Goal: Feedback & Contribution: Contribute content

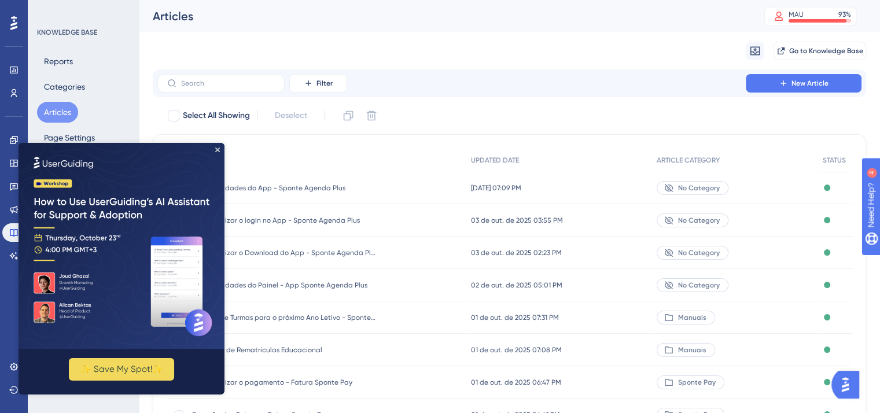
click at [219, 147] on img at bounding box center [122, 246] width 206 height 206
click at [218, 149] on icon "Close Preview" at bounding box center [217, 150] width 5 height 5
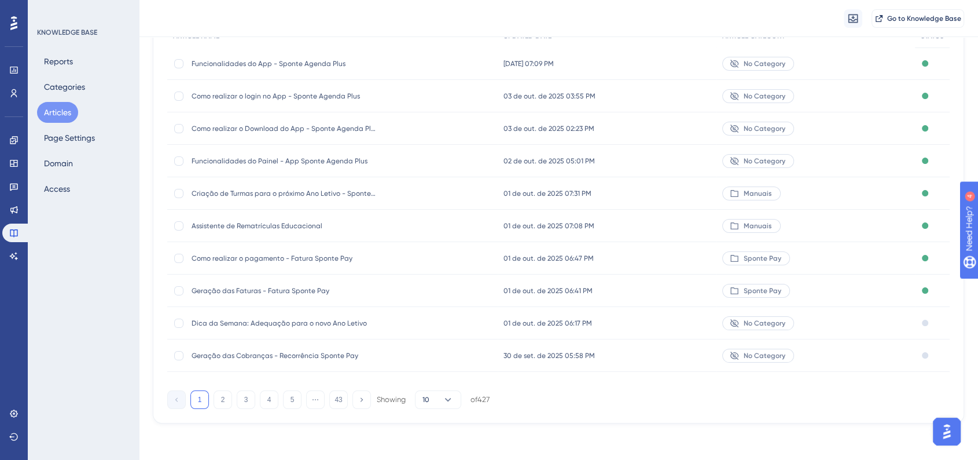
scroll to position [130, 0]
click at [226, 404] on button "2" at bounding box center [223, 399] width 19 height 19
click at [244, 399] on button "3" at bounding box center [246, 399] width 19 height 19
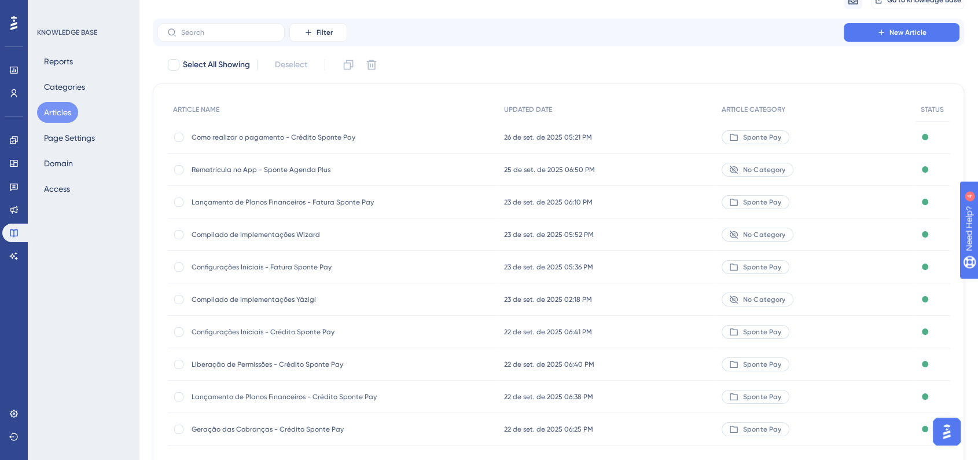
scroll to position [125, 0]
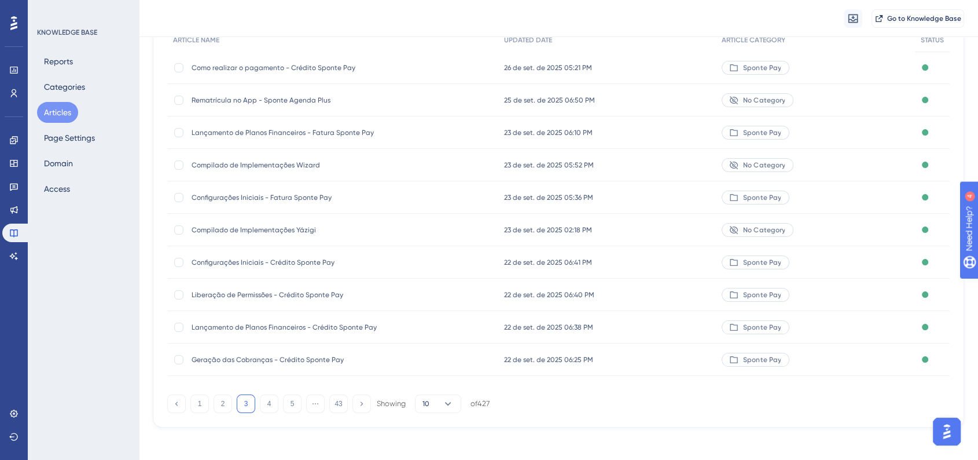
click at [335, 108] on div "Rematrícula no App - Sponte Agenda Plus Rematrícula no App - Sponte Agenda Plus" at bounding box center [284, 100] width 185 height 32
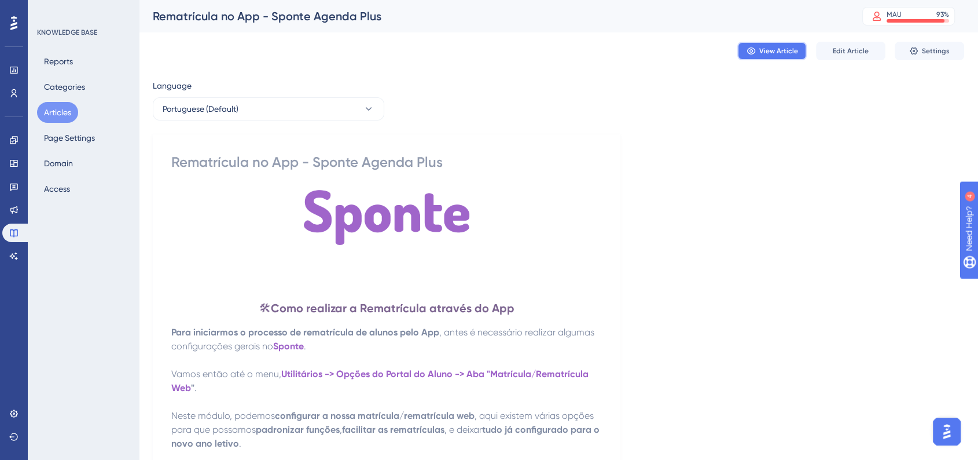
click at [769, 49] on span "View Article" at bounding box center [778, 50] width 39 height 9
click at [853, 57] on button "Edit Article" at bounding box center [850, 51] width 69 height 19
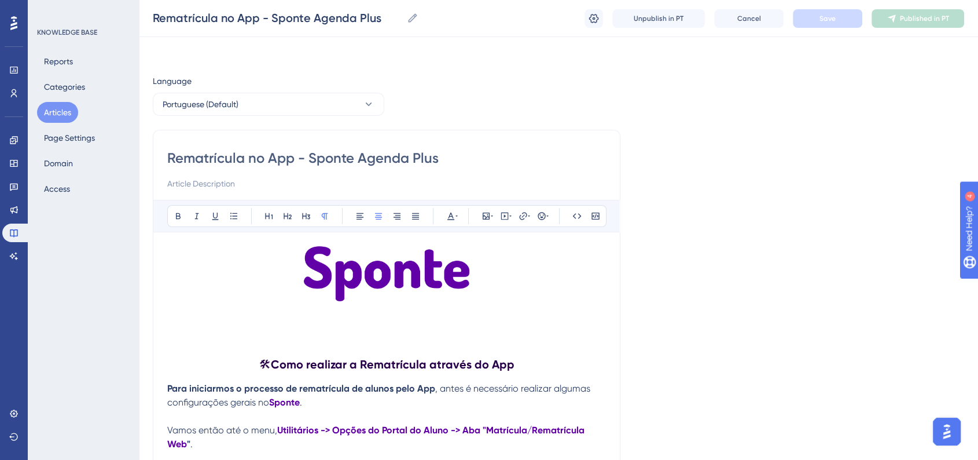
scroll to position [5893, 0]
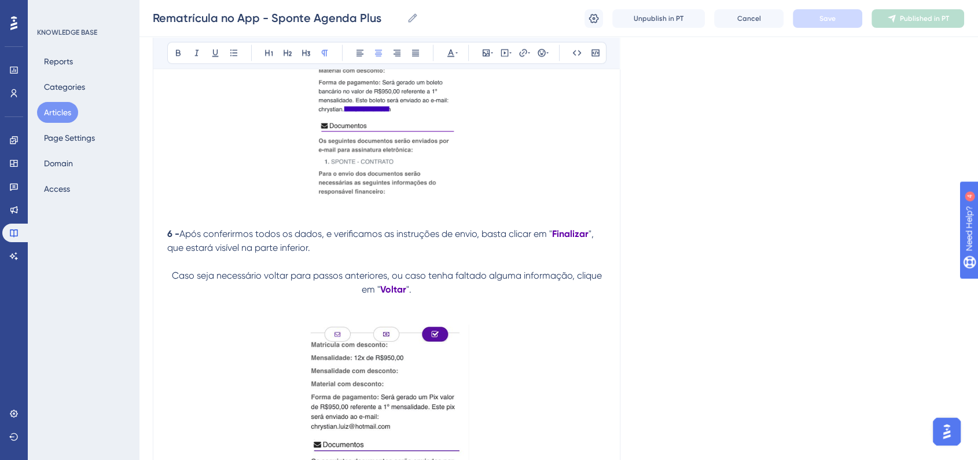
click at [495, 324] on p at bounding box center [386, 317] width 439 height 14
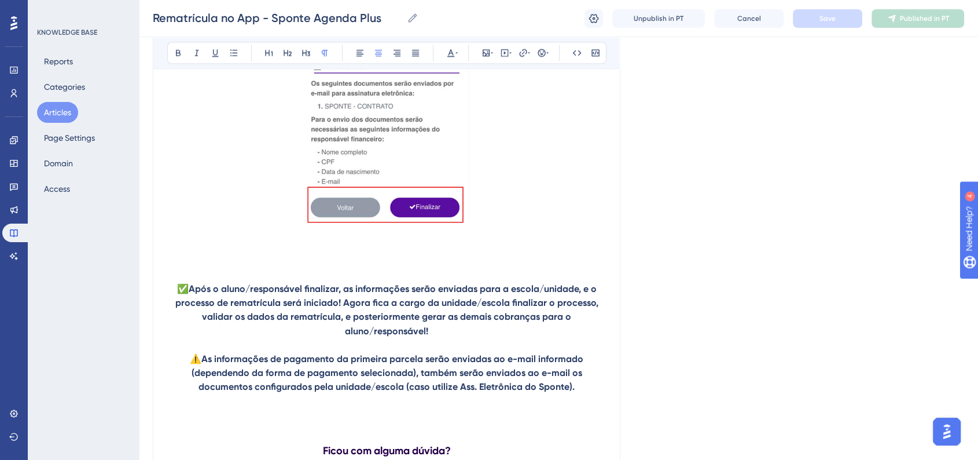
scroll to position [6335, 0]
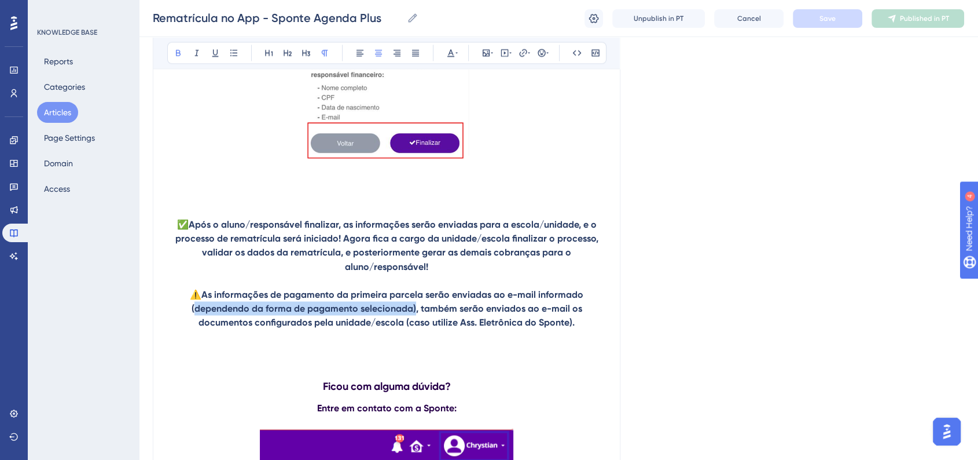
drag, startPoint x: 195, startPoint y: 337, endPoint x: 415, endPoint y: 341, distance: 220.0
click at [415, 327] on strong "As informações de pagamento da primeira parcela serão enviadas ao e-mail inform…" at bounding box center [389, 307] width 395 height 39
click at [412, 327] on strong "As informações de pagamento da primeira parcela serão enviadas ao e-mail inform…" at bounding box center [389, 307] width 395 height 39
drag, startPoint x: 412, startPoint y: 338, endPoint x: 194, endPoint y: 343, distance: 217.7
click at [194, 327] on strong "As informações de pagamento da primeira parcela serão enviadas ao e-mail inform…" at bounding box center [389, 307] width 395 height 39
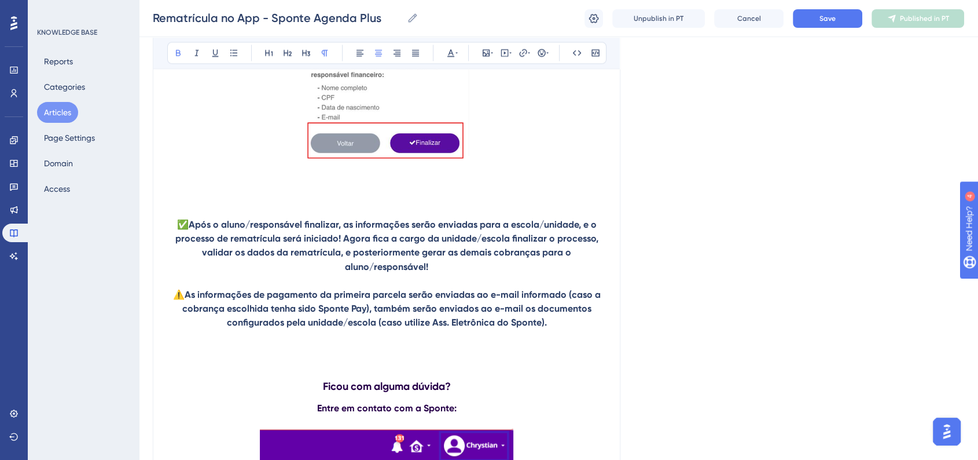
click at [373, 327] on strong "As informações de pagamento da primeira parcela serão enviadas ao e-mail inform…" at bounding box center [392, 307] width 421 height 39
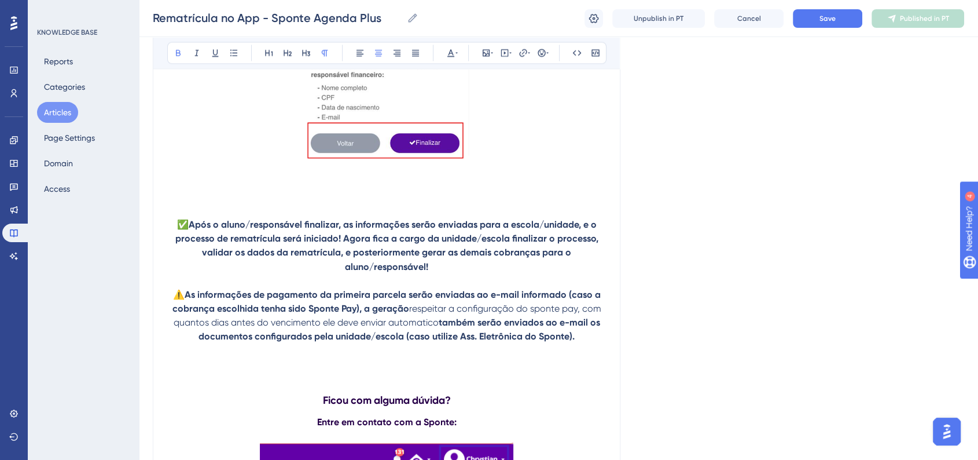
click at [412, 327] on span "respeitar a configuração do sponte pay, com quantos dias antes do vencimento el…" at bounding box center [389, 314] width 430 height 25
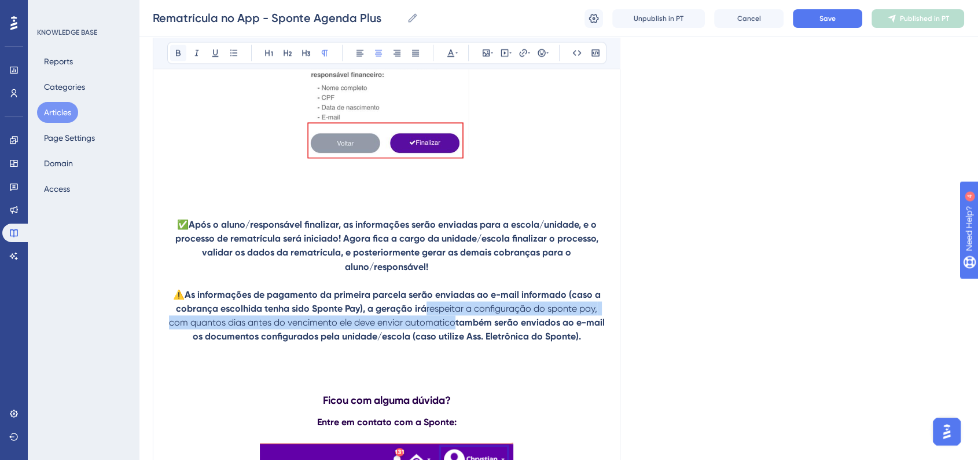
click at [170, 57] on button at bounding box center [178, 53] width 16 height 16
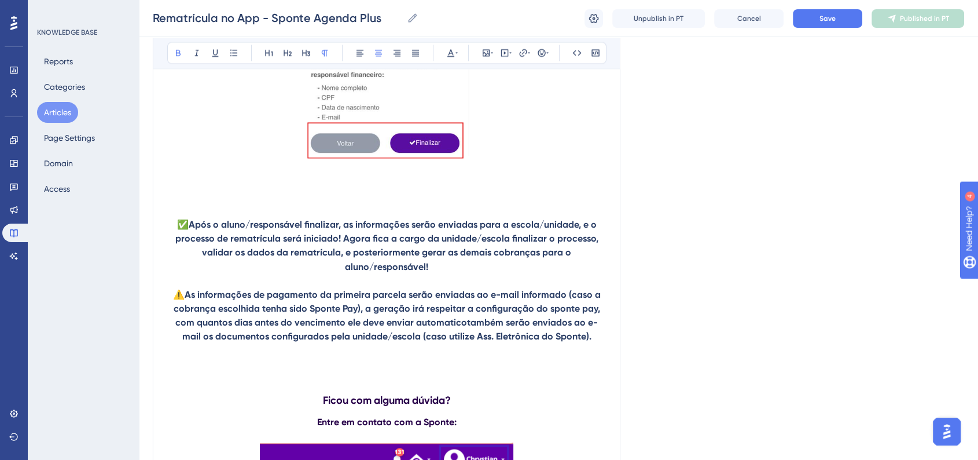
click at [552, 338] on strong "As informações de pagamento da primeira parcela serão enviadas ao e-mail inform…" at bounding box center [388, 314] width 429 height 53
click at [585, 337] on strong "As informações de pagamento da primeira parcela serão enviadas ao e-mail inform…" at bounding box center [388, 314] width 430 height 53
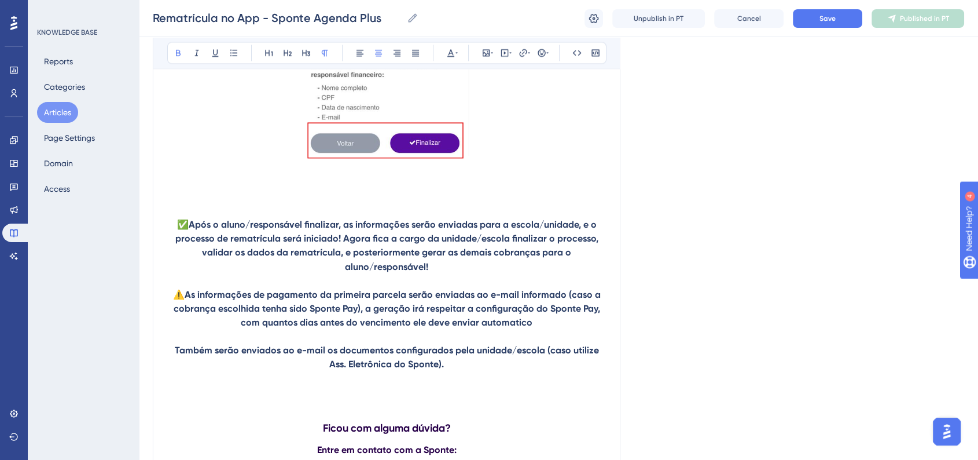
click at [175, 370] on p "Também serão enviados ao e-mail os documentos configurados pela unidade/escola …" at bounding box center [386, 357] width 439 height 28
click at [542, 59] on button at bounding box center [542, 53] width 16 height 16
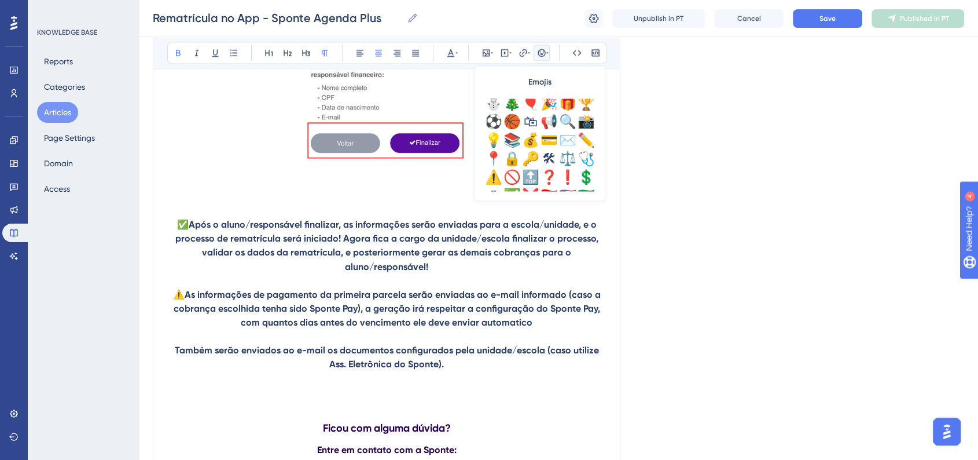
scroll to position [385, 0]
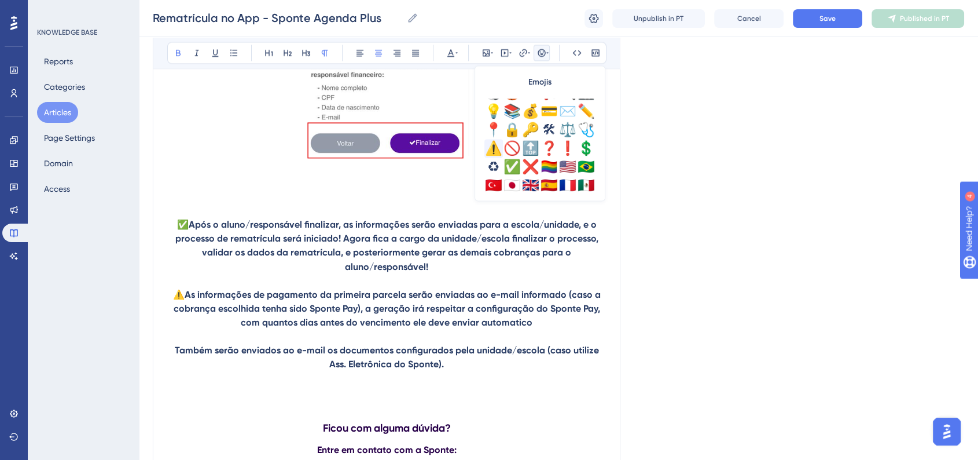
click at [492, 150] on div "⚠️" at bounding box center [493, 148] width 19 height 19
drag, startPoint x: 668, startPoint y: 214, endPoint x: 671, endPoint y: 199, distance: 15.4
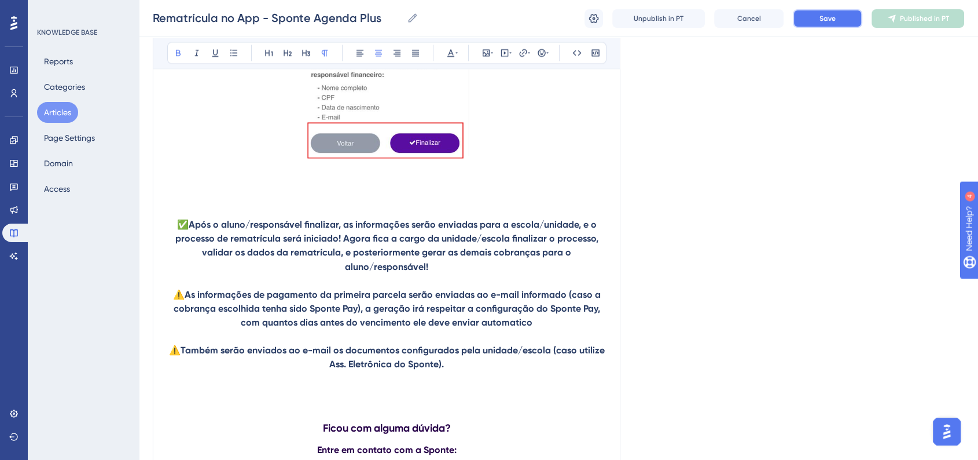
click at [818, 20] on button "Save" at bounding box center [827, 18] width 69 height 19
drag, startPoint x: 597, startPoint y: 323, endPoint x: 604, endPoint y: 329, distance: 9.5
click at [596, 322] on strong "As informações de pagamento da primeira parcela serão enviadas ao e-mail inform…" at bounding box center [388, 307] width 429 height 39
click at [557, 329] on p "⚠️ As informações de pagamento da primeira parcela serão enviadas ao e-mail inf…" at bounding box center [386, 308] width 439 height 42
click at [820, 25] on button "Save" at bounding box center [827, 18] width 69 height 19
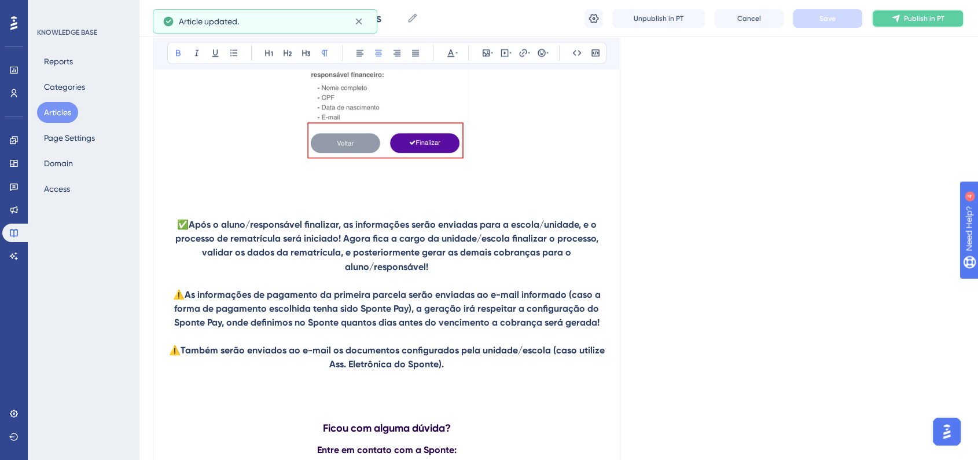
click at [888, 23] on button "Publish in PT" at bounding box center [918, 18] width 93 height 19
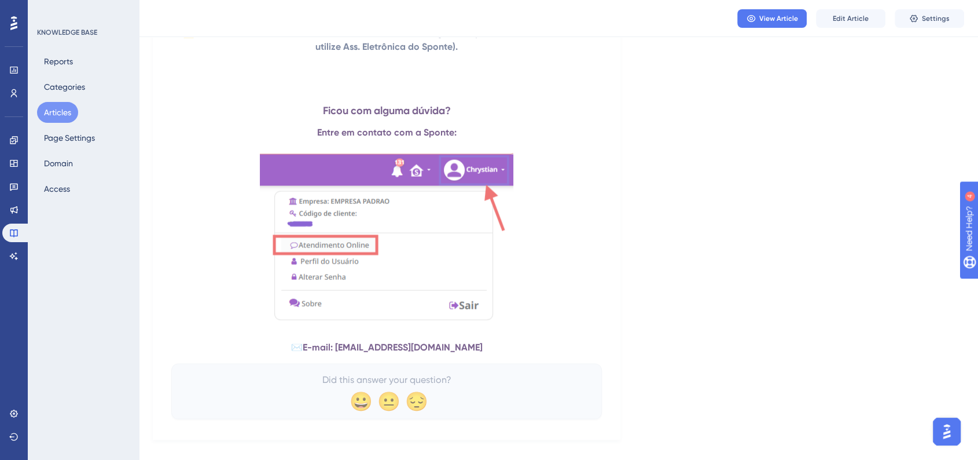
scroll to position [6650, 0]
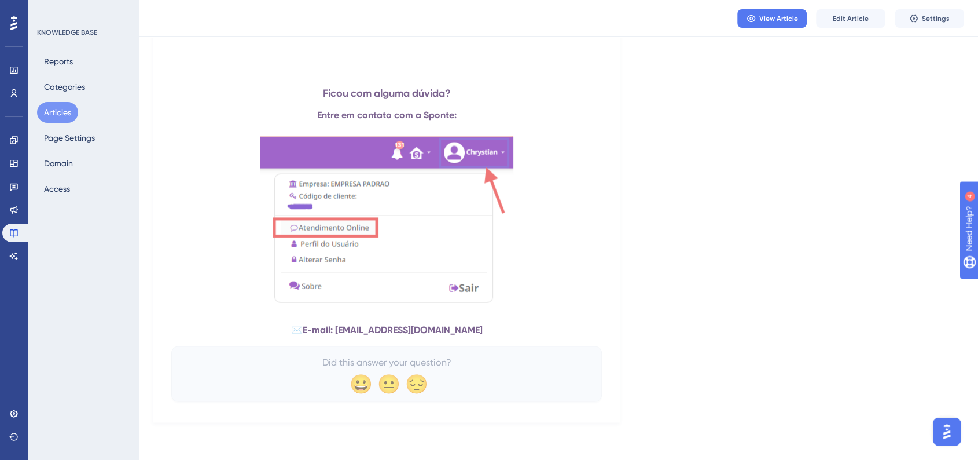
drag, startPoint x: 60, startPoint y: 109, endPoint x: 111, endPoint y: 113, distance: 51.7
click at [59, 108] on button "Articles" at bounding box center [57, 112] width 41 height 21
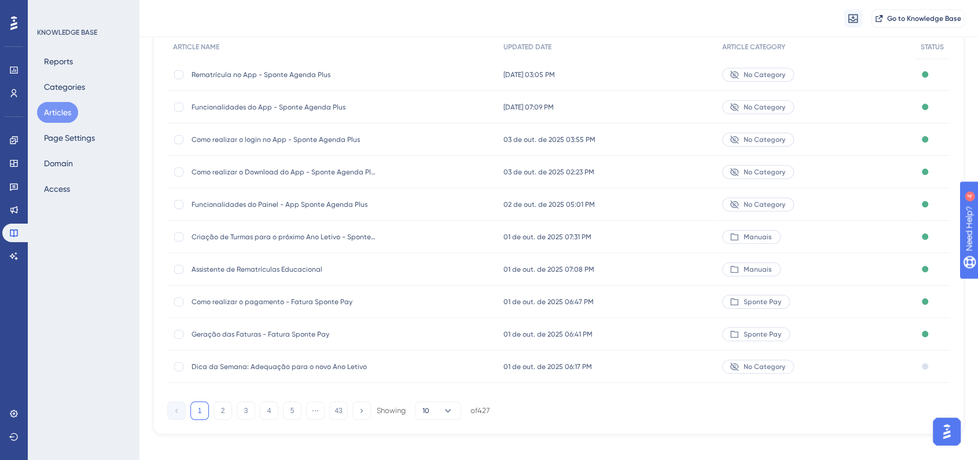
scroll to position [130, 0]
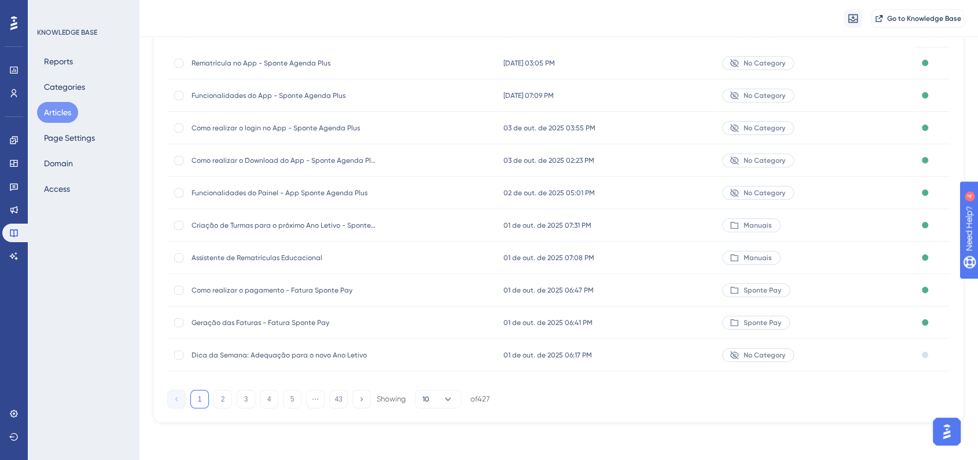
drag, startPoint x: 225, startPoint y: 392, endPoint x: 169, endPoint y: 371, distance: 59.9
click at [225, 392] on button "2" at bounding box center [223, 399] width 19 height 19
click at [245, 398] on button "3" at bounding box center [246, 399] width 19 height 19
click at [265, 397] on button "4" at bounding box center [269, 399] width 19 height 19
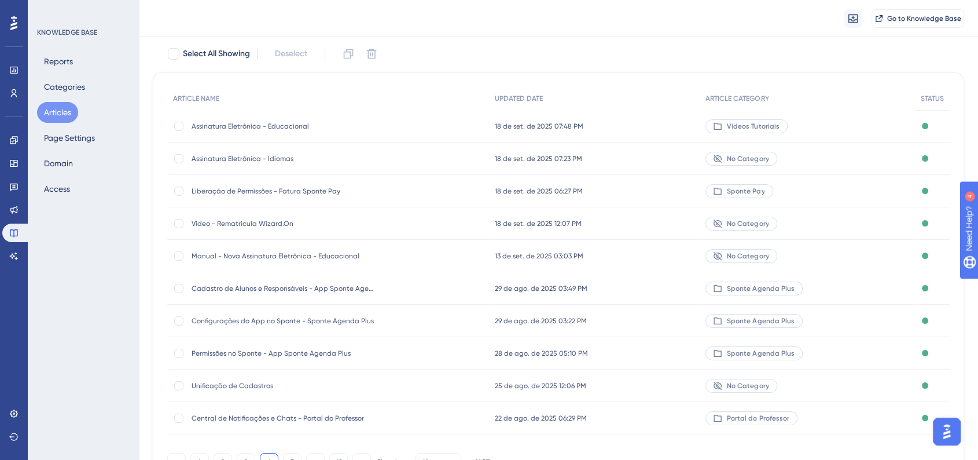
scroll to position [0, 0]
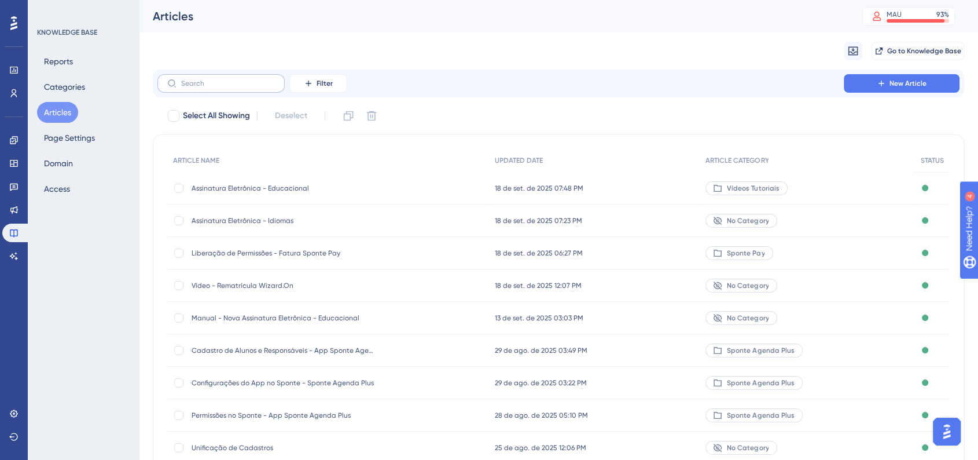
click at [226, 89] on label at bounding box center [220, 83] width 127 height 19
click at [226, 87] on input "text" at bounding box center [228, 83] width 94 height 8
type input "sponte aged"
checkbox input "true"
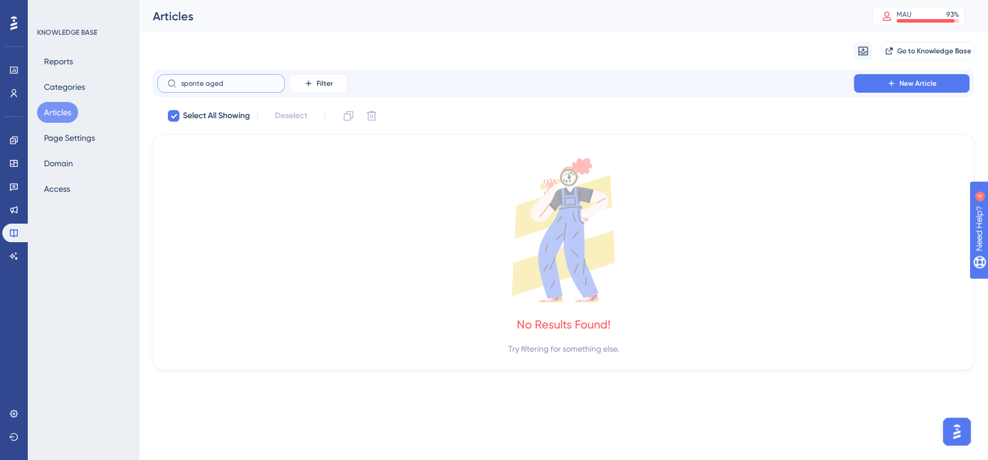
type input "sponte age"
checkbox input "false"
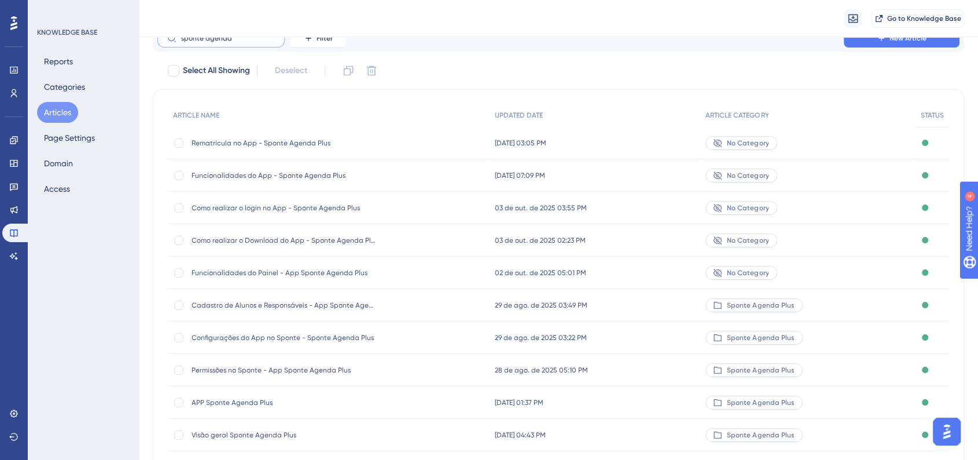
scroll to position [64, 0]
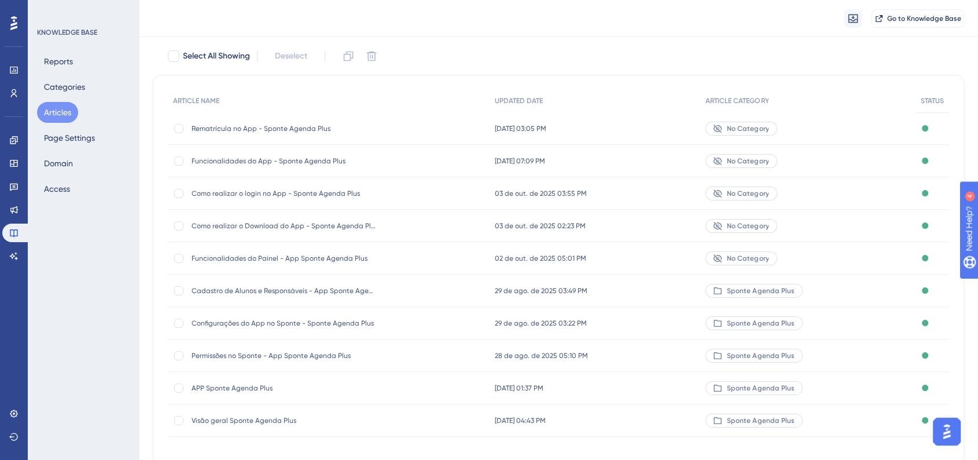
type input "sponte agenda"
click at [323, 295] on div "Cadastro de Alunos e Responsáveis - App Sponte Agenda Plus Cadastro de Alunos e…" at bounding box center [284, 290] width 185 height 32
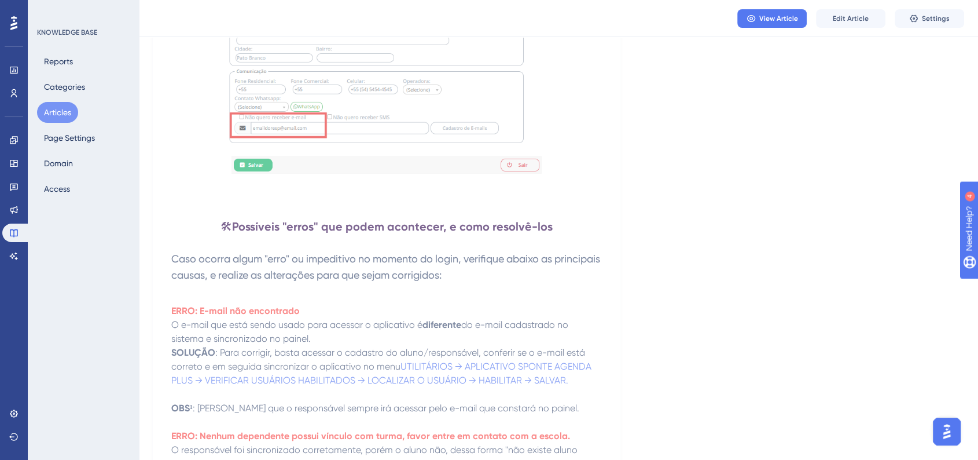
scroll to position [1450, 0]
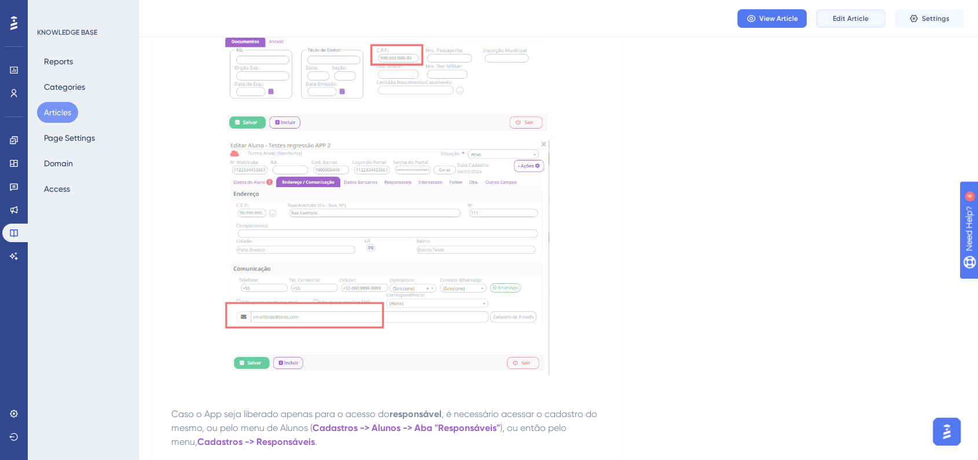
click at [832, 25] on button "Edit Article" at bounding box center [850, 18] width 69 height 19
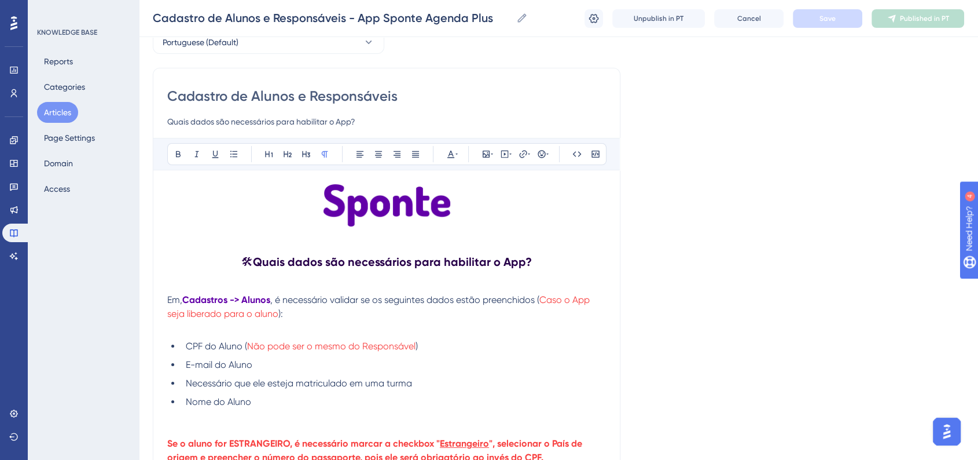
scroll to position [128, 0]
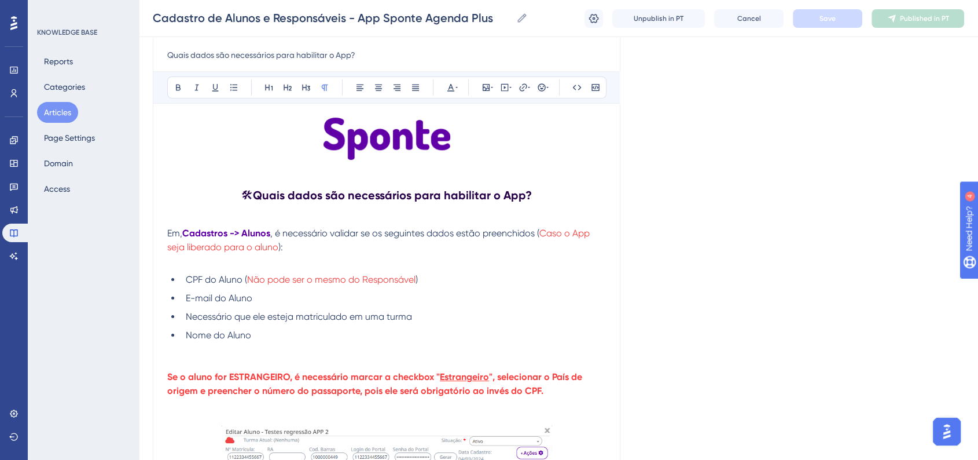
click at [578, 195] on h2 "🛠 Quais dados são necessários para habilitar o App?" at bounding box center [386, 195] width 439 height 35
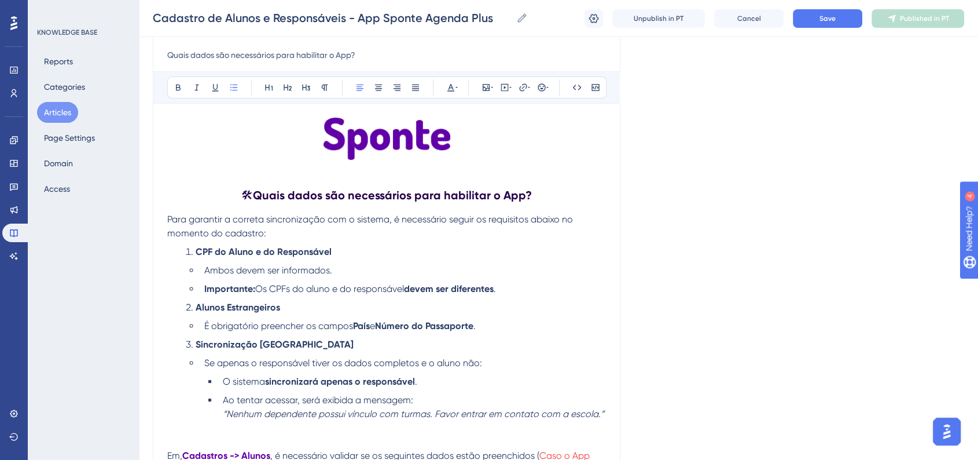
click at [167, 217] on span "Para garantir a correta sincronização com o sistema, é necessário seguir os req…" at bounding box center [371, 226] width 408 height 25
click at [545, 85] on icon at bounding box center [541, 87] width 9 height 9
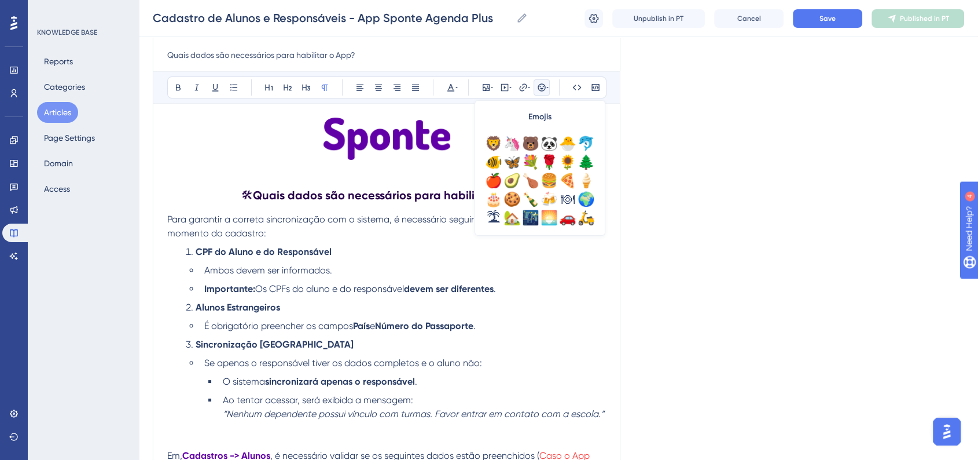
scroll to position [407, 0]
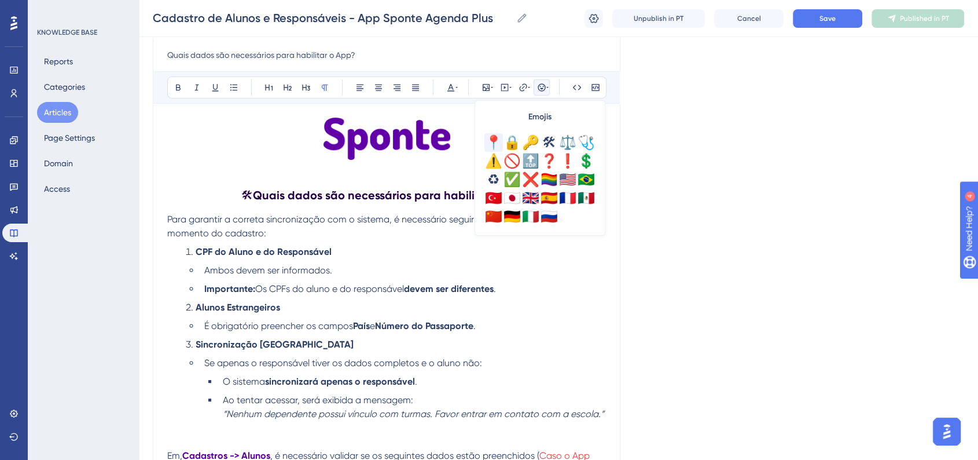
click at [497, 146] on div "📍" at bounding box center [493, 142] width 19 height 19
click at [802, 22] on button "Save" at bounding box center [827, 18] width 69 height 19
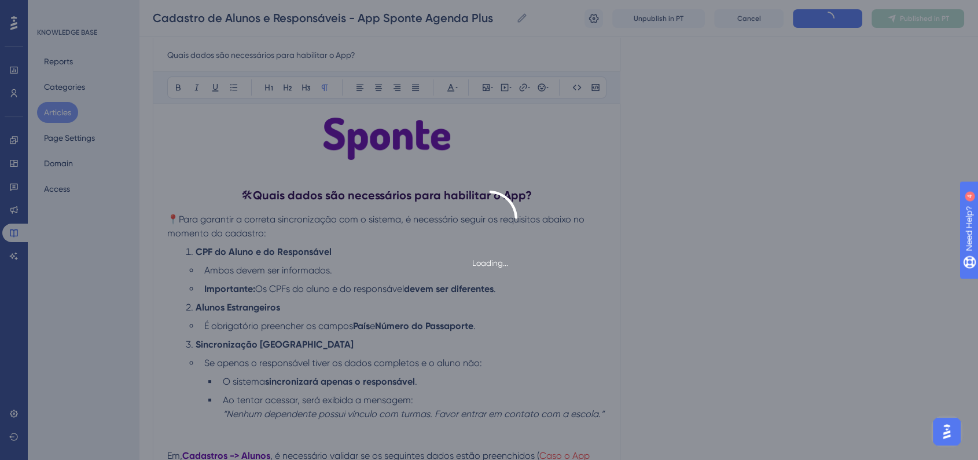
click at [755, 212] on div "Loading..." at bounding box center [489, 229] width 978 height 79
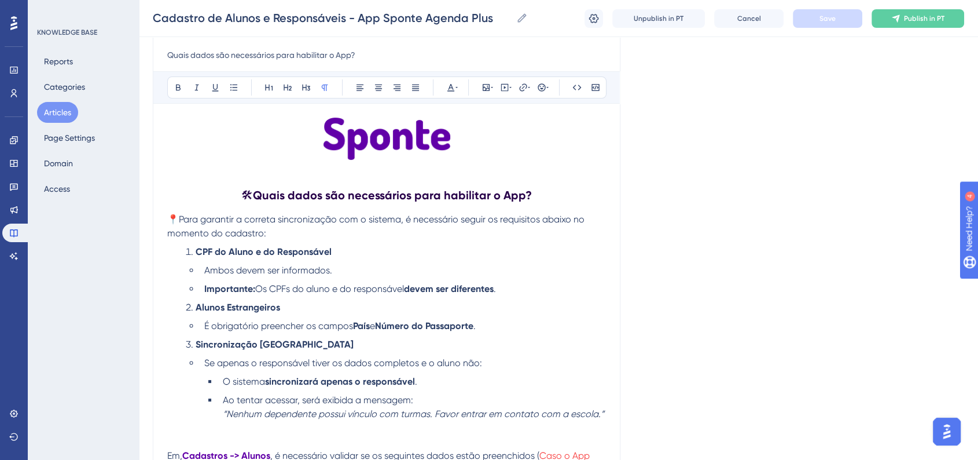
click at [238, 191] on h2 "🛠 Quais dados são necessários para habilitar o App?" at bounding box center [386, 195] width 439 height 35
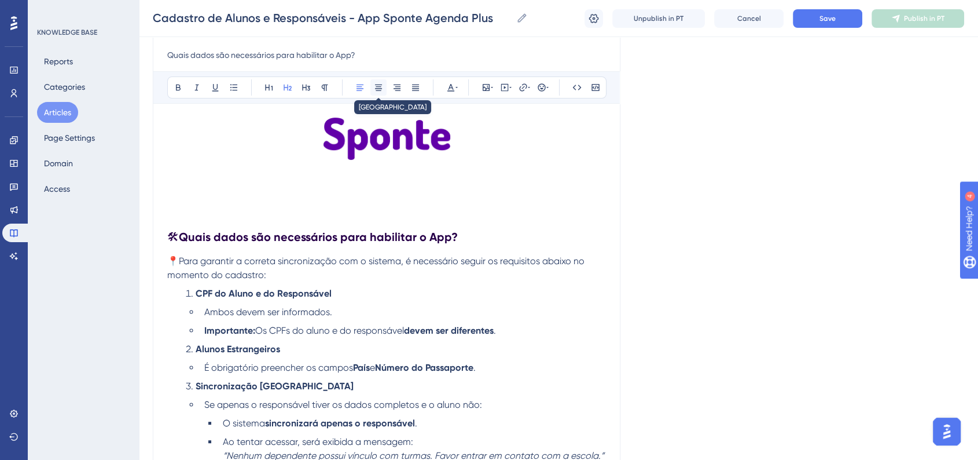
click at [384, 93] on button at bounding box center [378, 87] width 16 height 16
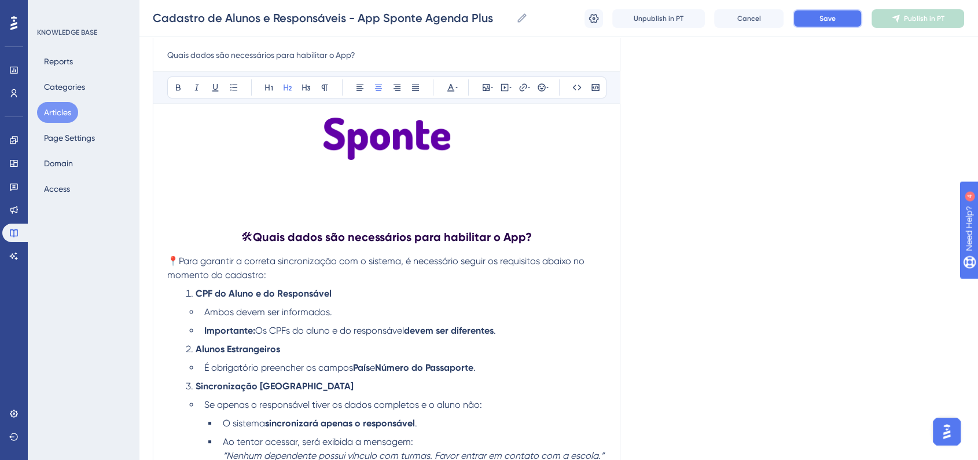
click at [826, 17] on span "Save" at bounding box center [828, 18] width 16 height 9
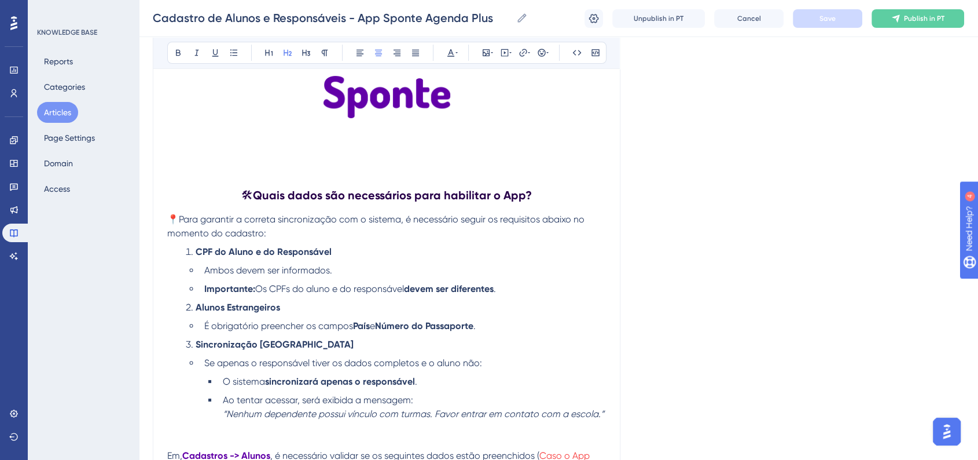
scroll to position [193, 0]
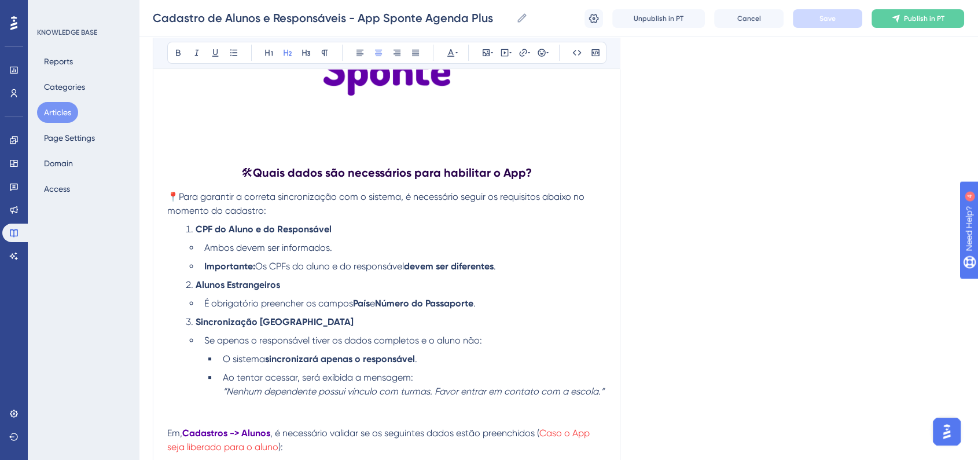
click at [297, 381] on span "Ao tentar acessar, será exibida a mensagem:" at bounding box center [318, 377] width 190 height 11
click at [796, 21] on button "Save" at bounding box center [827, 18] width 69 height 19
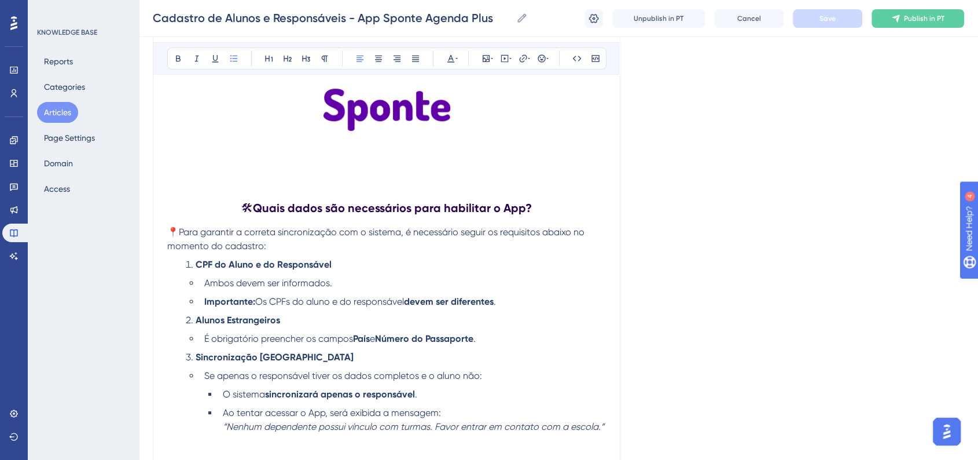
scroll to position [64, 0]
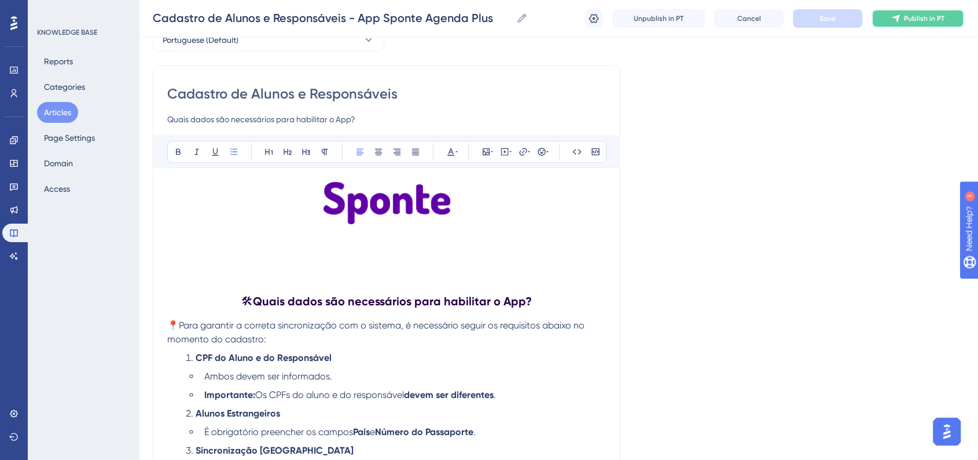
click at [888, 25] on button "Publish in PT" at bounding box center [918, 18] width 93 height 19
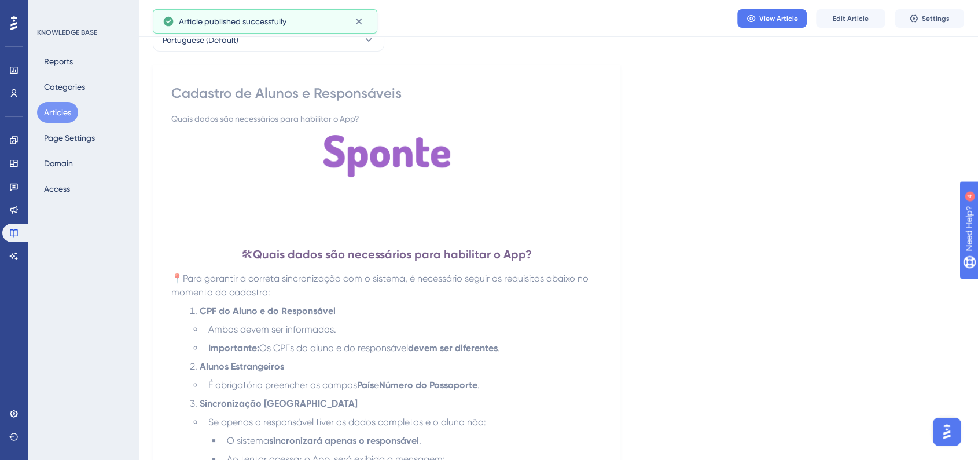
click at [69, 102] on button "Articles" at bounding box center [57, 112] width 41 height 21
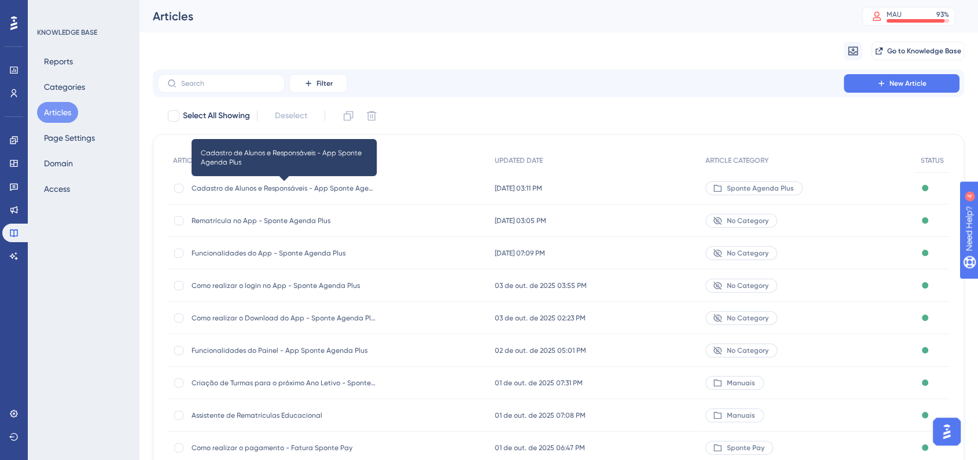
click at [317, 191] on span "Cadastro de Alunos e Responsáveis - App Sponte Agenda Plus" at bounding box center [284, 187] width 185 height 9
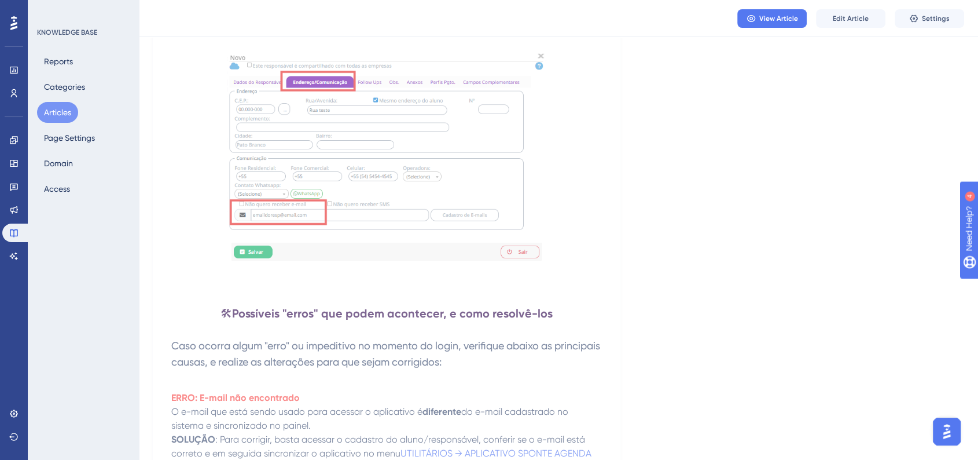
scroll to position [1801, 0]
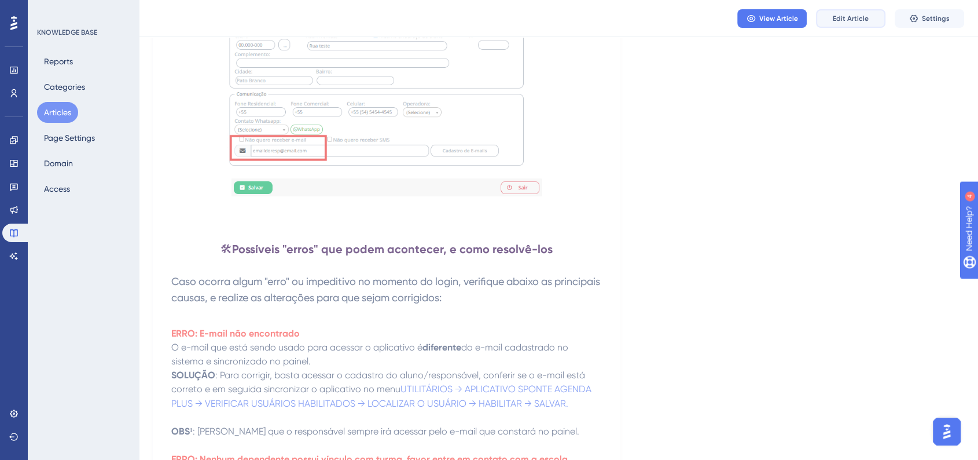
click at [858, 23] on button "Edit Article" at bounding box center [850, 18] width 69 height 19
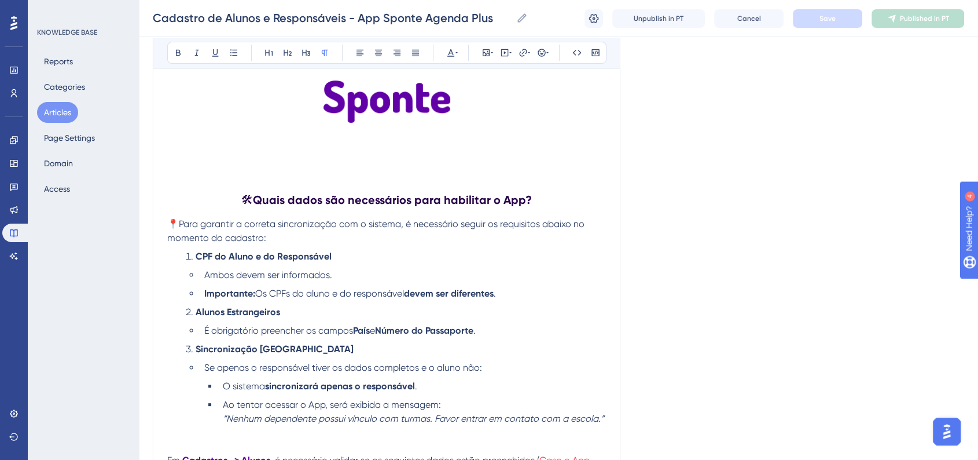
scroll to position [102, 0]
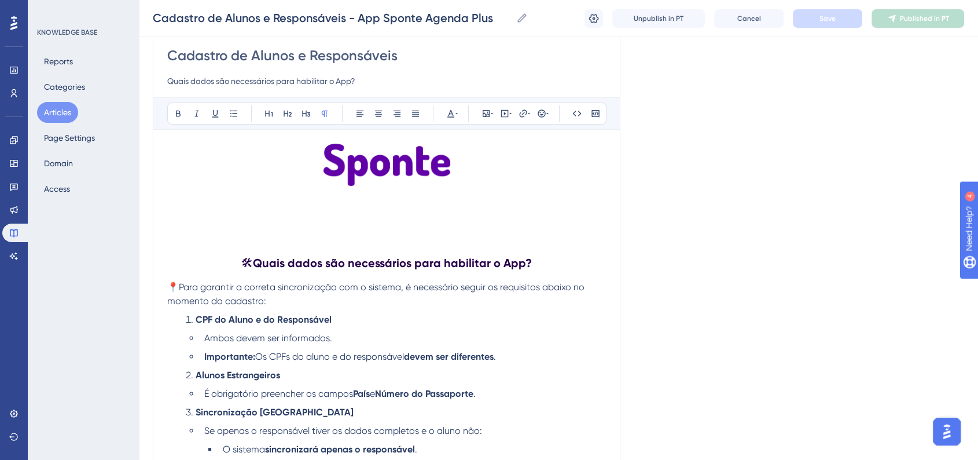
click at [310, 266] on strong "Quais dados são necessários para habilitar o App?" at bounding box center [392, 263] width 279 height 14
click at [311, 265] on strong "Quais dados são necessários para habilitar o App?" at bounding box center [392, 263] width 279 height 14
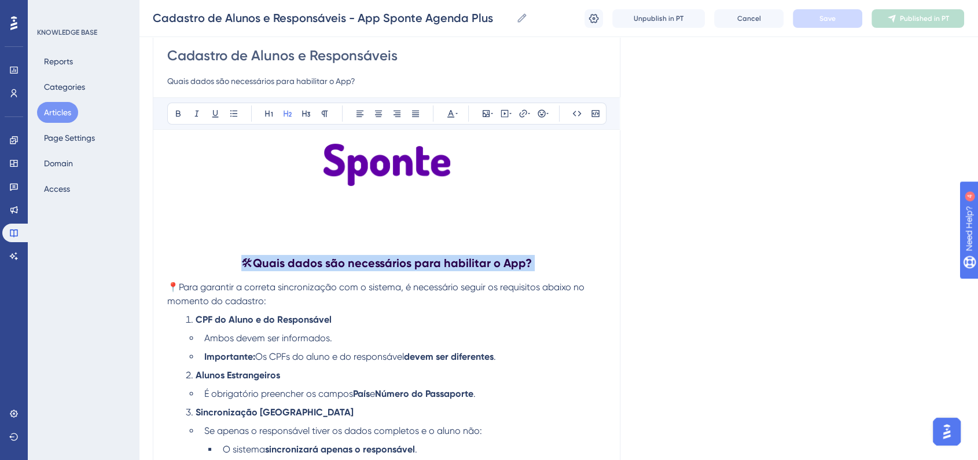
click at [311, 265] on strong "Quais dados são necessários para habilitar o App?" at bounding box center [392, 263] width 279 height 14
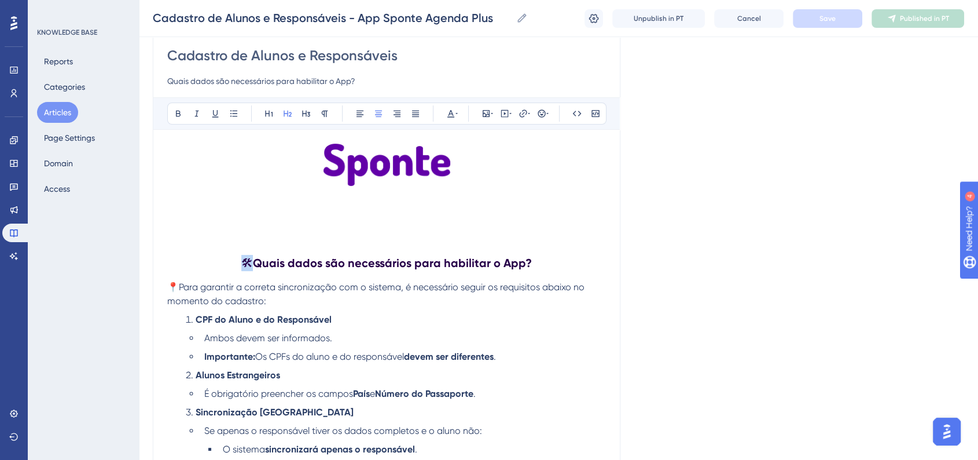
copy span "🛠"
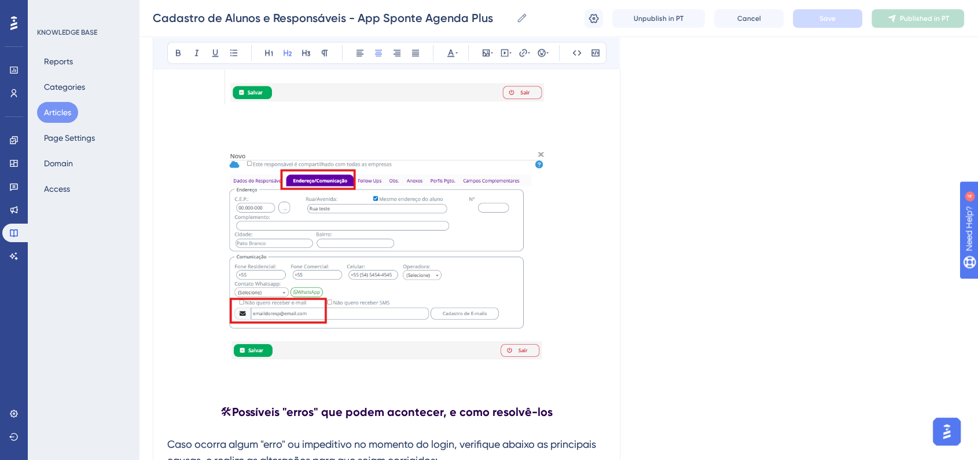
scroll to position [1839, 0]
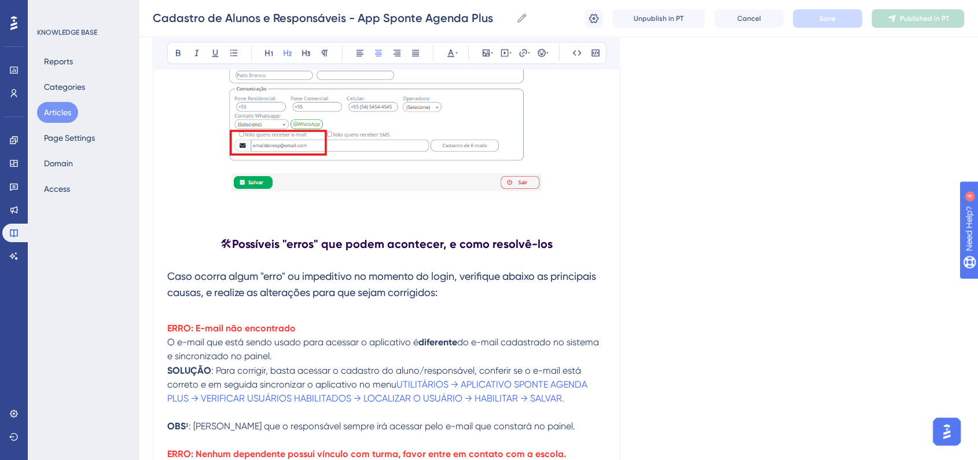
click at [287, 220] on p at bounding box center [386, 219] width 439 height 14
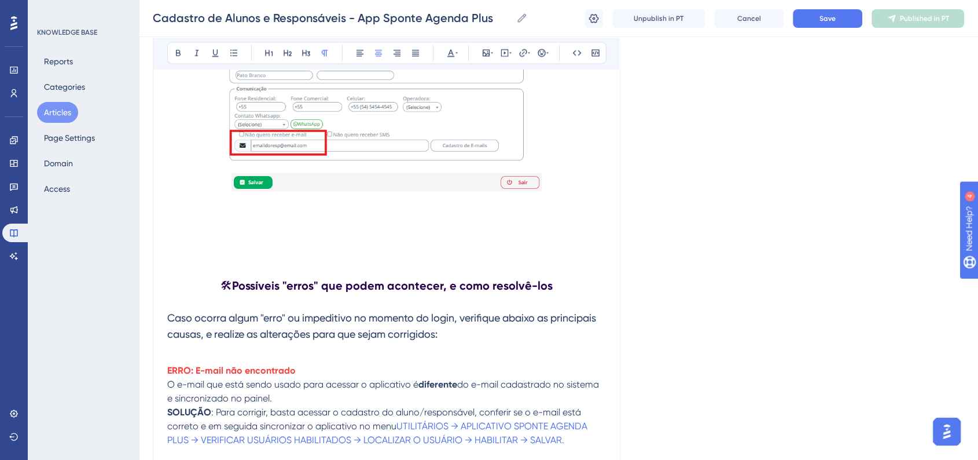
click at [322, 226] on p at bounding box center [386, 219] width 439 height 14
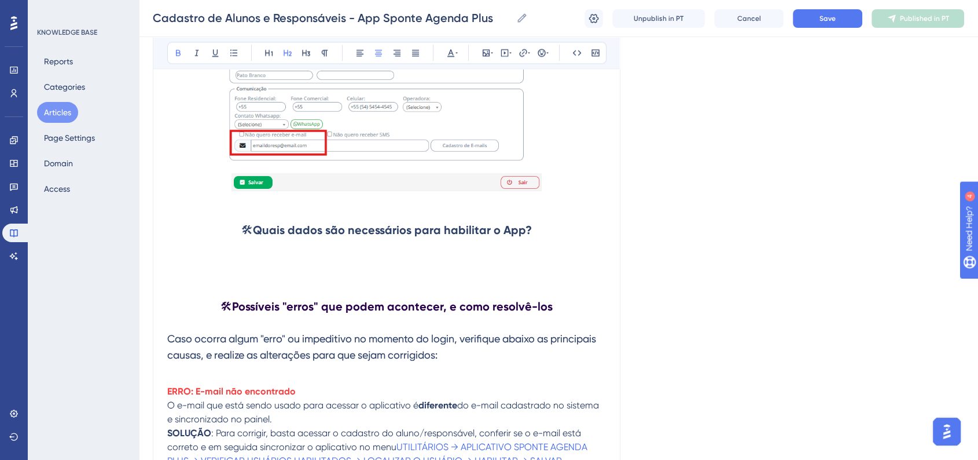
drag, startPoint x: 333, startPoint y: 233, endPoint x: 547, endPoint y: 233, distance: 213.6
click at [547, 233] on h2 "🛠 Quais dados são necessários para habilitar o App?" at bounding box center [386, 229] width 439 height 35
click at [325, 236] on h2 "🛠 Pontos de atenção:" at bounding box center [386, 229] width 439 height 35
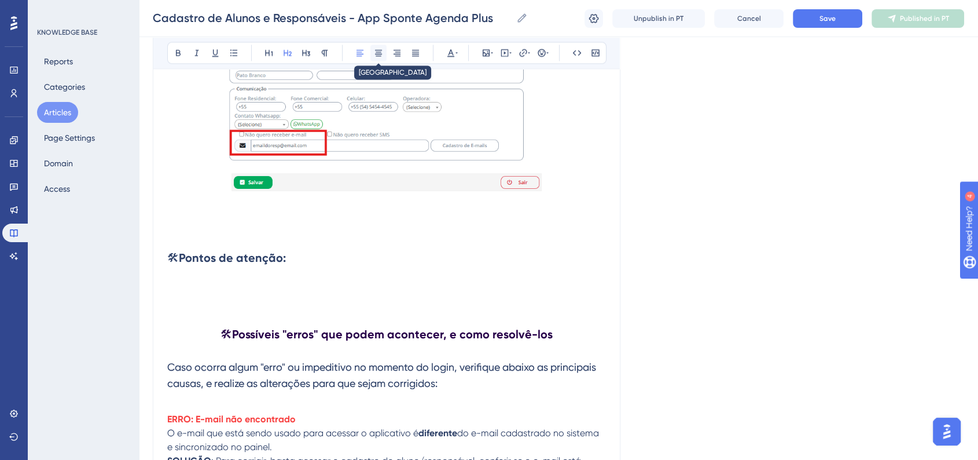
click at [383, 52] on button at bounding box center [378, 53] width 16 height 16
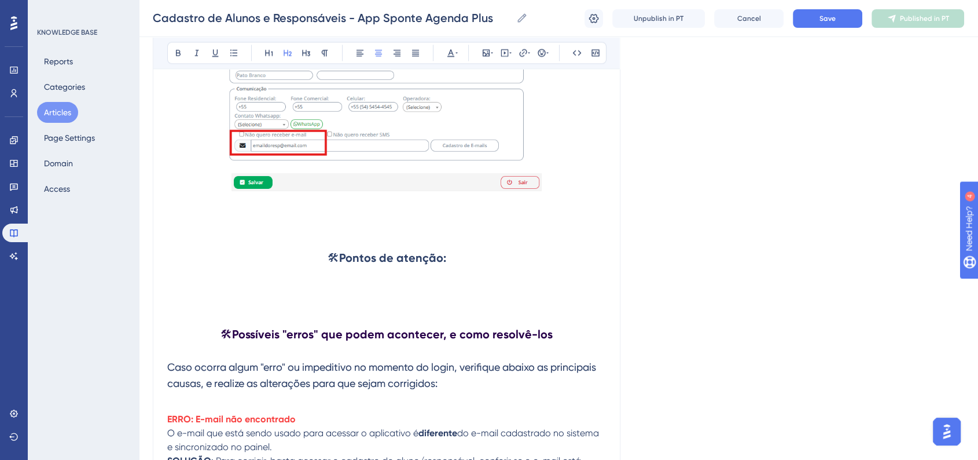
click at [839, 29] on div "Cadastro de Alunos e Responsáveis - App Sponte Agenda Plus Cadastro de Alunos e…" at bounding box center [558, 18] width 839 height 37
click at [829, 24] on button "Save" at bounding box center [827, 18] width 69 height 19
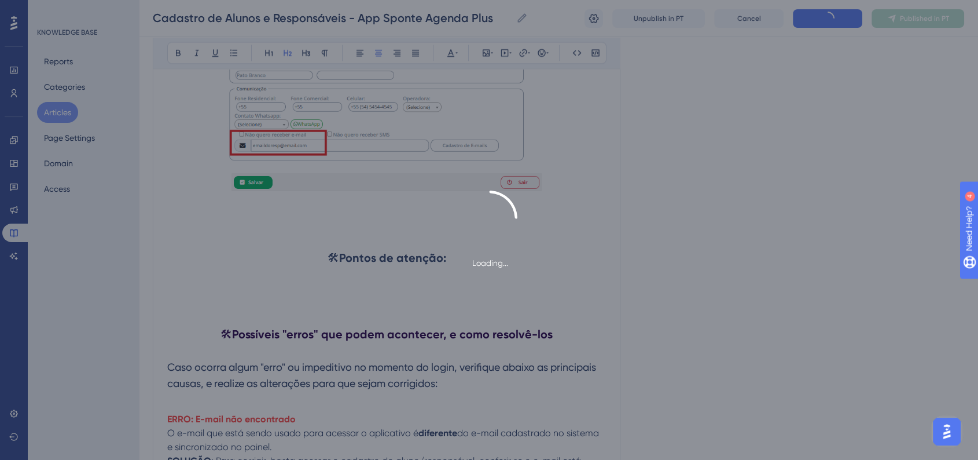
click at [792, 214] on div "Loading..." at bounding box center [489, 229] width 978 height 79
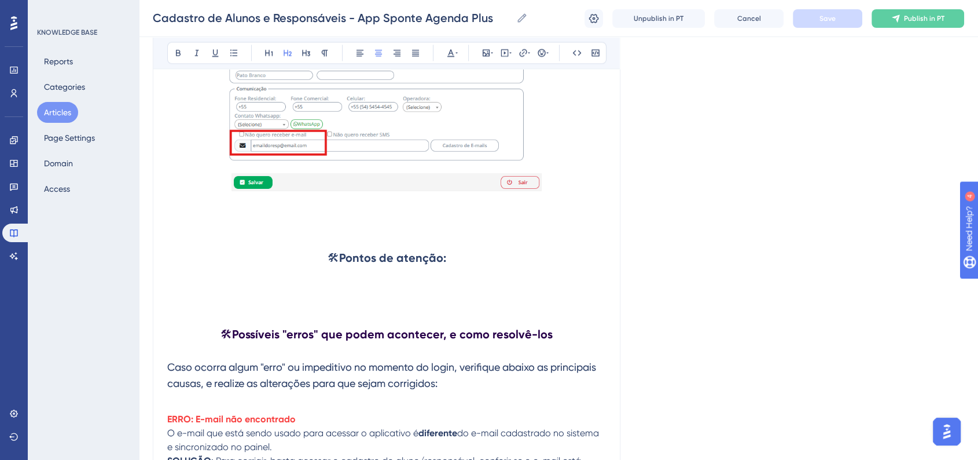
click at [289, 295] on p at bounding box center [386, 296] width 439 height 14
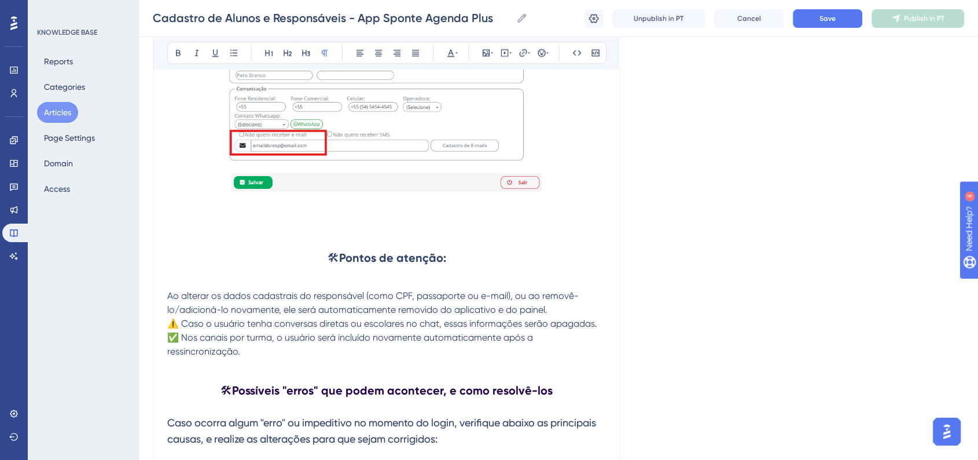
click at [574, 310] on p "Ao alterar os dados cadastrais do responsável (como CPF, passaporte ou e-mail),…" at bounding box center [386, 303] width 439 height 28
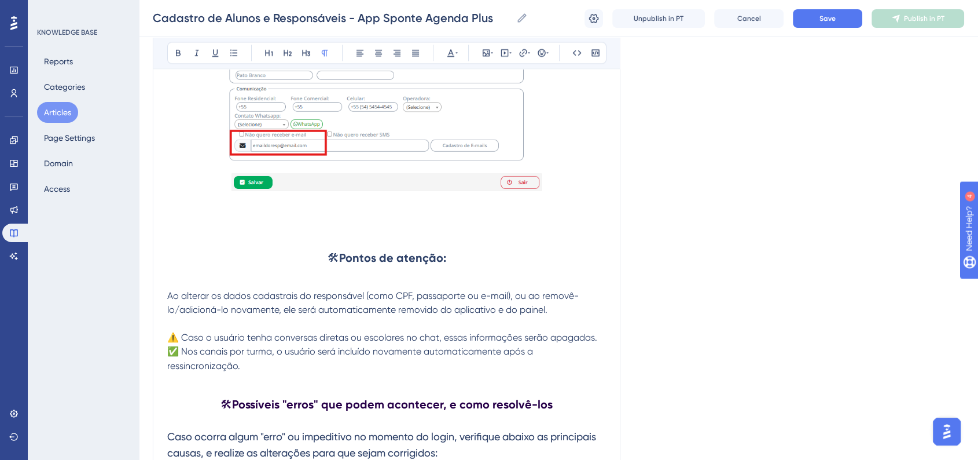
click at [604, 339] on p "⚠️ Caso o usuário tenha conversas diretas ou escolares no chat, essas informaçõ…" at bounding box center [386, 337] width 439 height 14
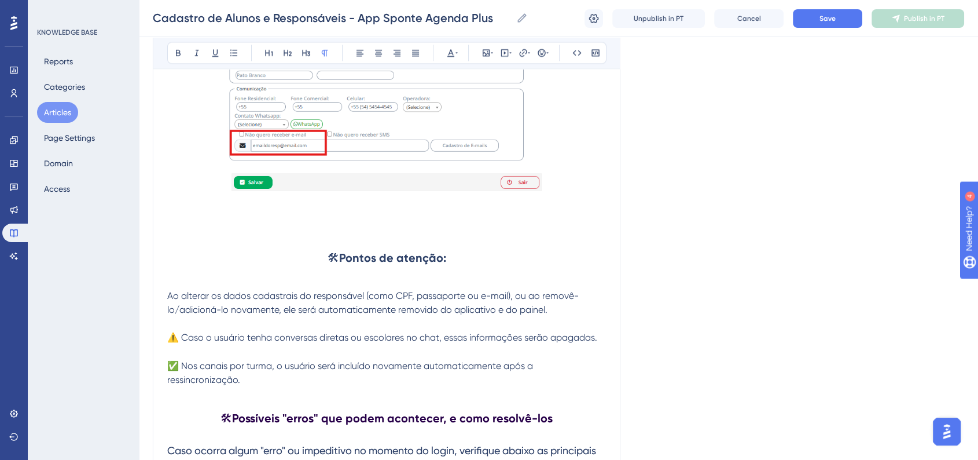
click at [367, 386] on p "✅ Nos canais por turma, o usuário será incluído novamente automaticamente após …" at bounding box center [386, 372] width 439 height 28
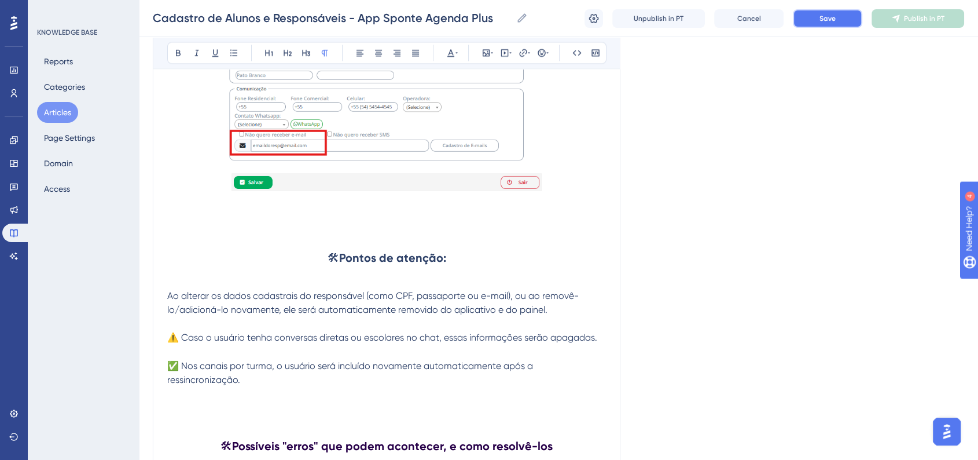
click at [815, 11] on button "Save" at bounding box center [827, 18] width 69 height 19
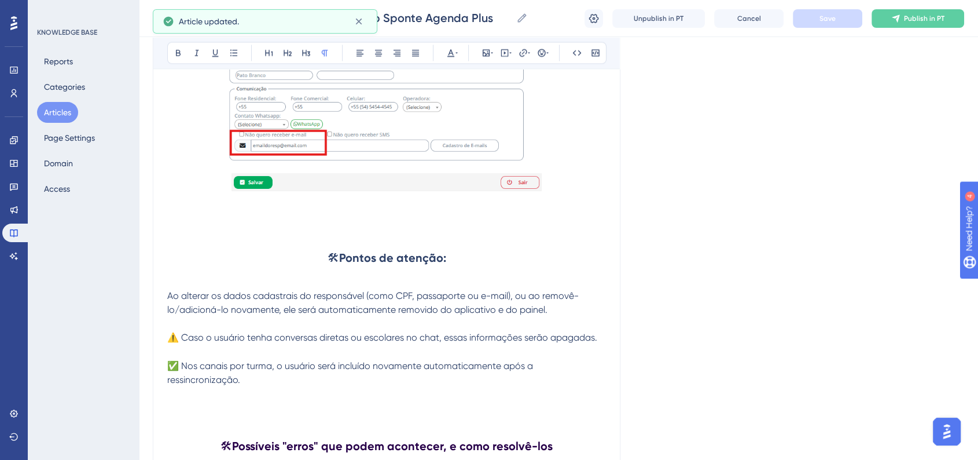
click at [183, 287] on p at bounding box center [386, 282] width 439 height 14
drag, startPoint x: 167, startPoint y: 301, endPoint x: 365, endPoint y: 301, distance: 197.4
click at [365, 301] on span "Ao alterar os dados cadastrais do responsável (como CPF, passaporte ou e-mail),…" at bounding box center [373, 302] width 412 height 25
click at [177, 50] on icon at bounding box center [178, 53] width 5 height 6
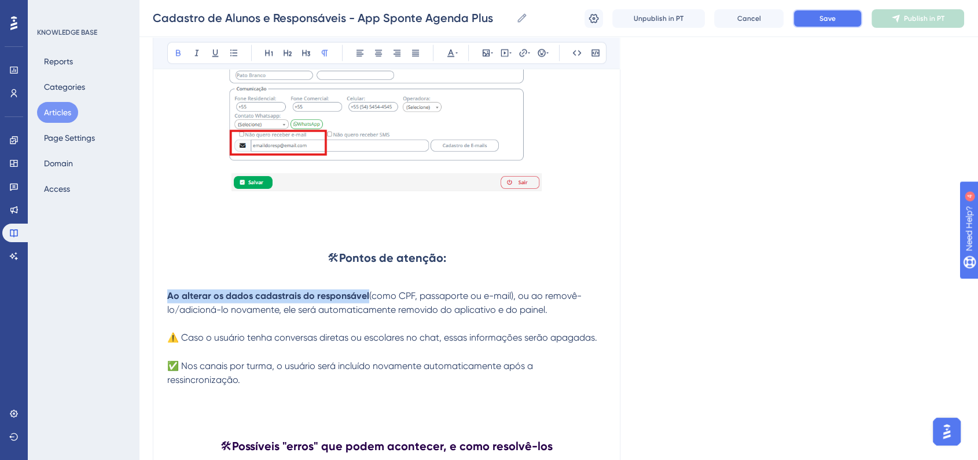
click at [825, 19] on span "Save" at bounding box center [828, 18] width 16 height 9
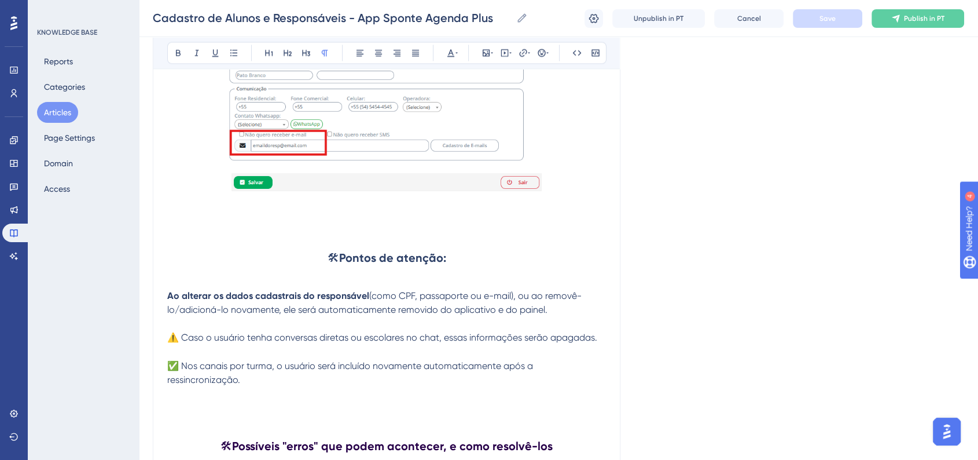
click at [366, 400] on p at bounding box center [386, 393] width 439 height 14
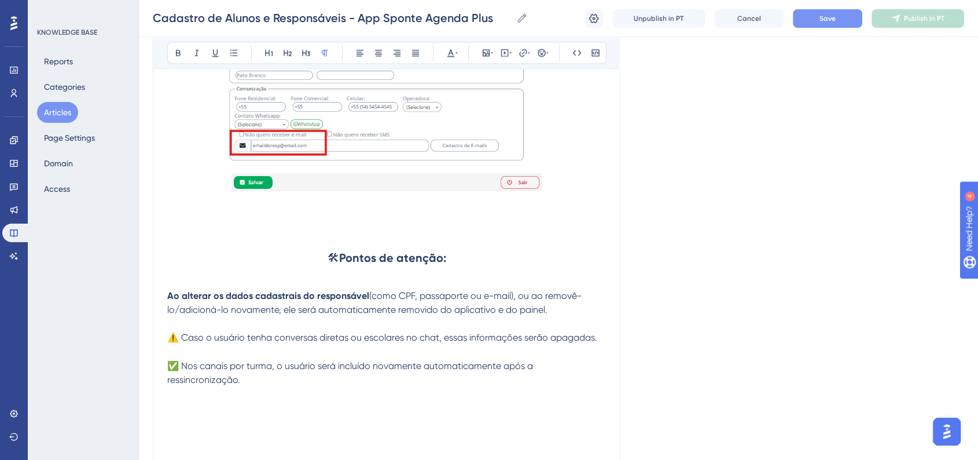
click at [348, 414] on p at bounding box center [386, 407] width 439 height 14
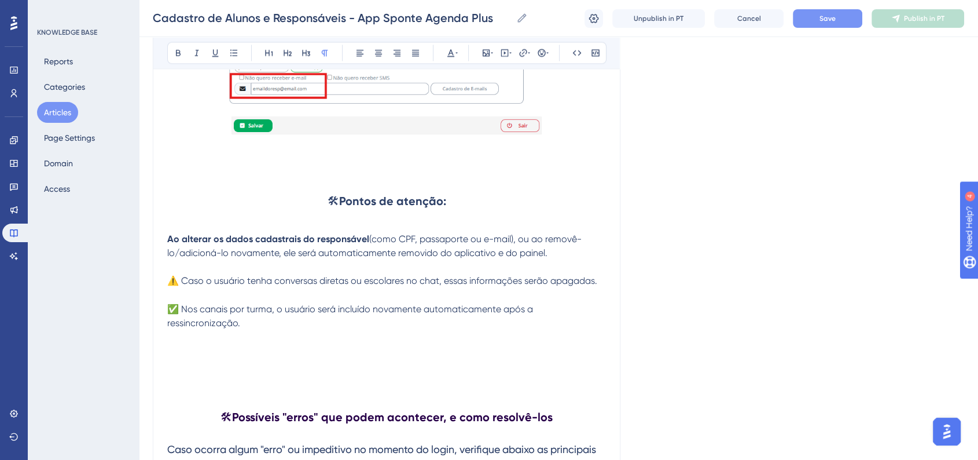
scroll to position [1903, 0]
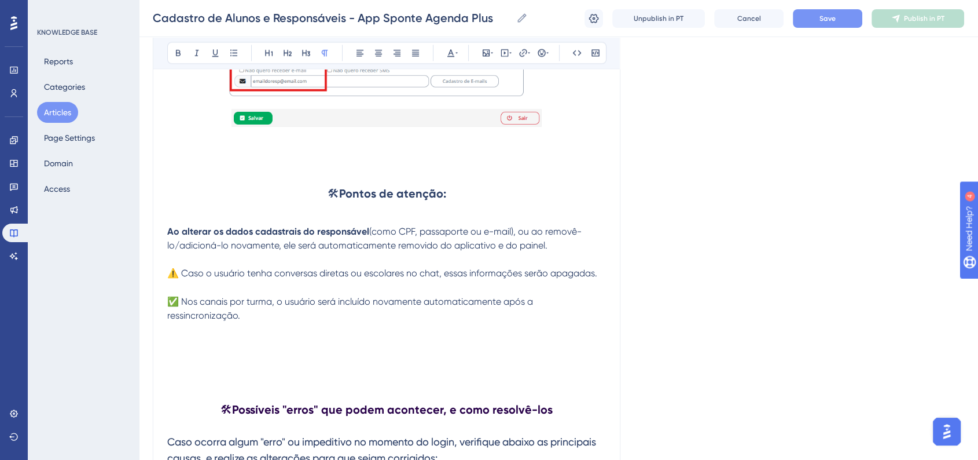
click at [268, 361] on p at bounding box center [386, 357] width 439 height 14
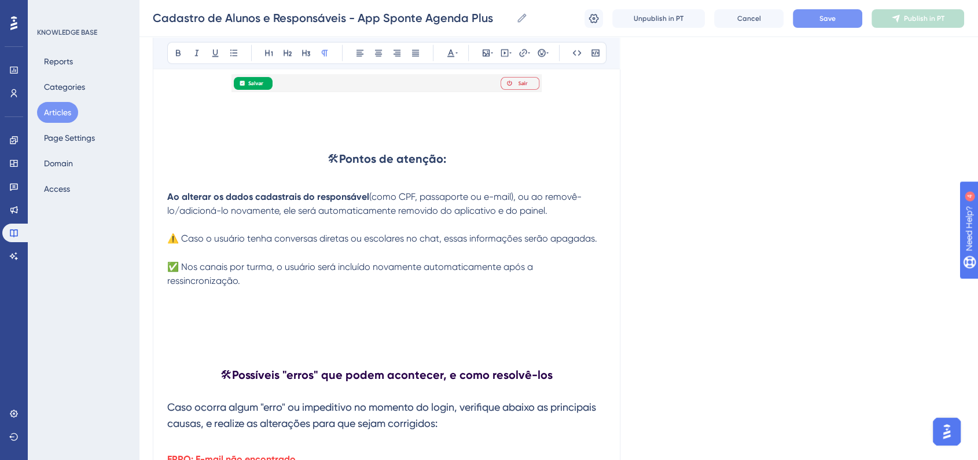
scroll to position [1968, 0]
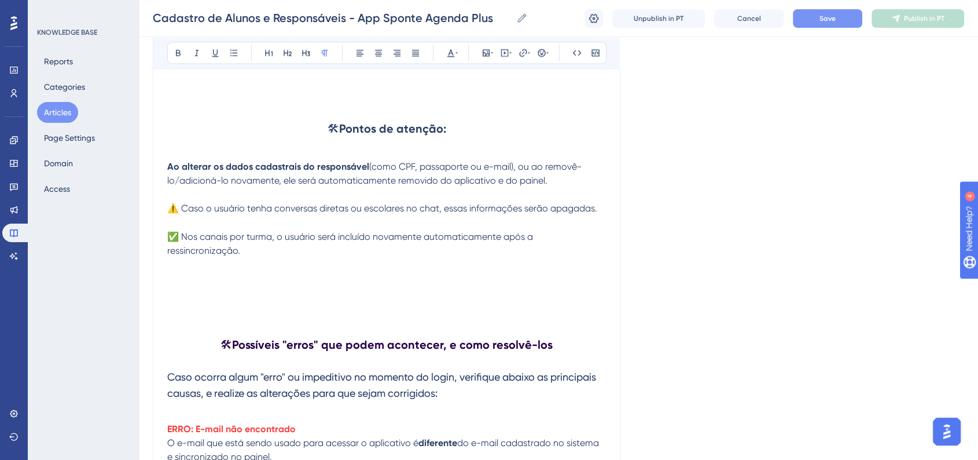
click at [277, 279] on p at bounding box center [386, 278] width 439 height 14
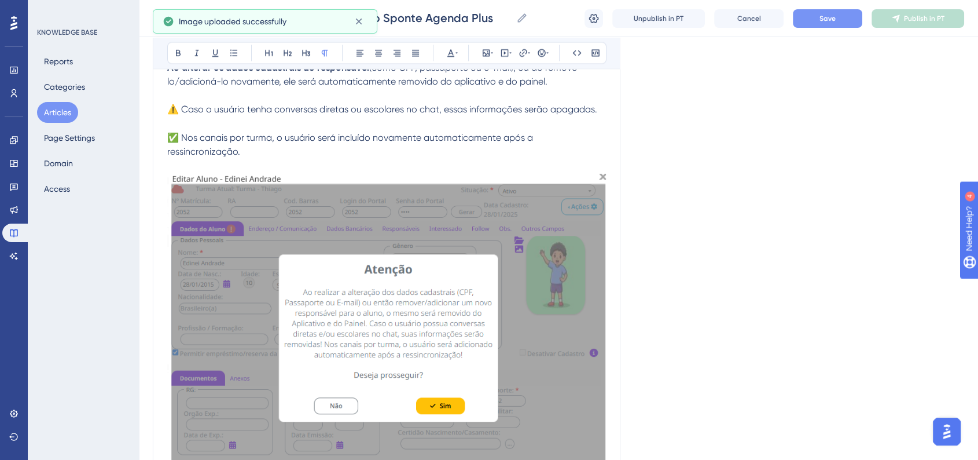
scroll to position [2161, 0]
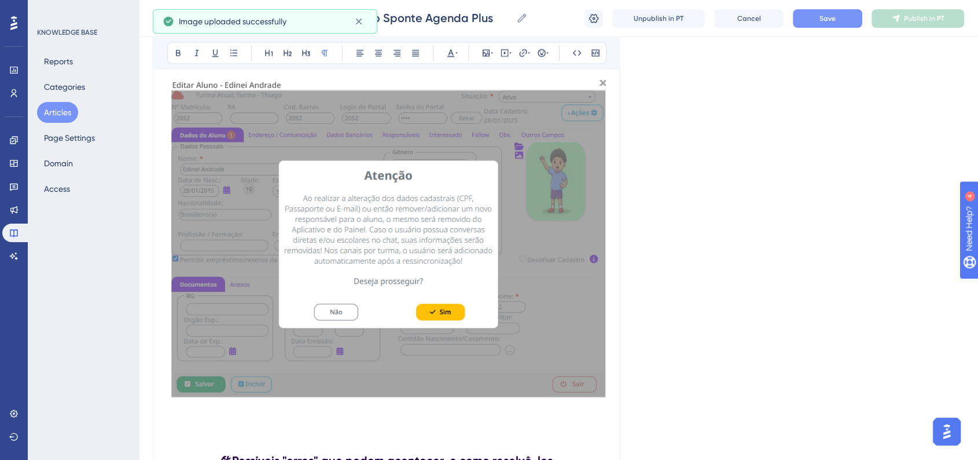
click at [527, 322] on img at bounding box center [386, 237] width 439 height 318
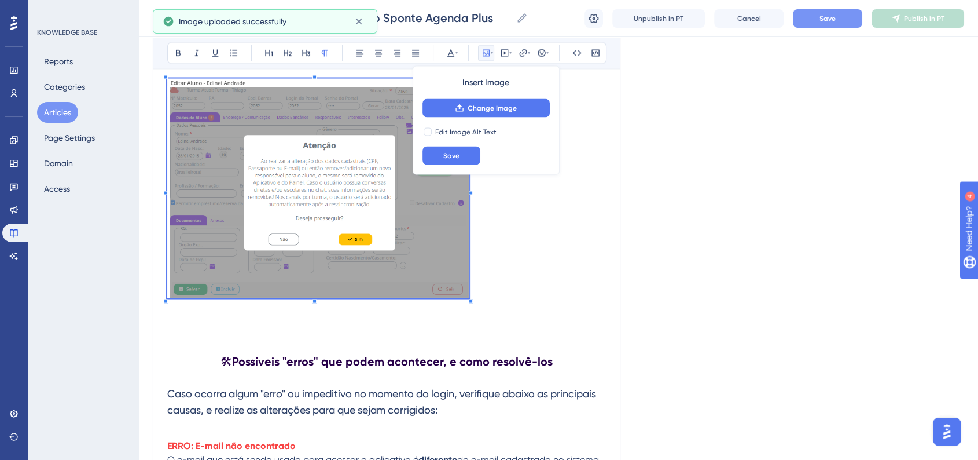
click at [470, 255] on p at bounding box center [386, 189] width 439 height 223
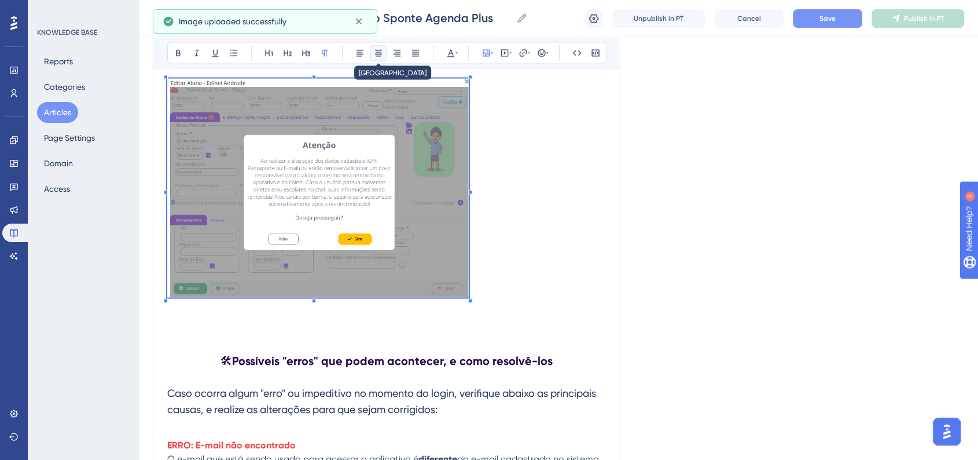
click at [373, 50] on button at bounding box center [378, 53] width 16 height 16
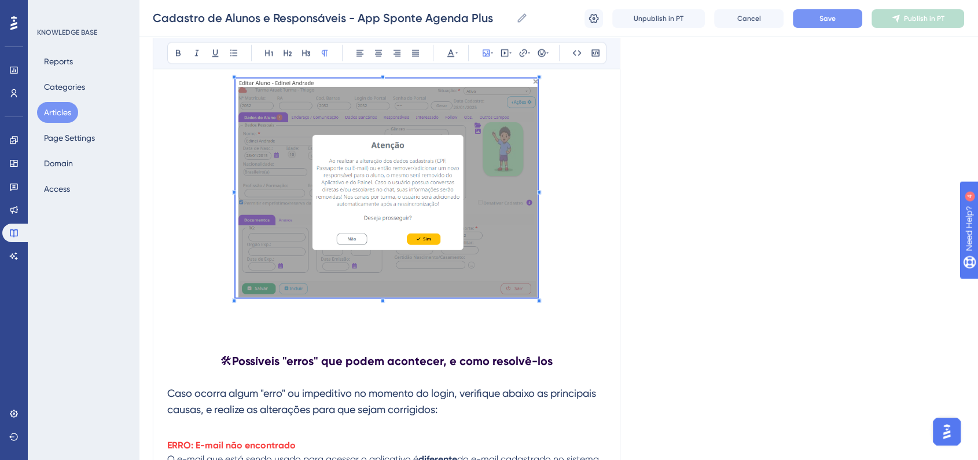
click at [859, 16] on button "Save" at bounding box center [827, 18] width 69 height 19
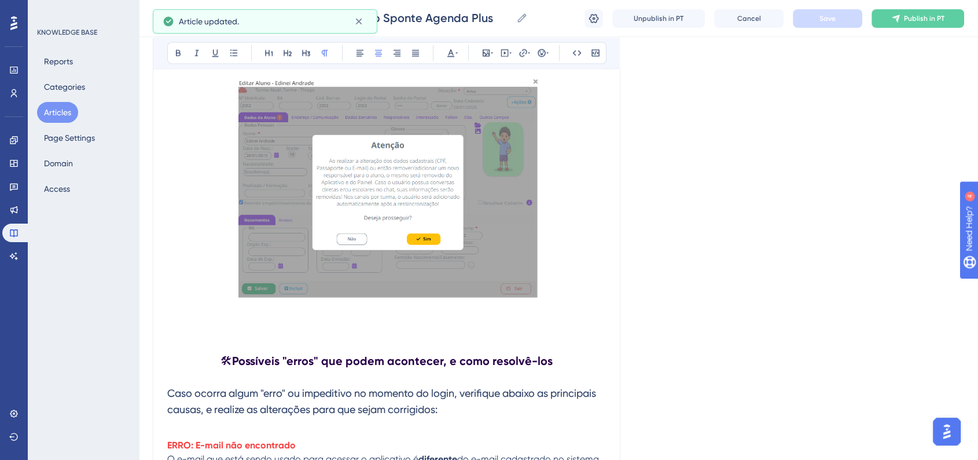
click at [579, 292] on p at bounding box center [386, 189] width 439 height 223
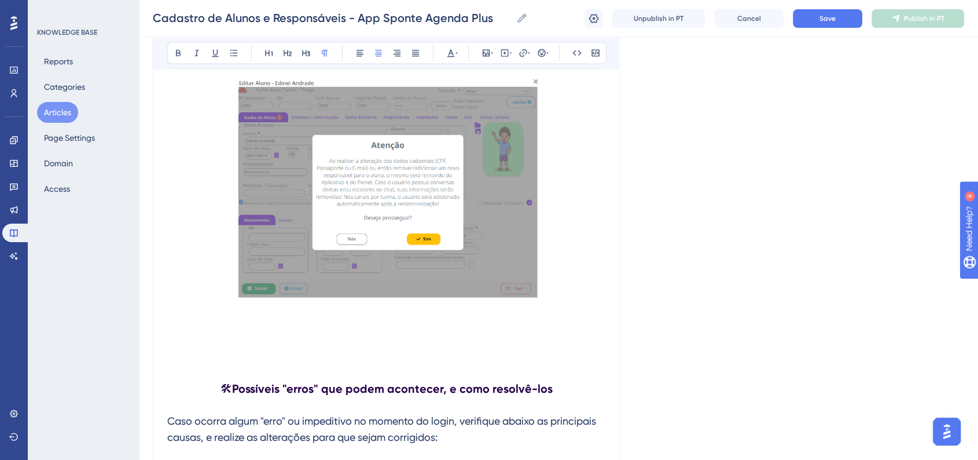
click at [226, 341] on p at bounding box center [386, 336] width 439 height 14
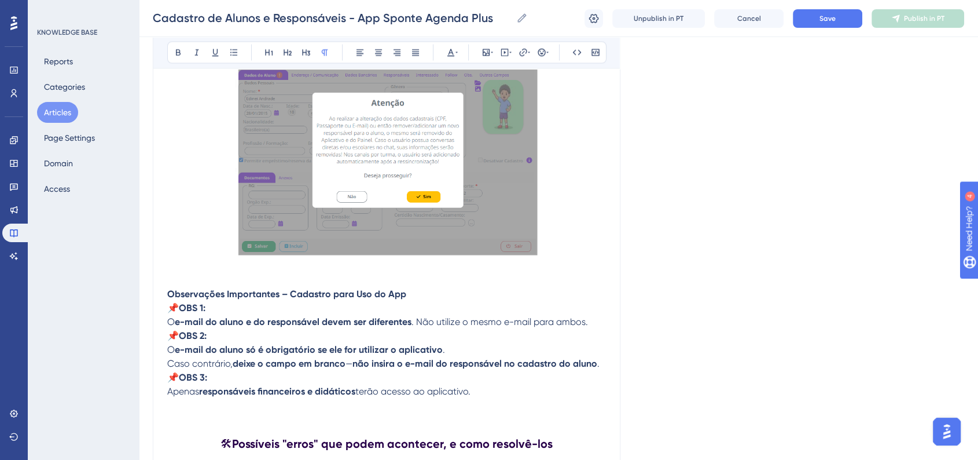
scroll to position [2225, 0]
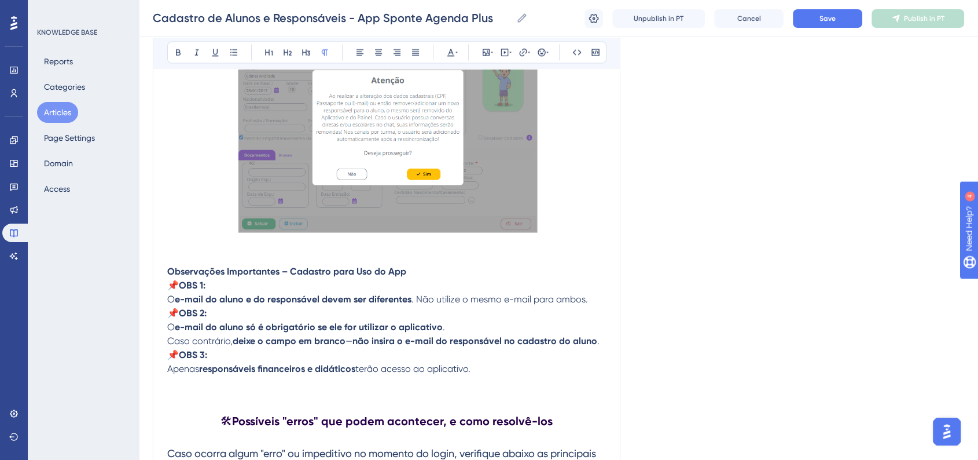
click at [182, 291] on strong "OBS 1:" at bounding box center [192, 285] width 27 height 11
drag, startPoint x: 184, startPoint y: 293, endPoint x: 218, endPoint y: 293, distance: 33.6
click at [218, 293] on p "📌 OBS 1: O e-mail do aluno e do responsável devem ser diferentes . Não utilize …" at bounding box center [386, 292] width 439 height 28
click at [456, 53] on icon at bounding box center [456, 52] width 2 height 9
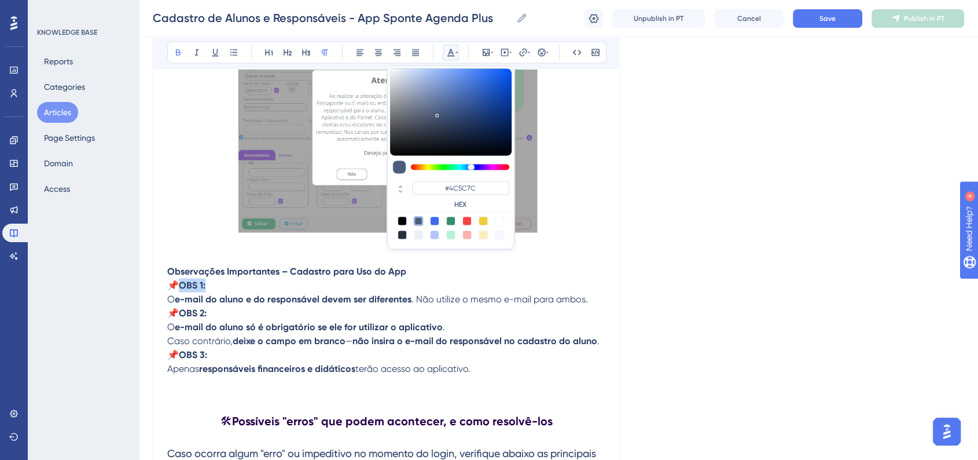
click at [467, 217] on div at bounding box center [466, 220] width 9 height 9
type input "#F84343"
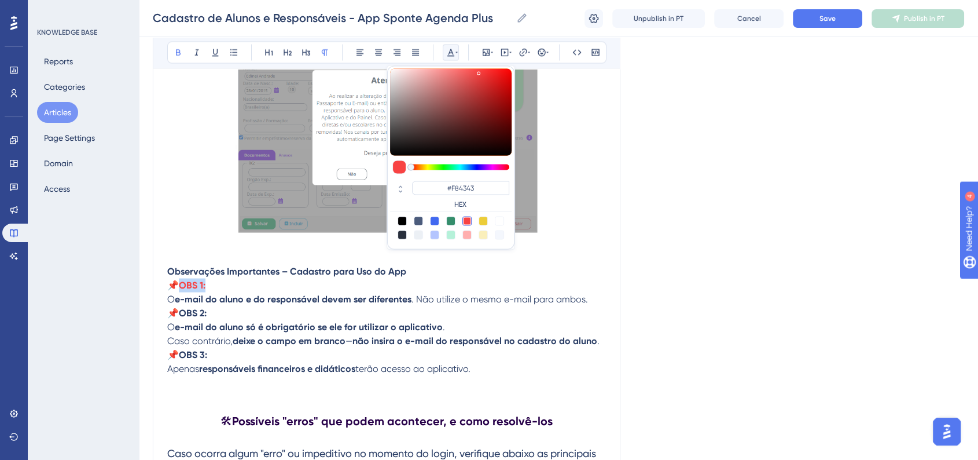
click at [292, 300] on strong "e-mail do aluno e do responsável devem ser diferentes" at bounding box center [293, 298] width 237 height 11
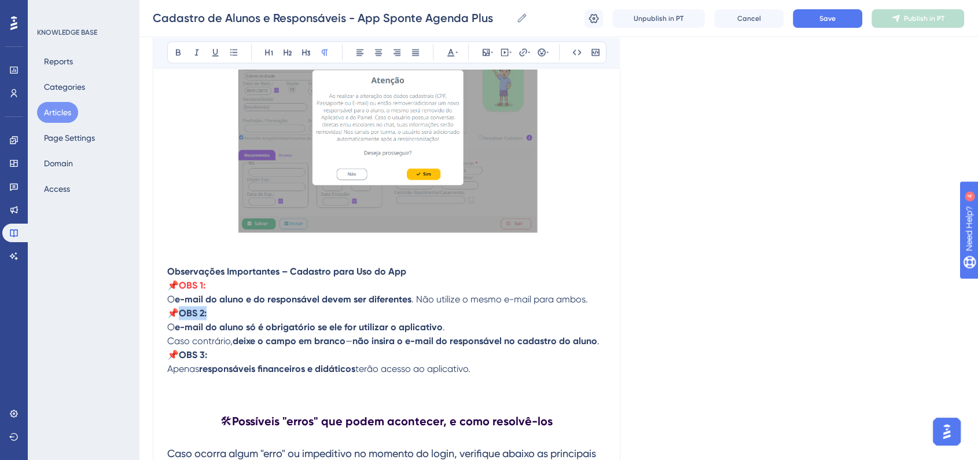
drag, startPoint x: 182, startPoint y: 316, endPoint x: 211, endPoint y: 318, distance: 28.5
click at [211, 318] on p "📌 OBS 2: O e-mail do aluno só é obrigatório se ele for utilizar o aplicativo . …" at bounding box center [386, 327] width 439 height 42
click at [460, 50] on div "Bold Italic Underline Bullet Point Heading 1 Heading 2 Heading 3 Normal Align L…" at bounding box center [386, 53] width 439 height 22
click at [453, 52] on icon at bounding box center [450, 52] width 9 height 9
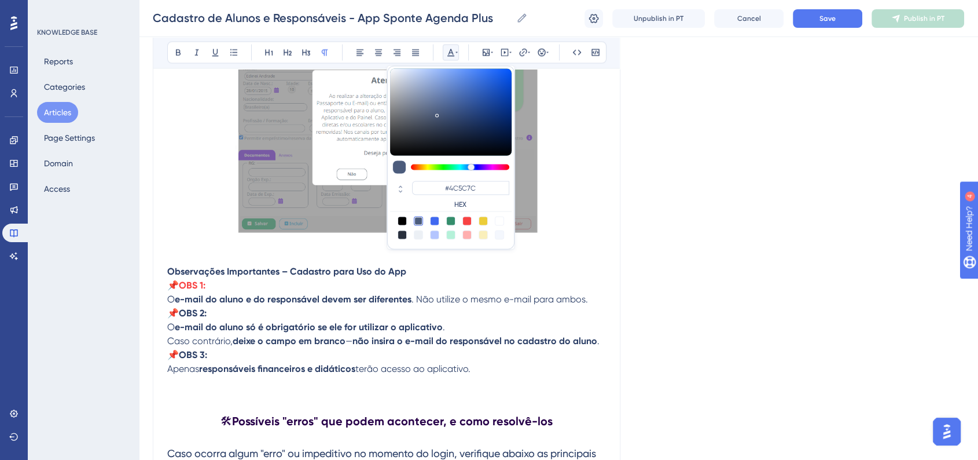
click at [467, 223] on div at bounding box center [466, 220] width 9 height 9
type input "#F84343"
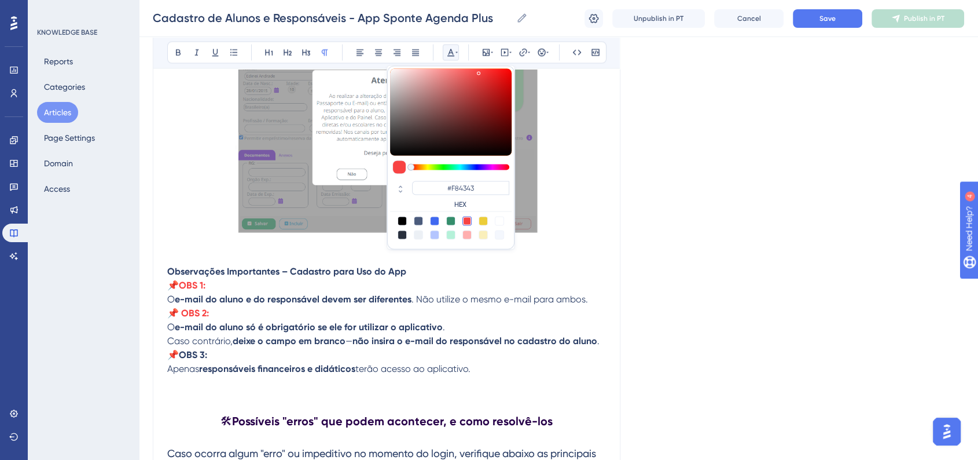
click at [221, 384] on p at bounding box center [386, 383] width 439 height 14
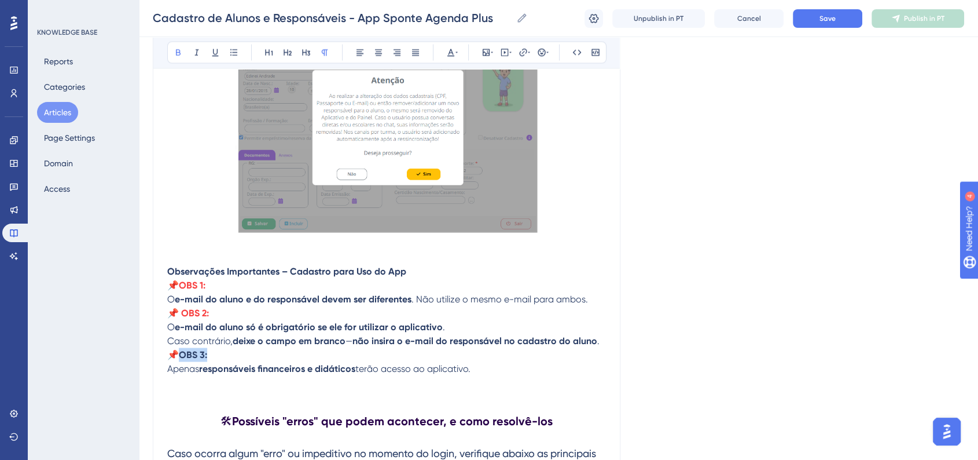
drag, startPoint x: 181, startPoint y: 362, endPoint x: 218, endPoint y: 362, distance: 37.0
click at [218, 362] on p "📌 OBS 3: Apenas responsáveis financeiros e didáticos terão acesso ao aplicativo." at bounding box center [386, 362] width 439 height 28
click at [454, 49] on icon at bounding box center [450, 52] width 9 height 9
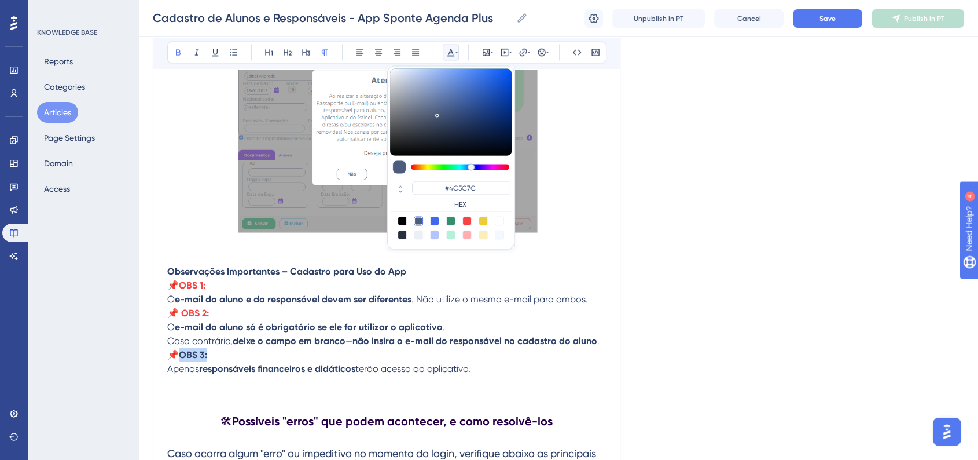
click at [464, 226] on div at bounding box center [451, 227] width 122 height 23
click at [466, 223] on div at bounding box center [466, 220] width 9 height 9
type input "#F84343"
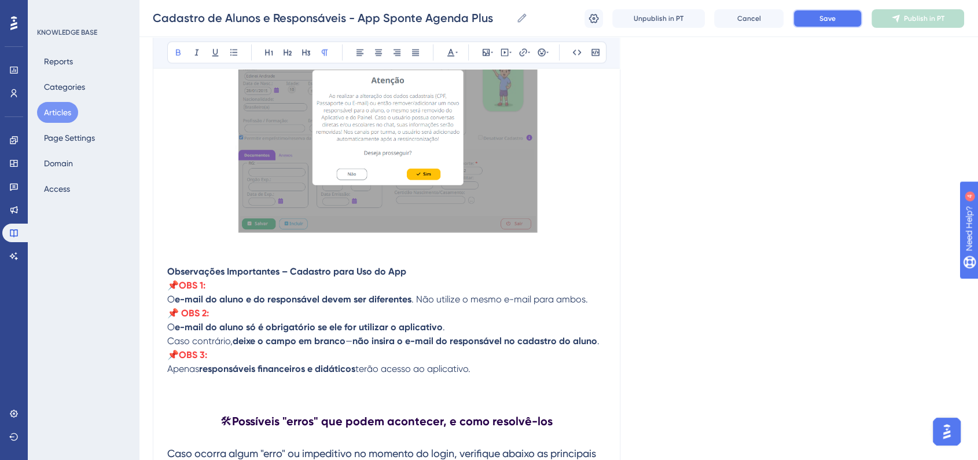
click at [817, 19] on button "Save" at bounding box center [827, 18] width 69 height 19
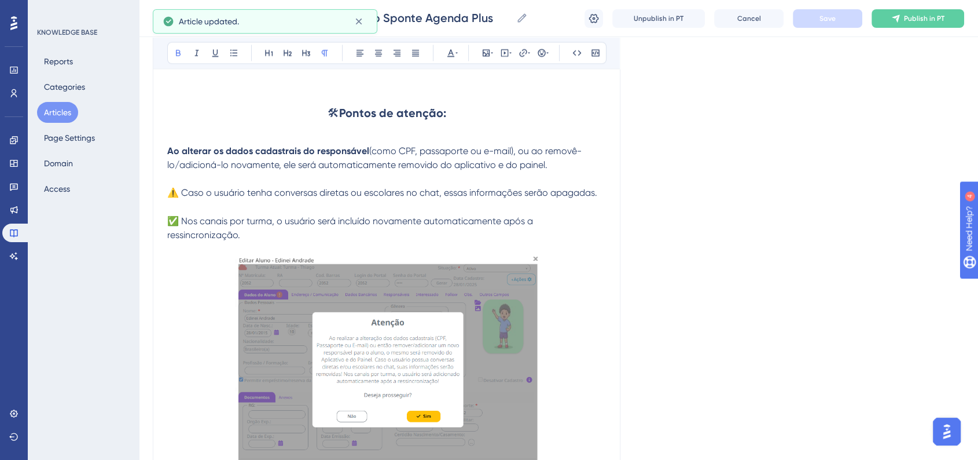
scroll to position [1903, 0]
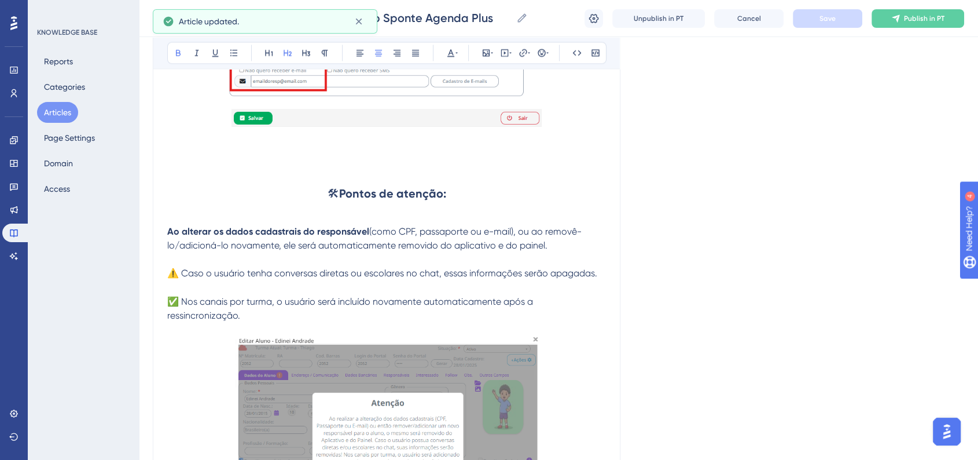
click at [441, 197] on strong "Pontos de atenção:" at bounding box center [392, 193] width 107 height 14
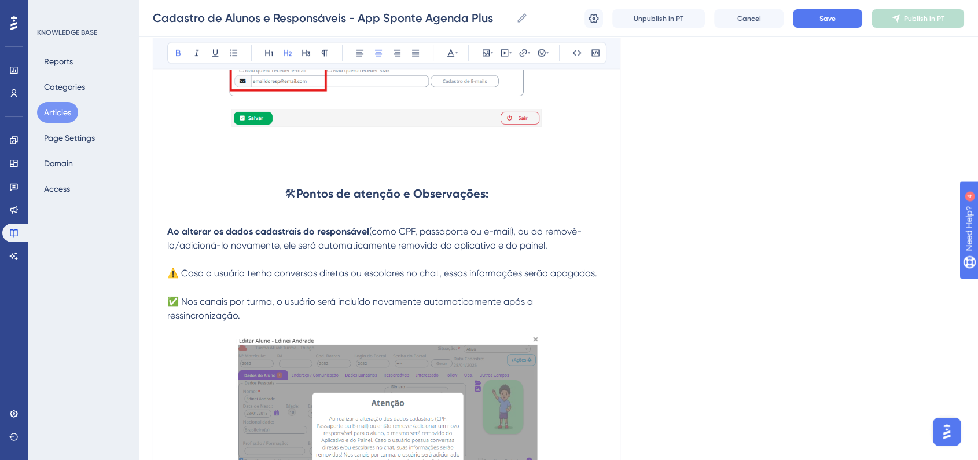
drag, startPoint x: 657, startPoint y: 145, endPoint x: 770, endPoint y: 80, distance: 129.9
click at [838, 21] on button "Save" at bounding box center [827, 18] width 69 height 19
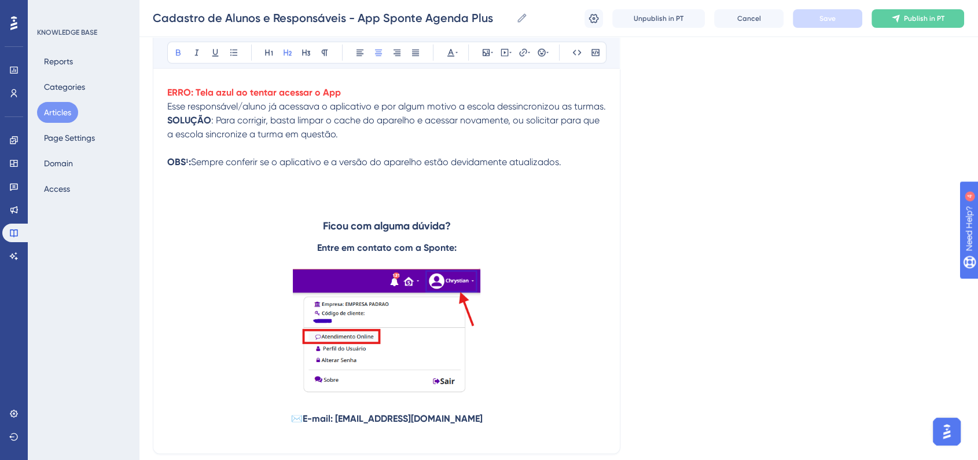
scroll to position [3190, 0]
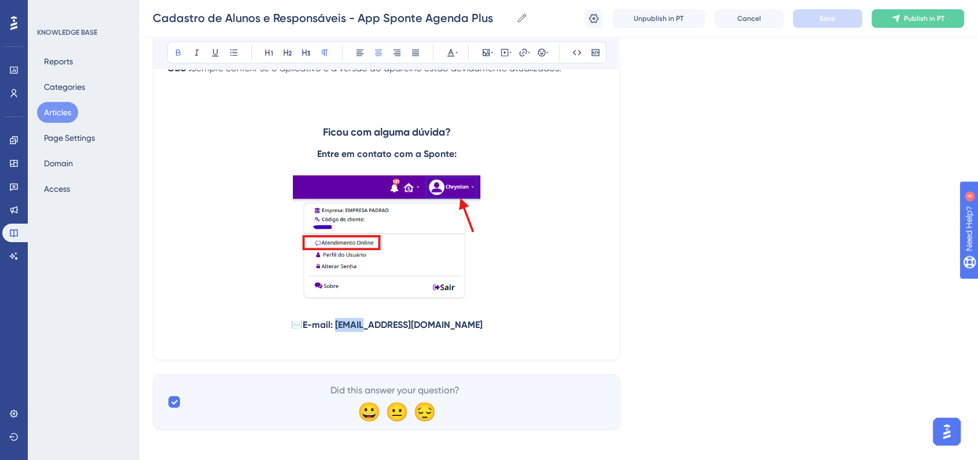
drag, startPoint x: 361, startPoint y: 358, endPoint x: 387, endPoint y: 358, distance: 26.0
click at [387, 330] on strong "E-mail: [EMAIL_ADDRESS][DOMAIN_NAME]" at bounding box center [393, 324] width 180 height 11
click at [821, 19] on span "Save" at bounding box center [828, 18] width 16 height 9
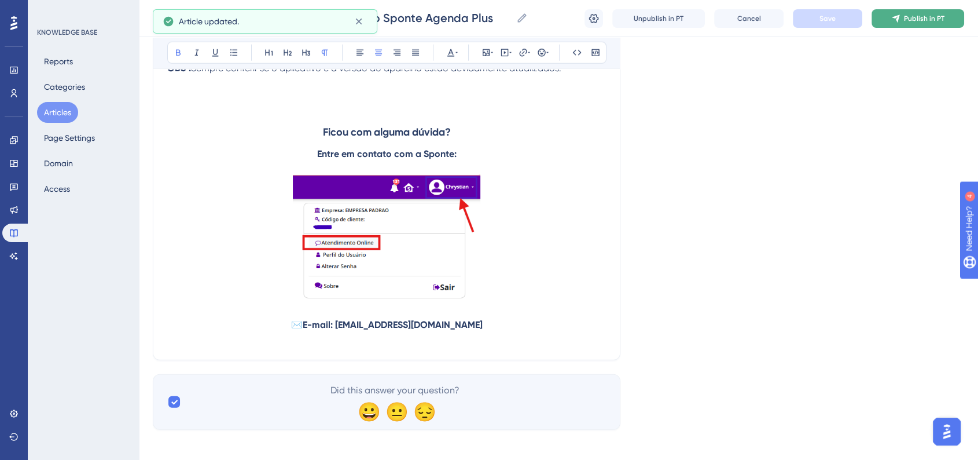
click at [888, 27] on button "Publish in PT" at bounding box center [918, 18] width 93 height 19
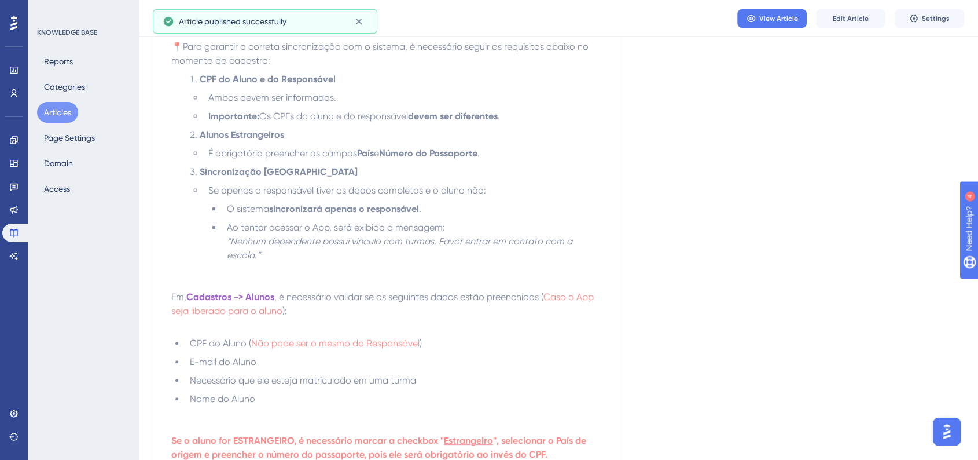
scroll to position [167, 0]
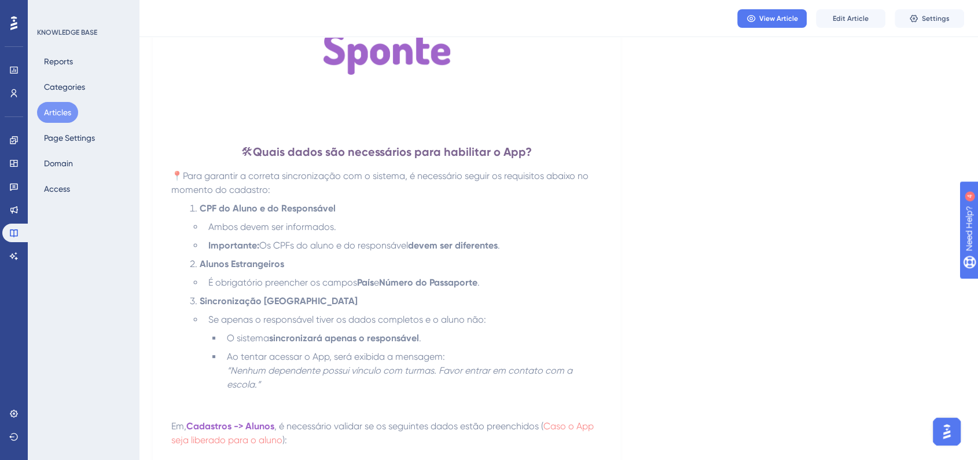
click at [58, 119] on button "Articles" at bounding box center [57, 112] width 41 height 21
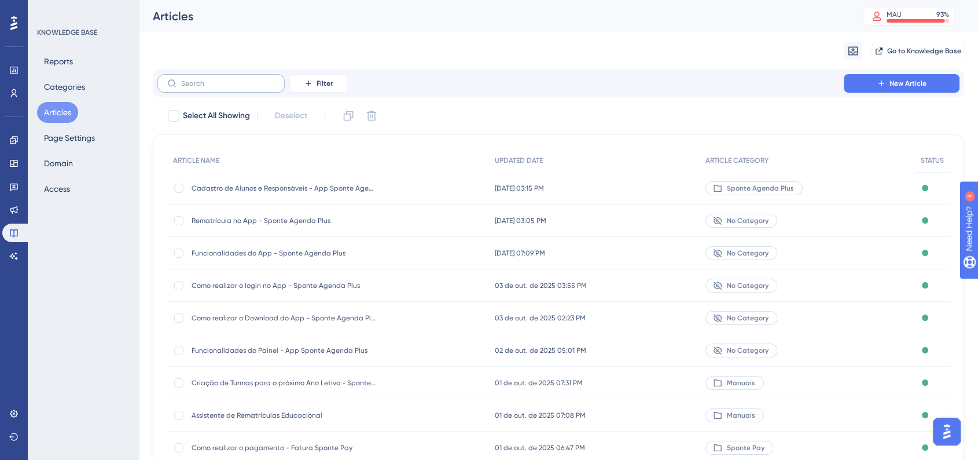
click at [227, 77] on label at bounding box center [220, 83] width 127 height 19
click at [227, 79] on input "text" at bounding box center [228, 83] width 94 height 8
type input "sponte agena"
checkbox input "true"
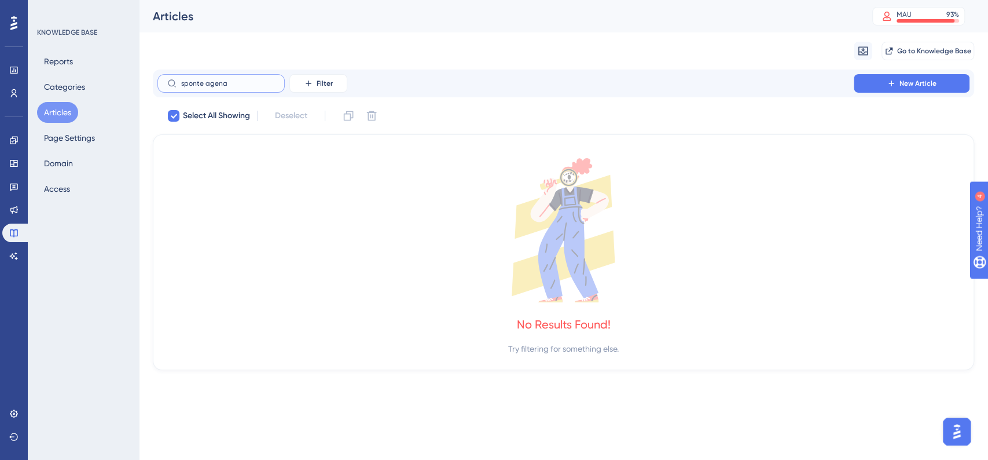
type input "sponte agen"
checkbox input "false"
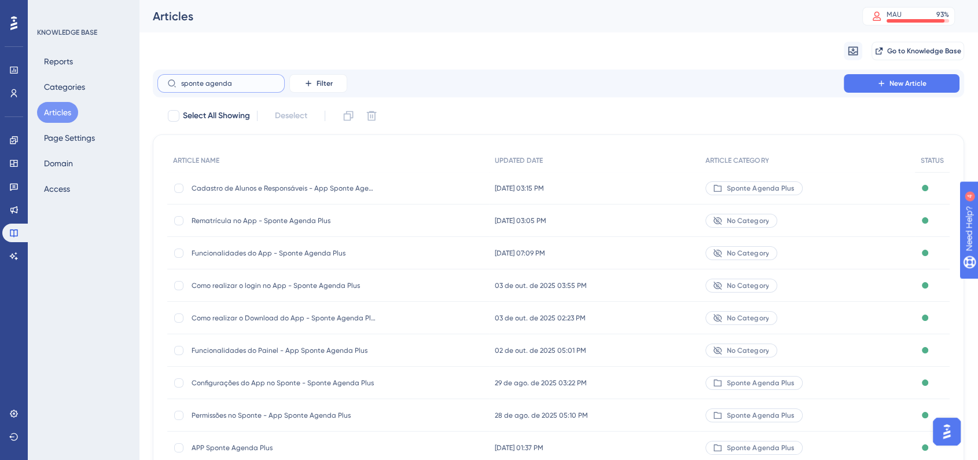
type input "sponte agenda"
click at [300, 387] on div "Configurações do App no Sponte - Sponte Agenda Plus Configurações do App no Spo…" at bounding box center [284, 382] width 185 height 32
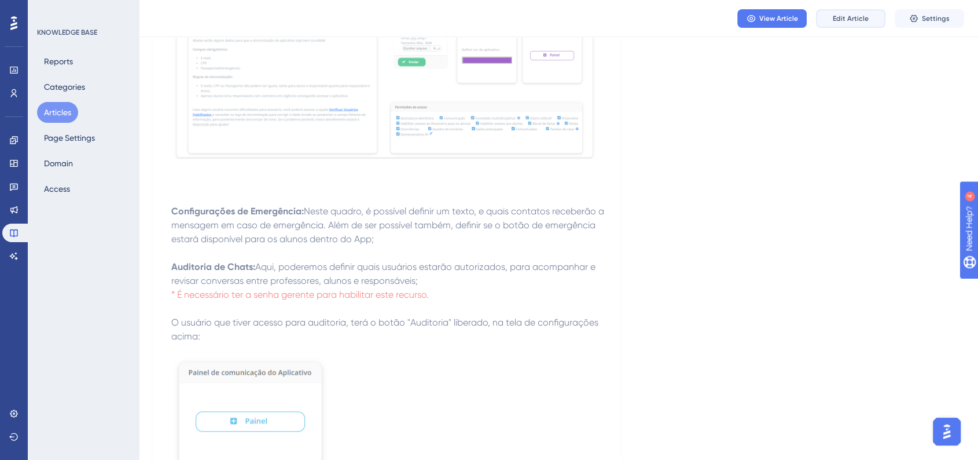
click at [833, 23] on button "Edit Article" at bounding box center [850, 18] width 69 height 19
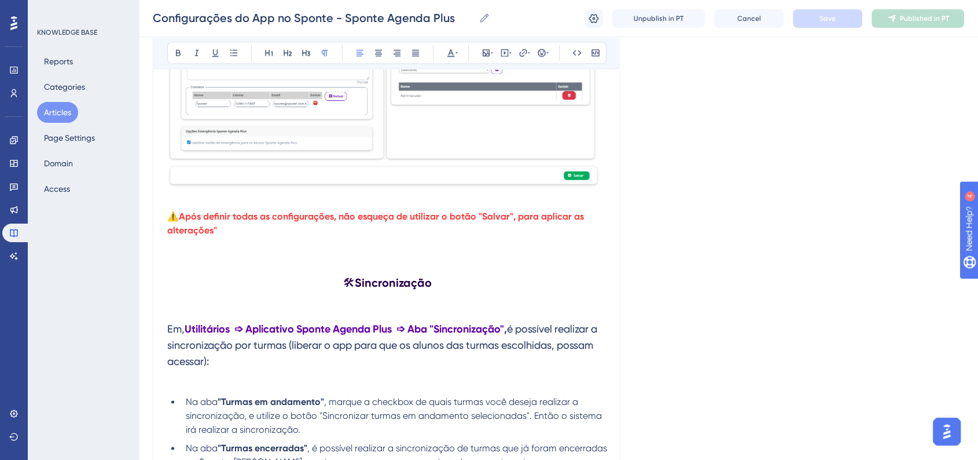
scroll to position [1543, 0]
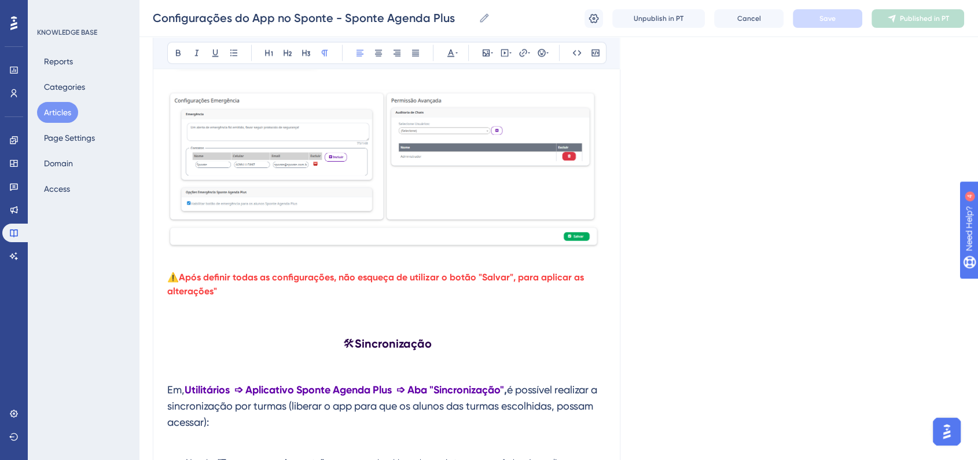
drag, startPoint x: 908, startPoint y: 106, endPoint x: 950, endPoint y: 145, distance: 57.3
click at [888, 106] on div "Language Portuguese (Default) Configurações do App no Sponte Bold Italic Underl…" at bounding box center [558, 327] width 811 height 3593
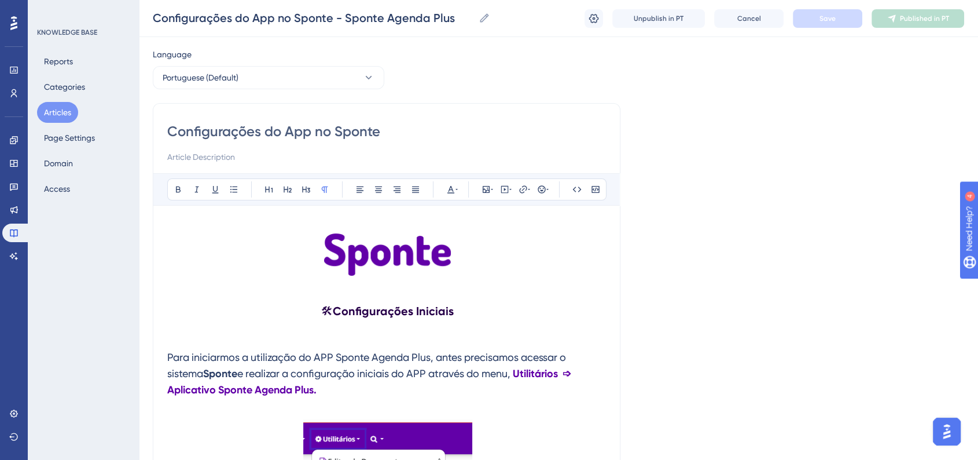
scroll to position [0, 0]
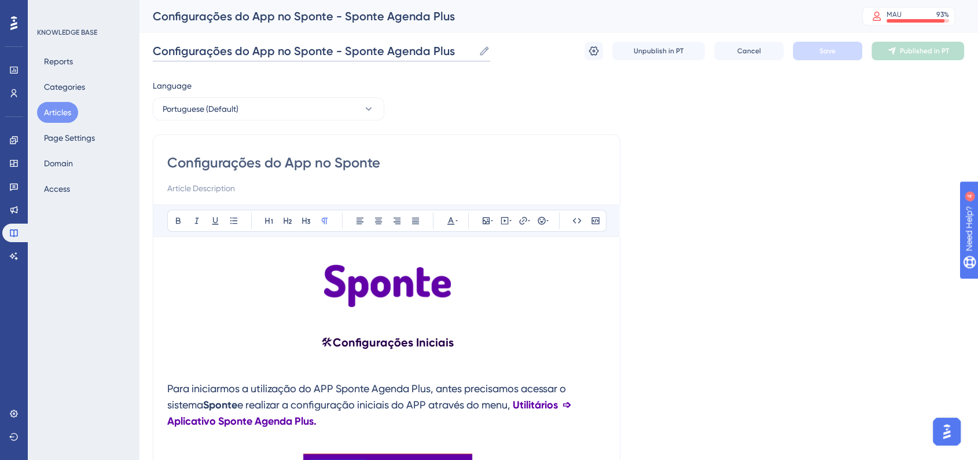
click at [329, 52] on input "Configurações do App no Sponte - Sponte Agenda Plus" at bounding box center [313, 51] width 321 height 16
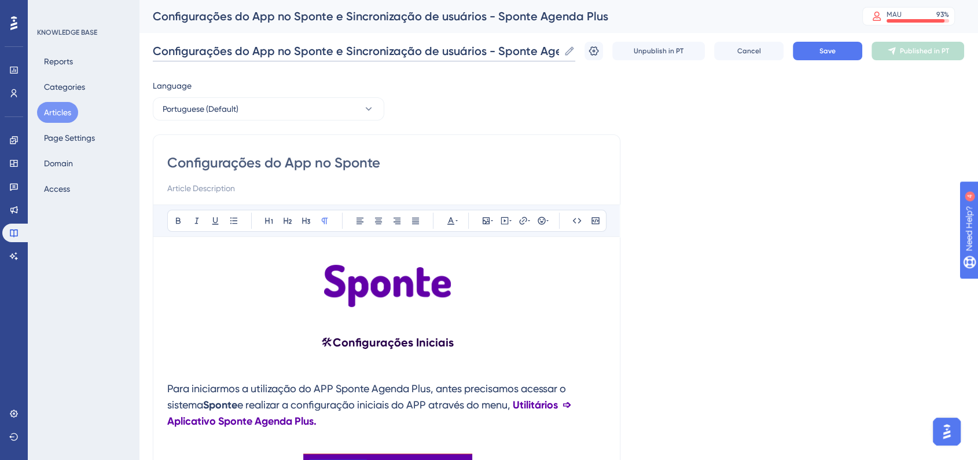
drag, startPoint x: 344, startPoint y: 48, endPoint x: 481, endPoint y: 52, distance: 137.2
click at [481, 52] on input "Configurações do App no Sponte e Sincronização de usuários - Sponte Agenda Plus" at bounding box center [356, 51] width 406 height 16
type input "Configurações do App no Sponte e Sincronização de usuários - Sponte Agenda Plus"
click at [398, 163] on input "Configurações do App no Sponte" at bounding box center [386, 162] width 439 height 19
paste input "Sincronização de usuários"
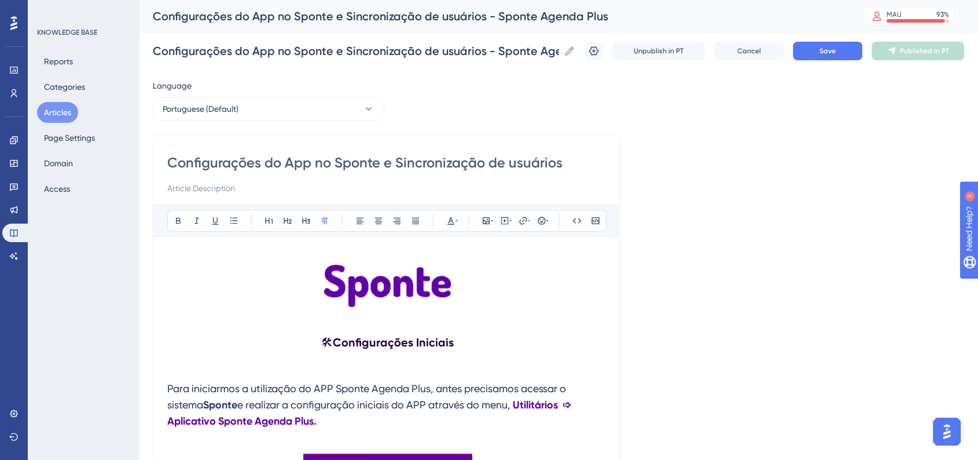
type input "Configurações do App no Sponte e Sincronização de usuários"
click at [831, 52] on span "Save" at bounding box center [828, 50] width 16 height 9
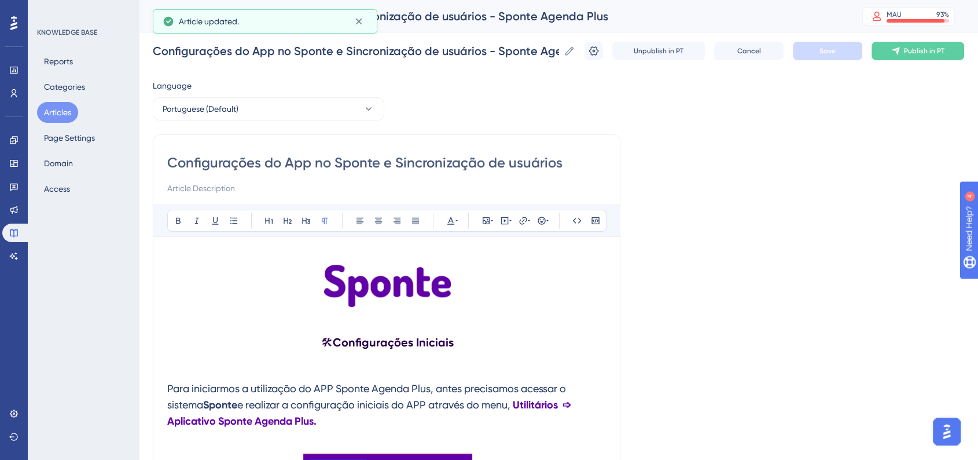
click at [888, 55] on button "Publish in PT" at bounding box center [918, 51] width 93 height 19
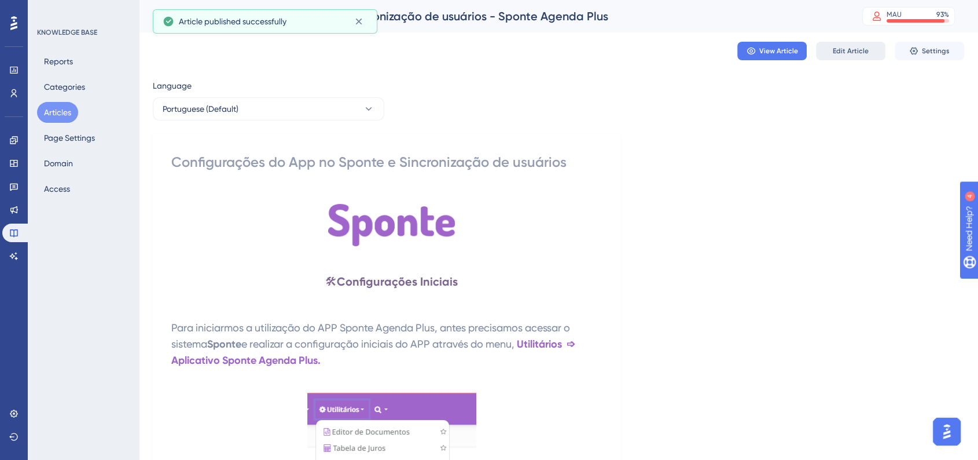
click at [843, 57] on button "Edit Article" at bounding box center [850, 51] width 69 height 19
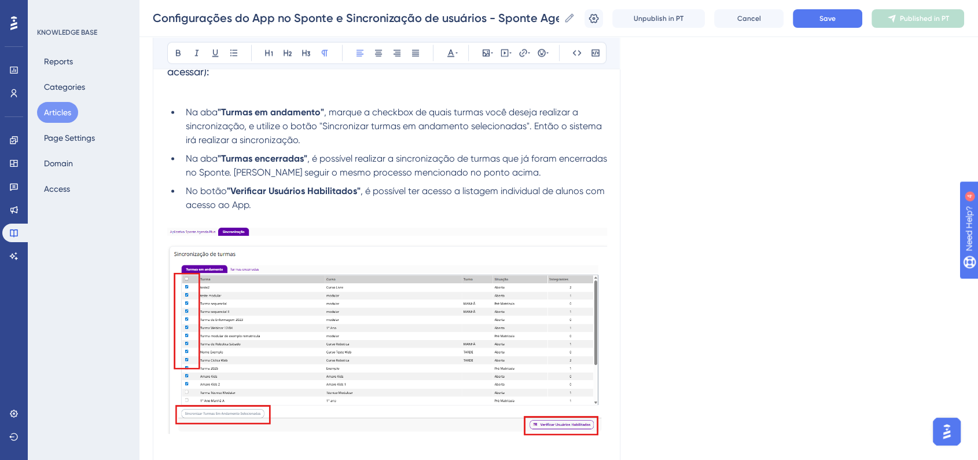
scroll to position [1829, 0]
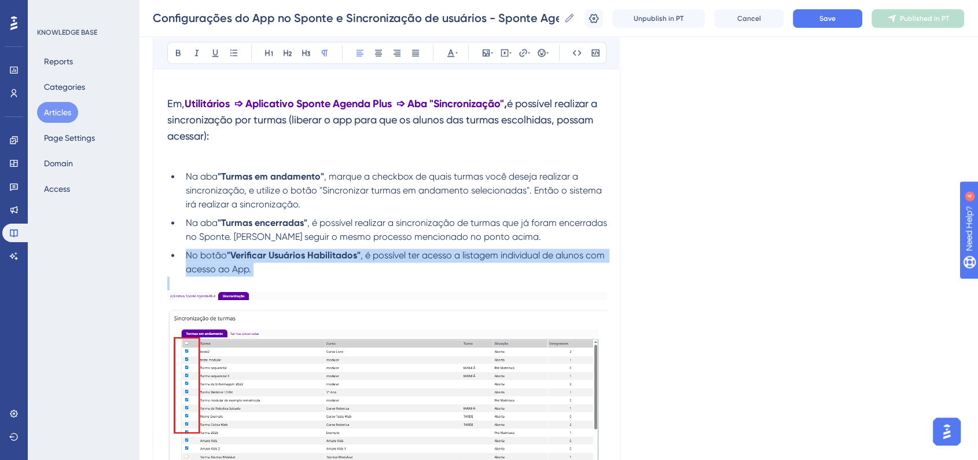
drag, startPoint x: 254, startPoint y: 284, endPoint x: 185, endPoint y: 258, distance: 73.4
click at [185, 258] on div "🛠 Configurações Iniciais Para iniciarmos a utilização do APP Sponte Agenda Plus…" at bounding box center [387, 85] width 440 height 3337
click at [250, 271] on span ", é possível ter acesso a listagem individual de alunos com acesso ao App." at bounding box center [396, 261] width 421 height 25
click at [260, 276] on li "No botão "Verificar Usuários Habilitados" , é possível ter acesso a listagem in…" at bounding box center [394, 262] width 426 height 28
drag, startPoint x: 239, startPoint y: 278, endPoint x: 185, endPoint y: 262, distance: 56.8
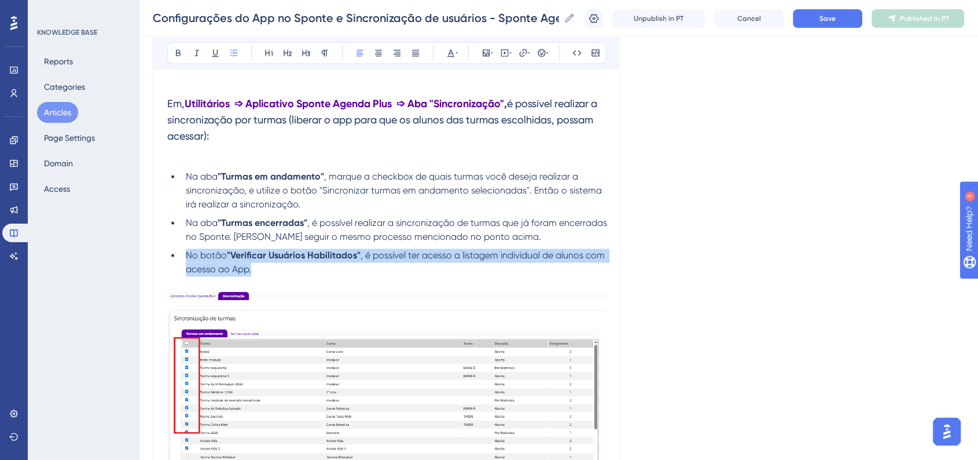
click at [185, 262] on li "No botão "Verificar Usuários Habilitados" , é possível ter acesso a listagem in…" at bounding box center [394, 262] width 426 height 28
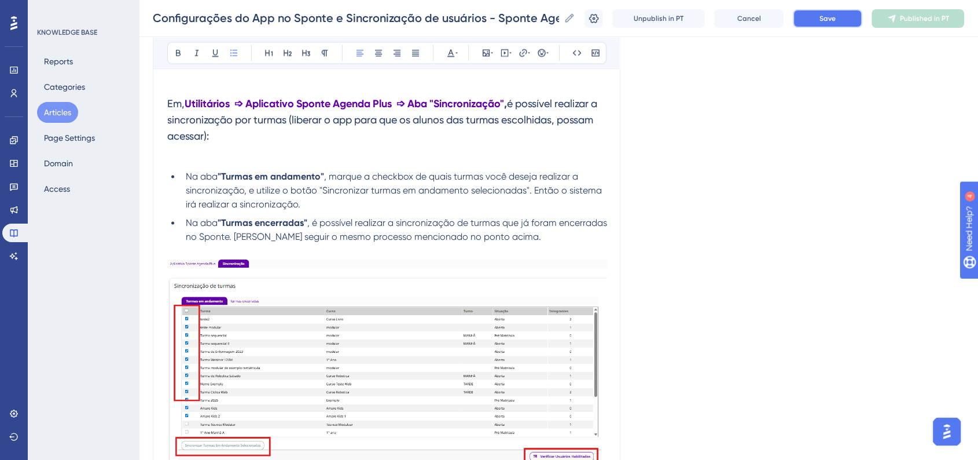
click at [836, 20] on span "Save" at bounding box center [828, 18] width 16 height 9
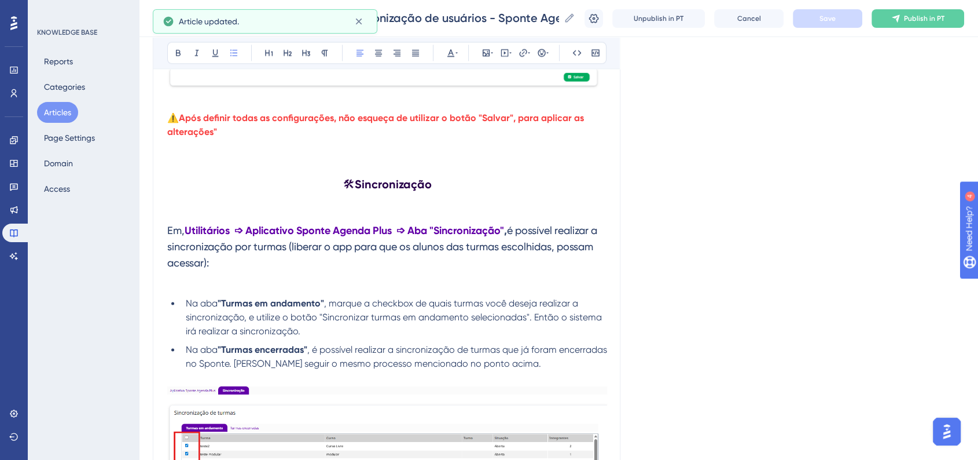
scroll to position [1636, 0]
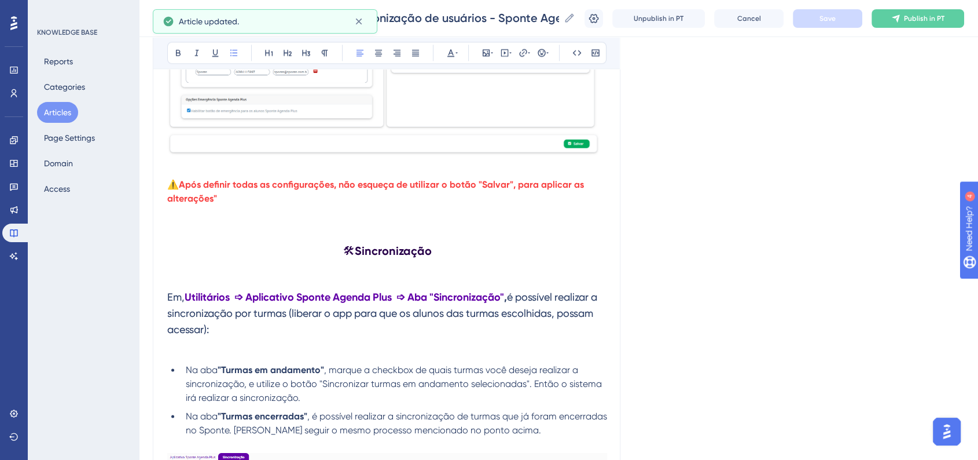
click at [230, 331] on span "é possível realizar a sincronização por turmas (liberar o app para que os aluno…" at bounding box center [383, 313] width 432 height 45
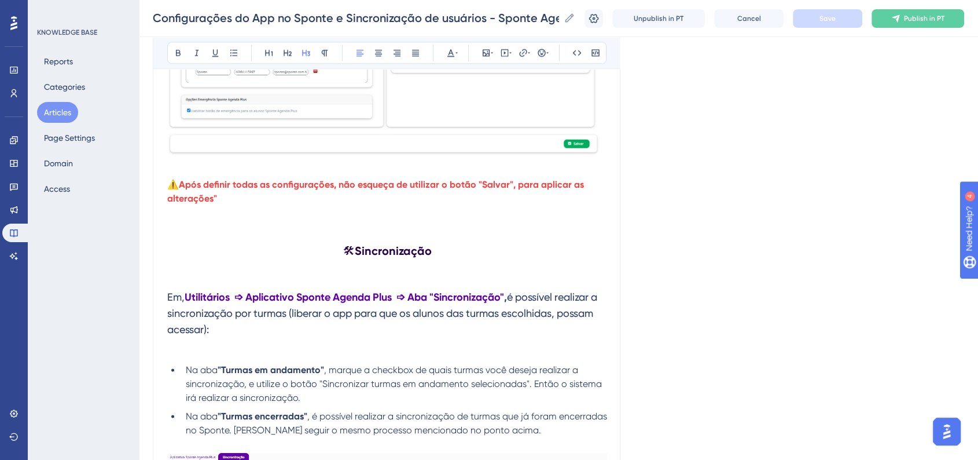
drag, startPoint x: 252, startPoint y: 332, endPoint x: 157, endPoint y: 303, distance: 99.2
click at [157, 303] on div "Configurações do App no Sponte e Sincronização de usuários Bold Italic Underlin…" at bounding box center [387, 212] width 468 height 3436
click at [314, 45] on div "Bold Italic Underline Bullet Point Heading 1 Heading 2 Heading 3 Normal Align L…" at bounding box center [386, 53] width 439 height 22
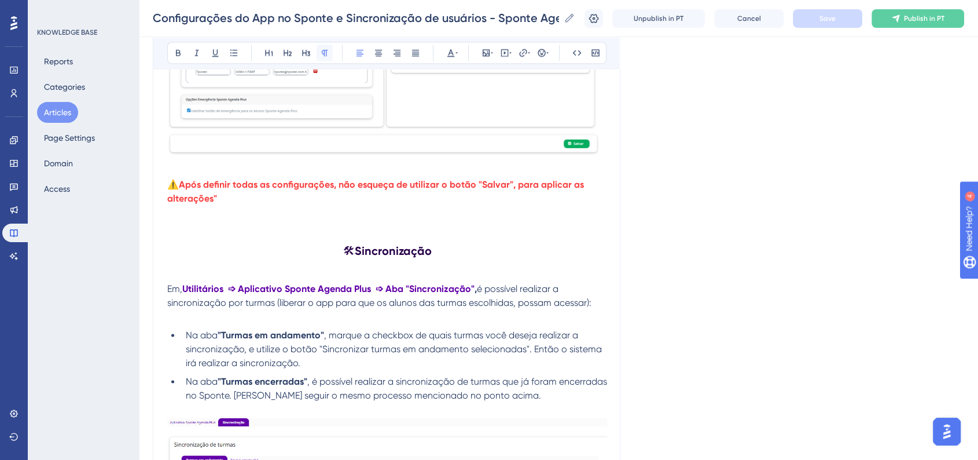
click at [322, 52] on icon at bounding box center [325, 53] width 6 height 6
click at [725, 202] on div "Language Portuguese (Default) Configurações do App no Sponte e Sincronização de…" at bounding box center [558, 201] width 811 height 3526
click at [819, 27] on button "Save" at bounding box center [827, 18] width 69 height 19
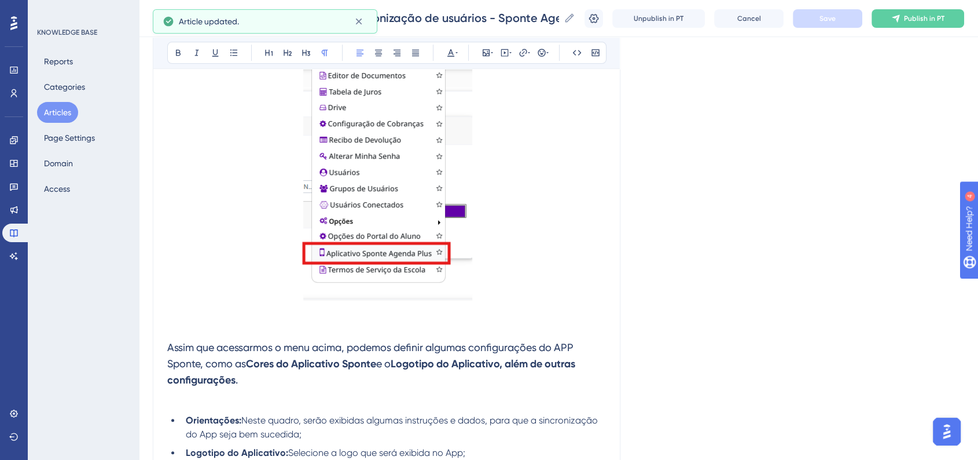
scroll to position [478, 0]
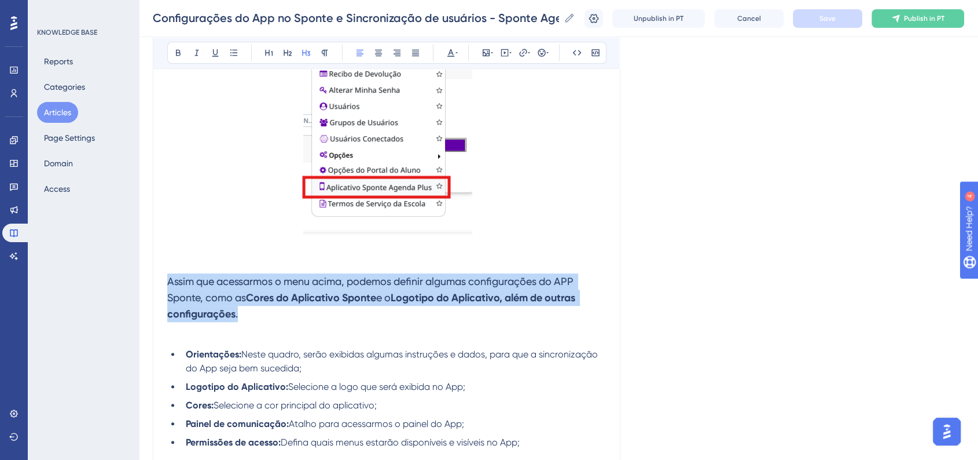
drag, startPoint x: 247, startPoint y: 324, endPoint x: 160, endPoint y: 281, distance: 96.6
click at [320, 52] on icon at bounding box center [324, 52] width 9 height 9
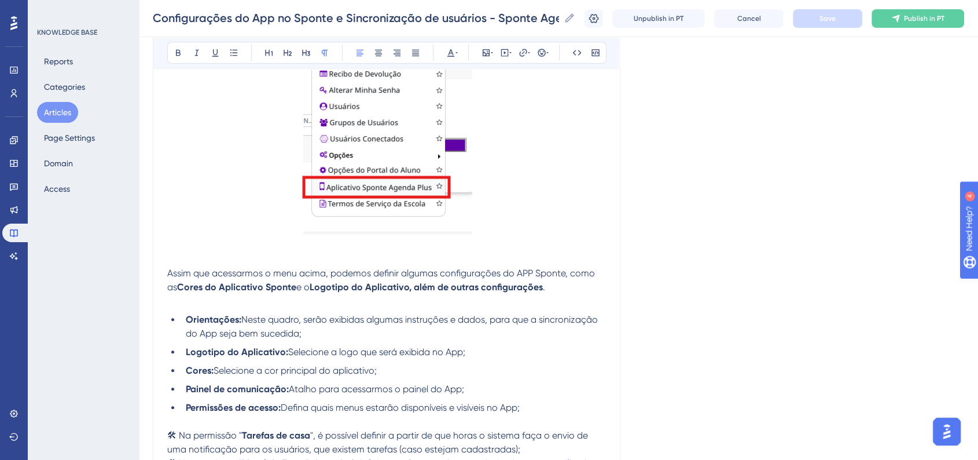
click at [169, 273] on span "Assim que acessarmos o menu acima, podemos definir algumas configurações do APP…" at bounding box center [382, 279] width 430 height 25
click at [542, 49] on icon at bounding box center [541, 52] width 9 height 9
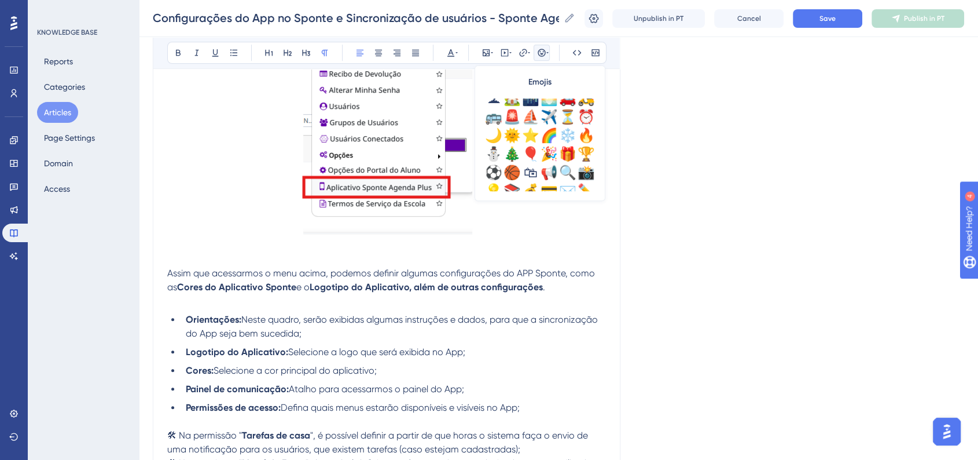
scroll to position [385, 0]
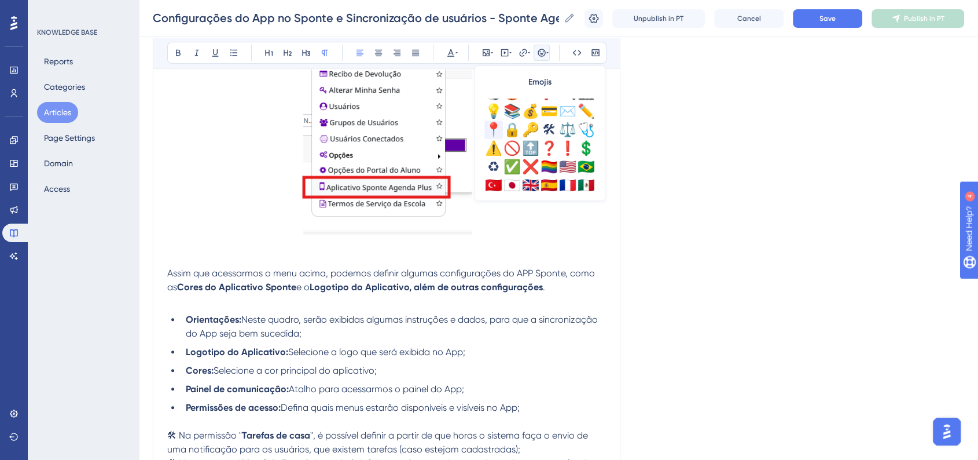
click at [494, 120] on div "📍" at bounding box center [493, 129] width 19 height 19
click at [834, 14] on span "Save" at bounding box center [828, 18] width 16 height 9
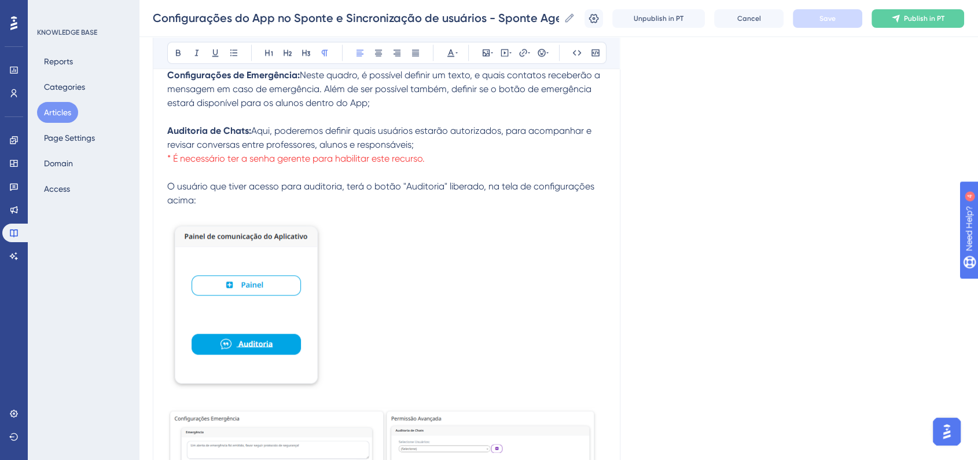
scroll to position [1057, 0]
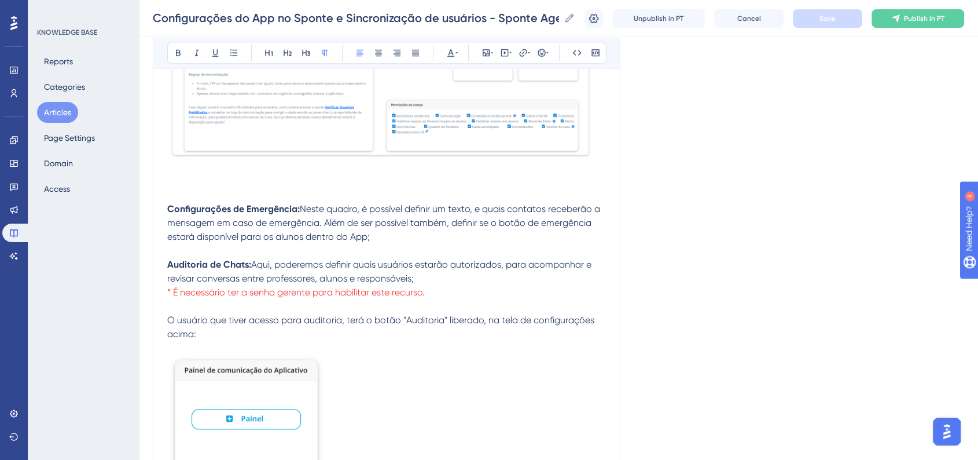
click at [169, 214] on strong "Configurações de Emergência:" at bounding box center [233, 208] width 133 height 11
click at [542, 55] on icon at bounding box center [541, 52] width 9 height 9
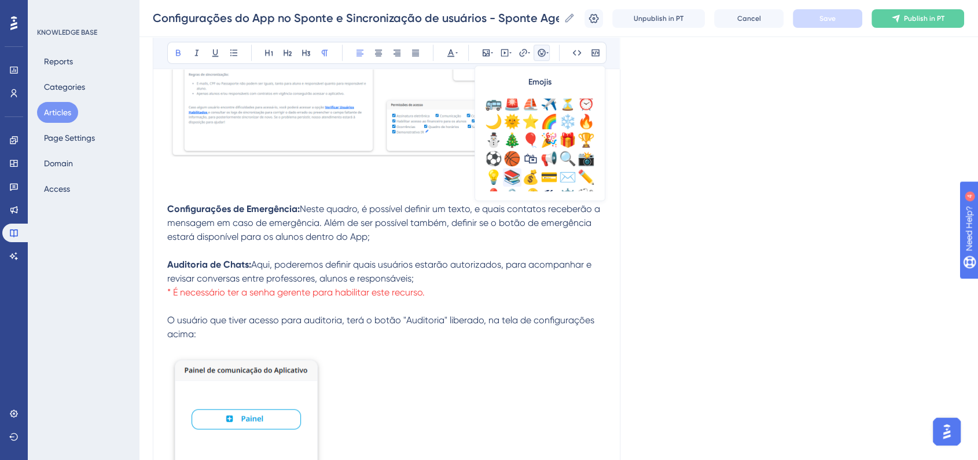
scroll to position [385, 0]
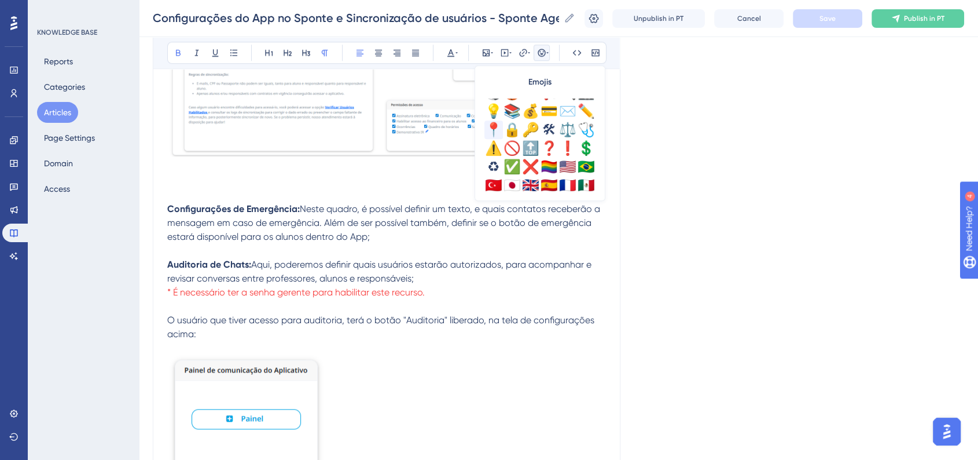
click at [490, 126] on div "📍" at bounding box center [493, 129] width 19 height 19
click at [175, 212] on span "📍" at bounding box center [173, 208] width 12 height 11
copy span "📍"
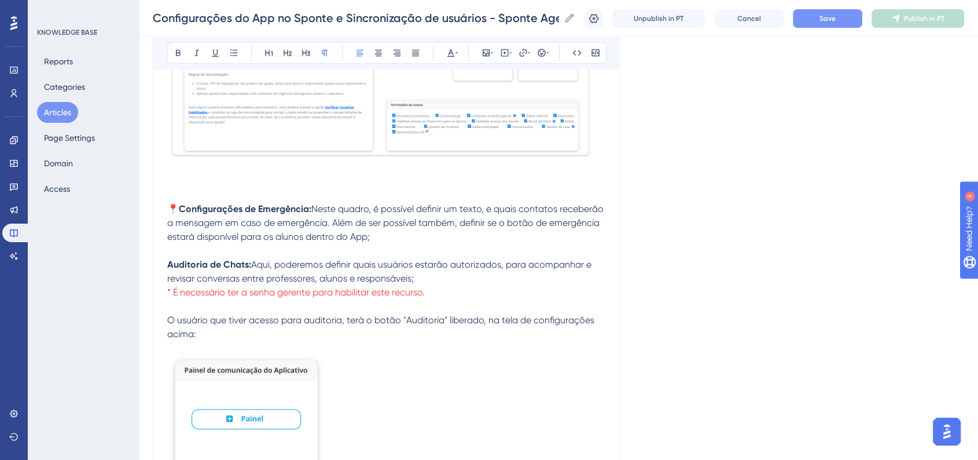
click at [169, 267] on strong "Auditoria de Chats:" at bounding box center [209, 264] width 84 height 11
click at [826, 24] on button "Save" at bounding box center [827, 18] width 69 height 19
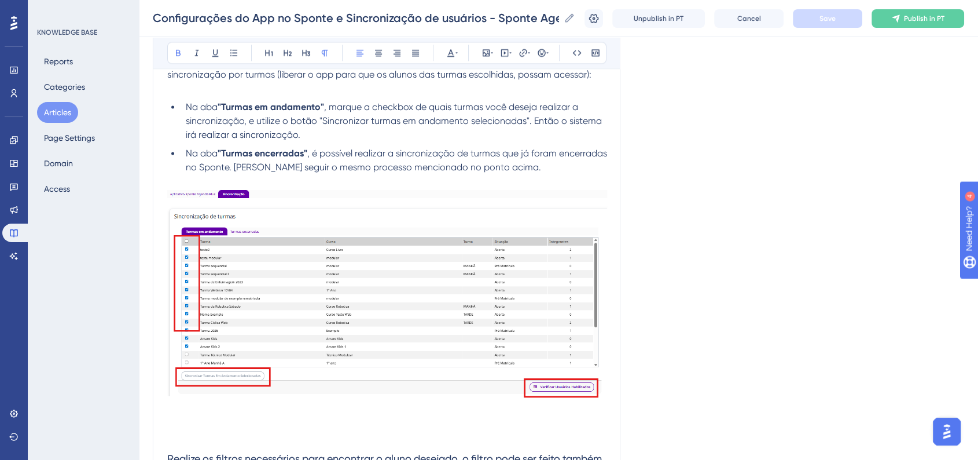
scroll to position [2022, 0]
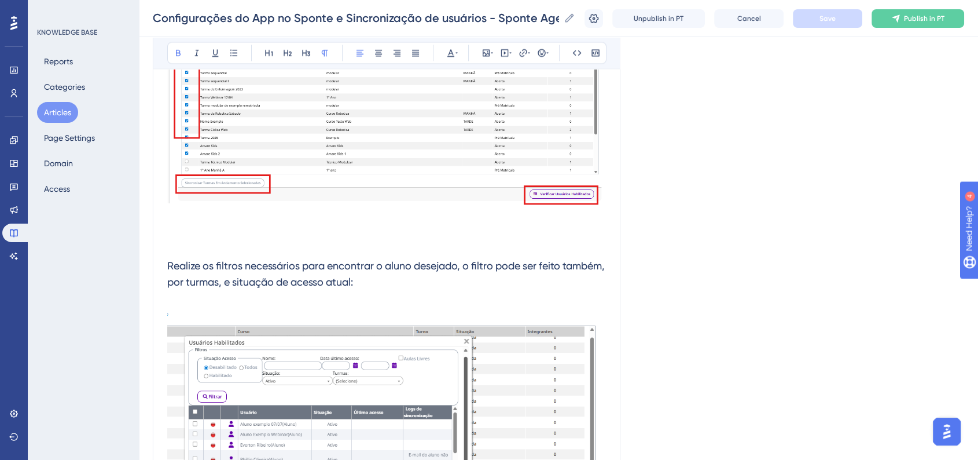
click at [359, 276] on h3 "Realize os filtros necessários para encontrar o aluno desejado, o filtro pode s…" at bounding box center [387, 273] width 440 height 46
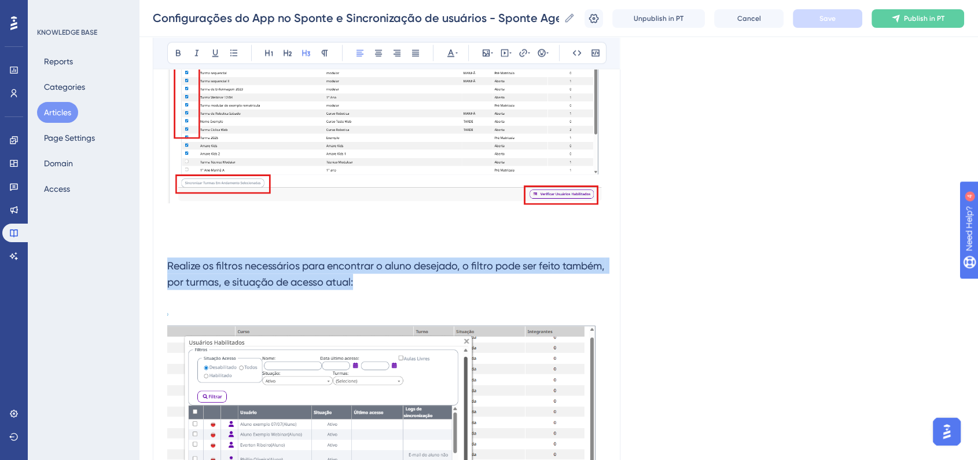
drag, startPoint x: 402, startPoint y: 286, endPoint x: 151, endPoint y: 271, distance: 251.1
click at [318, 53] on button at bounding box center [325, 53] width 16 height 16
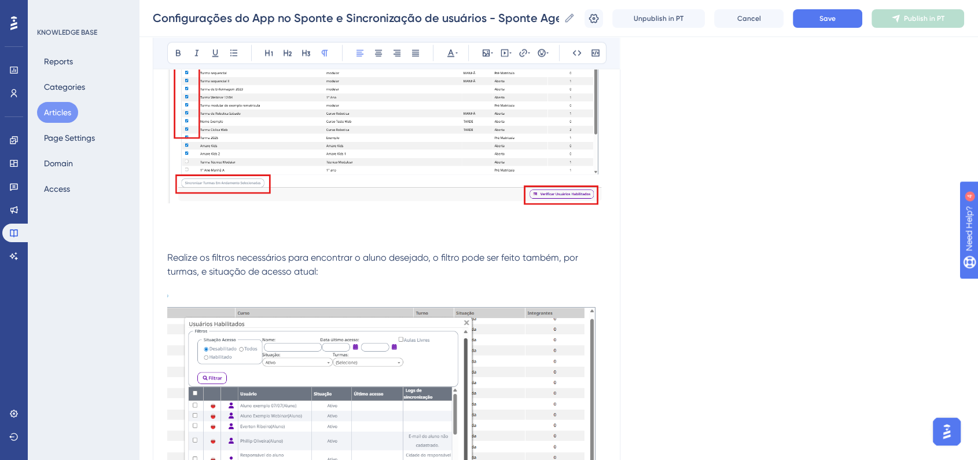
click at [314, 256] on p "Realize os filtros necessários para encontrar o aluno desejado, o filtro pode s…" at bounding box center [387, 264] width 440 height 28
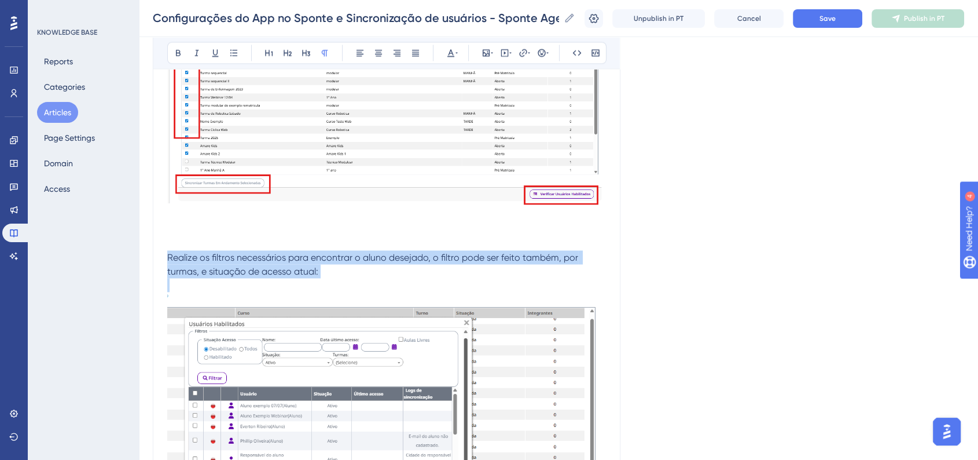
click at [314, 256] on p "Realize os filtros necessários para encontrar o aluno desejado, o filtro pode s…" at bounding box center [387, 264] width 440 height 28
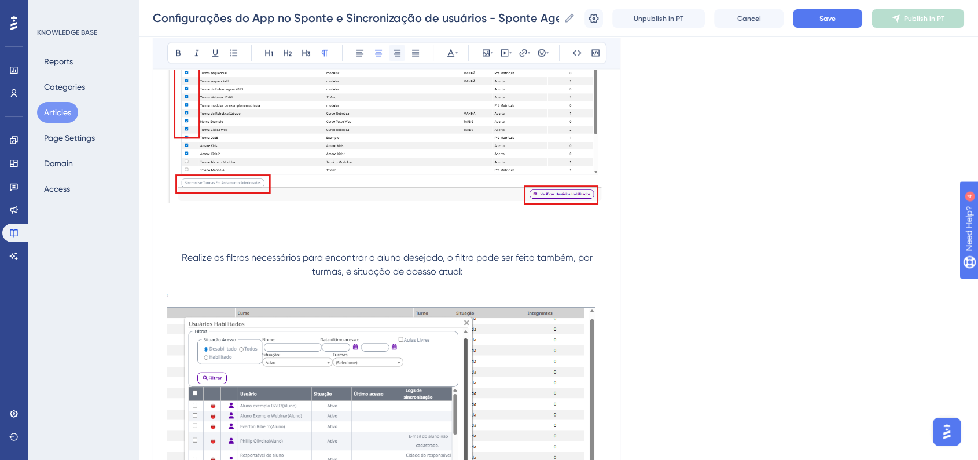
drag, startPoint x: 379, startPoint y: 56, endPoint x: 394, endPoint y: 55, distance: 15.1
click at [378, 55] on icon at bounding box center [378, 52] width 9 height 9
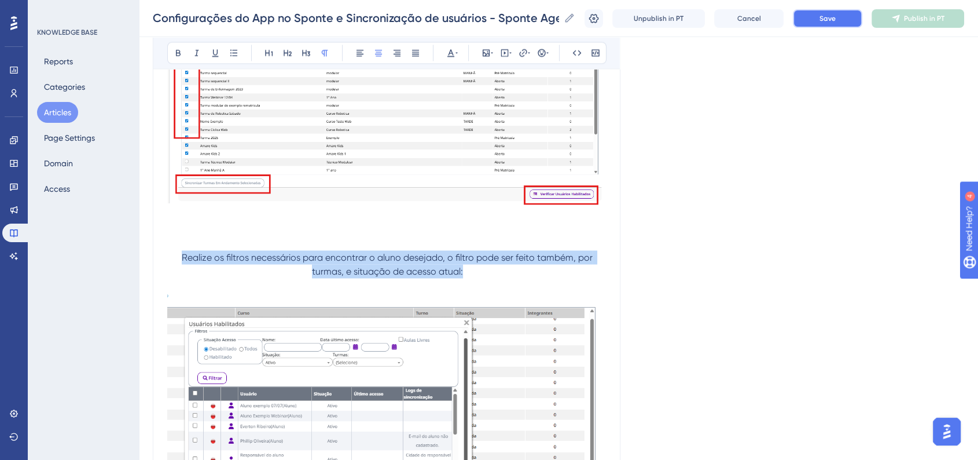
click at [839, 27] on button "Save" at bounding box center [827, 18] width 69 height 19
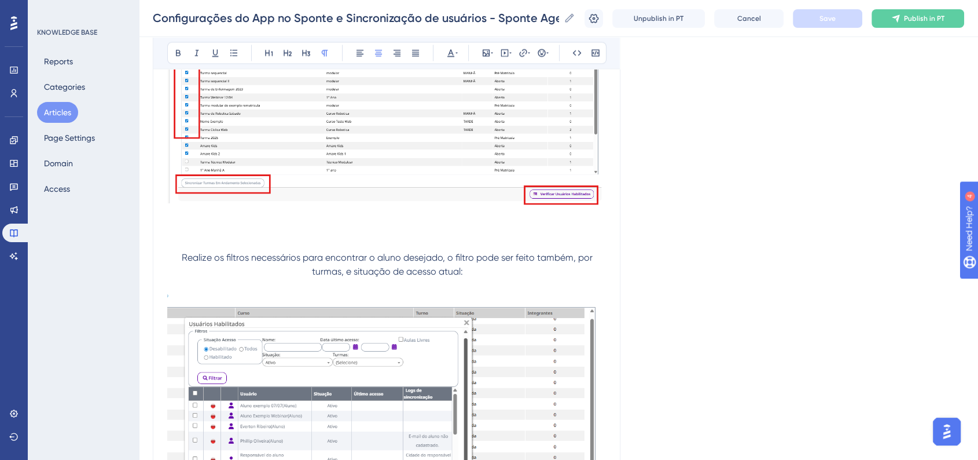
scroll to position [2086, 0]
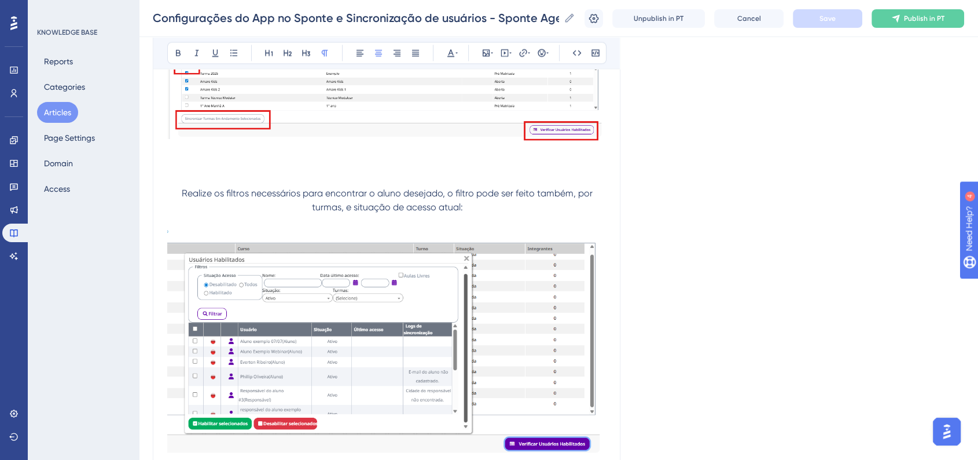
click at [497, 328] on img at bounding box center [387, 343] width 440 height 233
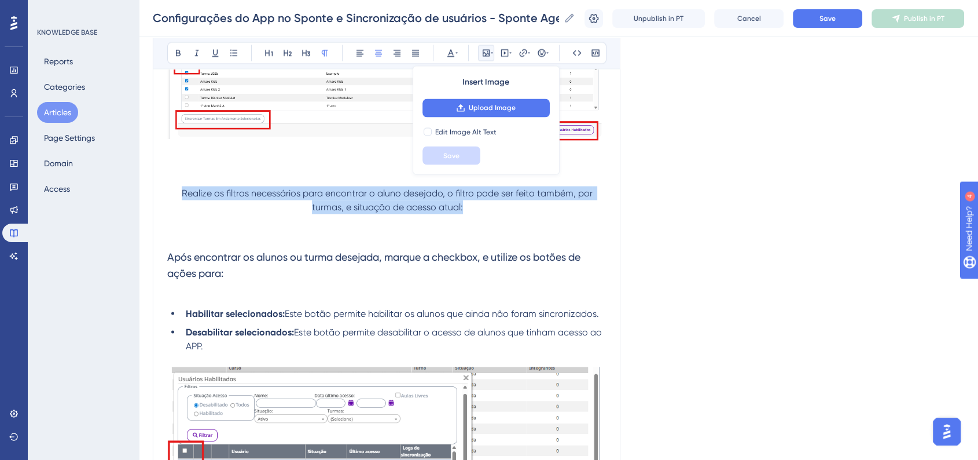
drag, startPoint x: 446, startPoint y: 223, endPoint x: 183, endPoint y: 198, distance: 263.4
click at [183, 198] on p "Realize os filtros necessários para encontrar o aluno desejado, o filtro pode s…" at bounding box center [387, 200] width 440 height 28
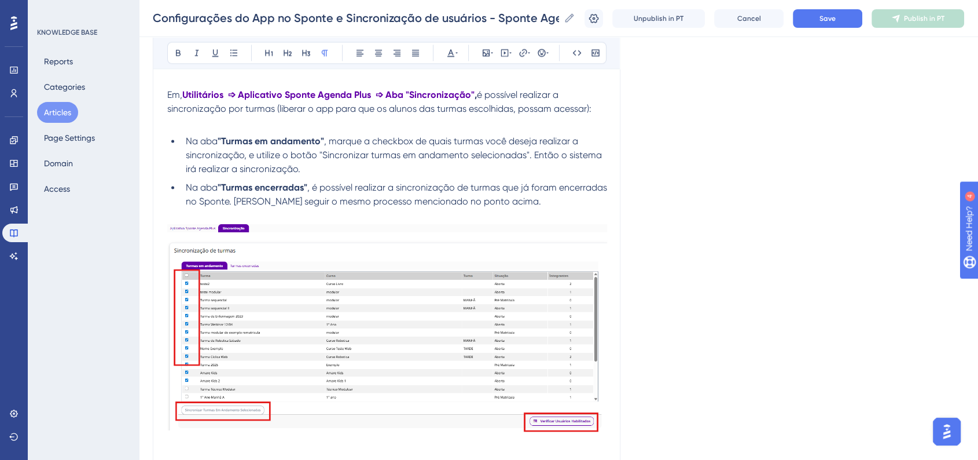
scroll to position [1700, 0]
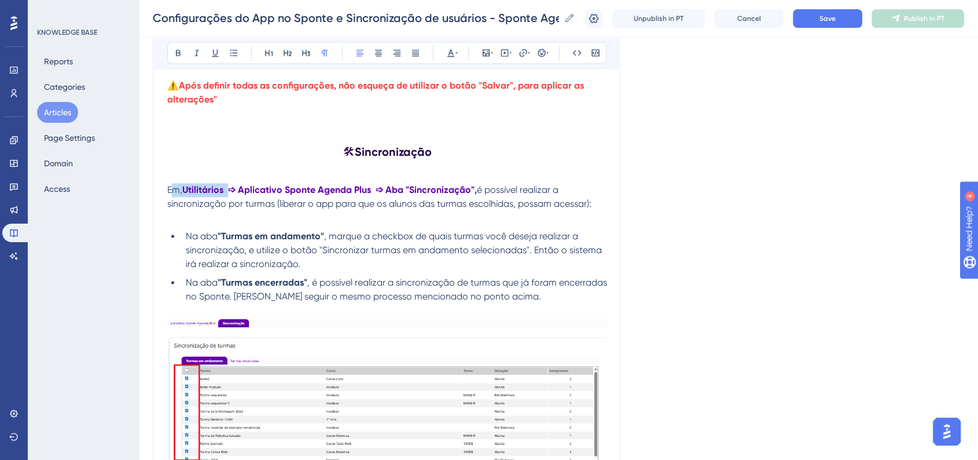
drag, startPoint x: 171, startPoint y: 197, endPoint x: 230, endPoint y: 197, distance: 58.5
click at [230, 197] on p "Em, Utilitários ➩ Aplicativo Sponte Agenda Plus ➩ Aba "Sincronização" , é possí…" at bounding box center [387, 197] width 440 height 28
click at [214, 195] on strong "Utilitários ➩ Aplicativo Sponte Agenda Plus ➩ Aba "Sincronização"" at bounding box center [328, 189] width 292 height 11
click at [176, 195] on span "Em," at bounding box center [174, 189] width 15 height 11
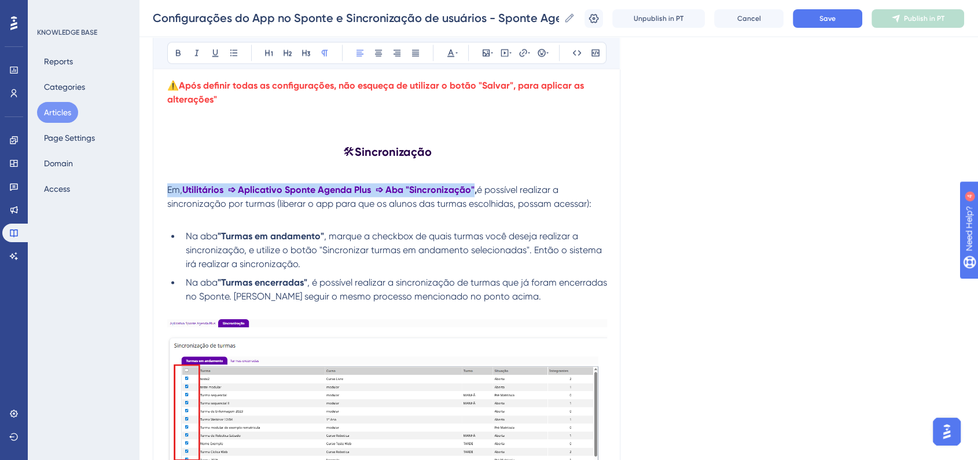
drag, startPoint x: 168, startPoint y: 197, endPoint x: 477, endPoint y: 200, distance: 309.1
click at [477, 200] on p "Em, Utilitários ➩ Aplicativo Sponte Agenda Plus ➩ Aba "Sincronização" , é possí…" at bounding box center [387, 197] width 440 height 28
copy p "Em, Utilitários ➩ Aplicativo Sponte Agenda Plus ➩ Aba "Sincronização""
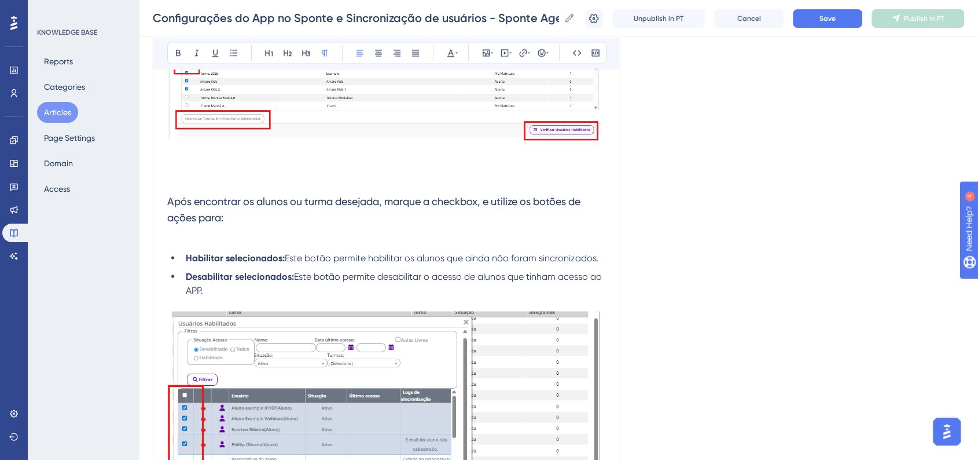
scroll to position [2022, 0]
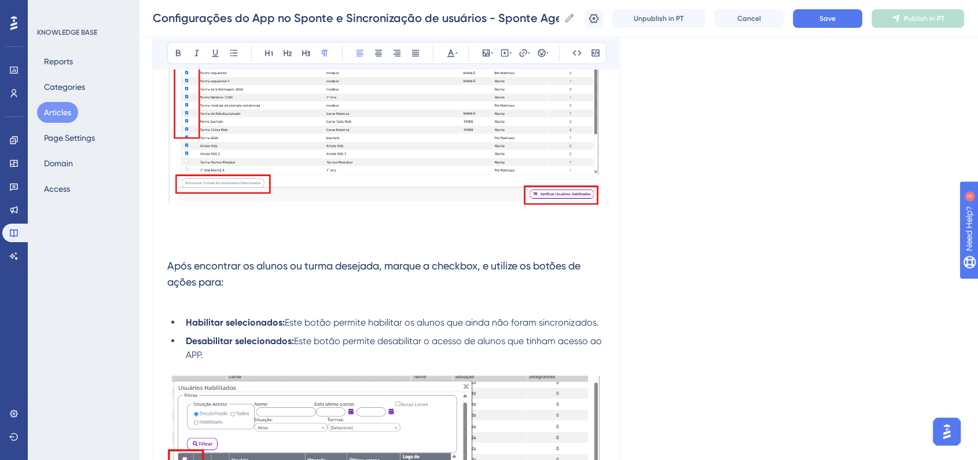
click at [191, 248] on p at bounding box center [387, 243] width 440 height 14
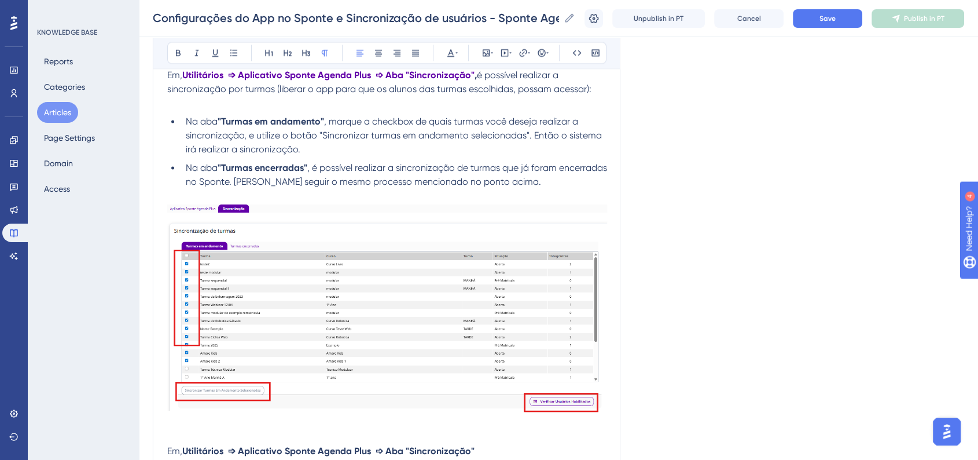
scroll to position [1893, 0]
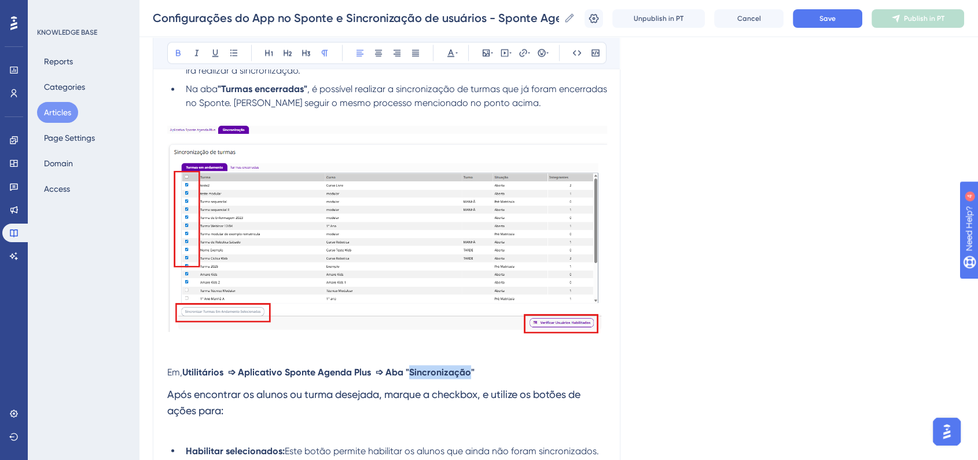
drag, startPoint x: 413, startPoint y: 380, endPoint x: 472, endPoint y: 381, distance: 59.1
click at [472, 377] on strong "Utilitários ➩ Aplicativo Sponte Agenda Plus ➩ Aba "Sincronização"" at bounding box center [328, 371] width 292 height 11
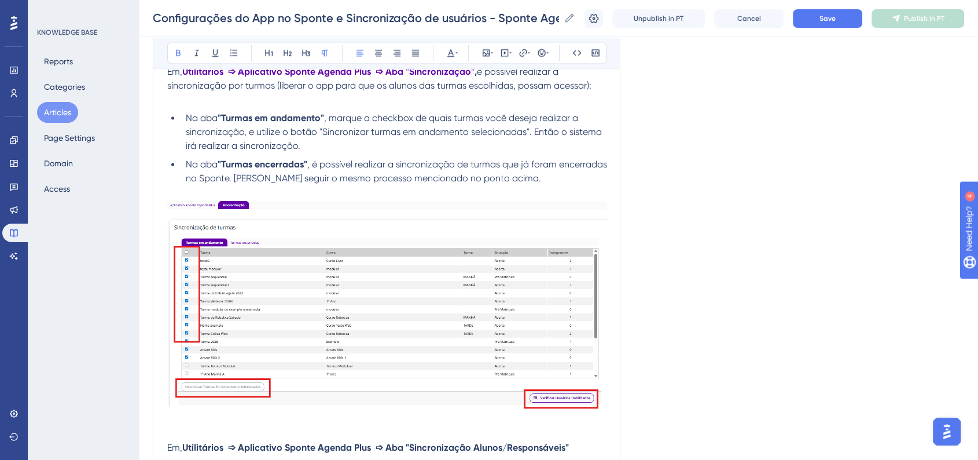
scroll to position [1700, 0]
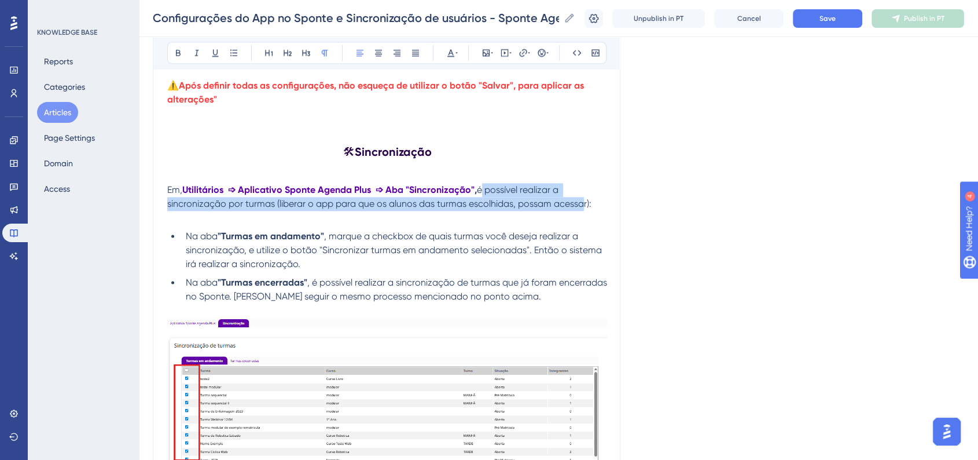
drag, startPoint x: 482, startPoint y: 194, endPoint x: 579, endPoint y: 214, distance: 99.2
click at [579, 211] on p "Em, Utilitários ➩ Aplicativo Sponte Agenda Plus ➩ Aba "Sincronização" , é possí…" at bounding box center [387, 197] width 440 height 28
copy span "é possível realizar a sincronização por turmas (liberar o app para que os aluno…"
click at [579, 211] on p "Em, Utilitários ➩ Aplicativo Sponte Agenda Plus ➩ Aba "Sincronização" , é possí…" at bounding box center [387, 197] width 440 height 28
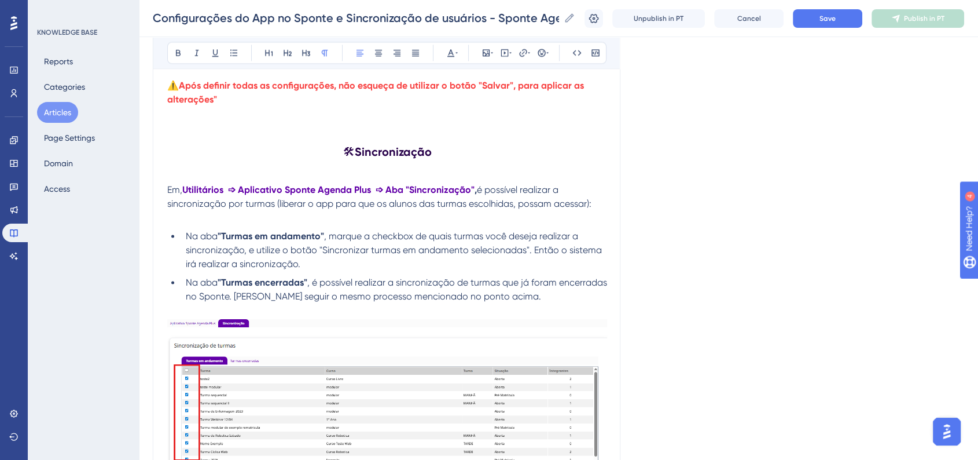
drag, startPoint x: 484, startPoint y: 194, endPoint x: 609, endPoint y: 213, distance: 125.8
copy span "é possível realizar a sincronização por turmas (liberar o app para que os aluno…"
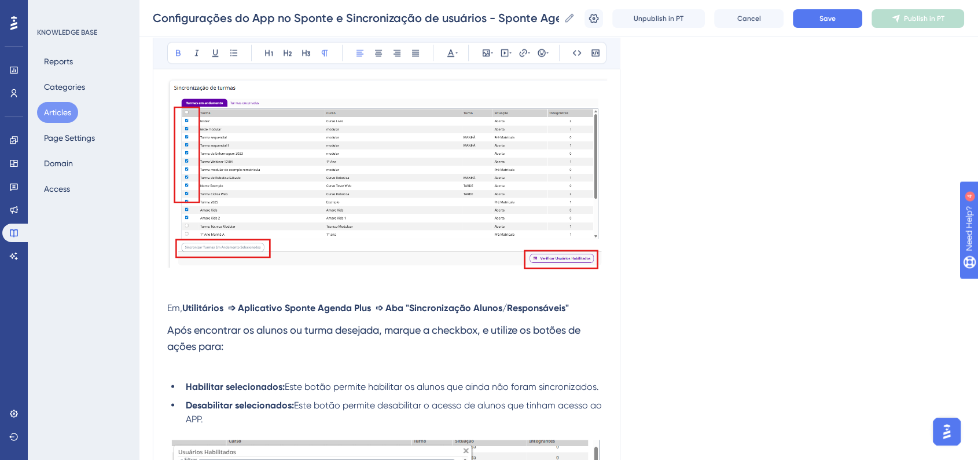
click at [582, 313] on p "Em, Utilitários ➩ Aplicativo Sponte Agenda Plus ➩ Aba "Sincronização Alunos/Res…" at bounding box center [387, 307] width 440 height 14
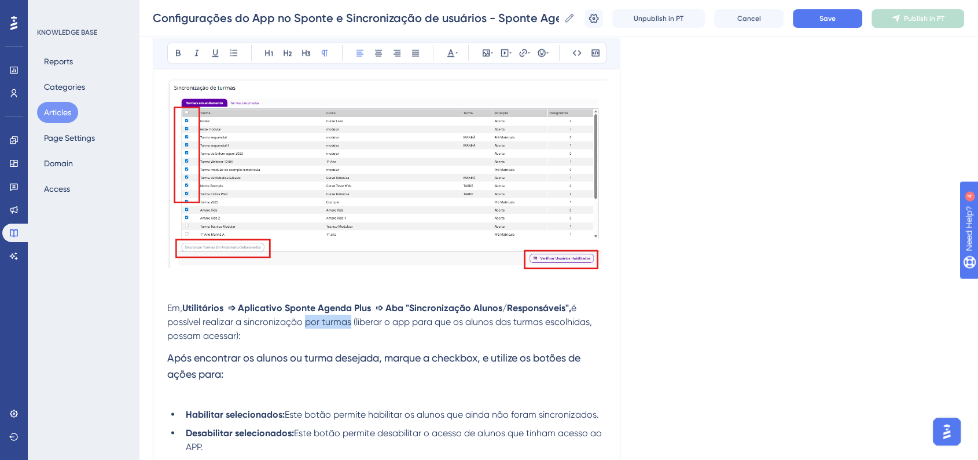
drag, startPoint x: 304, startPoint y: 332, endPoint x: 350, endPoint y: 330, distance: 45.8
click at [350, 330] on span "é possível realizar a sincronização por turmas (liberar o app para que os aluno…" at bounding box center [380, 321] width 427 height 39
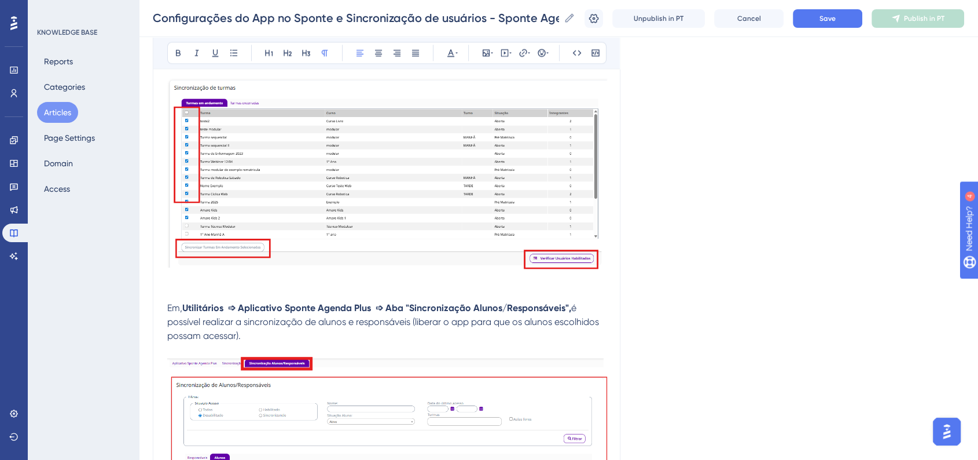
click at [264, 342] on p "Em, Utilitários ➩ Aplicativo Sponte Agenda Plus ➩ Aba "Sincronização Alunos/Res…" at bounding box center [387, 321] width 440 height 42
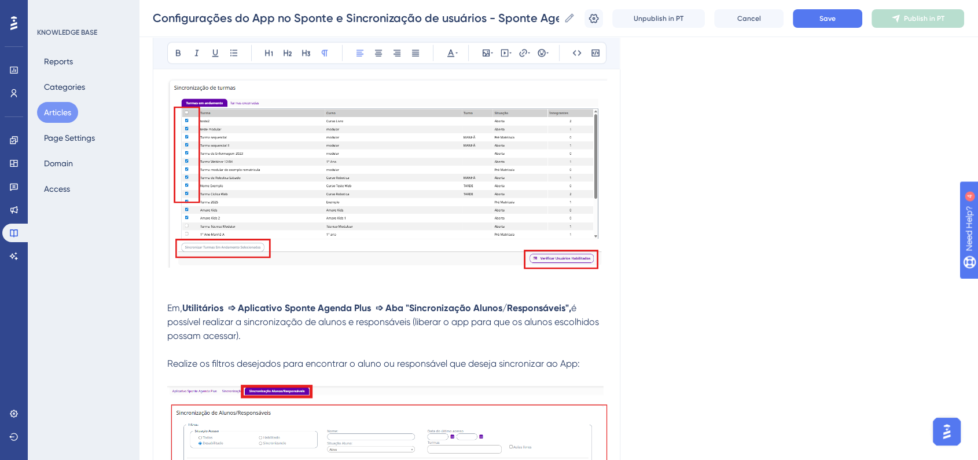
click at [483, 368] on span "Realize os filtros desejados para encontrar o aluno ou responsável que deseja s…" at bounding box center [373, 362] width 413 height 11
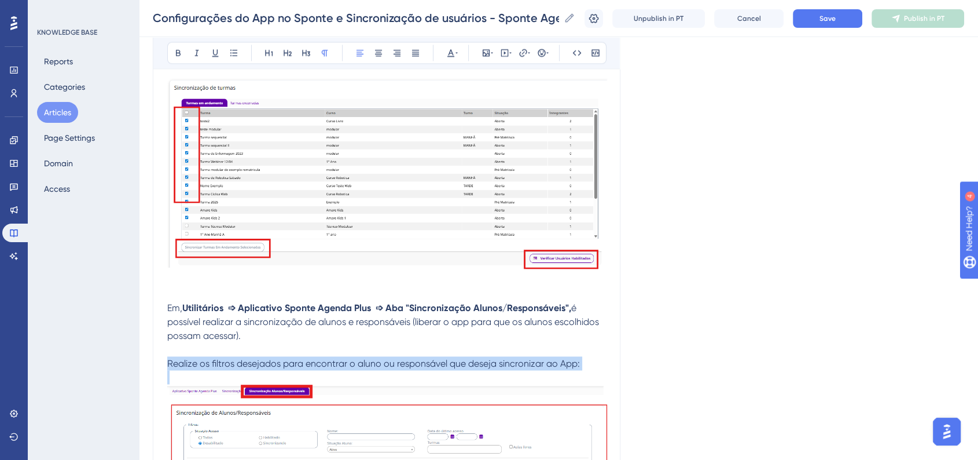
click at [483, 368] on span "Realize os filtros desejados para encontrar o aluno ou responsável que deseja s…" at bounding box center [373, 362] width 413 height 11
drag, startPoint x: 380, startPoint y: 57, endPoint x: 413, endPoint y: 94, distance: 50.0
click at [380, 57] on icon at bounding box center [378, 52] width 9 height 9
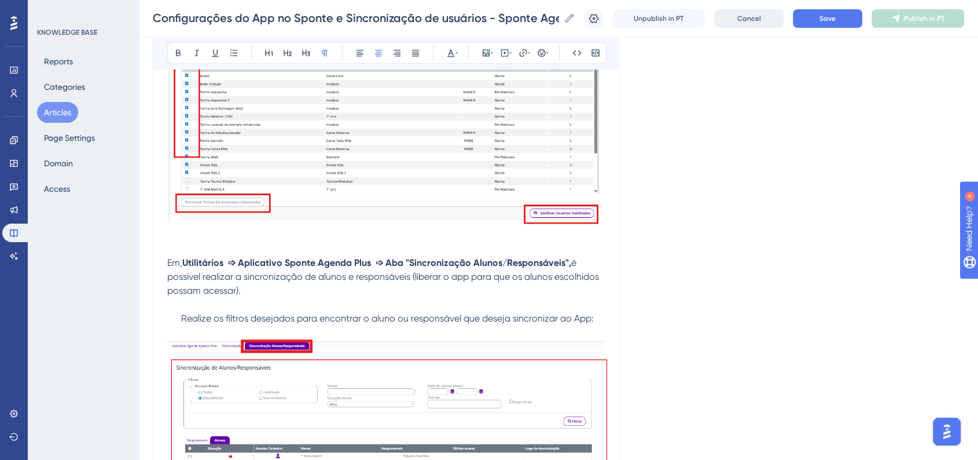
scroll to position [2022, 0]
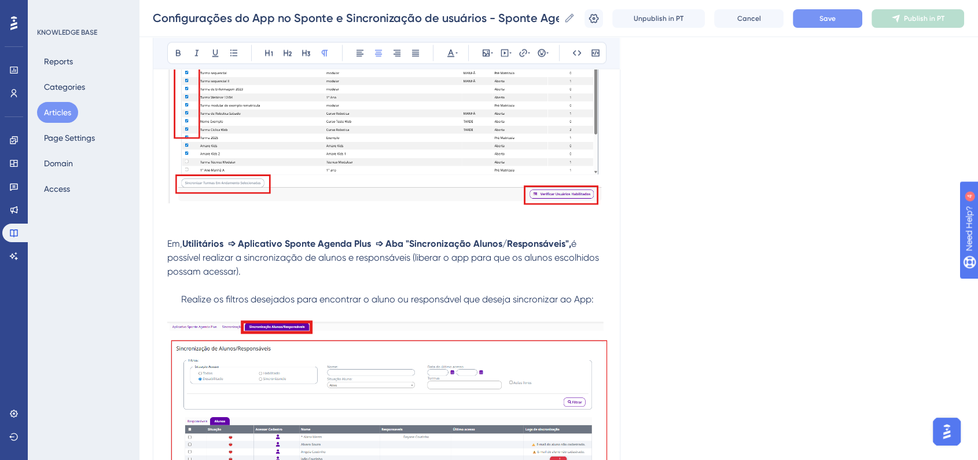
click at [831, 24] on button "Save" at bounding box center [827, 18] width 69 height 19
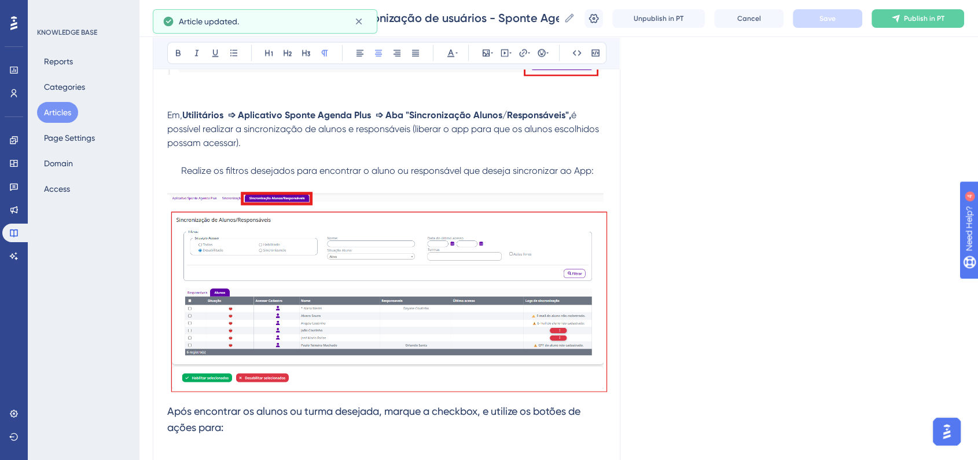
scroll to position [2214, 0]
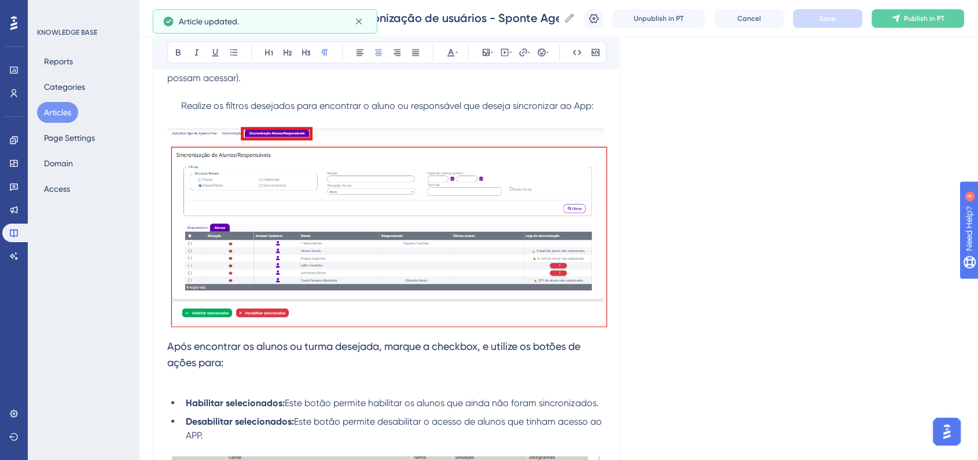
click at [167, 353] on span "Após encontrar os alunos ou turma desejada, marque a checkbox, e utilize os bot…" at bounding box center [375, 354] width 416 height 28
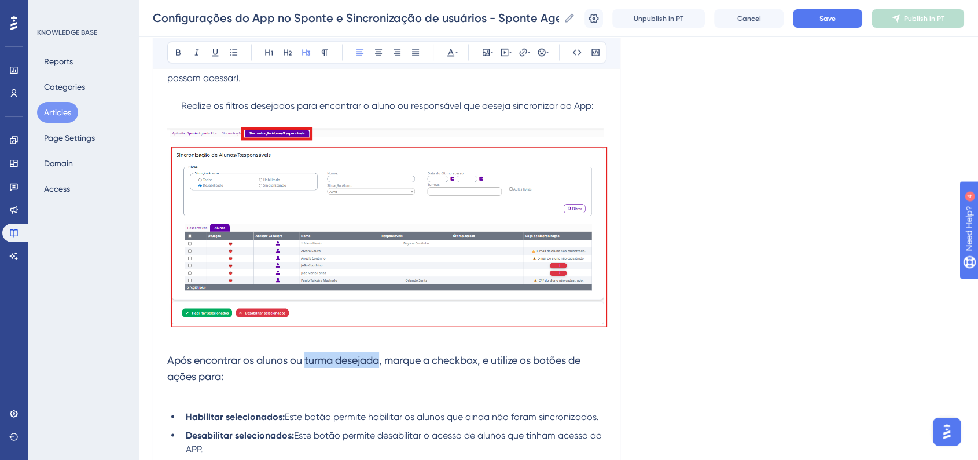
drag, startPoint x: 307, startPoint y: 365, endPoint x: 380, endPoint y: 368, distance: 73.0
click at [380, 368] on span "Após encontrar os alunos ou turma desejada, marque a checkbox, e utilize os bot…" at bounding box center [375, 368] width 416 height 28
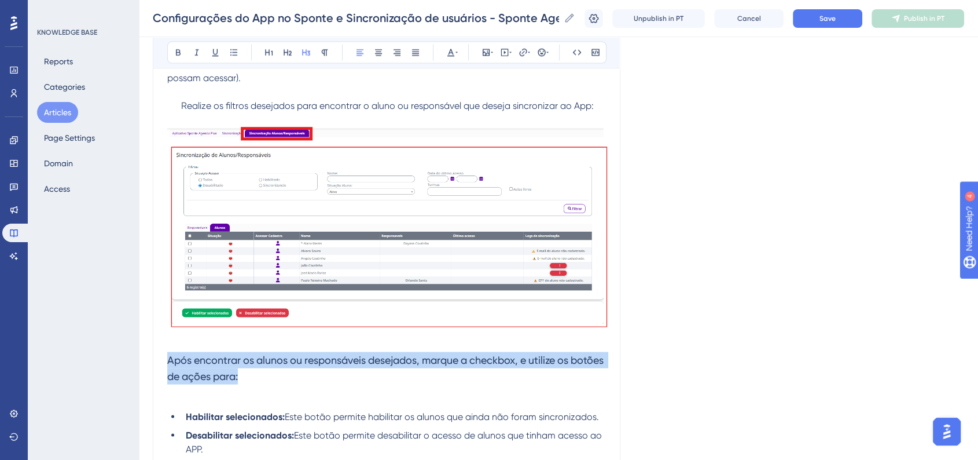
drag, startPoint x: 281, startPoint y: 384, endPoint x: 163, endPoint y: 368, distance: 119.8
click at [378, 57] on icon at bounding box center [378, 52] width 9 height 9
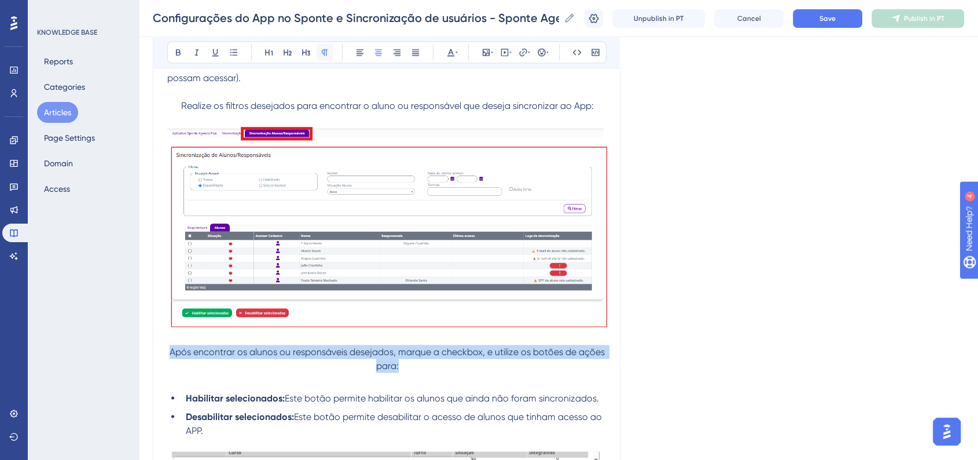
click at [318, 55] on button at bounding box center [325, 53] width 16 height 16
click at [822, 24] on button "Save" at bounding box center [827, 18] width 69 height 19
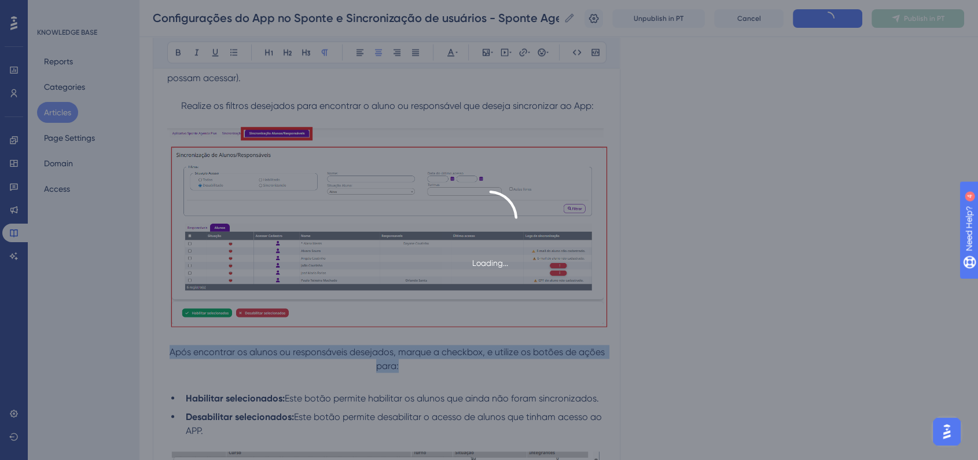
click at [683, 319] on div "Loading..." at bounding box center [489, 230] width 978 height 460
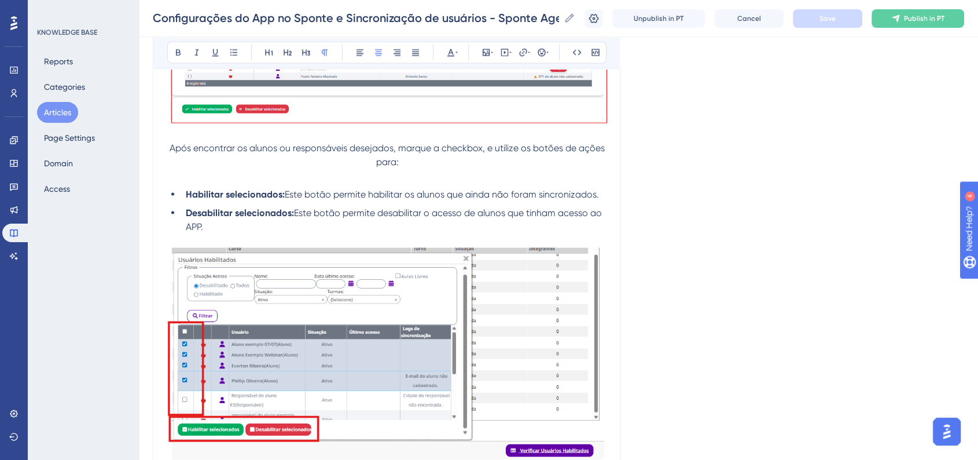
scroll to position [2472, 0]
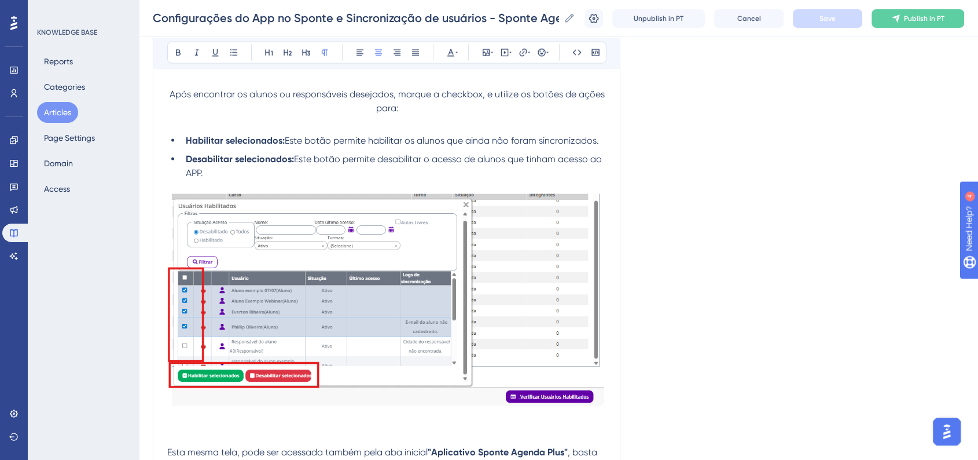
click at [302, 329] on img at bounding box center [386, 303] width 439 height 219
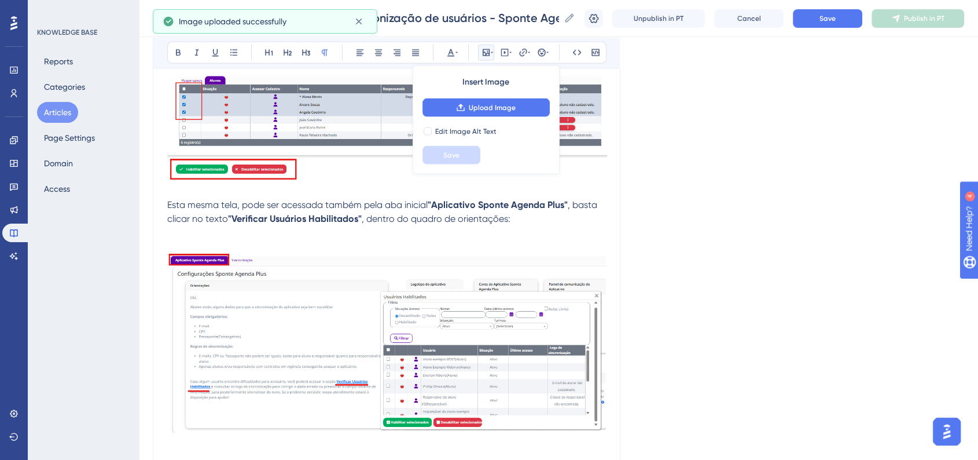
scroll to position [2665, 0]
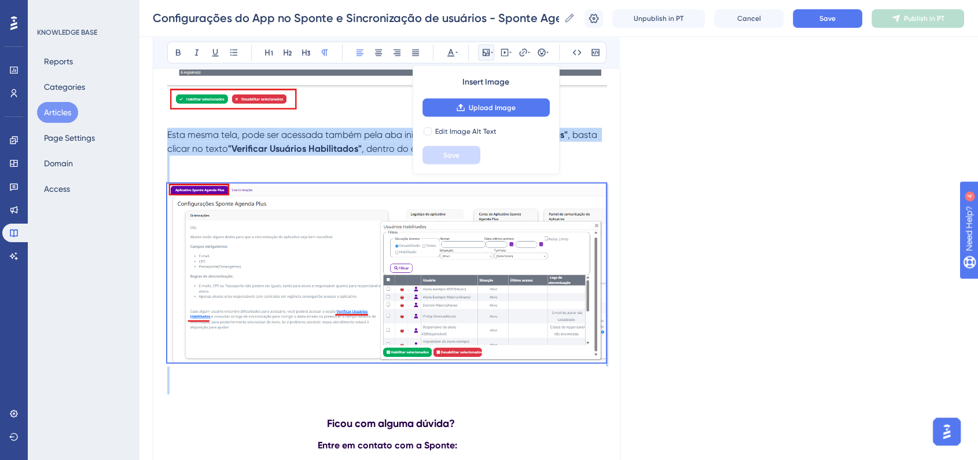
drag, startPoint x: 600, startPoint y: 386, endPoint x: 168, endPoint y: 145, distance: 494.4
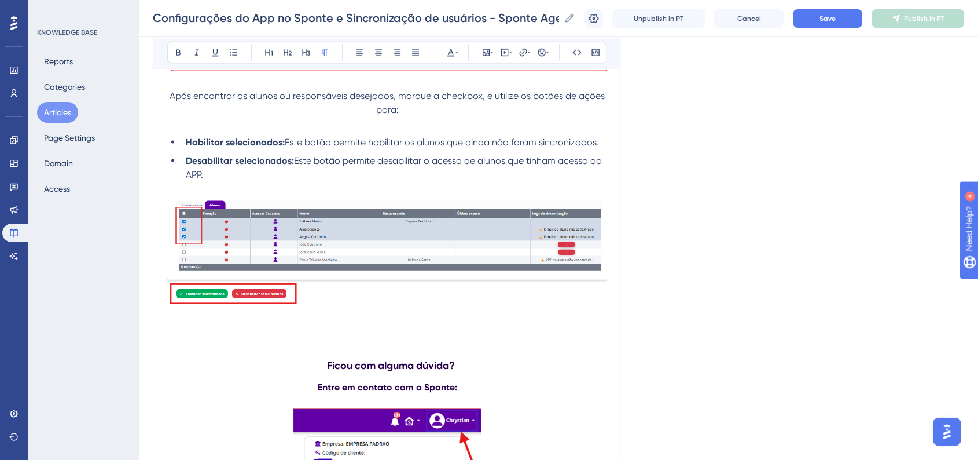
scroll to position [2472, 0]
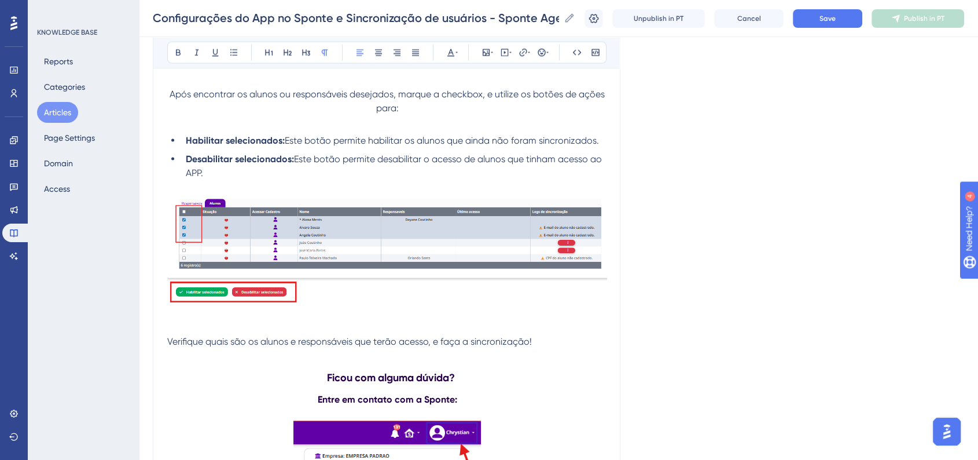
click at [169, 347] on span "Verifique quais são os alunos e responsáveis que terão acesso, e faça a sincron…" at bounding box center [349, 341] width 365 height 11
click at [546, 58] on button at bounding box center [542, 53] width 16 height 16
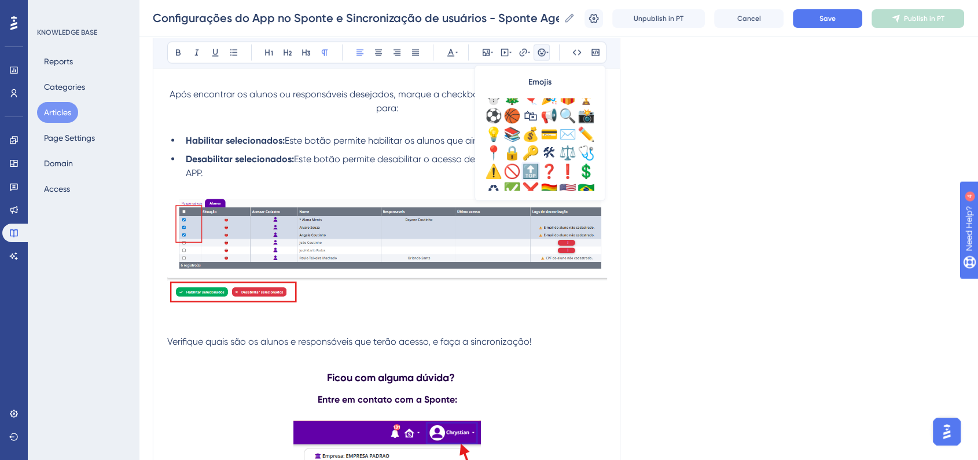
scroll to position [385, 0]
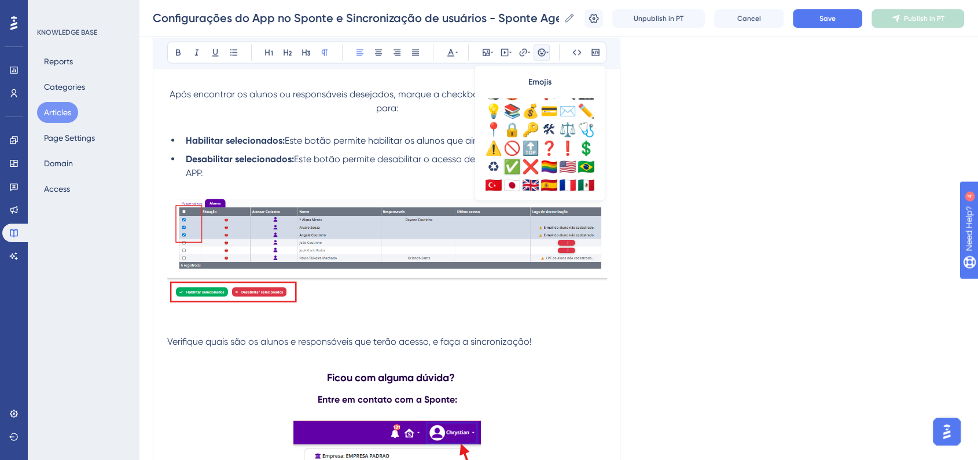
click at [513, 159] on div "✅" at bounding box center [512, 166] width 19 height 19
click at [282, 347] on span "✅Verifique quais são os alunos e responsáveis que terão acesso, e faça a sincro…" at bounding box center [355, 341] width 376 height 11
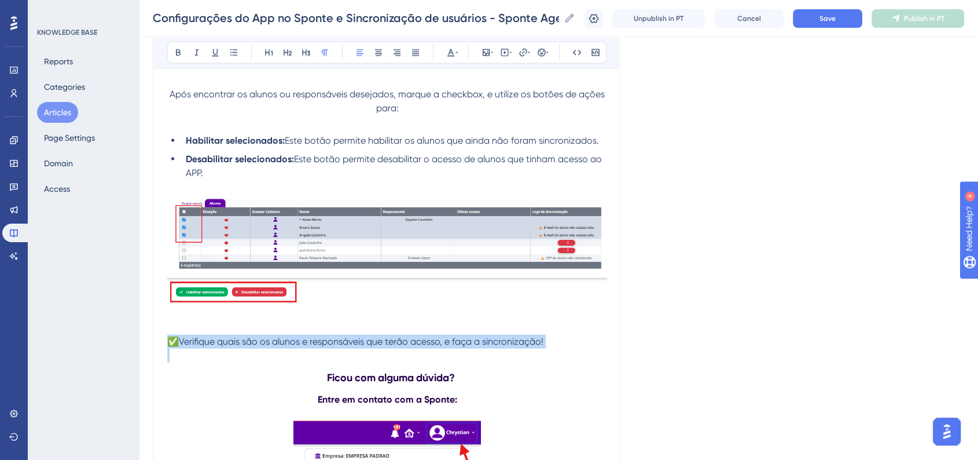
click at [282, 347] on span "✅Verifique quais são os alunos e responsáveis que terão acesso, e faça a sincro…" at bounding box center [355, 341] width 376 height 11
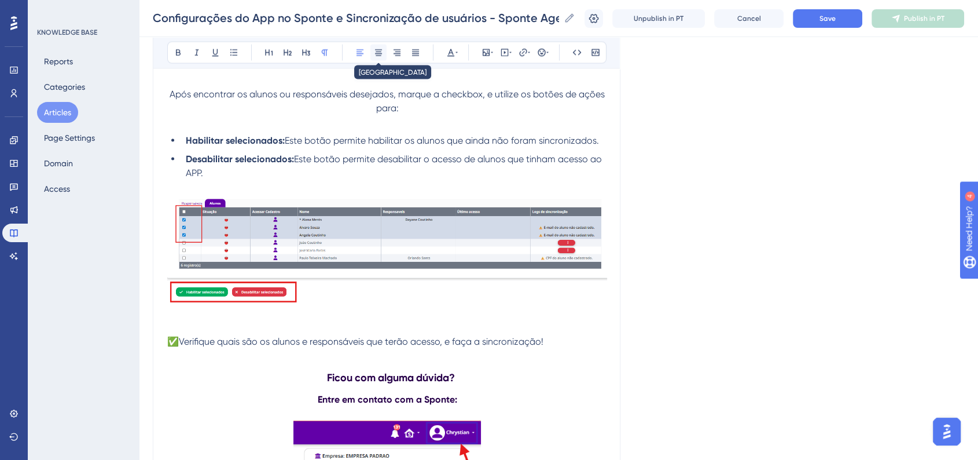
click at [381, 52] on icon at bounding box center [378, 52] width 9 height 9
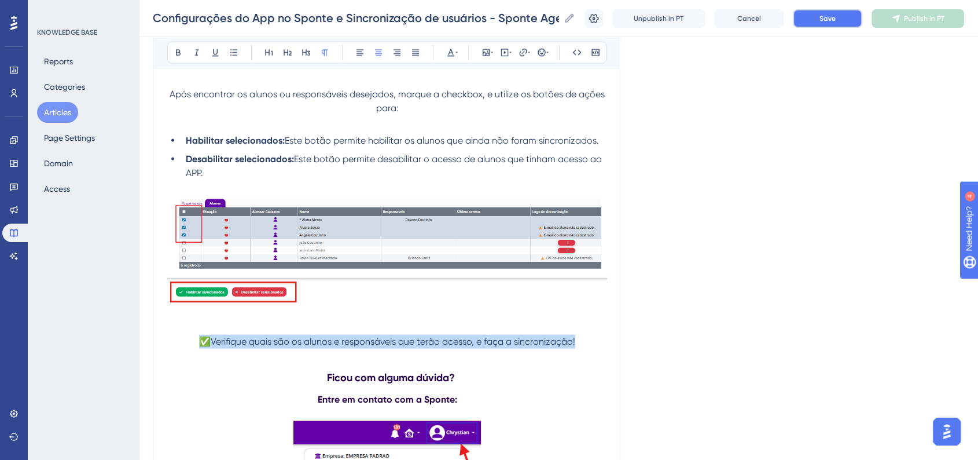
click at [818, 27] on button "Save" at bounding box center [827, 18] width 69 height 19
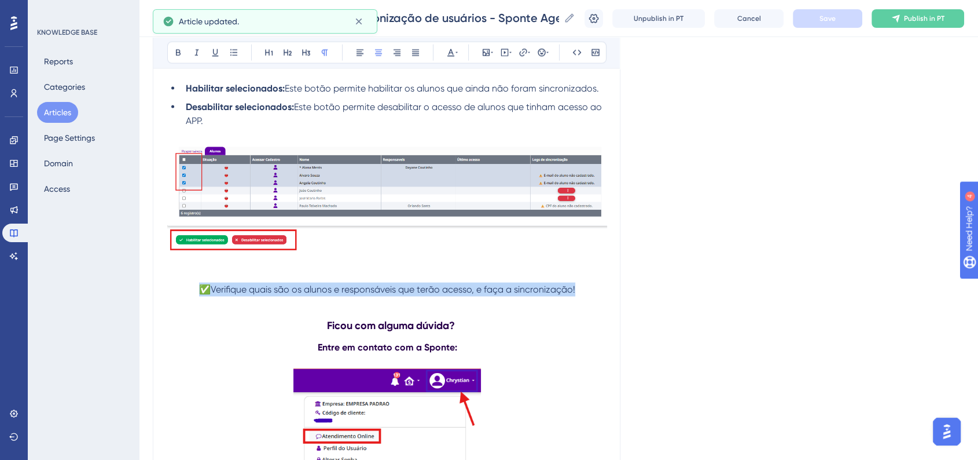
scroll to position [2536, 0]
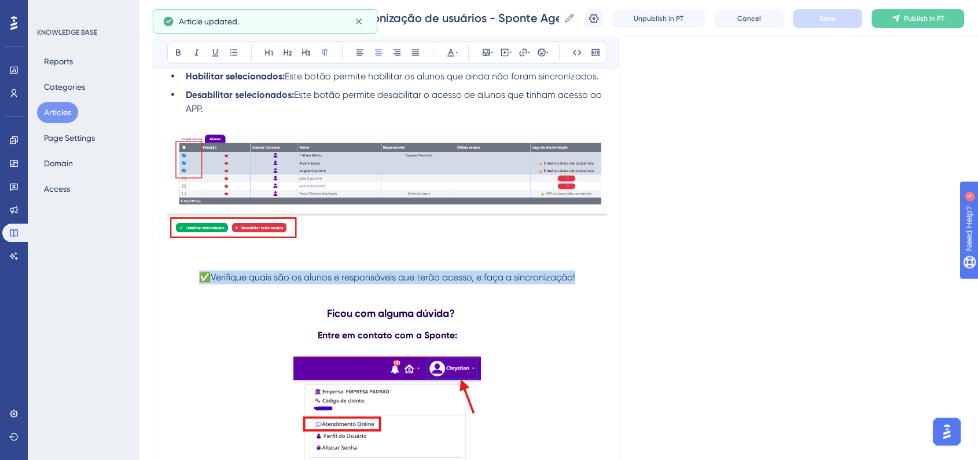
click at [586, 280] on p "✅Verifique quais são os alunos e responsáveis que terão acesso, e faça a sincro…" at bounding box center [387, 277] width 440 height 14
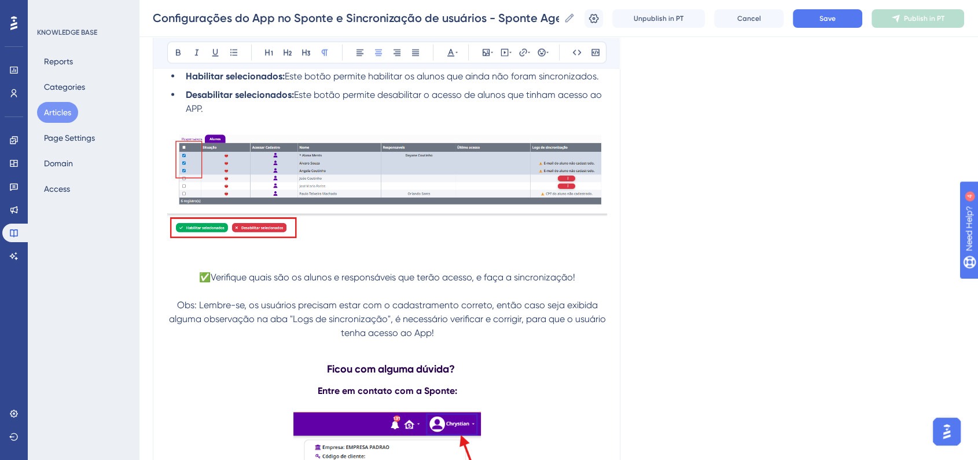
click at [177, 310] on span "Obs: Lembre-se, os usuários precisam estar com o cadastramento correto, então c…" at bounding box center [388, 318] width 439 height 39
click at [550, 58] on div "Bold Italic Underline Bullet Point Heading 1 Heading 2 Heading 3 Normal Align L…" at bounding box center [386, 53] width 439 height 22
click at [550, 57] on div "Bold Italic Underline Bullet Point Heading 1 Heading 2 Heading 3 Normal Align L…" at bounding box center [386, 53] width 439 height 22
click at [540, 54] on icon at bounding box center [541, 52] width 9 height 9
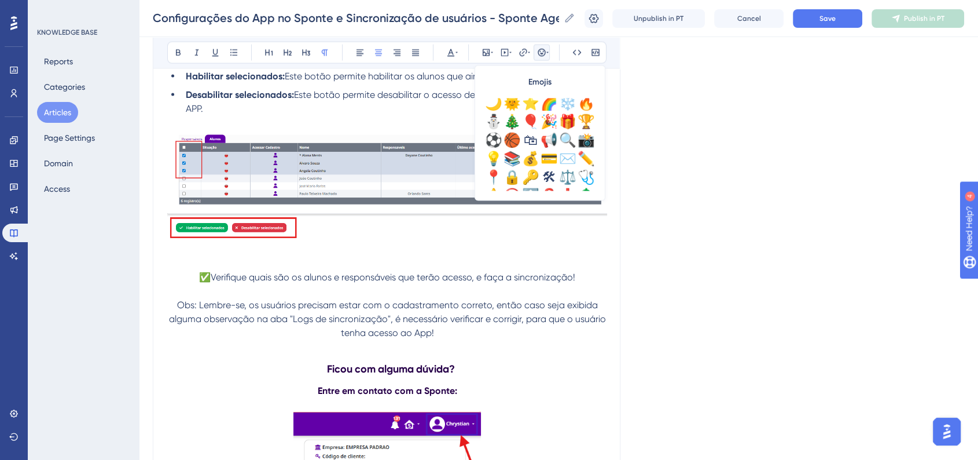
scroll to position [385, 0]
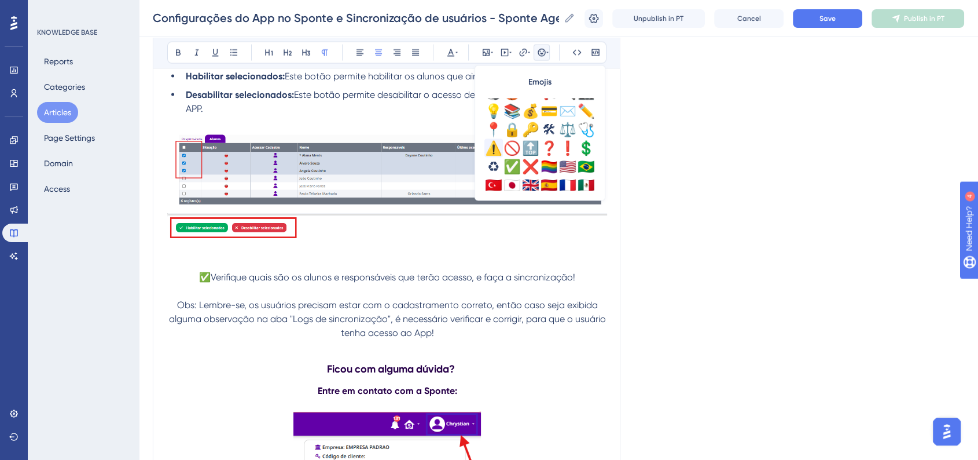
click at [497, 153] on div "⚠️" at bounding box center [493, 148] width 19 height 19
drag, startPoint x: 187, startPoint y: 315, endPoint x: 203, endPoint y: 316, distance: 15.6
click at [203, 316] on p "⚠️Obs: Lembre-se, os usuários precisam estar com o cadastramento correto, então…" at bounding box center [387, 319] width 440 height 42
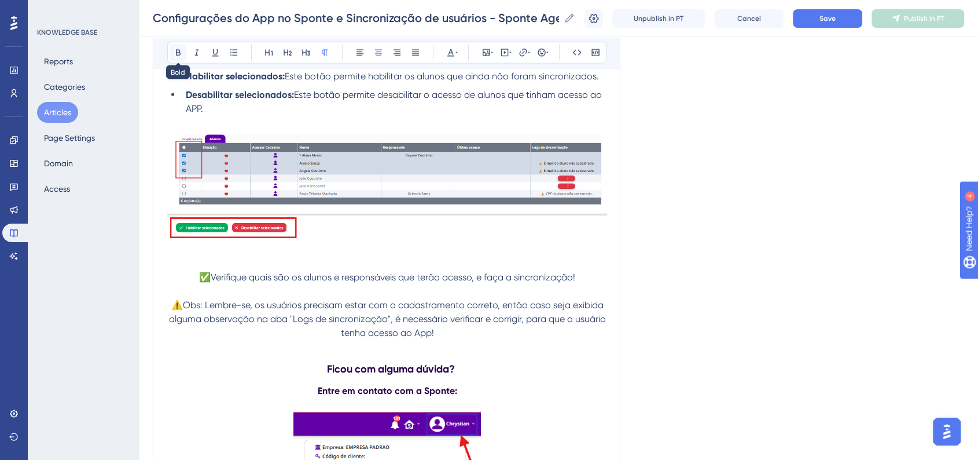
click at [176, 58] on button at bounding box center [178, 53] width 16 height 16
click at [455, 58] on button at bounding box center [451, 53] width 16 height 16
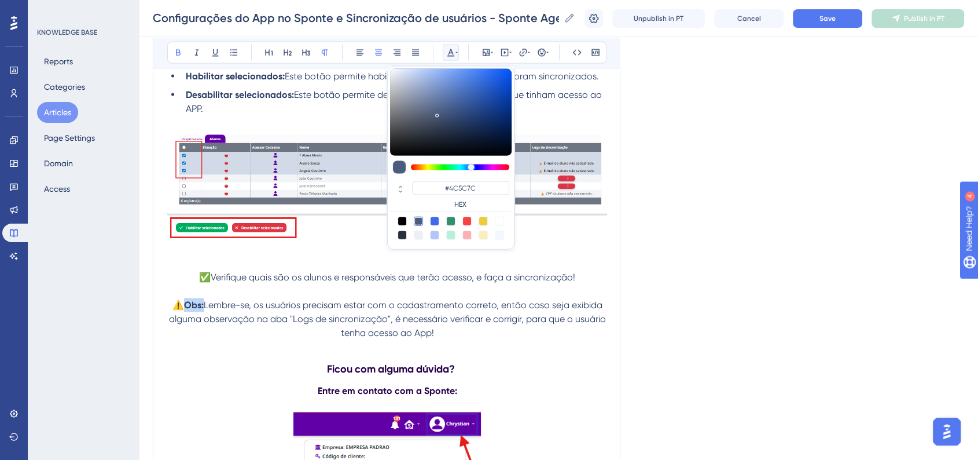
click at [467, 221] on div at bounding box center [466, 220] width 9 height 9
type input "#F84343"
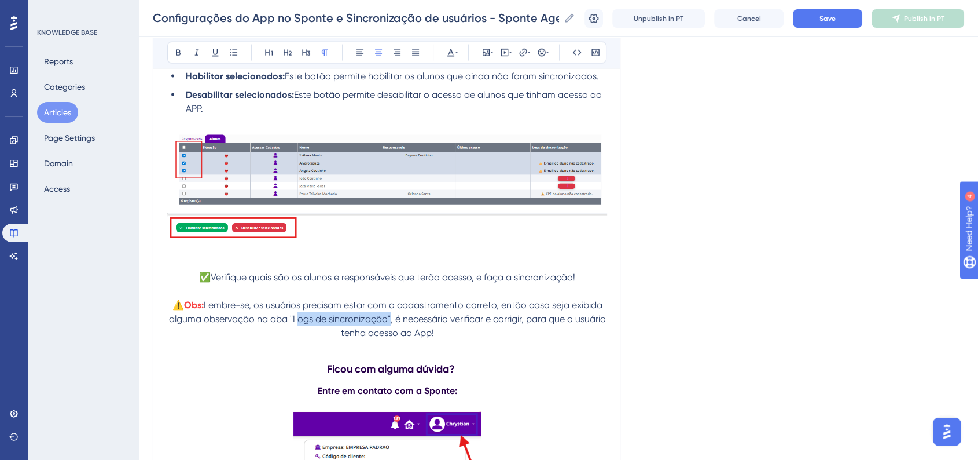
drag, startPoint x: 293, startPoint y: 330, endPoint x: 384, endPoint y: 326, distance: 91.5
click at [384, 326] on span "Lembre-se, os usuários precisam estar com o cadastramento correto, então caso s…" at bounding box center [388, 318] width 439 height 39
click at [174, 55] on icon at bounding box center [178, 52] width 9 height 9
click at [836, 22] on span "Save" at bounding box center [828, 18] width 16 height 9
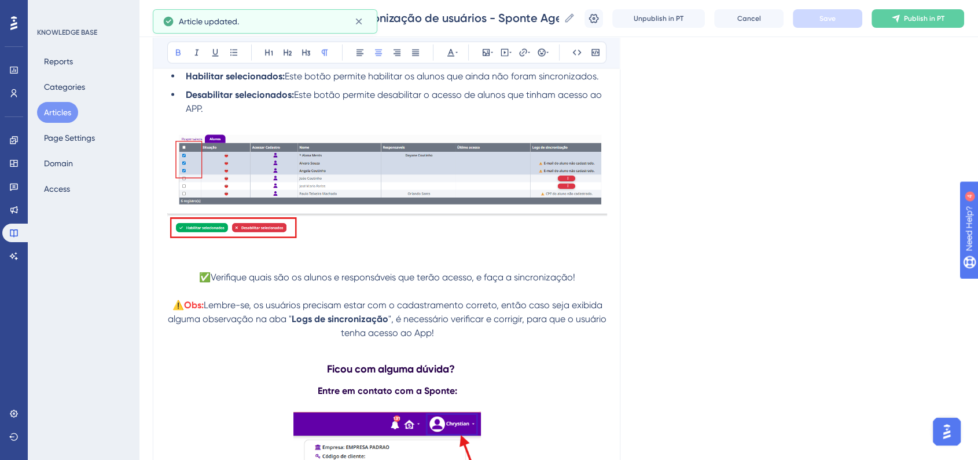
click at [476, 340] on p "⚠️ Obs: Lembre-se, os usuários precisam estar com o cadastramento correto, entã…" at bounding box center [387, 319] width 440 height 42
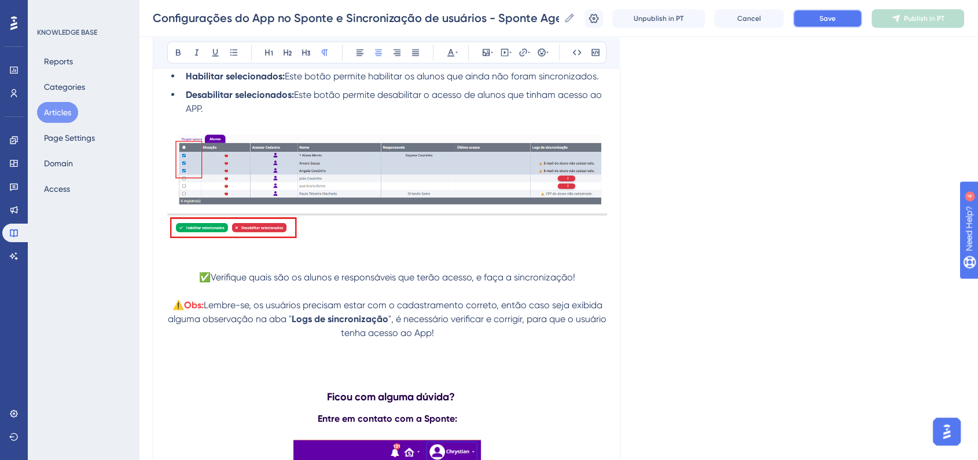
click at [824, 22] on button "Save" at bounding box center [827, 18] width 69 height 19
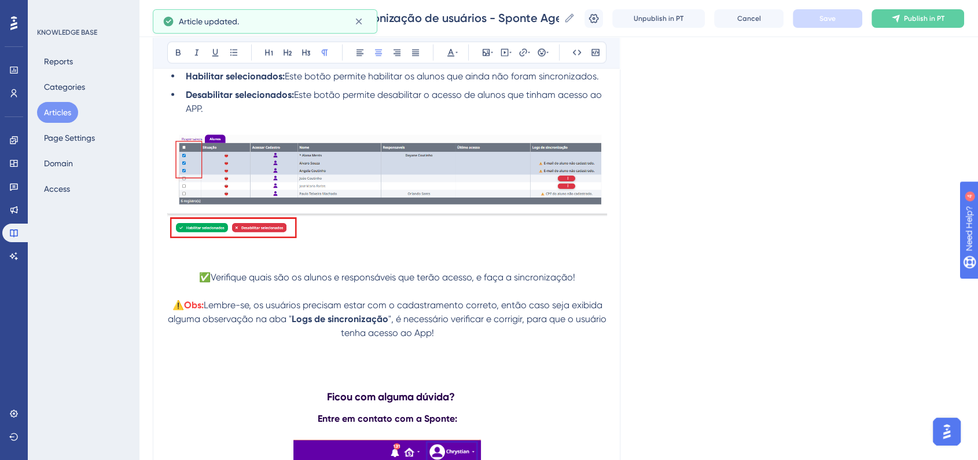
click at [368, 361] on p at bounding box center [387, 361] width 440 height 14
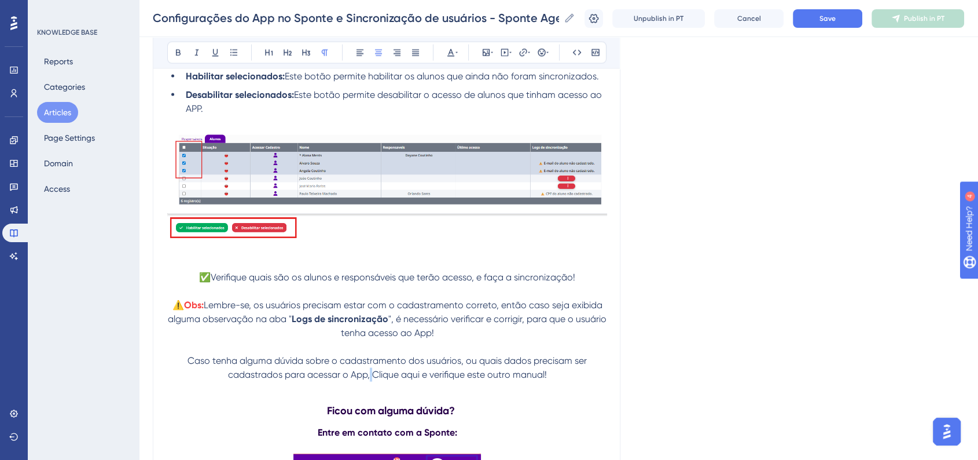
click at [374, 380] on span "Caso tenha alguma dúvida sobre o cadastramento dos usuários, ou quais dados pre…" at bounding box center [389, 367] width 402 height 25
click at [406, 380] on span "Caso tenha alguma dúvida sobre o cadastramento dos usuários, ou quais dados pre…" at bounding box center [389, 367] width 402 height 25
drag, startPoint x: 372, startPoint y: 386, endPoint x: 419, endPoint y: 384, distance: 47.5
click at [419, 381] on p "Caso tenha alguma dúvida sobre o cadastramento dos usuários, ou quais dados pre…" at bounding box center [387, 368] width 440 height 28
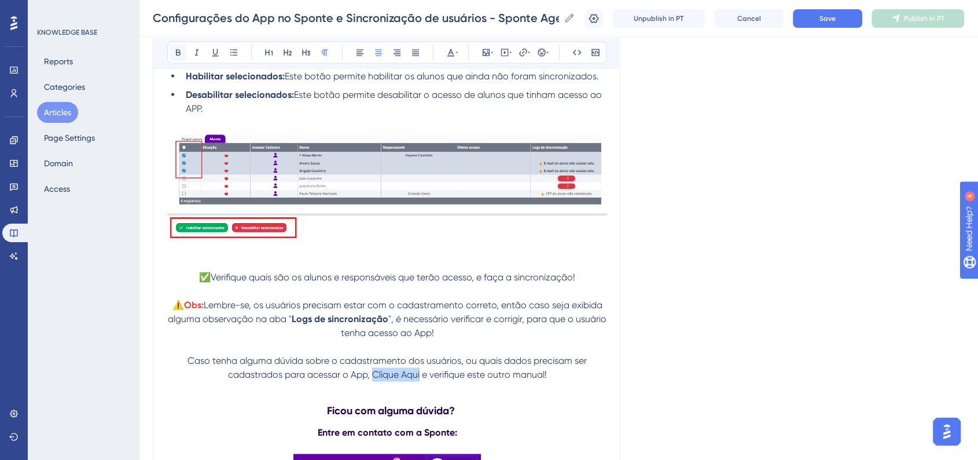
click at [175, 54] on icon at bounding box center [178, 52] width 9 height 9
click at [451, 54] on icon at bounding box center [450, 52] width 9 height 9
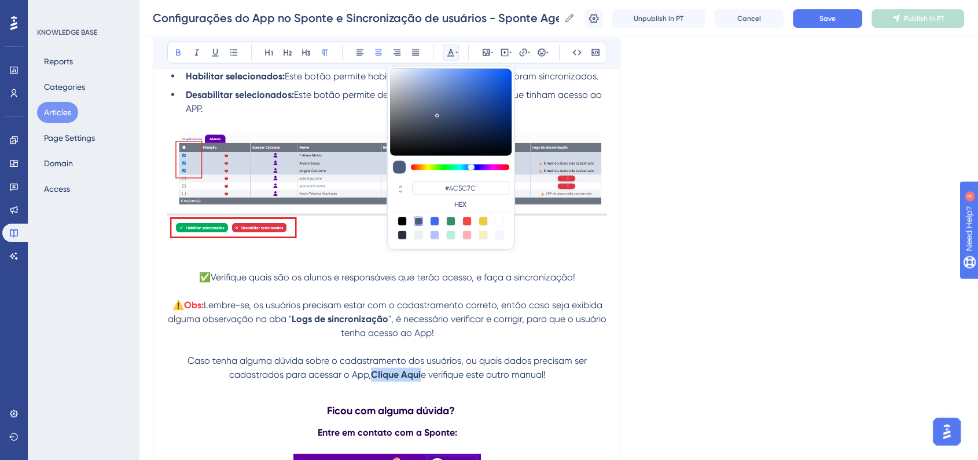
click at [439, 222] on div at bounding box center [434, 220] width 9 height 9
type input "#4169F0"
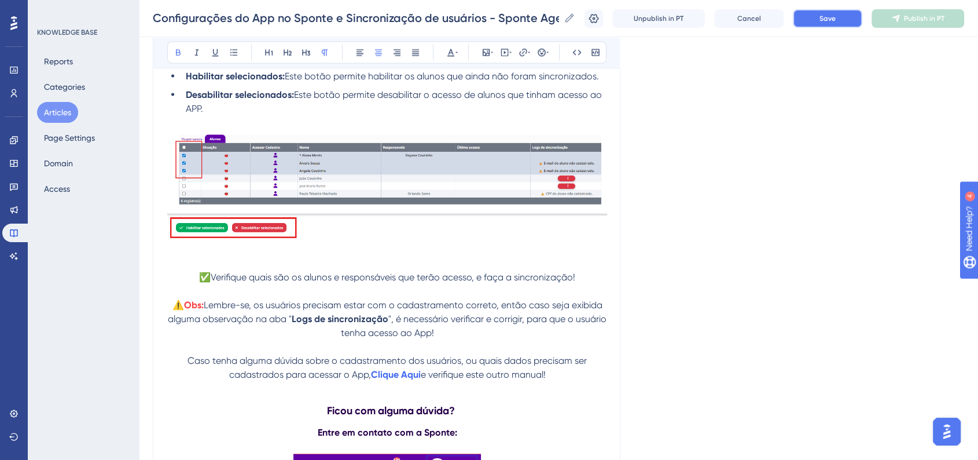
click at [826, 16] on button "Save" at bounding box center [827, 18] width 69 height 19
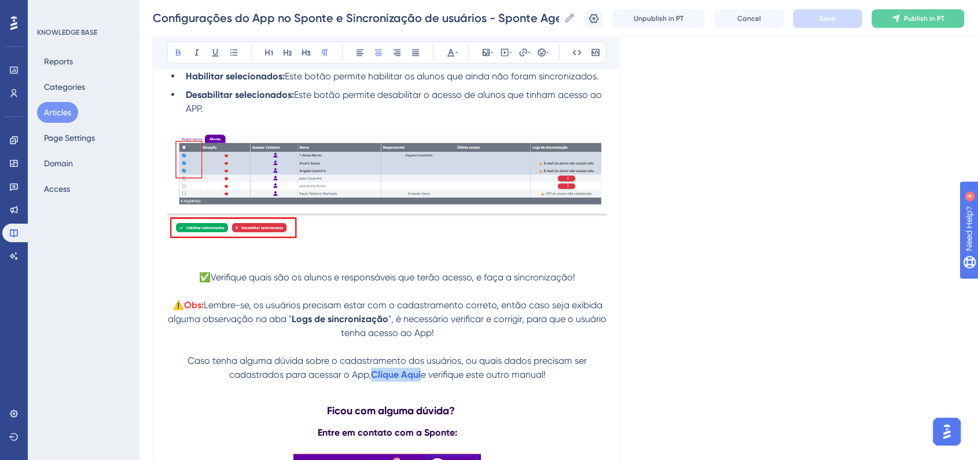
drag, startPoint x: 372, startPoint y: 383, endPoint x: 420, endPoint y: 381, distance: 48.1
click at [420, 381] on p "Caso tenha alguma dúvida sobre o cadastramento dos usuários, ou quais dados pre…" at bounding box center [387, 368] width 440 height 28
click at [222, 53] on button at bounding box center [215, 53] width 16 height 16
click at [451, 57] on button at bounding box center [451, 53] width 16 height 16
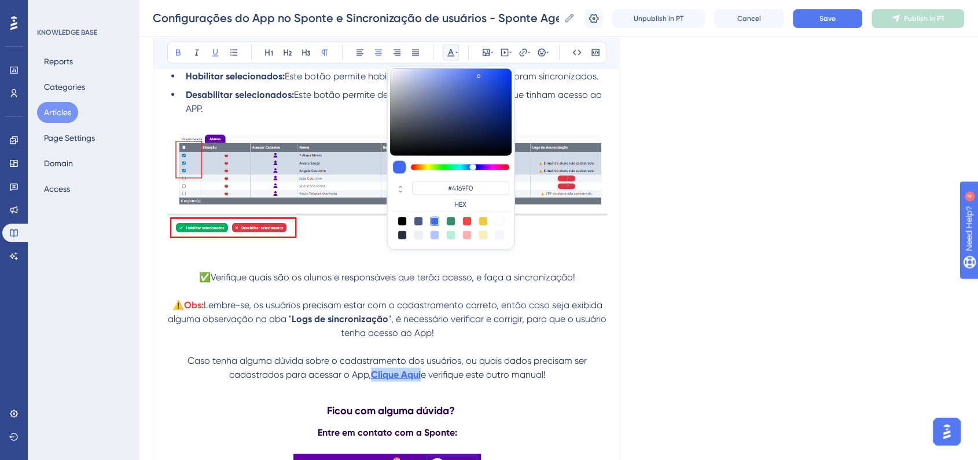
click at [451, 57] on button at bounding box center [451, 53] width 16 height 16
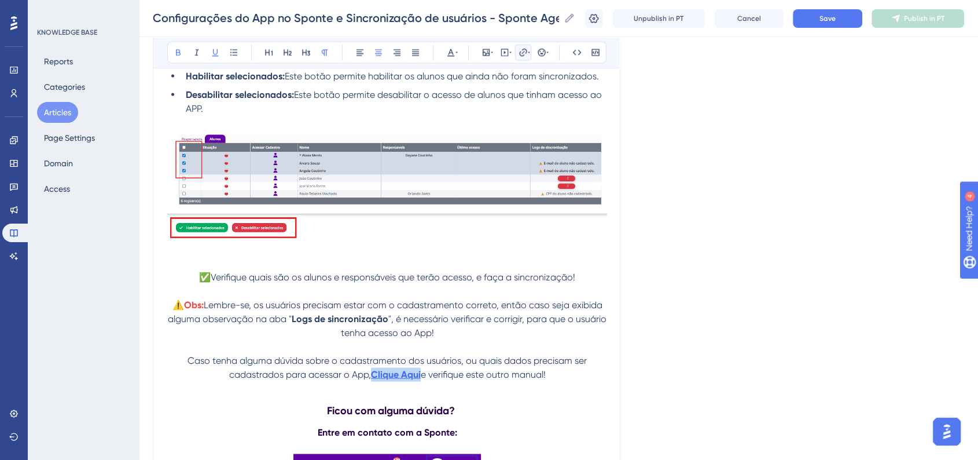
click at [519, 53] on icon at bounding box center [523, 52] width 9 height 9
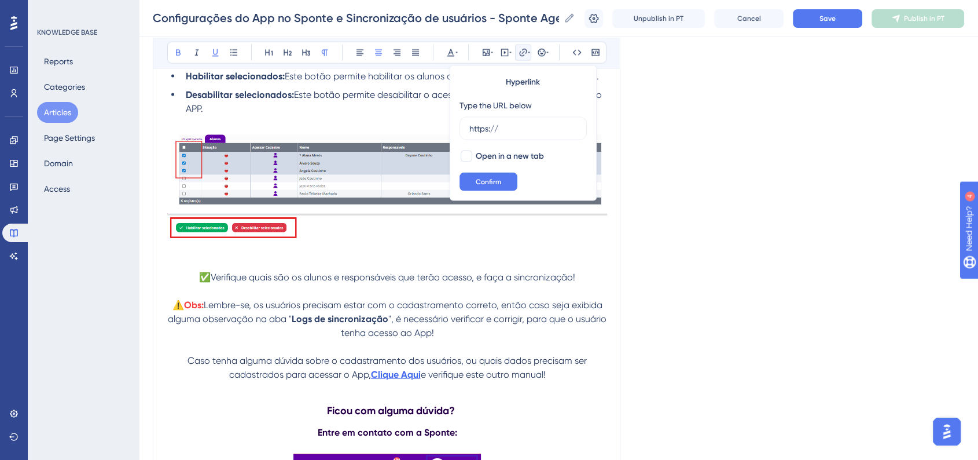
drag, startPoint x: 500, startPoint y: 130, endPoint x: 455, endPoint y: 127, distance: 44.7
click at [455, 127] on div "Hyperlink Type the URL below https:// Open in a new tab Confirm" at bounding box center [523, 132] width 147 height 135
type input "[URL][DOMAIN_NAME]"
click at [480, 159] on span "Open in a new tab" at bounding box center [510, 156] width 68 height 14
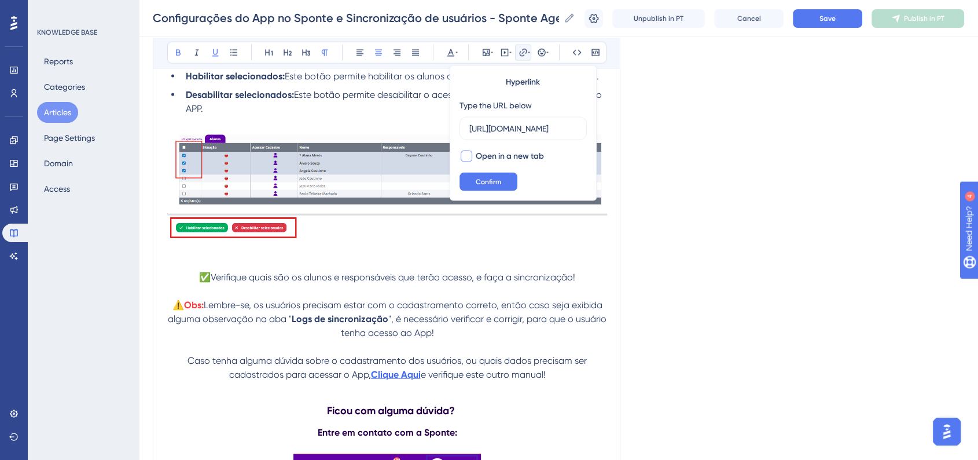
checkbox input "true"
click at [493, 185] on span "Confirm" at bounding box center [488, 181] width 25 height 9
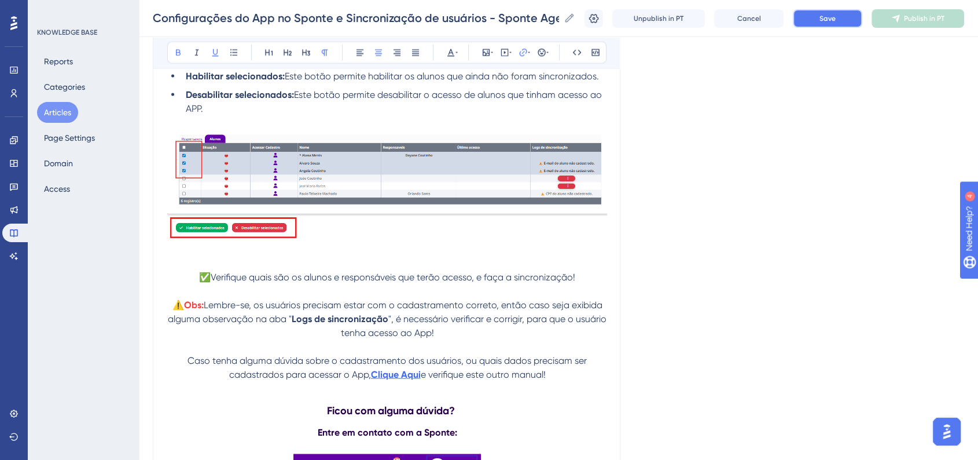
click at [852, 24] on button "Save" at bounding box center [827, 18] width 69 height 19
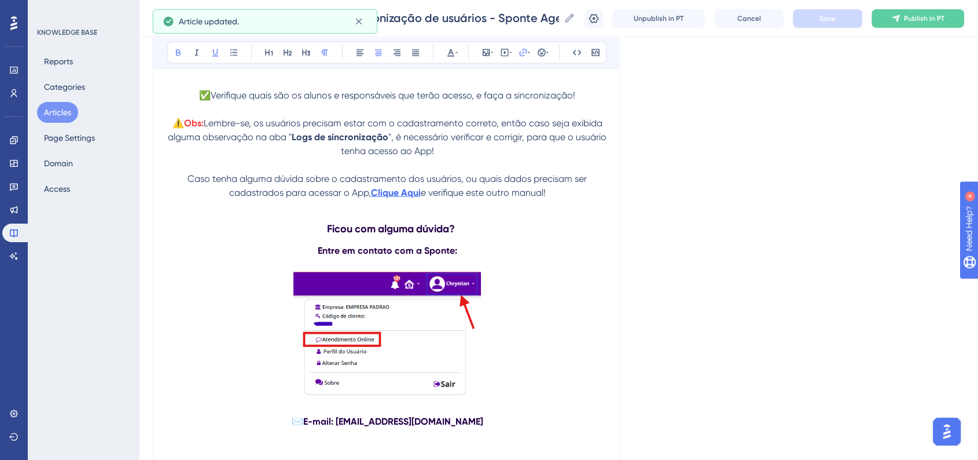
scroll to position [2729, 0]
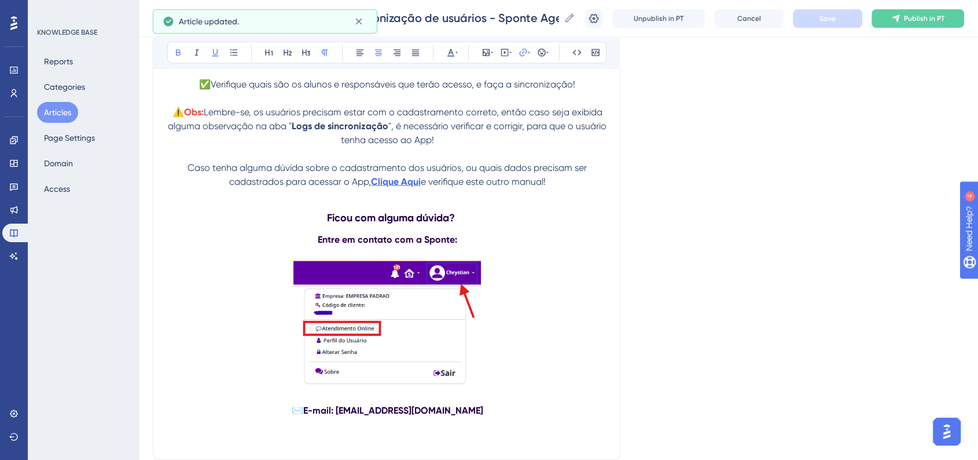
click at [327, 224] on strong "Ficou com alguma dúvida?" at bounding box center [391, 217] width 128 height 13
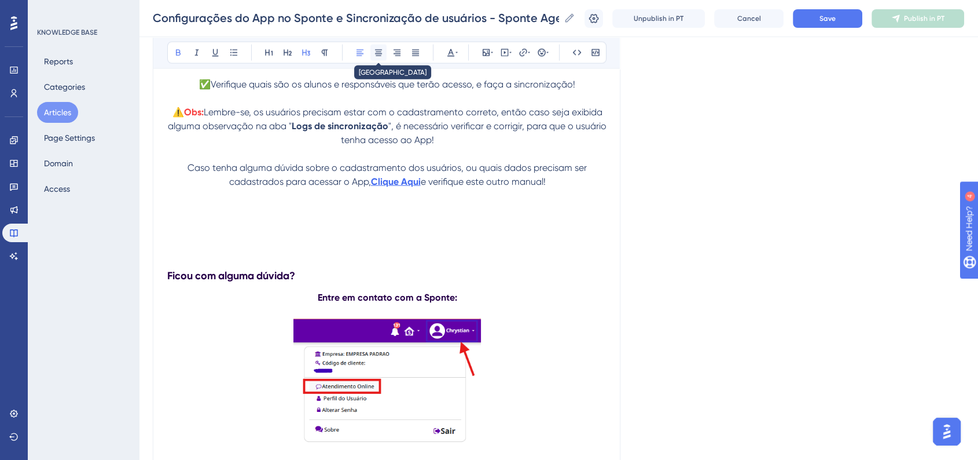
click at [379, 51] on icon at bounding box center [378, 52] width 9 height 9
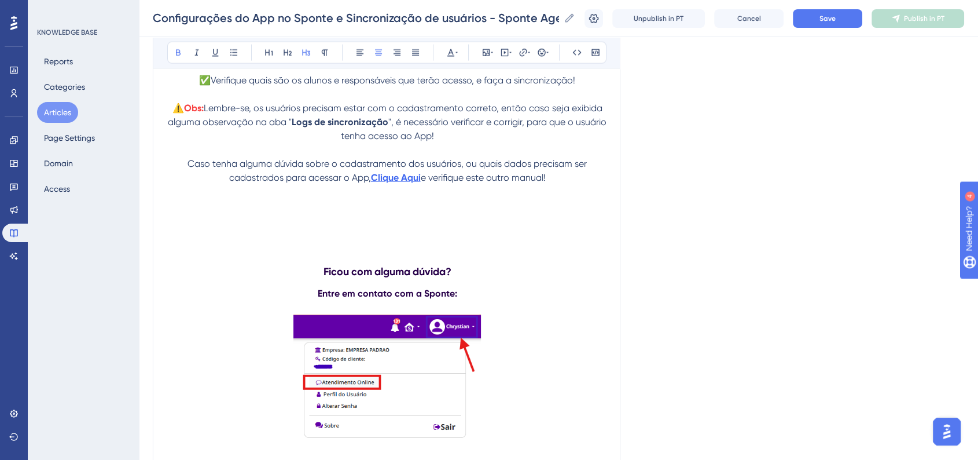
scroll to position [2901, 0]
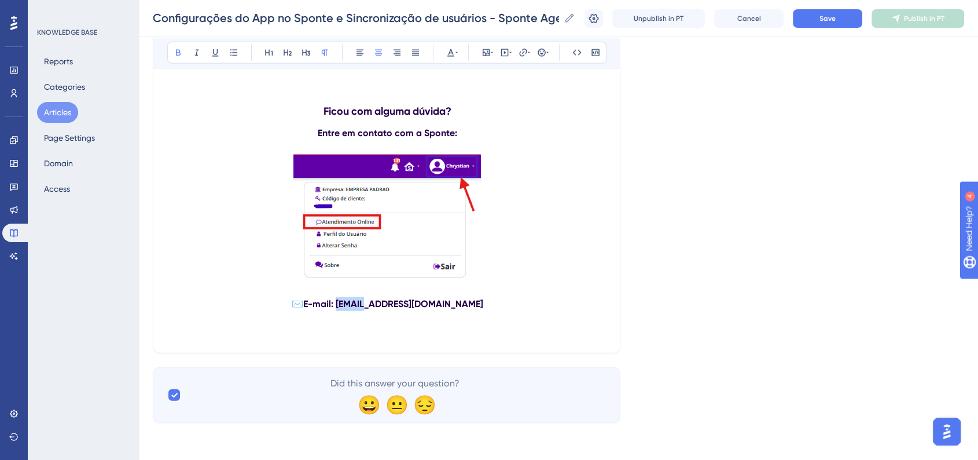
drag, startPoint x: 362, startPoint y: 306, endPoint x: 388, endPoint y: 305, distance: 26.6
click at [388, 305] on strong "E-mail: [EMAIL_ADDRESS][DOMAIN_NAME]" at bounding box center [393, 303] width 180 height 11
click at [844, 13] on button "Save" at bounding box center [827, 18] width 69 height 19
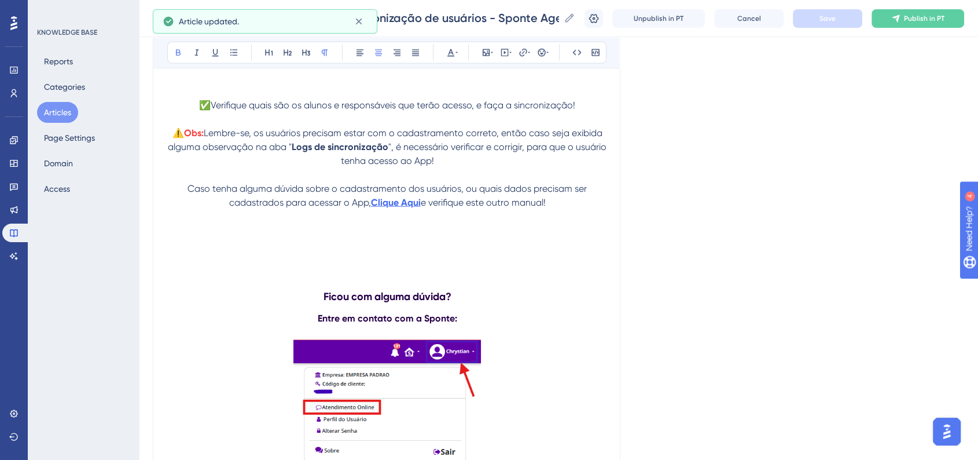
scroll to position [2515, 0]
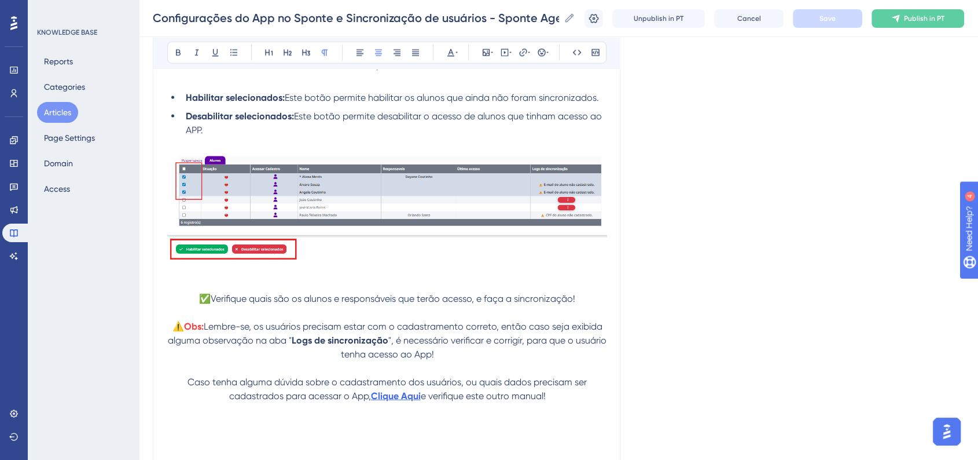
click at [472, 304] on span "✅Verifique quais são os alunos e responsáveis que terão acesso, e faça a sincro…" at bounding box center [387, 298] width 376 height 11
click at [588, 304] on span "✅Verifique quais são os alunos e responsáveis que terão acesso ou não, e faça a…" at bounding box center [387, 298] width 409 height 11
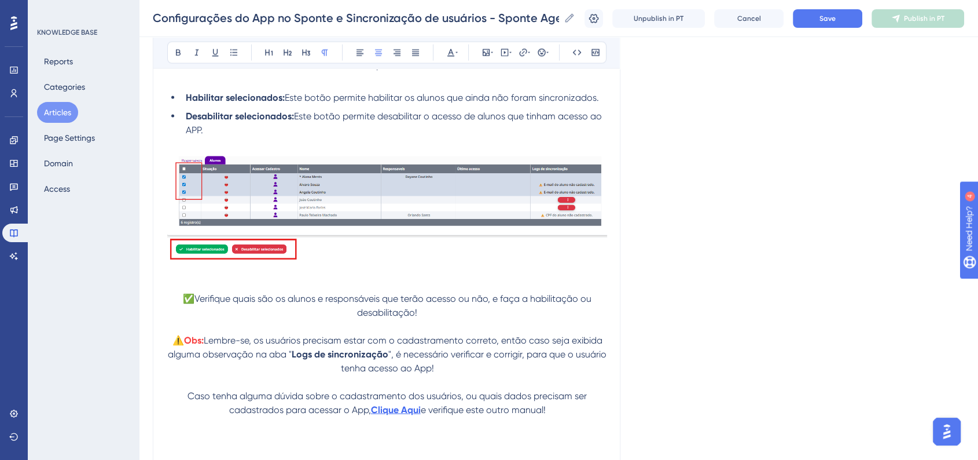
click at [840, 34] on div "Configurações do App no Sponte e Sincronização de usuários - Sponte Agenda Plus…" at bounding box center [558, 18] width 839 height 37
click at [836, 23] on span "Save" at bounding box center [828, 18] width 16 height 9
click at [524, 365] on p "⚠️ Obs: Lembre-se, os usuários precisam estar com o cadastramento correto, entã…" at bounding box center [387, 354] width 440 height 42
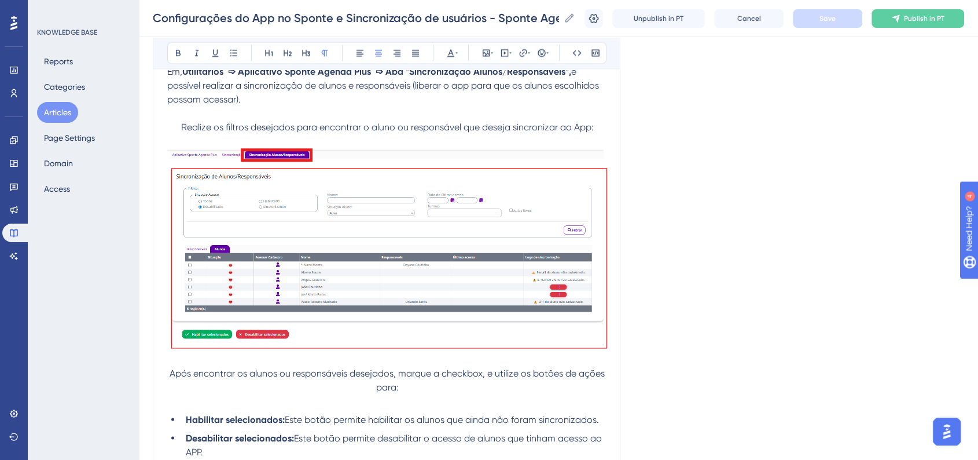
scroll to position [0, 0]
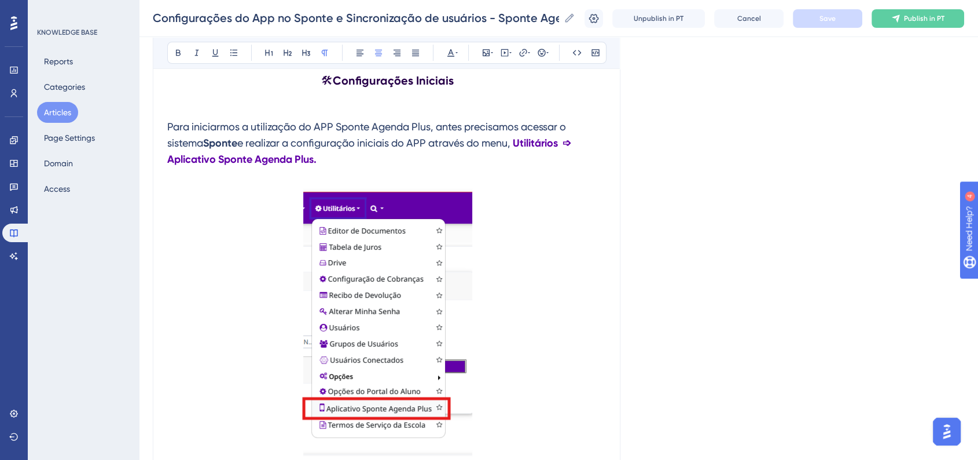
scroll to position [128, 0]
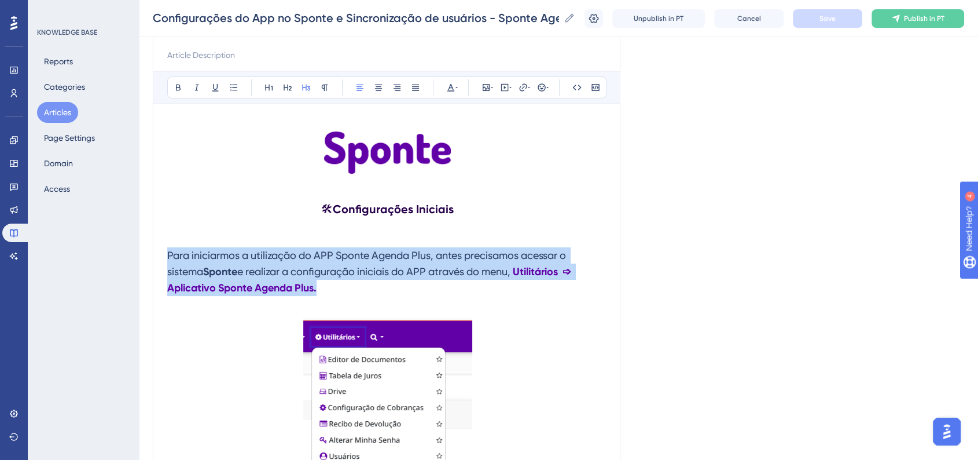
drag, startPoint x: 323, startPoint y: 293, endPoint x: 168, endPoint y: 258, distance: 158.5
click at [168, 258] on h3 "Para iniciarmos a utilização do APP Sponte Agenda Plus, antes precisamos acessa…" at bounding box center [387, 271] width 440 height 63
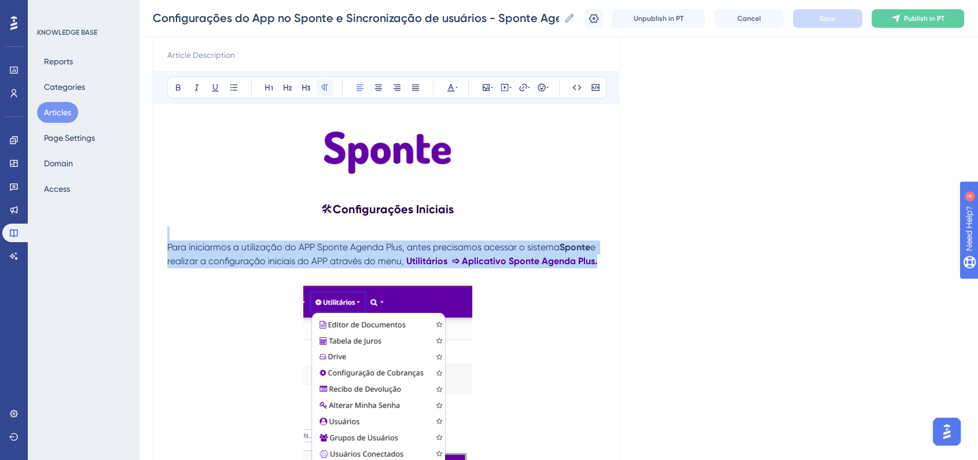
click at [322, 92] on button at bounding box center [325, 87] width 16 height 16
click at [836, 23] on span "Save" at bounding box center [828, 18] width 16 height 9
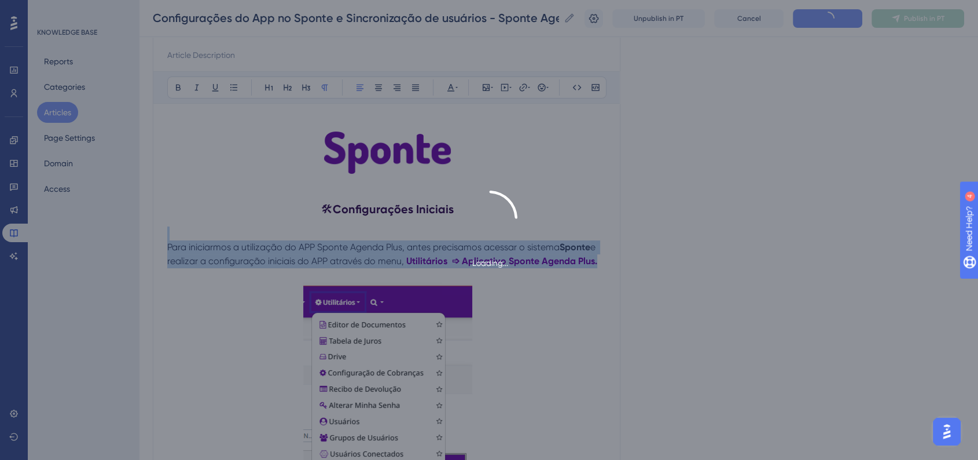
click at [748, 219] on div "Loading..." at bounding box center [489, 229] width 978 height 79
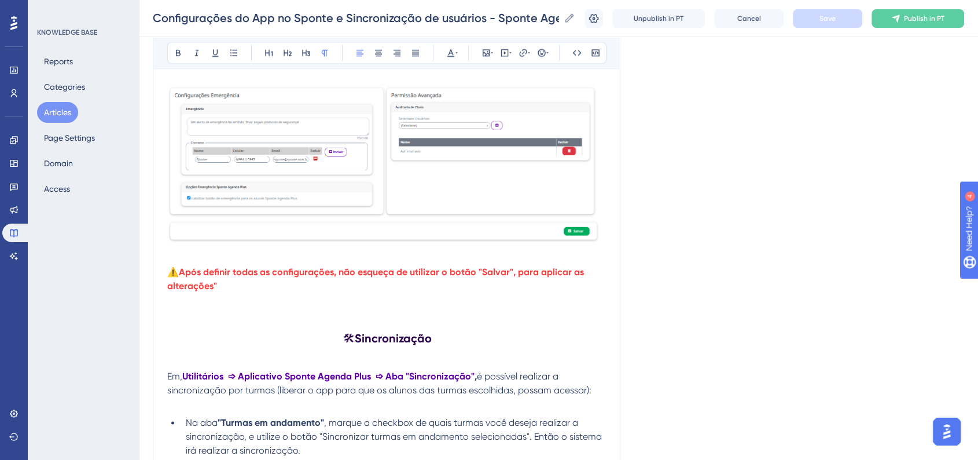
scroll to position [1671, 0]
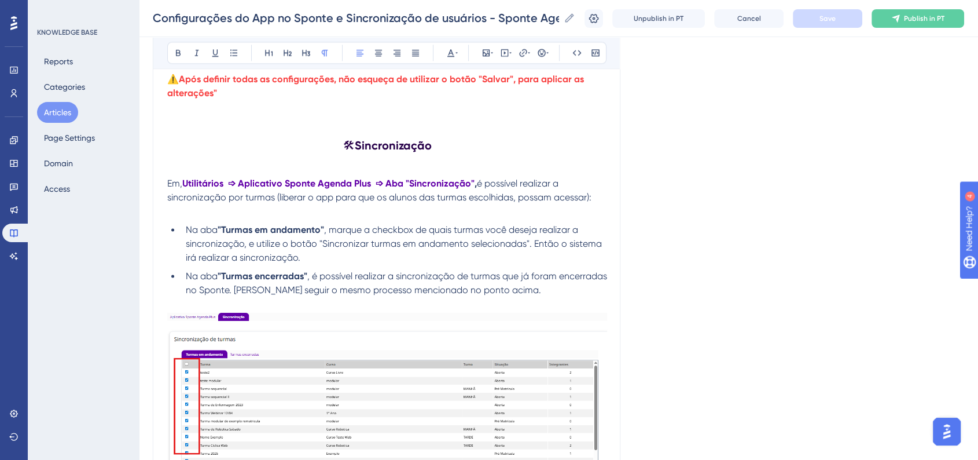
click at [440, 144] on h2 "🛠 Sincronização" at bounding box center [387, 145] width 440 height 35
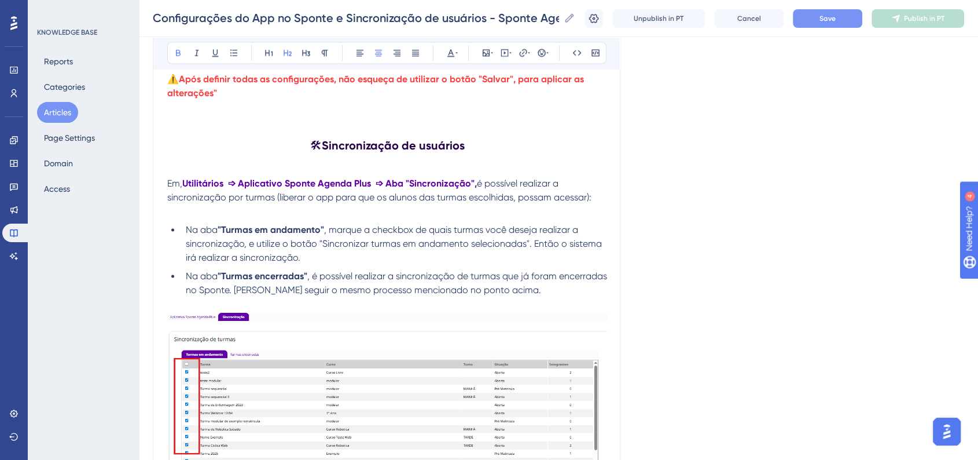
click at [811, 16] on button "Save" at bounding box center [827, 18] width 69 height 19
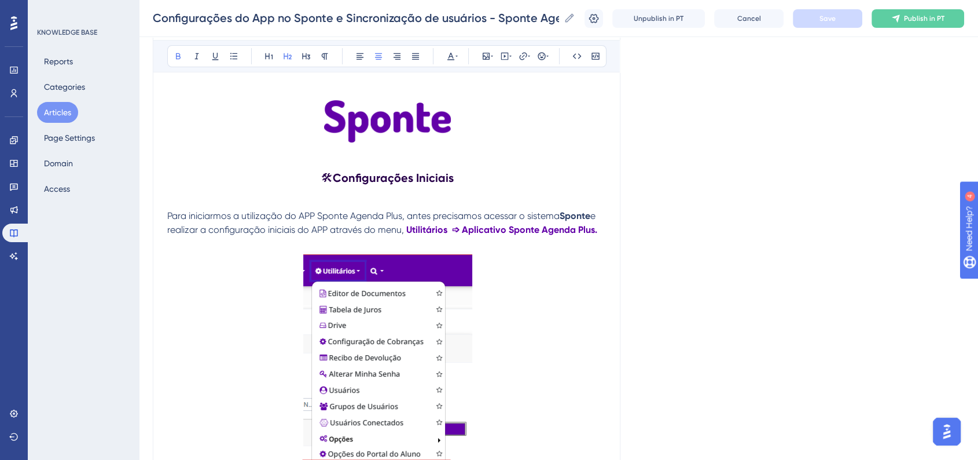
scroll to position [104, 0]
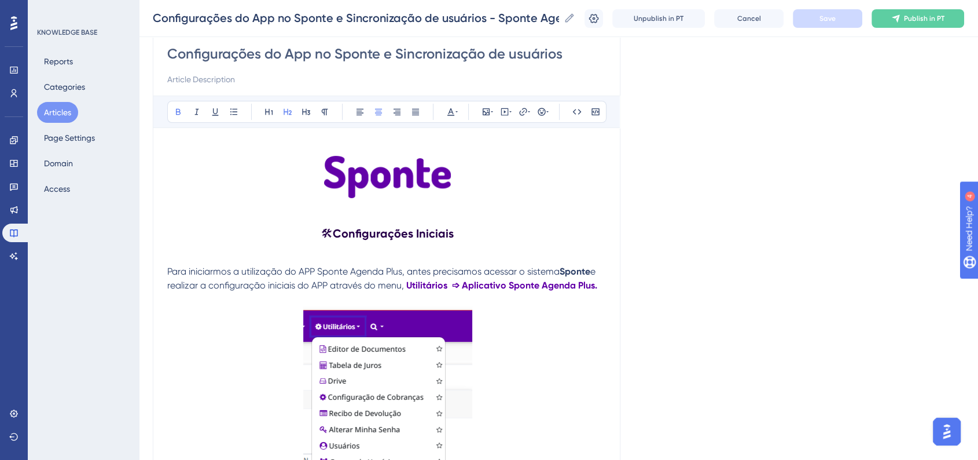
click at [420, 237] on strong "Configurações Iniciais" at bounding box center [393, 233] width 121 height 14
click at [451, 115] on icon at bounding box center [450, 112] width 7 height 8
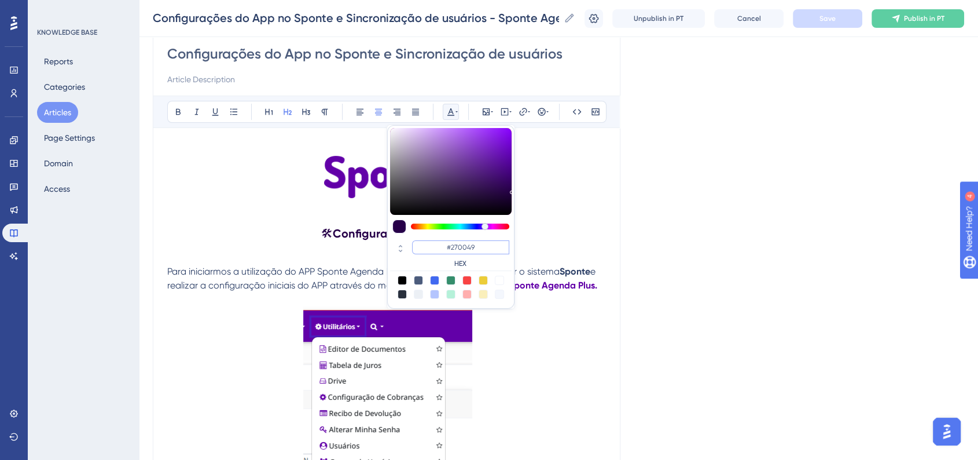
click at [469, 248] on input "#270049" at bounding box center [460, 247] width 97 height 14
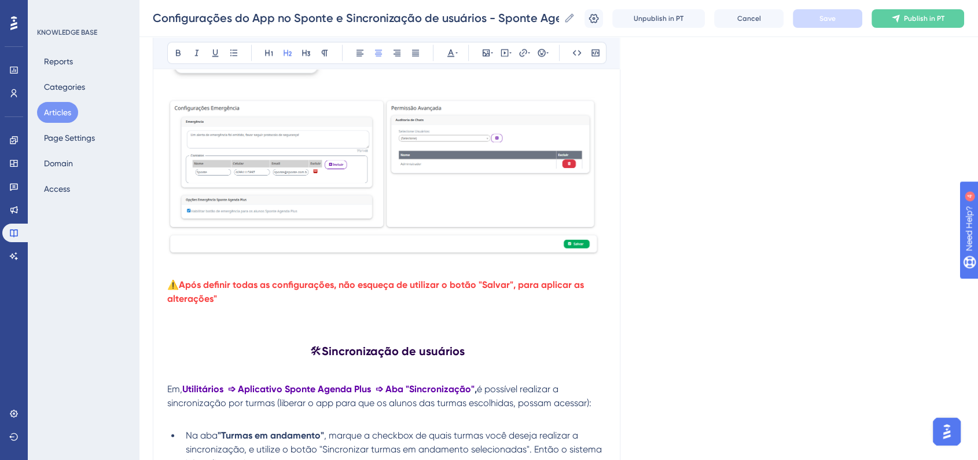
scroll to position [1584, 0]
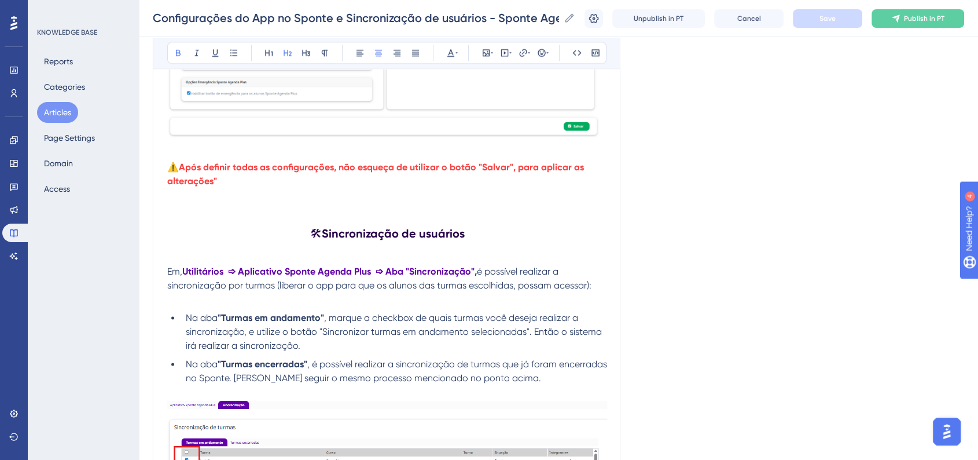
click at [431, 240] on strong "Sincronização de usuários" at bounding box center [393, 233] width 143 height 14
click at [430, 240] on strong "Sincronização de usuários" at bounding box center [393, 233] width 143 height 14
drag, startPoint x: 430, startPoint y: 242, endPoint x: 424, endPoint y: 245, distance: 7.0
click at [428, 240] on strong "Sincronização de usuários" at bounding box center [393, 233] width 143 height 14
click at [452, 46] on button at bounding box center [451, 53] width 16 height 16
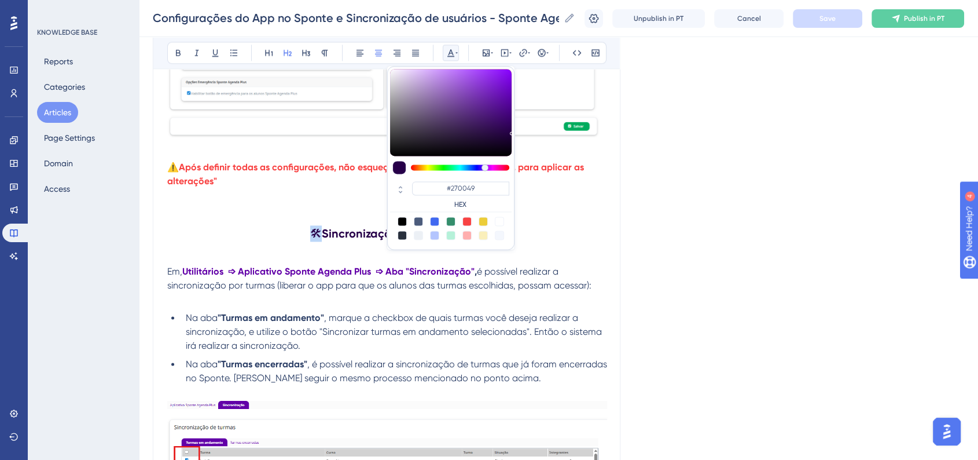
click at [456, 196] on div "#270049 HEX" at bounding box center [460, 195] width 97 height 28
click at [460, 190] on input "#270049" at bounding box center [460, 188] width 97 height 14
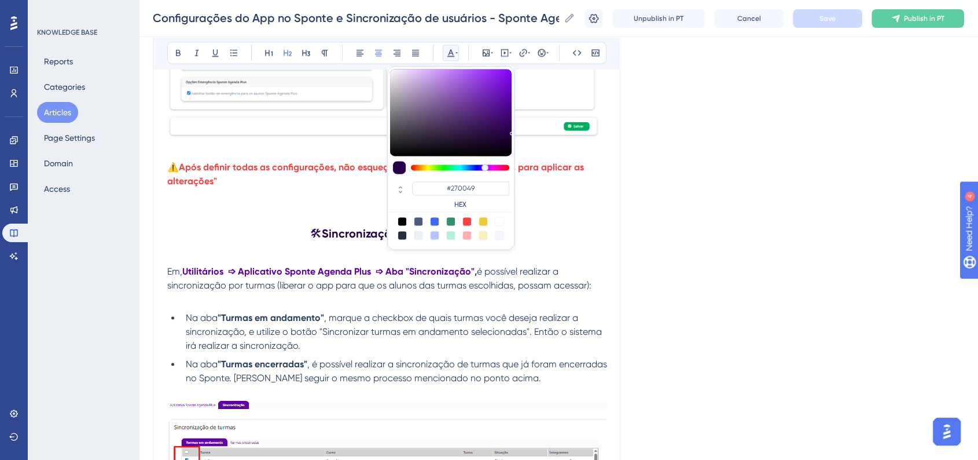
click at [691, 225] on div "Language Portuguese (Default) Configurações do App no Sponte e Sincronização de…" at bounding box center [558, 101] width 811 height 3221
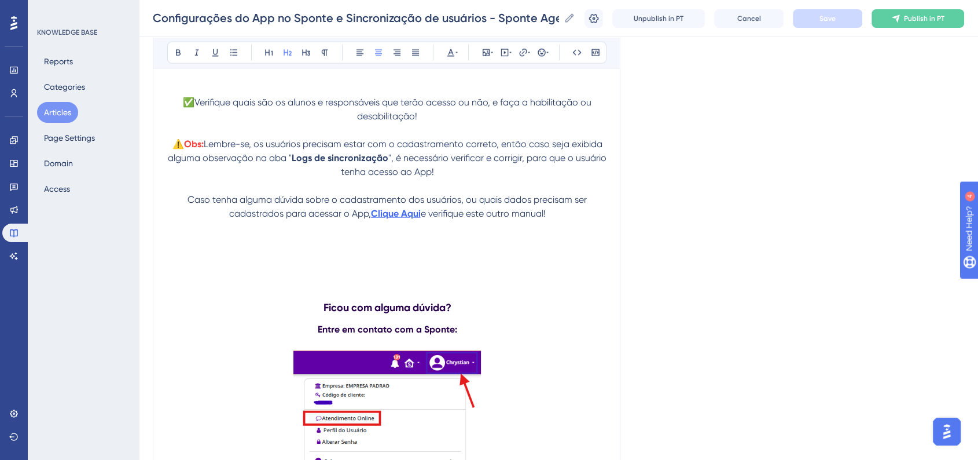
scroll to position [2741, 0]
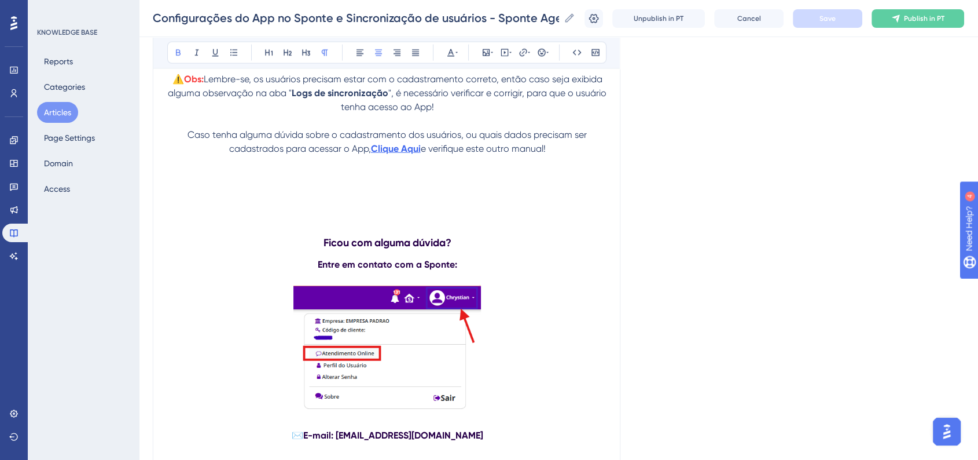
drag, startPoint x: 417, startPoint y: 265, endPoint x: 322, endPoint y: 241, distance: 98.0
click at [453, 54] on icon at bounding box center [450, 53] width 7 height 8
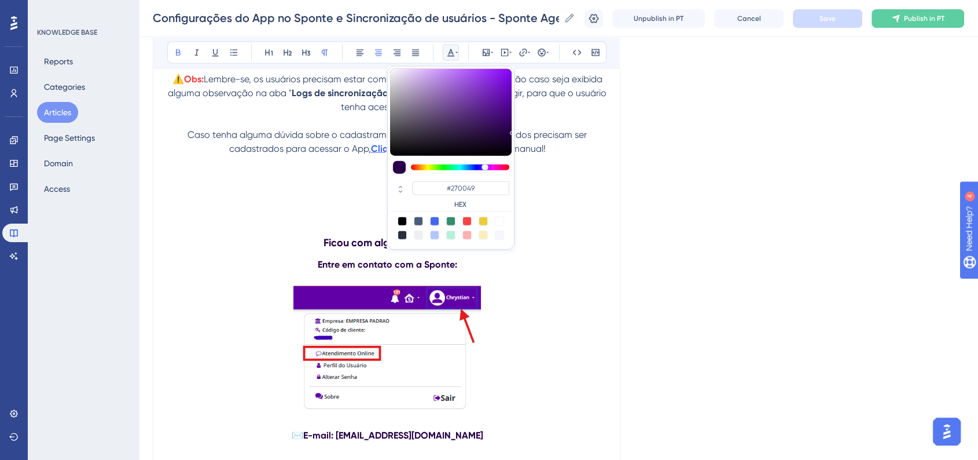
click at [462, 195] on div "#270049 HEX" at bounding box center [460, 195] width 97 height 28
click at [464, 191] on input "#270049" at bounding box center [460, 188] width 97 height 14
click at [471, 251] on h3 "Ficou com alguma dúvida?" at bounding box center [387, 242] width 440 height 30
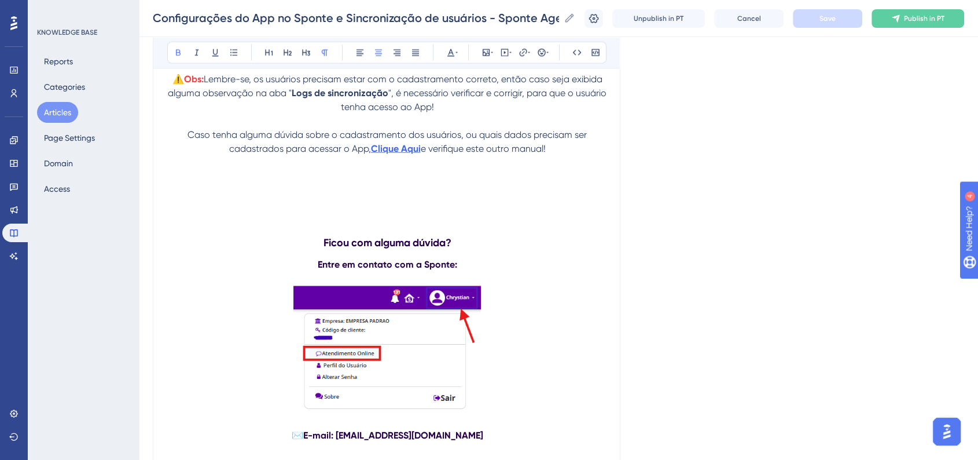
drag, startPoint x: 480, startPoint y: 270, endPoint x: 310, endPoint y: 247, distance: 171.7
click at [450, 49] on icon at bounding box center [450, 52] width 9 height 9
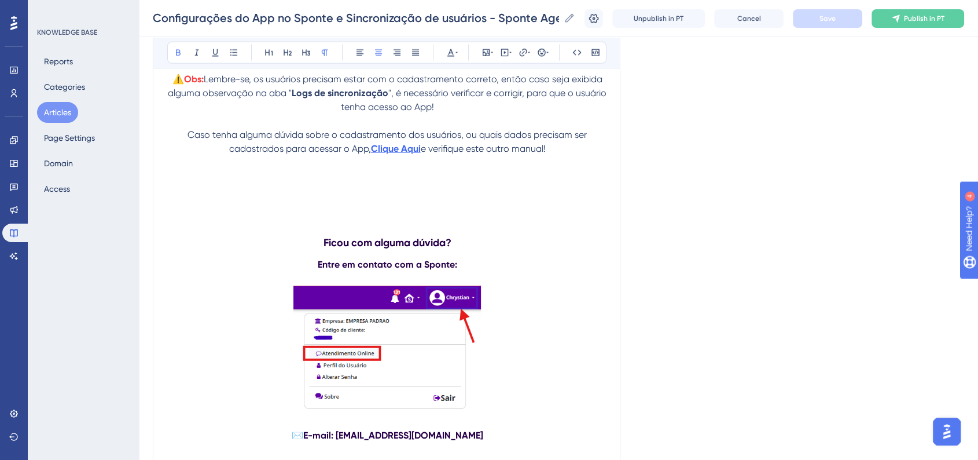
click at [185, 139] on p "Caso tenha alguma dúvida sobre o cadastramento dos usuários, ou quais dados pre…" at bounding box center [387, 142] width 440 height 28
click at [534, 57] on button at bounding box center [542, 53] width 16 height 16
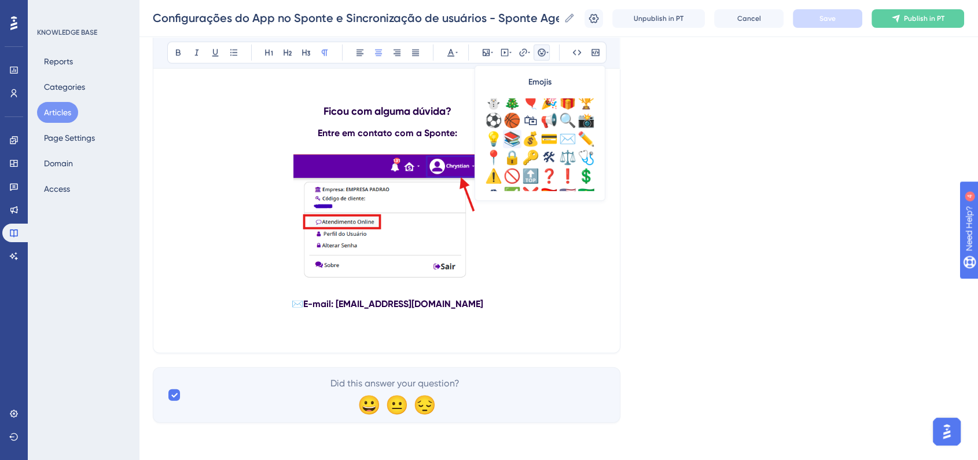
scroll to position [385, 0]
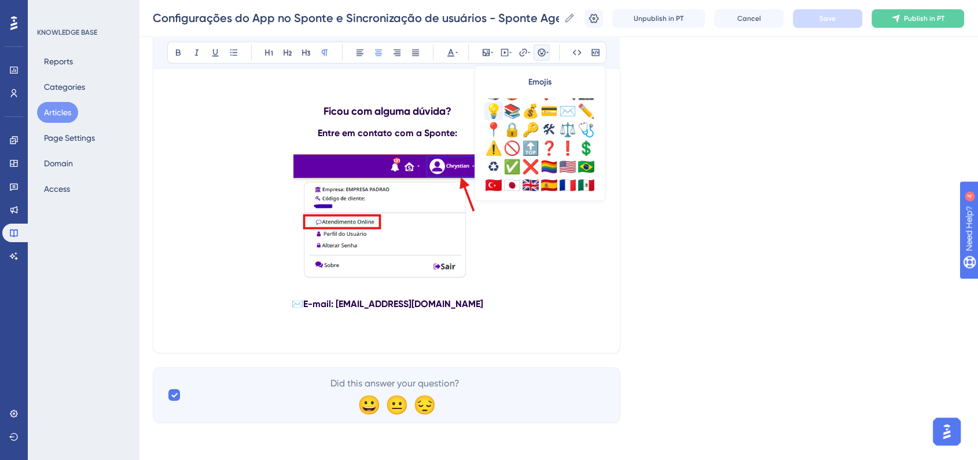
click at [494, 111] on div "💡" at bounding box center [493, 111] width 19 height 19
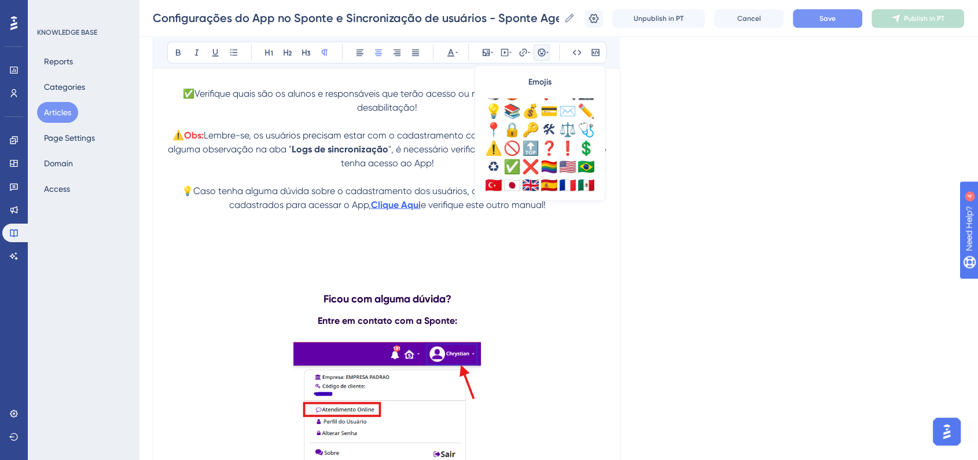
click at [838, 25] on button "Save" at bounding box center [827, 18] width 69 height 19
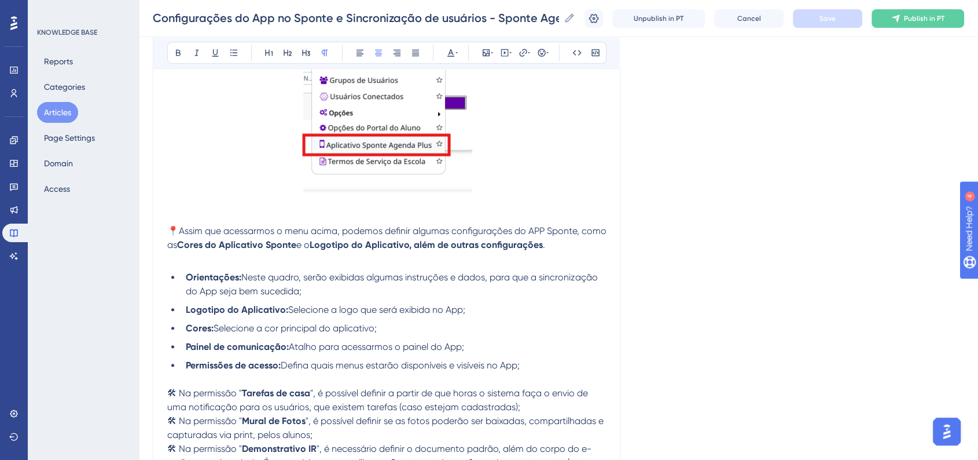
scroll to position [514, 0]
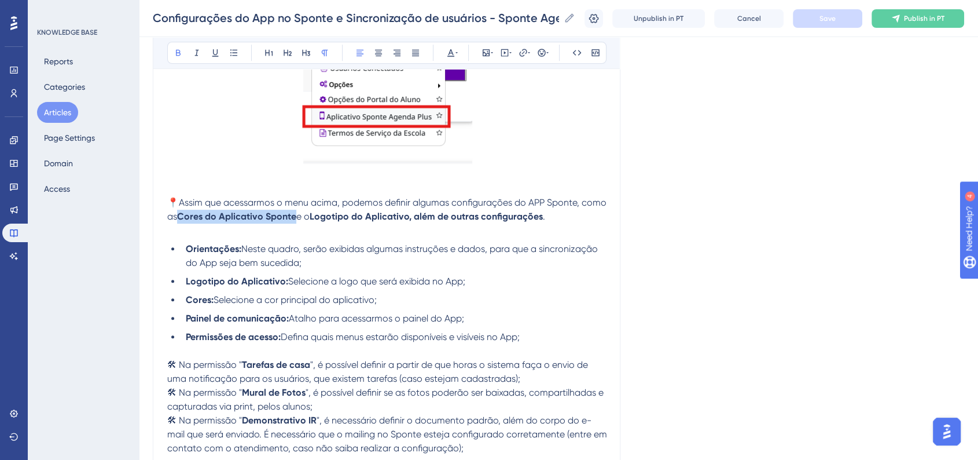
drag, startPoint x: 182, startPoint y: 216, endPoint x: 295, endPoint y: 215, distance: 112.9
click at [295, 215] on strong "Cores do Aplicativo Sponte" at bounding box center [236, 216] width 119 height 11
drag, startPoint x: 449, startPoint y: 56, endPoint x: 451, endPoint y: 64, distance: 8.4
click at [449, 56] on icon at bounding box center [450, 53] width 7 height 8
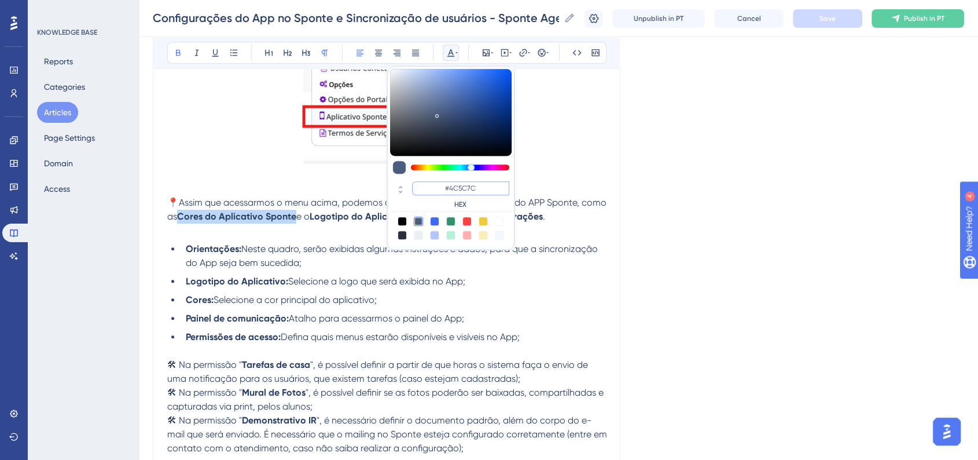
click at [469, 186] on input "#4C5C7C" at bounding box center [460, 188] width 97 height 14
paste input "6200A8"
type input "#6200A8"
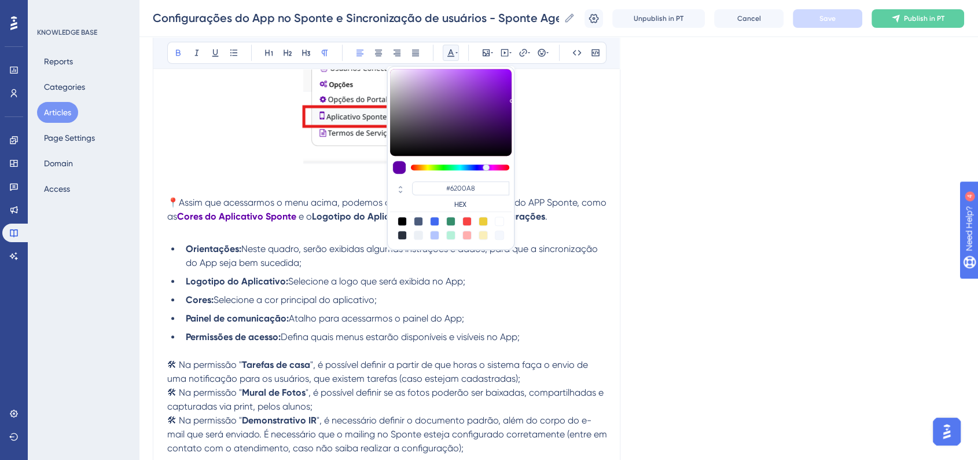
drag, startPoint x: 744, startPoint y: 225, endPoint x: 571, endPoint y: 233, distance: 173.8
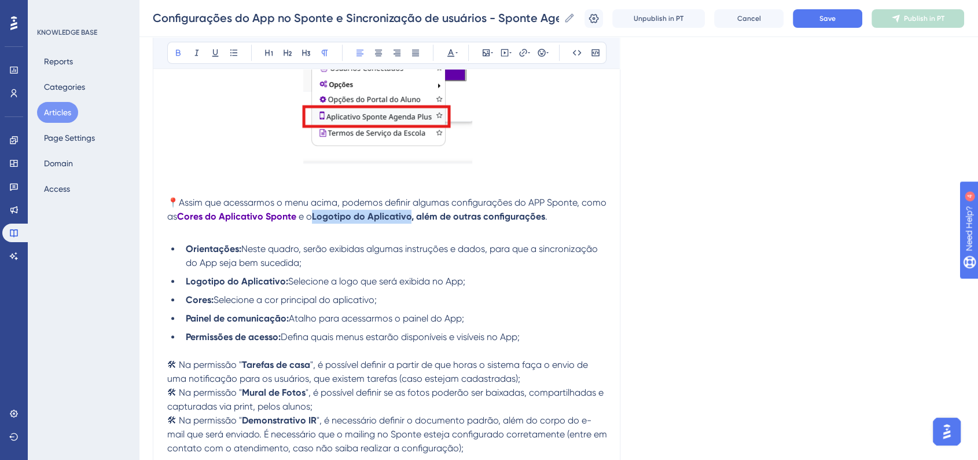
drag, startPoint x: 314, startPoint y: 218, endPoint x: 410, endPoint y: 218, distance: 95.5
click at [410, 218] on strong "Logotipo do Aplicativo, além de outras configurações" at bounding box center [428, 216] width 233 height 11
click at [453, 54] on icon at bounding box center [450, 53] width 7 height 8
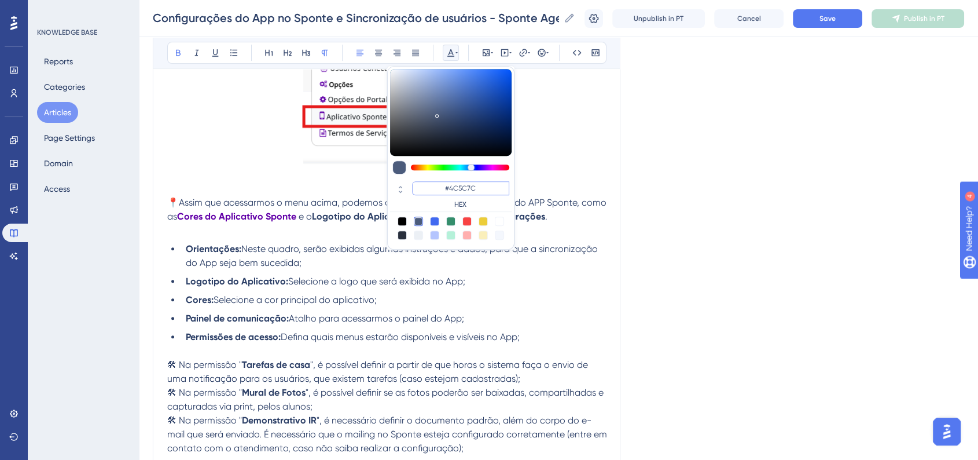
click at [471, 191] on input "#4C5C7C" at bounding box center [460, 188] width 97 height 14
paste input "6200A8"
type input "#6200A8"
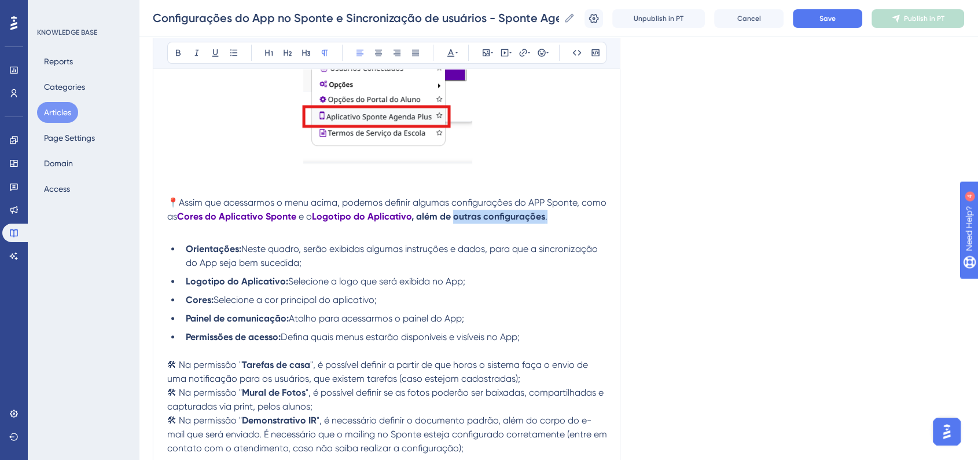
drag, startPoint x: 454, startPoint y: 222, endPoint x: 547, endPoint y: 219, distance: 93.2
click at [547, 219] on p "📍Assim que acessarmos o menu acima, podemos definir algumas configurações do AP…" at bounding box center [387, 210] width 440 height 28
click at [454, 56] on icon at bounding box center [450, 52] width 9 height 9
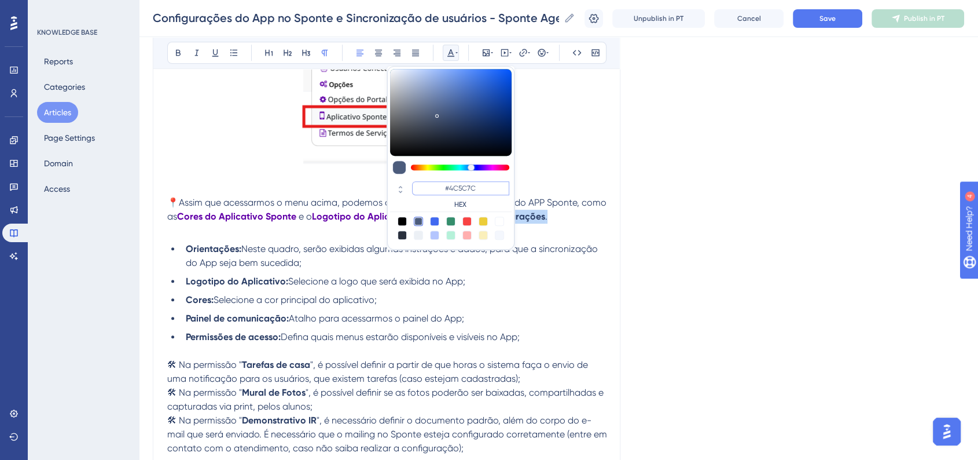
click at [482, 186] on input "#4C5C7C" at bounding box center [460, 188] width 97 height 14
paste input "6200A8"
type input "#6200A8"
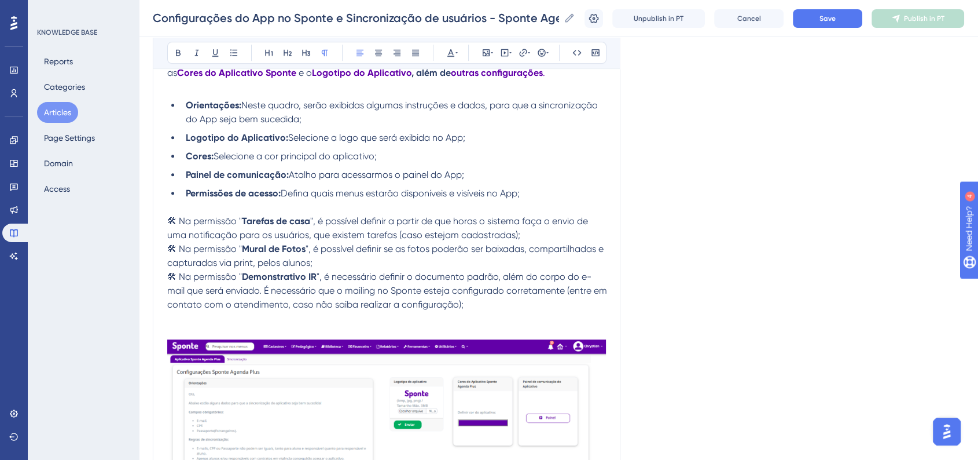
scroll to position [643, 0]
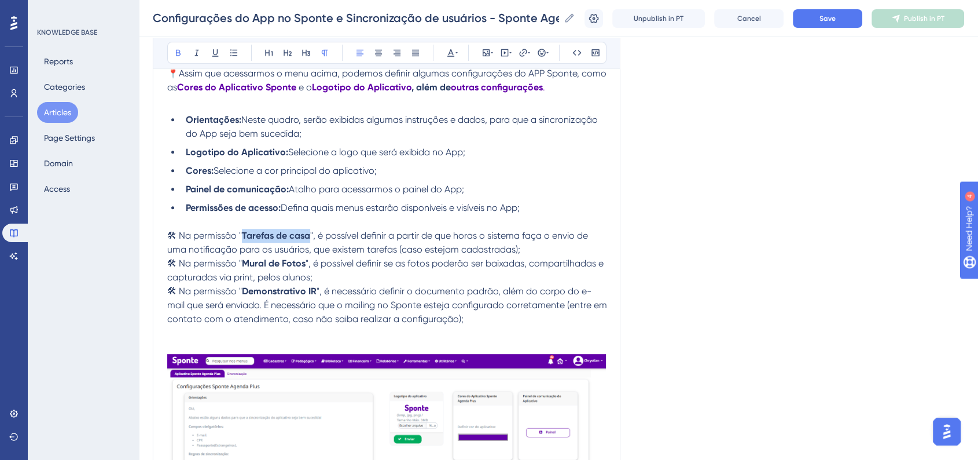
drag, startPoint x: 247, startPoint y: 240, endPoint x: 314, endPoint y: 243, distance: 66.6
click at [314, 243] on p "🛠 Na permissão " Tarefas de casa ", é possível definir a partir de que horas o …" at bounding box center [387, 243] width 440 height 28
click at [446, 47] on button at bounding box center [451, 53] width 16 height 16
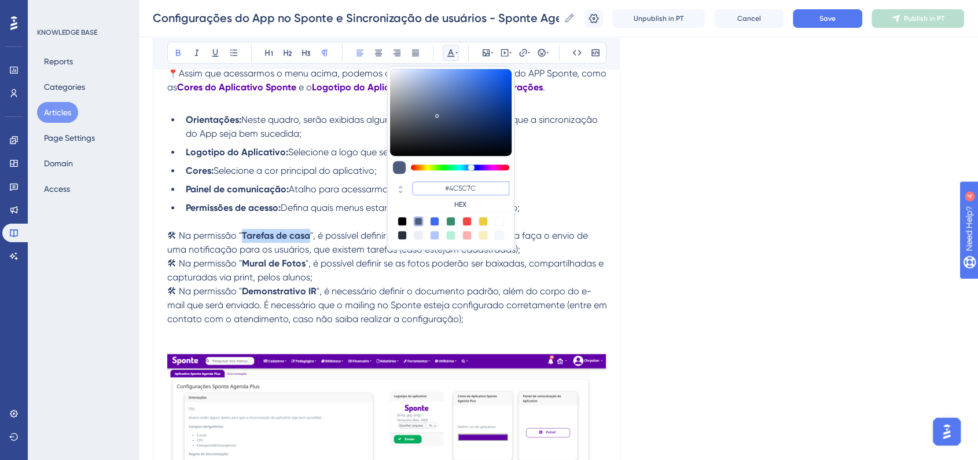
click at [465, 189] on input "#4C5C7C" at bounding box center [460, 188] width 97 height 14
paste input "6200A8"
type input "#6200A8"
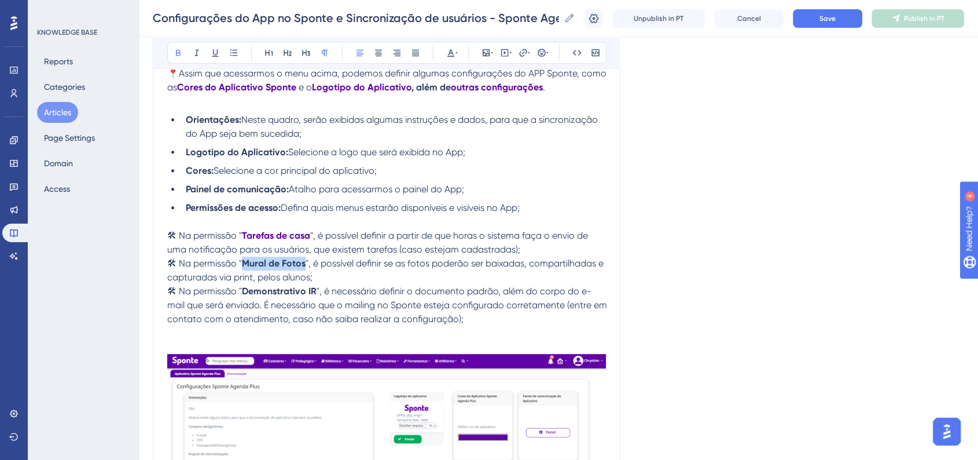
drag, startPoint x: 251, startPoint y: 270, endPoint x: 310, endPoint y: 273, distance: 59.1
click at [310, 273] on p "🛠 Na permissão " Mural de Fotos ", é possível definir se as fotos poderão ser b…" at bounding box center [387, 270] width 440 height 28
click at [450, 52] on icon at bounding box center [450, 53] width 7 height 8
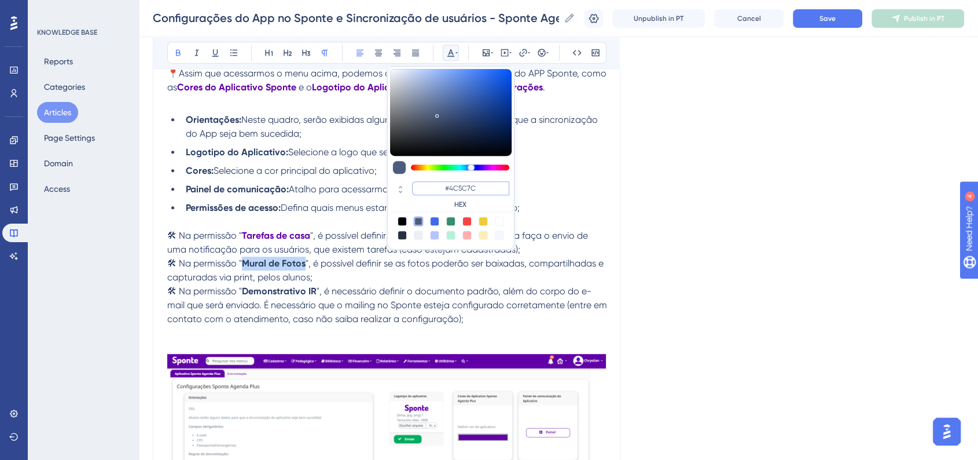
click at [472, 193] on input "#4C5C7C" at bounding box center [460, 188] width 97 height 14
paste input "6200A8"
type input "#6200A8"
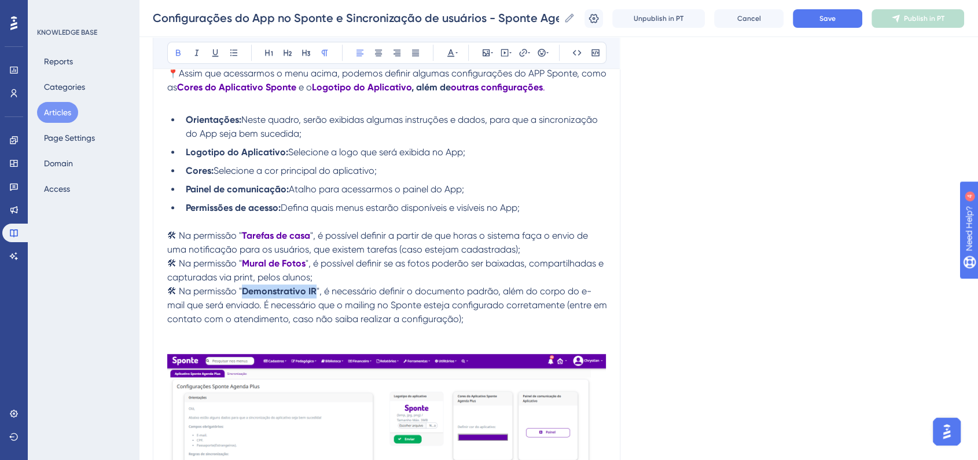
drag, startPoint x: 250, startPoint y: 298, endPoint x: 326, endPoint y: 287, distance: 77.2
click at [324, 292] on p "🛠 Na permissão " Demonstrativo IR ", é necessário definir o documento padrão, a…" at bounding box center [387, 305] width 440 height 42
drag, startPoint x: 454, startPoint y: 52, endPoint x: 455, endPoint y: 63, distance: 11.0
click at [454, 51] on icon at bounding box center [450, 52] width 9 height 9
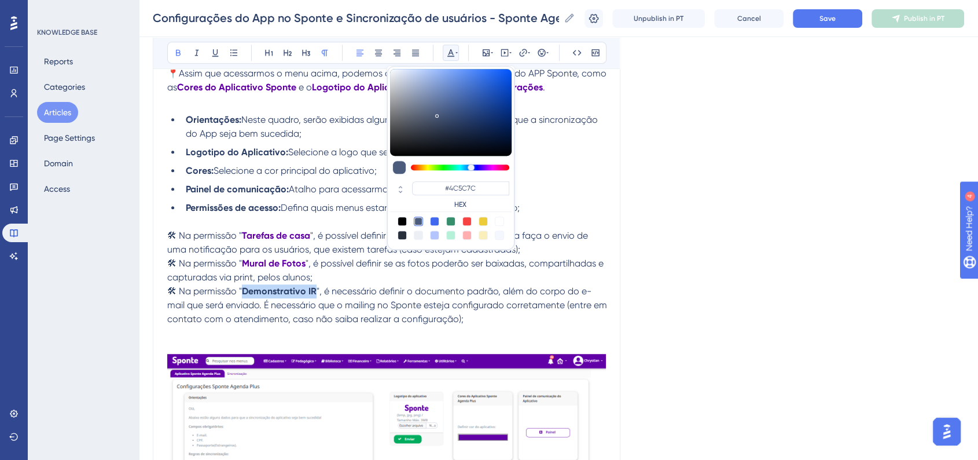
click at [482, 199] on div "#4C5C7C HEX" at bounding box center [460, 195] width 97 height 28
click at [482, 194] on input "#4C5C7C" at bounding box center [460, 188] width 97 height 14
click at [481, 194] on input "#4C5C7C" at bounding box center [460, 188] width 97 height 14
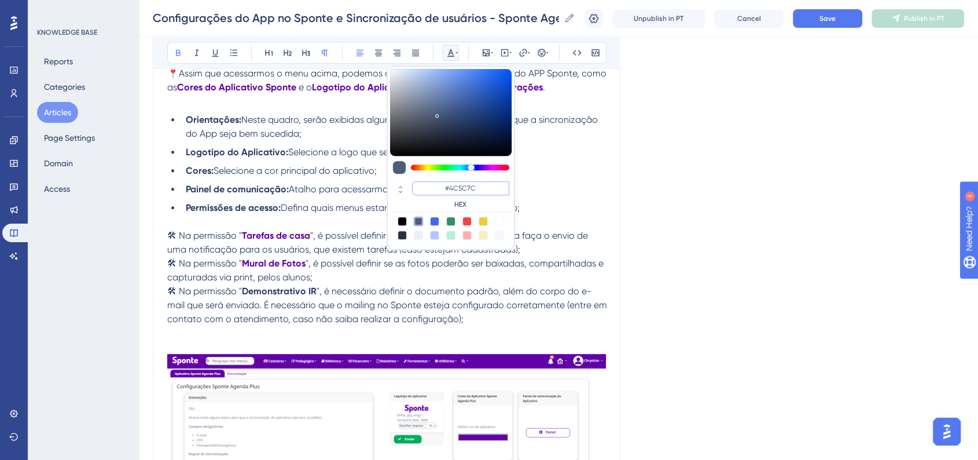
paste input "6200A8"
type input "#6200A8"
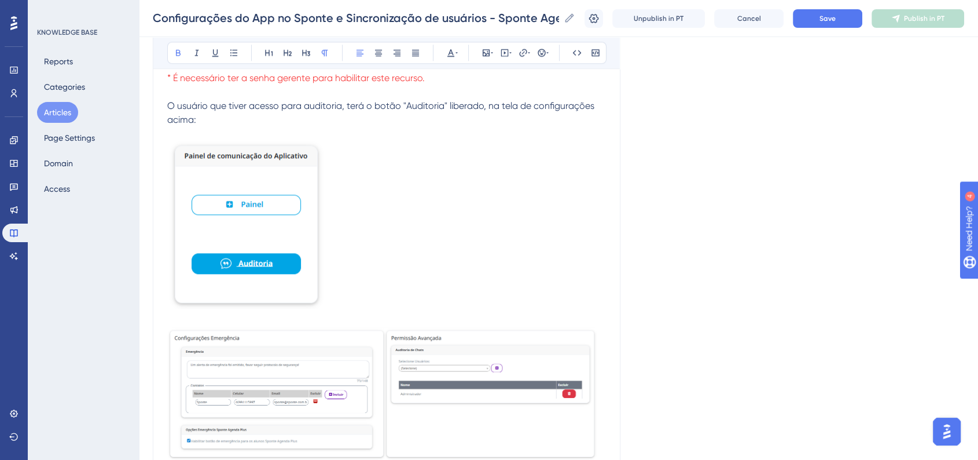
scroll to position [1158, 0]
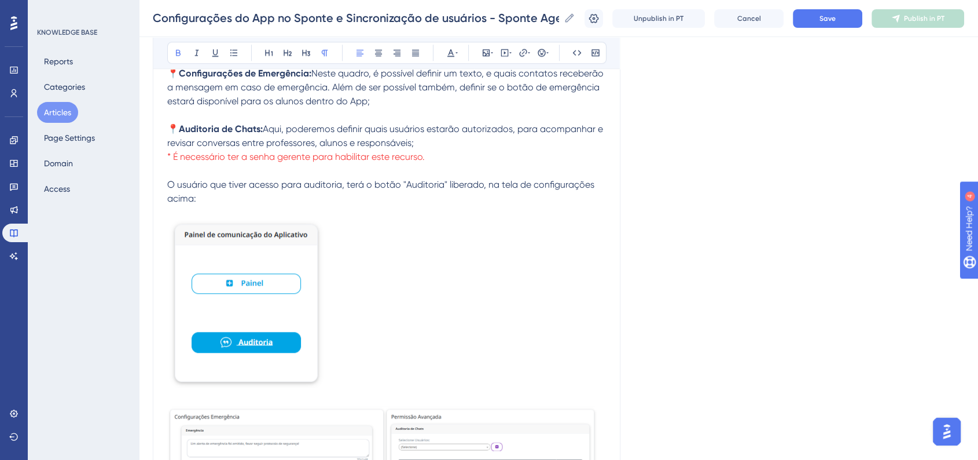
click at [240, 267] on img at bounding box center [245, 303] width 157 height 168
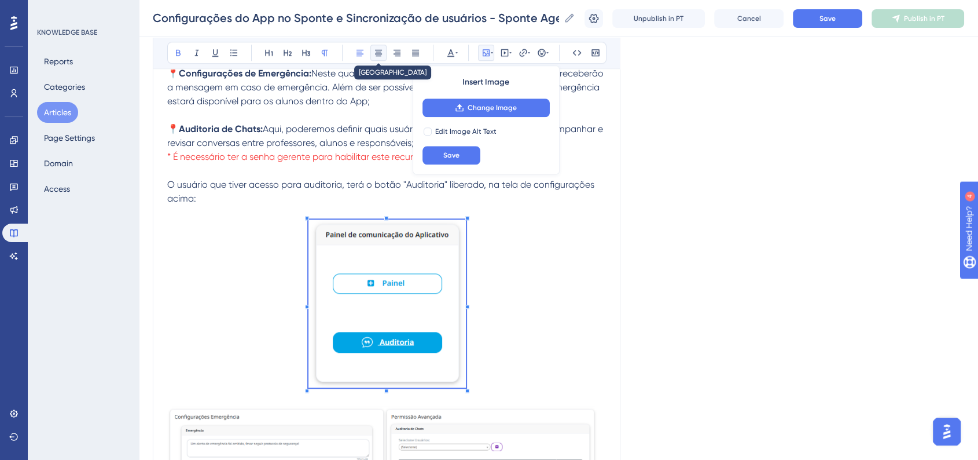
click at [380, 48] on icon at bounding box center [378, 52] width 9 height 9
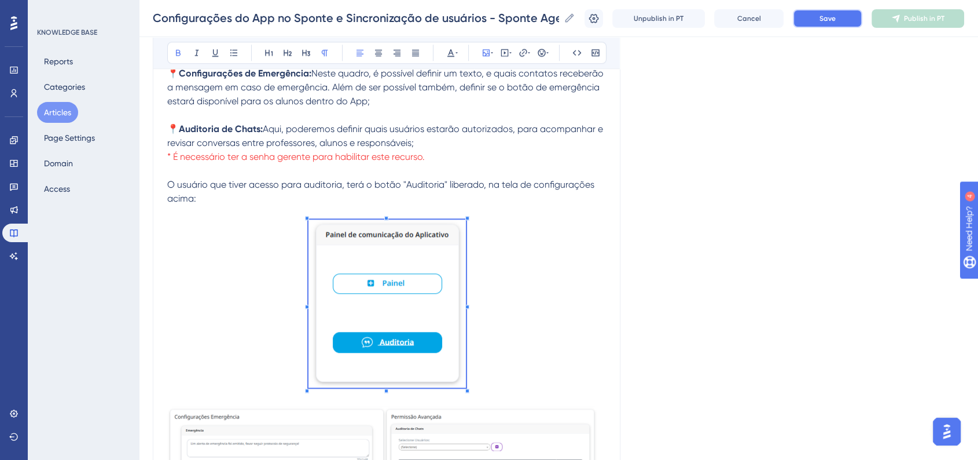
click at [828, 16] on button "Save" at bounding box center [827, 18] width 69 height 19
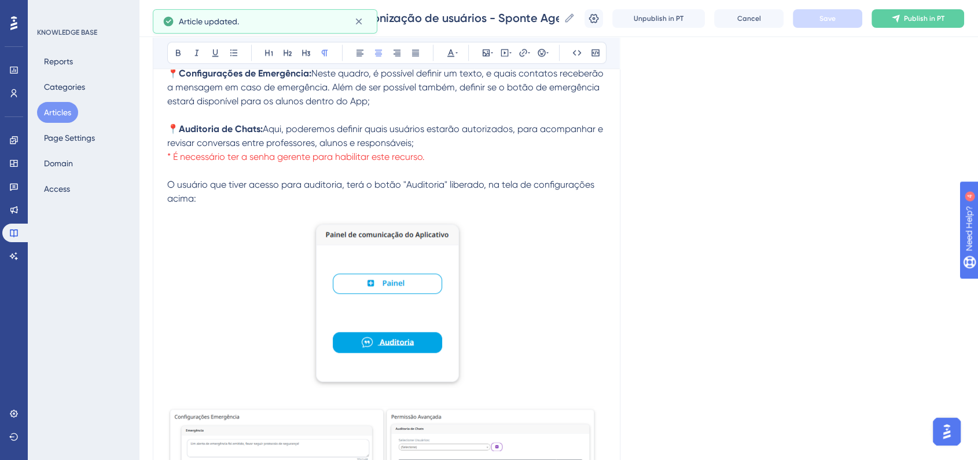
click at [508, 293] on p at bounding box center [387, 305] width 440 height 172
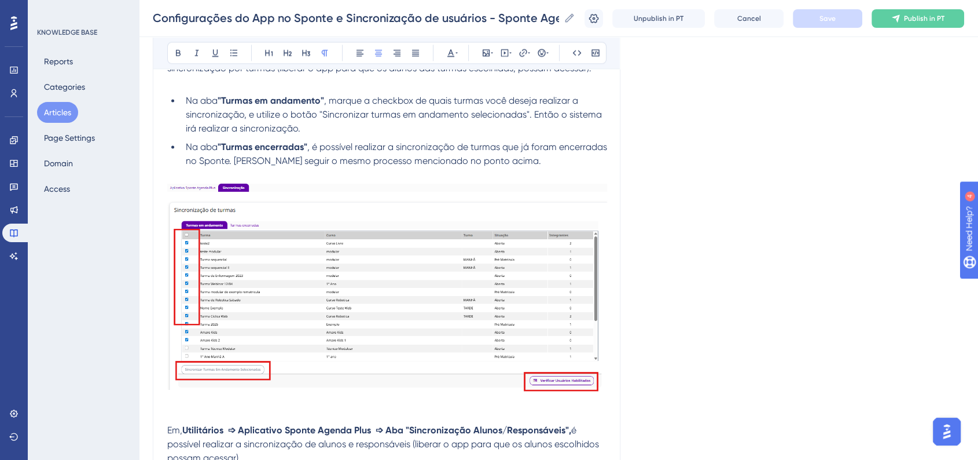
scroll to position [1993, 0]
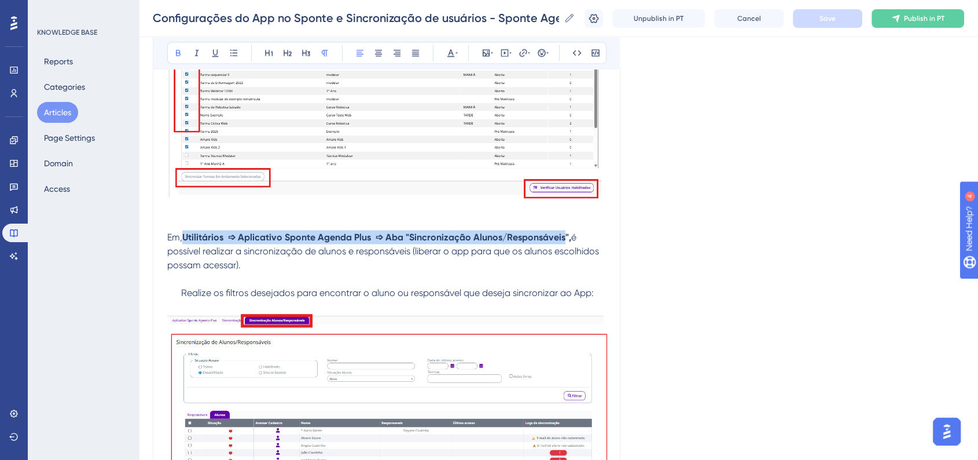
drag, startPoint x: 186, startPoint y: 244, endPoint x: 568, endPoint y: 247, distance: 381.4
click at [568, 242] on strong "Utilitários ➩ Aplicativo Sponte Agenda Plus ➩ Aba "Sincronização Alunos/Respons…" at bounding box center [376, 236] width 389 height 11
click at [449, 52] on icon at bounding box center [450, 53] width 7 height 8
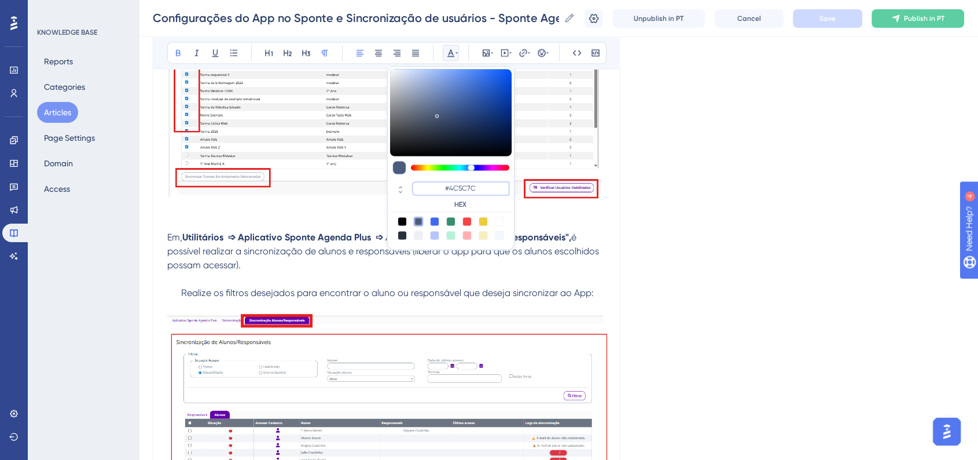
click at [474, 190] on input "#4C5C7C" at bounding box center [460, 188] width 97 height 14
paste input "6200A8"
type input "#6200A8"
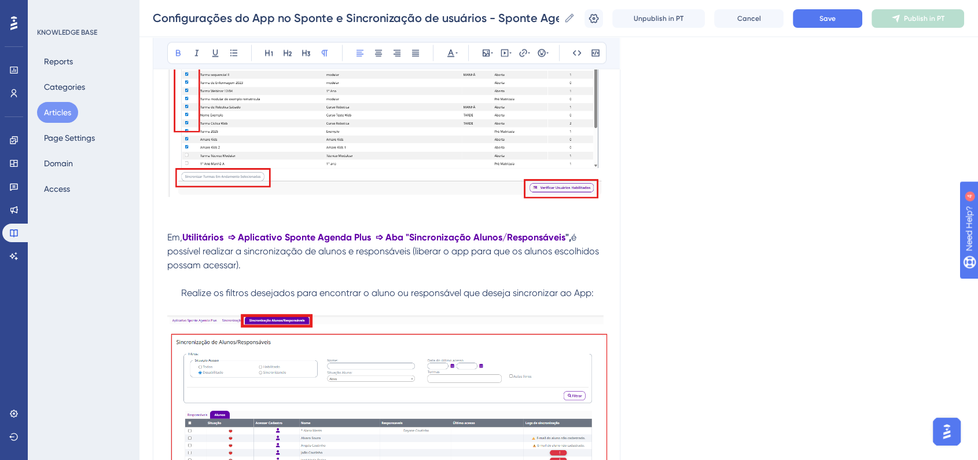
click at [836, 6] on div "Configurações do App no Sponte e Sincronização de usuários - Sponte Agenda Plus…" at bounding box center [558, 18] width 839 height 37
click at [836, 14] on span "Save" at bounding box center [828, 18] width 16 height 9
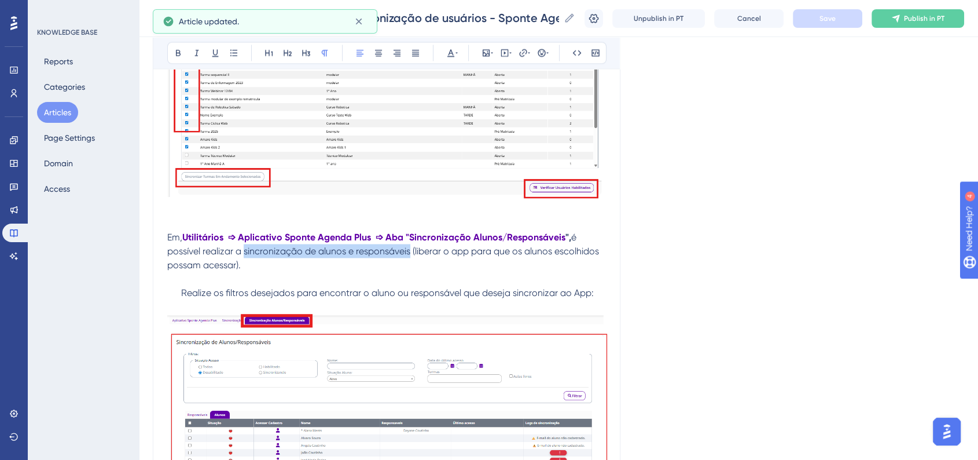
drag, startPoint x: 244, startPoint y: 260, endPoint x: 409, endPoint y: 260, distance: 165.0
click at [409, 260] on span "é possível realizar a sincronização de alunos e responsáveis (liberar o app par…" at bounding box center [384, 250] width 434 height 39
click at [177, 53] on icon at bounding box center [178, 52] width 9 height 9
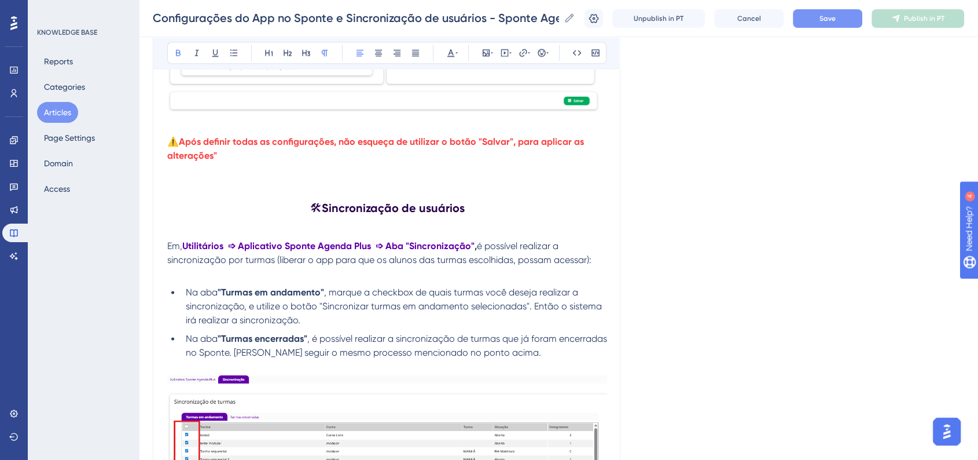
scroll to position [1607, 0]
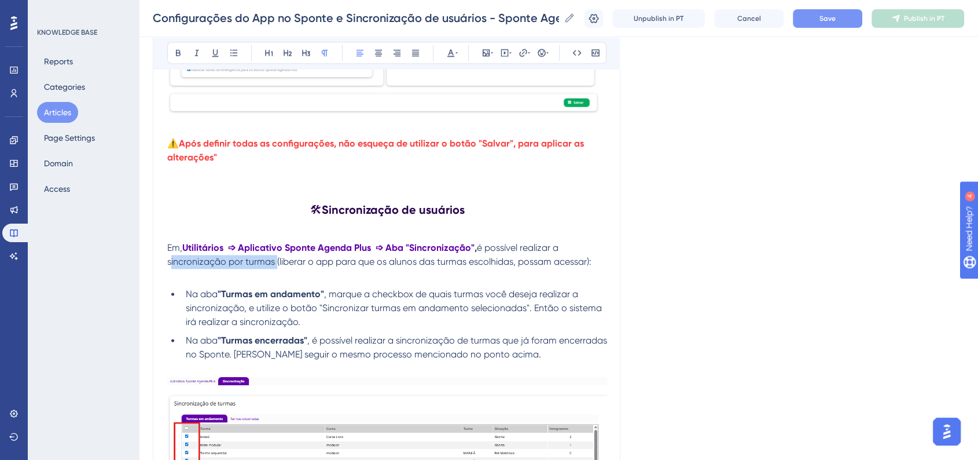
drag, startPoint x: 169, startPoint y: 270, endPoint x: 274, endPoint y: 270, distance: 104.8
click at [274, 267] on span "é possível realizar a sincronização por turmas (liberar o app para que os aluno…" at bounding box center [379, 254] width 424 height 25
click at [179, 57] on button at bounding box center [178, 53] width 16 height 16
click at [847, 27] on button "Save" at bounding box center [827, 18] width 69 height 19
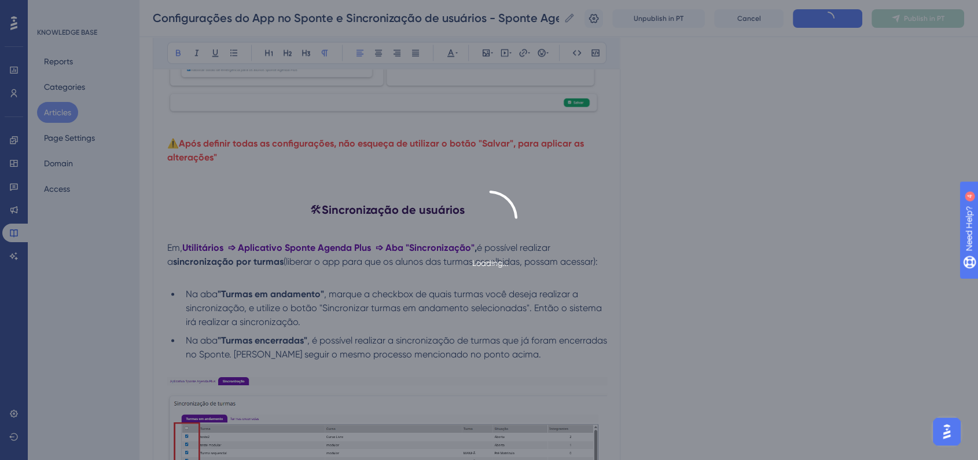
click at [791, 208] on div "Language Portuguese (Default) Configurações do App no Sponte e Sincronização de…" at bounding box center [558, 77] width 811 height 3221
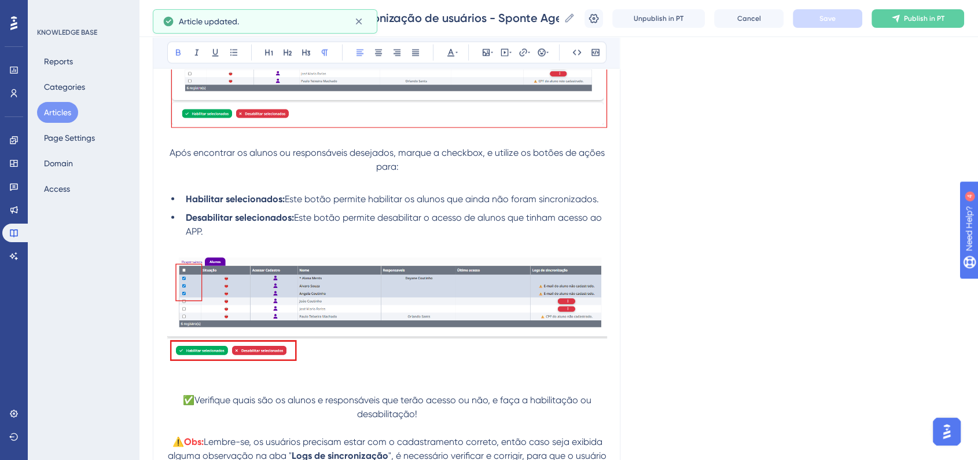
scroll to position [2379, 0]
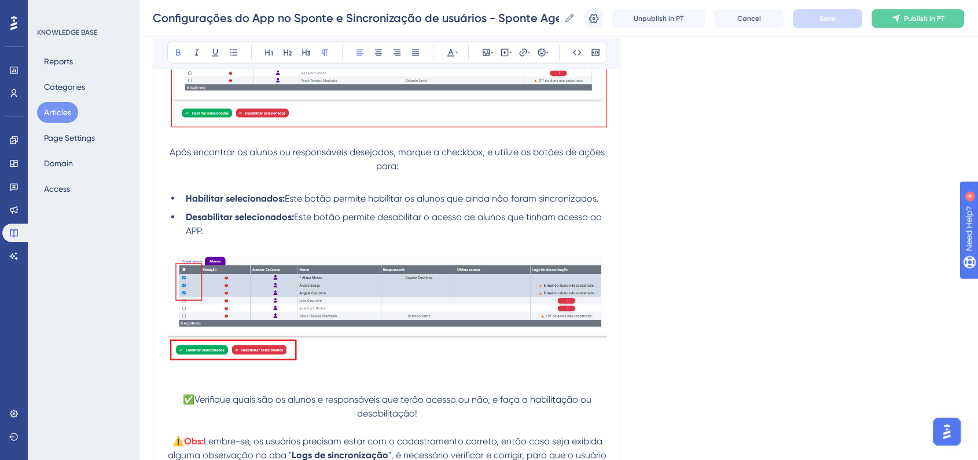
click at [507, 228] on span "Este botão permite desabilitar o acesso de alunos que tinham acesso ao APP." at bounding box center [395, 223] width 418 height 25
click at [446, 204] on span "Este botão permite habilitar os alunos que ainda não foram sincronizados." at bounding box center [442, 198] width 314 height 11
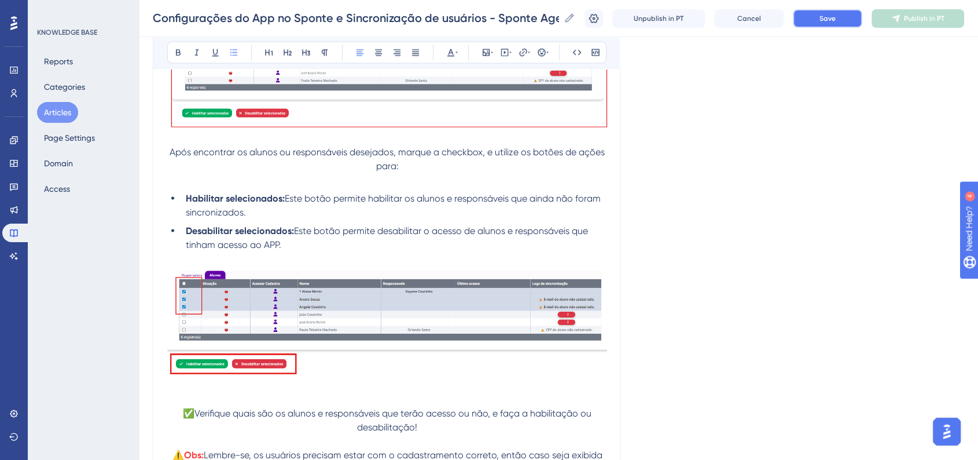
click at [836, 25] on button "Save" at bounding box center [827, 18] width 69 height 19
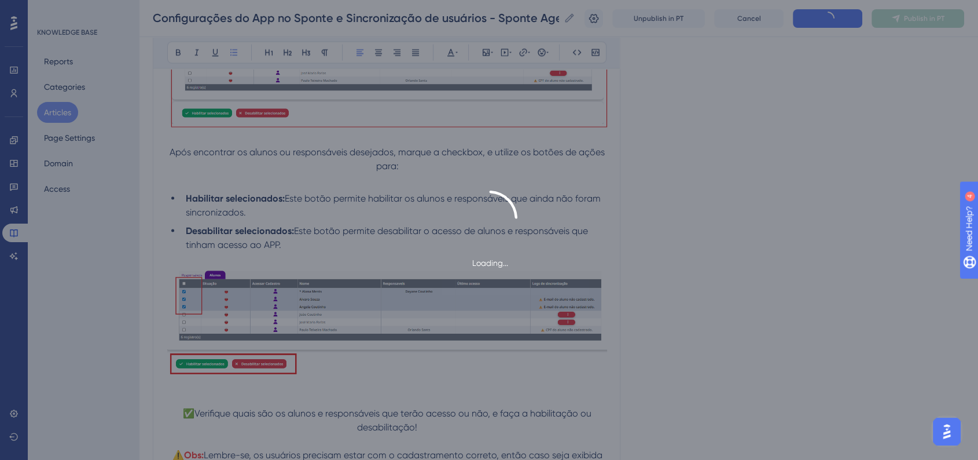
click at [803, 172] on div "Loading..." at bounding box center [489, 230] width 978 height 460
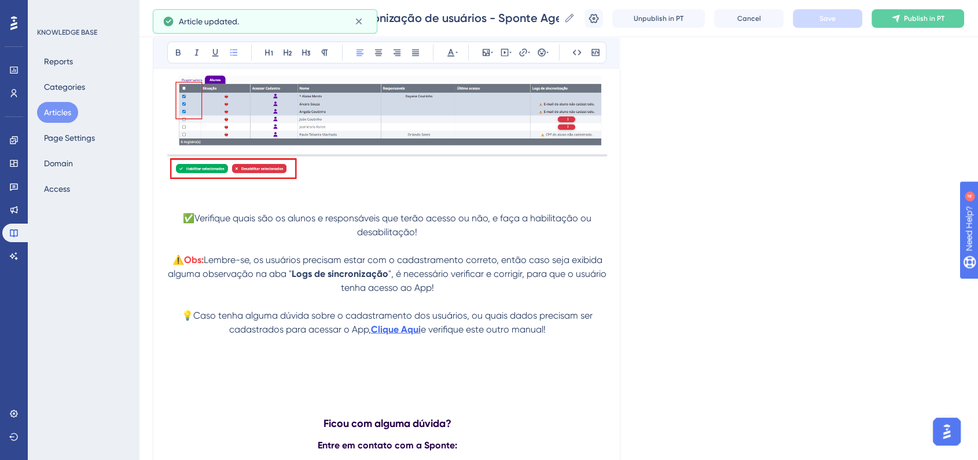
scroll to position [2317, 0]
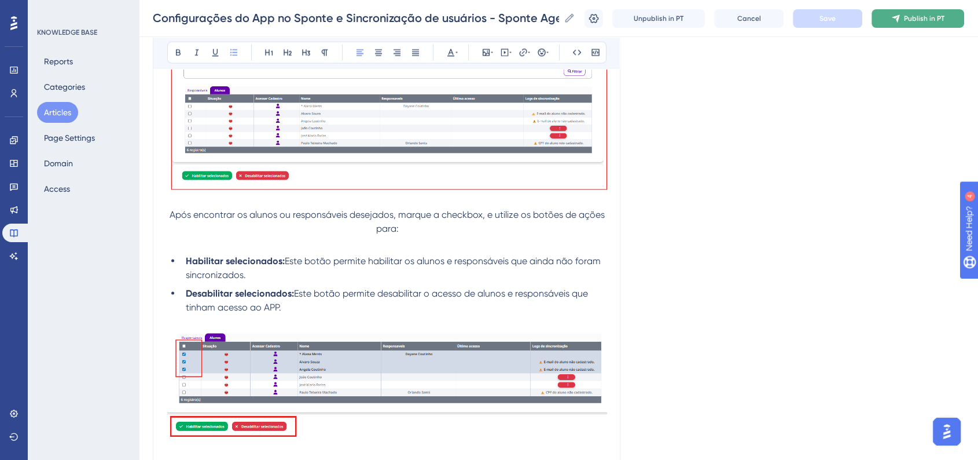
click at [888, 21] on span "Publish in PT" at bounding box center [924, 18] width 41 height 9
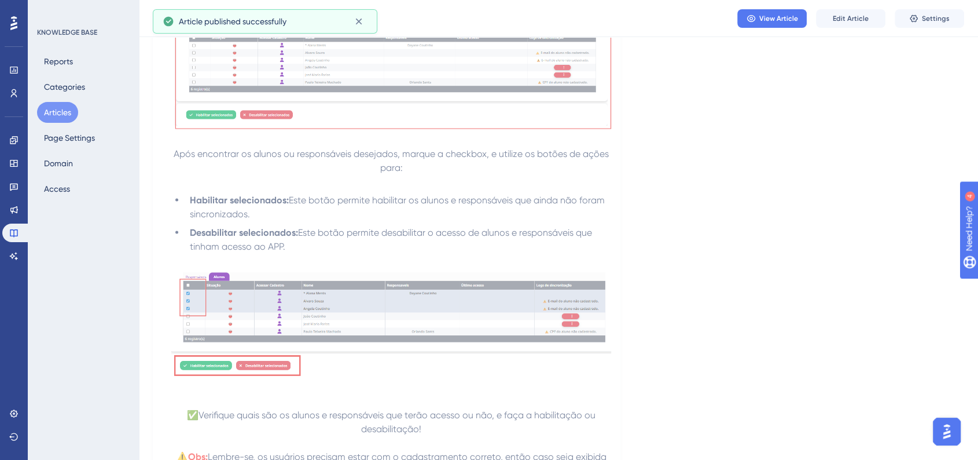
click at [65, 116] on button "Articles" at bounding box center [57, 112] width 41 height 21
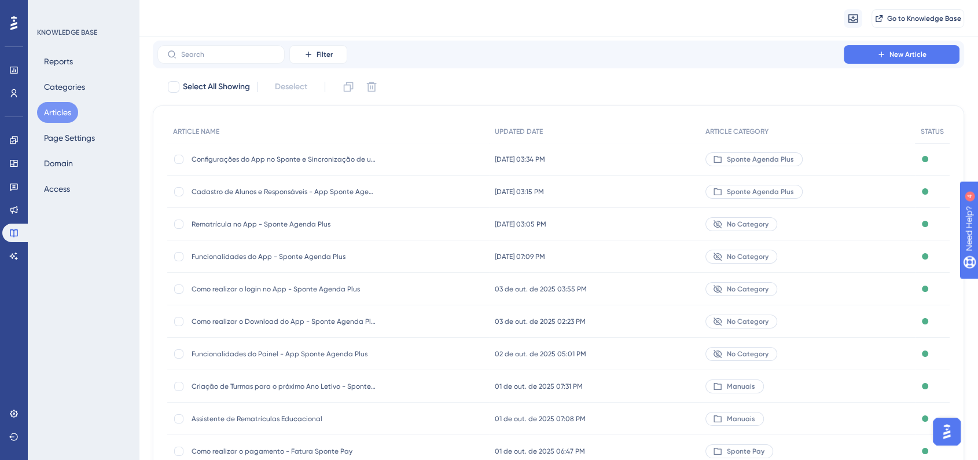
scroll to position [64, 0]
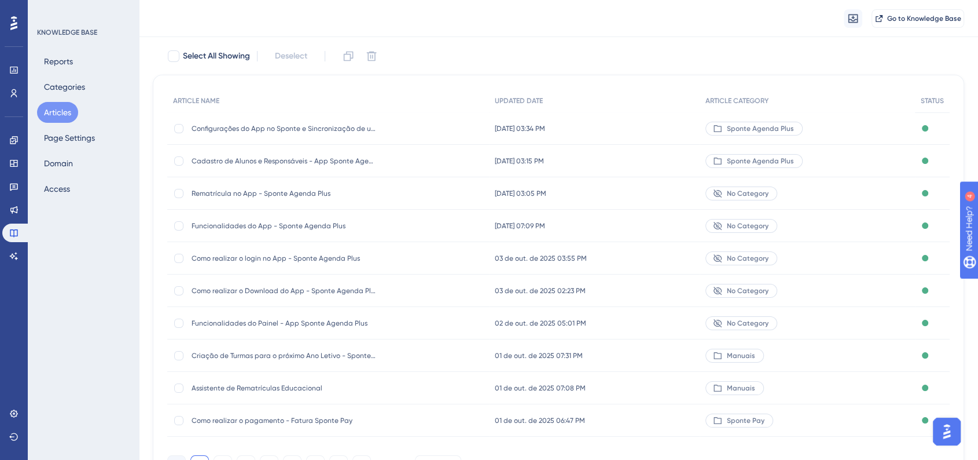
click at [381, 228] on div "Funcionalidades do App - Sponte Agenda Plus Funcionalidades do App - Sponte Age…" at bounding box center [328, 226] width 322 height 32
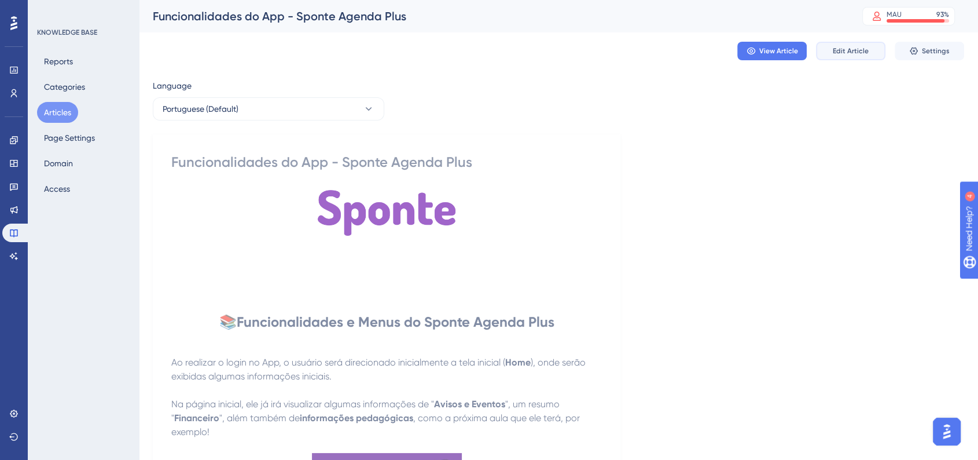
click at [848, 56] on button "Edit Article" at bounding box center [850, 51] width 69 height 19
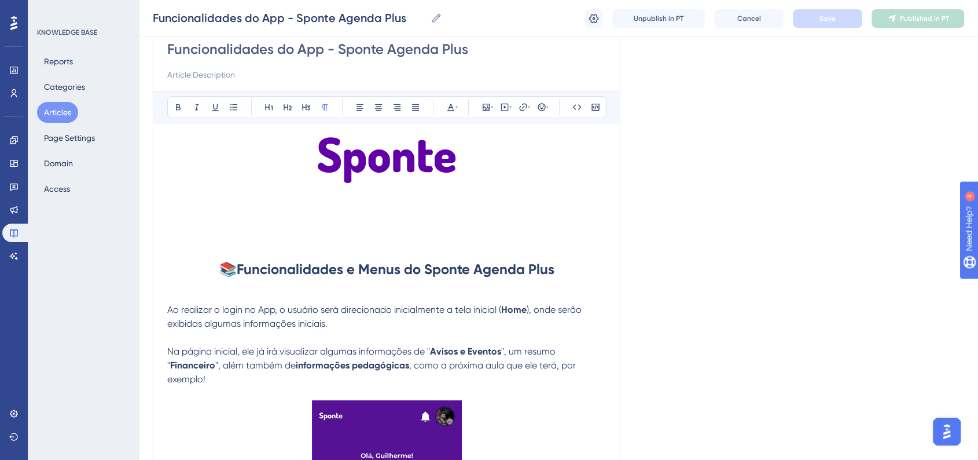
scroll to position [131, 0]
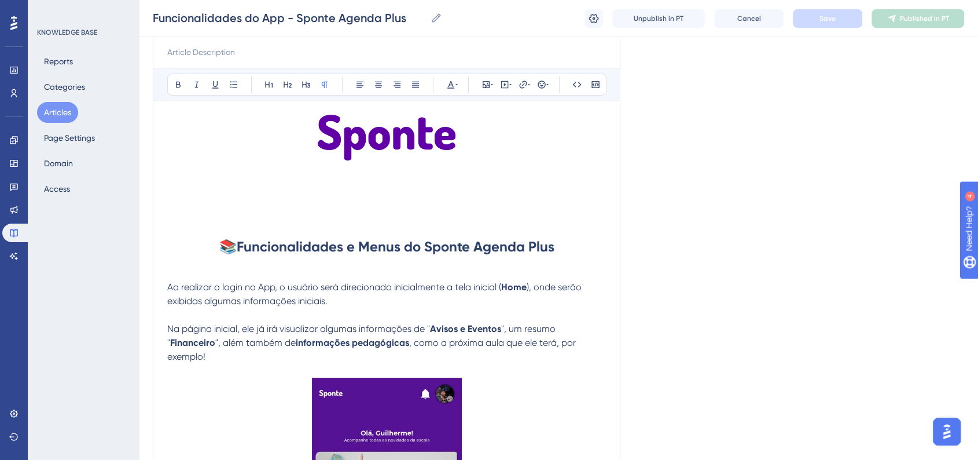
click at [261, 355] on p "Na página inicial, ele já irá visualizar algumas informações de " Avisos e Even…" at bounding box center [386, 343] width 439 height 42
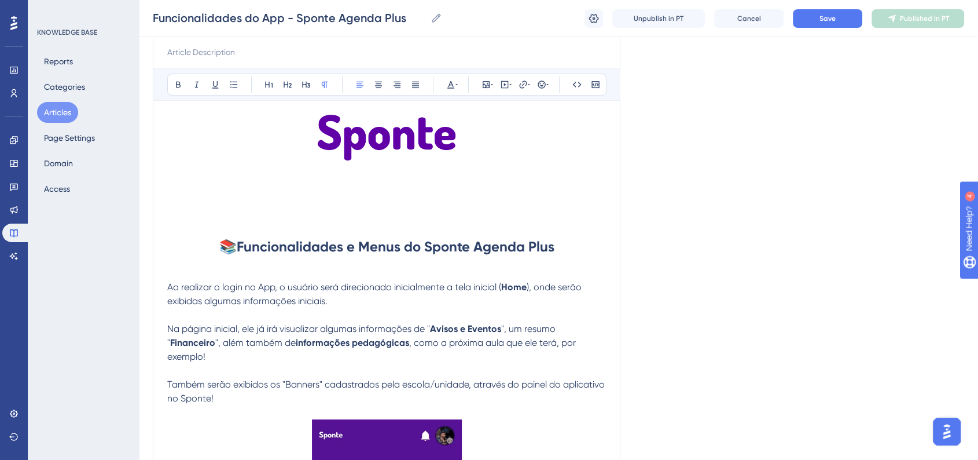
click at [169, 385] on span "Também serão exibidos os "Banners" cadastrados pela escola/unidade, através do …" at bounding box center [387, 391] width 440 height 25
drag, startPoint x: 286, startPoint y: 386, endPoint x: 319, endPoint y: 386, distance: 33.0
click at [319, 386] on span "Também serão exibidos os "Banners" cadastrados pela escola/unidade, através do …" at bounding box center [387, 391] width 440 height 25
click at [172, 95] on div "Bold Italic Underline Bullet Point Heading 1 Heading 2 Heading 3 Normal Align L…" at bounding box center [386, 84] width 466 height 32
click at [175, 91] on button at bounding box center [178, 84] width 16 height 16
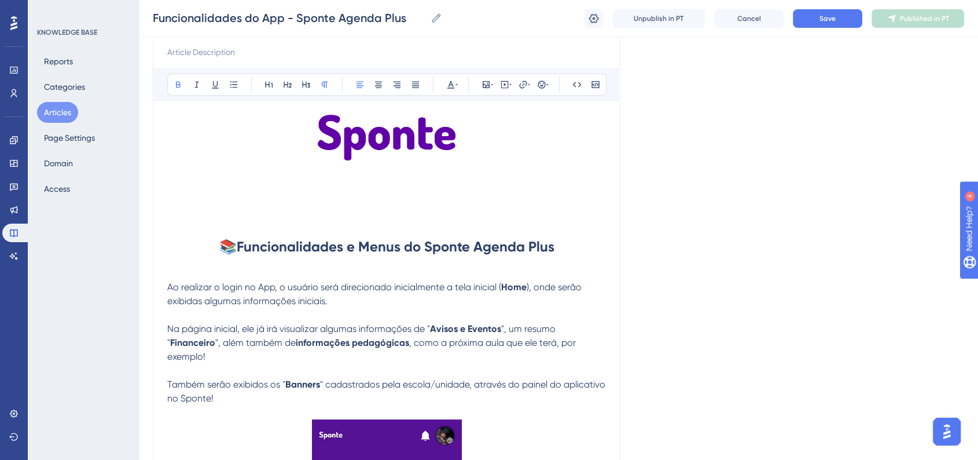
click at [844, 23] on button "Save" at bounding box center [827, 18] width 69 height 19
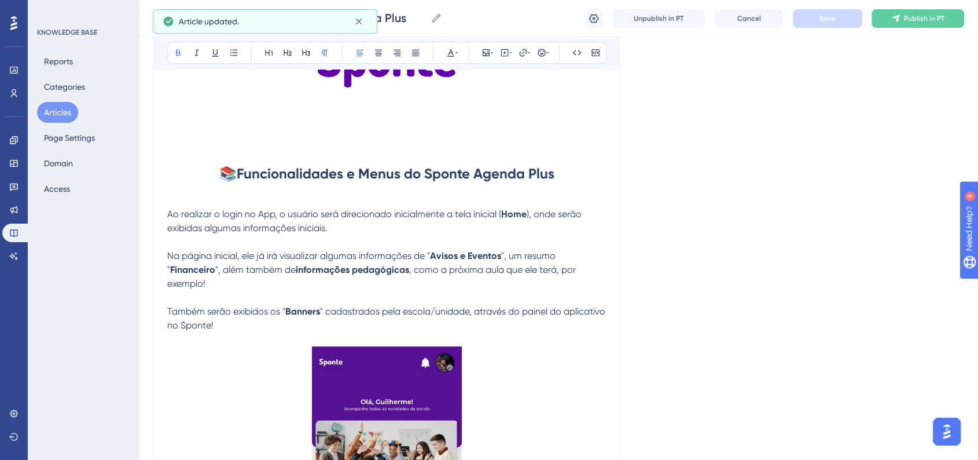
scroll to position [196, 0]
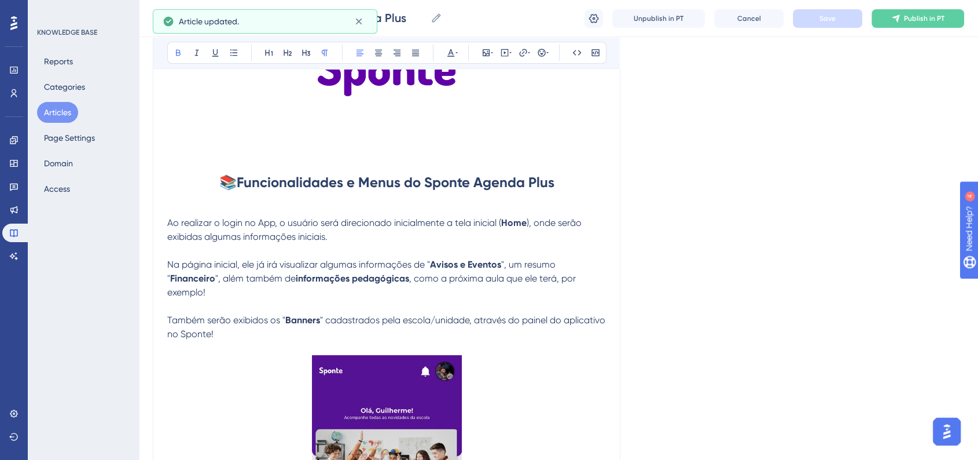
click at [318, 336] on p "Também serão exibidos os " Banners " cadastrados pela escola/unidade, através d…" at bounding box center [386, 327] width 439 height 28
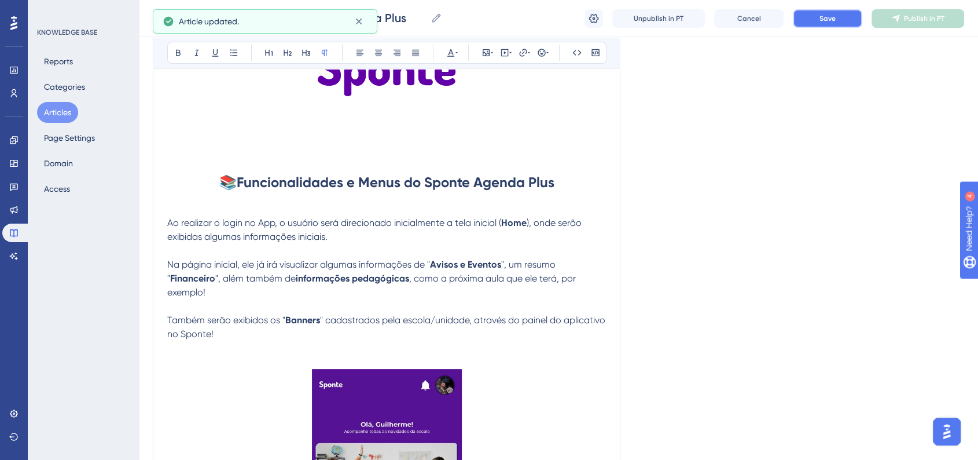
click at [820, 25] on button "Save" at bounding box center [827, 18] width 69 height 19
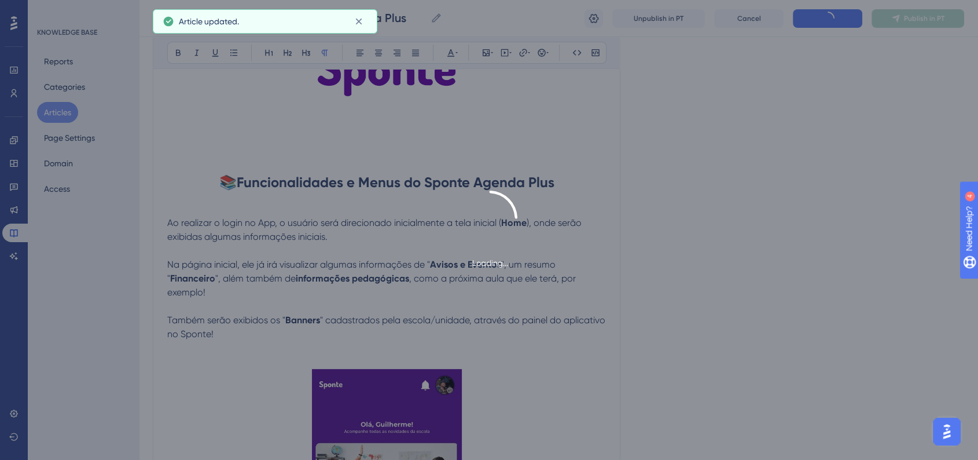
click at [833, 203] on div "Loading..." at bounding box center [489, 229] width 978 height 79
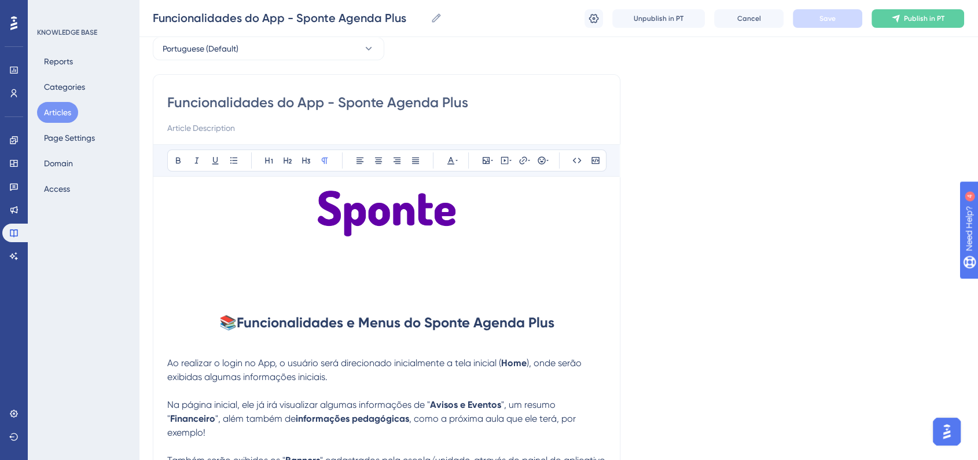
scroll to position [0, 0]
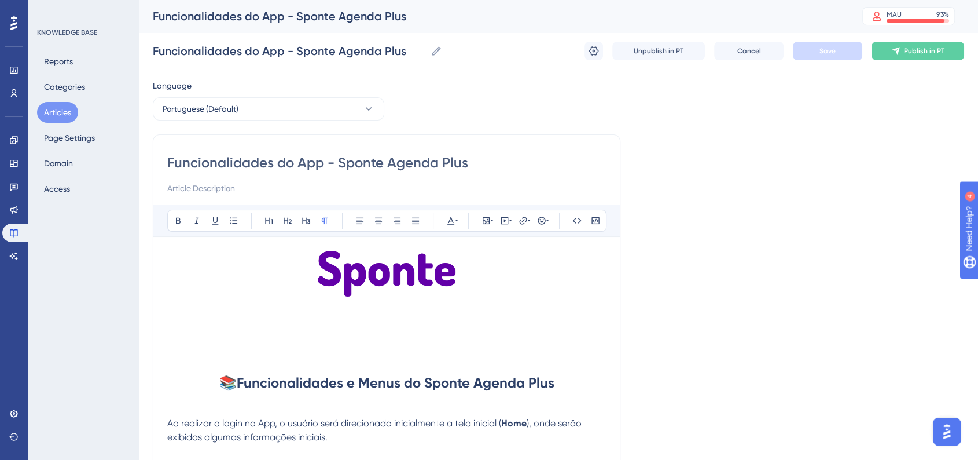
click at [61, 112] on button "Articles" at bounding box center [57, 112] width 41 height 21
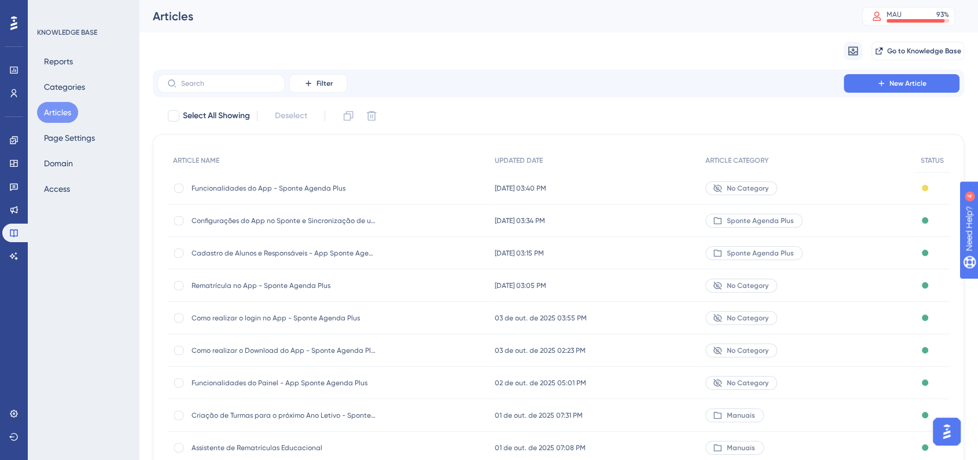
click at [341, 382] on span "Funcionalidades do Painel - App Sponte Agenda Plus" at bounding box center [284, 382] width 185 height 9
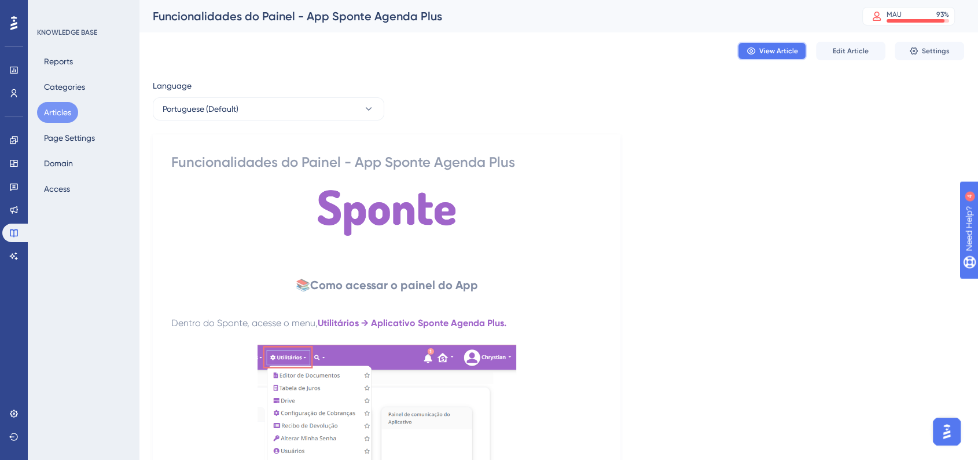
click at [776, 52] on span "View Article" at bounding box center [778, 50] width 39 height 9
click at [60, 108] on button "Articles" at bounding box center [57, 112] width 41 height 21
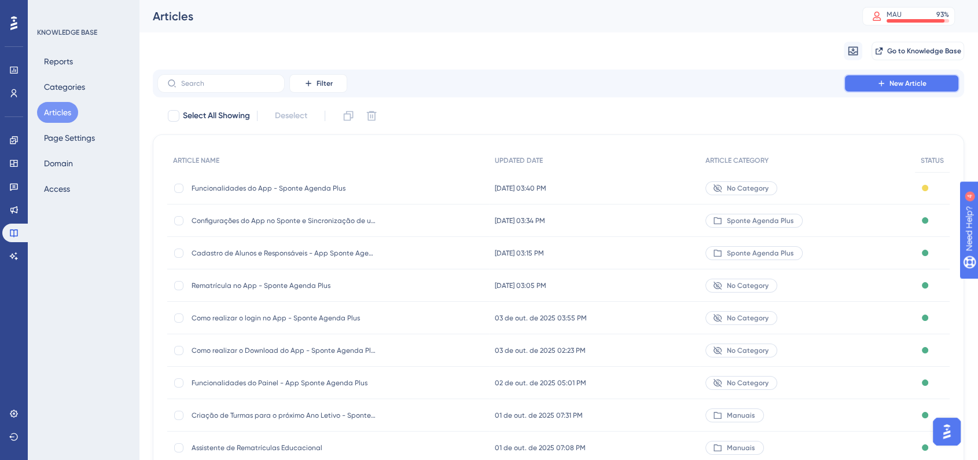
click at [883, 82] on icon at bounding box center [881, 83] width 9 height 9
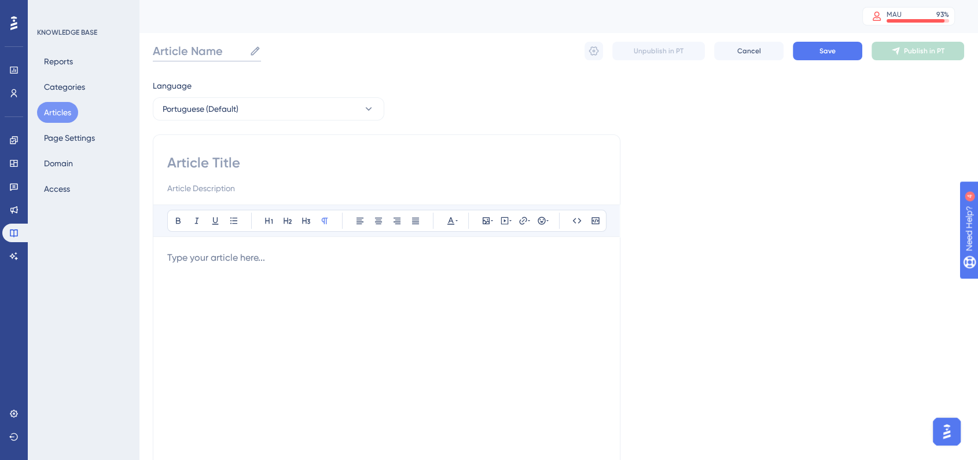
click at [204, 57] on input "Article Name" at bounding box center [199, 51] width 92 height 16
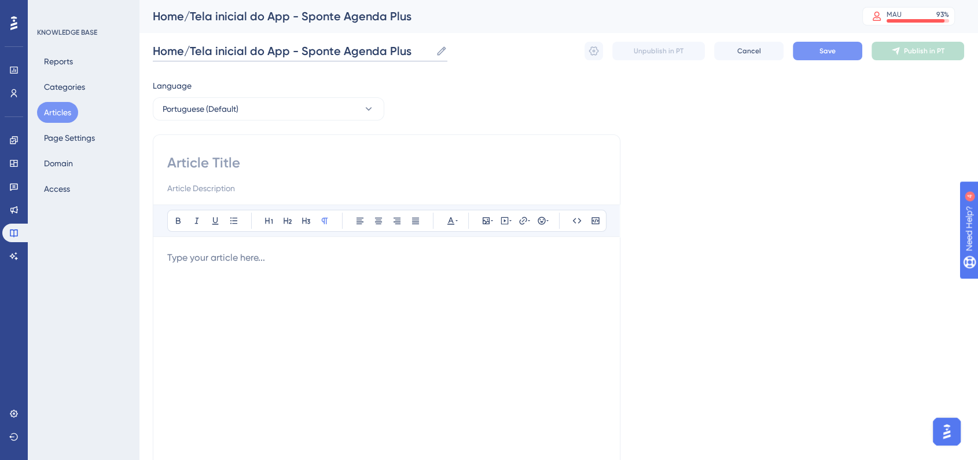
type input "Home/Tela inicial do App - Sponte Agenda Plus"
click at [850, 49] on button "Save" at bounding box center [827, 51] width 69 height 19
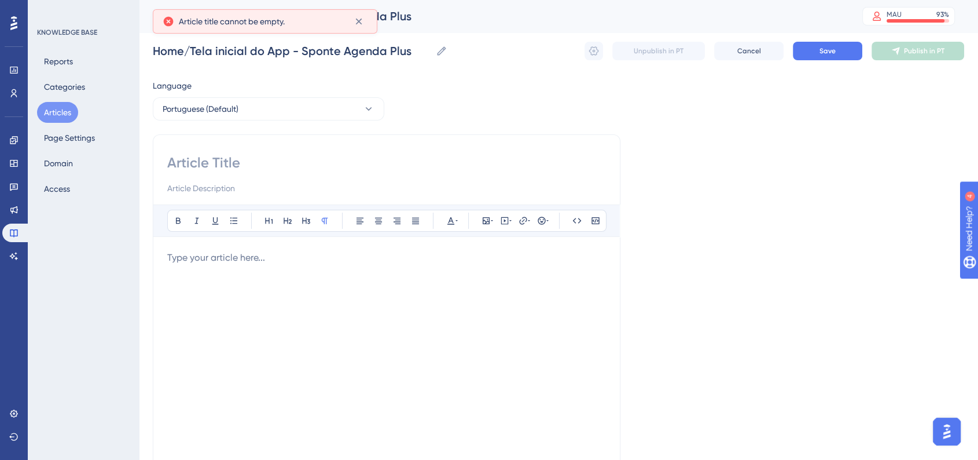
click at [784, 186] on div "Language Portuguese (Default) Bold Italic Underline Bullet Point Heading 1 Head…" at bounding box center [558, 334] width 811 height 510
click at [288, 45] on input "Home/Tela inicial do App - Sponte Agenda Plus" at bounding box center [292, 51] width 278 height 16
click at [288, 48] on input "Home/Tela inicial do App - Sponte Agenda Plus" at bounding box center [292, 51] width 278 height 16
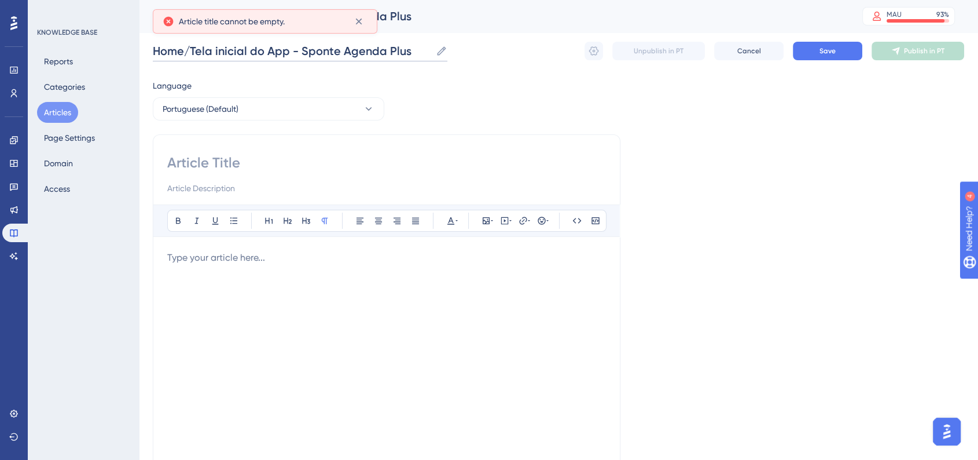
click at [288, 48] on input "Home/Tela inicial do App - Sponte Agenda Plus" at bounding box center [292, 51] width 278 height 16
click at [237, 166] on input at bounding box center [386, 162] width 439 height 19
paste input "Home/Tela inicial do App - Sponte Agenda Plus"
type input "Home/Tela inicial do App - Sponte Agenda Plus"
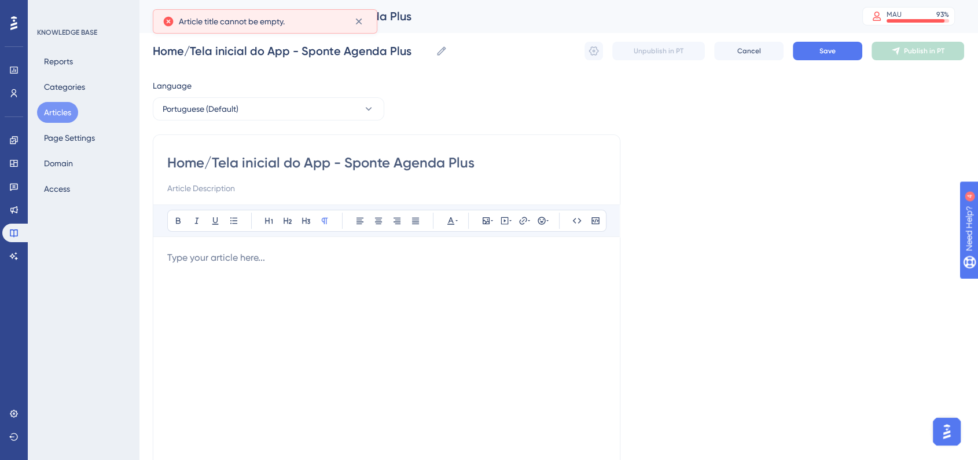
click at [640, 144] on div "Language Portuguese (Default) Home/Tela inicial do App - Sponte Agenda Plus Bol…" at bounding box center [558, 334] width 811 height 510
click at [803, 60] on div "Home/Tela inicial do App - Sponte Agenda Plus Home/Tela inicial do App - Sponte…" at bounding box center [558, 50] width 811 height 37
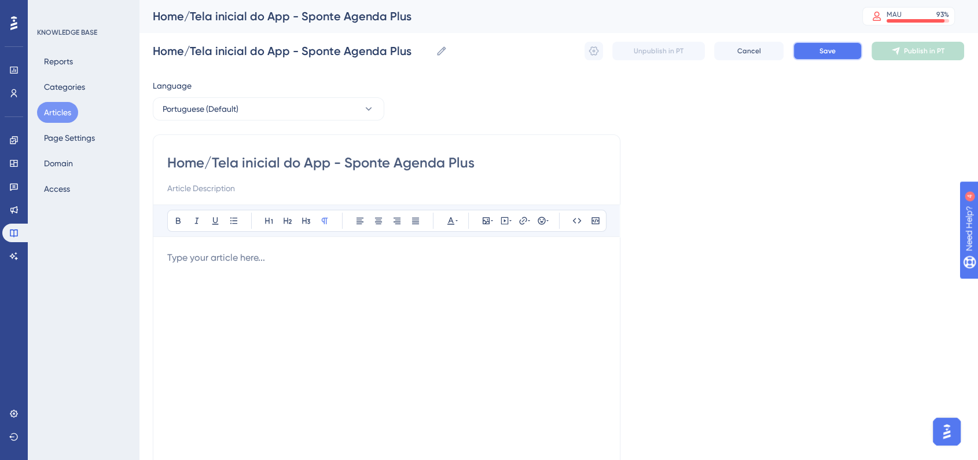
click at [806, 57] on button "Save" at bounding box center [827, 51] width 69 height 19
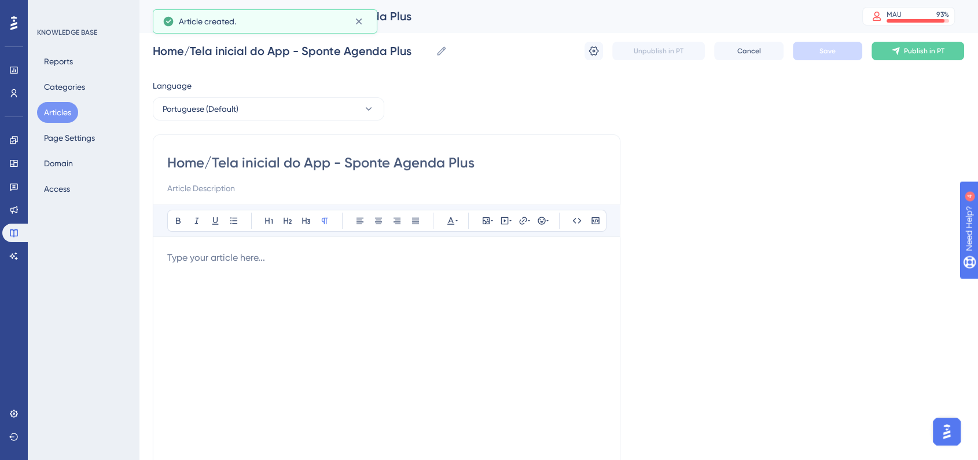
click at [232, 191] on input at bounding box center [386, 188] width 439 height 14
type input "Q"
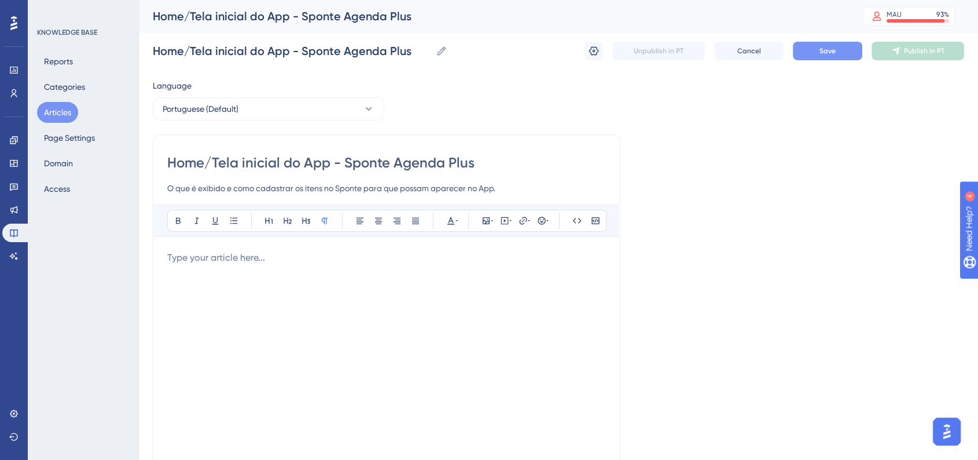
type input "O que é exibido e como cadastrar os itens no Sponte para que possam aparecer no…"
click at [806, 52] on button "Save" at bounding box center [827, 51] width 69 height 19
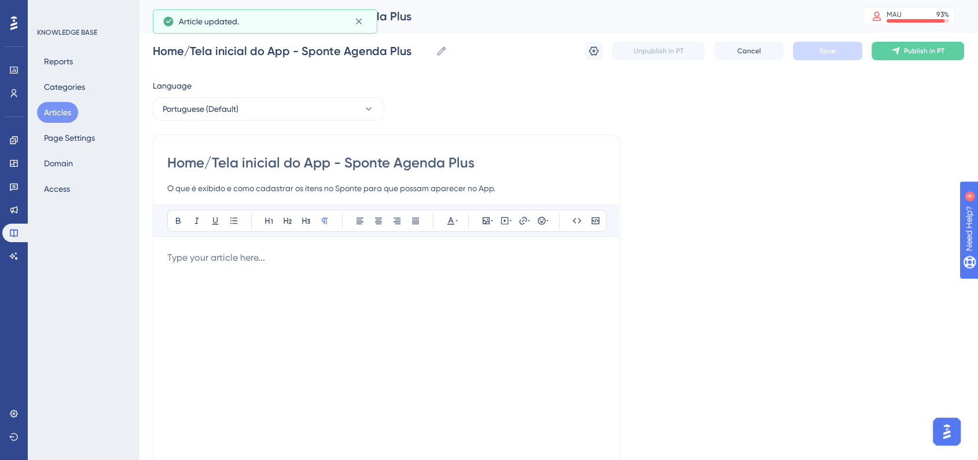
click at [387, 334] on div at bounding box center [386, 378] width 439 height 255
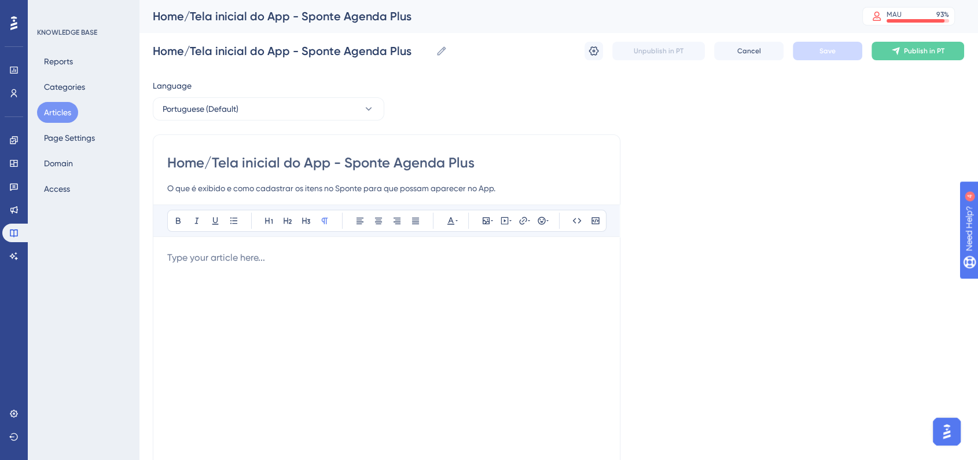
click at [359, 284] on div at bounding box center [386, 378] width 439 height 255
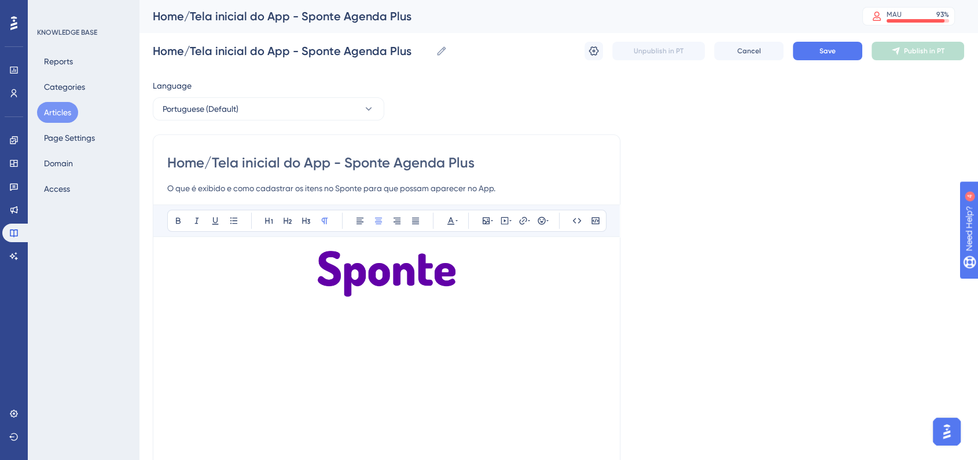
click at [358, 328] on p at bounding box center [386, 335] width 439 height 14
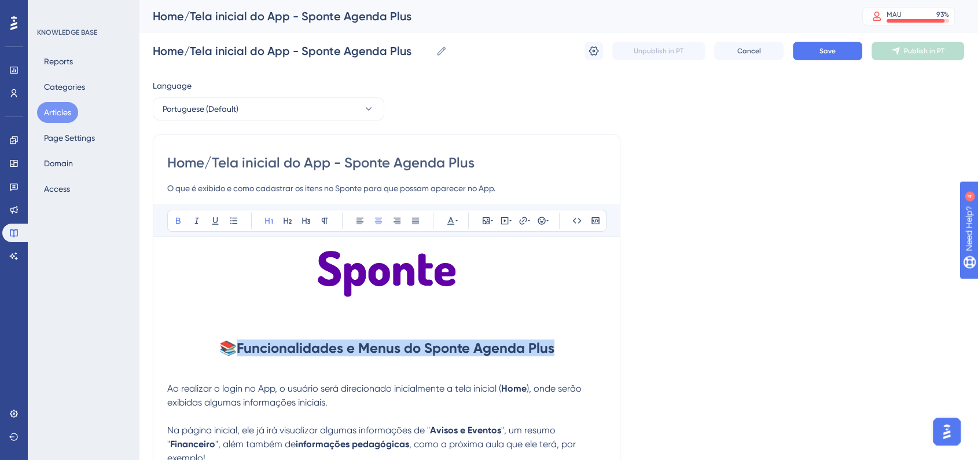
drag, startPoint x: 239, startPoint y: 350, endPoint x: 561, endPoint y: 350, distance: 321.8
click at [561, 350] on h1 "📚 Funcionalidades e Menus do Sponte Agenda Plus" at bounding box center [386, 347] width 439 height 39
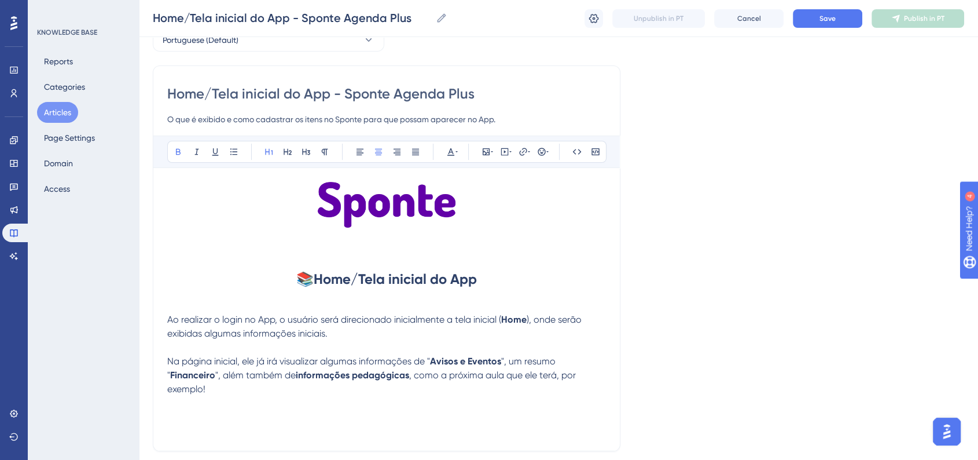
scroll to position [128, 0]
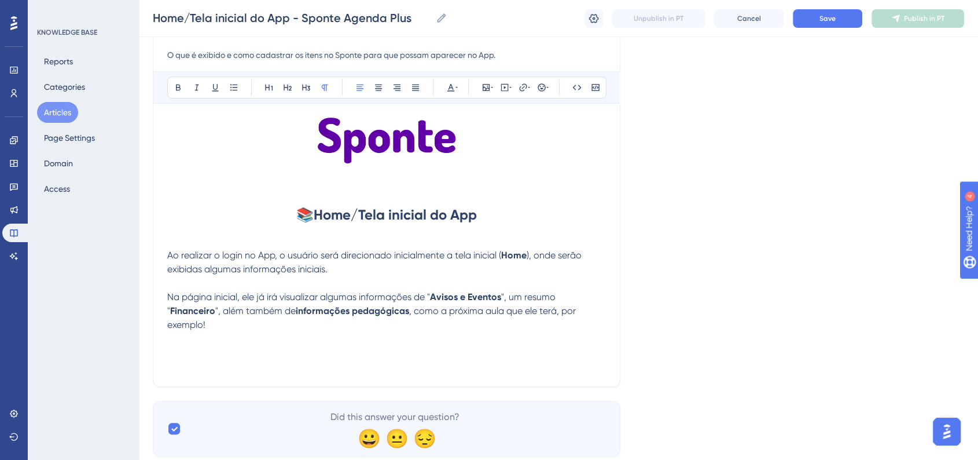
click at [234, 328] on p "Na página inicial, ele já irá visualizar algumas informações de " Avisos e Even…" at bounding box center [386, 311] width 439 height 42
click at [833, 21] on span "Save" at bounding box center [828, 18] width 16 height 9
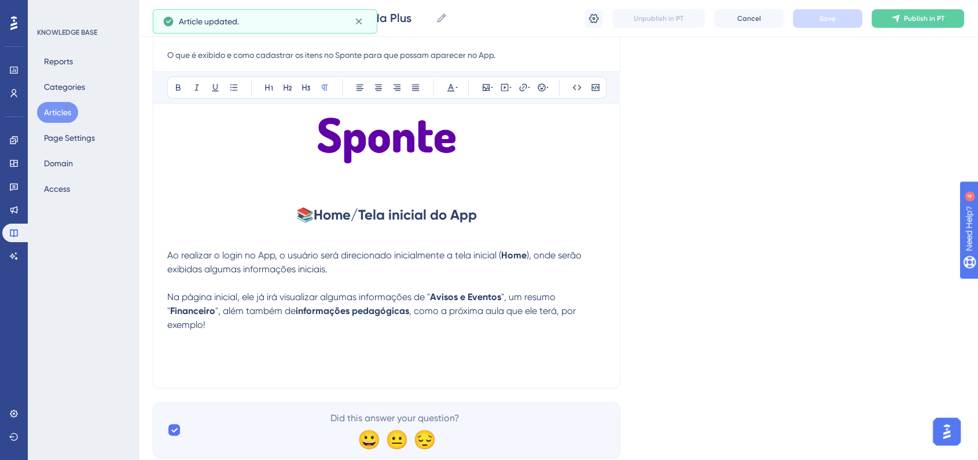
click at [67, 117] on button "Articles" at bounding box center [57, 112] width 41 height 21
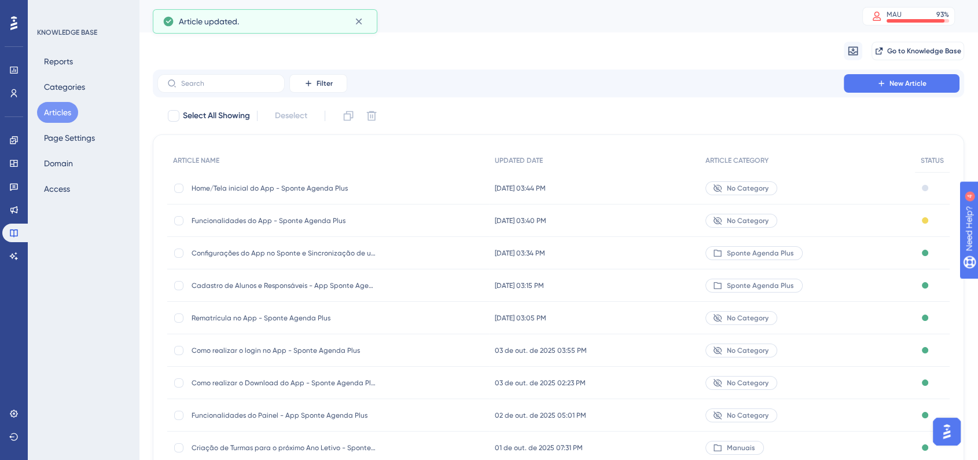
click at [386, 225] on div "Funcionalidades do App - Sponte Agenda Plus Funcionalidades do App - Sponte Age…" at bounding box center [328, 220] width 322 height 32
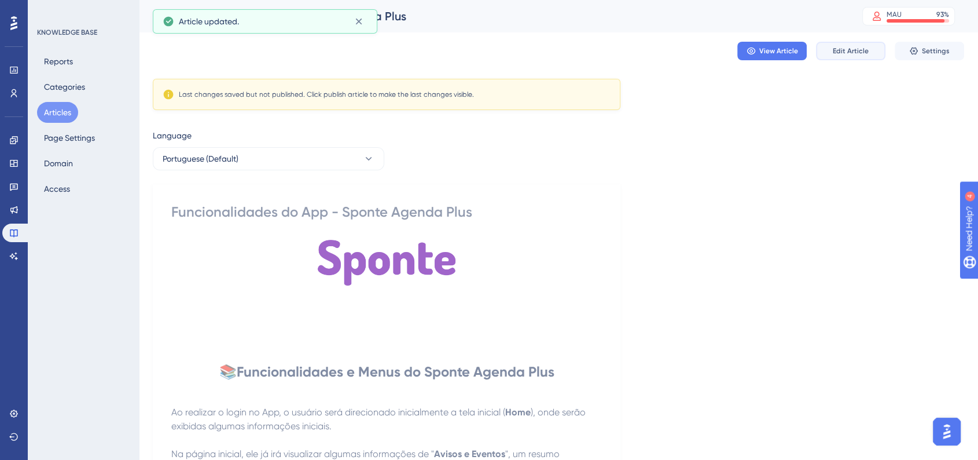
click at [822, 52] on button "Edit Article" at bounding box center [850, 51] width 69 height 19
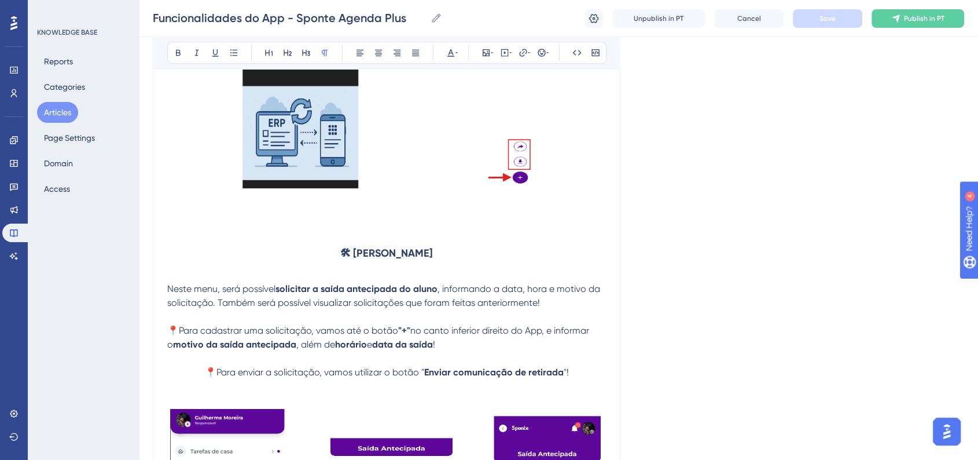
scroll to position [13576, 0]
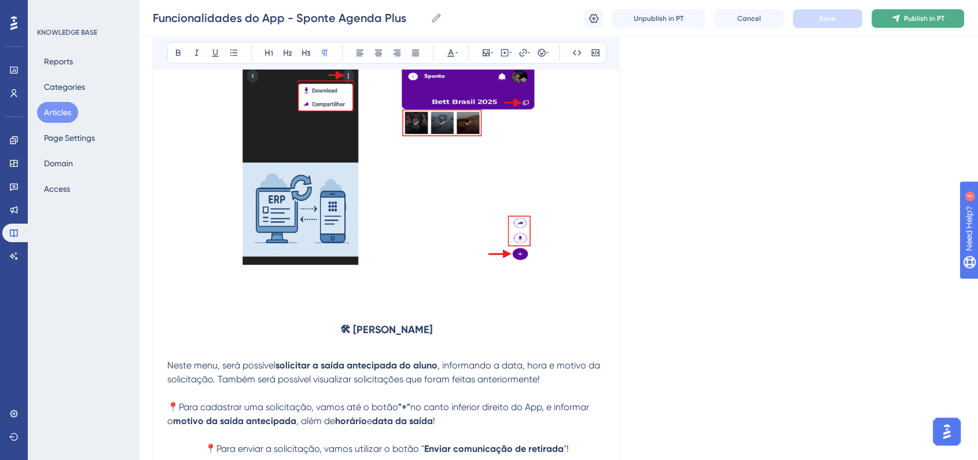
click at [888, 18] on span "Publish in PT" at bounding box center [924, 18] width 41 height 9
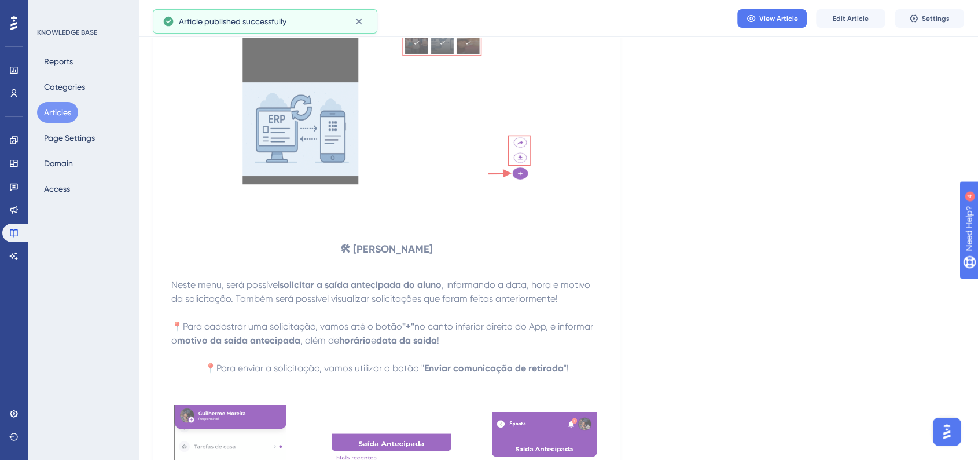
drag, startPoint x: 56, startPoint y: 113, endPoint x: 91, endPoint y: 125, distance: 36.6
click at [56, 113] on button "Articles" at bounding box center [57, 112] width 41 height 21
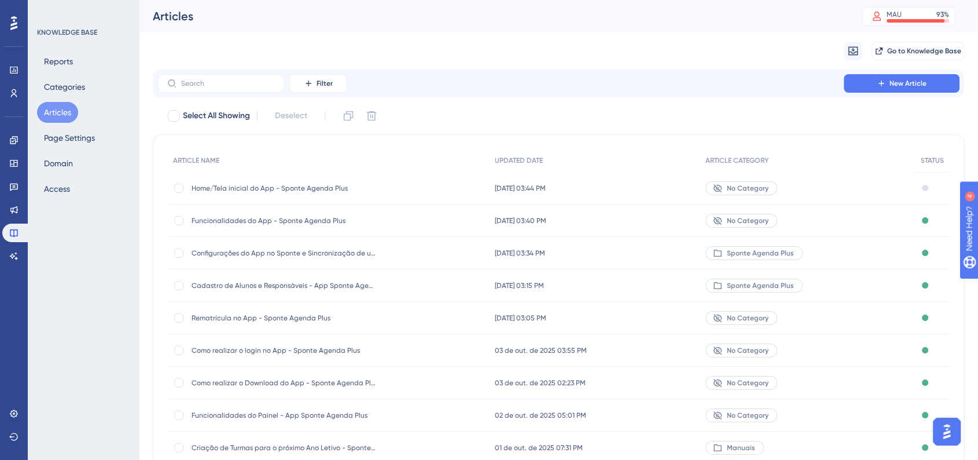
click at [270, 197] on div "Home/Tela inicial do App - Sponte Agenda Plus Home/Tela inicial do App - Sponte…" at bounding box center [284, 188] width 185 height 32
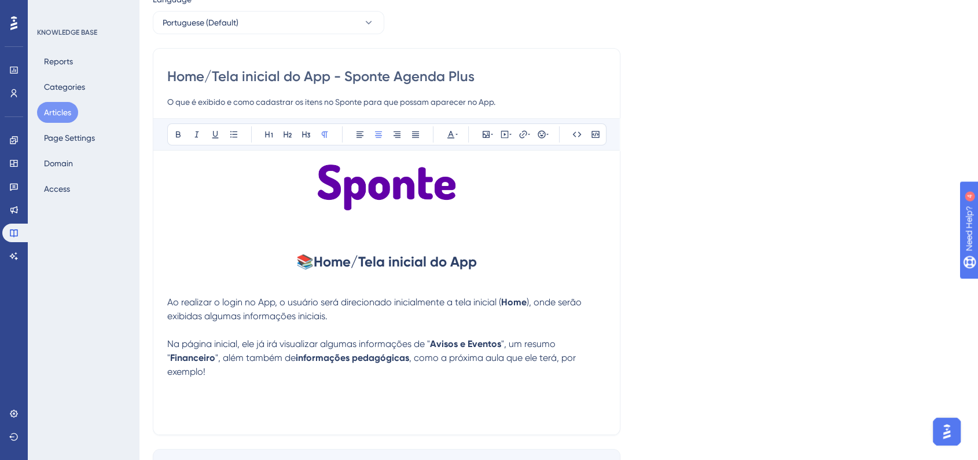
scroll to position [164, 0]
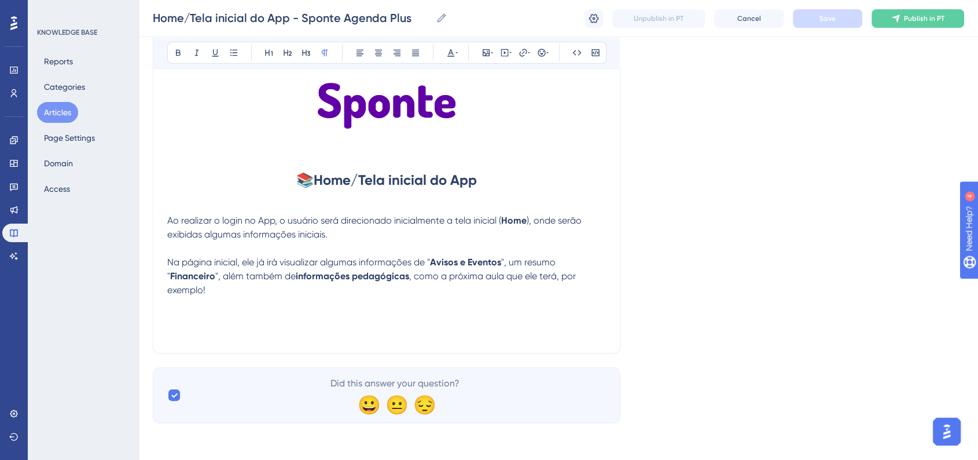
click at [193, 315] on p at bounding box center [386, 318] width 439 height 14
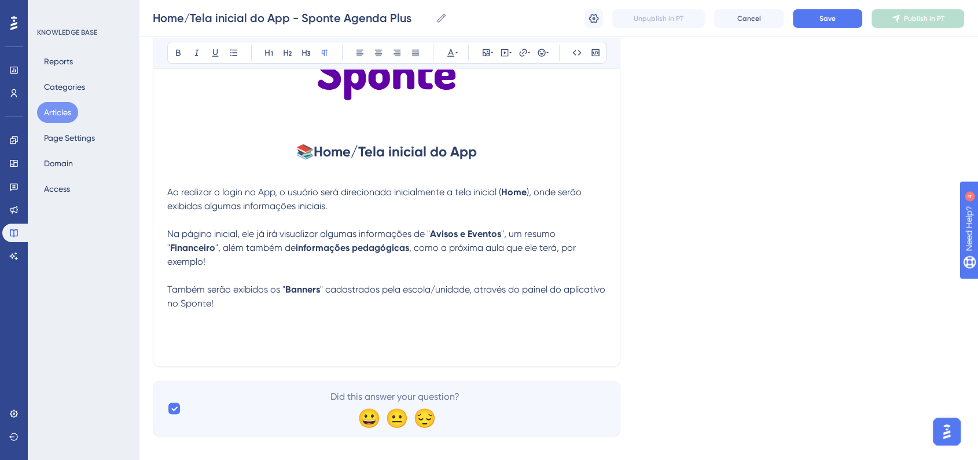
scroll to position [207, 0]
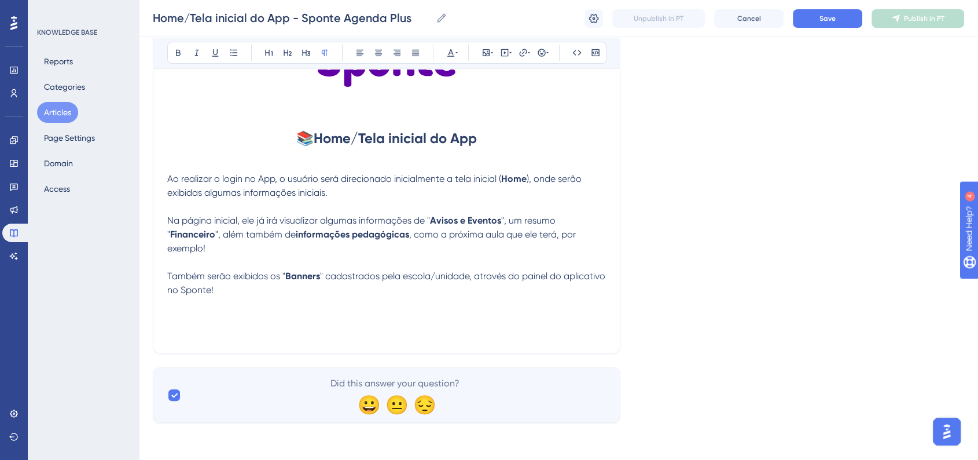
click at [319, 323] on p at bounding box center [386, 318] width 439 height 14
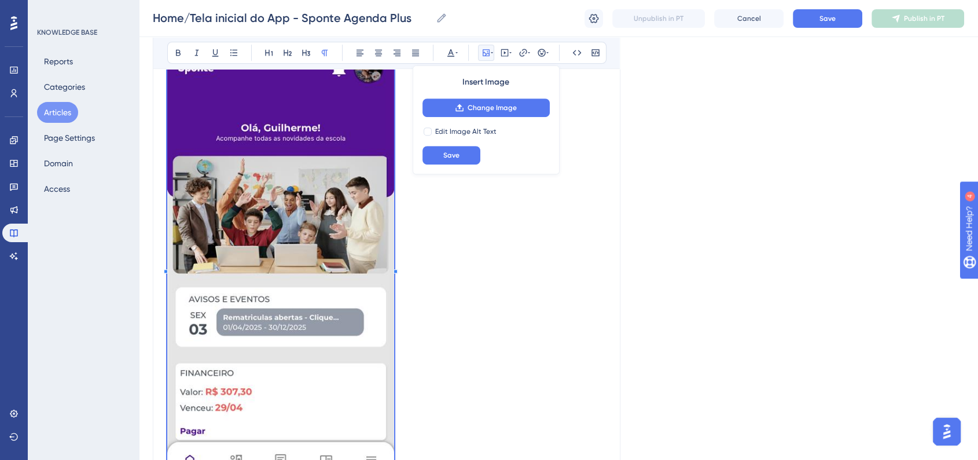
scroll to position [464, 0]
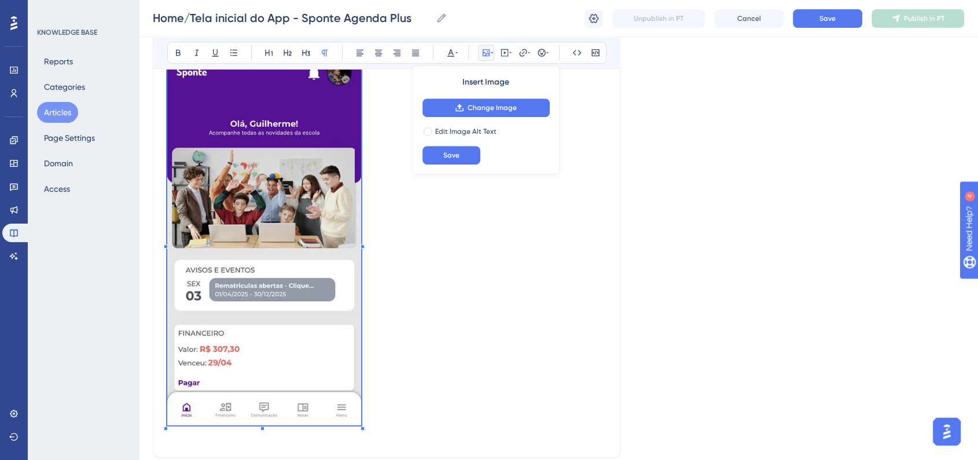
click at [362, 347] on p at bounding box center [386, 240] width 439 height 377
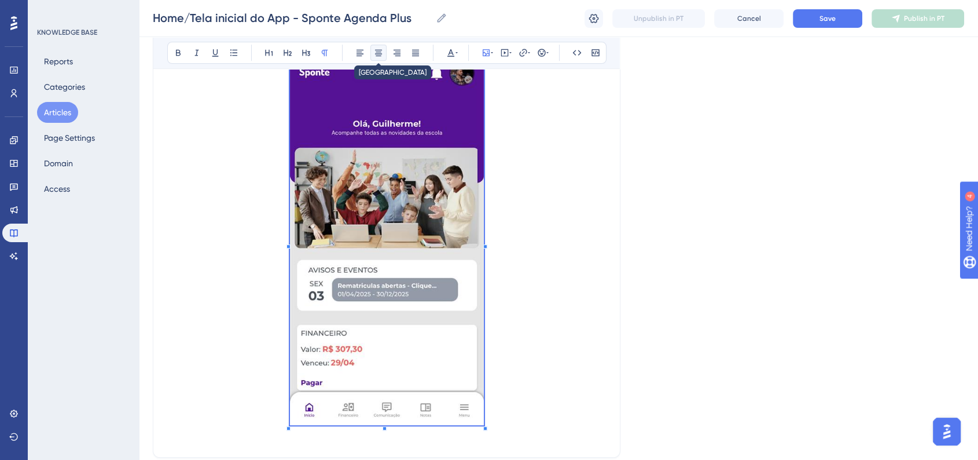
click at [371, 56] on button at bounding box center [378, 53] width 16 height 16
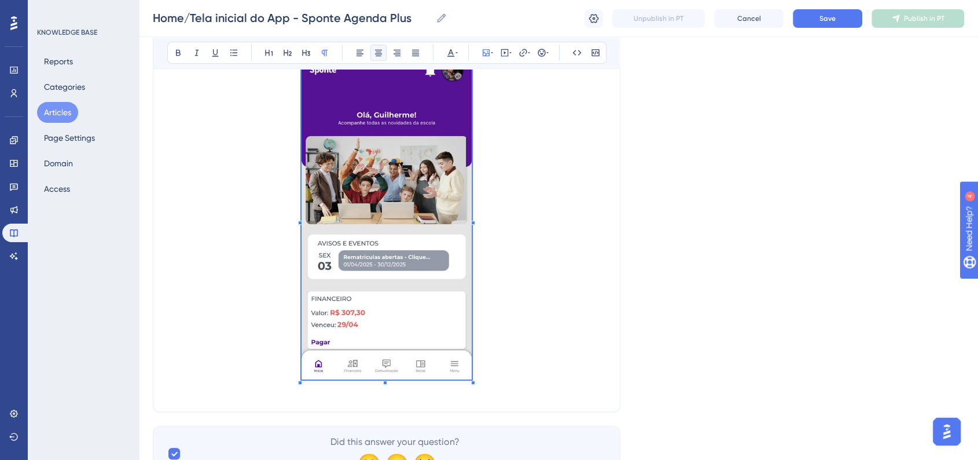
click at [458, 355] on span at bounding box center [387, 217] width 170 height 331
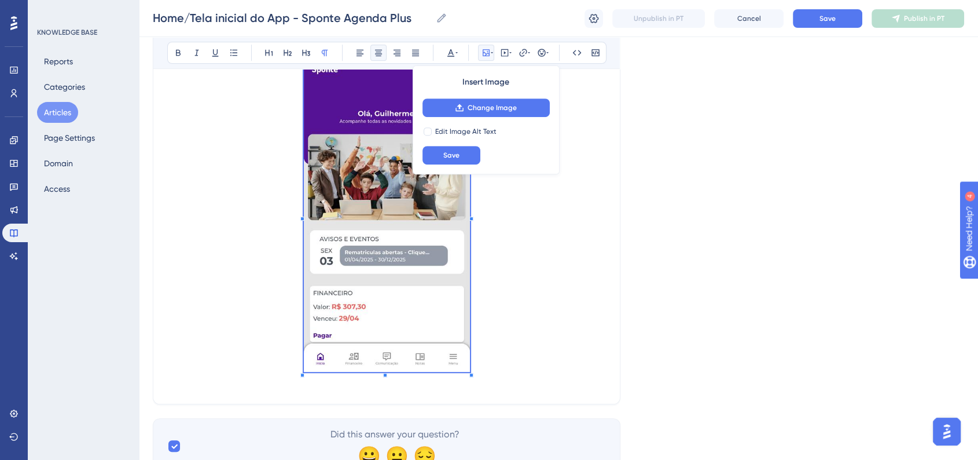
scroll to position [335, 0]
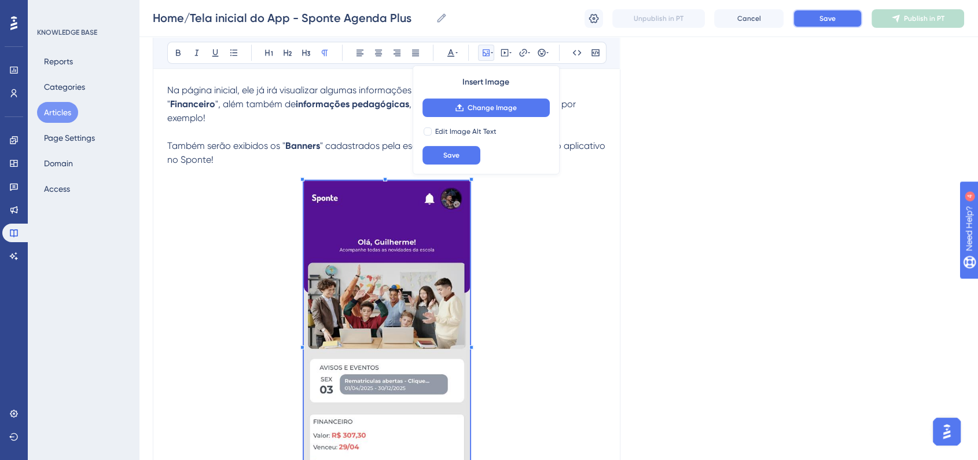
click at [829, 20] on span "Save" at bounding box center [828, 18] width 16 height 9
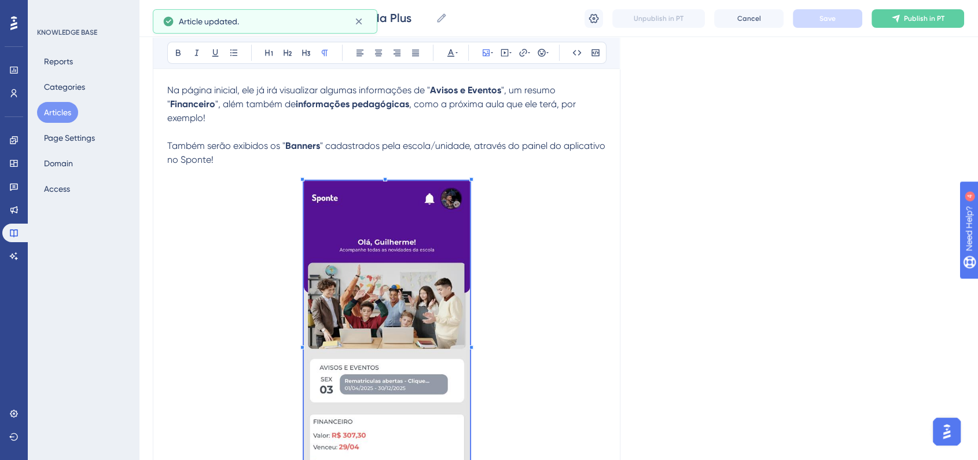
click at [543, 297] on p at bounding box center [386, 343] width 439 height 324
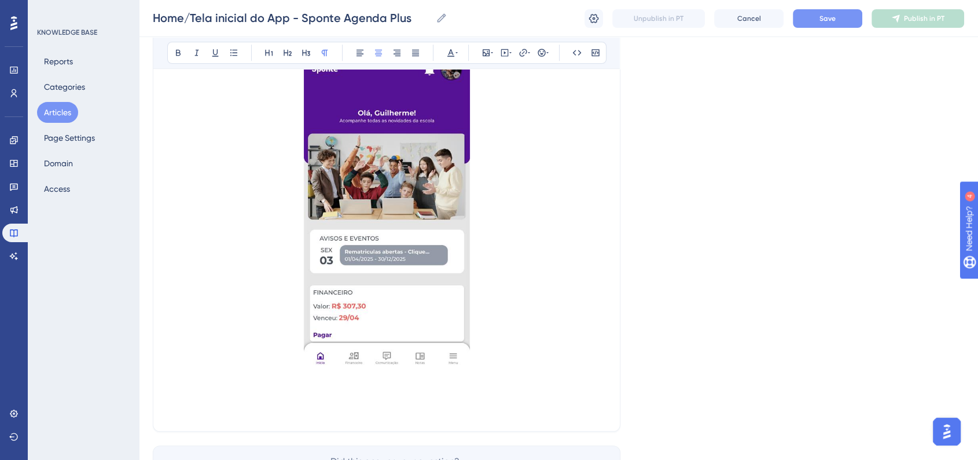
scroll to position [543, 0]
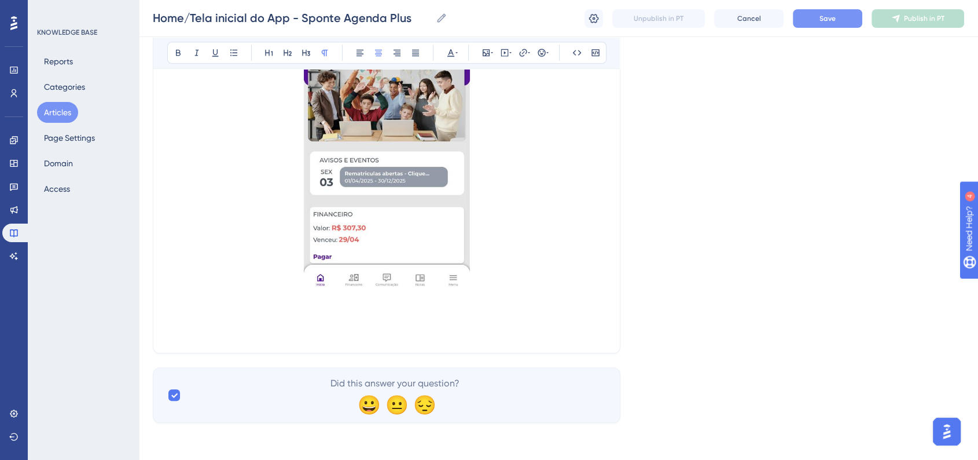
click at [338, 334] on p at bounding box center [386, 332] width 439 height 14
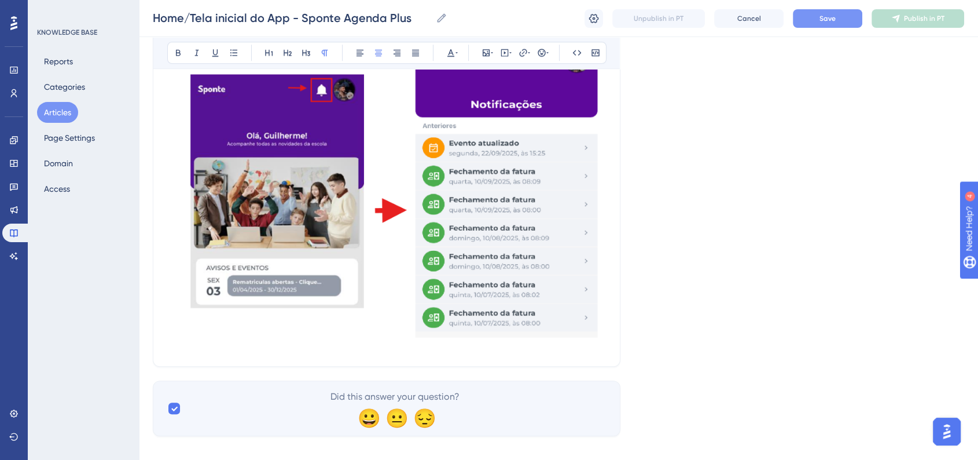
scroll to position [909, 0]
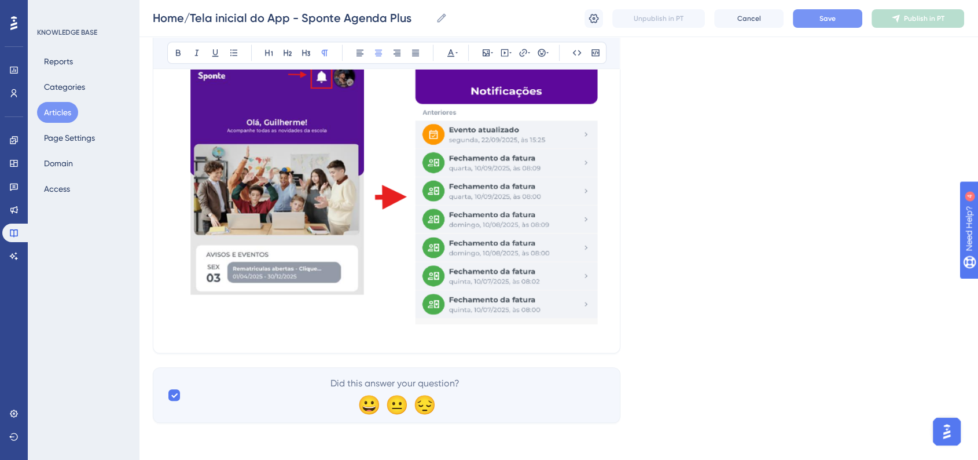
click at [446, 339] on div at bounding box center [386, 177] width 439 height 323
click at [330, 338] on div at bounding box center [386, 177] width 439 height 323
click at [383, 284] on img at bounding box center [386, 175] width 439 height 319
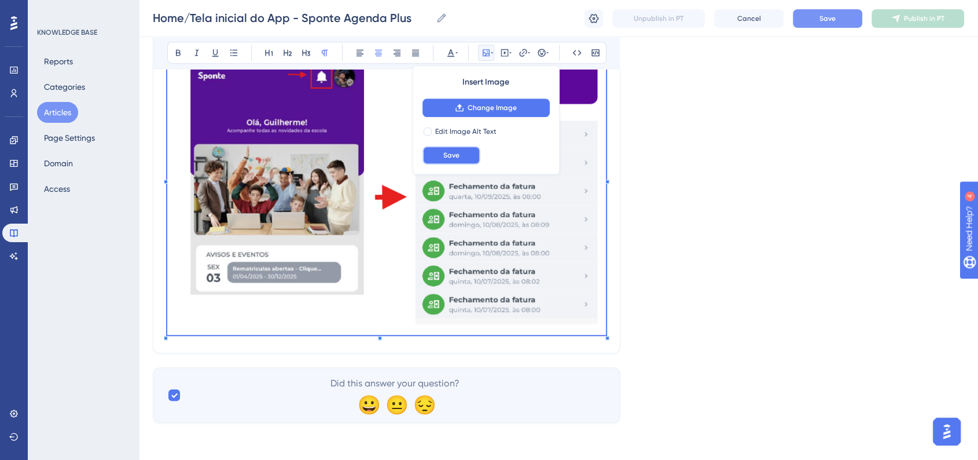
click at [450, 163] on button "Save" at bounding box center [452, 155] width 58 height 19
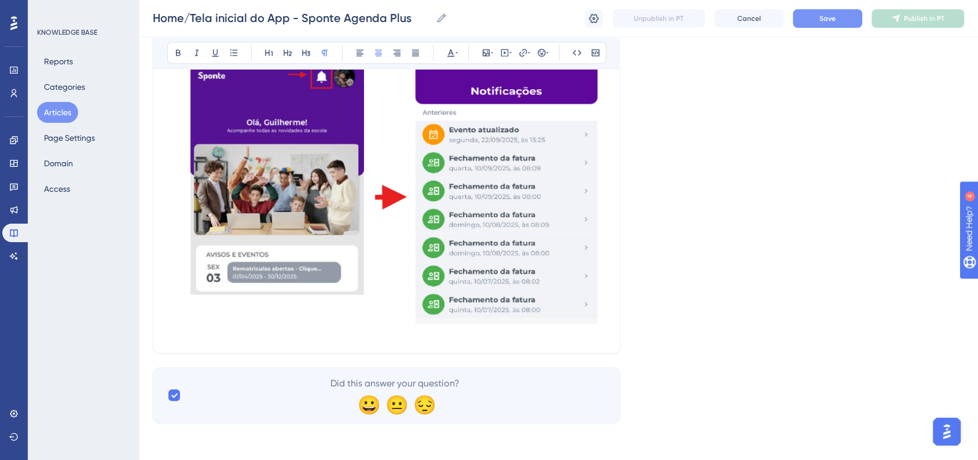
click at [589, 304] on img at bounding box center [386, 175] width 439 height 319
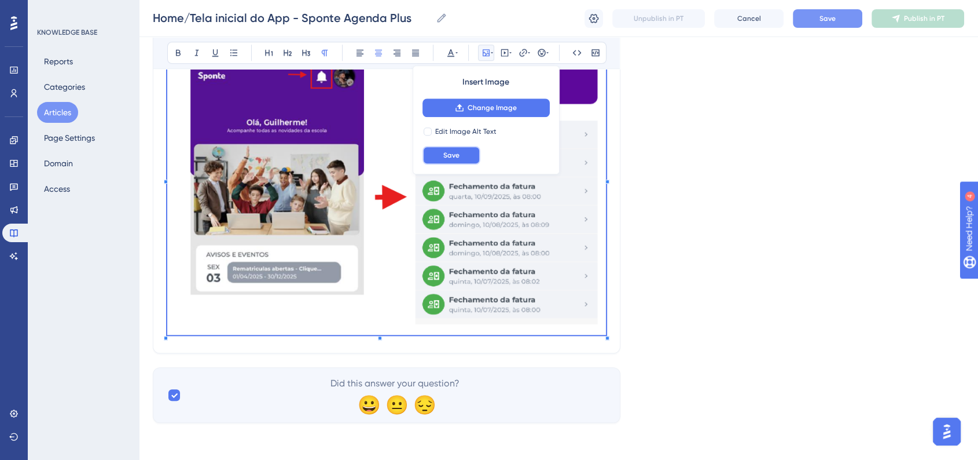
click at [450, 146] on button "Save" at bounding box center [452, 155] width 58 height 19
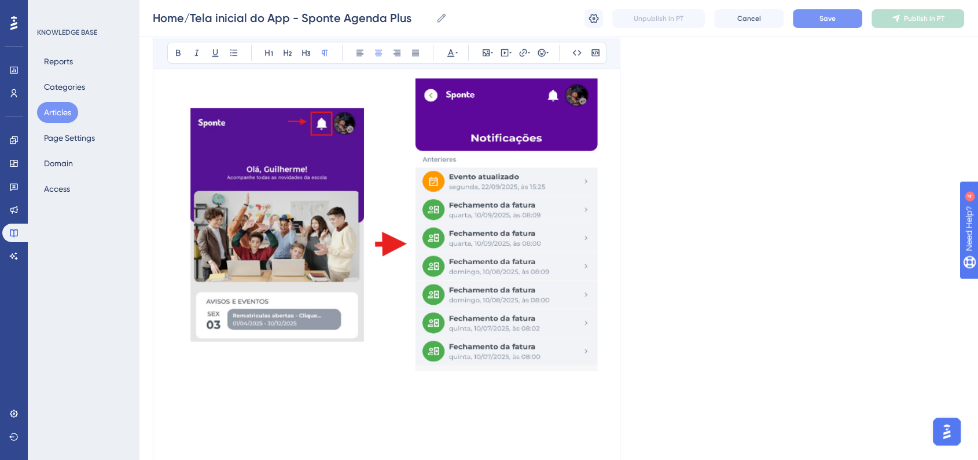
scroll to position [888, 0]
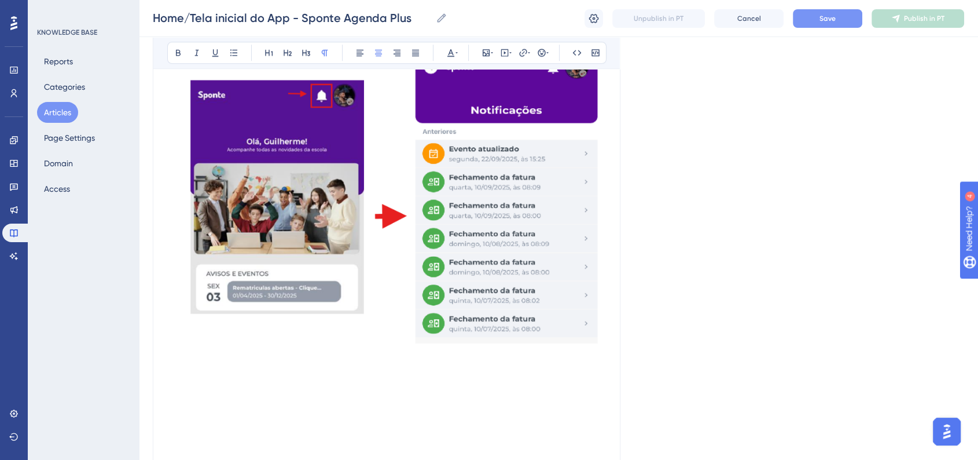
click at [255, 422] on p at bounding box center [386, 448] width 439 height 14
click at [309, 394] on p at bounding box center [386, 392] width 439 height 14
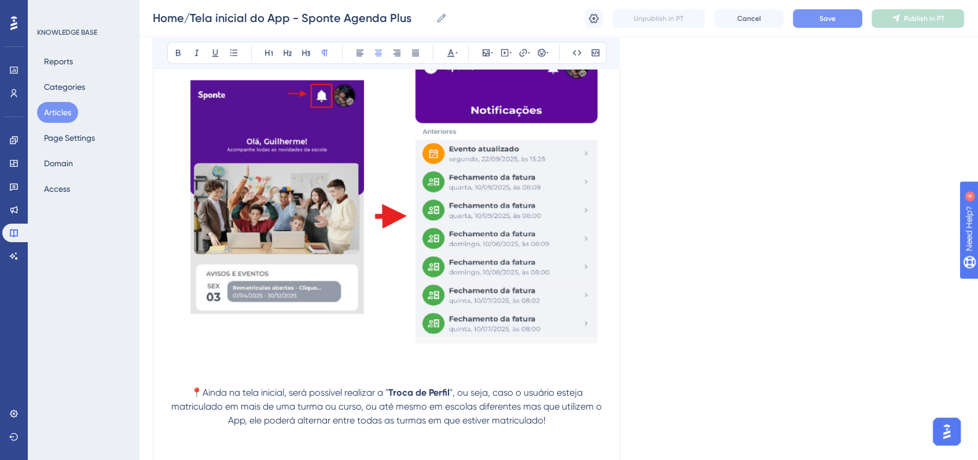
click at [536, 251] on img at bounding box center [386, 194] width 439 height 319
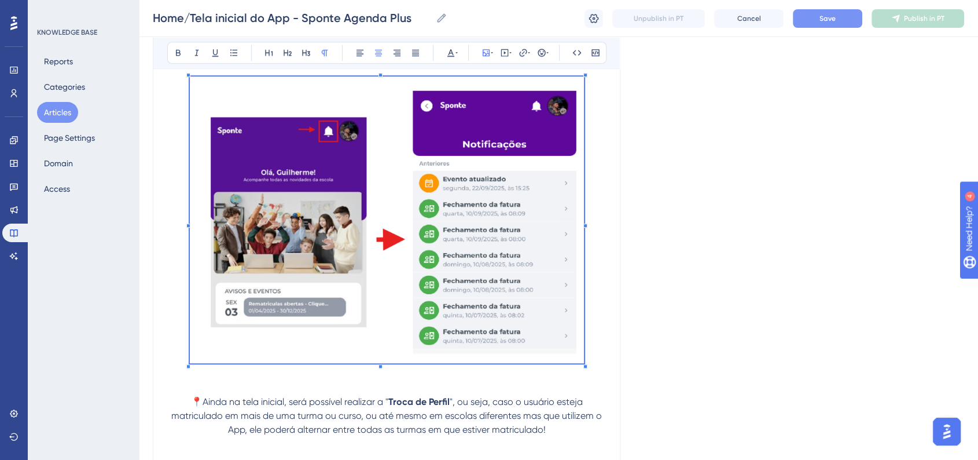
scroll to position [824, 0]
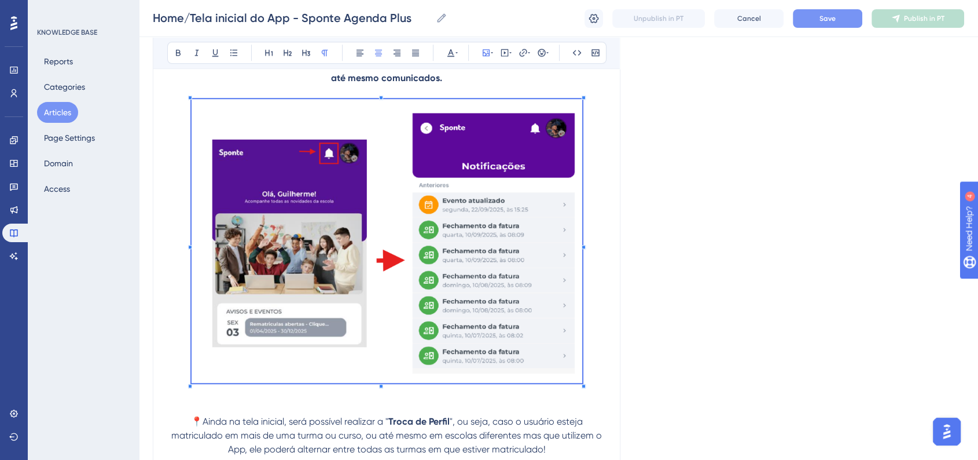
click at [559, 295] on span at bounding box center [387, 243] width 391 height 288
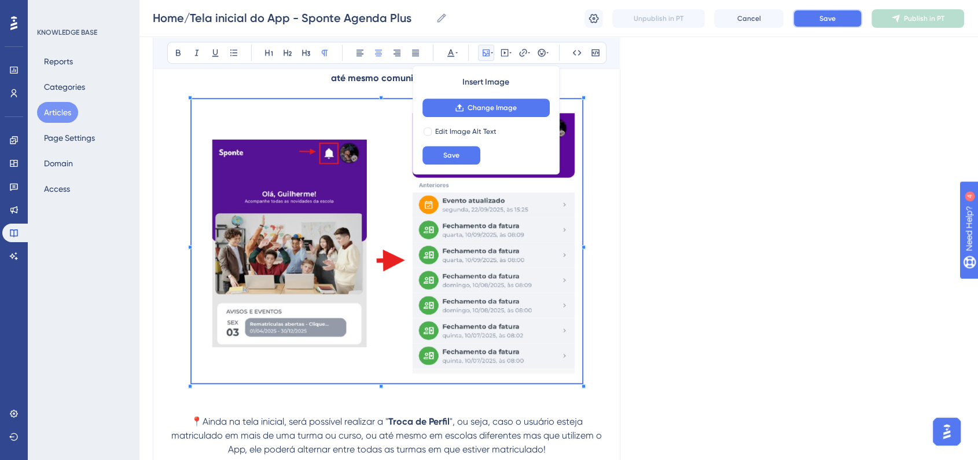
click at [804, 20] on button "Save" at bounding box center [827, 18] width 69 height 19
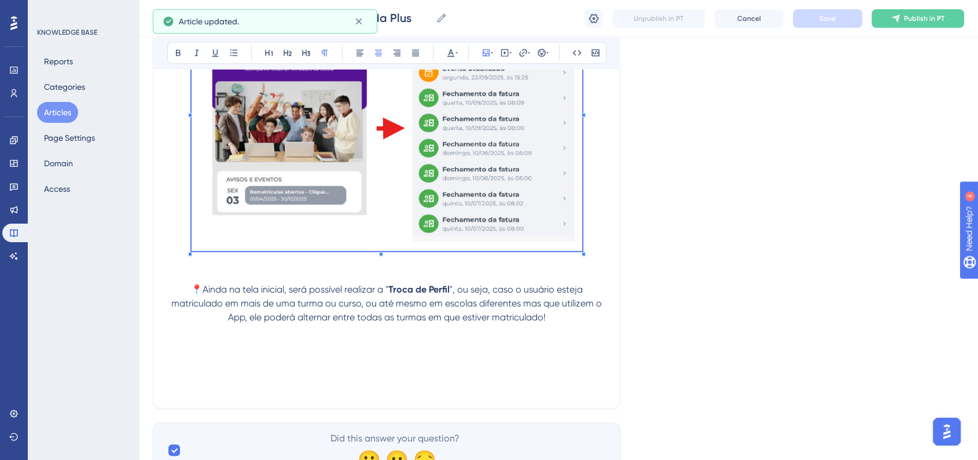
scroll to position [1013, 0]
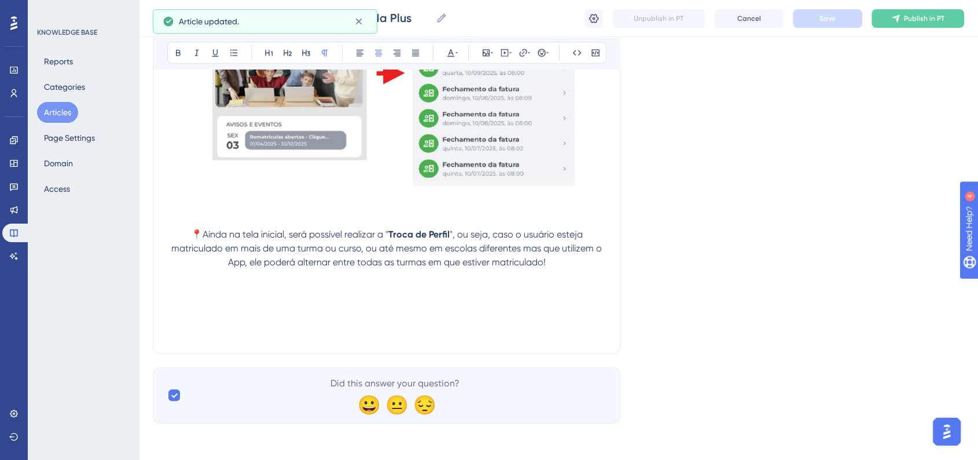
click at [435, 316] on p at bounding box center [386, 318] width 439 height 14
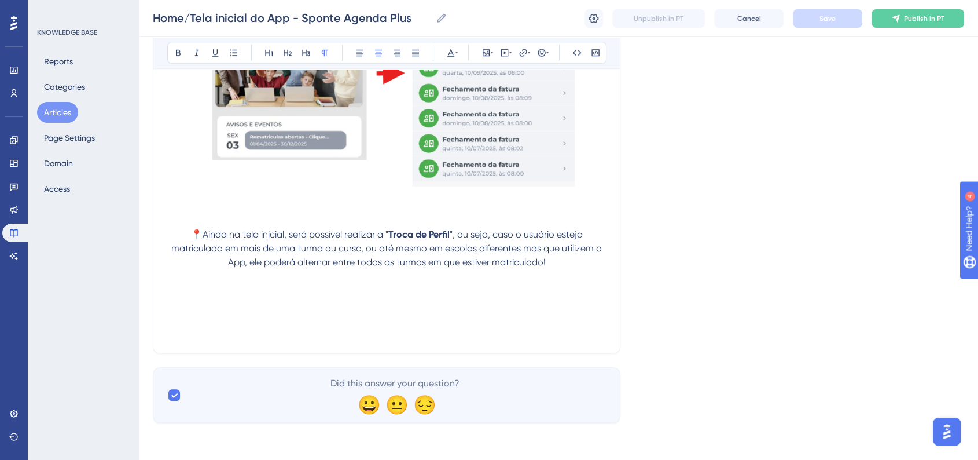
click at [273, 315] on p at bounding box center [386, 318] width 439 height 14
click at [326, 313] on p at bounding box center [386, 318] width 439 height 14
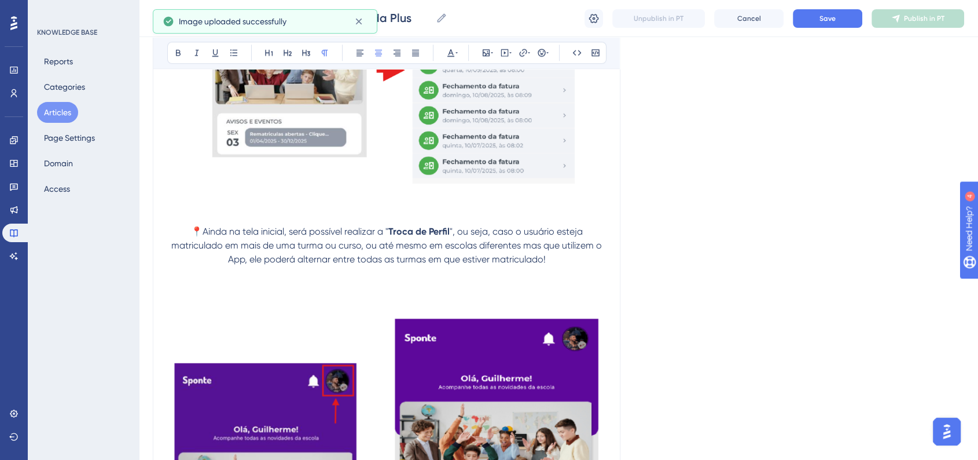
scroll to position [1383, 0]
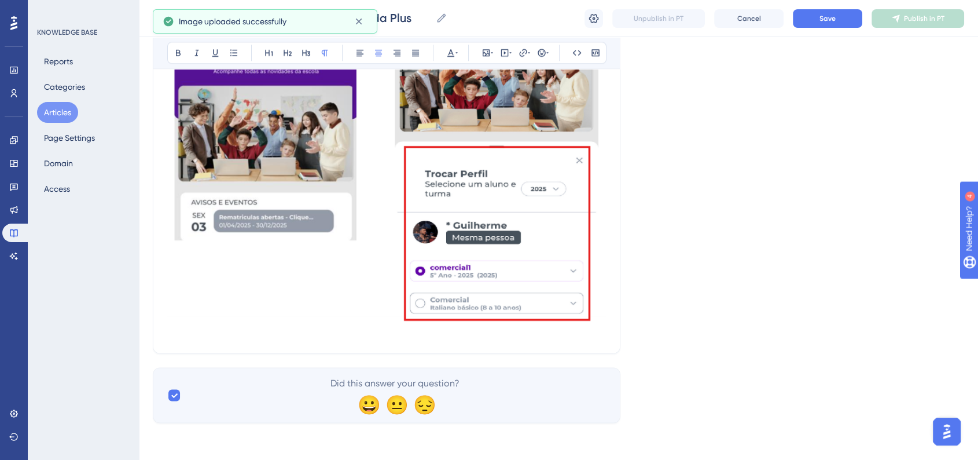
click at [453, 280] on img at bounding box center [386, 131] width 439 height 379
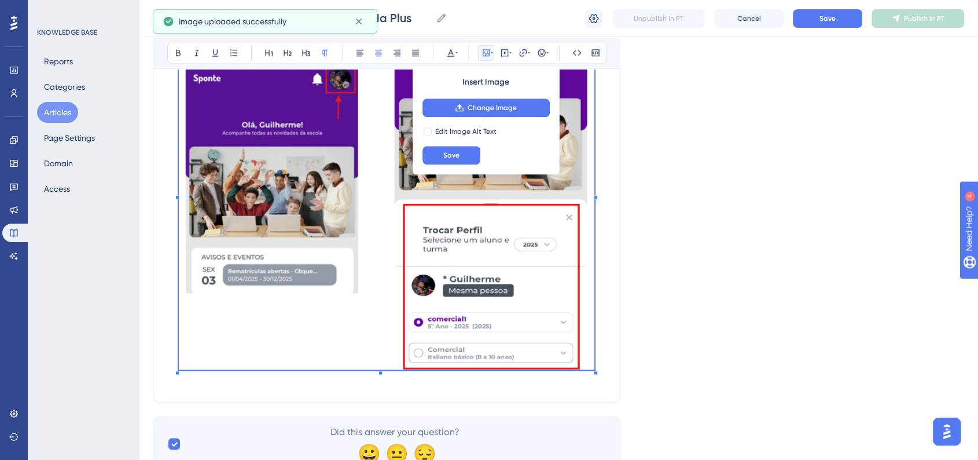
scroll to position [1247, 0]
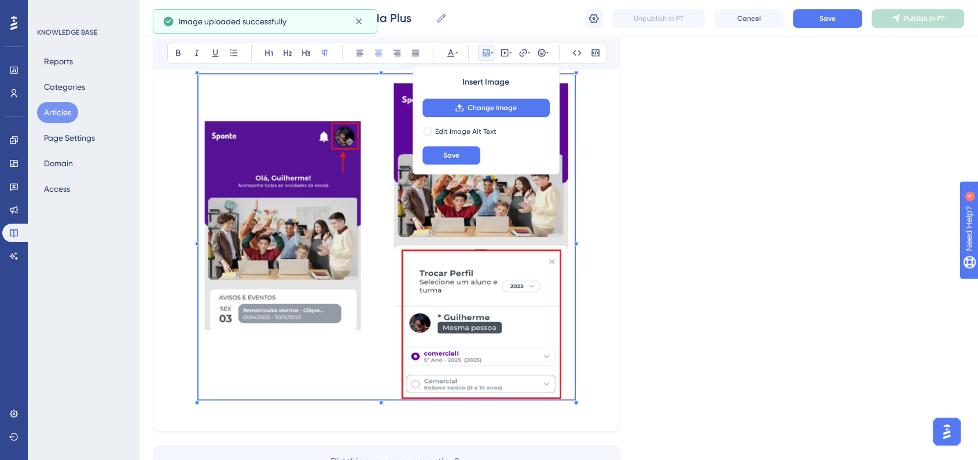
click at [542, 312] on span at bounding box center [387, 238] width 376 height 329
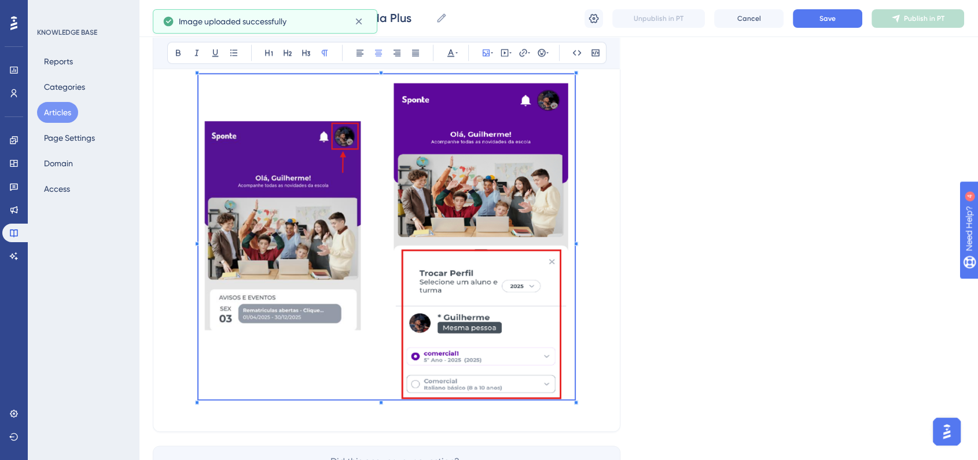
scroll to position [1119, 0]
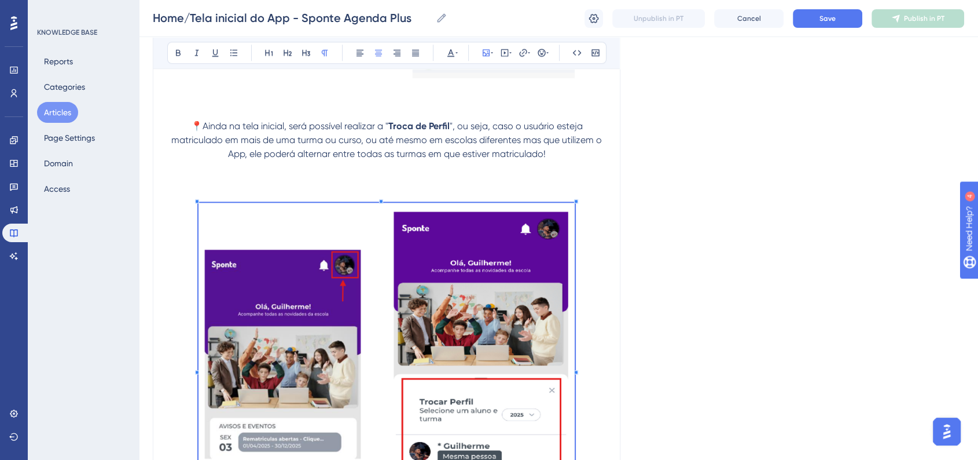
click at [835, 28] on div "Home/Tela inicial do App - Sponte Agenda Plus Home/Tela inicial do App - Sponte…" at bounding box center [558, 18] width 839 height 37
click at [831, 21] on span "Save" at bounding box center [828, 18] width 16 height 9
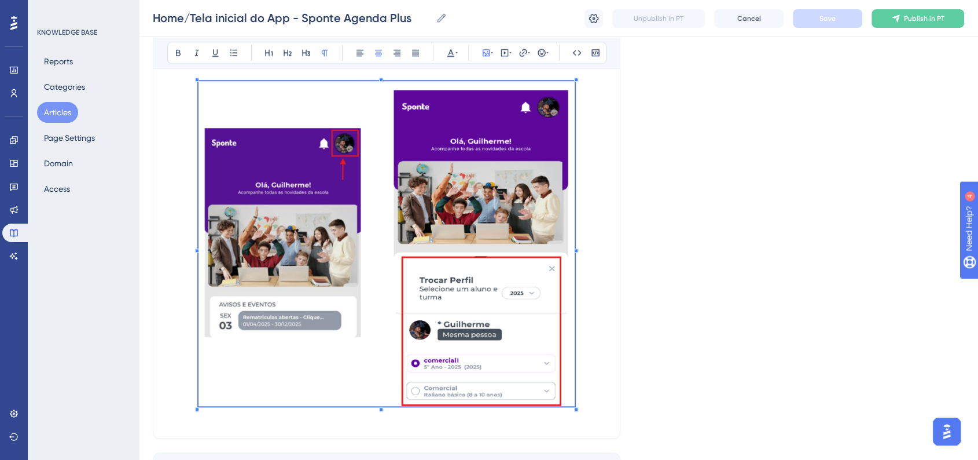
scroll to position [1328, 0]
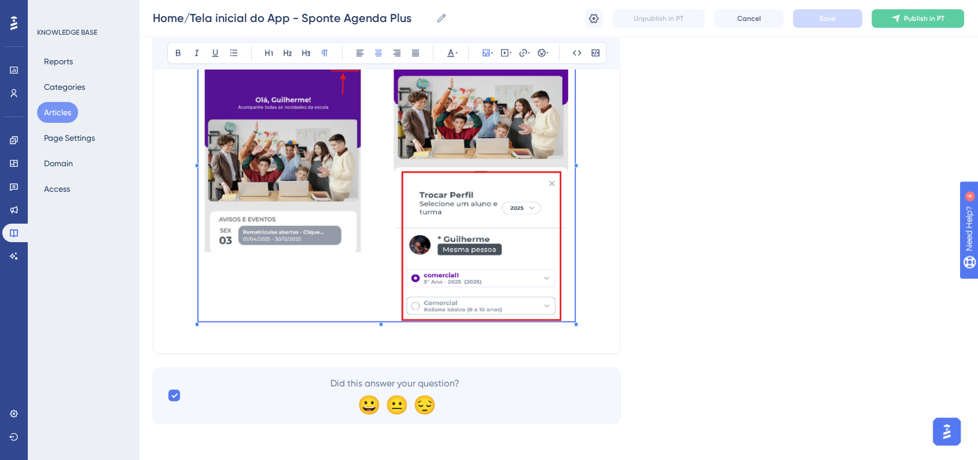
click at [598, 288] on p at bounding box center [386, 160] width 439 height 329
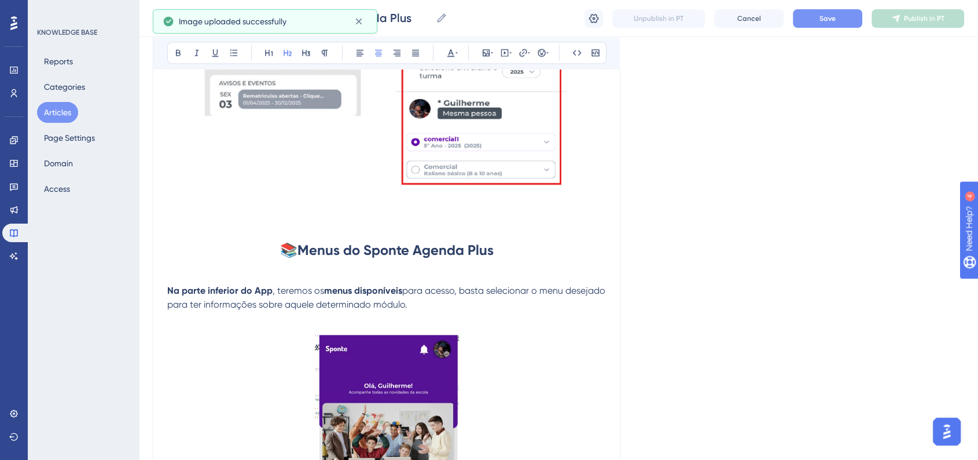
scroll to position [1602, 0]
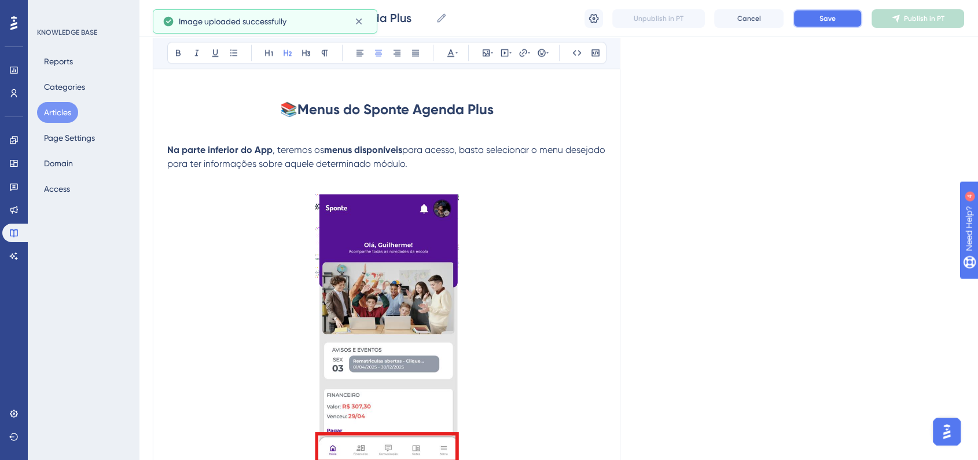
click at [853, 20] on button "Save" at bounding box center [827, 18] width 69 height 19
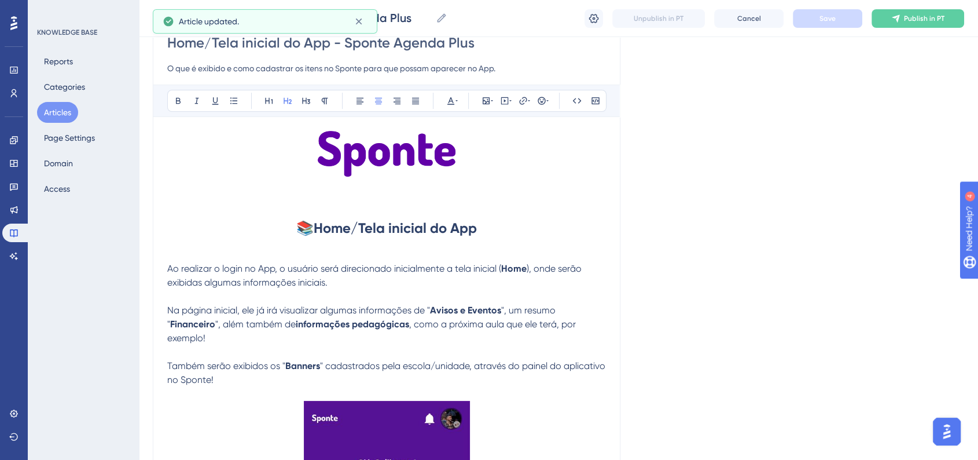
scroll to position [193, 0]
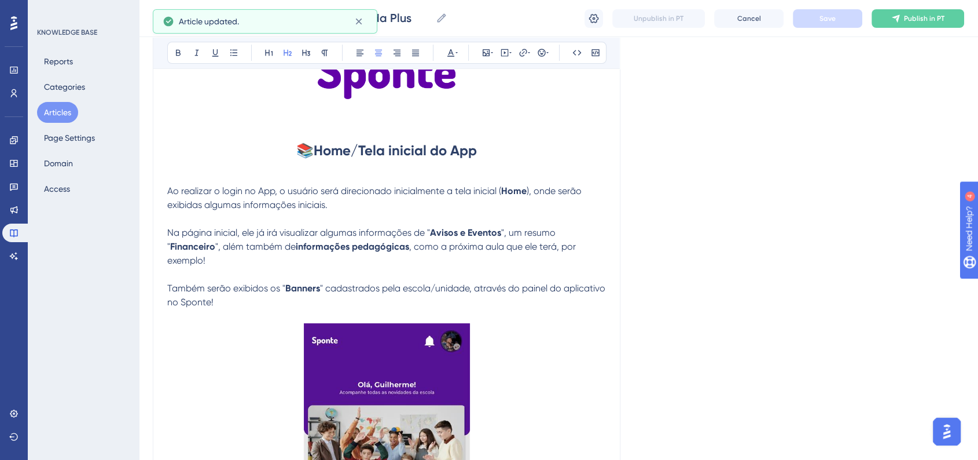
click at [291, 306] on p "Também serão exibidos os " Banners " cadastrados pela escola/unidade, através d…" at bounding box center [386, 295] width 439 height 28
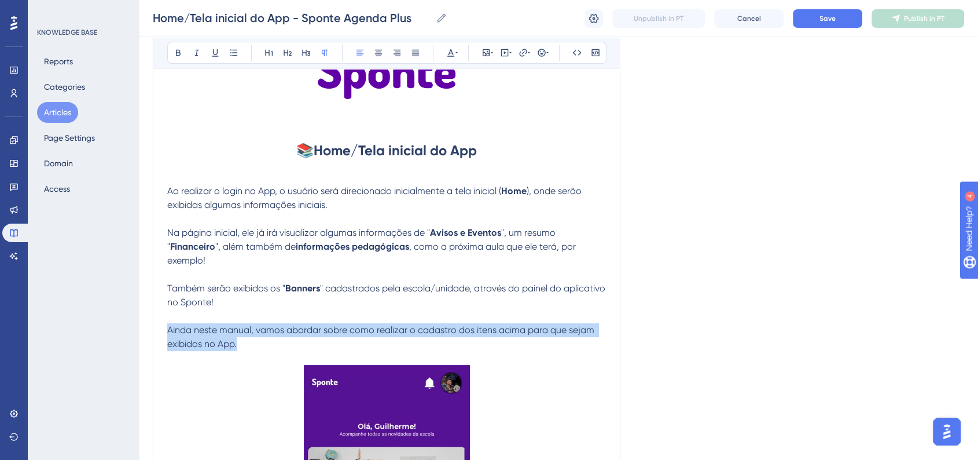
drag, startPoint x: 244, startPoint y: 348, endPoint x: 167, endPoint y: 332, distance: 79.4
click at [383, 57] on button at bounding box center [378, 53] width 16 height 16
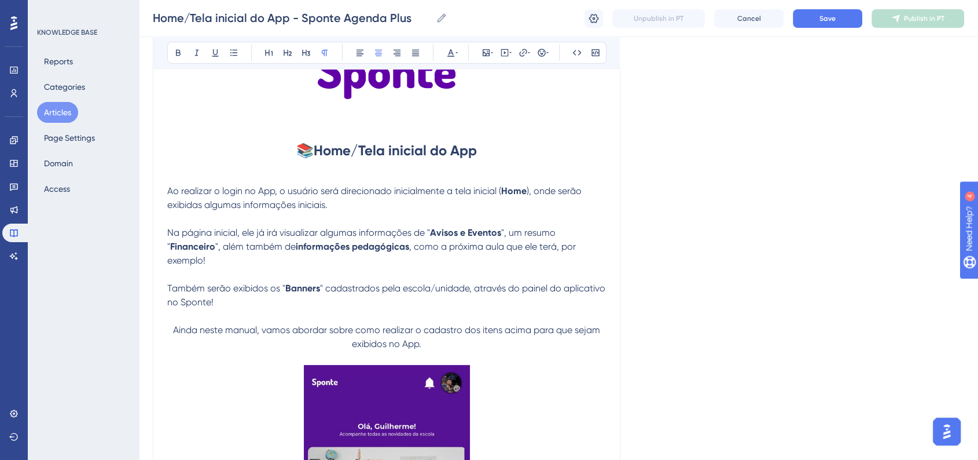
click at [320, 293] on span "" cadastrados pela escola/unidade, através do painel do aplicativo no Sponte!" at bounding box center [387, 294] width 440 height 25
click at [173, 333] on span "Ainda neste manual, vamos abordar sobre como realizar o cadastro dos itens acim…" at bounding box center [387, 336] width 429 height 25
click at [530, 54] on button at bounding box center [523, 53] width 16 height 16
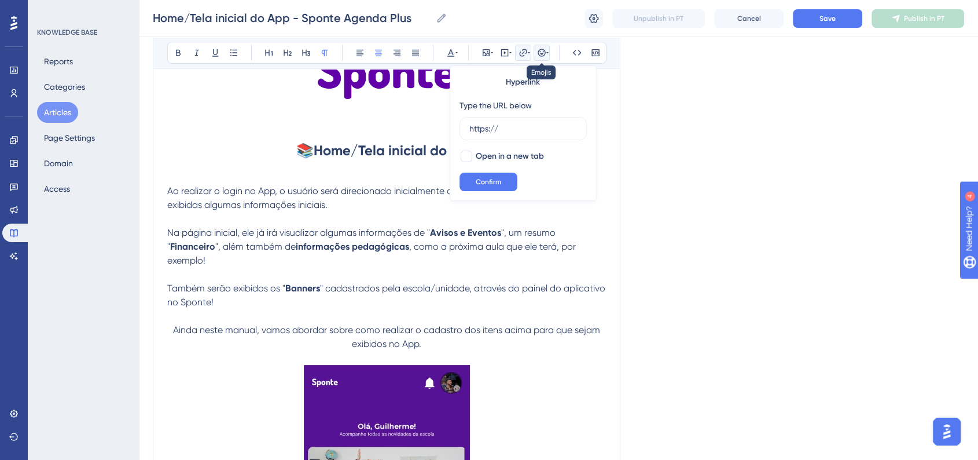
click at [541, 53] on icon at bounding box center [542, 53] width 8 height 8
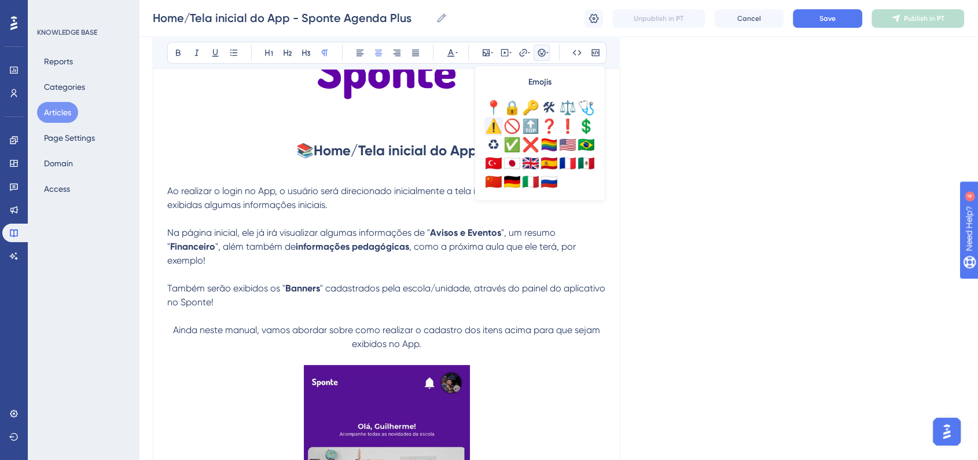
scroll to position [343, 0]
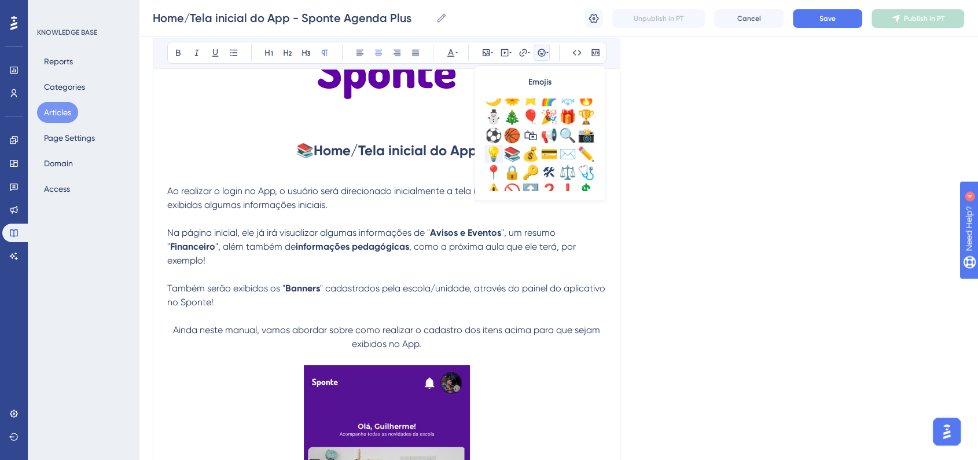
click at [500, 154] on div "💡" at bounding box center [493, 154] width 19 height 19
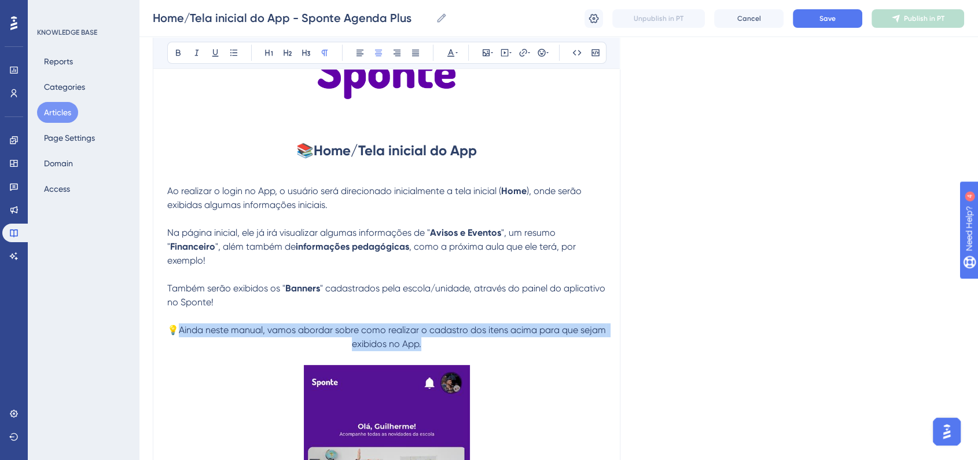
drag, startPoint x: 181, startPoint y: 333, endPoint x: 505, endPoint y: 346, distance: 324.9
click at [505, 346] on p "💡Ainda neste manual, vamos abordar sobre como realizar o cadastro dos itens aci…" at bounding box center [386, 337] width 439 height 28
click at [178, 50] on icon at bounding box center [178, 53] width 5 height 6
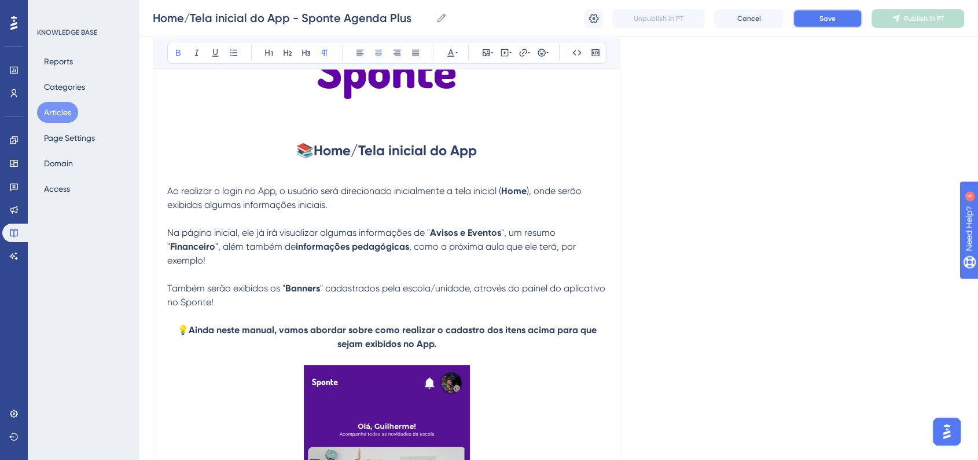
click at [820, 21] on span "Save" at bounding box center [828, 18] width 16 height 9
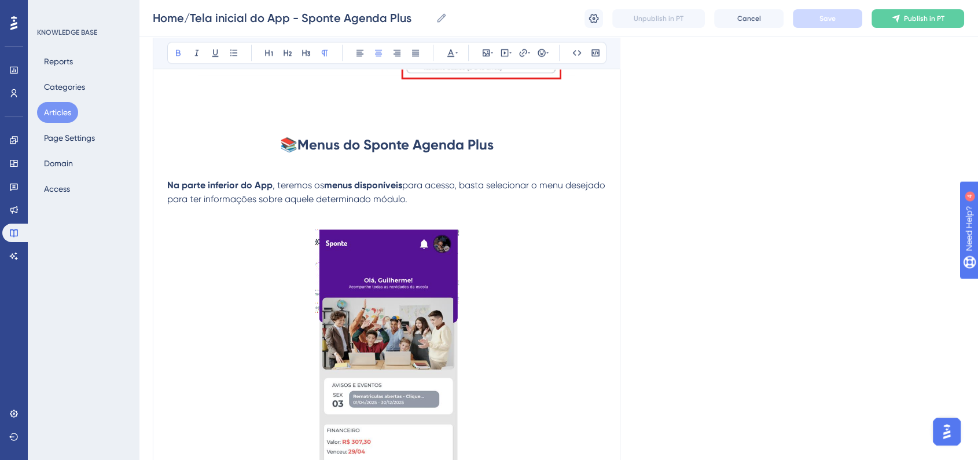
scroll to position [1800, 0]
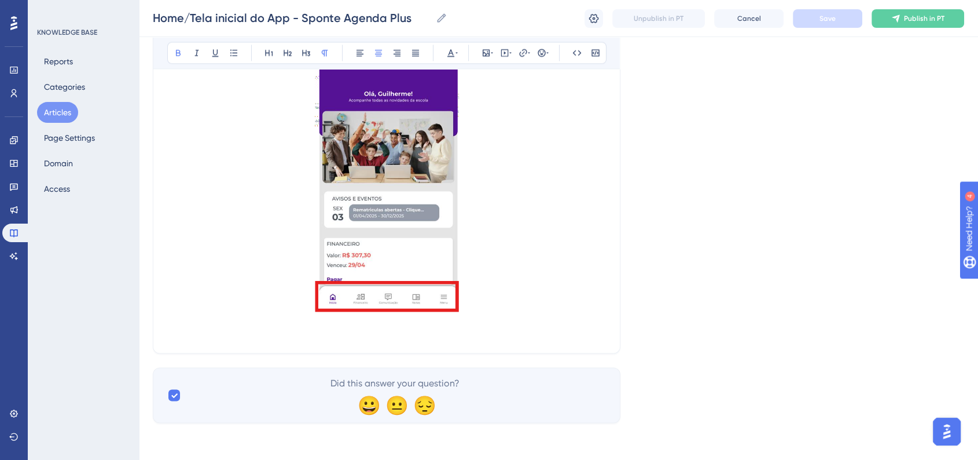
click at [372, 333] on p at bounding box center [386, 332] width 439 height 14
click at [500, 308] on h2 at bounding box center [386, 179] width 439 height 291
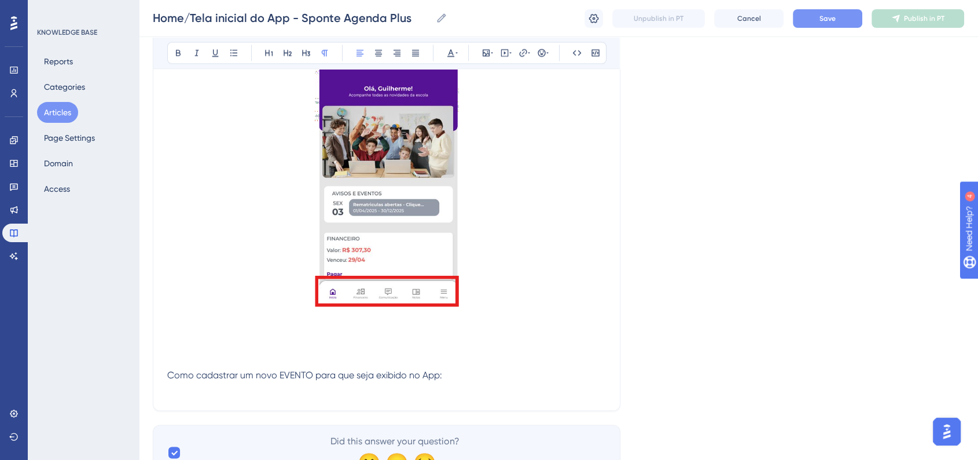
click at [300, 380] on span "Como cadastrar um novo EVENTO para que seja exibido no App:" at bounding box center [304, 374] width 275 height 11
click at [372, 54] on button at bounding box center [378, 53] width 16 height 16
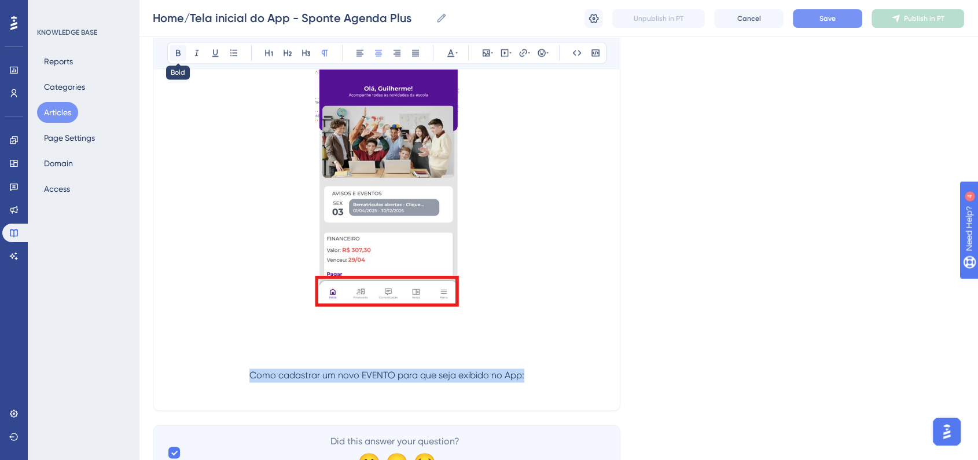
click at [172, 57] on button at bounding box center [178, 53] width 16 height 16
click at [568, 265] on h2 at bounding box center [386, 173] width 439 height 291
click at [554, 382] on p "Como cadastrar um novo EVENTO para que seja exibido no App:" at bounding box center [386, 375] width 439 height 14
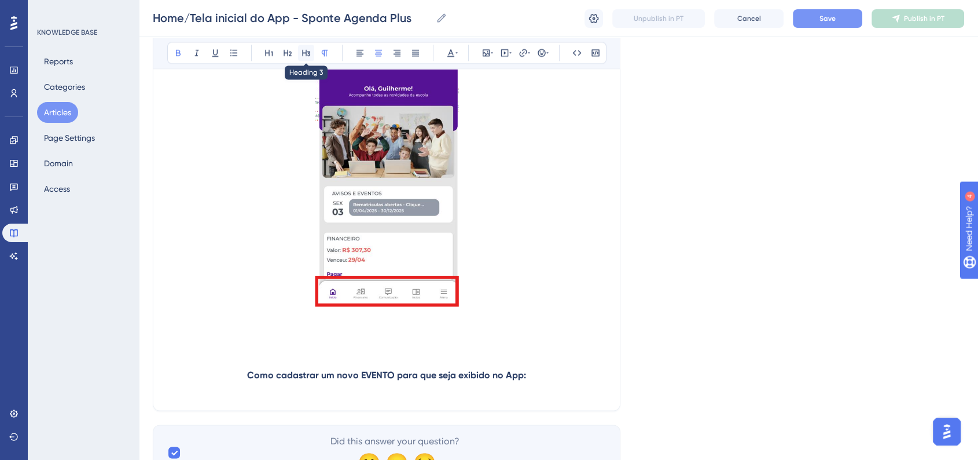
click at [310, 58] on button at bounding box center [306, 53] width 16 height 16
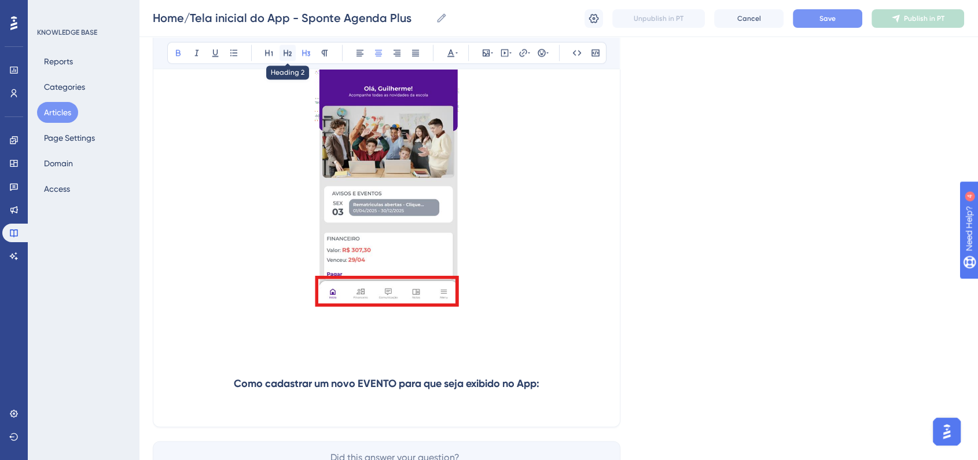
click at [287, 57] on icon at bounding box center [287, 52] width 9 height 9
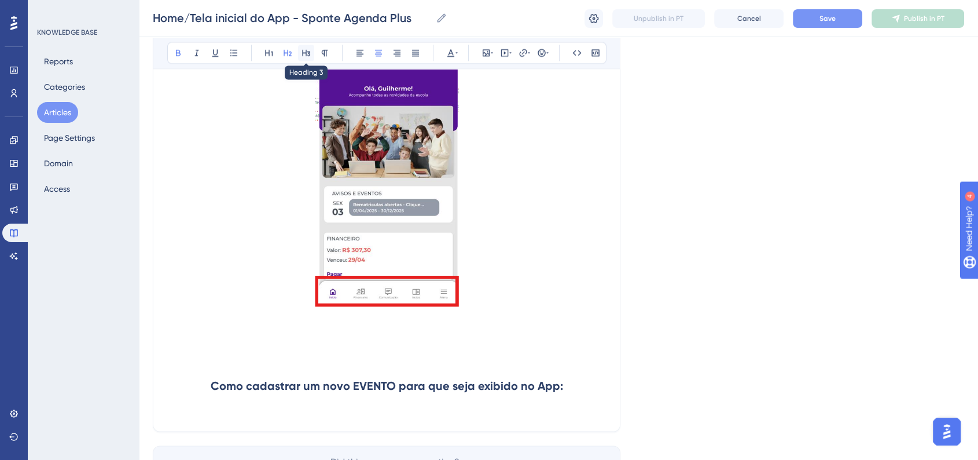
click at [300, 54] on button at bounding box center [306, 53] width 16 height 16
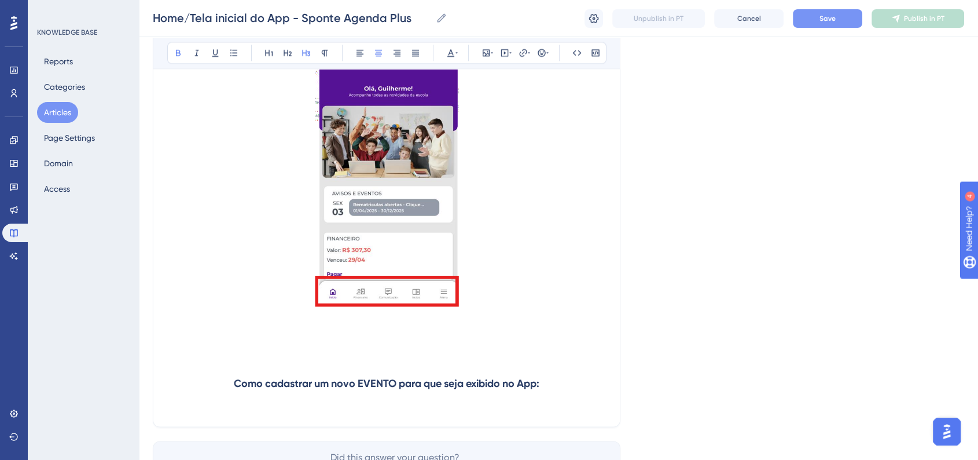
click at [234, 388] on strong "Como cadastrar um novo EVENTO para que seja exibido no App:" at bounding box center [387, 383] width 306 height 13
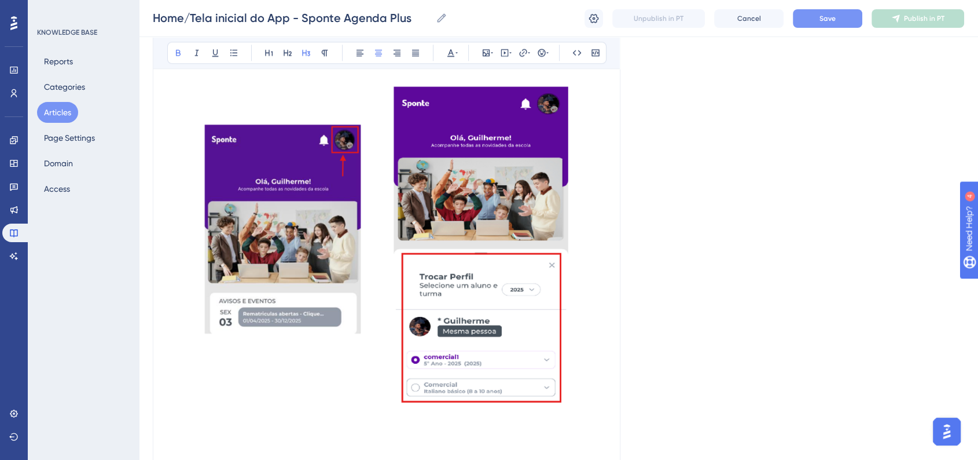
scroll to position [1607, 0]
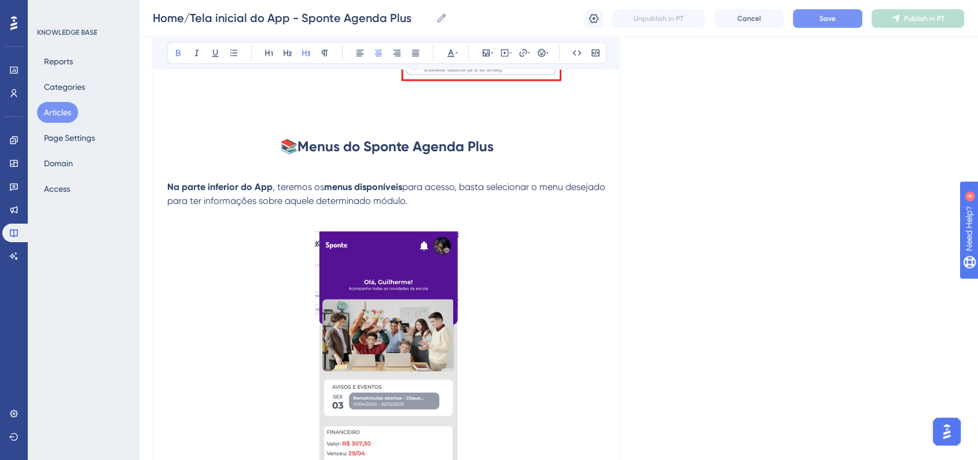
click at [368, 152] on strong "Menus do Sponte Agenda Plus" at bounding box center [395, 146] width 196 height 17
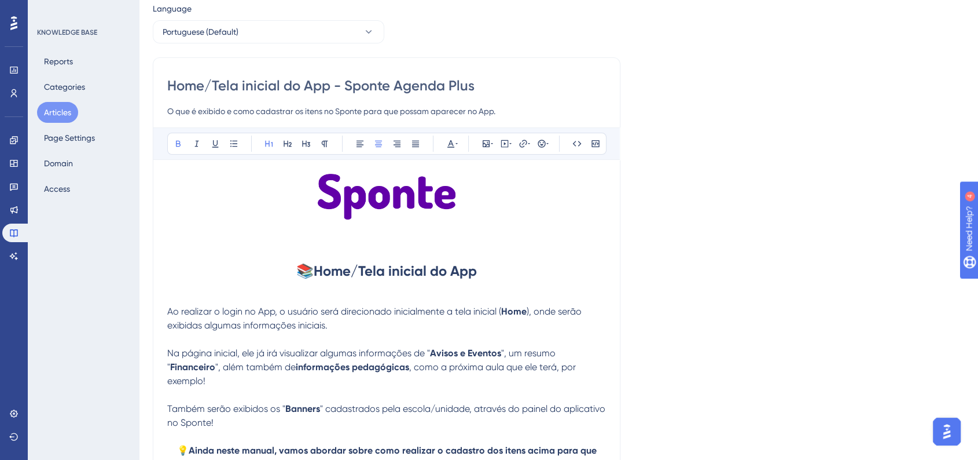
scroll to position [128, 0]
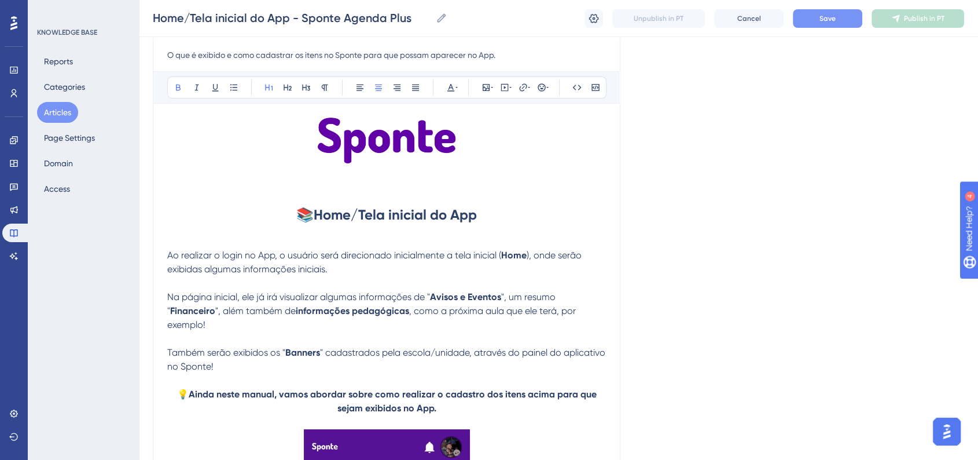
click at [380, 217] on strong "Home/Tela inicial do App" at bounding box center [395, 214] width 163 height 17
click at [351, 216] on strong "Home/Tela inicial do App" at bounding box center [395, 214] width 163 height 17
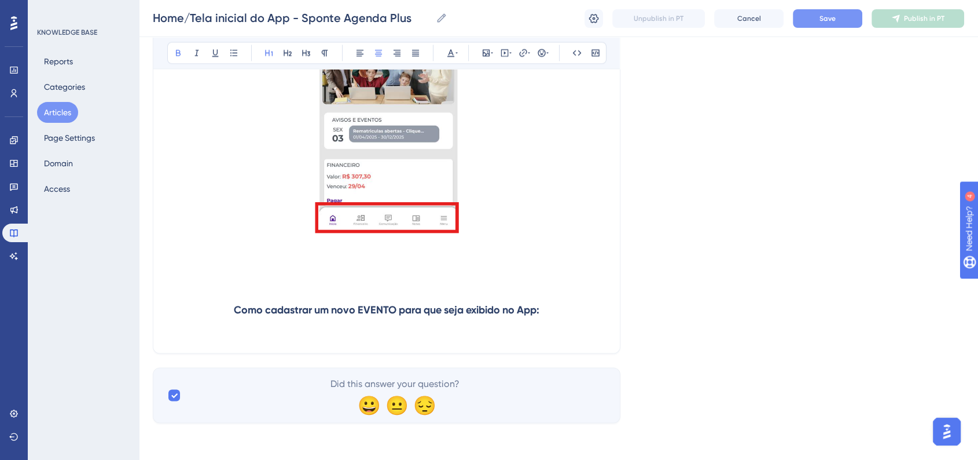
scroll to position [1879, 0]
click at [383, 304] on strong "Como cadastrar um novo EVENTO para que seja exibido no App:" at bounding box center [387, 309] width 306 height 13
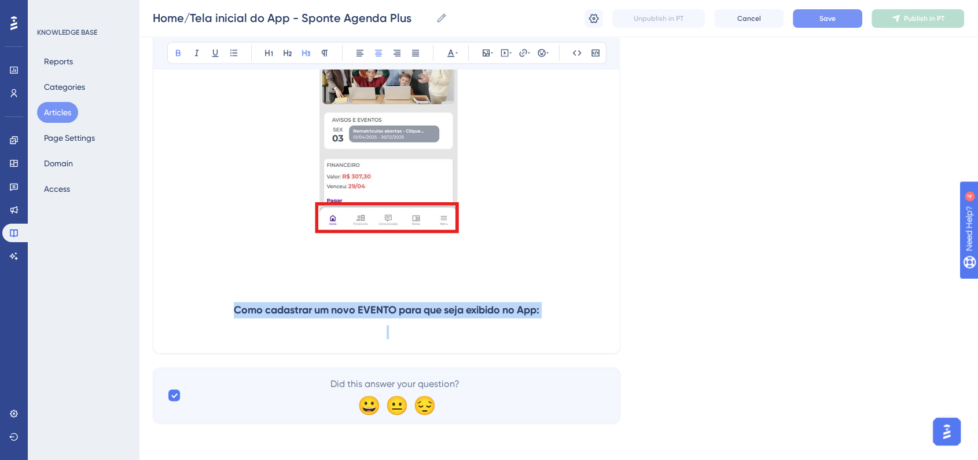
click at [383, 304] on strong "Como cadastrar um novo EVENTO para que seja exibido no App:" at bounding box center [387, 309] width 306 height 13
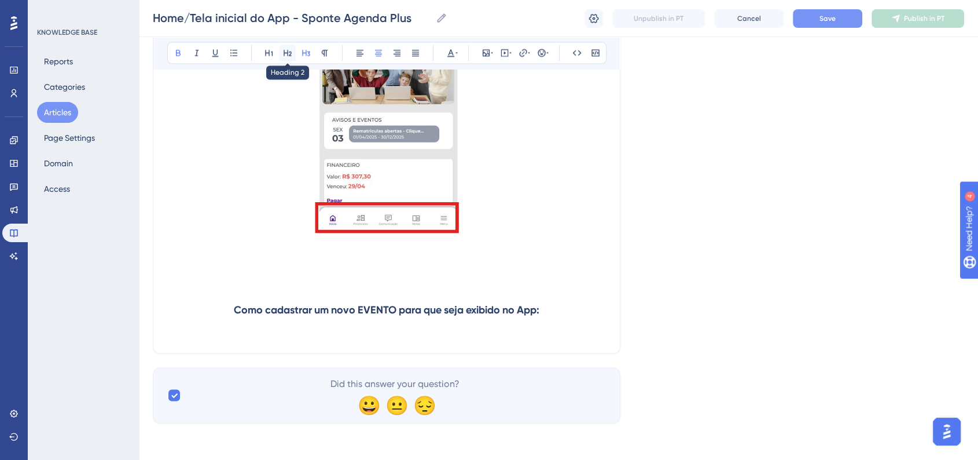
click at [292, 58] on button at bounding box center [288, 53] width 16 height 16
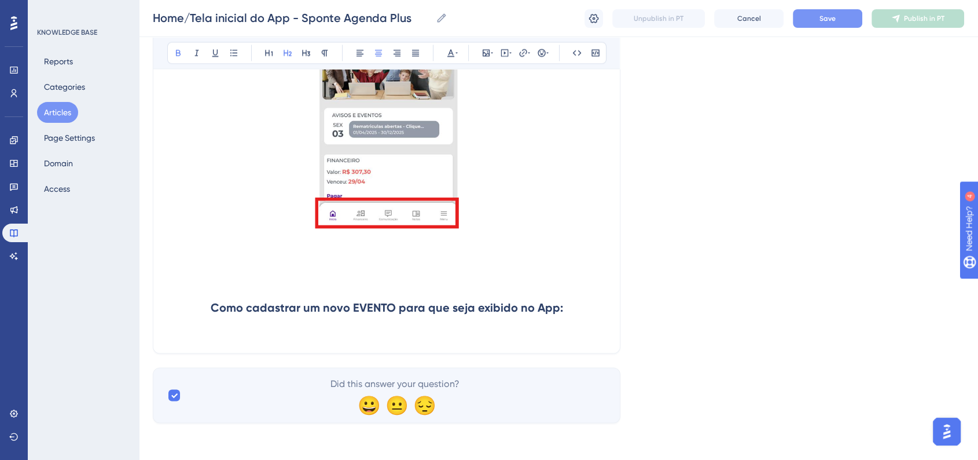
click at [216, 314] on strong "Como cadastrar um novo EVENTO para que seja exibido no App:" at bounding box center [387, 307] width 352 height 14
click at [535, 50] on button at bounding box center [542, 53] width 16 height 16
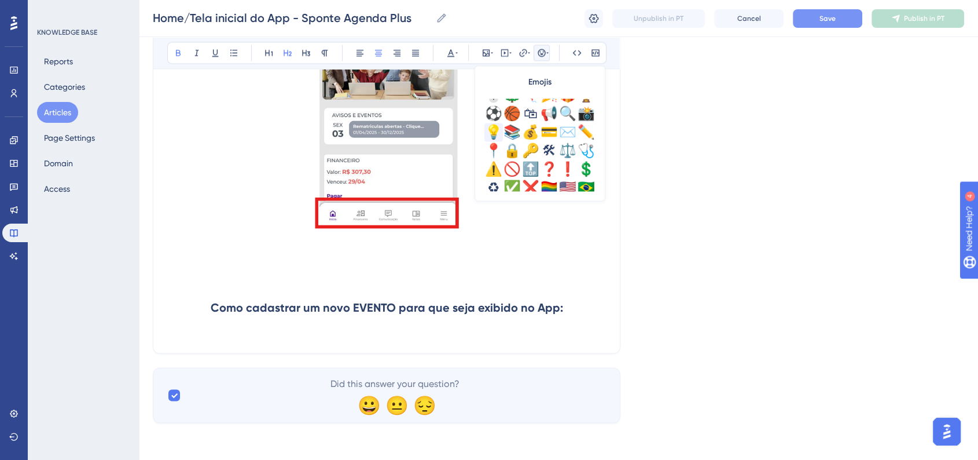
scroll to position [343, 0]
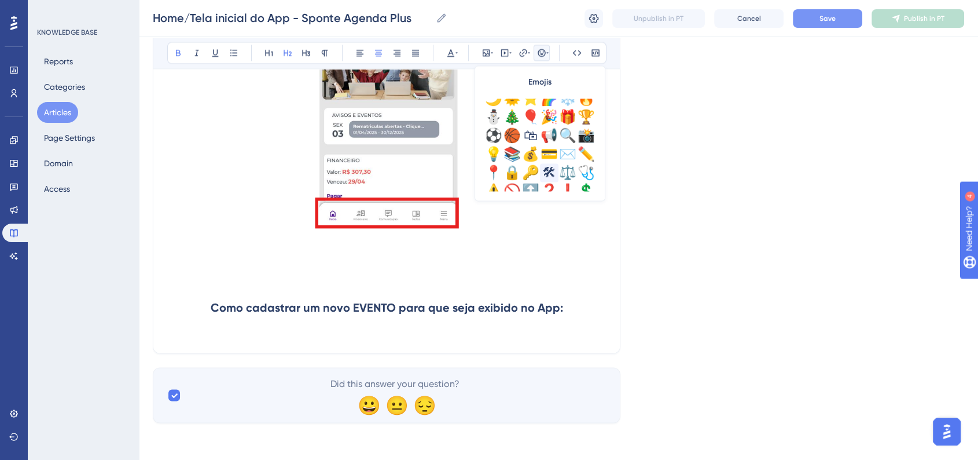
click at [548, 172] on div "🛠" at bounding box center [549, 172] width 19 height 19
click at [803, 26] on button "Save" at bounding box center [827, 18] width 69 height 19
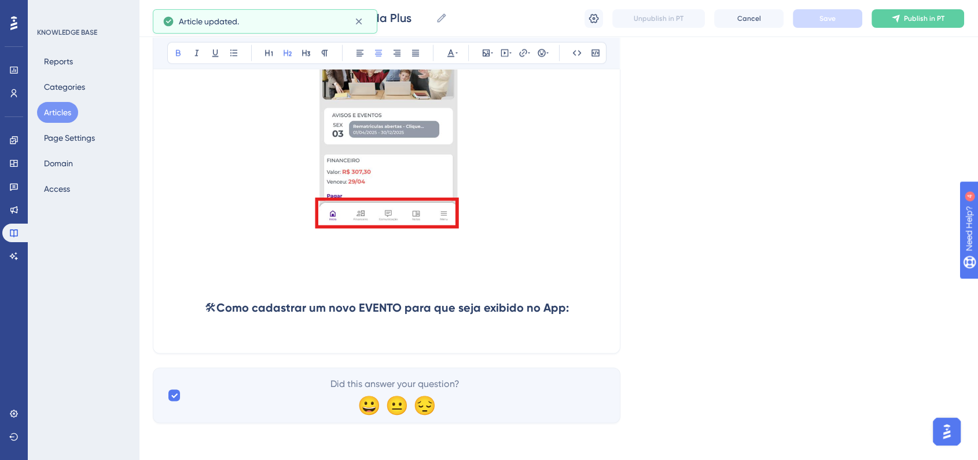
click at [221, 310] on strong "Como cadastrar um novo EVENTO para que seja exibido no App:" at bounding box center [392, 307] width 352 height 14
click at [843, 24] on button "Save" at bounding box center [827, 18] width 69 height 19
click at [574, 304] on h2 "🛠 Como cadastrar um novo EVENTO para que seja exibido no App:" at bounding box center [386, 307] width 439 height 35
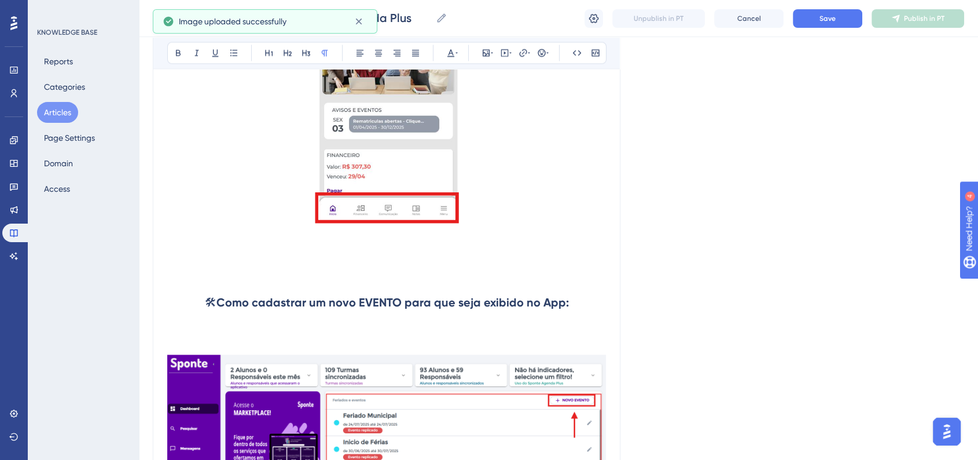
click at [205, 337] on h2 at bounding box center [386, 336] width 439 height 35
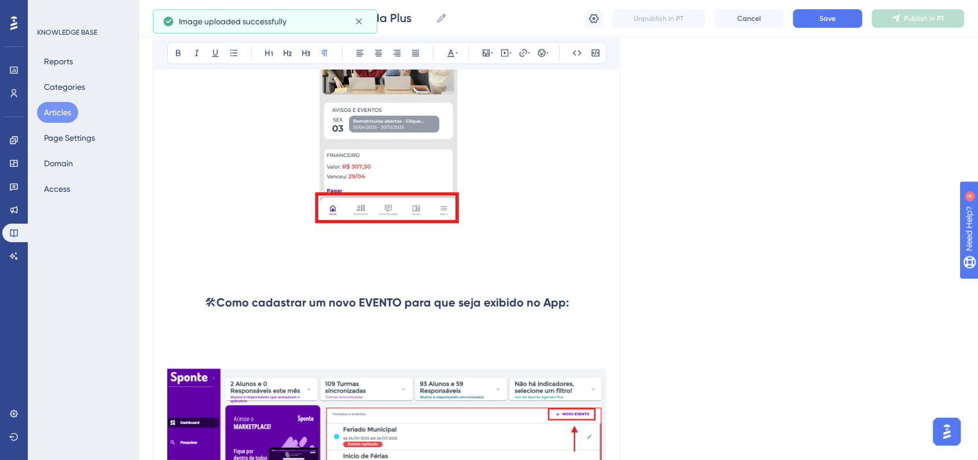
click at [212, 337] on h2 at bounding box center [386, 336] width 439 height 35
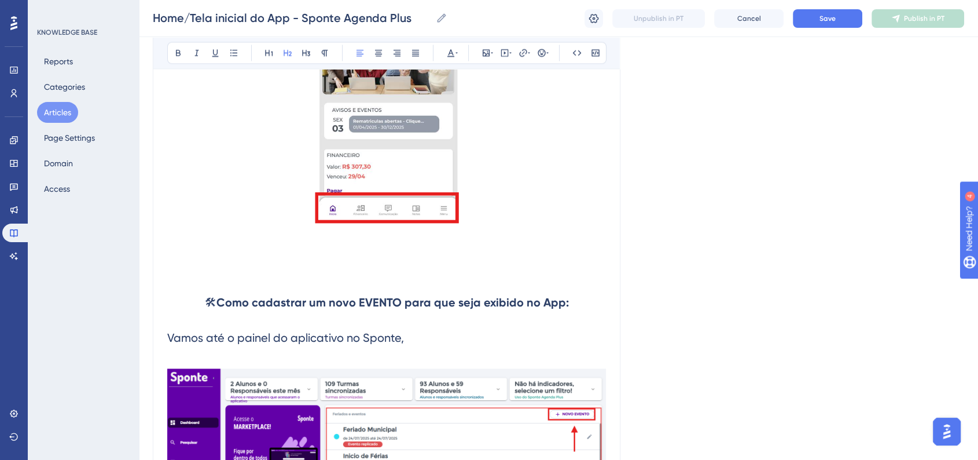
click at [422, 339] on h2 "Vamos até o painel do aplicativo no Sponte," at bounding box center [386, 336] width 439 height 35
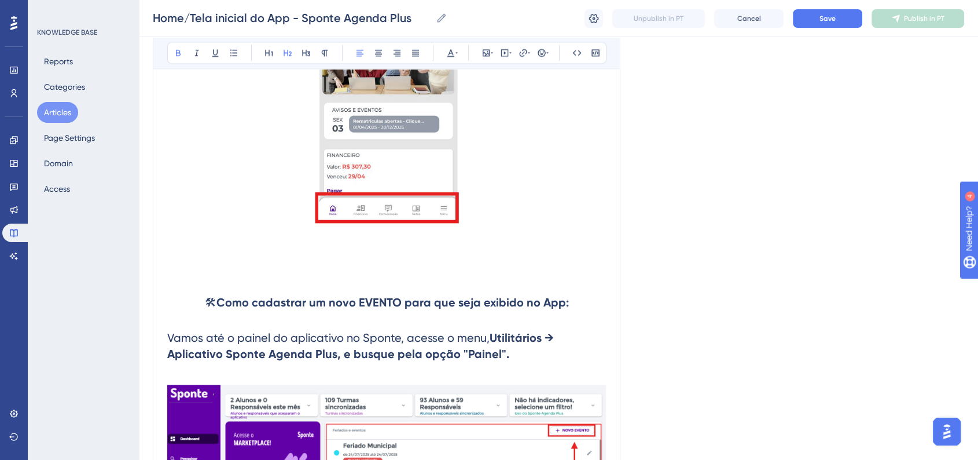
click at [492, 360] on strong "Utilitários → Aplicativo Sponte Agenda Plus, e busque pela opção "Painel"." at bounding box center [362, 345] width 390 height 30
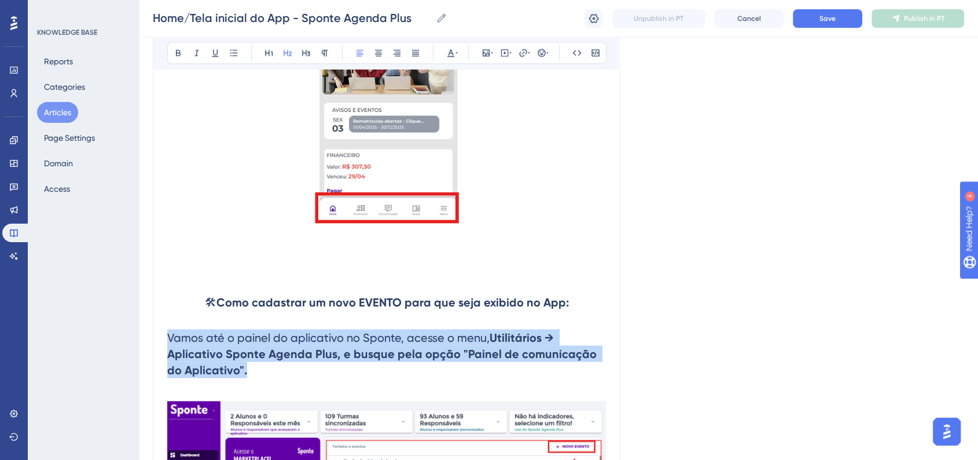
drag, startPoint x: 242, startPoint y: 381, endPoint x: 164, endPoint y: 339, distance: 89.1
click at [317, 48] on button at bounding box center [325, 53] width 16 height 16
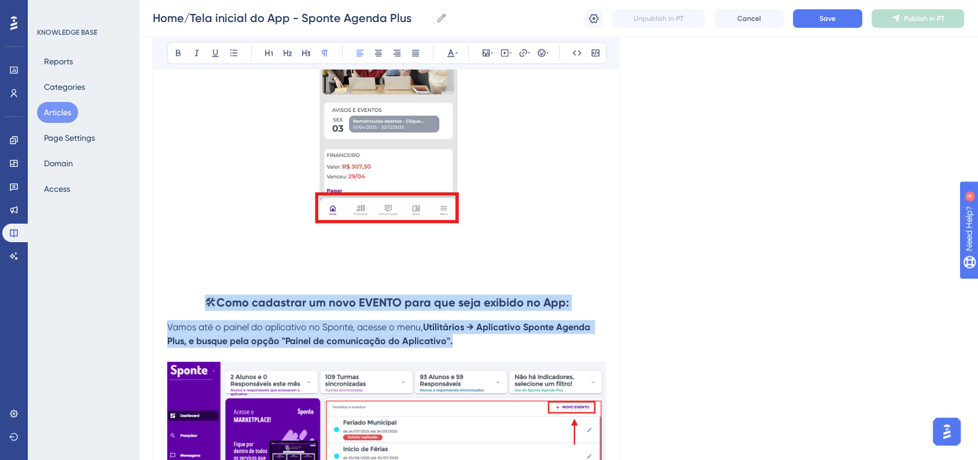
click at [311, 282] on p at bounding box center [386, 278] width 439 height 14
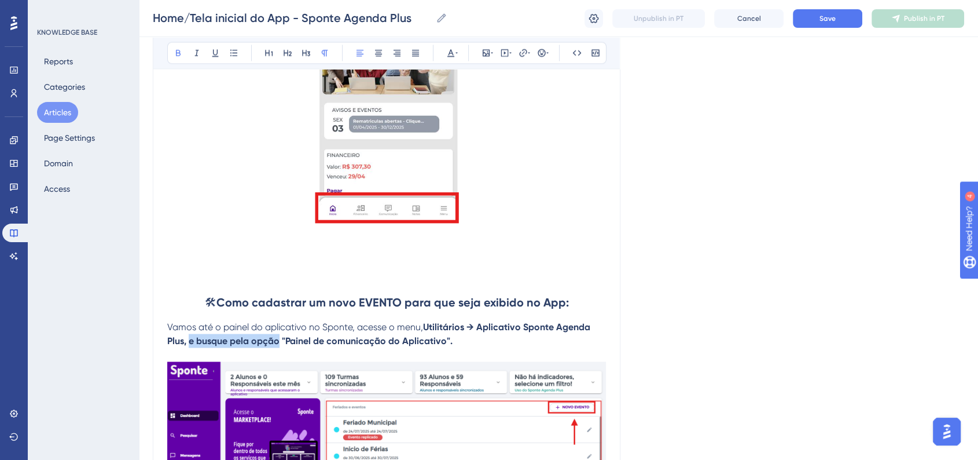
drag, startPoint x: 280, startPoint y: 348, endPoint x: 192, endPoint y: 346, distance: 88.0
click at [192, 346] on strong "Utilitários → Aplicativo Sponte Agenda Plus, e busque pela opção "Painel de com…" at bounding box center [379, 333] width 425 height 25
click at [179, 56] on icon at bounding box center [178, 52] width 9 height 9
click at [815, 14] on button "Save" at bounding box center [827, 18] width 69 height 19
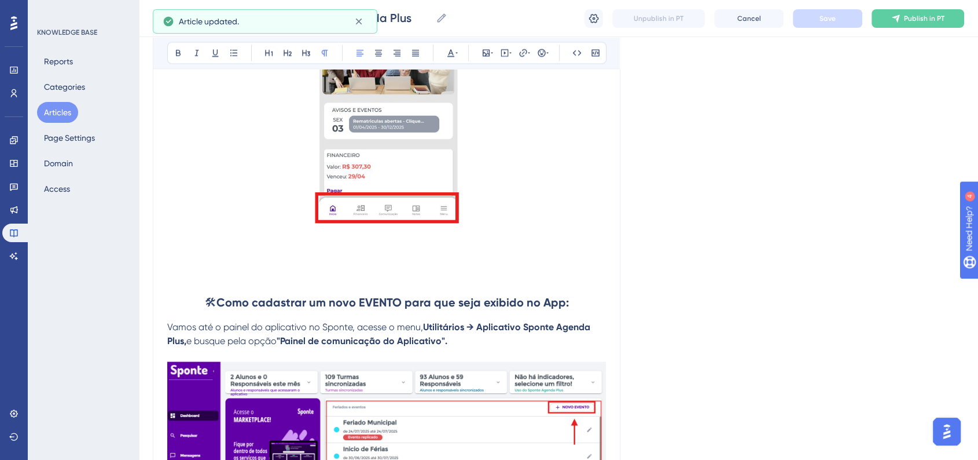
click at [482, 343] on p "Vamos até o painel do aplicativo no Sponte, acesse o menu, Utilitários → Aplica…" at bounding box center [386, 333] width 439 height 28
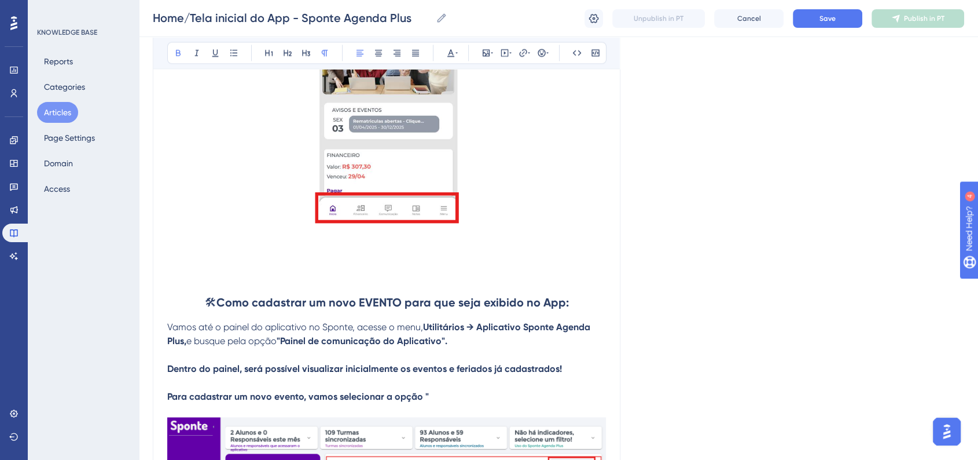
click at [436, 398] on p "Para cadastrar um novo evento, vamos selecionar a opção "" at bounding box center [386, 396] width 439 height 14
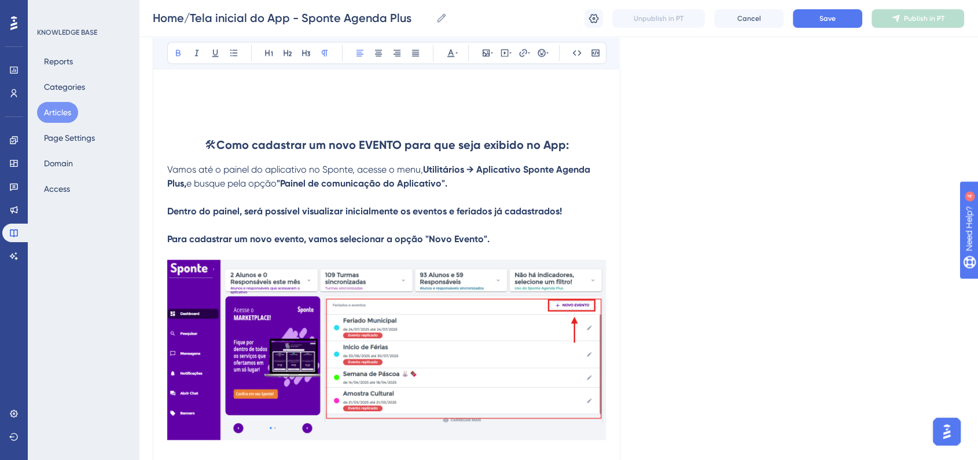
scroll to position [2140, 0]
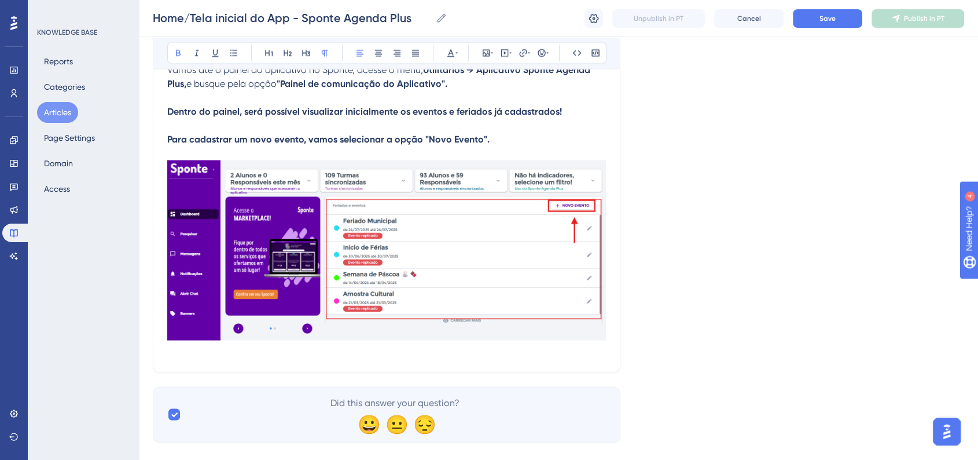
click at [460, 339] on img at bounding box center [386, 249] width 439 height 179
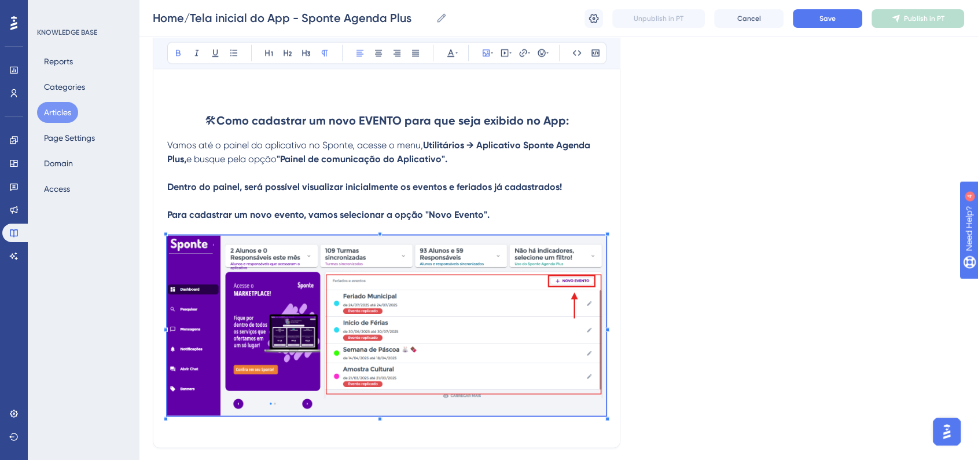
scroll to position [2012, 0]
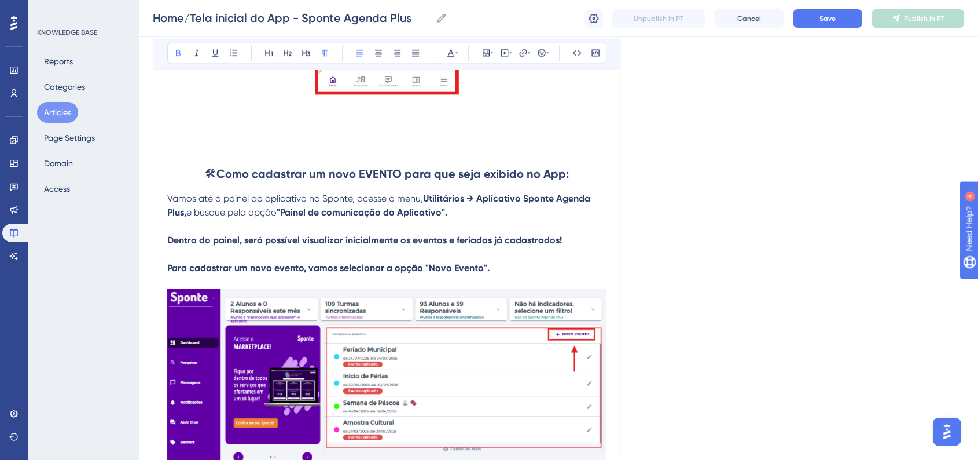
click at [538, 270] on p "Para cadastrar um novo evento, vamos selecionar a opção "Novo Evento"." at bounding box center [386, 267] width 439 height 14
click at [170, 273] on strong "Para cadastrar um novo evento, vamos selecionar a opção "Novo Evento"." at bounding box center [328, 267] width 322 height 11
click at [171, 273] on strong "Para cadastrar um novo evento, vamos selecionar a opção "Novo Evento"." at bounding box center [328, 267] width 322 height 11
click at [184, 240] on strong "Dentro do painel, será possível visualizar inicialmente os eventos e feriados j…" at bounding box center [364, 239] width 395 height 11
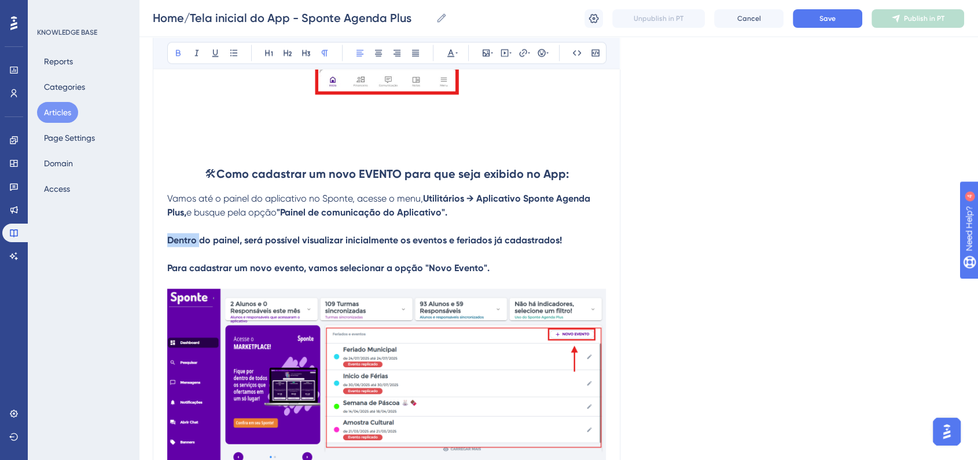
click at [183, 241] on strong "Dentro do painel, será possível visualizar inicialmente os eventos e feriados j…" at bounding box center [364, 239] width 395 height 11
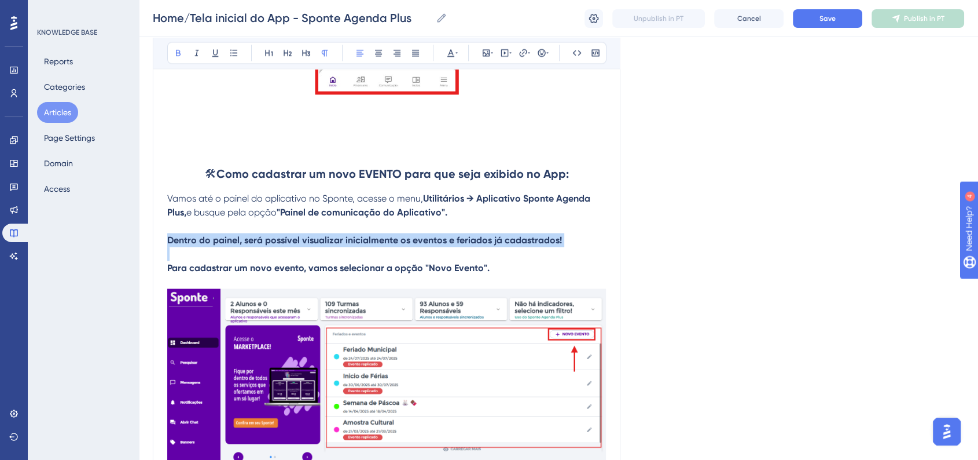
click at [183, 241] on strong "Dentro do painel, será possível visualizar inicialmente os eventos e feriados j…" at bounding box center [364, 239] width 395 height 11
click at [183, 242] on strong "Dentro do painel, será possível visualizar inicialmente os eventos e feriados j…" at bounding box center [364, 239] width 395 height 11
click at [172, 52] on button at bounding box center [178, 53] width 16 height 16
click at [440, 256] on p at bounding box center [386, 254] width 439 height 14
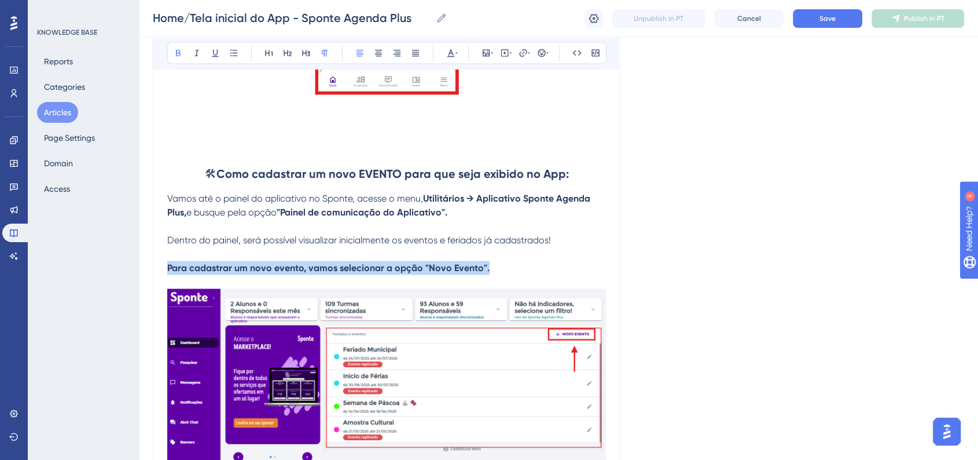
drag, startPoint x: 168, startPoint y: 274, endPoint x: 520, endPoint y: 274, distance: 351.3
click at [520, 274] on p "Para cadastrar um novo evento, vamos selecionar a opção "Novo Evento"." at bounding box center [386, 267] width 439 height 14
click at [377, 53] on icon at bounding box center [378, 52] width 9 height 9
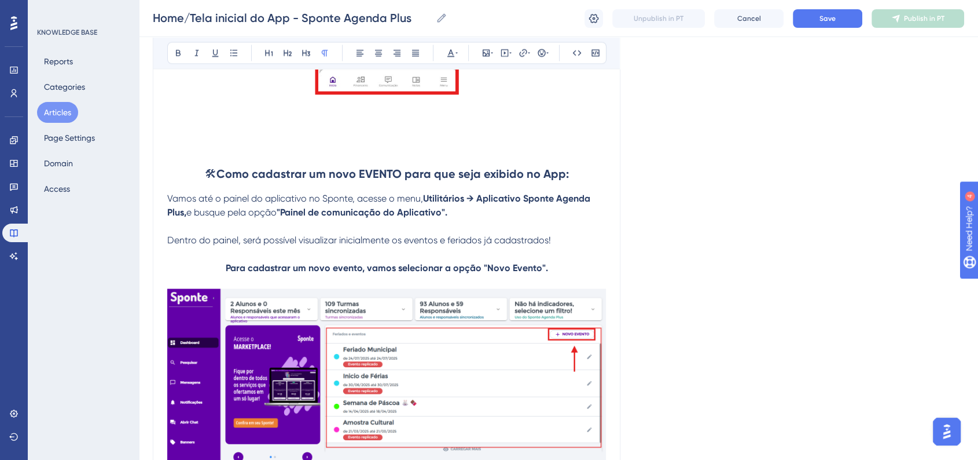
click at [261, 280] on p at bounding box center [386, 281] width 439 height 14
click at [223, 274] on p "Para cadastrar um novo evento, vamos selecionar a opção "Novo Evento"." at bounding box center [386, 267] width 439 height 14
click at [534, 56] on button at bounding box center [542, 53] width 16 height 16
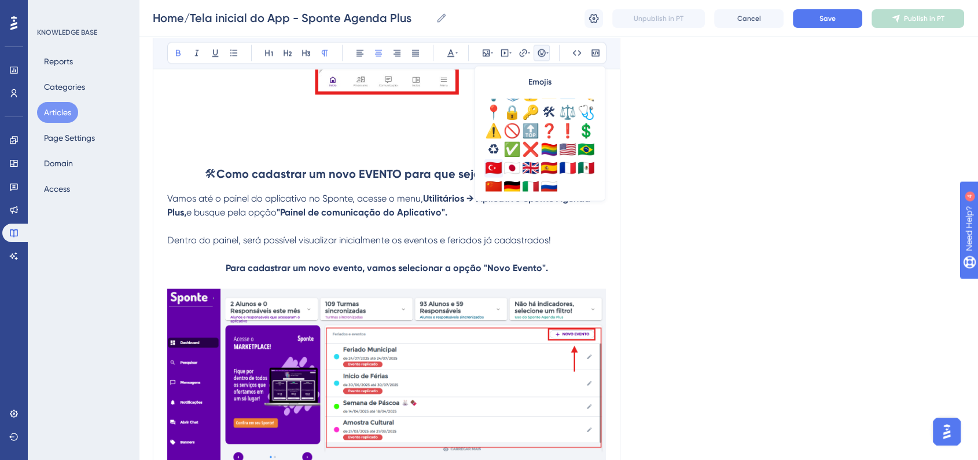
scroll to position [407, 0]
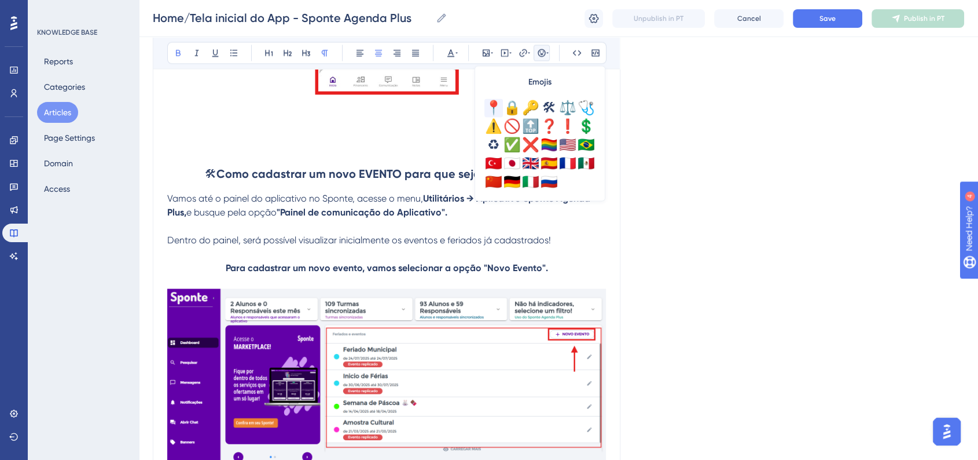
click at [491, 112] on div "📍" at bounding box center [493, 107] width 19 height 19
click at [398, 238] on p "Dentro do painel, será possível visualizar inicialmente os eventos e feriados j…" at bounding box center [386, 240] width 439 height 14
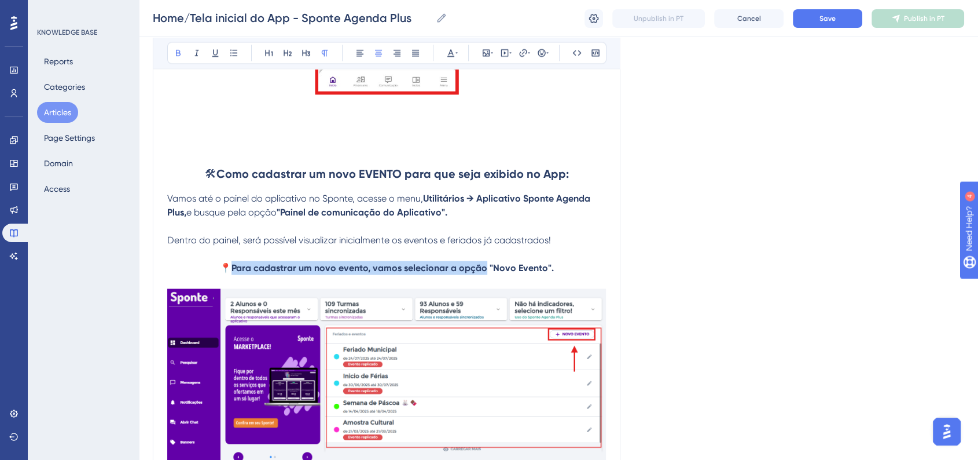
drag, startPoint x: 233, startPoint y: 276, endPoint x: 486, endPoint y: 273, distance: 253.5
click at [486, 273] on p "📍 Para cadastrar um novo evento, vamos selecionar a opção "Novo Evento"." at bounding box center [386, 267] width 439 height 14
click at [181, 57] on icon at bounding box center [178, 52] width 9 height 9
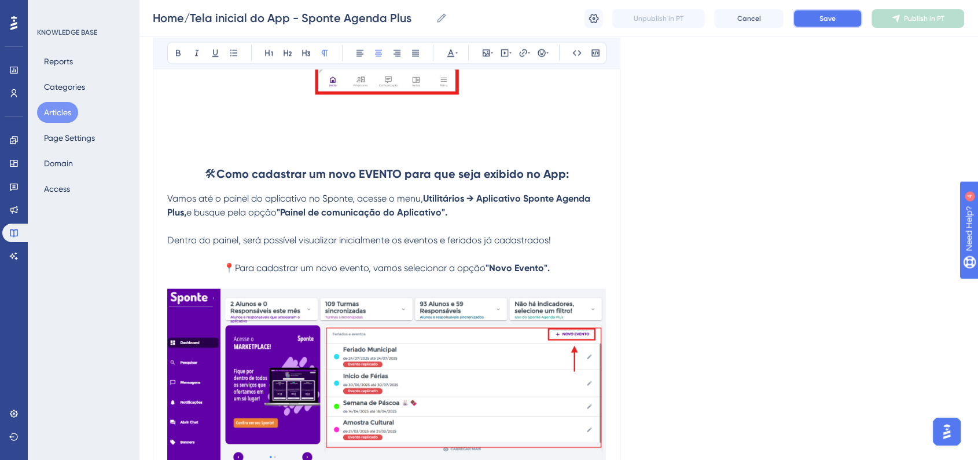
click at [826, 25] on button "Save" at bounding box center [827, 18] width 69 height 19
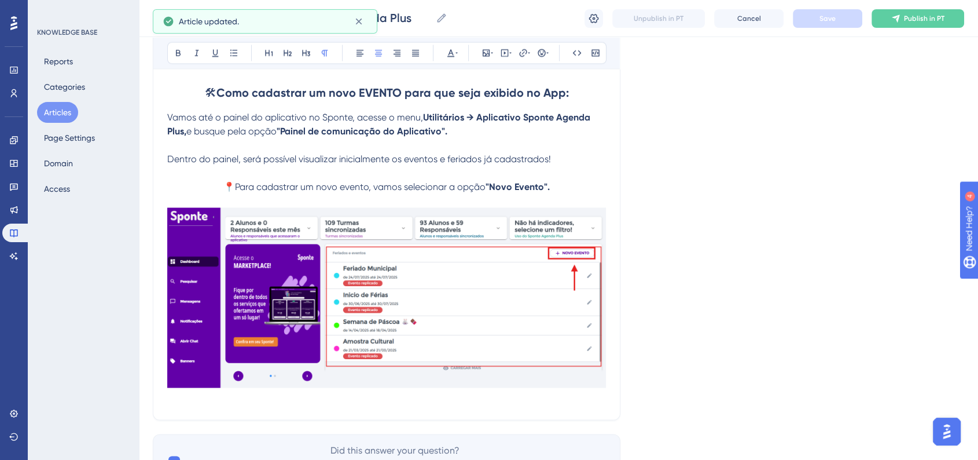
scroll to position [2165, 0]
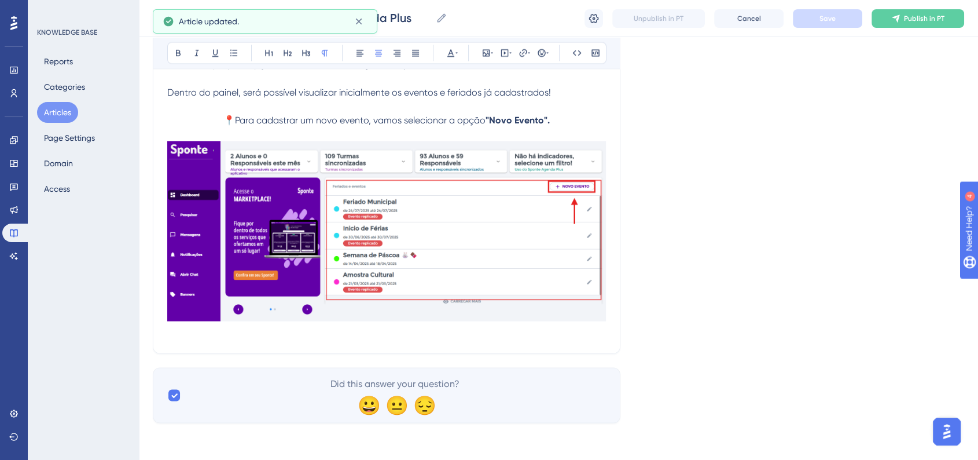
click at [419, 335] on p at bounding box center [386, 332] width 439 height 14
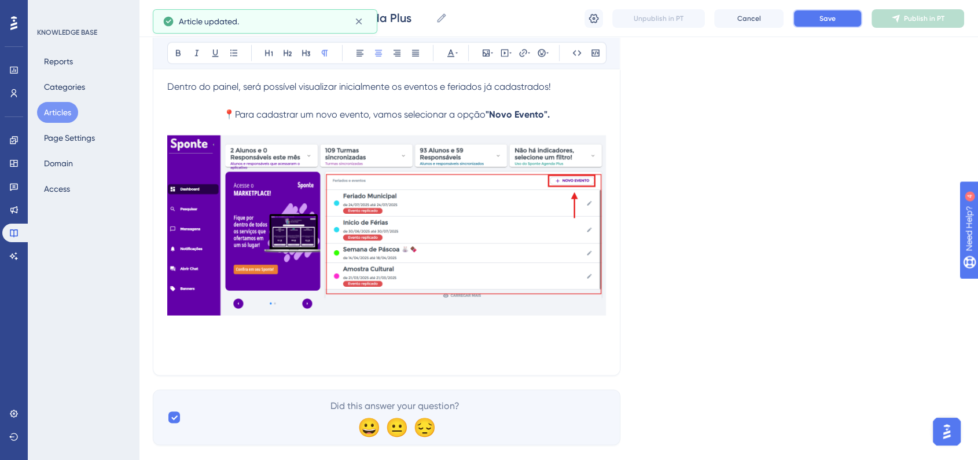
click at [819, 27] on button "Save" at bounding box center [827, 18] width 69 height 19
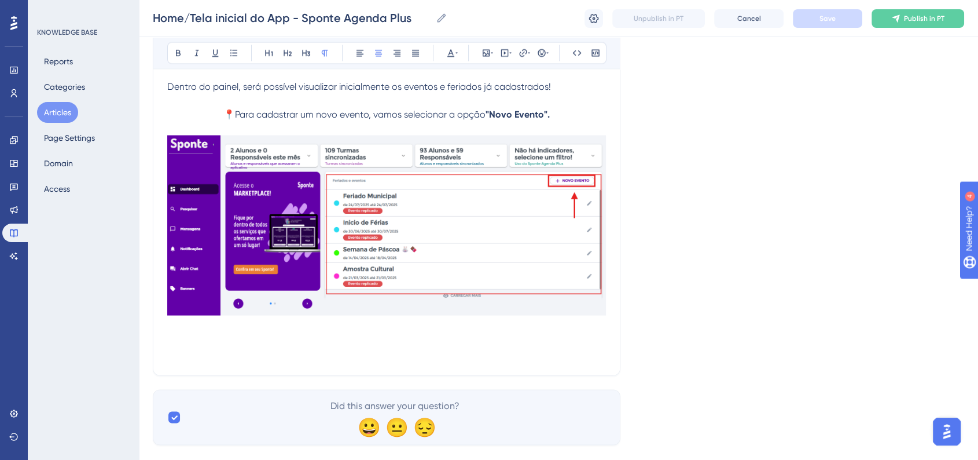
click at [218, 361] on p at bounding box center [386, 354] width 439 height 14
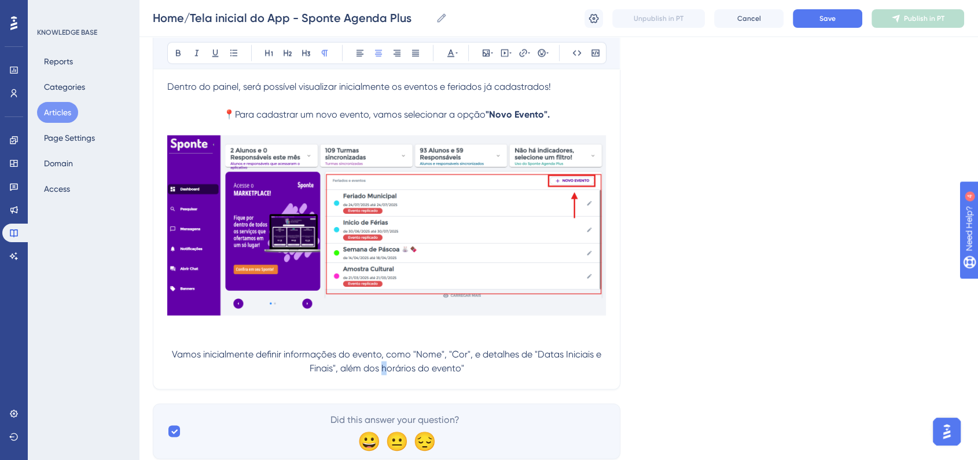
click at [384, 373] on span "Vamos inicialmente definir informações do evento, como "Nome", "Cor", e detalhe…" at bounding box center [388, 360] width 432 height 25
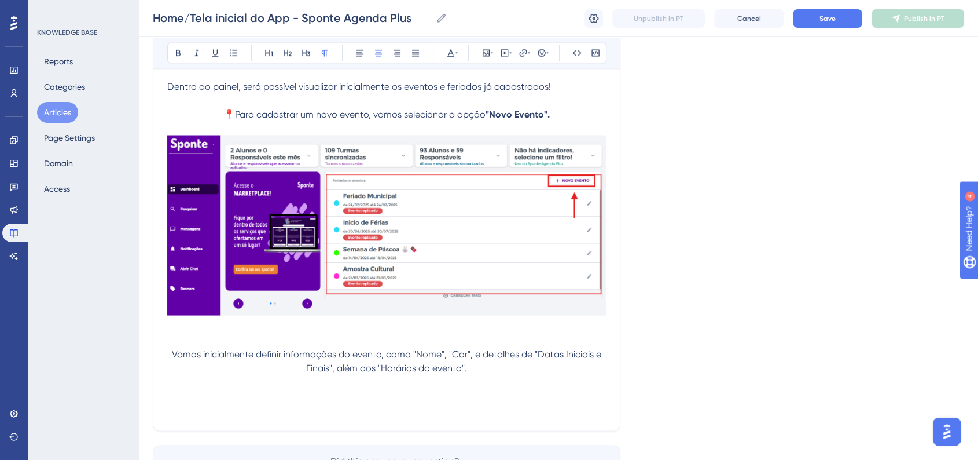
click at [364, 408] on p at bounding box center [386, 409] width 439 height 14
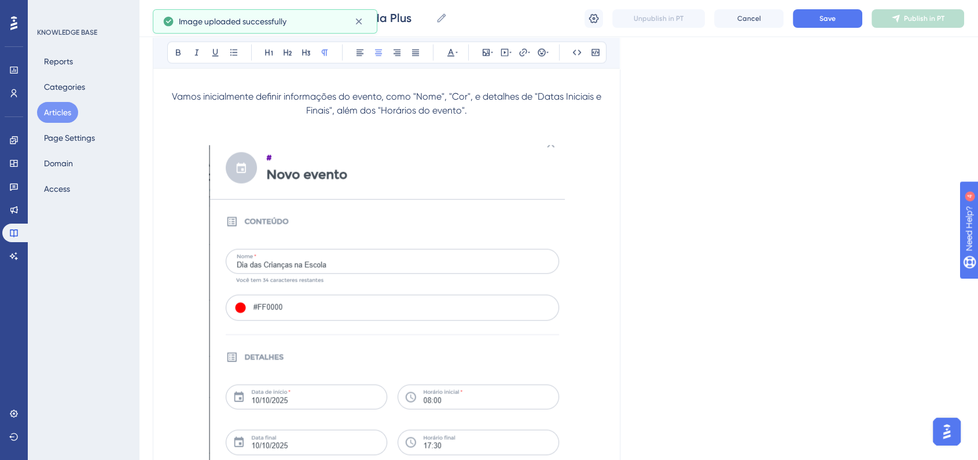
click at [407, 341] on img at bounding box center [387, 304] width 356 height 318
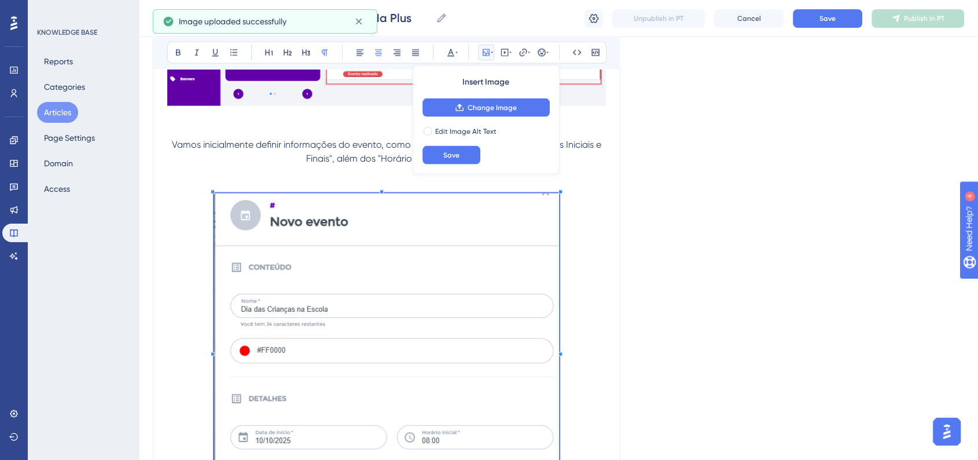
scroll to position [2358, 0]
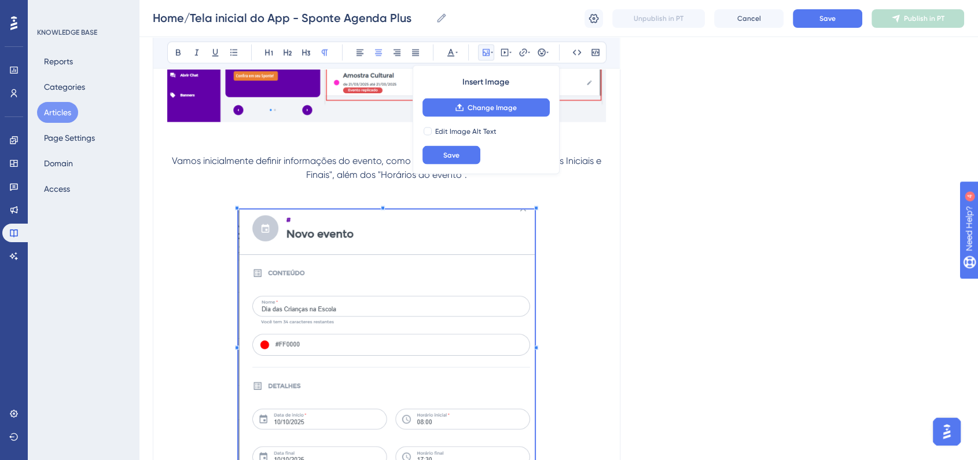
click at [505, 322] on span at bounding box center [386, 344] width 296 height 269
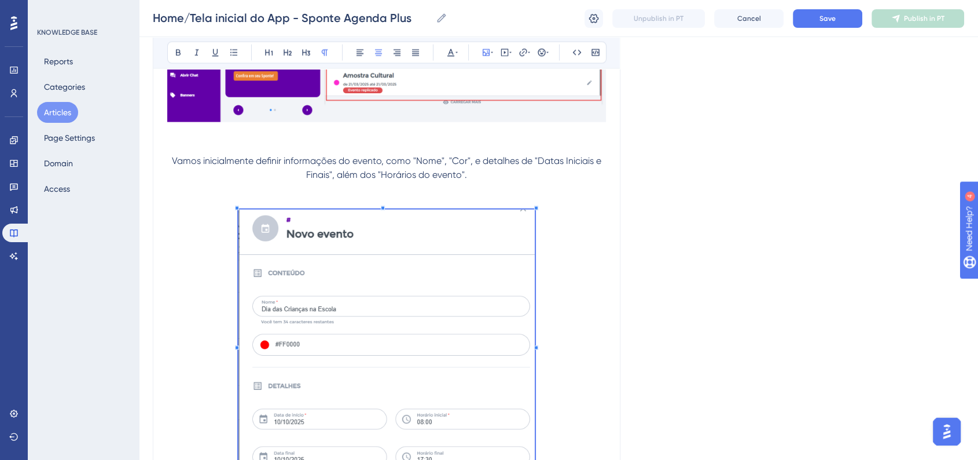
click at [600, 361] on p at bounding box center [386, 344] width 439 height 269
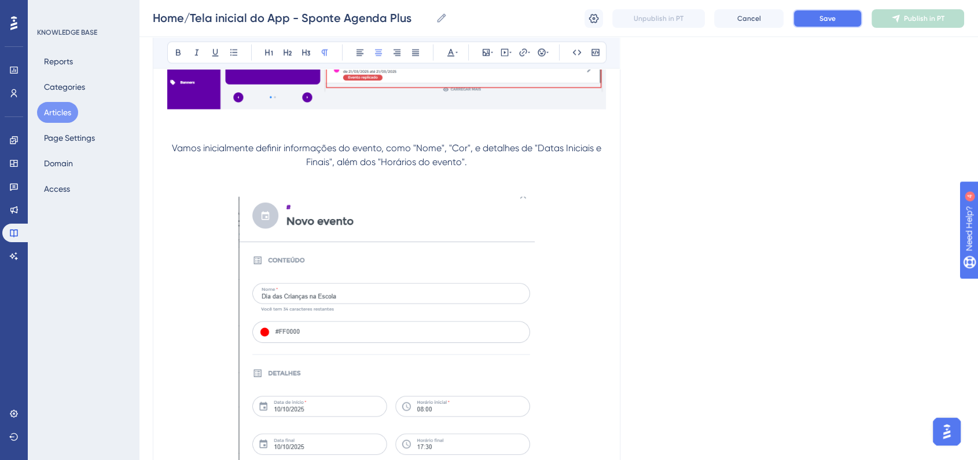
click at [822, 27] on button "Save" at bounding box center [827, 18] width 69 height 19
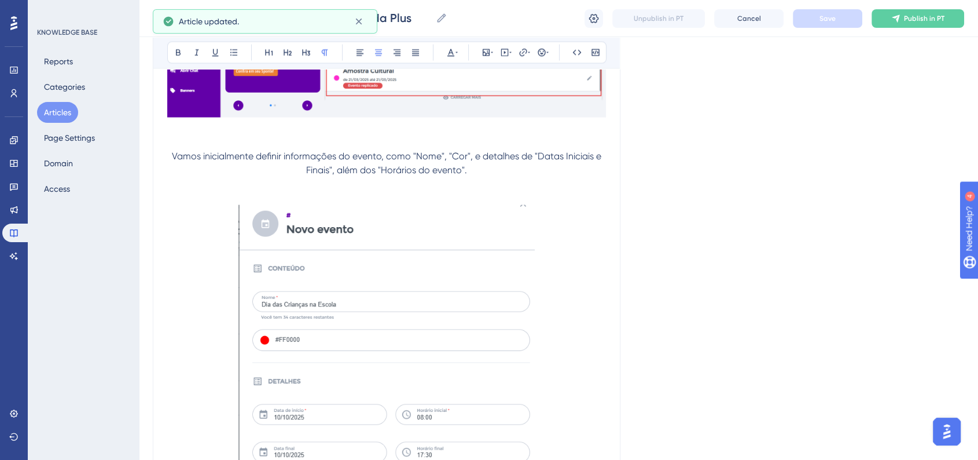
scroll to position [2178, 0]
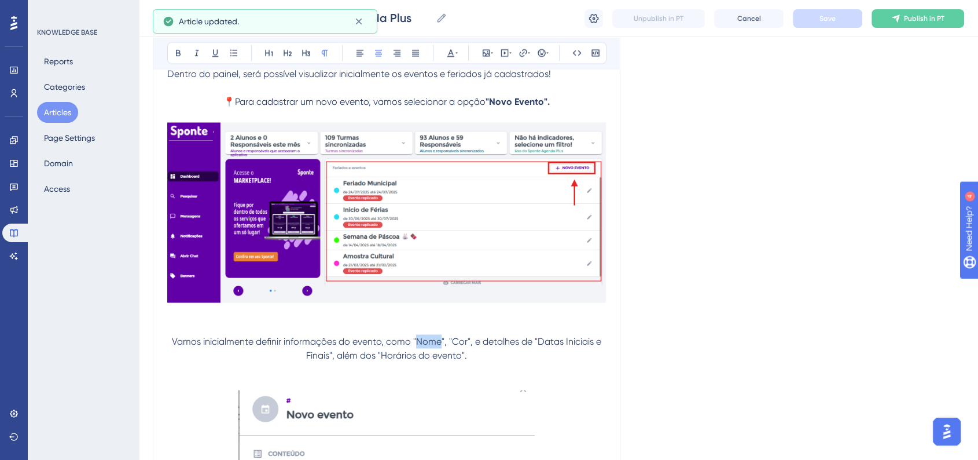
drag, startPoint x: 417, startPoint y: 348, endPoint x: 439, endPoint y: 348, distance: 22.0
click at [439, 348] on span "Vamos inicialmente definir informações do evento, como "Nome", "Cor", e detalhe…" at bounding box center [388, 347] width 432 height 25
click at [181, 52] on icon at bounding box center [178, 52] width 9 height 9
click at [471, 286] on img at bounding box center [386, 211] width 439 height 179
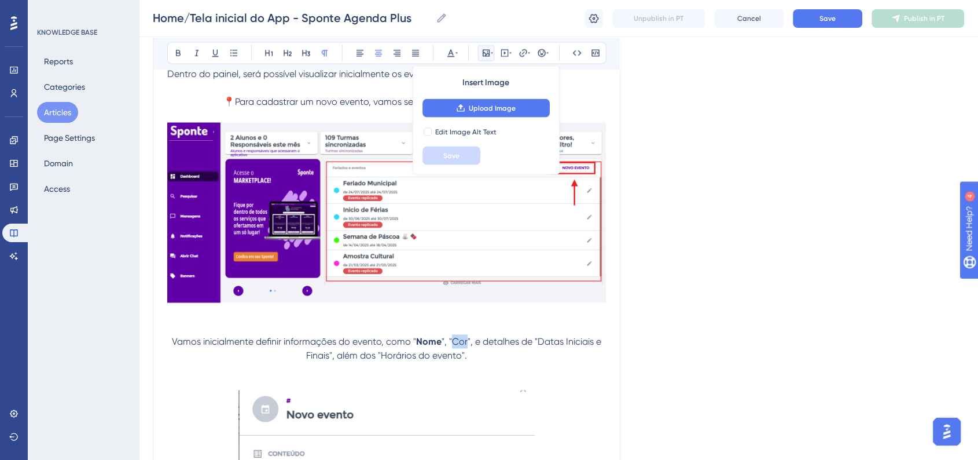
drag, startPoint x: 451, startPoint y: 348, endPoint x: 465, endPoint y: 347, distance: 14.0
click at [465, 347] on span "", "Cor", e detalhes de "Datas Iniciais e Finais", além dos "Horários do evento…" at bounding box center [454, 347] width 297 height 25
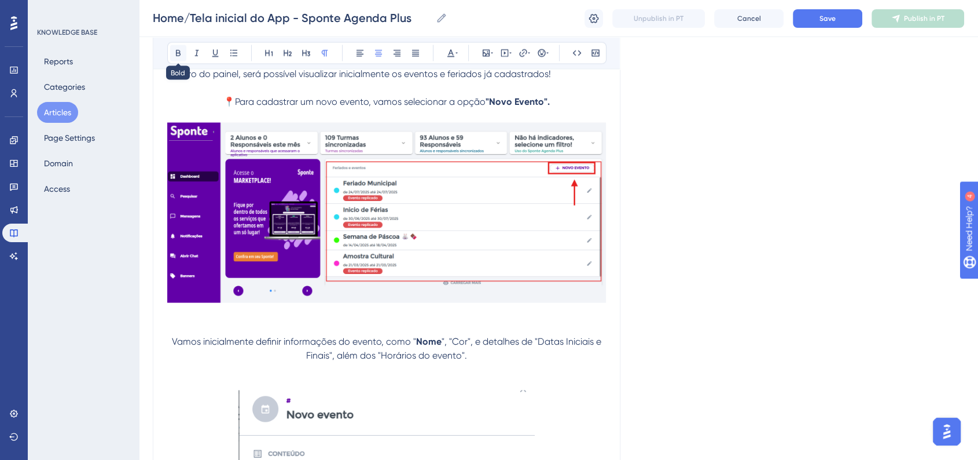
click at [175, 50] on icon at bounding box center [178, 52] width 9 height 9
click at [538, 348] on span "", e detalhes de "Datas Iniciais e Finais", além dos "Horários do evento"." at bounding box center [455, 347] width 298 height 25
drag, startPoint x: 539, startPoint y: 349, endPoint x: 330, endPoint y: 367, distance: 209.1
click at [181, 64] on div "Bold Italic Underline Bullet Point Heading 1 Heading 2 Heading 3 Normal Align L…" at bounding box center [386, 52] width 466 height 32
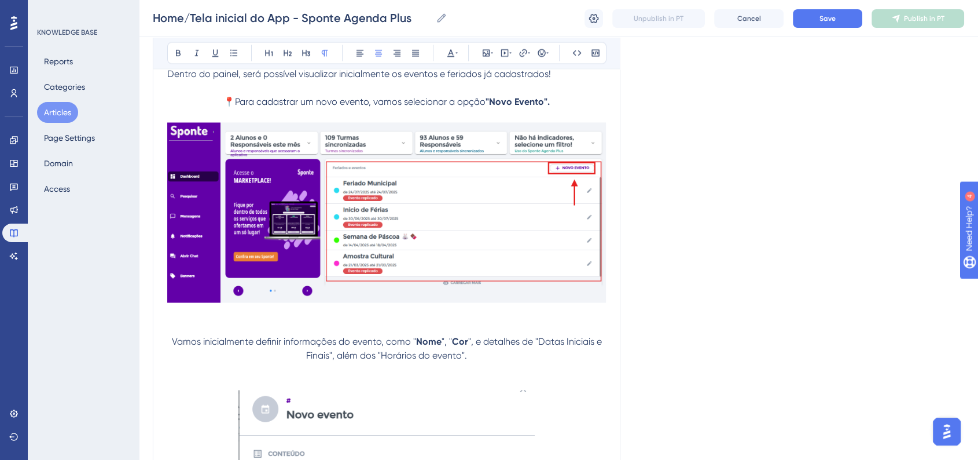
click at [180, 61] on div "Bold Italic Underline Bullet Point Heading 1 Heading 2 Heading 3 Normal Align L…" at bounding box center [386, 53] width 439 height 22
drag, startPoint x: 174, startPoint y: 53, endPoint x: 582, endPoint y: 181, distance: 427.6
click at [174, 53] on icon at bounding box center [178, 52] width 9 height 9
drag, startPoint x: 384, startPoint y: 365, endPoint x: 463, endPoint y: 360, distance: 78.9
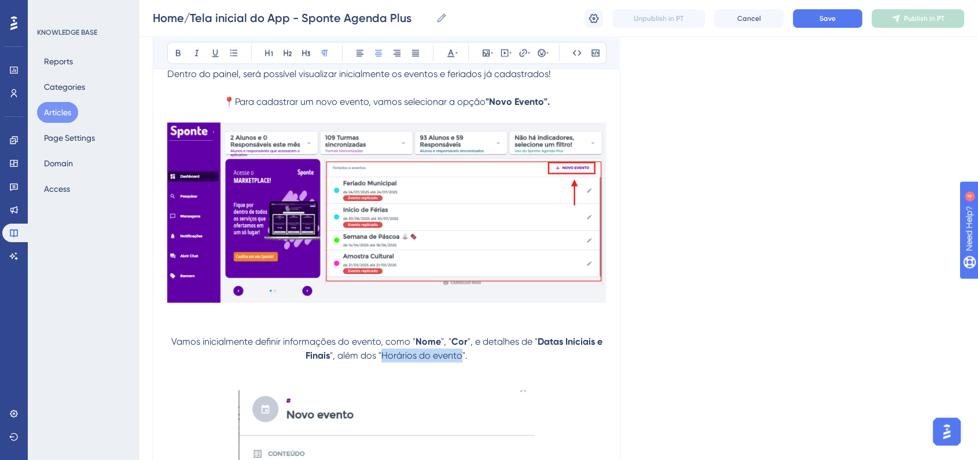
click at [463, 360] on p "Vamos inicialmente definir informações do evento, como " Nome ", " Cor ", e det…" at bounding box center [386, 348] width 439 height 28
click at [176, 52] on icon at bounding box center [178, 53] width 5 height 6
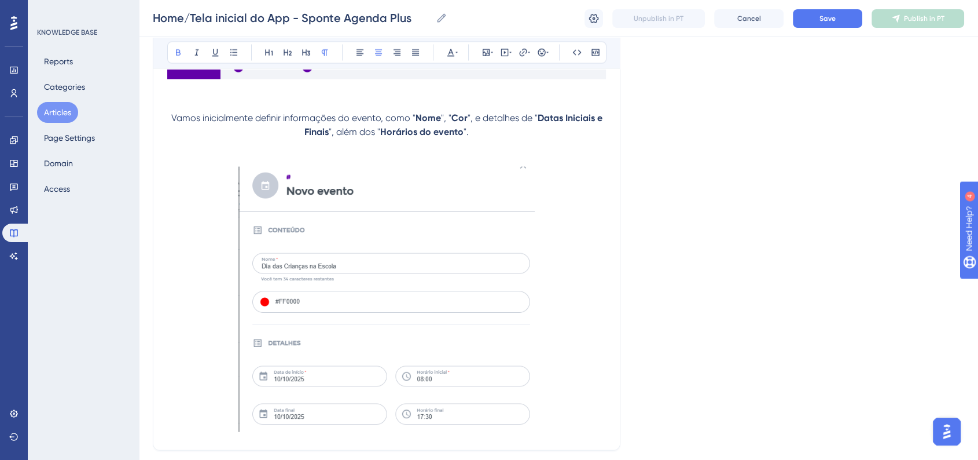
scroll to position [2504, 0]
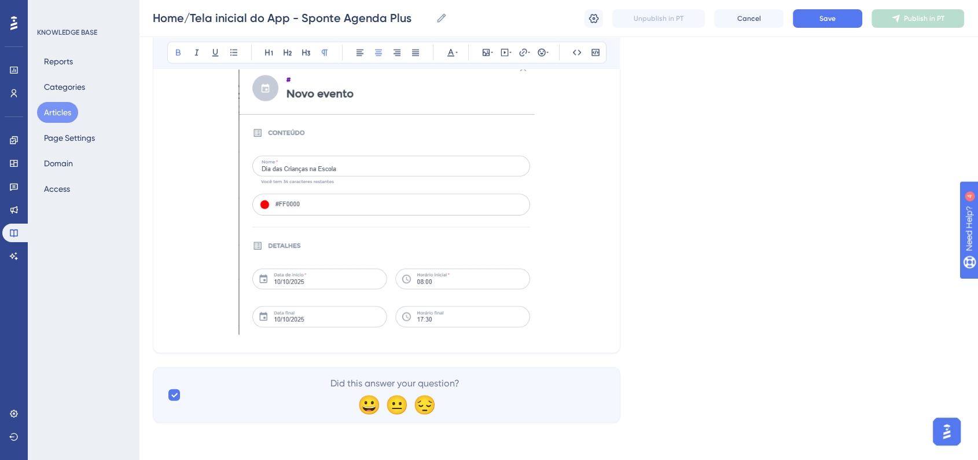
click at [571, 313] on p at bounding box center [386, 203] width 439 height 269
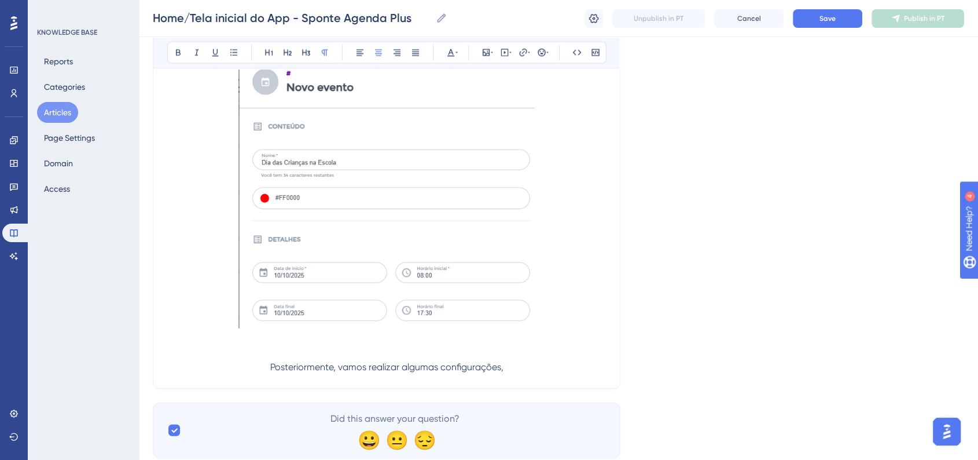
drag, startPoint x: 490, startPoint y: 376, endPoint x: 368, endPoint y: 383, distance: 122.9
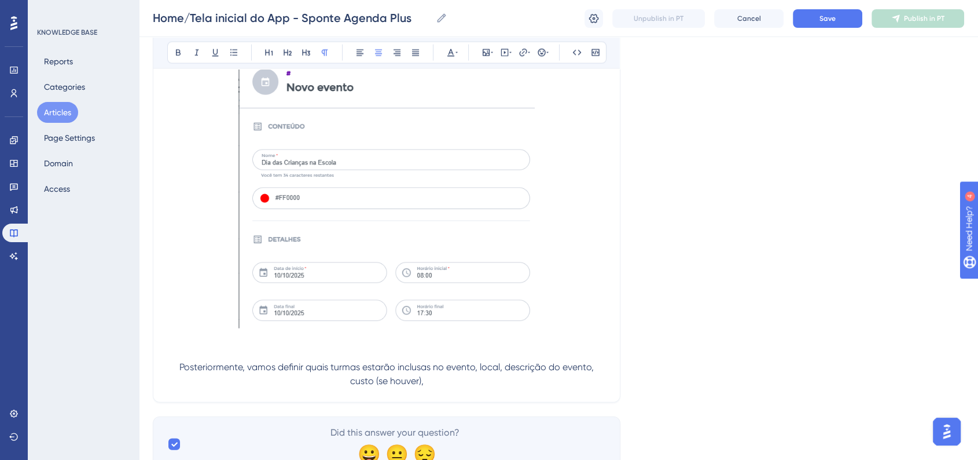
click at [457, 388] on p "Posteriormente, vamos definir quais turmas estarão inclusas no evento, local, d…" at bounding box center [386, 374] width 439 height 28
click at [510, 388] on p "Posteriormente, vamos definir quais turmas estarão inclusas no evento, local, d…" at bounding box center [386, 374] width 439 height 28
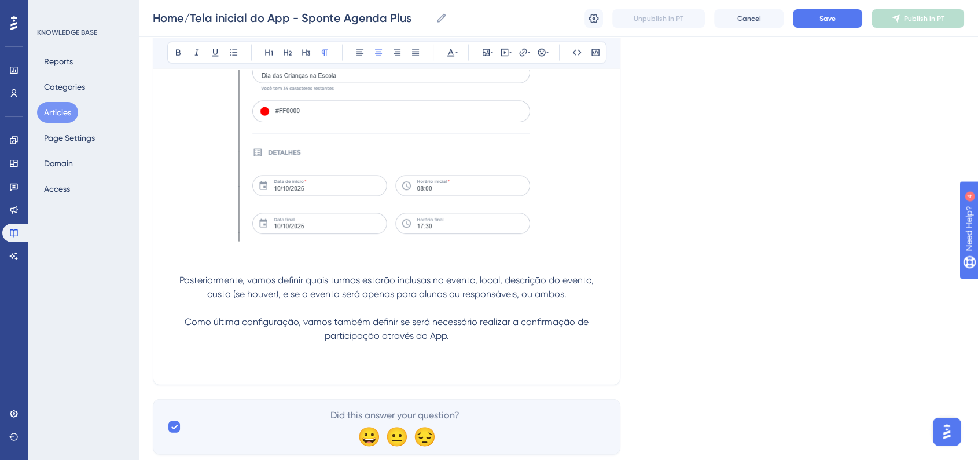
scroll to position [2629, 0]
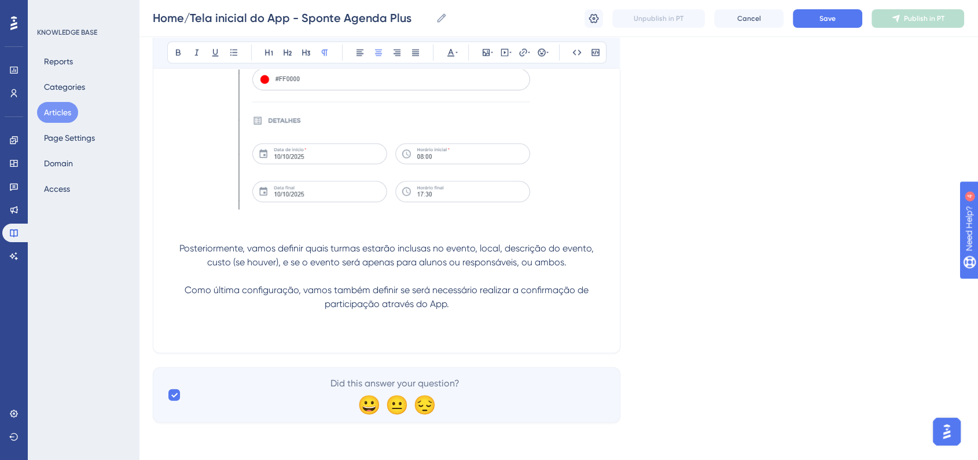
click at [357, 333] on p at bounding box center [386, 332] width 439 height 14
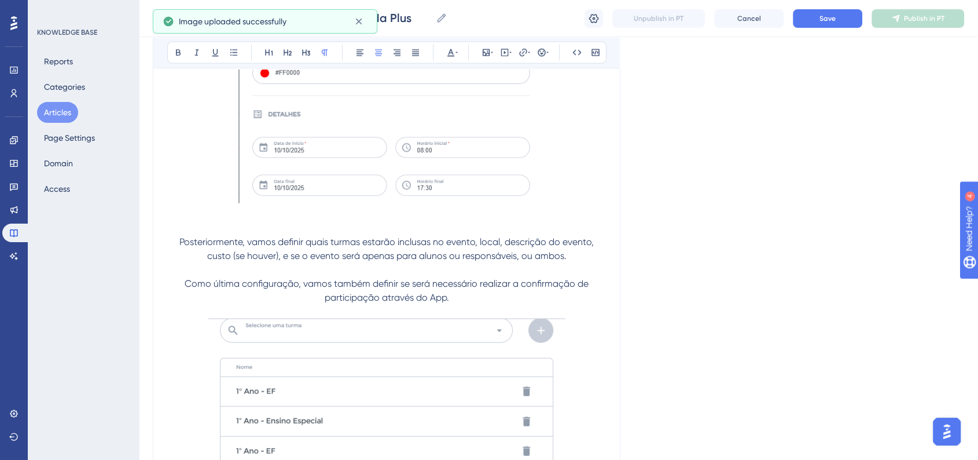
click at [452, 304] on p "Como última configuração, vamos também definir se será necessário realizar a co…" at bounding box center [386, 291] width 439 height 28
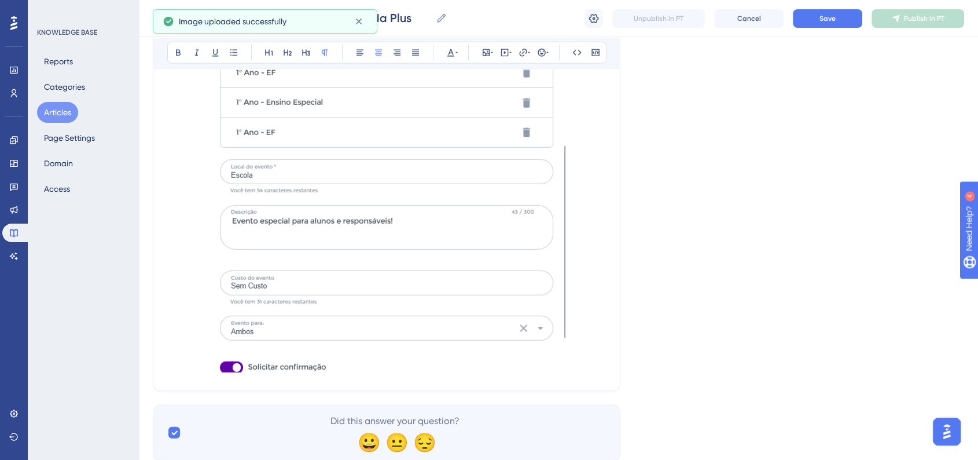
scroll to position [2951, 0]
click at [536, 315] on img at bounding box center [386, 183] width 357 height 372
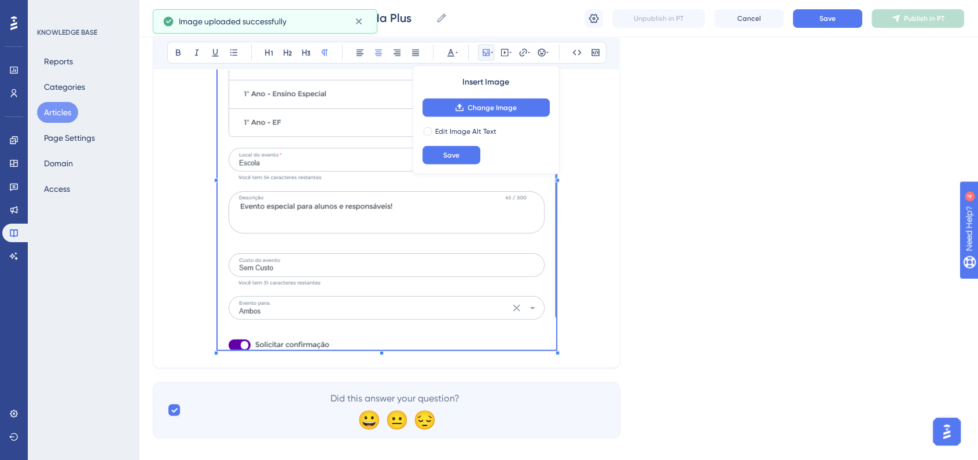
scroll to position [2822, 0]
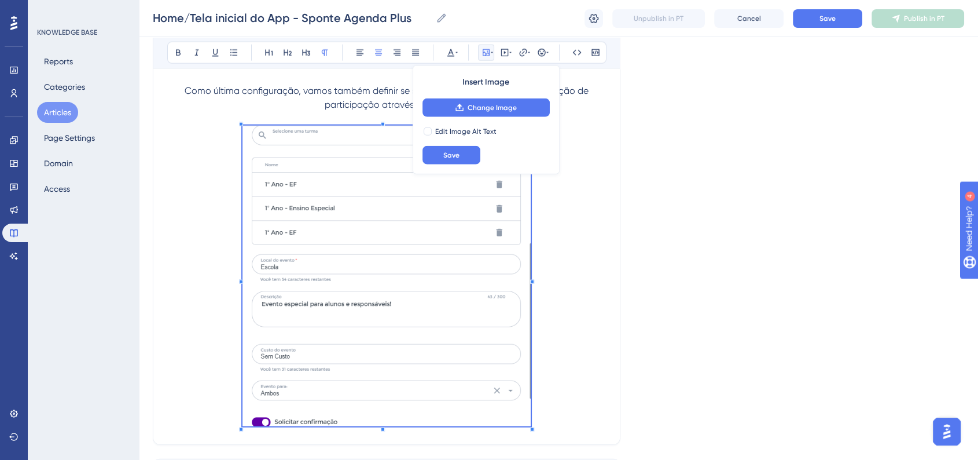
click at [495, 319] on span at bounding box center [387, 278] width 288 height 304
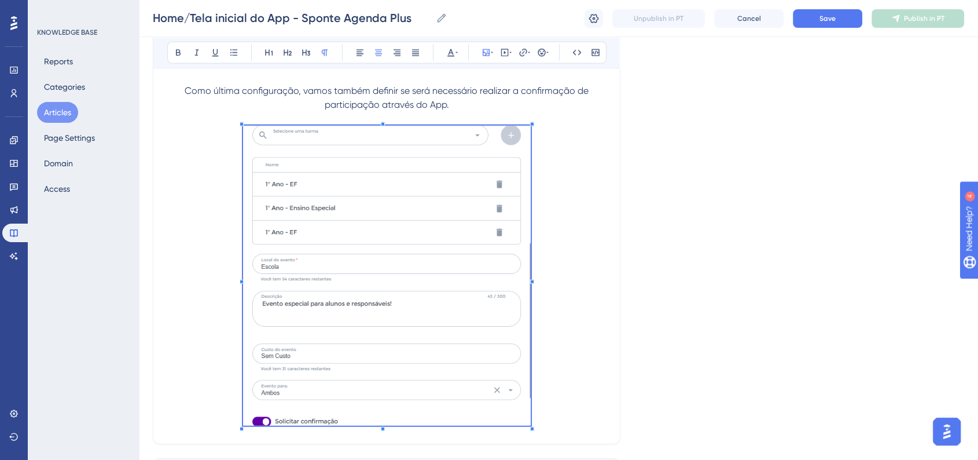
click at [810, 30] on div "Home/Tela inicial do App - Sponte Agenda Plus Home/Tela inicial do App - Sponte…" at bounding box center [558, 18] width 839 height 37
click at [813, 27] on button "Save" at bounding box center [827, 18] width 69 height 19
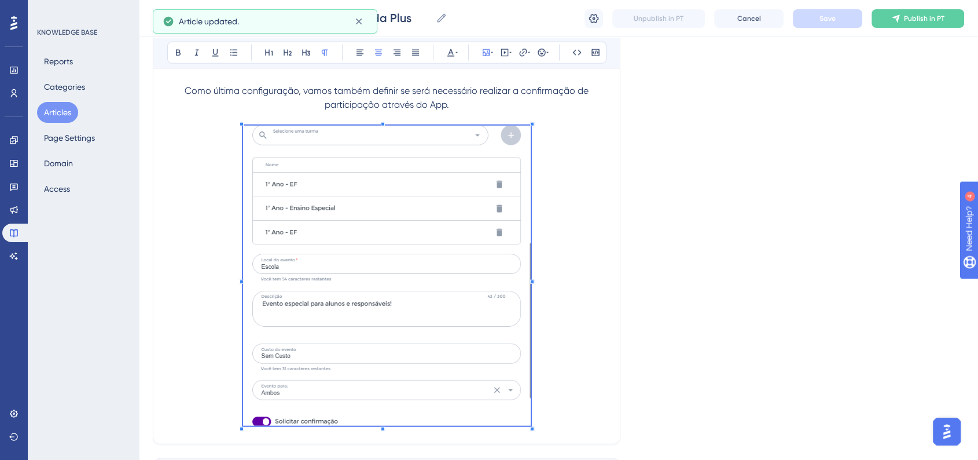
click at [569, 314] on p at bounding box center [386, 278] width 439 height 304
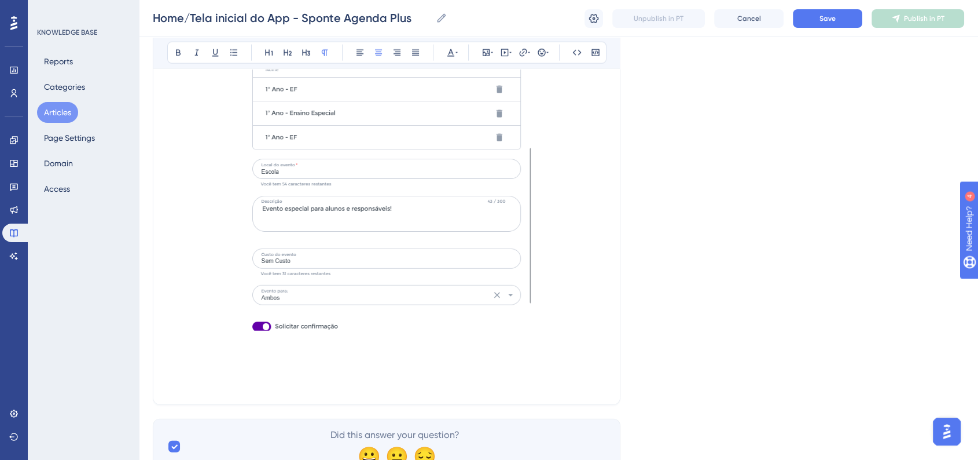
scroll to position [2974, 0]
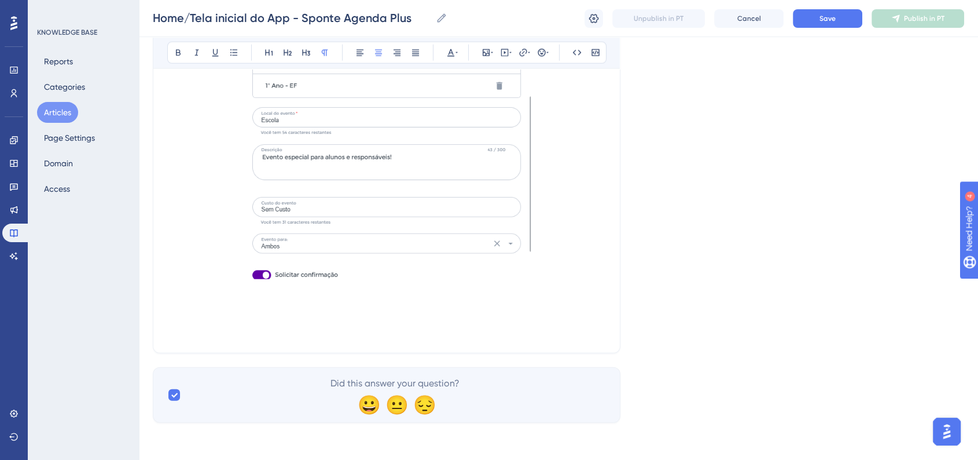
click at [574, 289] on p at bounding box center [386, 290] width 439 height 14
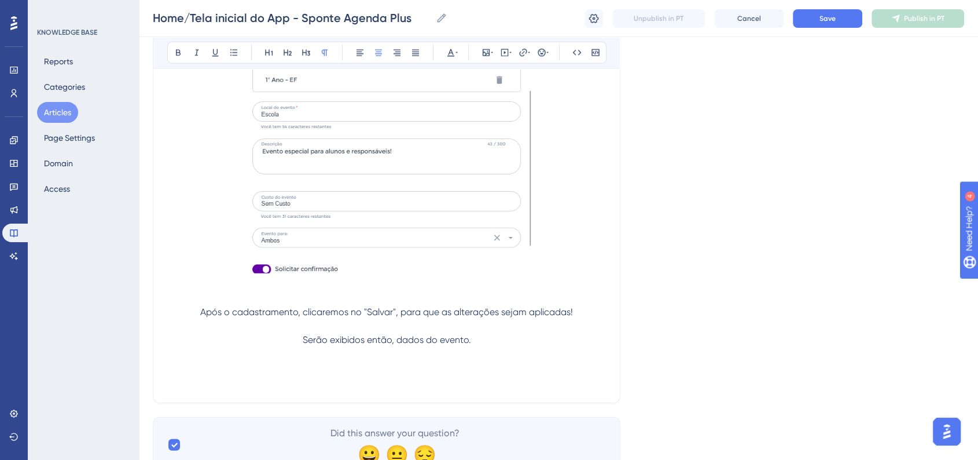
click at [365, 345] on span "Serão exibidos então, dados do evento." at bounding box center [387, 339] width 168 height 11
click at [462, 344] on span "Serão exibidos então, dados do evento." at bounding box center [387, 339] width 168 height 11
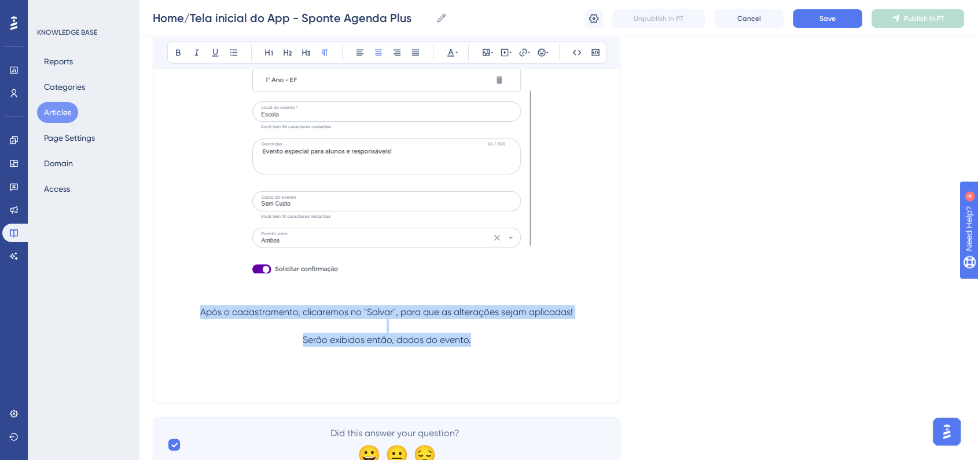
drag, startPoint x: 478, startPoint y: 351, endPoint x: 203, endPoint y: 320, distance: 277.2
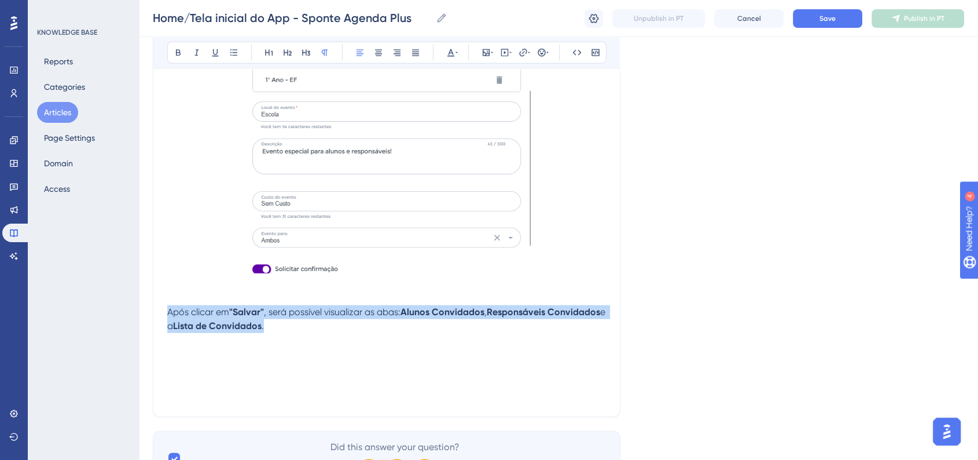
drag, startPoint x: 167, startPoint y: 318, endPoint x: 365, endPoint y: 337, distance: 198.3
click at [365, 333] on p "Após clicar em "Salvar" , será possível visualizar as abas: Alunos Convidados ,…" at bounding box center [386, 319] width 439 height 28
click at [383, 57] on button at bounding box center [378, 53] width 16 height 16
click at [803, 19] on button "Save" at bounding box center [827, 18] width 69 height 19
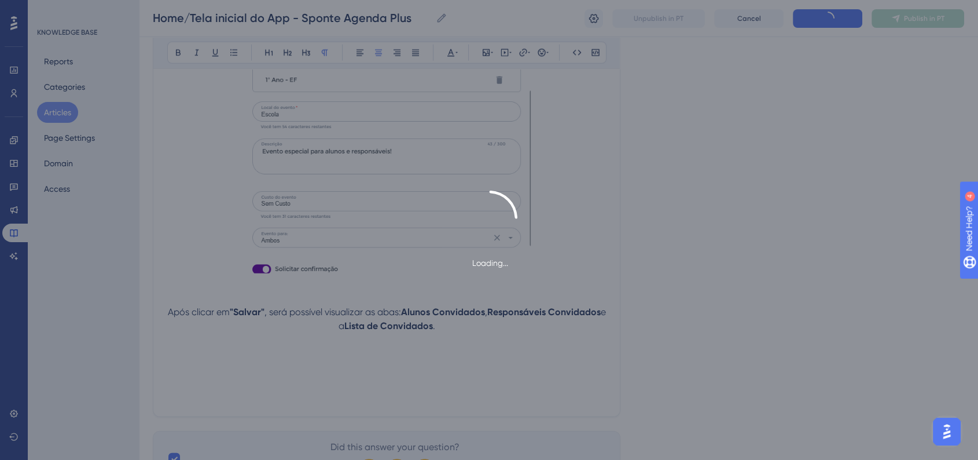
click at [486, 333] on div "Loading..." at bounding box center [489, 230] width 978 height 460
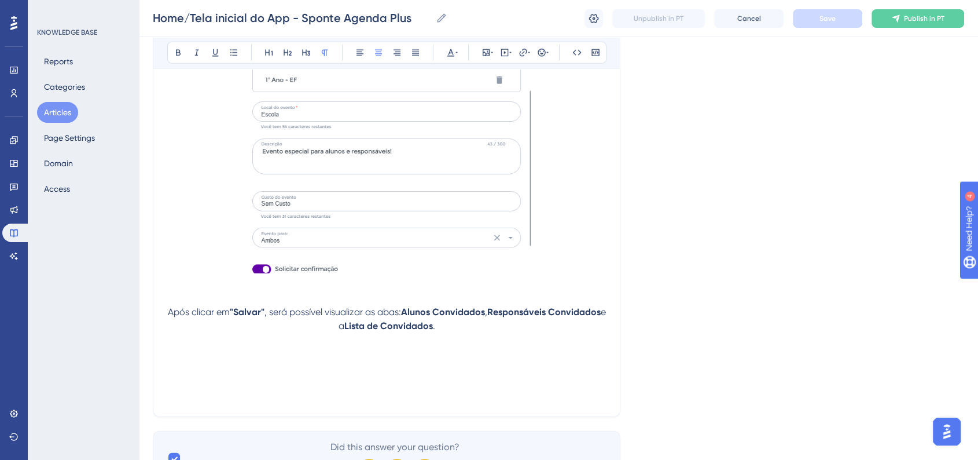
click at [420, 374] on p at bounding box center [386, 368] width 439 height 14
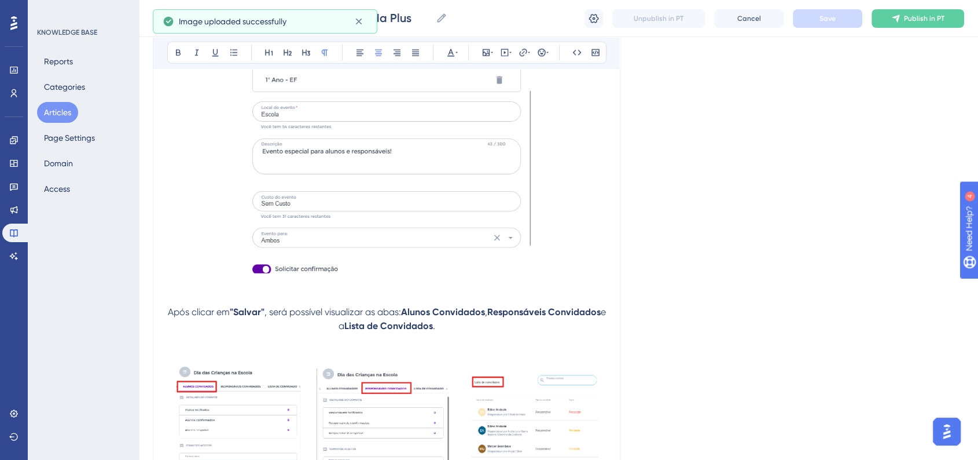
click at [393, 376] on p at bounding box center [386, 436] width 439 height 151
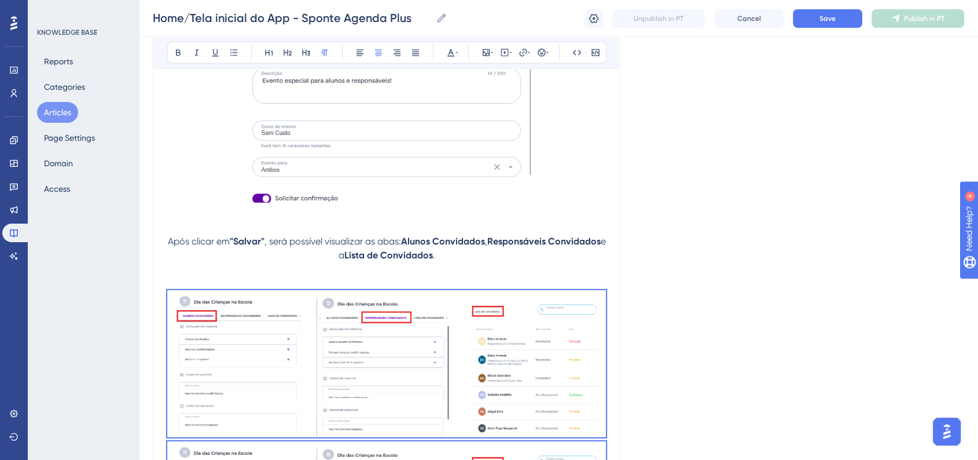
drag, startPoint x: 432, startPoint y: 324, endPoint x: 296, endPoint y: 288, distance: 140.7
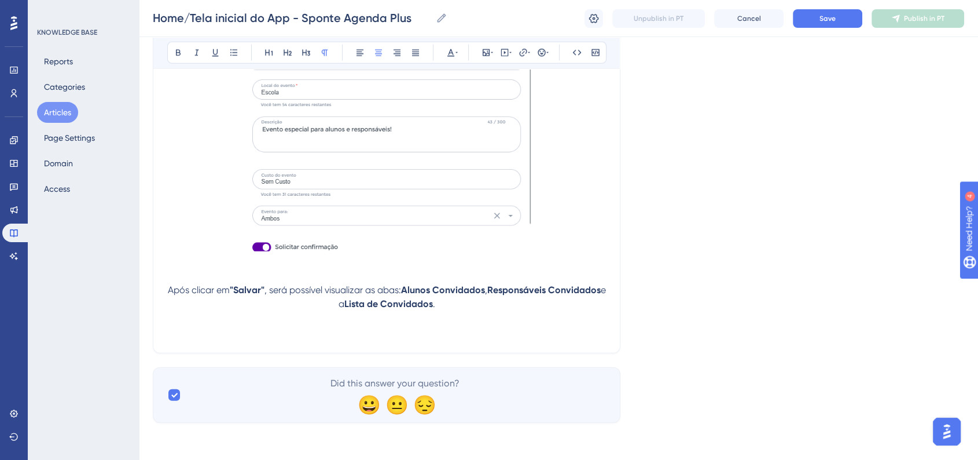
scroll to position [3017, 0]
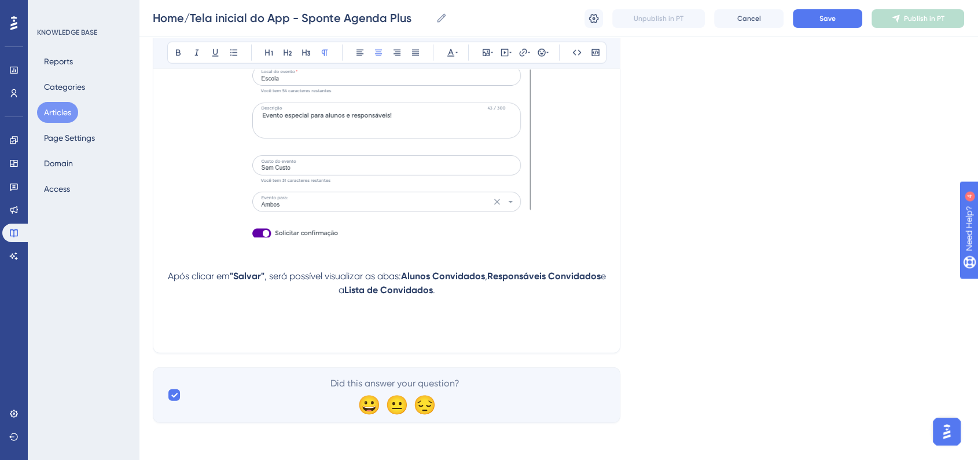
click at [389, 316] on p at bounding box center [386, 318] width 439 height 14
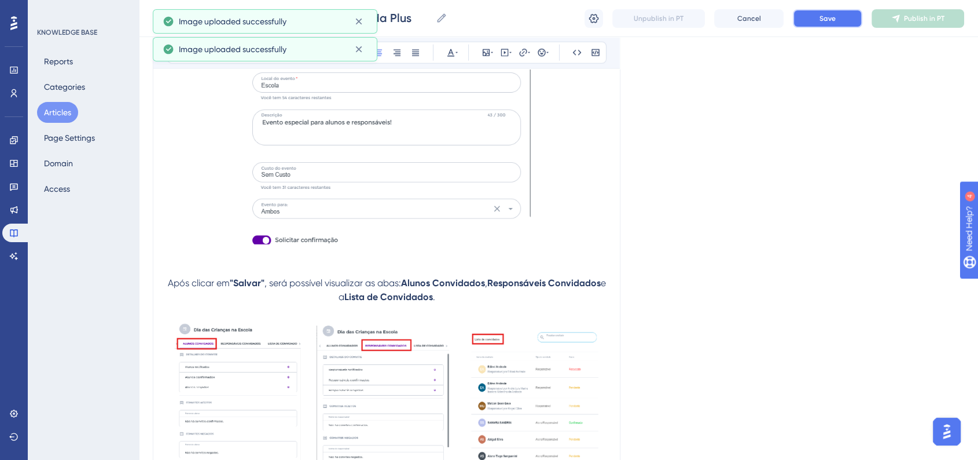
click at [832, 20] on span "Save" at bounding box center [828, 18] width 16 height 9
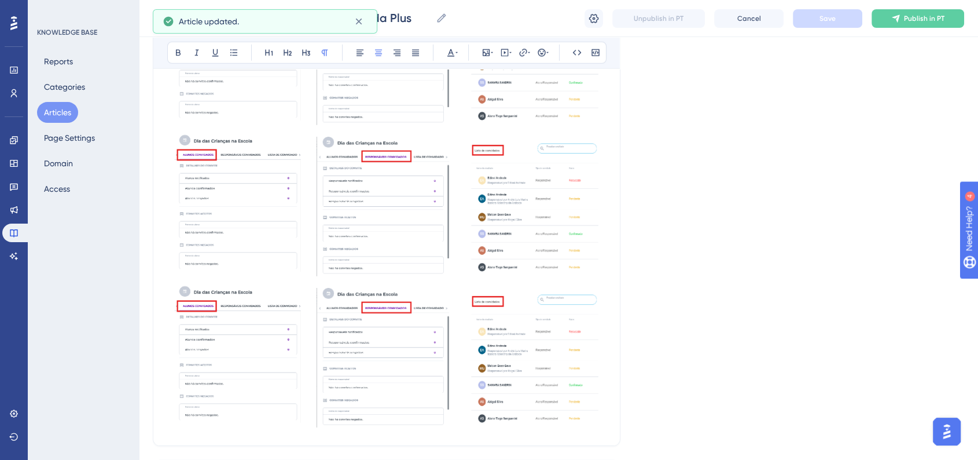
scroll to position [3441, 0]
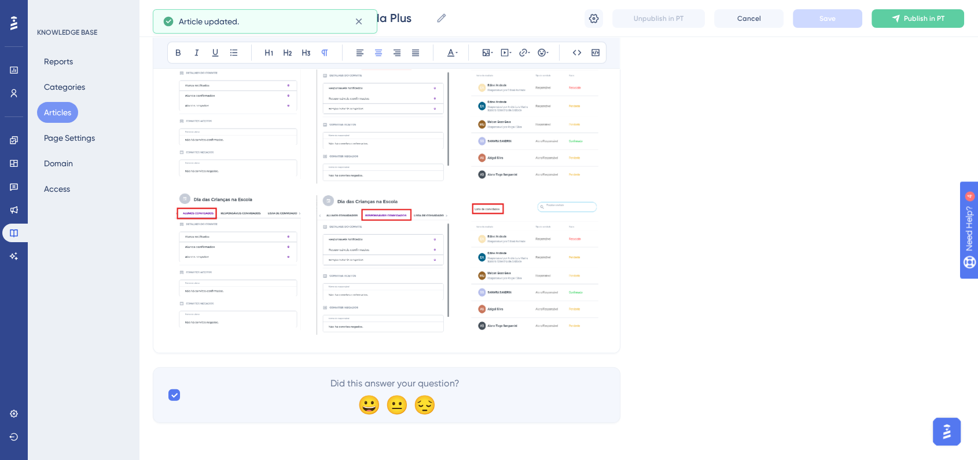
click at [483, 299] on img at bounding box center [386, 261] width 439 height 147
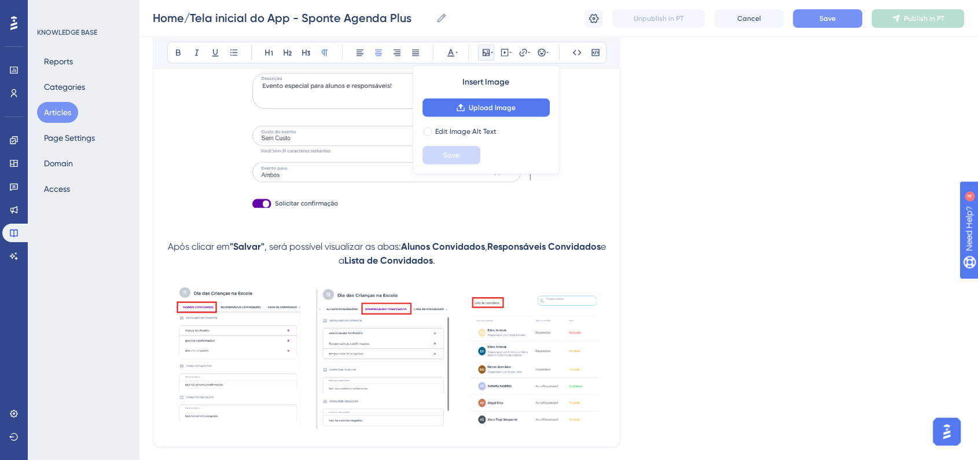
scroll to position [3140, 0]
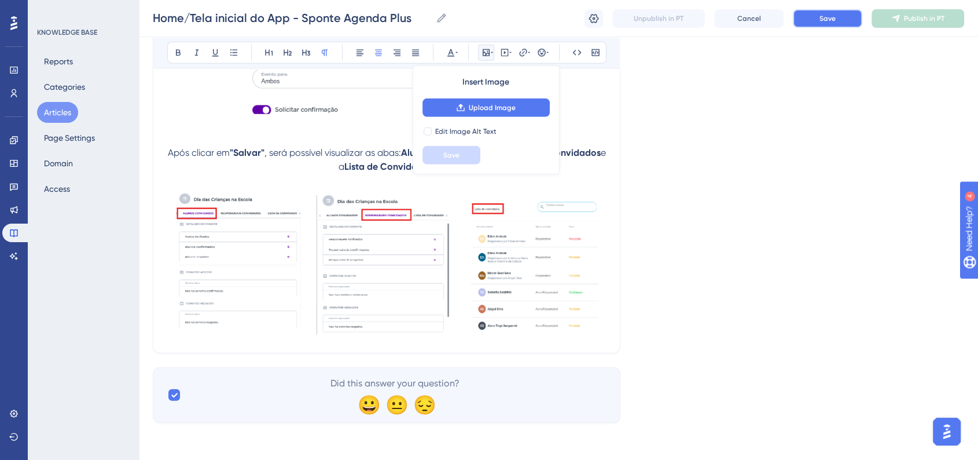
click at [806, 21] on button "Save" at bounding box center [827, 18] width 69 height 19
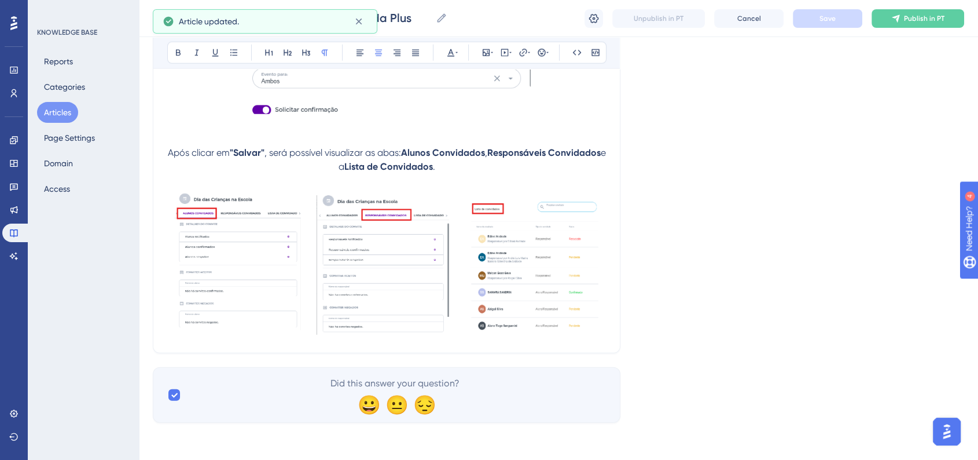
drag, startPoint x: 375, startPoint y: 168, endPoint x: 475, endPoint y: 167, distance: 99.6
click at [474, 167] on p "Após clicar em "Salvar" , será possível visualizar as abas: Alunos Convidados ,…" at bounding box center [386, 160] width 439 height 28
copy p "Lista de Convidados ."
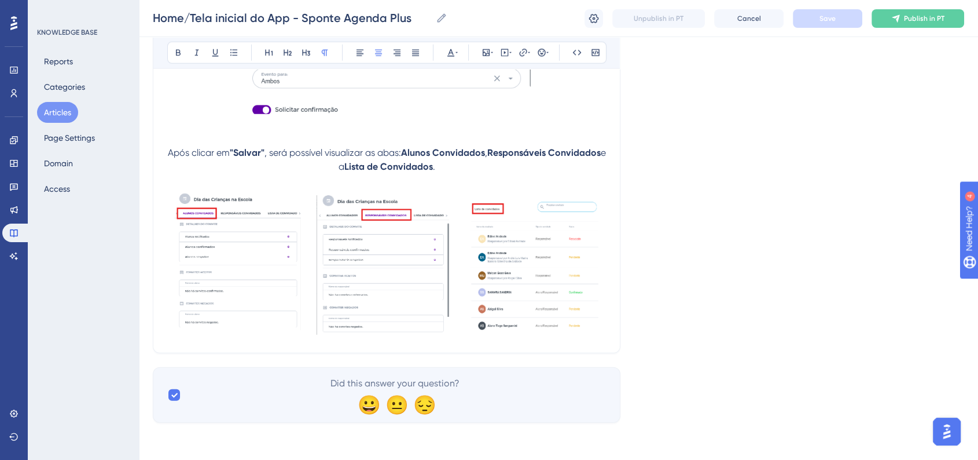
click at [565, 285] on img at bounding box center [386, 261] width 439 height 147
click at [453, 150] on strong "Alunos Convidados" at bounding box center [443, 152] width 84 height 11
click at [414, 269] on img at bounding box center [386, 261] width 439 height 147
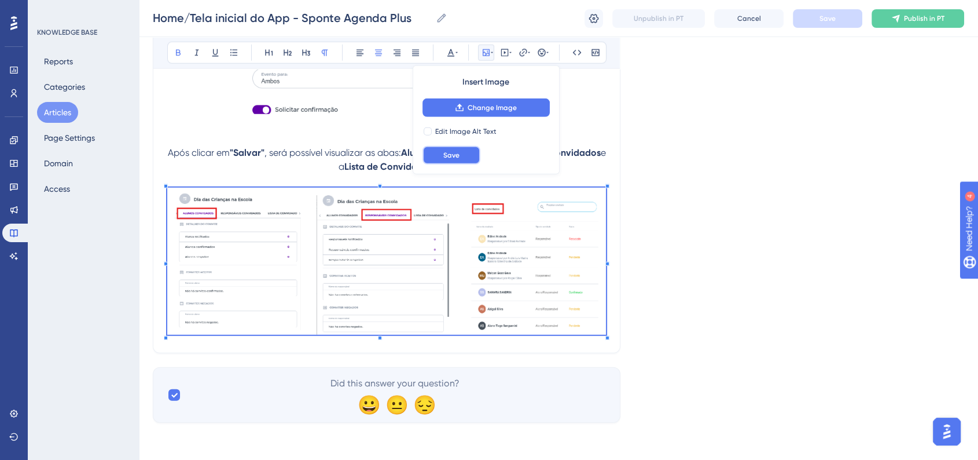
click at [456, 157] on span "Save" at bounding box center [451, 154] width 16 height 9
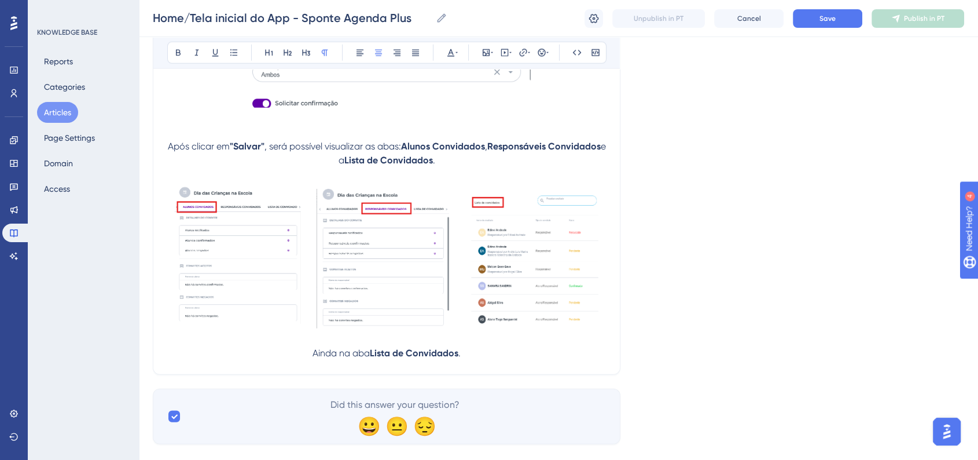
click at [370, 358] on span "Ainda na aba" at bounding box center [341, 352] width 57 height 11
click at [458, 358] on strong "Lista de Convidados" at bounding box center [414, 352] width 89 height 11
drag, startPoint x: 512, startPoint y: 358, endPoint x: 556, endPoint y: 368, distance: 44.6
click at [512, 358] on p "Ainda na aba Lista de Convidados, será possível realizar ." at bounding box center [386, 353] width 439 height 14
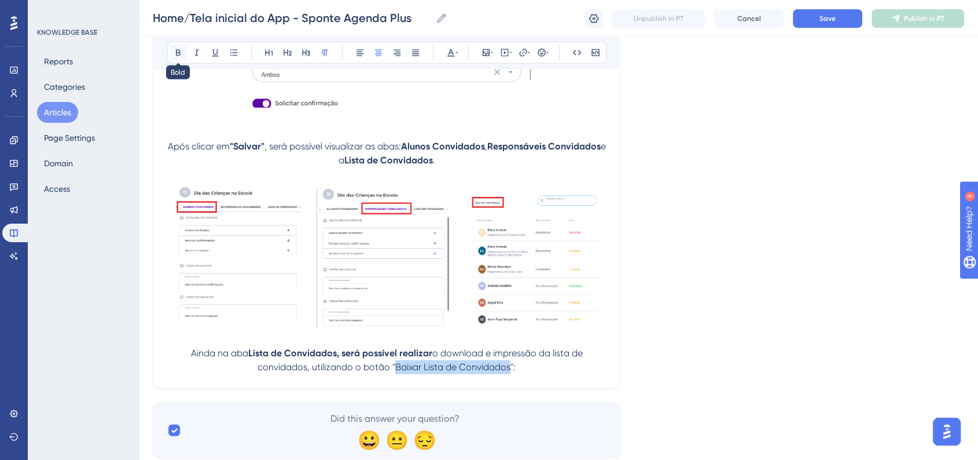
click at [184, 53] on button at bounding box center [178, 53] width 16 height 16
click at [530, 373] on p "Ainda na aba Lista de Convidados, será possível realizar o download e impressão…" at bounding box center [386, 360] width 439 height 28
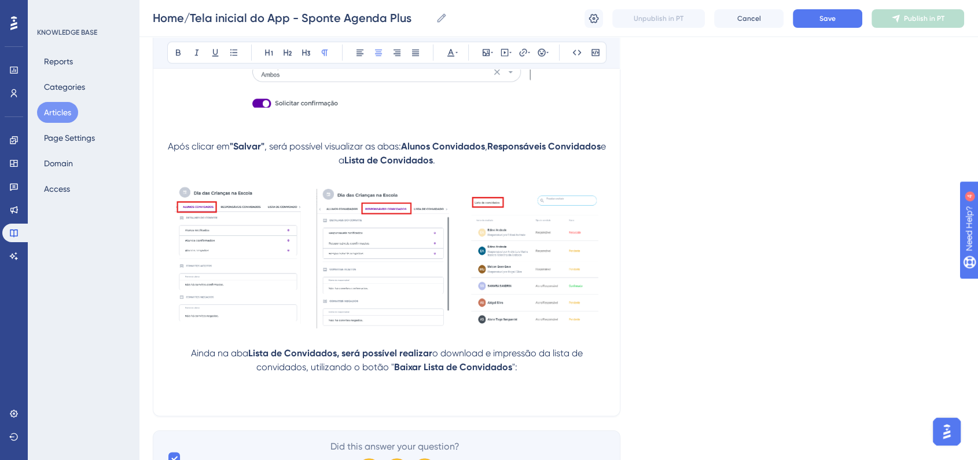
click at [297, 402] on p at bounding box center [386, 395] width 439 height 14
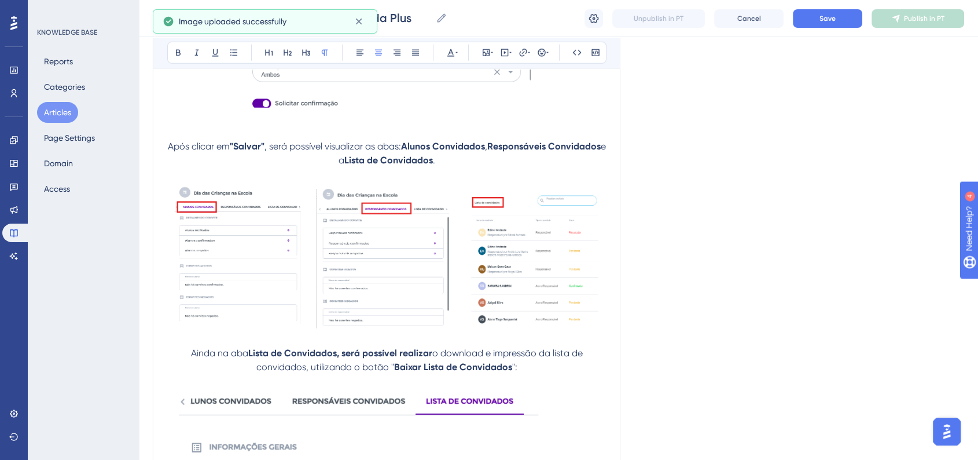
scroll to position [3204, 0]
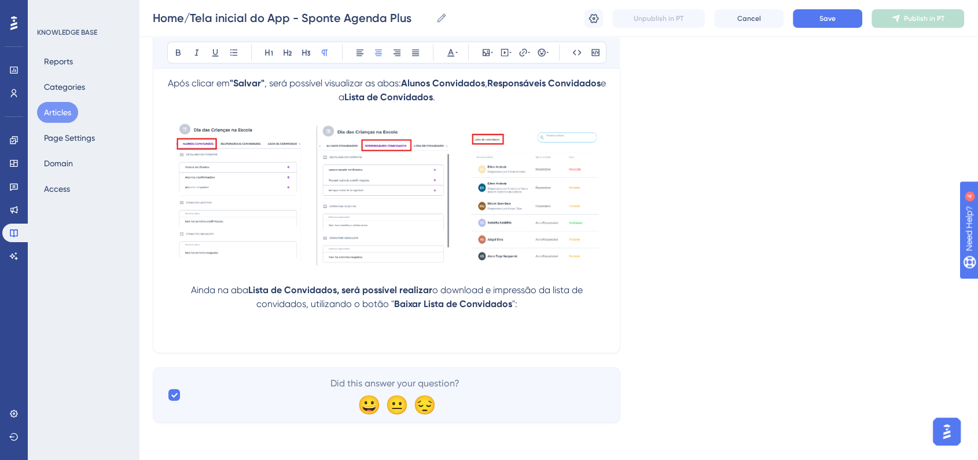
click at [387, 339] on p at bounding box center [386, 332] width 439 height 14
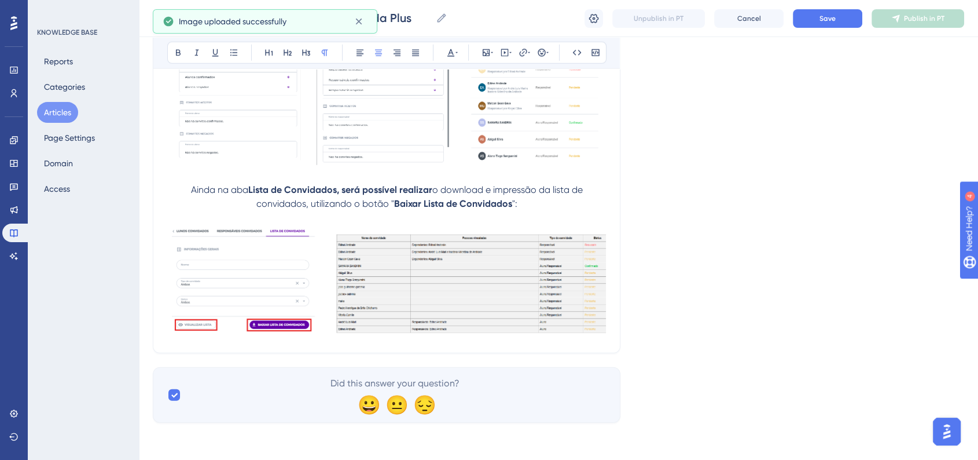
scroll to position [3246, 0]
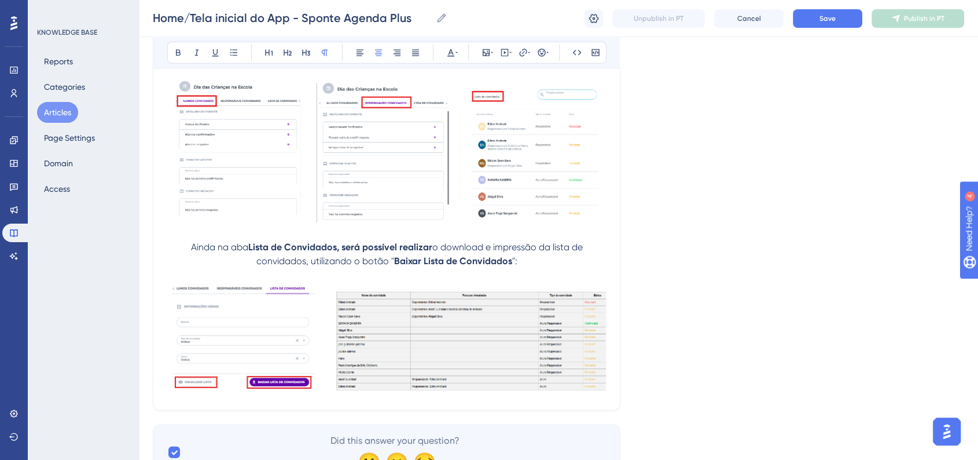
click at [512, 266] on span "":" at bounding box center [514, 260] width 5 height 11
drag, startPoint x: 343, startPoint y: 255, endPoint x: 432, endPoint y: 258, distance: 89.8
click at [432, 252] on strong "Lista de Convidados, será possível realizar" at bounding box center [340, 246] width 184 height 11
click at [171, 50] on button at bounding box center [178, 53] width 16 height 16
click at [470, 237] on p at bounding box center [386, 233] width 439 height 14
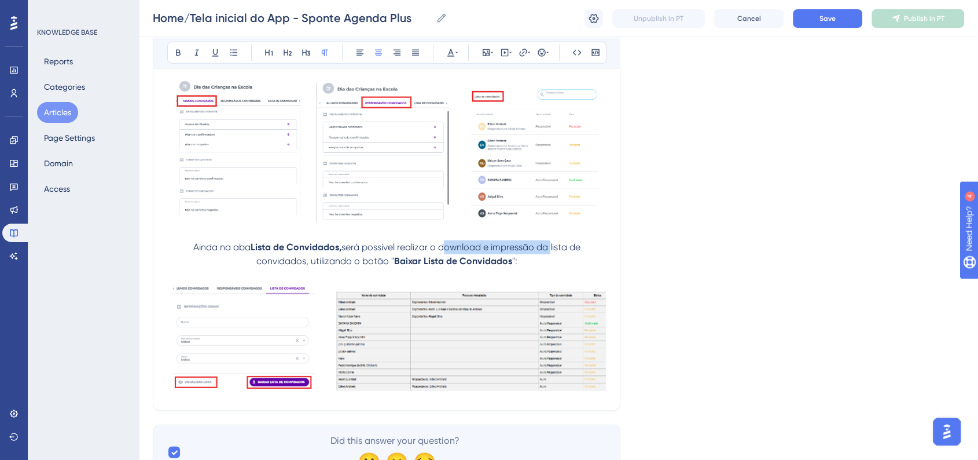
drag, startPoint x: 442, startPoint y: 254, endPoint x: 542, endPoint y: 257, distance: 99.6
click at [549, 257] on span "será possível realizar o download e impressão da lista de convidados, utilizand…" at bounding box center [419, 253] width 326 height 25
click at [426, 257] on span "será possível realizar o download e impressão da lista de convidados, utilizand…" at bounding box center [419, 253] width 326 height 25
drag, startPoint x: 441, startPoint y: 256, endPoint x: 569, endPoint y: 254, distance: 127.9
click at [569, 254] on span "será possível realizar o download e impressão da lista de convidados, utilizand…" at bounding box center [419, 253] width 326 height 25
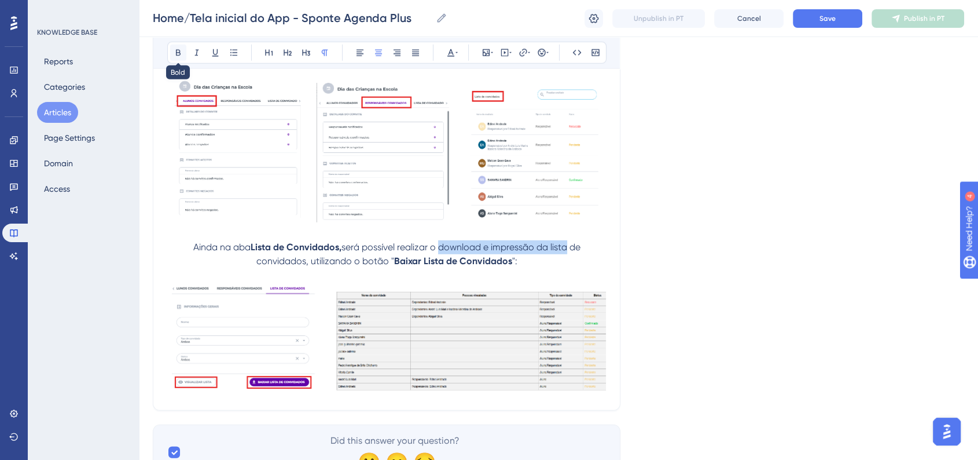
click at [178, 53] on icon at bounding box center [178, 52] width 9 height 9
click at [604, 226] on div at bounding box center [386, 150] width 439 height 151
click at [809, 23] on button "Save" at bounding box center [827, 18] width 69 height 19
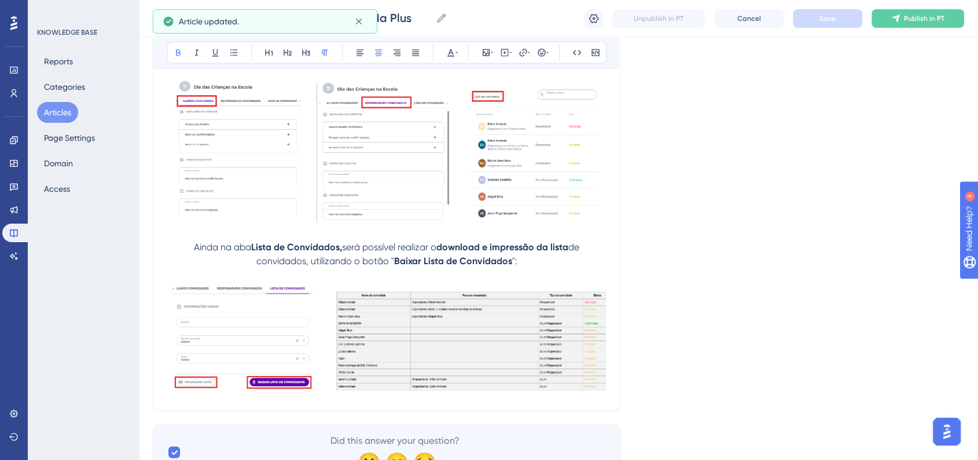
click at [194, 252] on span "Ainda na aba" at bounding box center [222, 246] width 57 height 11
click at [537, 57] on button at bounding box center [542, 53] width 16 height 16
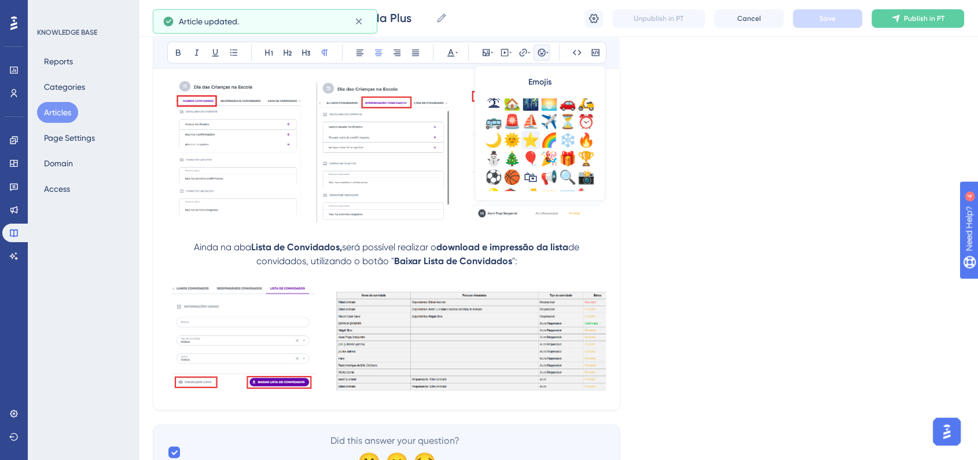
scroll to position [321, 0]
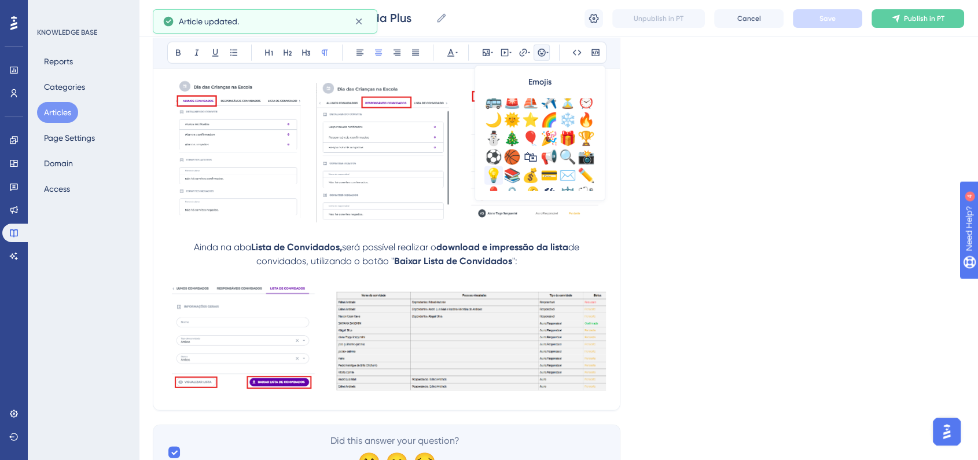
click at [493, 172] on div "💡" at bounding box center [493, 175] width 19 height 19
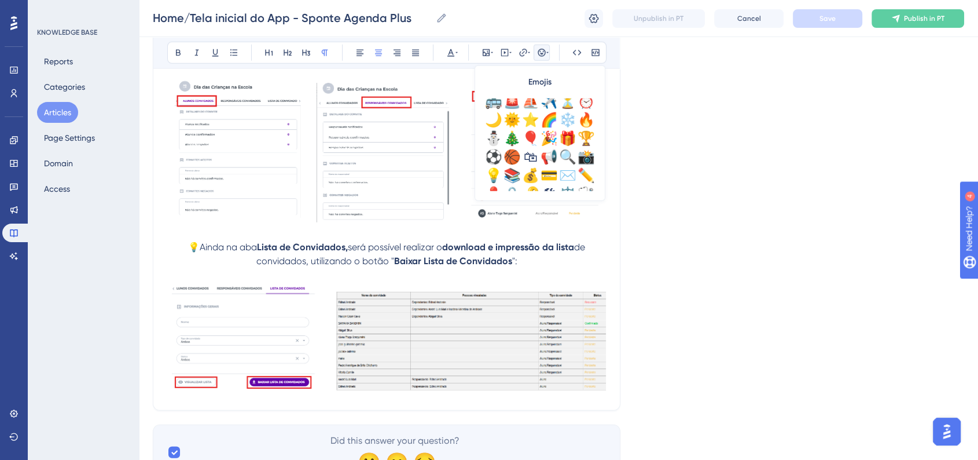
click at [827, 24] on button "Save" at bounding box center [827, 18] width 69 height 19
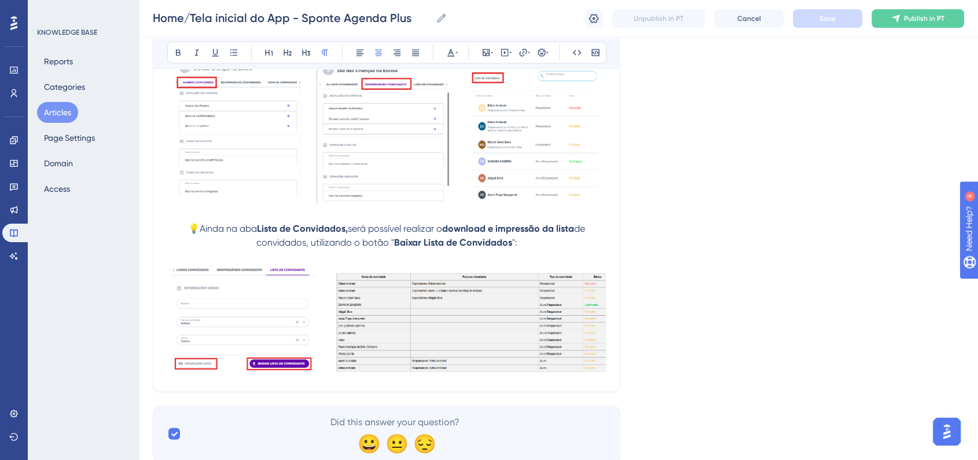
scroll to position [3311, 0]
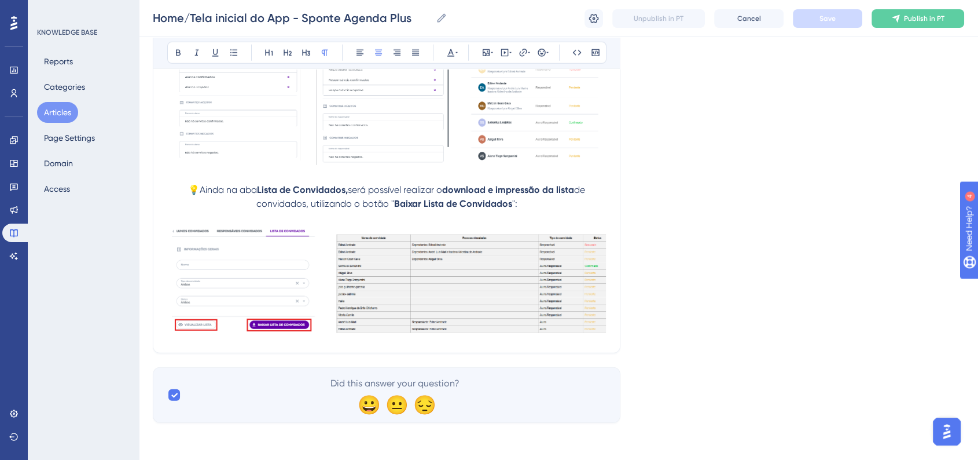
click at [593, 323] on img at bounding box center [386, 280] width 439 height 110
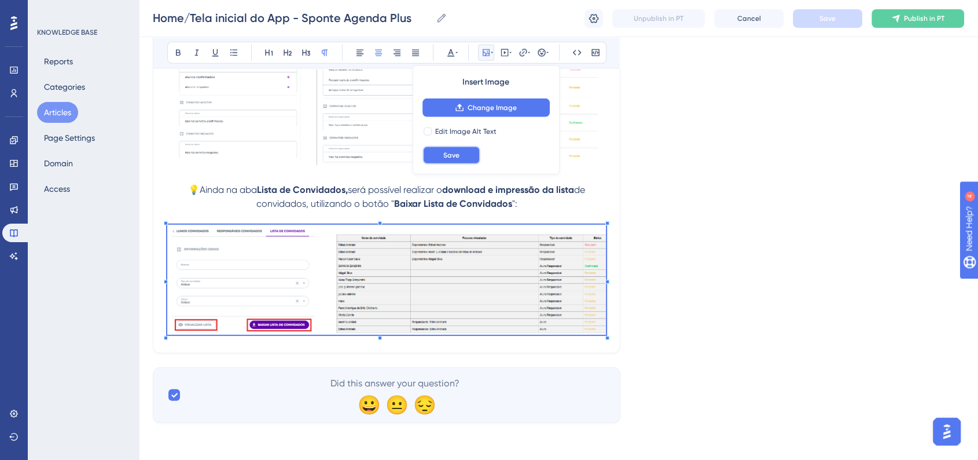
click at [454, 160] on button "Save" at bounding box center [452, 155] width 58 height 19
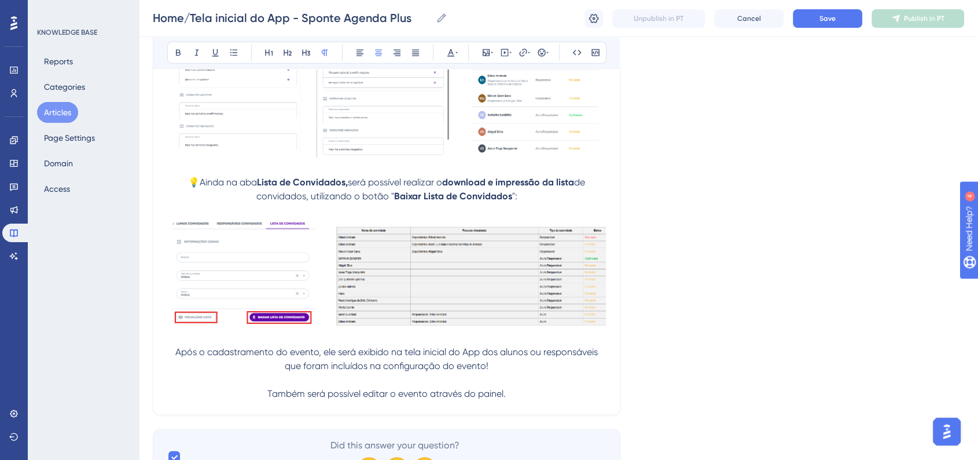
click at [176, 359] on span "Após o cadastramento do evento, ele será exibido na tela inicial do App dos alu…" at bounding box center [387, 358] width 425 height 25
click at [550, 52] on div "Bold Italic Underline Bullet Point Heading 1 Heading 2 Heading 3 Normal Align L…" at bounding box center [386, 53] width 439 height 22
click at [548, 54] on icon at bounding box center [547, 52] width 2 height 9
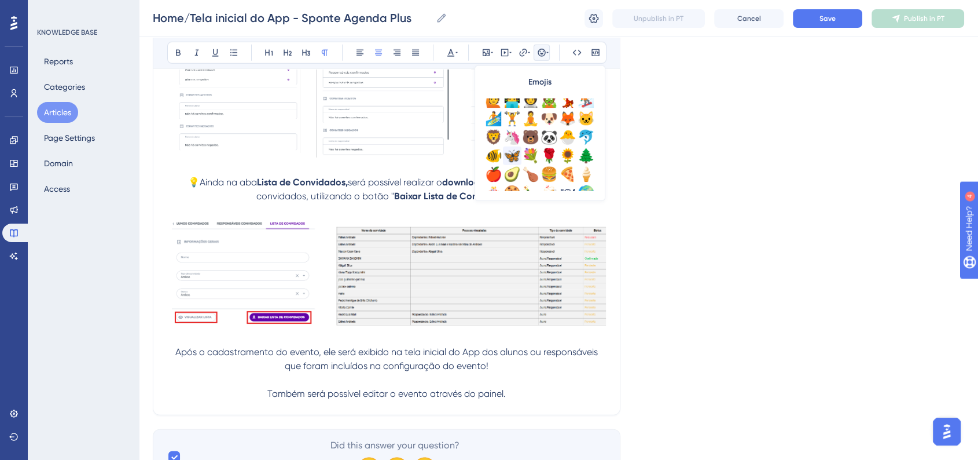
scroll to position [407, 0]
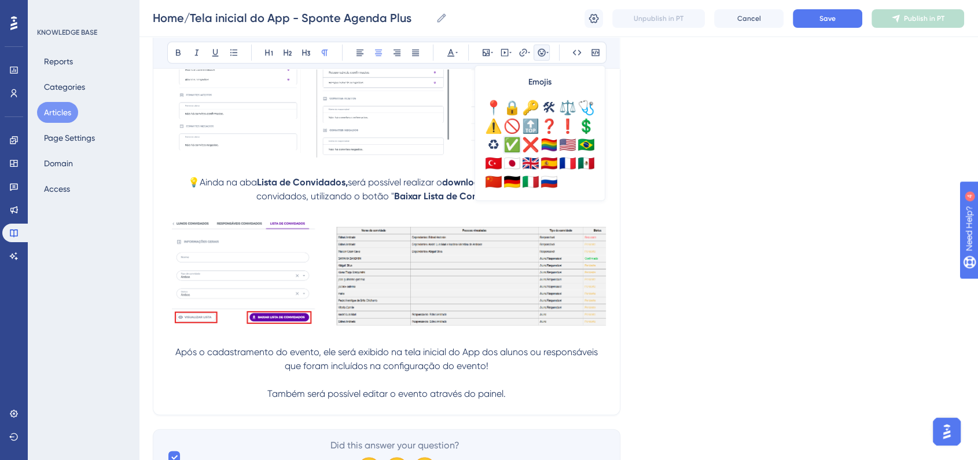
click at [514, 141] on div "✅" at bounding box center [512, 144] width 19 height 19
click at [170, 359] on span "✅Após o cadastramento do evento, ele será exibido na tela inicial do App dos al…" at bounding box center [388, 358] width 436 height 25
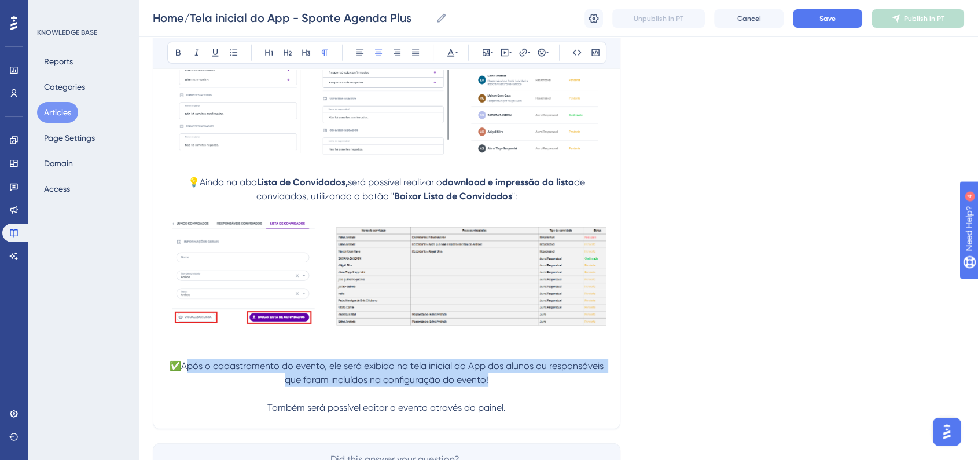
drag, startPoint x: 185, startPoint y: 375, endPoint x: 493, endPoint y: 385, distance: 308.7
click at [493, 385] on p "✅Após o cadastramento do evento, ele será exibido na tela inicial do App dos al…" at bounding box center [386, 373] width 439 height 28
click at [500, 386] on p "✅Após o cadastramento do evento, ele será exibido na tela inicial do App dos al…" at bounding box center [386, 373] width 439 height 28
click at [500, 387] on p "✅Após o cadastramento do evento, ele será exibido na tela inicial do App dos al…" at bounding box center [386, 373] width 439 height 28
click at [491, 387] on p "✅Após o cadastramento do evento, ele será exibido na tela inicial do App dos al…" at bounding box center [386, 373] width 439 height 28
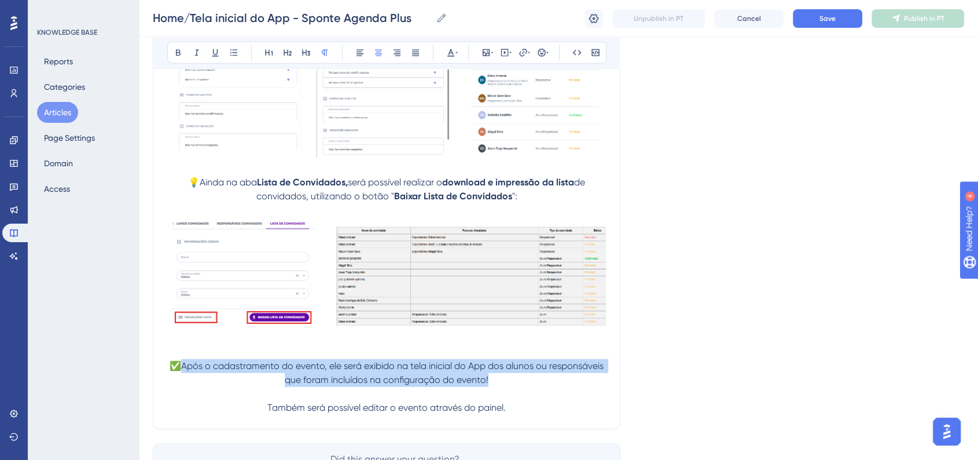
drag, startPoint x: 496, startPoint y: 389, endPoint x: 181, endPoint y: 372, distance: 315.9
click at [181, 372] on p "✅Após o cadastramento do evento, ele será exibido na tela inicial do App dos al…" at bounding box center [386, 373] width 439 height 28
click at [176, 55] on icon at bounding box center [178, 53] width 5 height 6
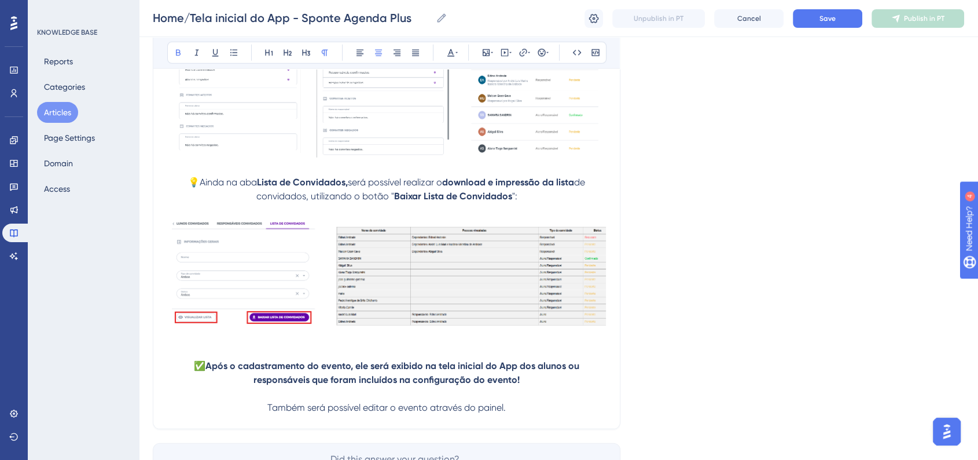
click at [265, 414] on p "Também será possível editar o evento através do painel." at bounding box center [386, 408] width 439 height 14
click at [545, 56] on icon at bounding box center [541, 52] width 9 height 9
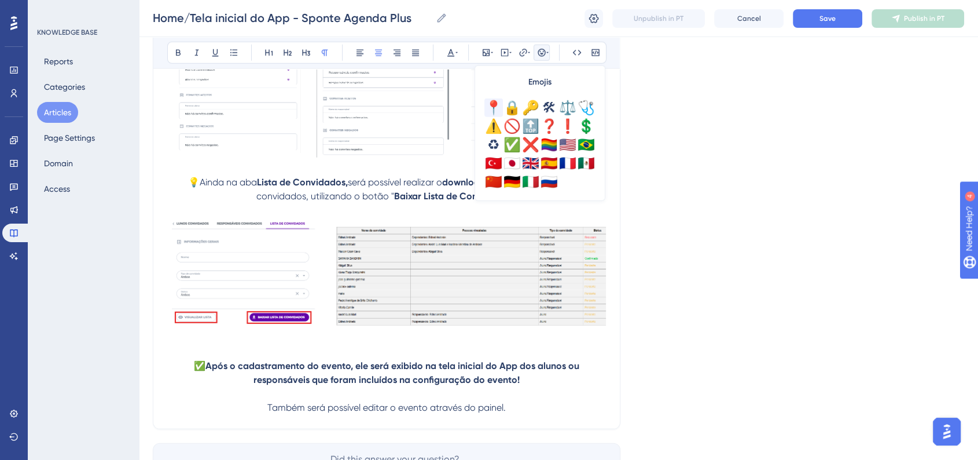
click at [488, 108] on div "📍" at bounding box center [493, 107] width 19 height 19
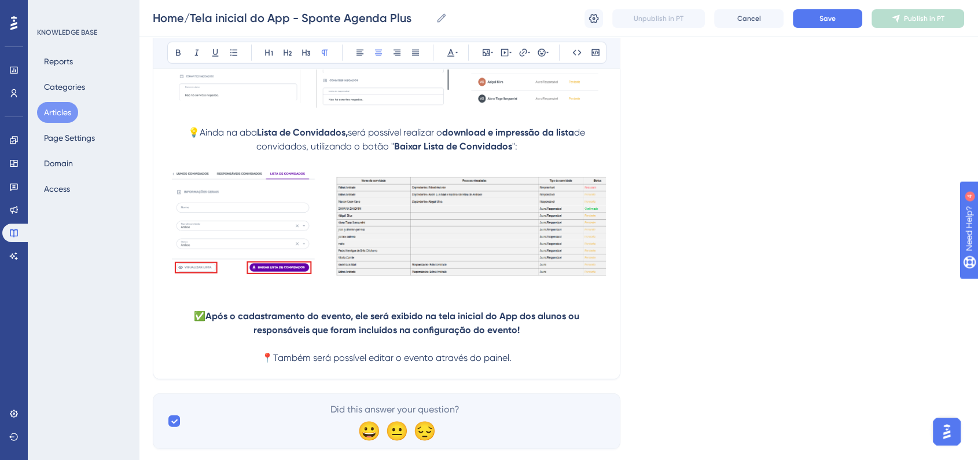
scroll to position [3375, 0]
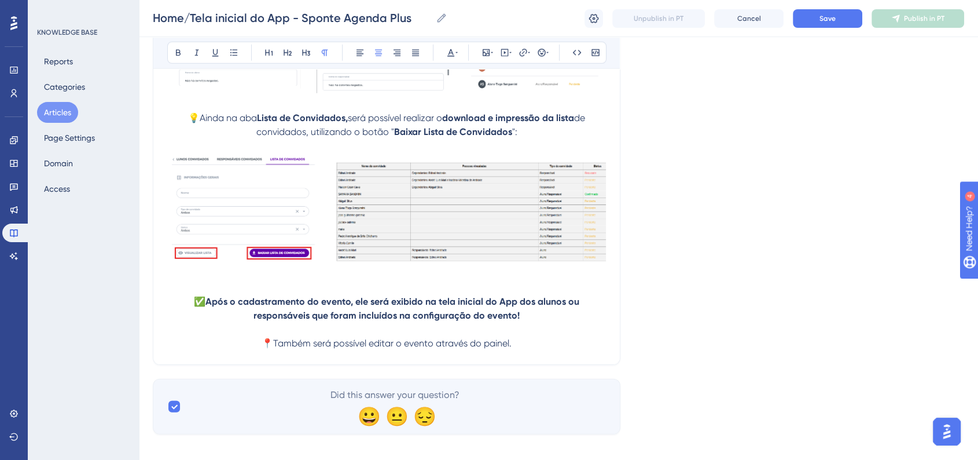
click at [827, 20] on span "Save" at bounding box center [828, 18] width 16 height 9
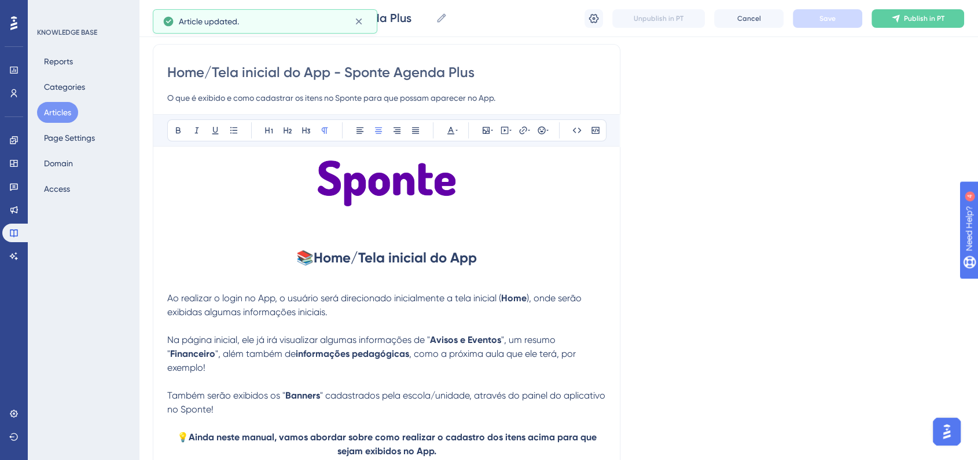
scroll to position [31, 0]
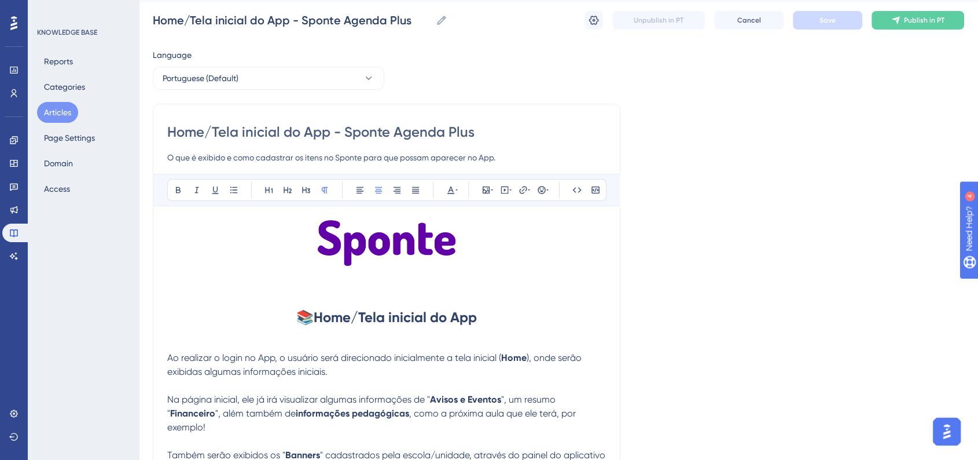
click at [472, 271] on p at bounding box center [386, 277] width 439 height 14
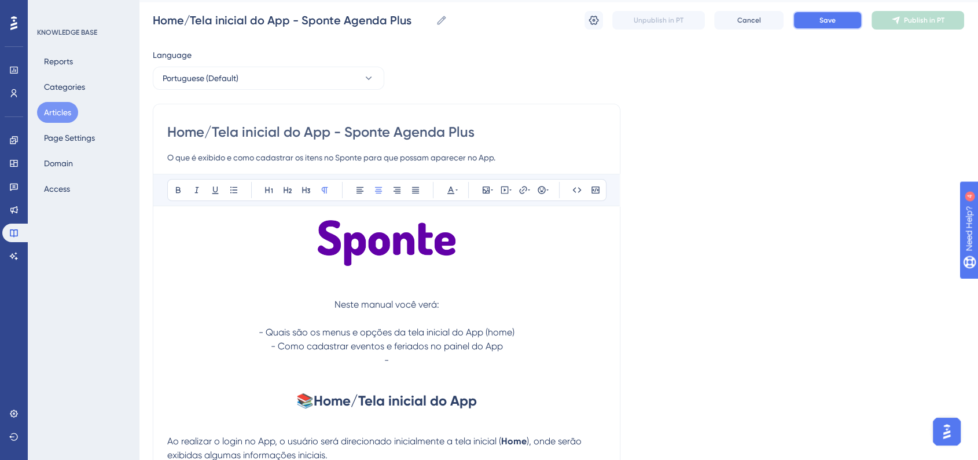
click at [841, 24] on button "Save" at bounding box center [827, 20] width 69 height 19
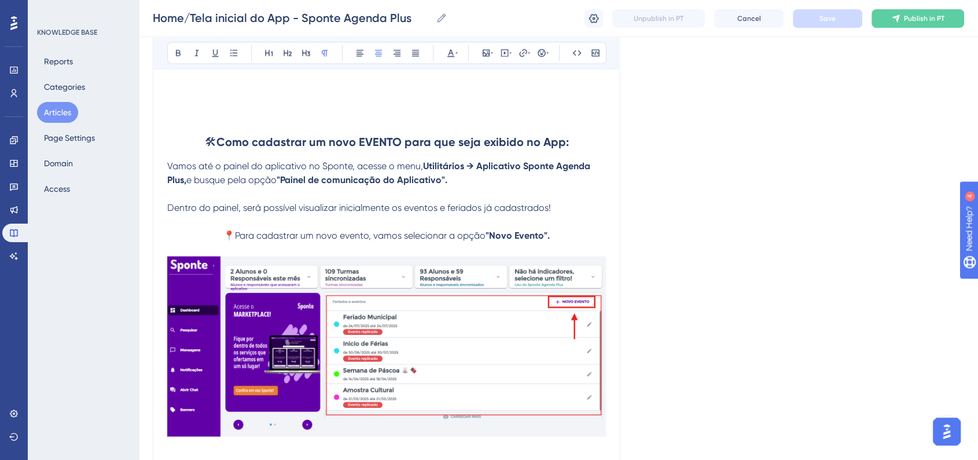
scroll to position [1935, 0]
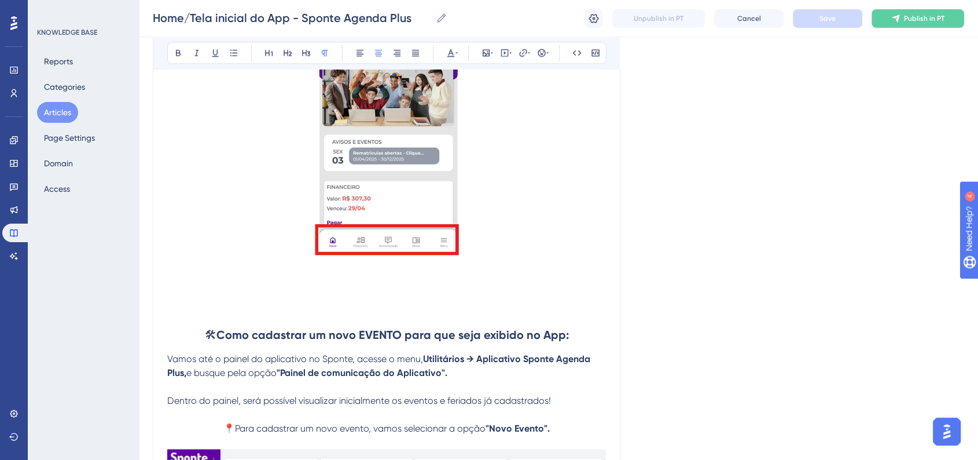
click at [442, 337] on strong "Como cadastrar um novo EVENTO para que seja exibido no App:" at bounding box center [392, 334] width 352 height 14
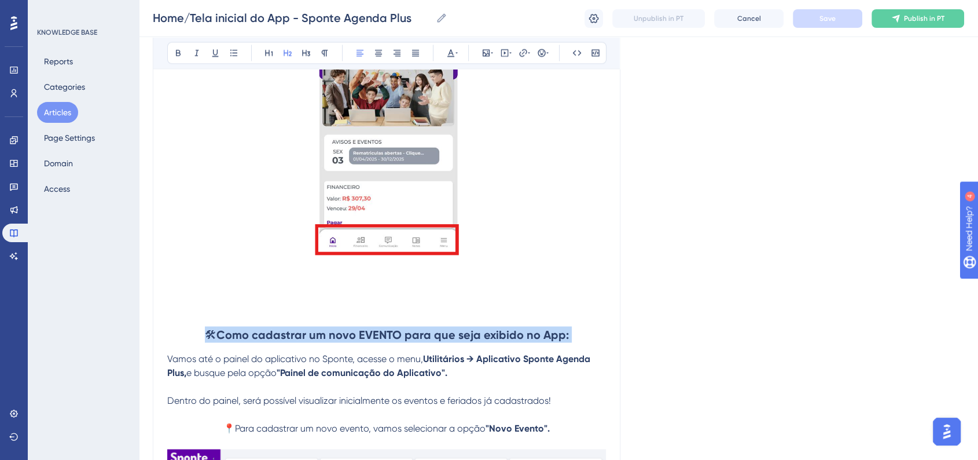
click at [442, 337] on strong "Como cadastrar um novo EVENTO para que seja exibido no App:" at bounding box center [392, 334] width 352 height 14
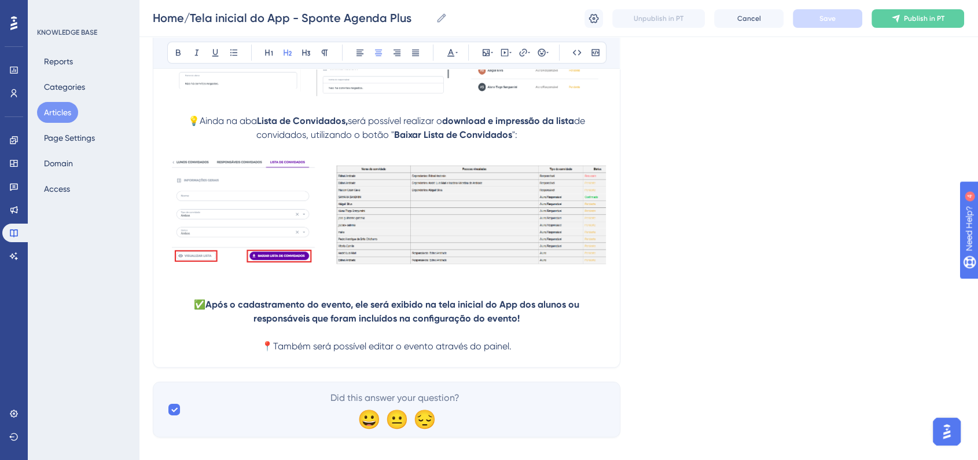
scroll to position [3478, 0]
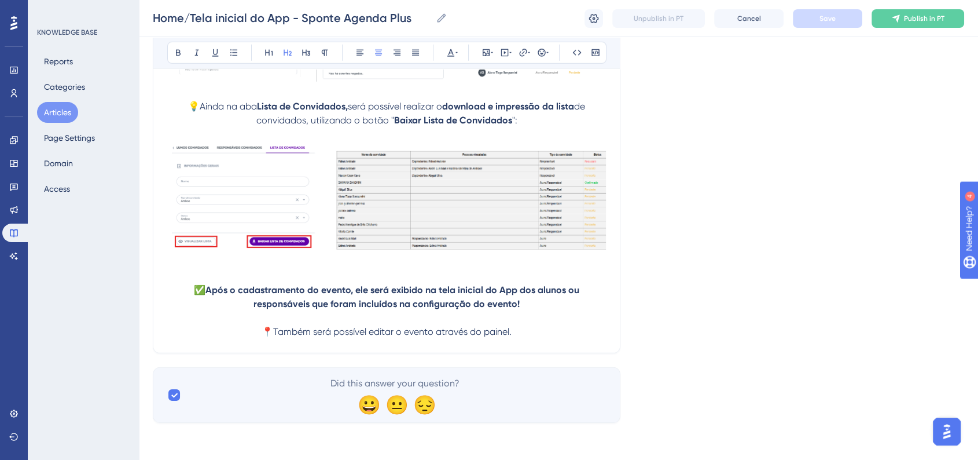
click at [545, 330] on p "📍Também será possível editar o evento através do painel." at bounding box center [386, 332] width 439 height 14
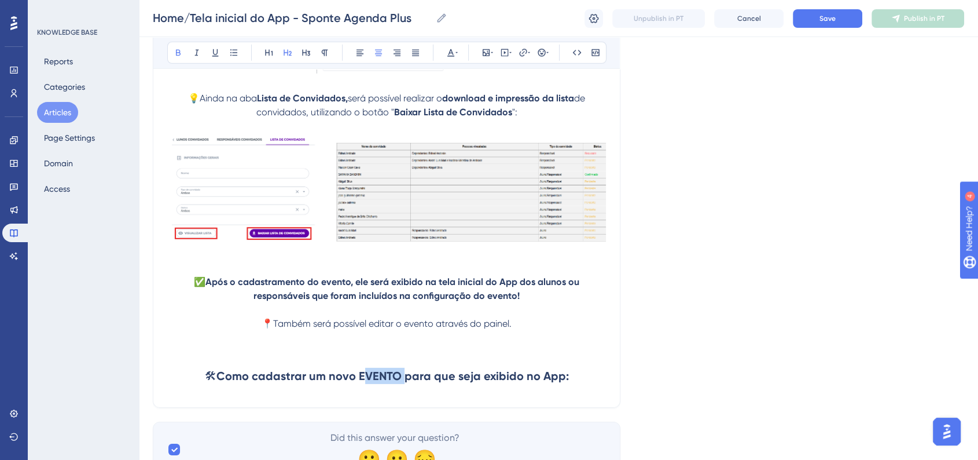
drag, startPoint x: 362, startPoint y: 381, endPoint x: 398, endPoint y: 381, distance: 35.9
click at [398, 381] on strong "Como cadastrar um novo EVENTO para que seja exibido no App:" at bounding box center [392, 376] width 352 height 14
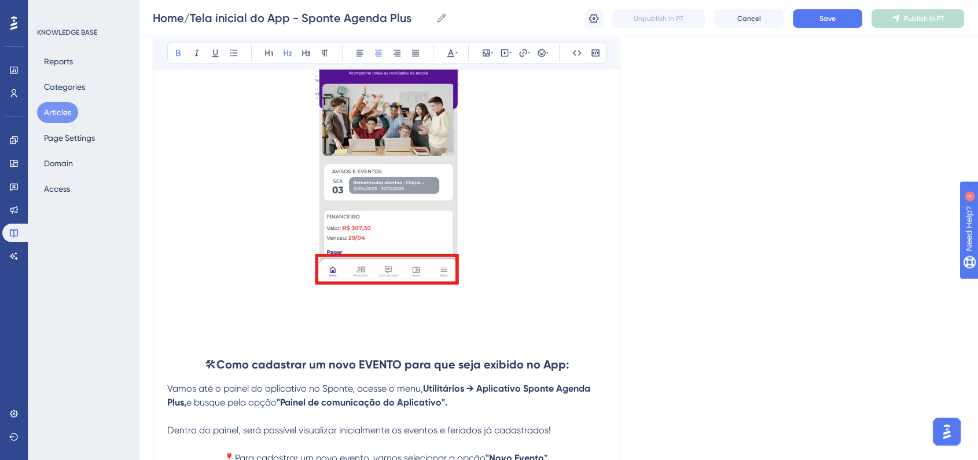
scroll to position [1935, 0]
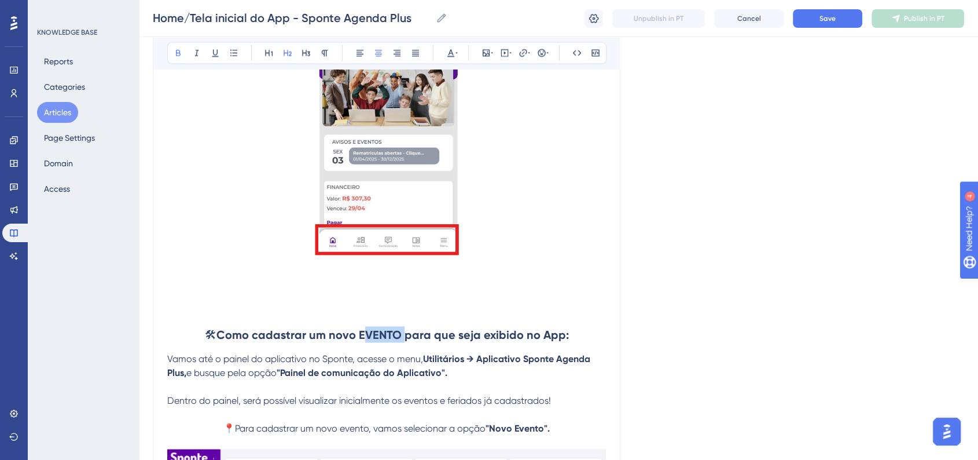
drag, startPoint x: 361, startPoint y: 339, endPoint x: 399, endPoint y: 336, distance: 38.3
click at [399, 336] on strong "Como cadastrar um novo EVENTO para que seja exibido no App:" at bounding box center [392, 334] width 352 height 14
click at [829, 27] on button "Save" at bounding box center [827, 18] width 69 height 19
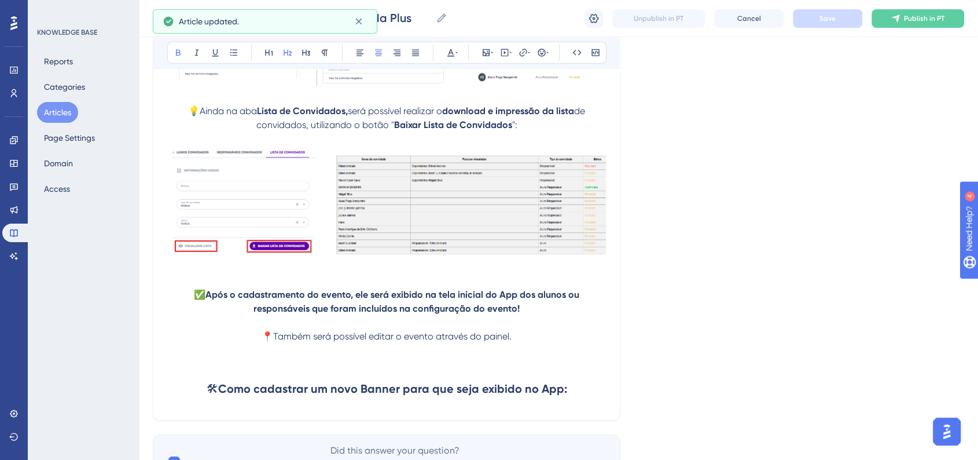
scroll to position [3540, 0]
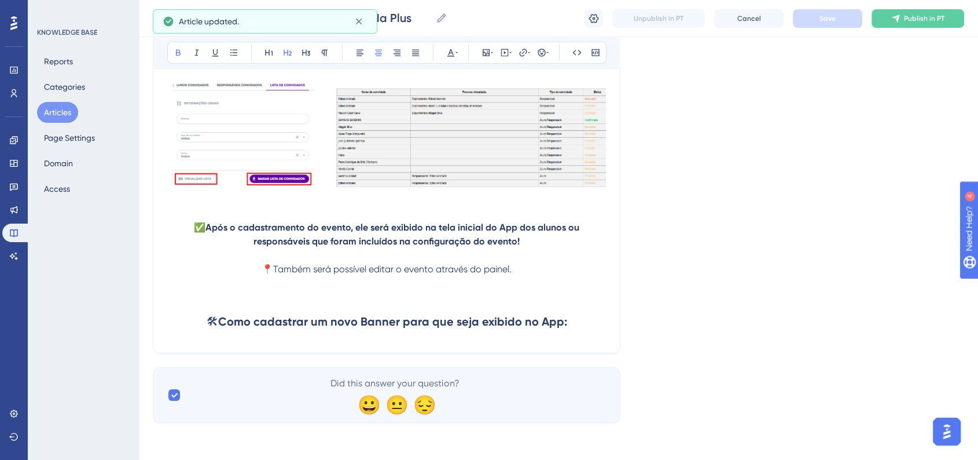
click at [576, 328] on h2 "🛠 Como cadastrar um novo Banner para que seja exibido no App:" at bounding box center [386, 321] width 439 height 35
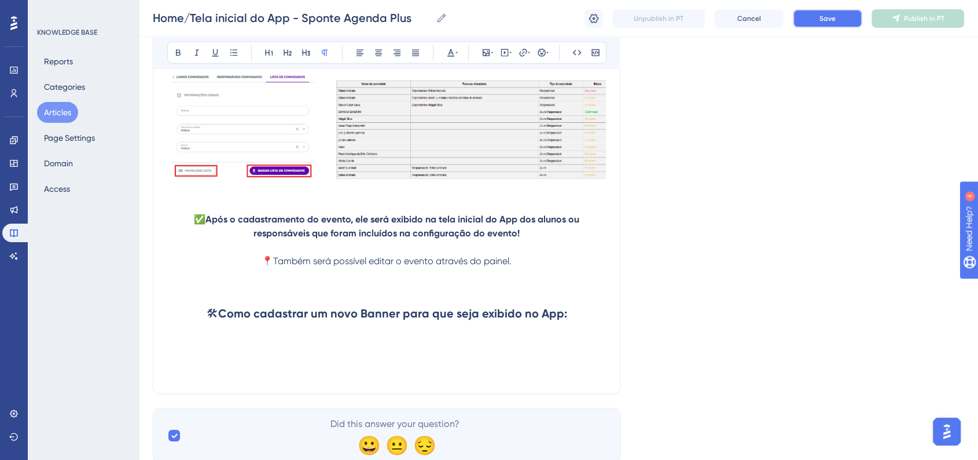
click at [803, 19] on button "Save" at bounding box center [827, 18] width 69 height 19
click at [216, 362] on h2 at bounding box center [386, 347] width 439 height 35
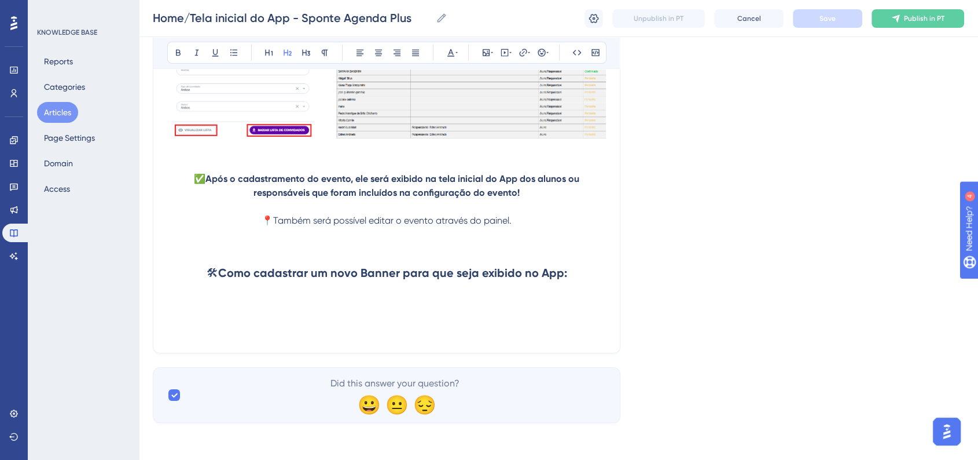
scroll to position [3589, 0]
click at [321, 302] on h2 at bounding box center [386, 307] width 439 height 35
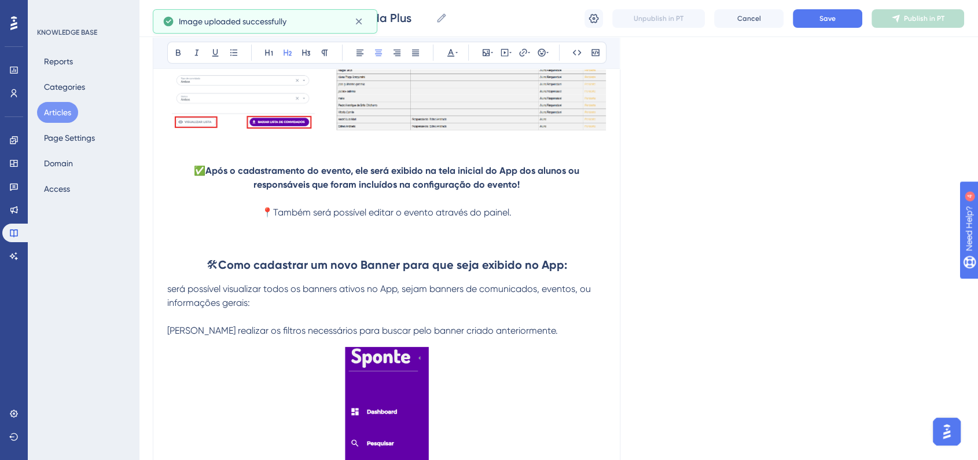
click at [168, 297] on span "será possível visualizar todos os banners ativos no App, sejam banners de comun…" at bounding box center [380, 295] width 426 height 25
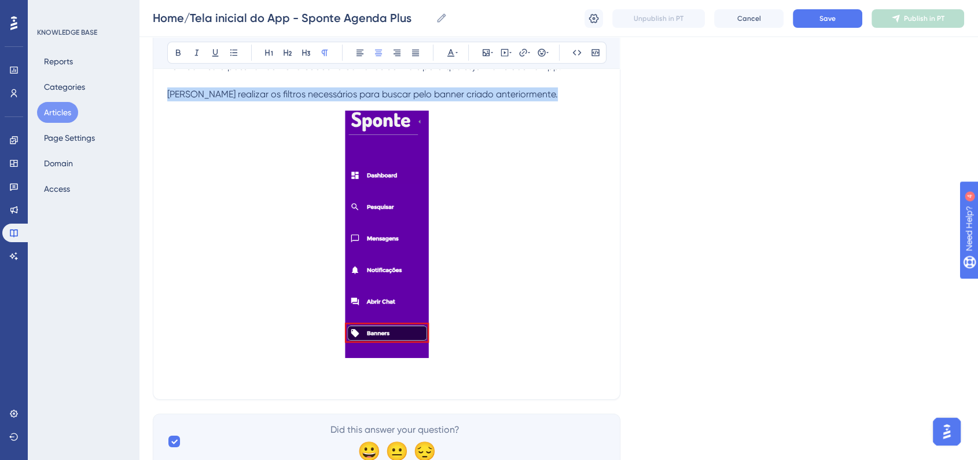
scroll to position [3908, 0]
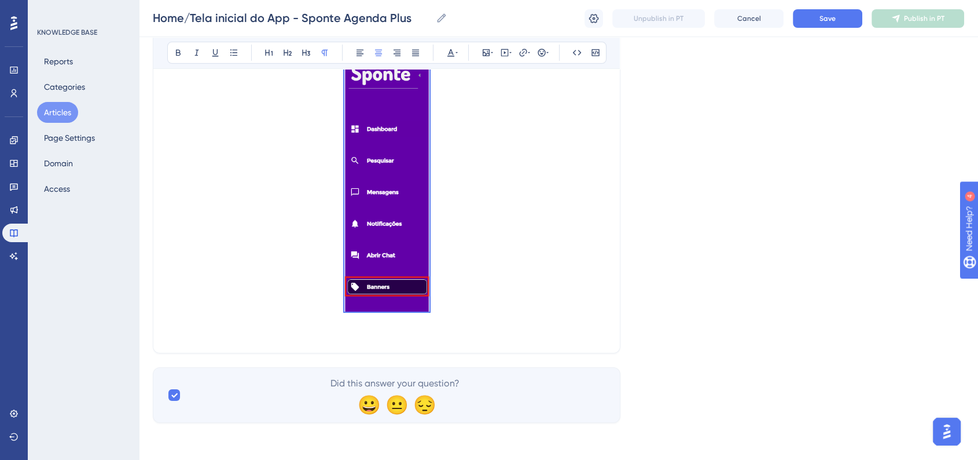
drag, startPoint x: 167, startPoint y: 172, endPoint x: 447, endPoint y: 277, distance: 298.5
click at [484, 260] on h2 at bounding box center [386, 190] width 439 height 270
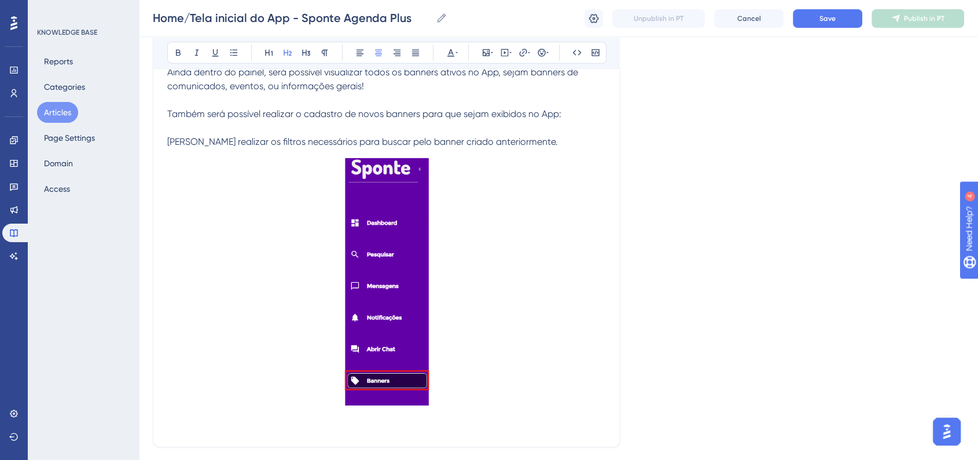
scroll to position [3715, 0]
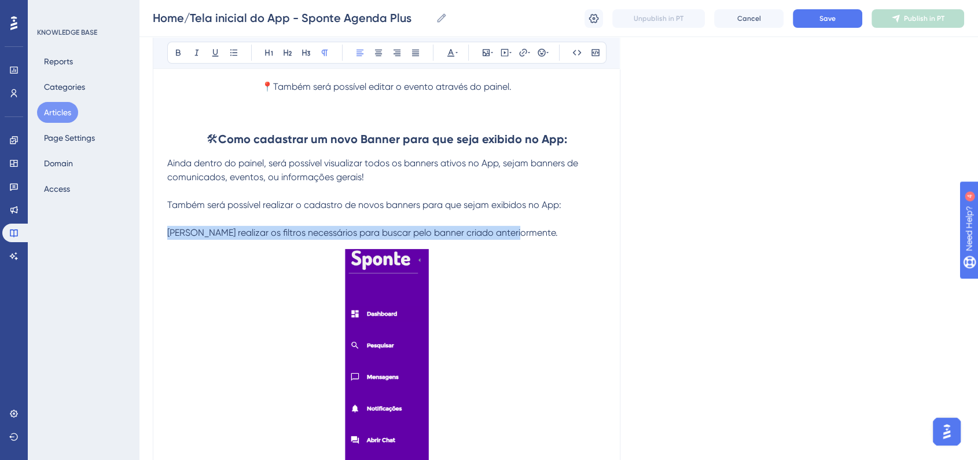
drag, startPoint x: 520, startPoint y: 240, endPoint x: 169, endPoint y: 242, distance: 350.7
click at [169, 240] on p "[PERSON_NAME] realizar os filtros necessários para buscar pelo banner criado an…" at bounding box center [386, 233] width 439 height 14
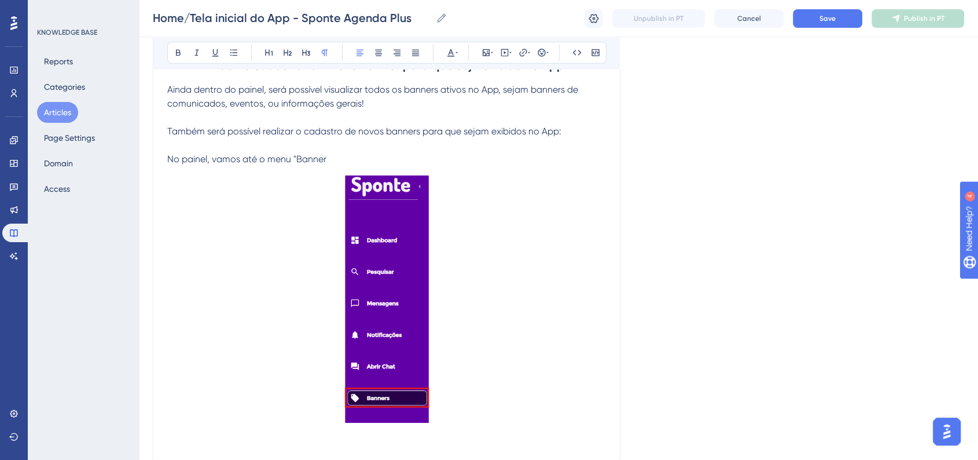
scroll to position [3843, 0]
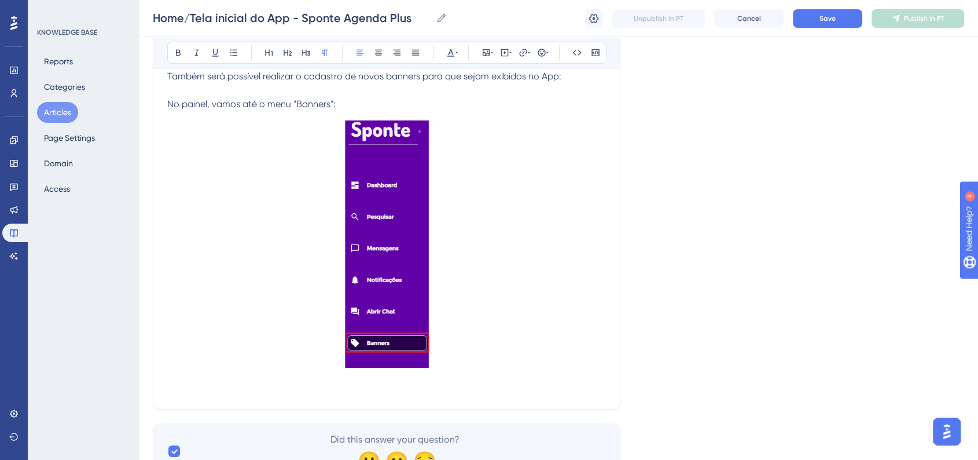
click at [291, 108] on span "No painel, vamos até o menu "Banners":" at bounding box center [251, 103] width 168 height 11
click at [376, 57] on button at bounding box center [378, 53] width 16 height 16
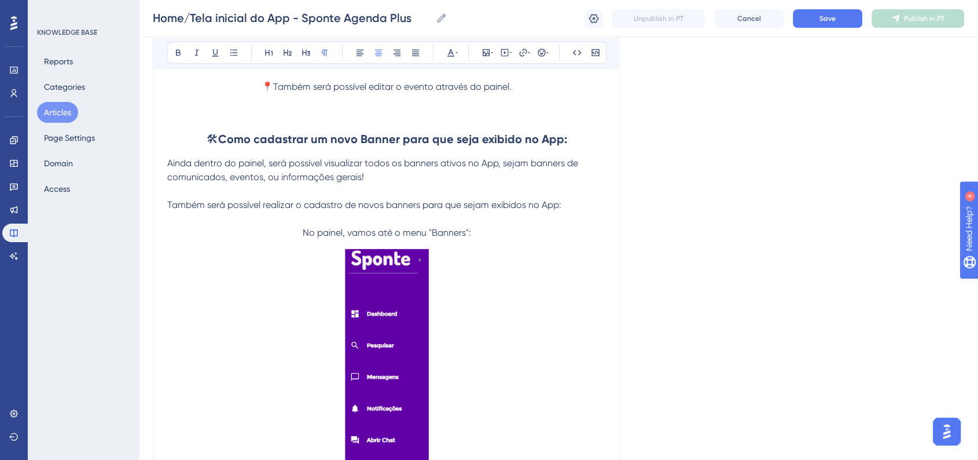
click at [494, 271] on h2 at bounding box center [386, 375] width 439 height 270
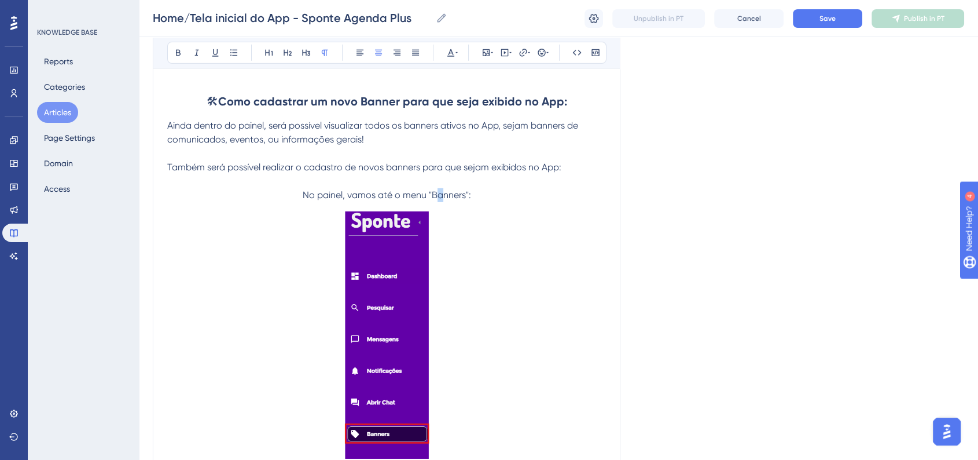
click at [441, 200] on span "No painel, vamos até o menu "Banners":" at bounding box center [387, 194] width 168 height 11
click at [434, 200] on span "No painel, vamos até o menu "Banners":" at bounding box center [387, 194] width 168 height 11
click at [430, 200] on span "No painel, vamos até o menu "Banners":" at bounding box center [387, 194] width 168 height 11
drag, startPoint x: 432, startPoint y: 205, endPoint x: 466, endPoint y: 205, distance: 34.7
click at [466, 200] on span "No painel, vamos até o menu "Banners":" at bounding box center [387, 194] width 168 height 11
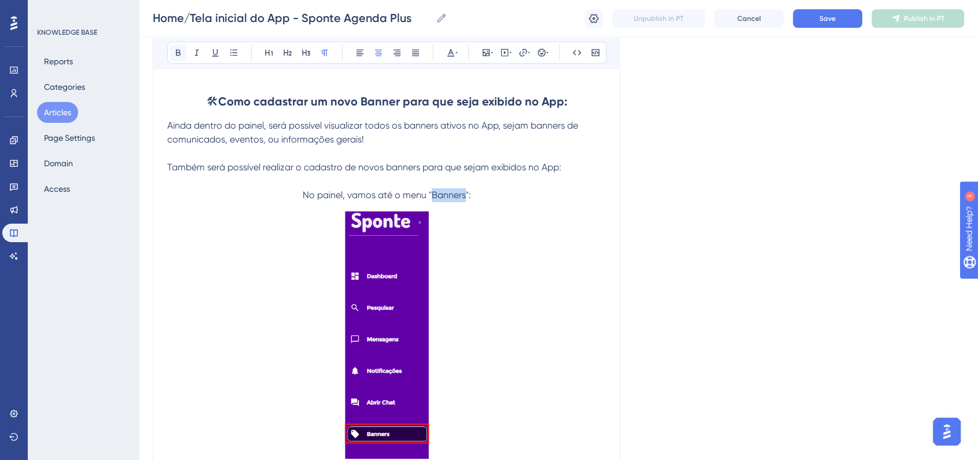
click at [180, 49] on icon at bounding box center [178, 52] width 9 height 9
click at [826, 20] on span "Save" at bounding box center [828, 18] width 16 height 9
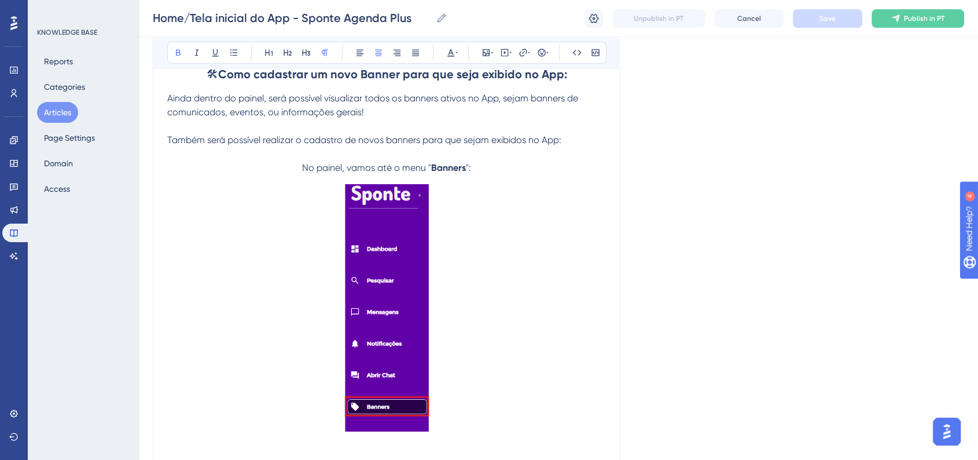
scroll to position [3844, 0]
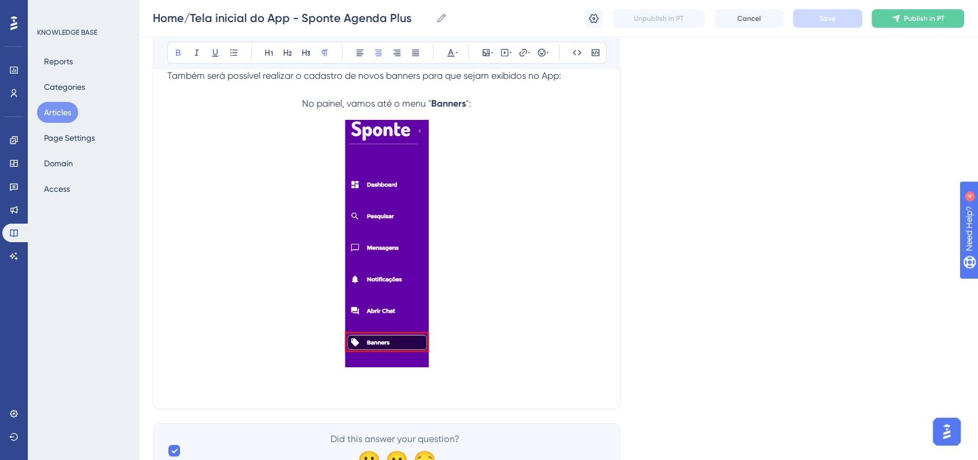
click at [341, 394] on p at bounding box center [386, 387] width 439 height 14
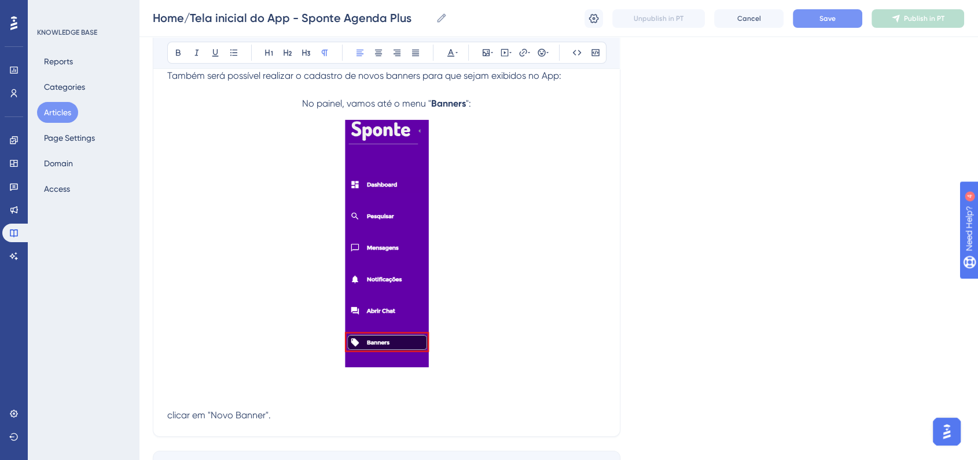
click at [168, 420] on span "clicar em "Novo Banner"." at bounding box center [219, 414] width 104 height 11
click at [256, 420] on span "Vamos clicar em "Novo Banner"." at bounding box center [234, 414] width 135 height 11
click at [369, 53] on div "Bold Italic Underline Bullet Point Heading 1 Heading 2 Heading 3 Normal Align L…" at bounding box center [386, 53] width 439 height 22
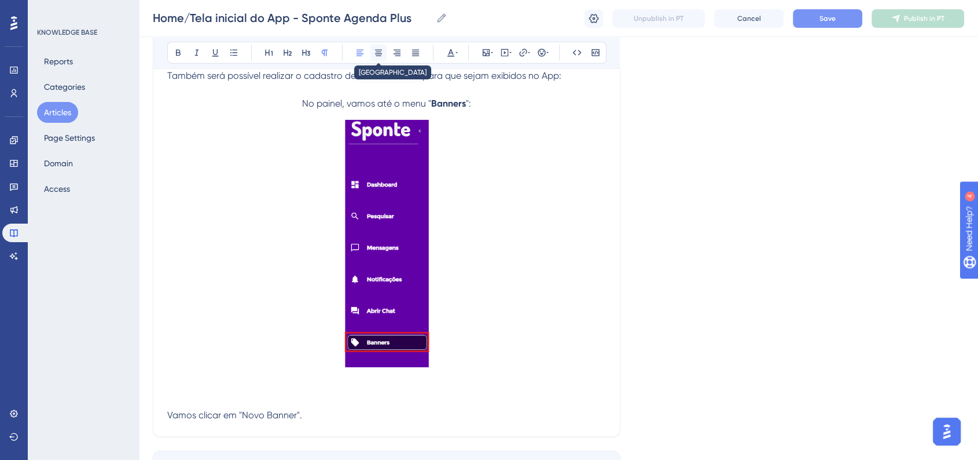
click at [372, 55] on button at bounding box center [378, 53] width 16 height 16
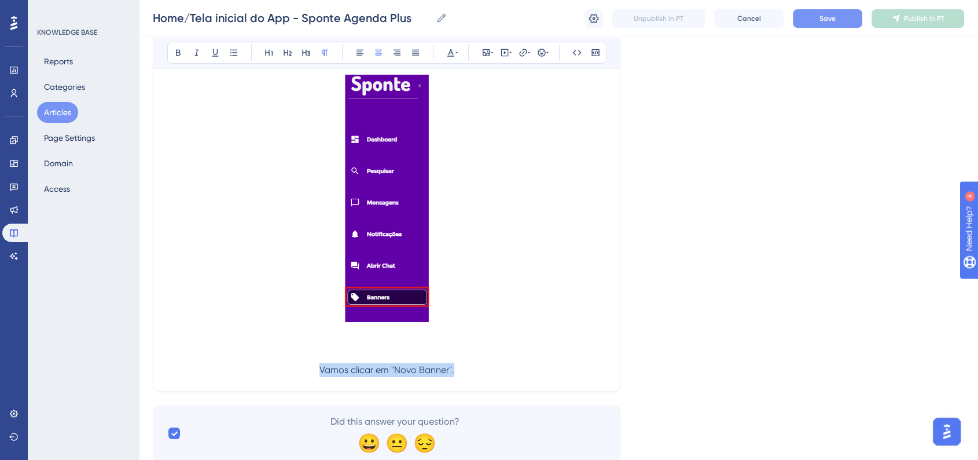
scroll to position [3908, 0]
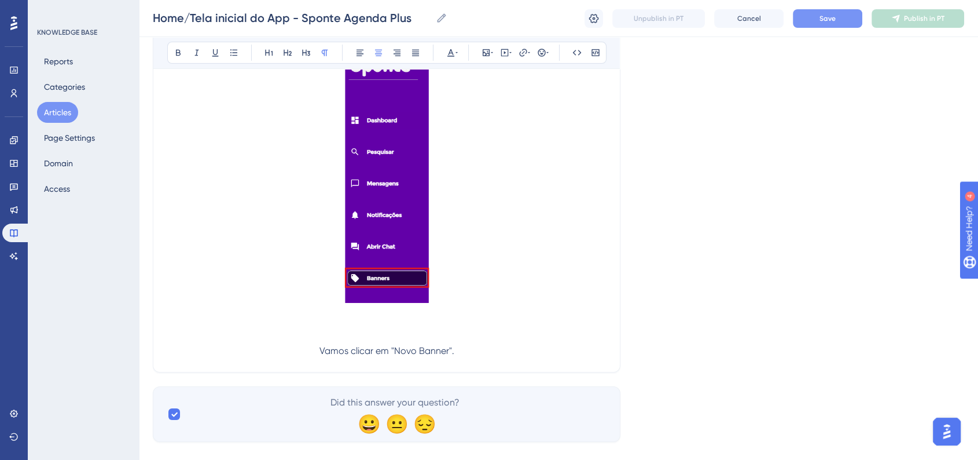
click at [455, 344] on p at bounding box center [386, 337] width 439 height 14
drag, startPoint x: 392, startPoint y: 362, endPoint x: 449, endPoint y: 363, distance: 56.1
click at [449, 356] on span "Vamos clicar em "Novo Banner"." at bounding box center [386, 350] width 135 height 11
click at [177, 52] on icon at bounding box center [178, 53] width 5 height 6
click at [506, 344] on p at bounding box center [386, 337] width 439 height 14
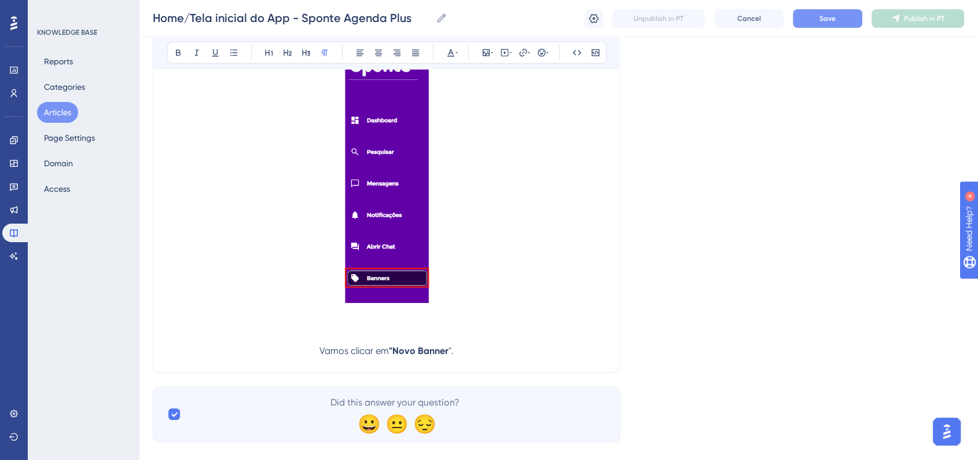
click at [473, 358] on p "Vamos clicar em "Novo Banner "." at bounding box center [386, 351] width 439 height 14
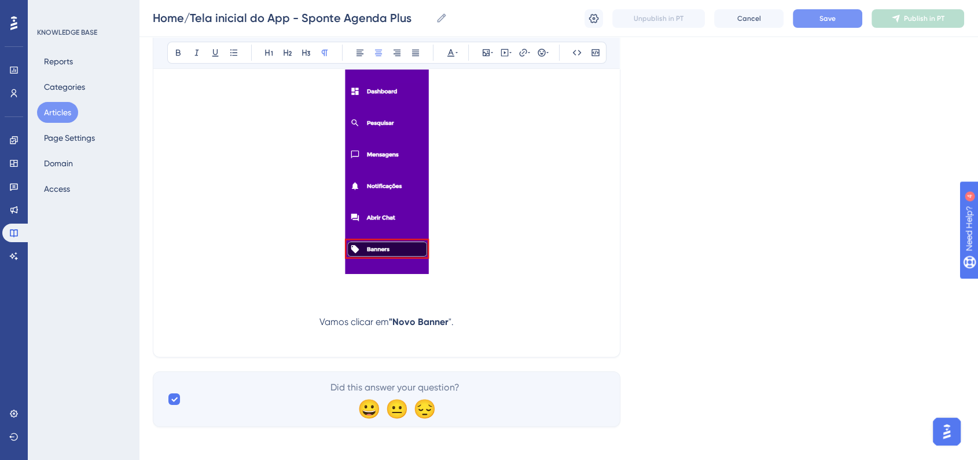
scroll to position [3950, 0]
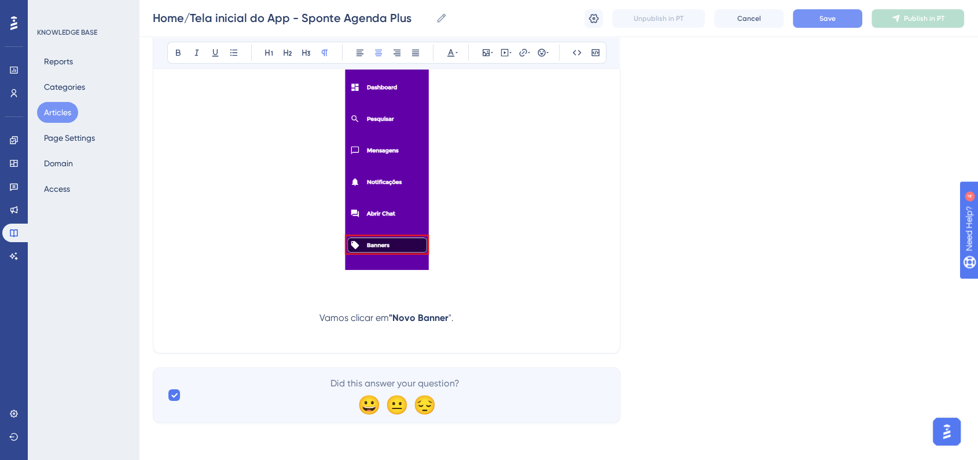
click at [482, 325] on p at bounding box center [386, 332] width 439 height 14
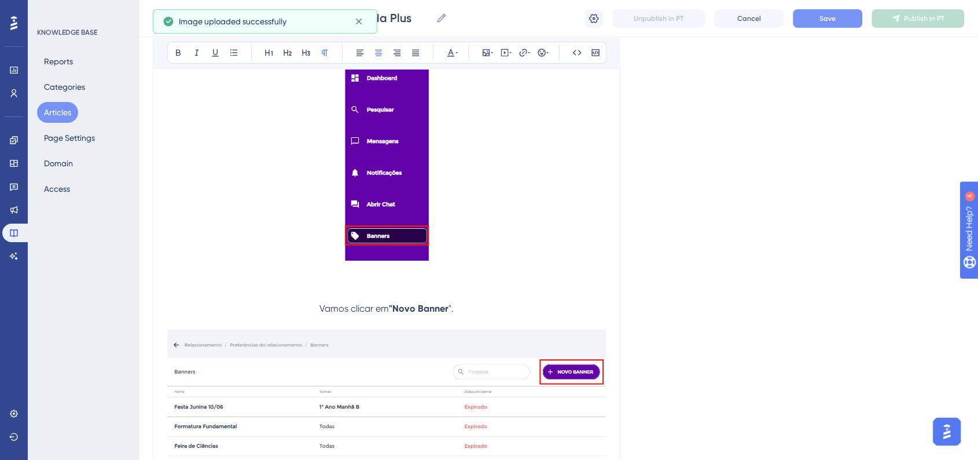
scroll to position [4079, 0]
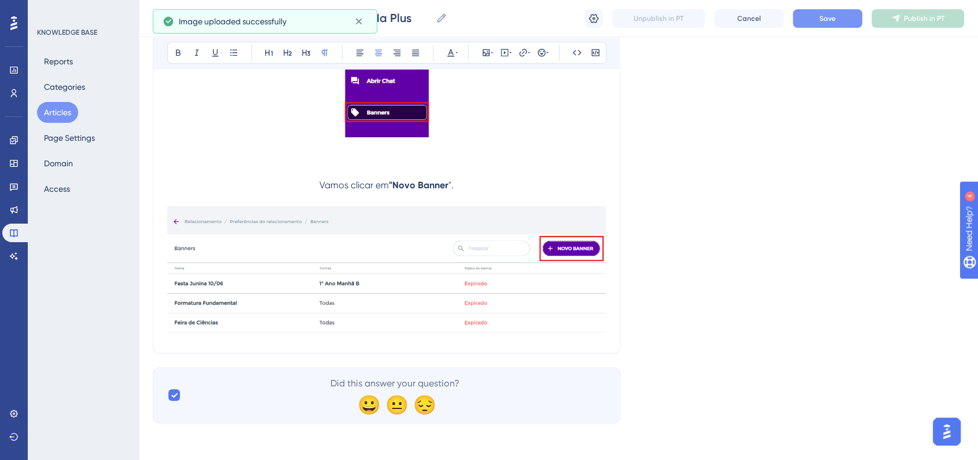
click at [822, 23] on button "Save" at bounding box center [827, 18] width 69 height 19
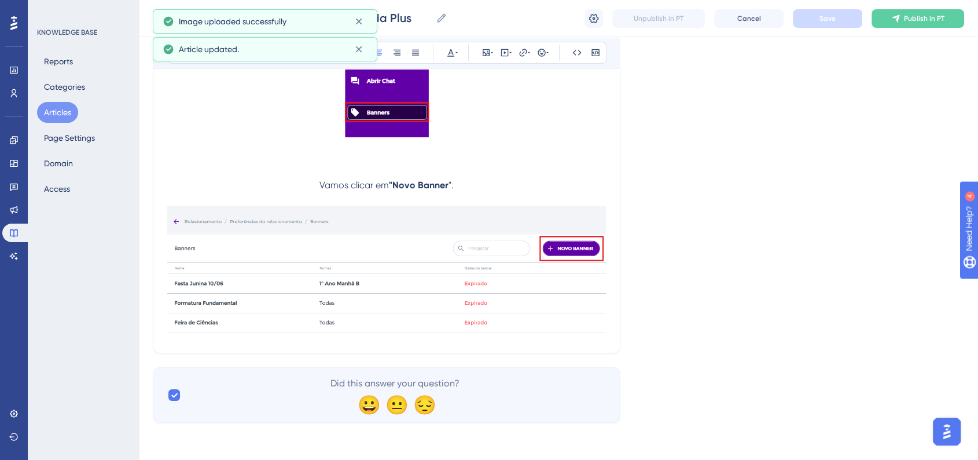
click at [560, 335] on img at bounding box center [386, 270] width 439 height 128
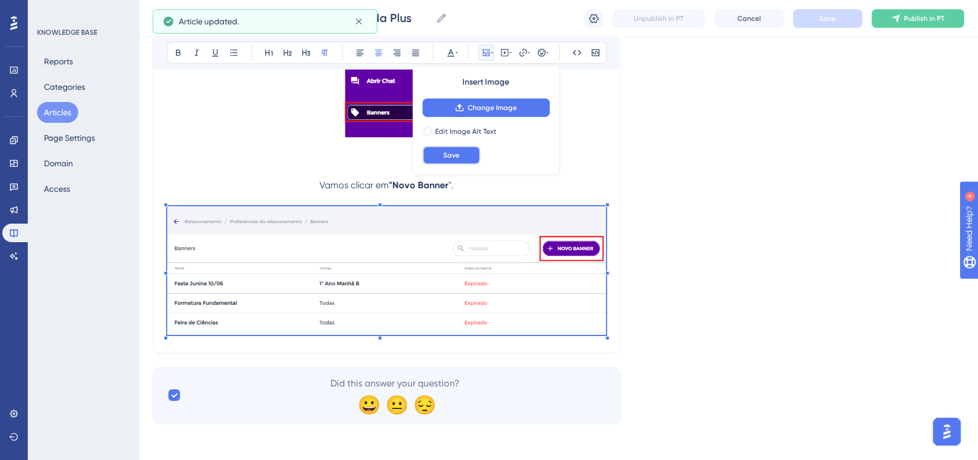
click at [435, 159] on button "Save" at bounding box center [452, 155] width 58 height 19
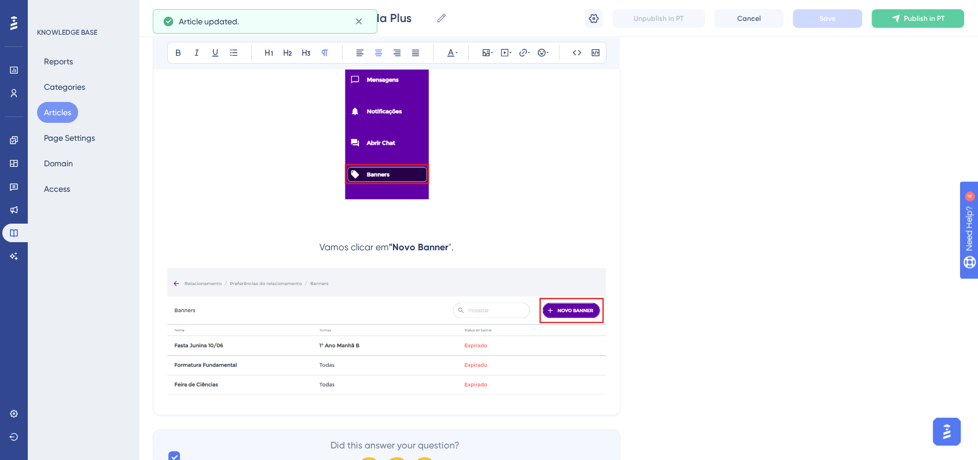
scroll to position [4083, 0]
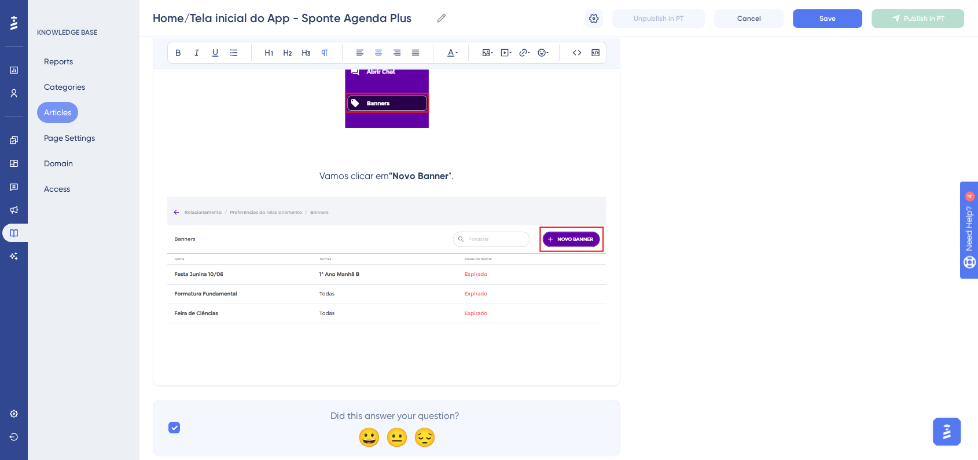
click at [396, 371] on p at bounding box center [386, 364] width 439 height 14
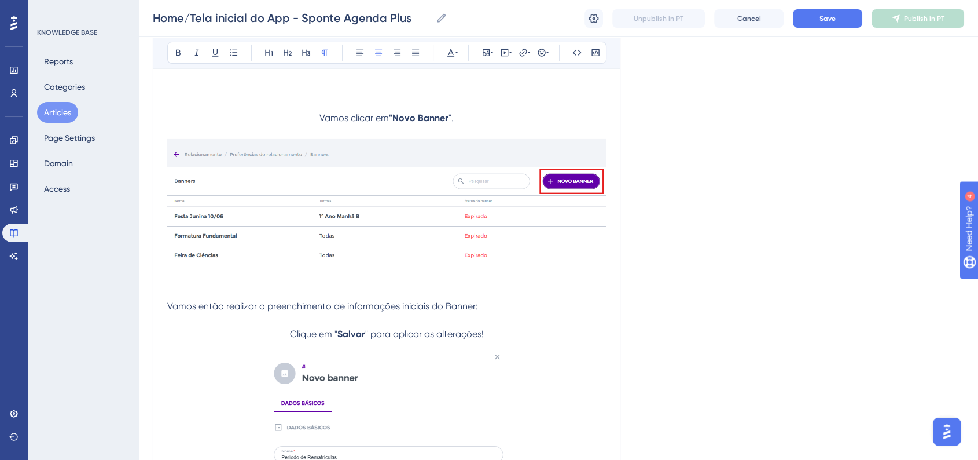
scroll to position [4283, 0]
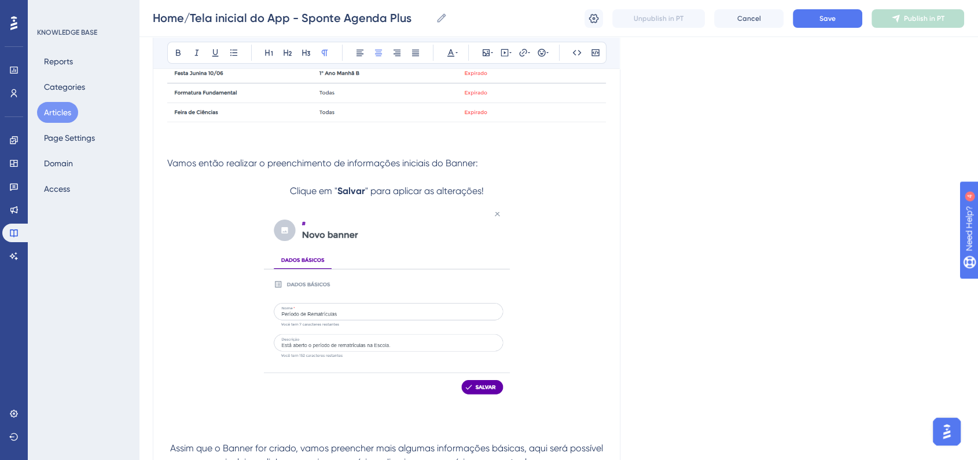
click at [288, 196] on p "Clique em " Salvar " para aplicar as alterações!" at bounding box center [386, 191] width 439 height 14
click at [535, 51] on button at bounding box center [542, 53] width 16 height 16
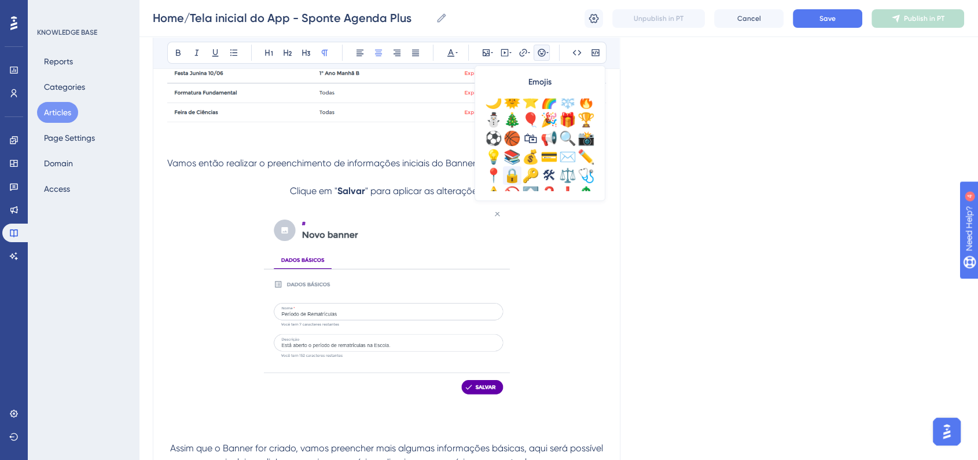
scroll to position [385, 0]
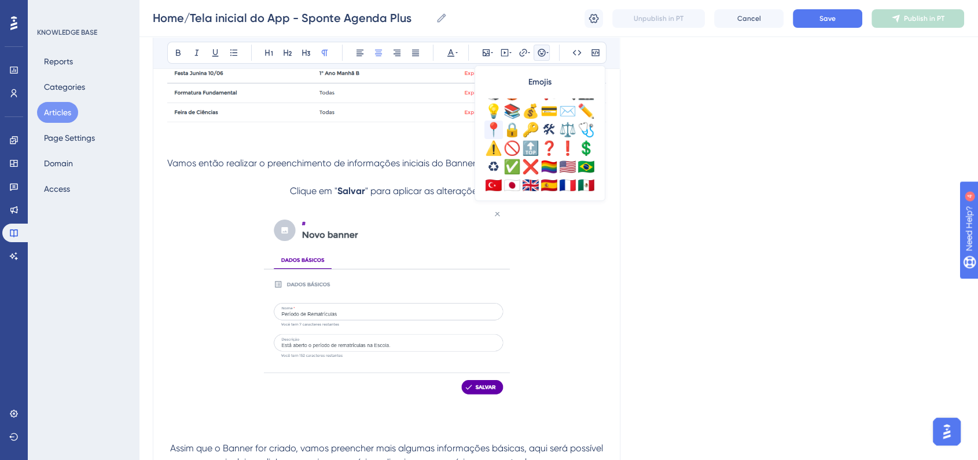
click at [494, 133] on div "📍" at bounding box center [493, 129] width 19 height 19
click at [823, 15] on span "Save" at bounding box center [828, 18] width 16 height 9
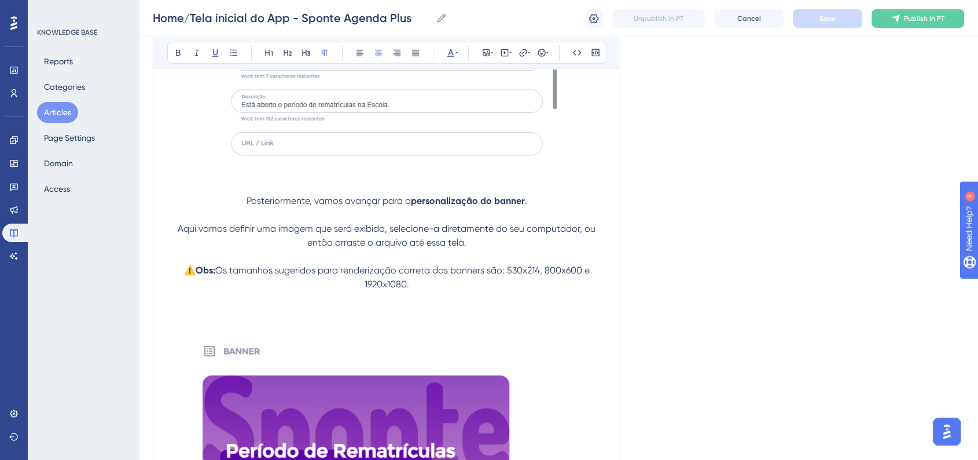
scroll to position [4862, 0]
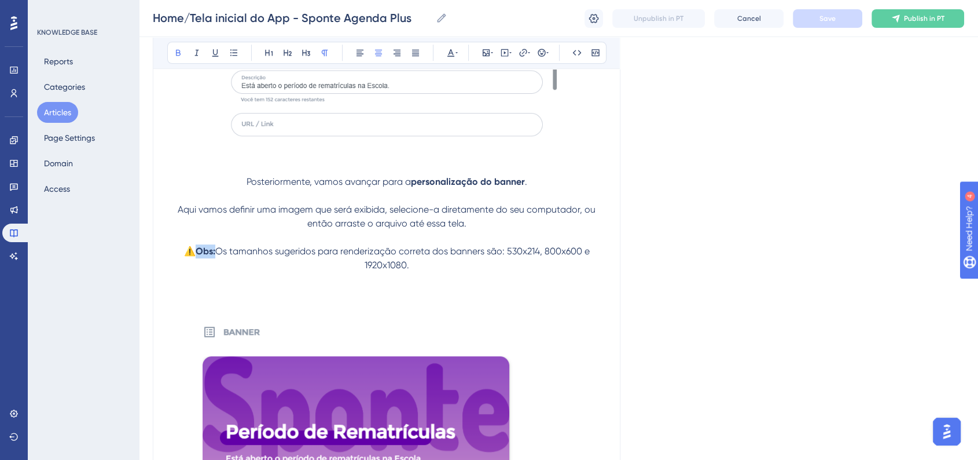
drag, startPoint x: 196, startPoint y: 264, endPoint x: 215, endPoint y: 263, distance: 19.1
click at [215, 263] on p "⚠️ Obs: Os tamanhos sugeridos para renderização correta dos banners são: 530x21…" at bounding box center [386, 258] width 439 height 28
click at [459, 52] on div "Bold Italic Underline Bullet Point Heading 1 Heading 2 Heading 3 Normal Align L…" at bounding box center [386, 53] width 439 height 22
click at [455, 52] on icon at bounding box center [456, 52] width 2 height 9
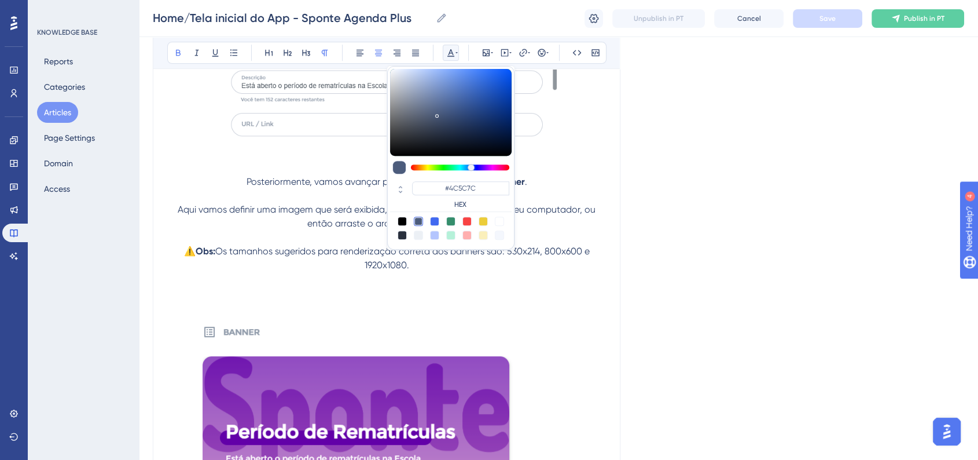
click at [451, 221] on div at bounding box center [450, 220] width 9 height 9
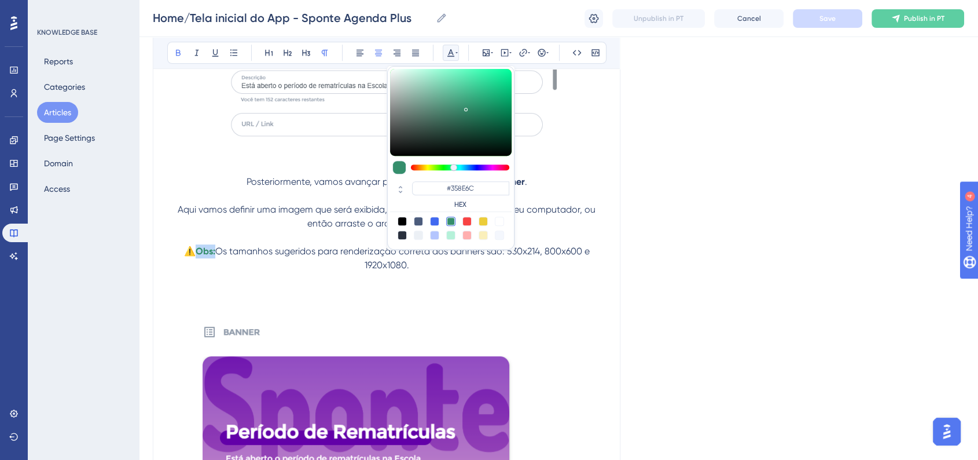
click at [466, 221] on div at bounding box center [466, 220] width 9 height 9
type input "#F84343"
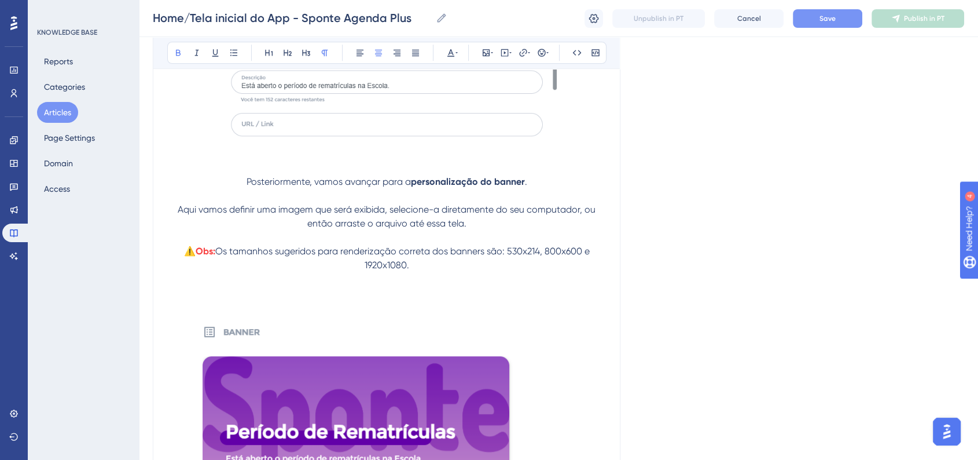
click at [834, 7] on div "Home/Tela inicial do App - Sponte Agenda Plus Home/Tela inicial do App - Sponte…" at bounding box center [558, 18] width 839 height 37
click at [831, 17] on span "Save" at bounding box center [828, 18] width 16 height 9
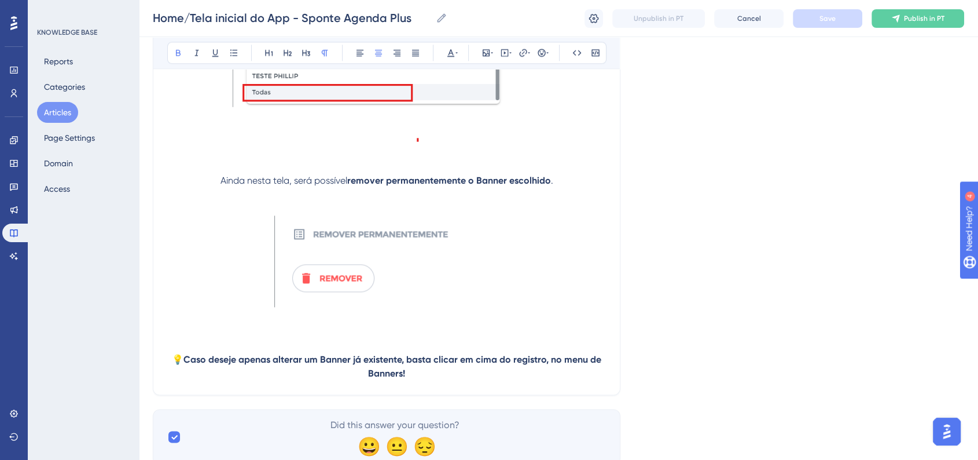
scroll to position [5941, 0]
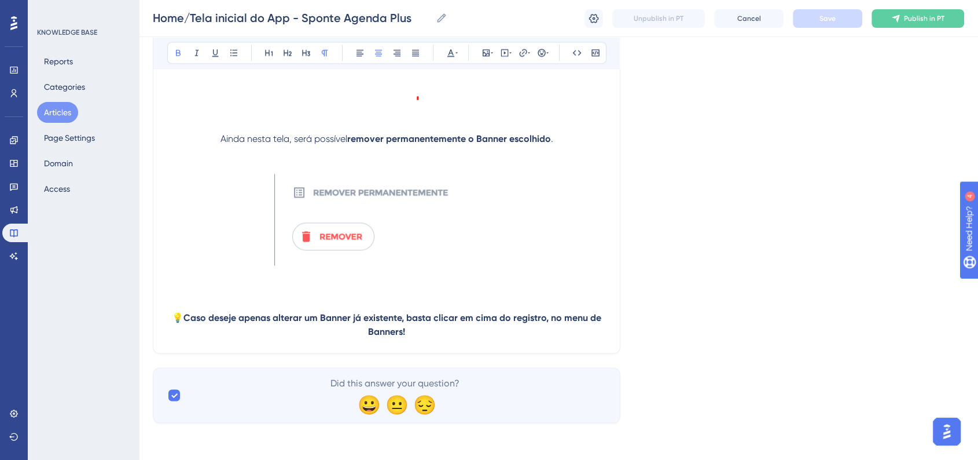
click at [420, 332] on p "💡 Caso deseje apenas alterar um Banner já existente, basta clicar em cima do re…" at bounding box center [386, 325] width 439 height 28
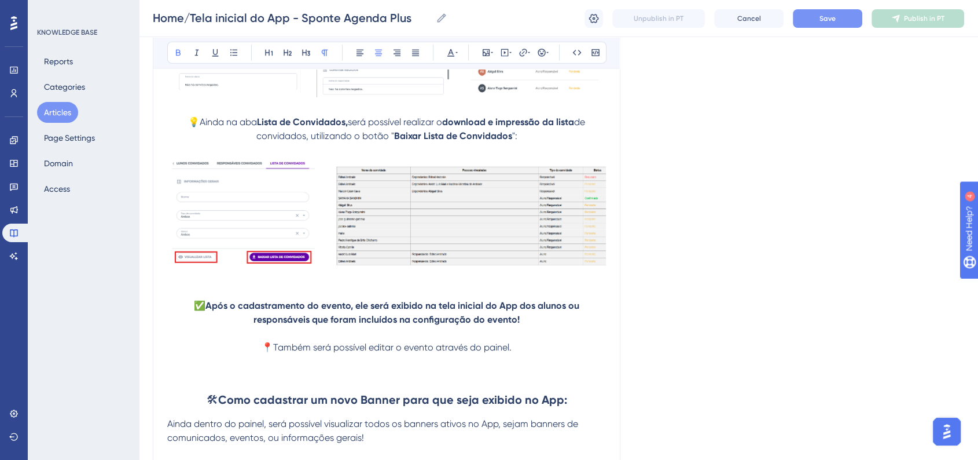
scroll to position [3474, 0]
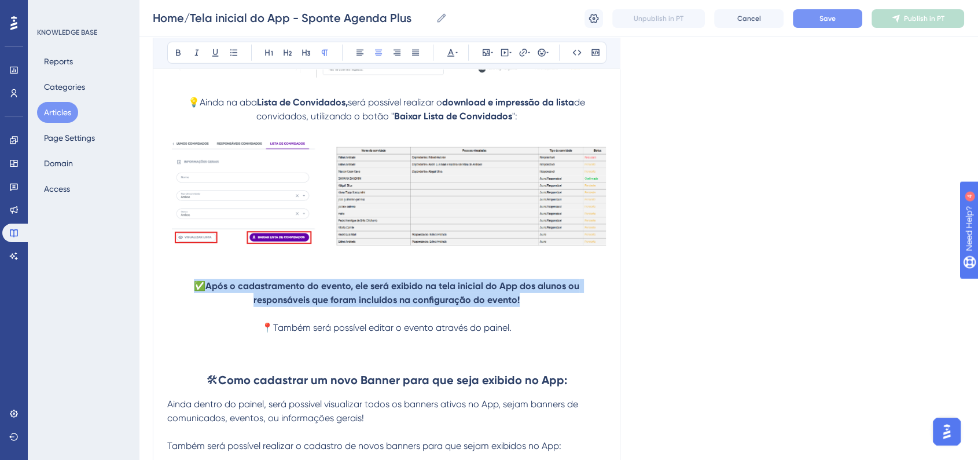
drag, startPoint x: 193, startPoint y: 295, endPoint x: 567, endPoint y: 307, distance: 374.1
click at [567, 307] on p "✅ Após o cadastramento do evento, ele será exibido na tela inicial do App dos a…" at bounding box center [386, 293] width 439 height 28
copy p "✅ Após o cadastramento do evento, ele será exibido na tela inicial do App dos a…"
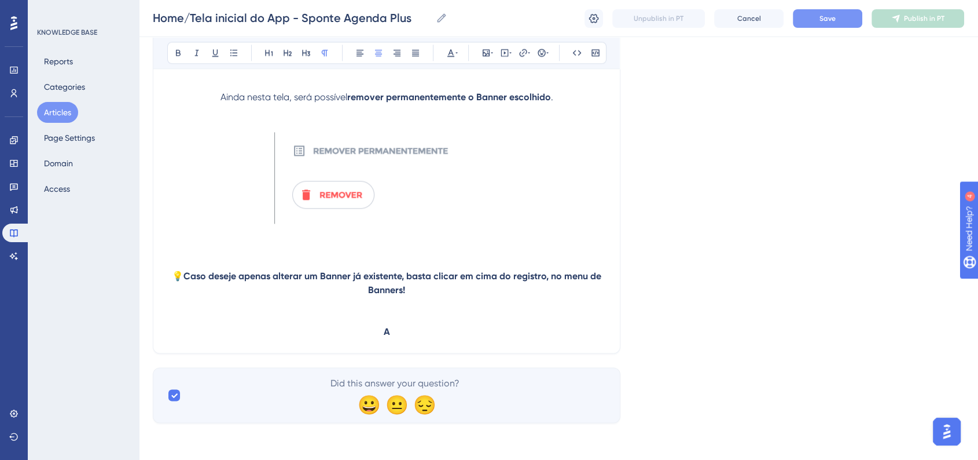
scroll to position [5983, 0]
drag, startPoint x: 394, startPoint y: 329, endPoint x: 374, endPoint y: 331, distance: 19.8
click at [374, 331] on p "A" at bounding box center [386, 332] width 439 height 14
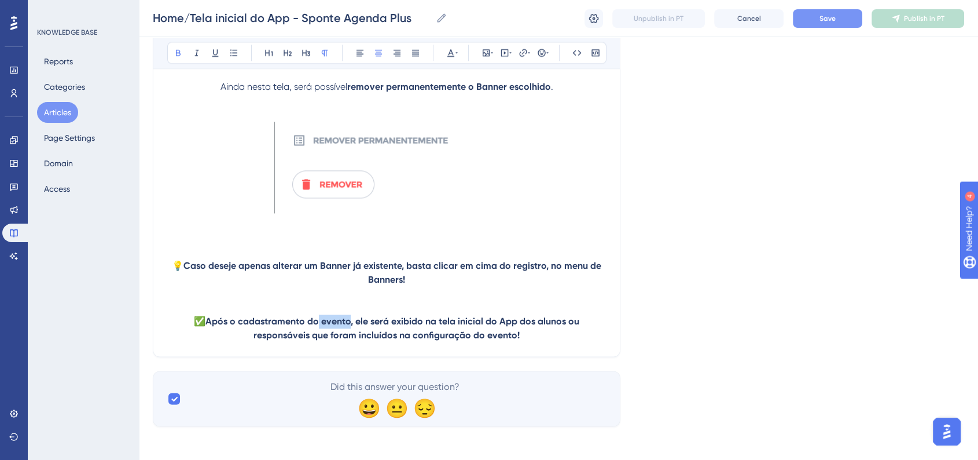
drag, startPoint x: 319, startPoint y: 332, endPoint x: 349, endPoint y: 331, distance: 29.5
click at [349, 331] on strong "Após o cadastramento do evento, ele será exibido na tela inicial do App dos alu…" at bounding box center [393, 327] width 376 height 25
drag, startPoint x: 471, startPoint y: 347, endPoint x: 537, endPoint y: 347, distance: 66.0
click at [537, 342] on p "✅ Após o cadastramento do banner, ele será exibido na tela inicial do App dos a…" at bounding box center [386, 328] width 439 height 28
click at [826, 21] on span "Save" at bounding box center [828, 18] width 16 height 9
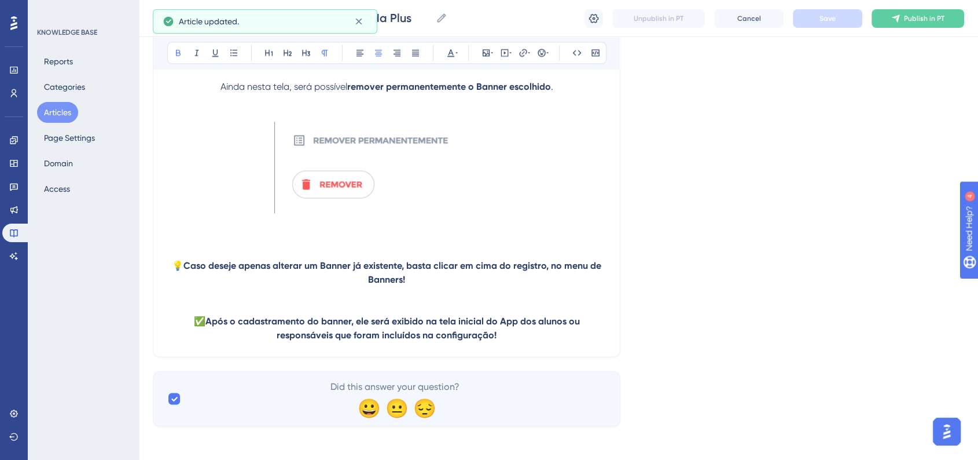
click at [528, 342] on p "✅ Após o cadastramento do banner, ele será exibido na tela inicial do App dos a…" at bounding box center [386, 328] width 439 height 28
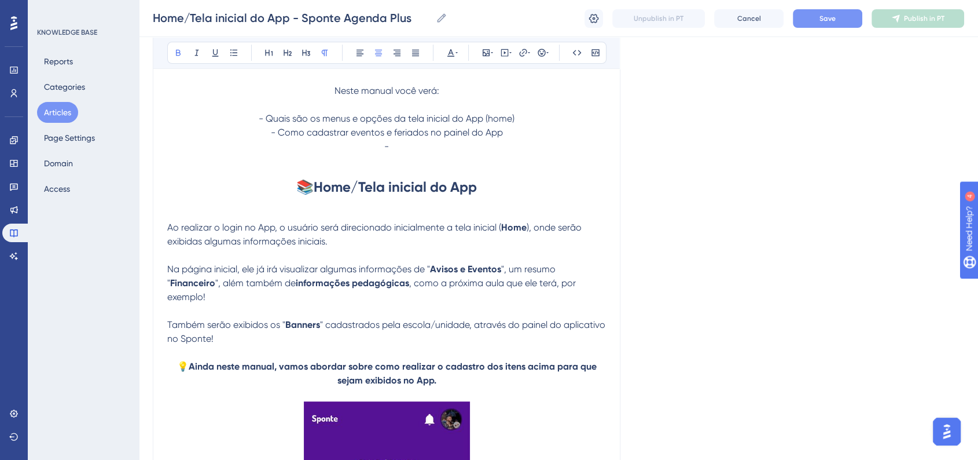
scroll to position [223, 0]
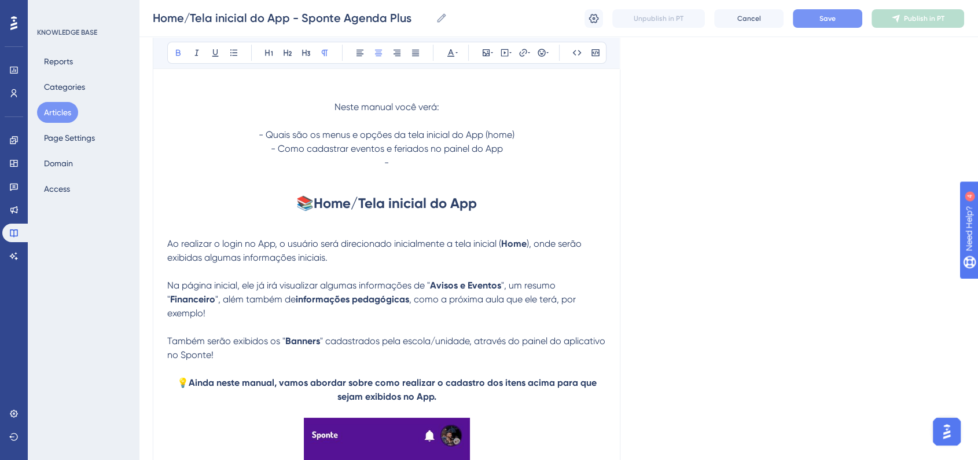
click at [511, 149] on p "- Como cadastrar eventos e feriados no painel do App" at bounding box center [386, 149] width 439 height 14
click at [457, 163] on p "-" at bounding box center [386, 163] width 439 height 14
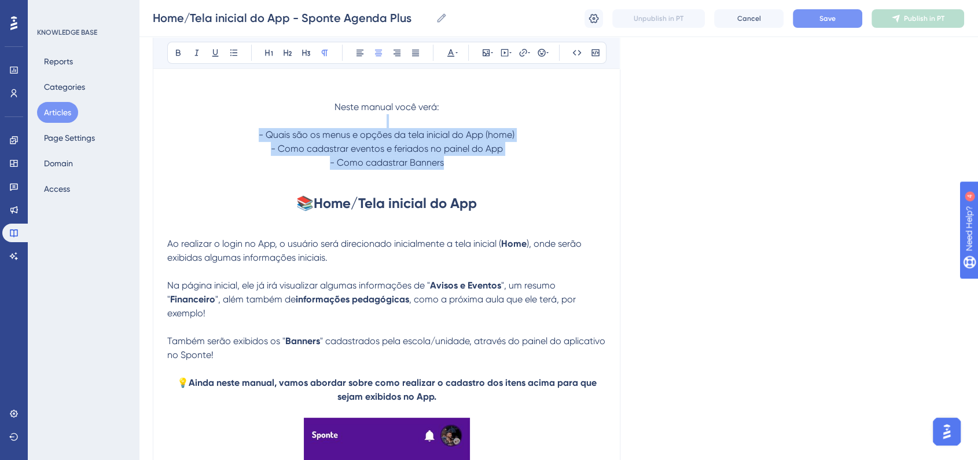
drag, startPoint x: 460, startPoint y: 163, endPoint x: 250, endPoint y: 121, distance: 213.6
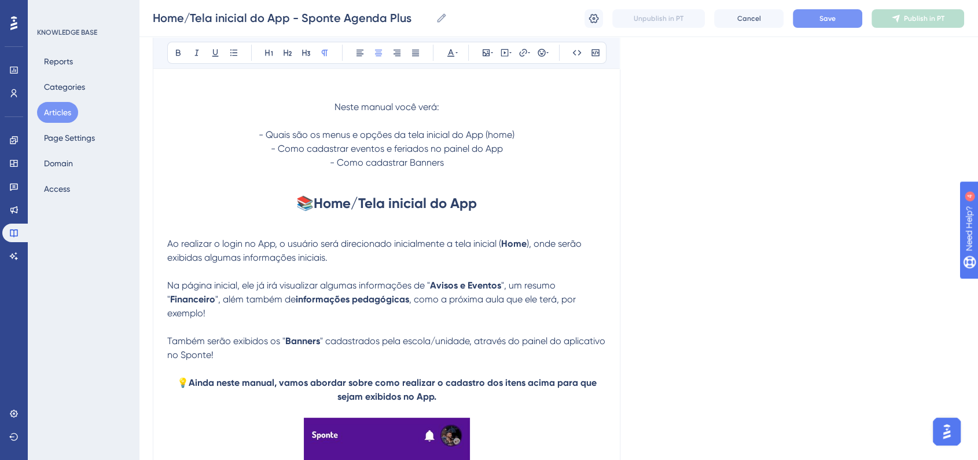
click at [245, 74] on p at bounding box center [386, 79] width 439 height 14
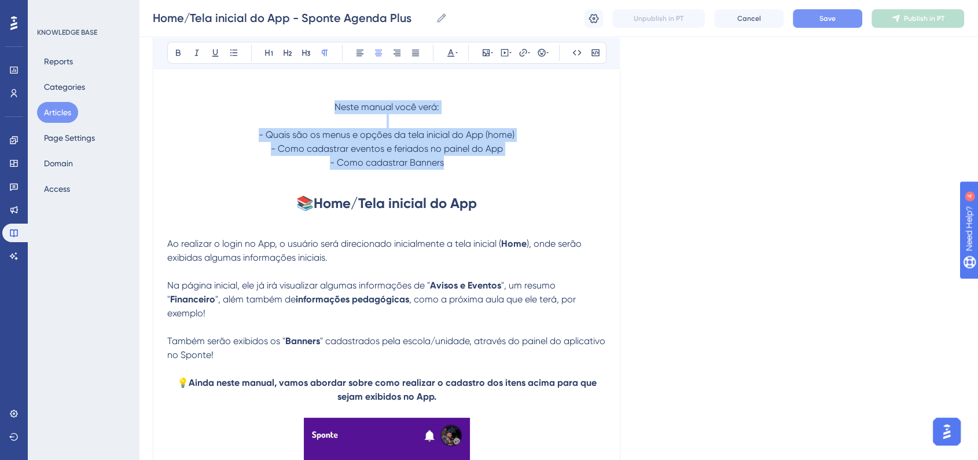
drag, startPoint x: 459, startPoint y: 161, endPoint x: 333, endPoint y: 105, distance: 137.9
click at [354, 56] on button at bounding box center [360, 53] width 16 height 16
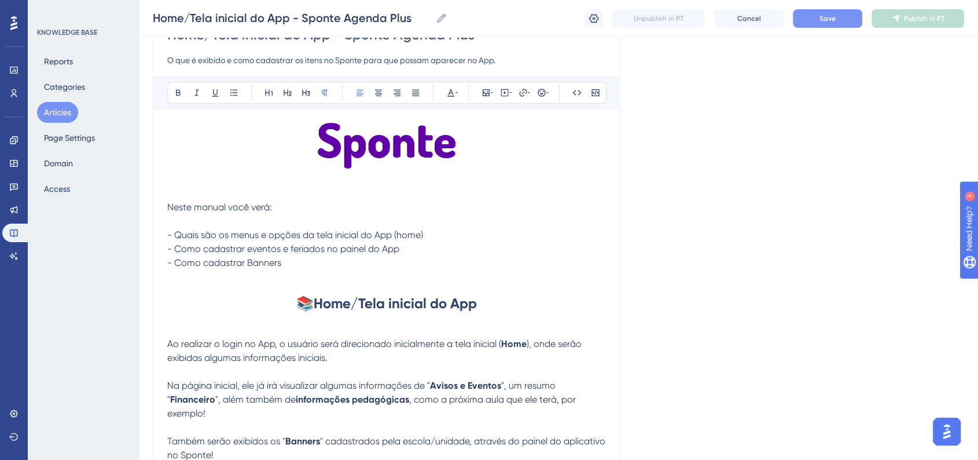
scroll to position [31, 0]
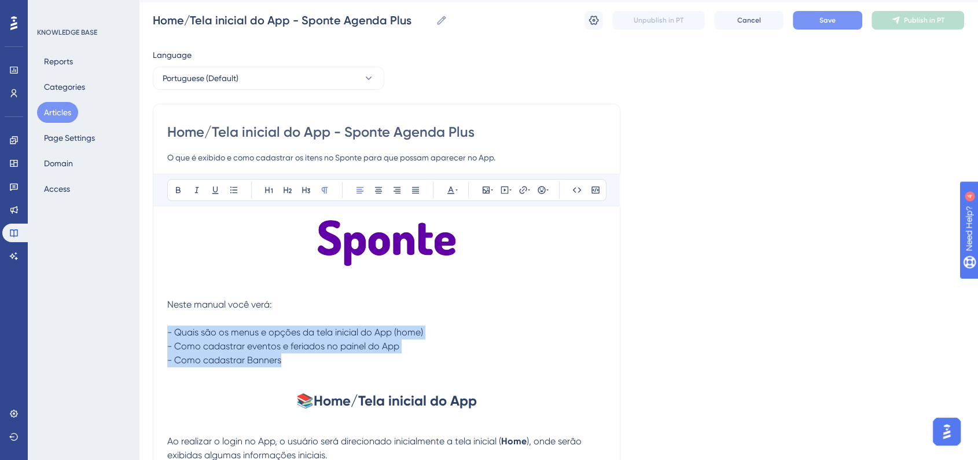
drag, startPoint x: 286, startPoint y: 360, endPoint x: 163, endPoint y: 332, distance: 126.5
click at [233, 194] on button at bounding box center [234, 190] width 16 height 16
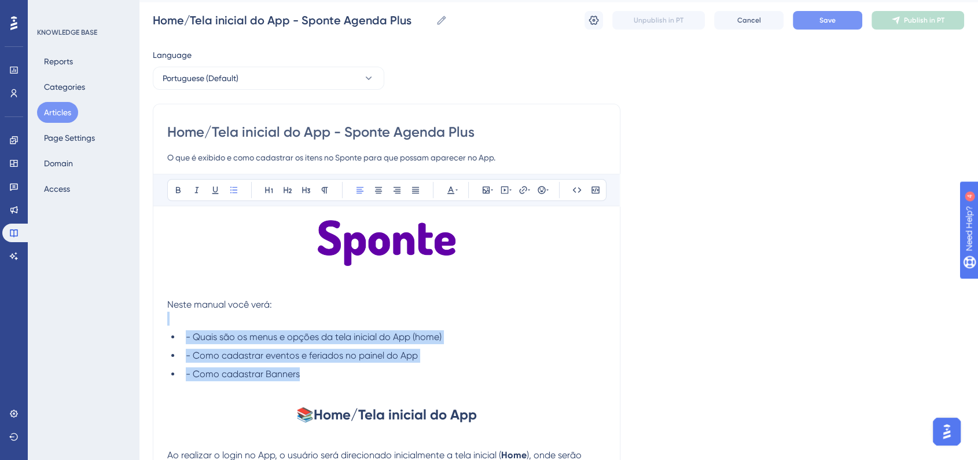
click at [218, 353] on span "- Como cadastrar eventos e feriados no painel do App" at bounding box center [302, 355] width 232 height 11
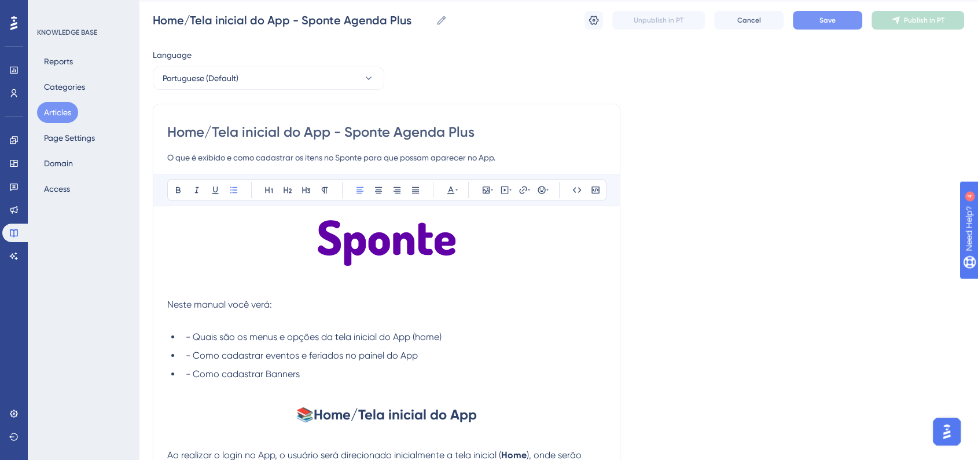
click at [192, 337] on span "- Quais são os menus e opções da tela inicial do App (home)" at bounding box center [314, 336] width 256 height 11
click at [194, 350] on span "- Como cadastrar eventos e feriados no painel do App" at bounding box center [302, 355] width 232 height 11
click at [192, 336] on span "-Quais são os menus e opções da tela inicial do App (home)" at bounding box center [313, 336] width 254 height 11
click at [193, 373] on span "- Como cadastrar Banners" at bounding box center [243, 373] width 114 height 11
click at [836, 19] on button "Save" at bounding box center [827, 20] width 69 height 19
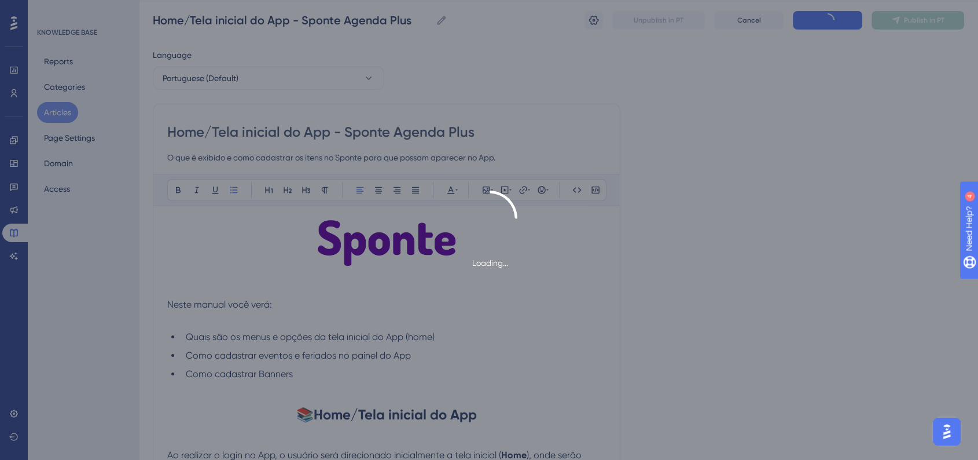
click at [781, 265] on div "Loading..." at bounding box center [489, 229] width 978 height 79
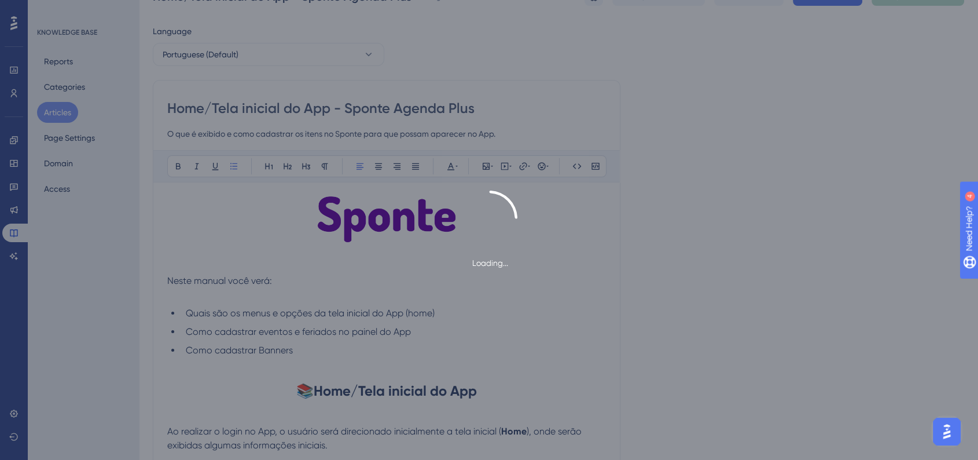
scroll to position [95, 0]
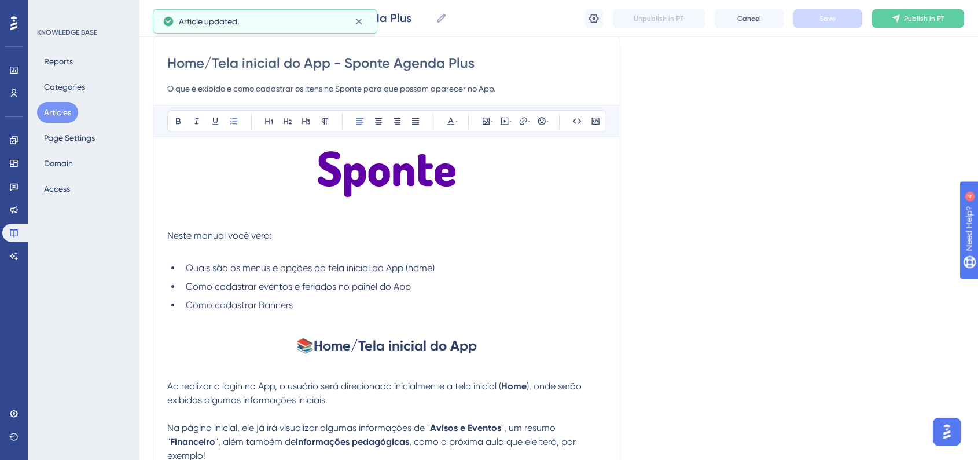
click at [228, 238] on span "Neste manual você verá:" at bounding box center [219, 235] width 105 height 11
click at [227, 238] on span "Neste manual você verá:" at bounding box center [219, 235] width 105 height 11
click at [179, 120] on icon at bounding box center [178, 121] width 5 height 6
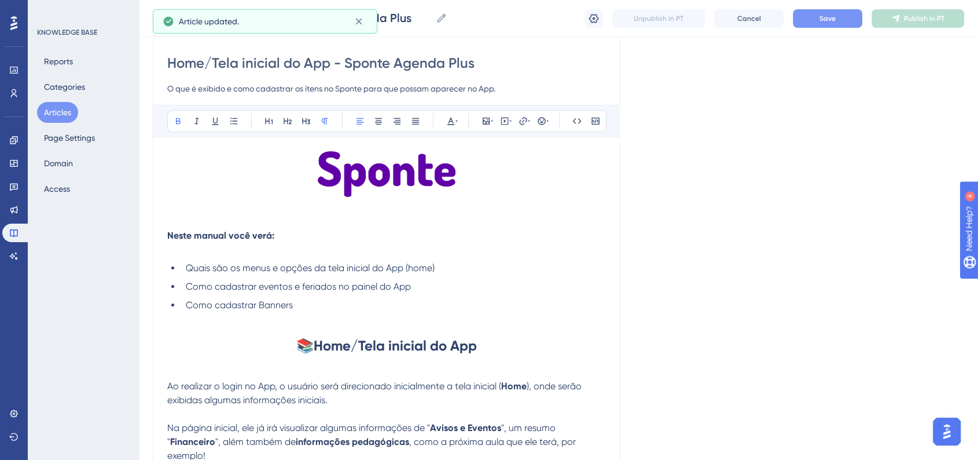
click at [841, 24] on button "Save" at bounding box center [827, 18] width 69 height 19
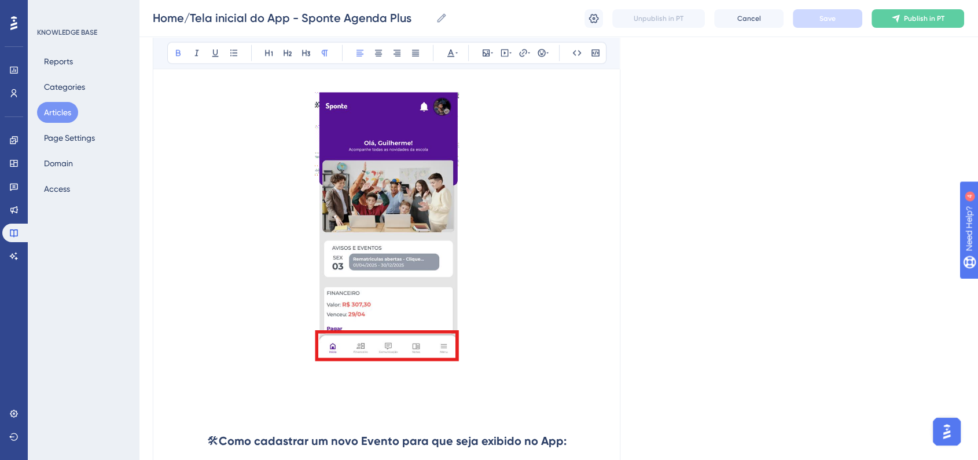
scroll to position [1703, 0]
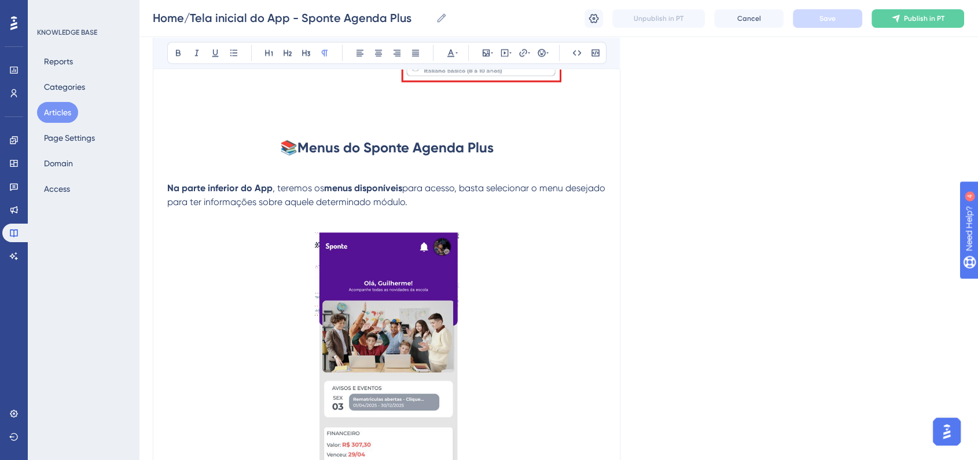
click at [435, 219] on p at bounding box center [386, 216] width 439 height 14
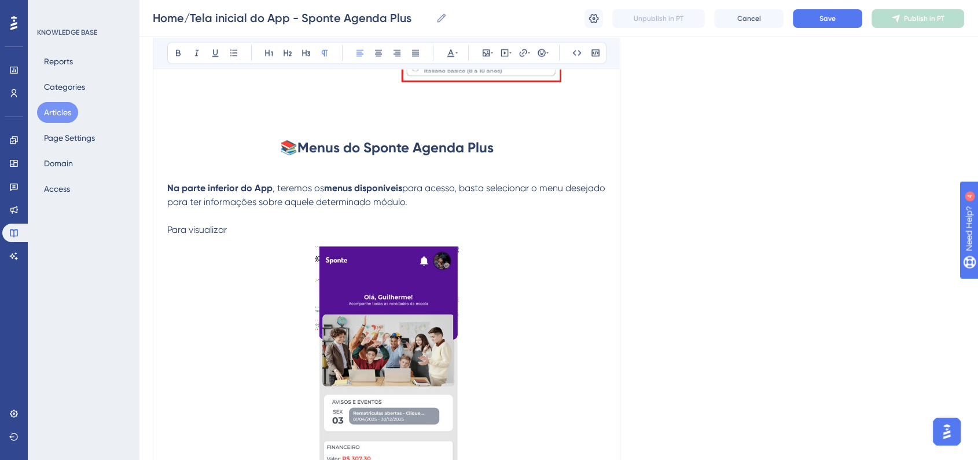
click at [272, 231] on p "Para visualizar" at bounding box center [386, 230] width 439 height 14
click at [172, 49] on button at bounding box center [178, 53] width 16 height 16
click at [215, 55] on icon at bounding box center [215, 52] width 9 height 9
click at [451, 53] on icon at bounding box center [450, 53] width 7 height 8
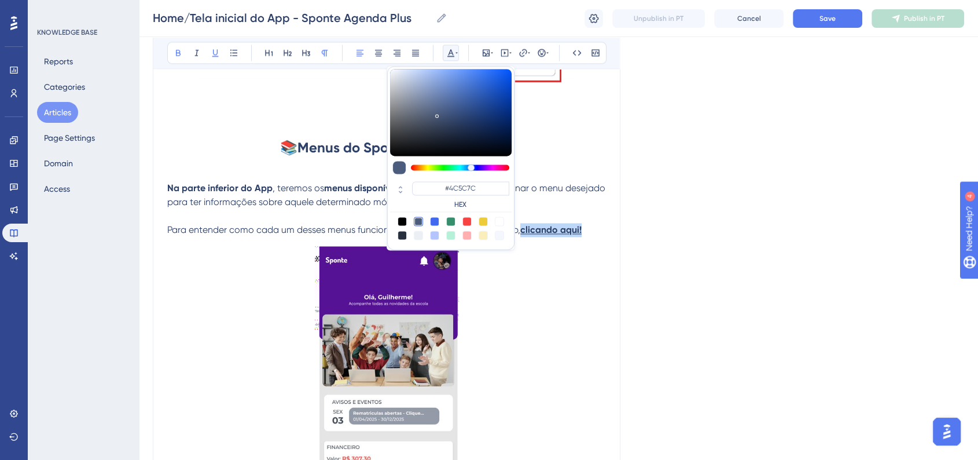
click at [438, 220] on div at bounding box center [434, 220] width 9 height 9
type input "#4169F0"
click at [523, 53] on icon at bounding box center [523, 52] width 9 height 9
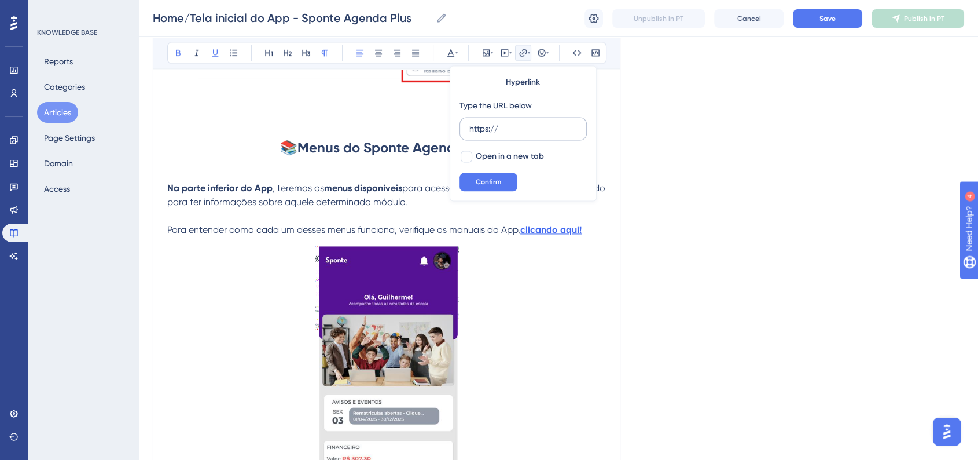
drag, startPoint x: 505, startPoint y: 129, endPoint x: 463, endPoint y: 130, distance: 41.7
click at [463, 130] on label "https://" at bounding box center [523, 128] width 127 height 23
click at [469, 130] on input "https://" at bounding box center [523, 128] width 108 height 13
type input "[URL][DOMAIN_NAME]"
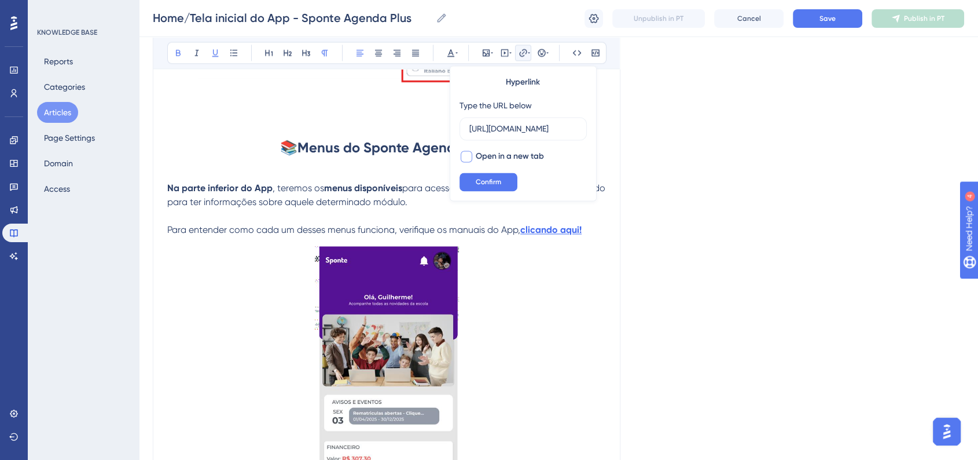
click at [470, 154] on div at bounding box center [467, 156] width 12 height 12
checkbox input "true"
click at [502, 187] on button "Confirm" at bounding box center [489, 181] width 58 height 19
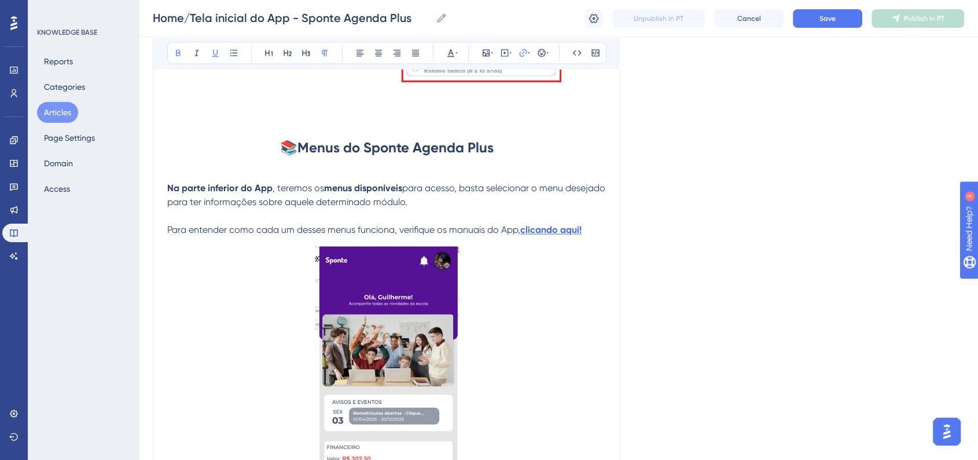
click at [835, 17] on span "Save" at bounding box center [828, 18] width 16 height 9
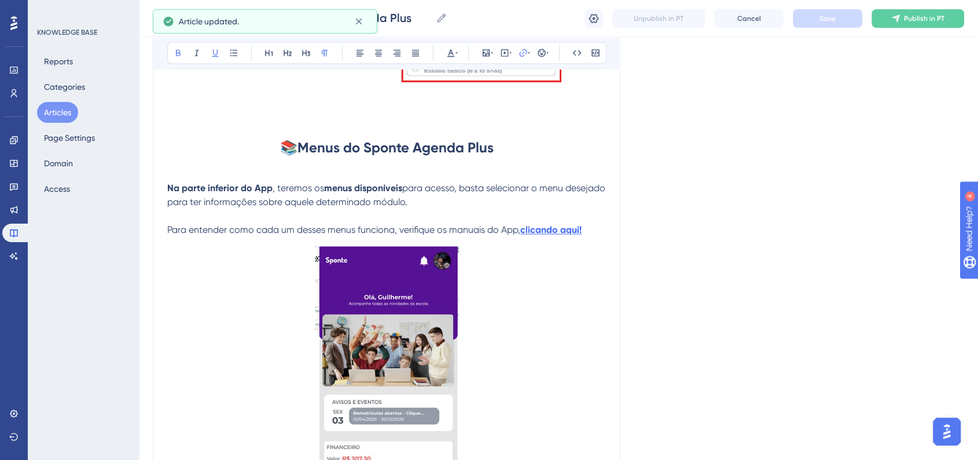
click at [167, 235] on span "Para entender como cada um desses menus funciona, verifique os manuais do App," at bounding box center [343, 229] width 353 height 11
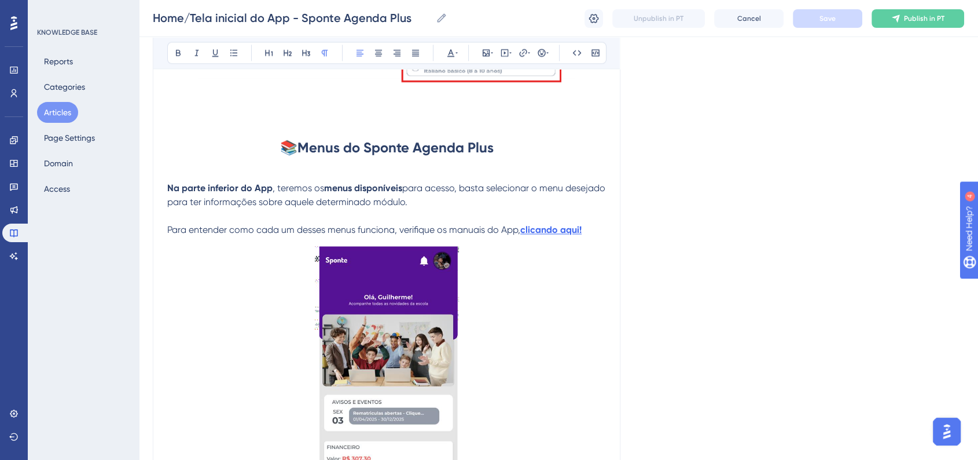
click at [550, 49] on div "Bold Italic Underline Bullet Point Heading 1 Heading 2 Heading 3 Normal Align L…" at bounding box center [386, 53] width 439 height 22
click at [542, 52] on icon at bounding box center [542, 53] width 8 height 8
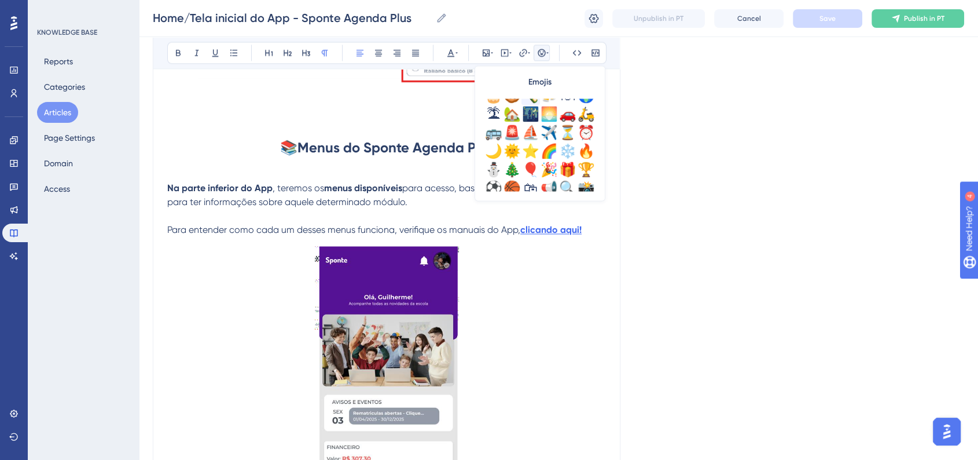
scroll to position [321, 0]
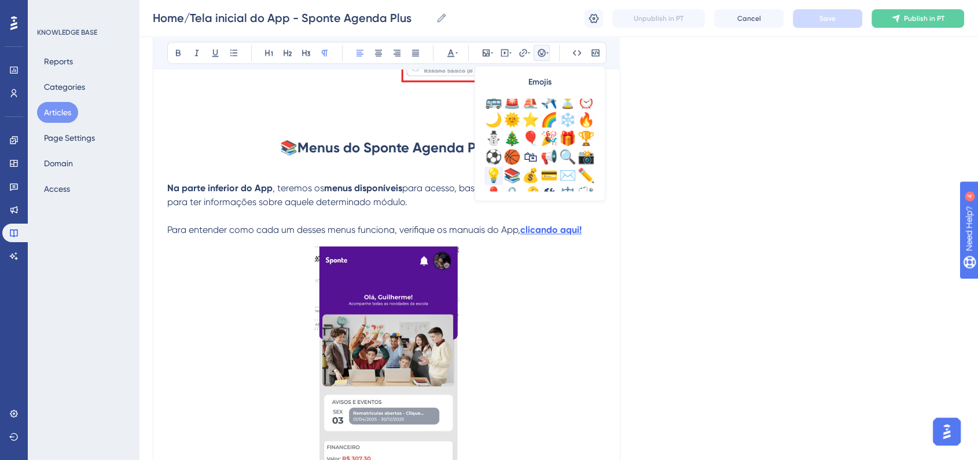
click at [499, 175] on div "💡" at bounding box center [493, 175] width 19 height 19
click at [829, 21] on span "Save" at bounding box center [828, 18] width 16 height 9
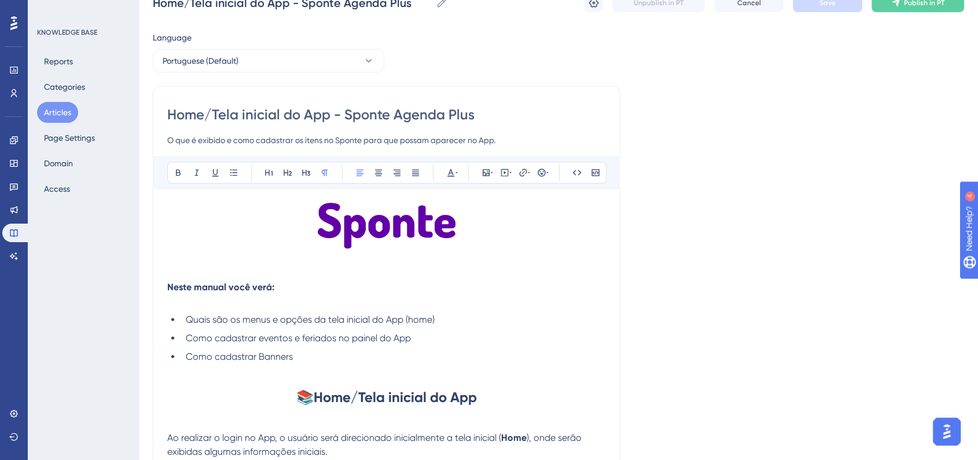
scroll to position [0, 0]
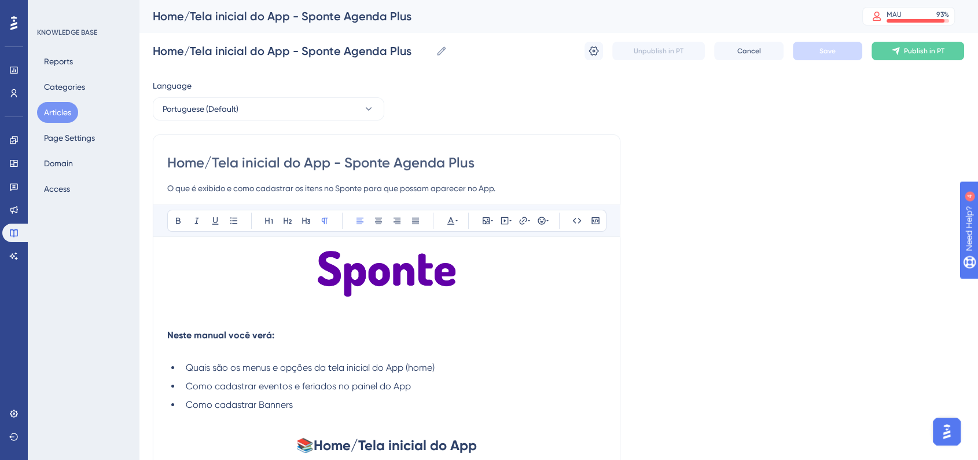
click at [813, 61] on div "Home/Tela inicial do App - Sponte Agenda Plus Home/Tela inicial do App - Sponte…" at bounding box center [558, 50] width 811 height 37
click at [58, 119] on button "Articles" at bounding box center [57, 112] width 41 height 21
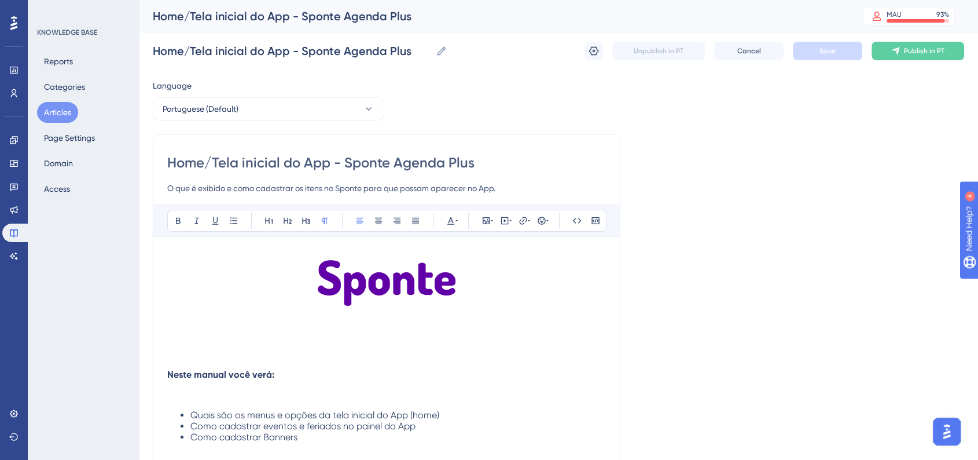
click at [74, 109] on button "Articles" at bounding box center [57, 112] width 41 height 21
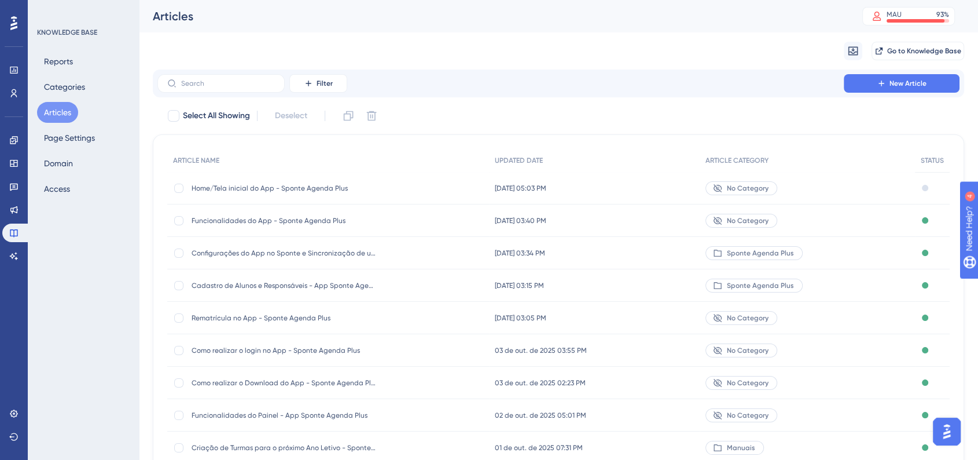
click at [107, 260] on div "KNOWLEDGE BASE Reports Categories Articles Page Settings Domain Access" at bounding box center [83, 230] width 111 height 460
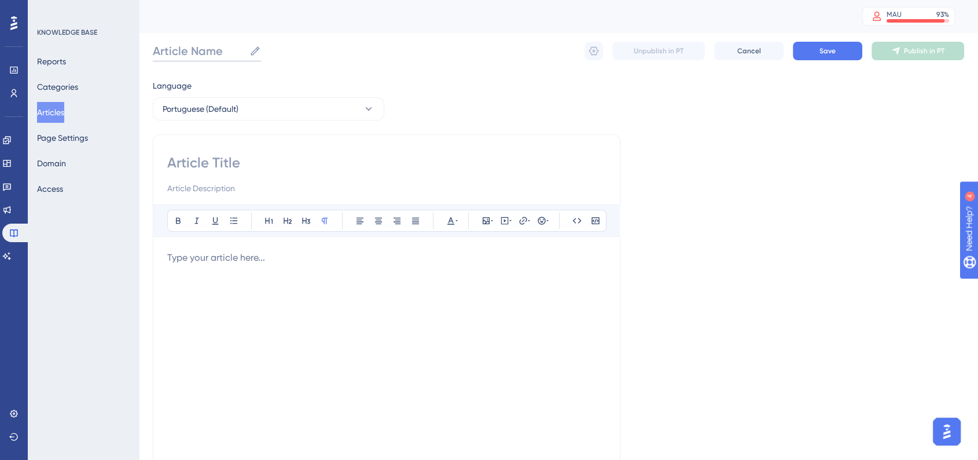
click at [176, 52] on input "Article Name" at bounding box center [199, 51] width 92 height 16
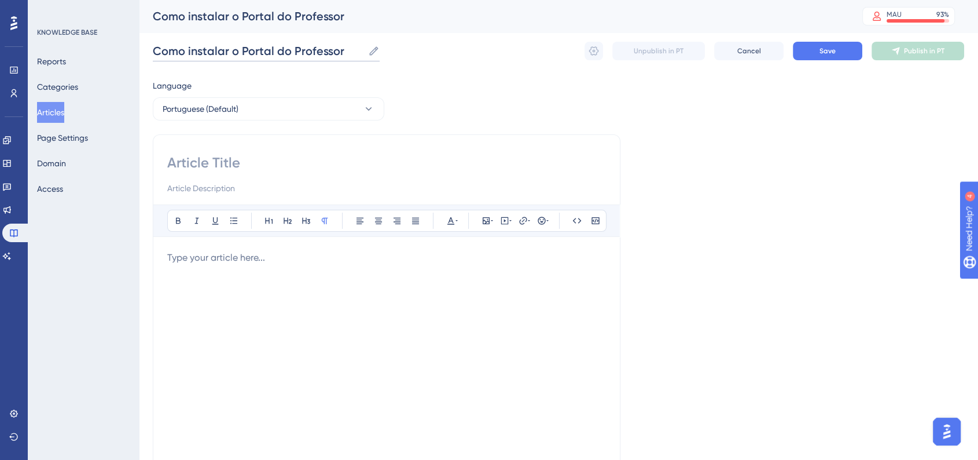
type input "Como instalar o Portal do Professor"
click at [333, 52] on input "Como instalar o Portal do Professor" at bounding box center [258, 51] width 211 height 16
click at [281, 163] on input at bounding box center [386, 162] width 439 height 19
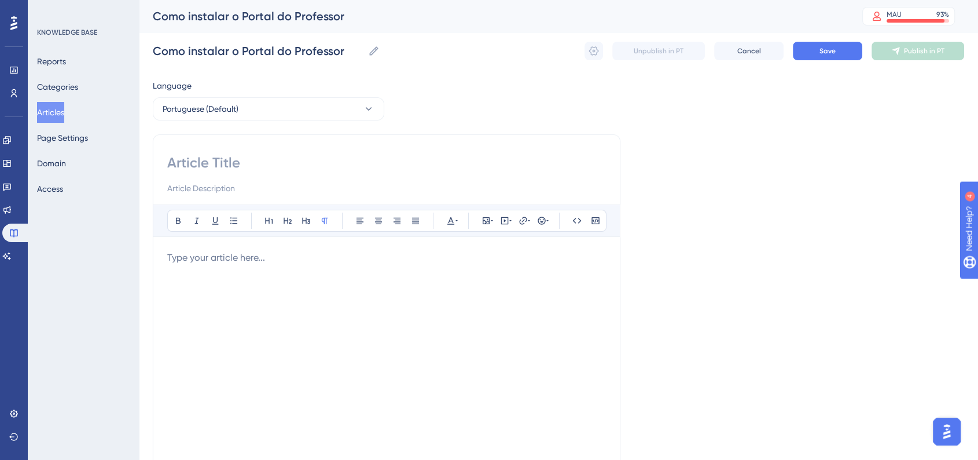
paste input "Como instalar o Portal do Professor"
type input "Como instalar o Portal do Professor"
click at [657, 231] on div "Language Portuguese (Default) Como instalar o Portal do Professor Bold Italic U…" at bounding box center [558, 334] width 811 height 510
click at [368, 164] on input "Como instalar o Portal do Professor" at bounding box center [386, 162] width 439 height 19
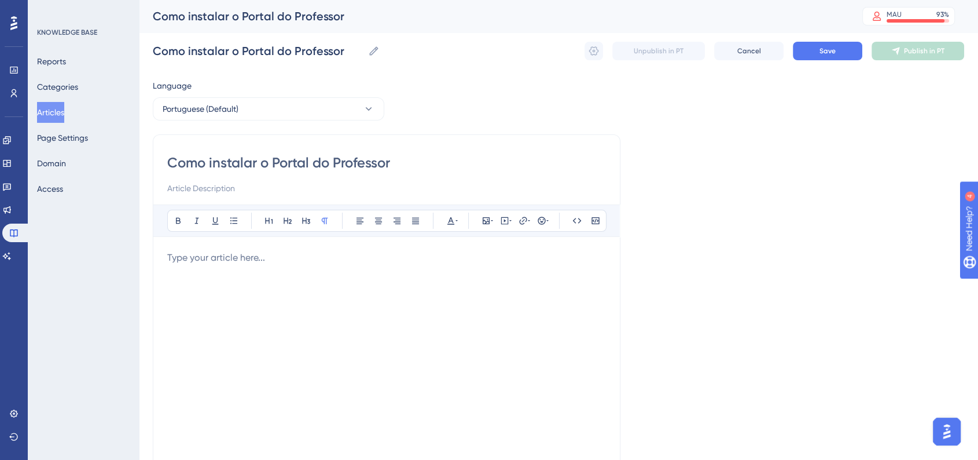
click at [368, 164] on input "Como instalar o Portal do Professor" at bounding box center [386, 162] width 439 height 19
click at [355, 323] on div at bounding box center [386, 378] width 439 height 255
click at [327, 268] on div at bounding box center [386, 378] width 439 height 255
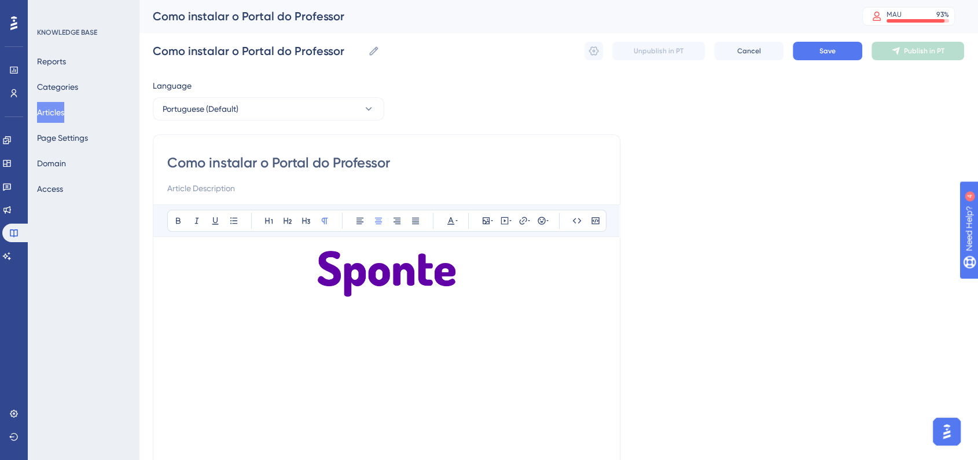
click at [341, 167] on input "Como instalar o Portal do Professor" at bounding box center [386, 162] width 439 height 19
click at [340, 167] on input "Como instalar o Portal do Professor" at bounding box center [386, 162] width 439 height 19
click at [357, 346] on div at bounding box center [386, 378] width 439 height 255
click at [314, 335] on span "Como instalar o Portal do Professor" at bounding box center [386, 334] width 149 height 11
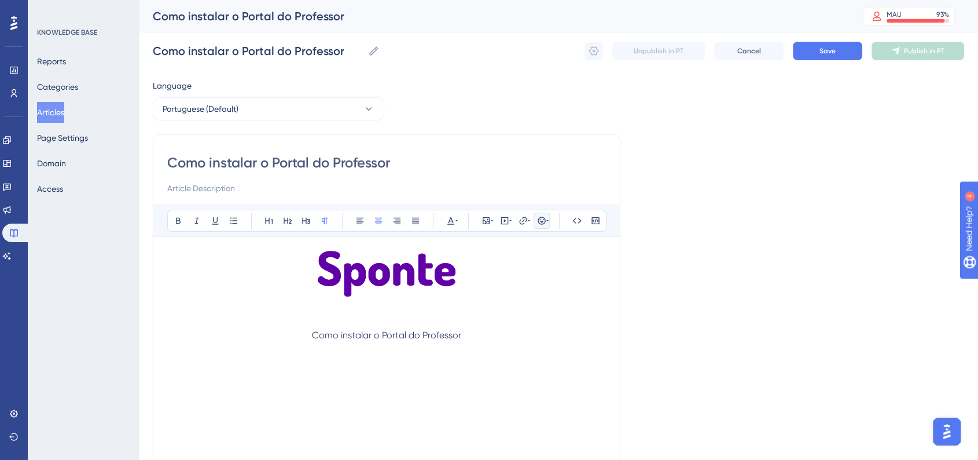
click at [546, 216] on icon at bounding box center [547, 220] width 2 height 9
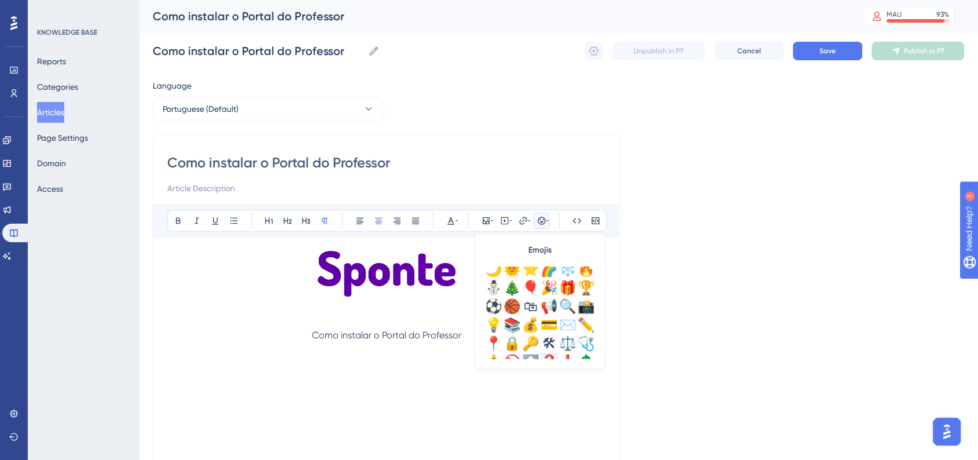
scroll to position [385, 0]
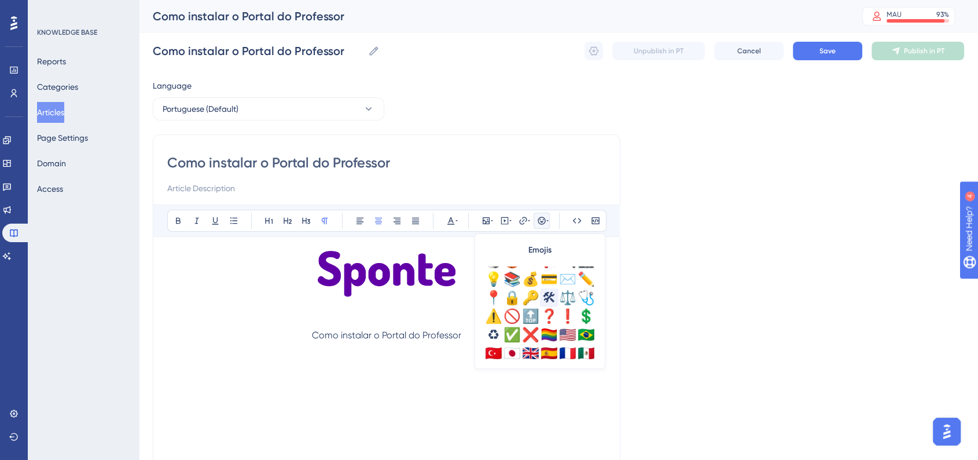
click at [553, 296] on div "🛠" at bounding box center [549, 297] width 19 height 19
click at [692, 347] on div "Language Portuguese (Default) Como instalar o Portal do Professor Bold Italic U…" at bounding box center [558, 334] width 811 height 510
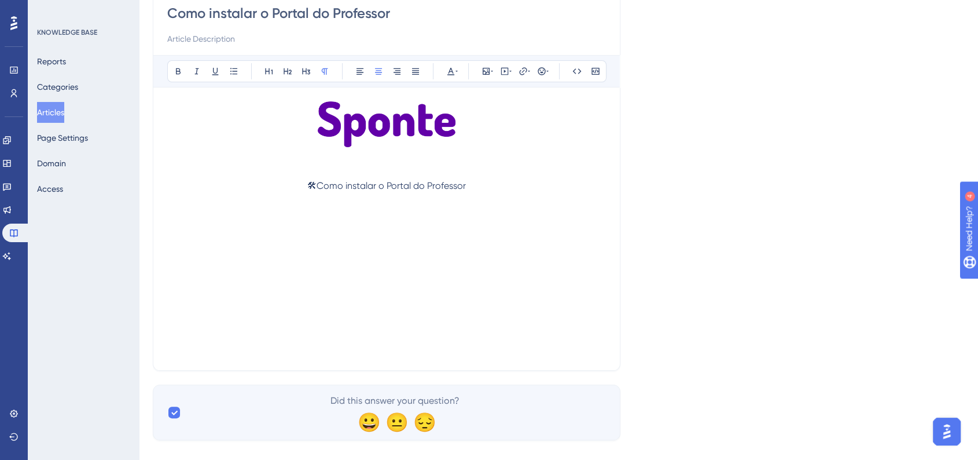
scroll to position [162, 0]
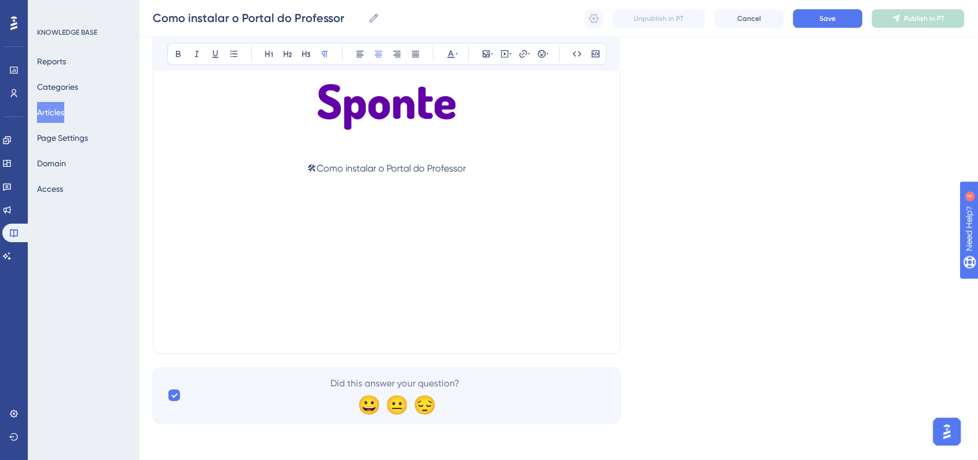
click at [315, 167] on span "🛠Como instalar o Portal do Professor" at bounding box center [386, 168] width 159 height 11
click at [392, 163] on span "🛠 Como instalar o Portal do Professor" at bounding box center [386, 168] width 161 height 11
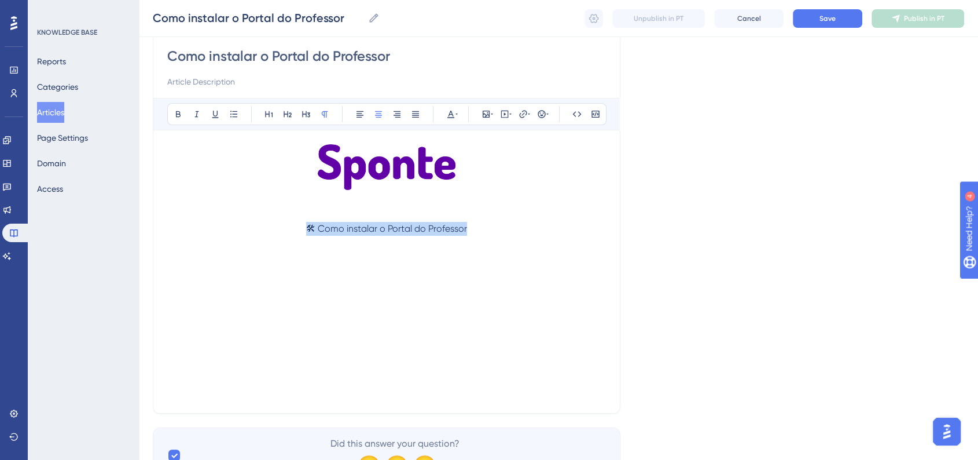
scroll to position [33, 0]
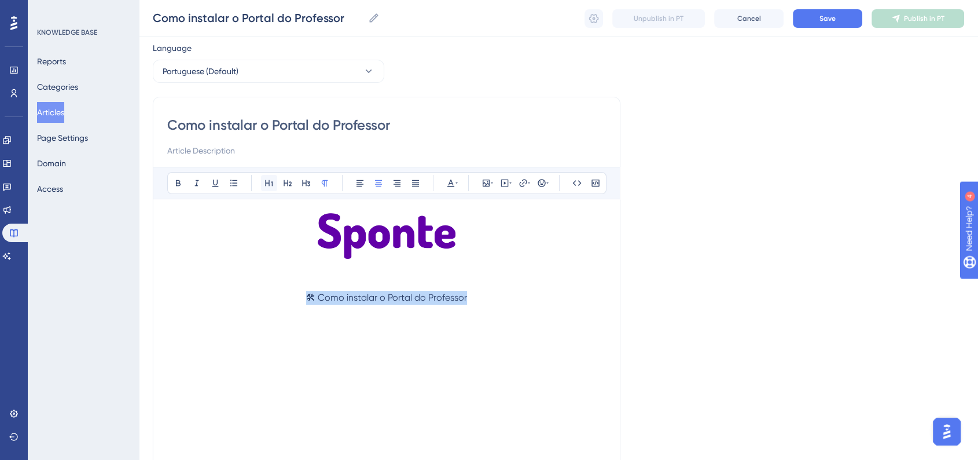
click at [273, 183] on button at bounding box center [269, 183] width 16 height 16
click at [288, 186] on icon at bounding box center [287, 182] width 9 height 9
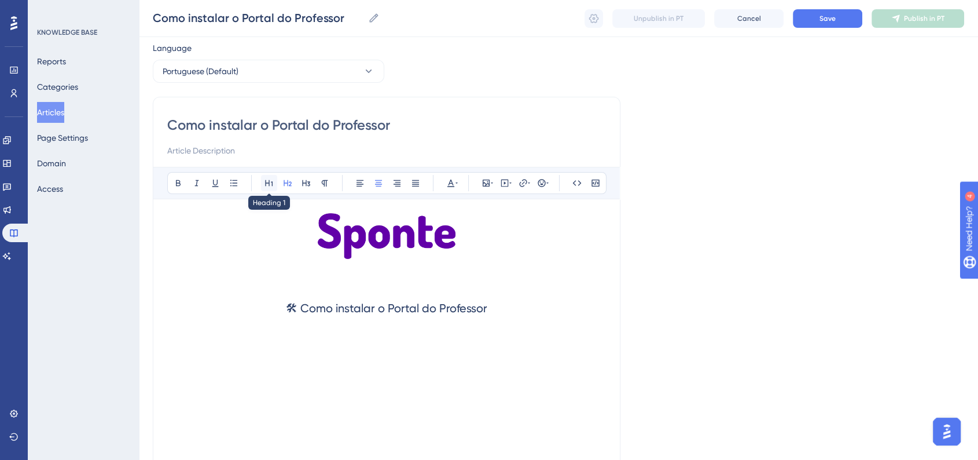
click at [273, 182] on button at bounding box center [269, 183] width 16 height 16
click at [180, 181] on icon at bounding box center [178, 182] width 9 height 9
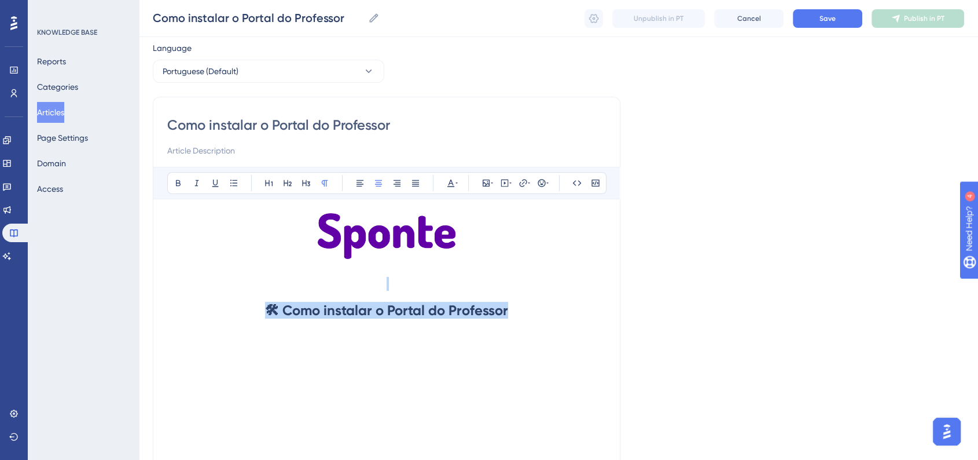
drag, startPoint x: 499, startPoint y: 282, endPoint x: 528, endPoint y: 308, distance: 38.9
click at [511, 289] on div "🛠 Como instalar o Portal do Professor" at bounding box center [386, 340] width 439 height 255
click at [572, 322] on h1 "🛠 Como instalar o Portal do Professor" at bounding box center [386, 310] width 439 height 39
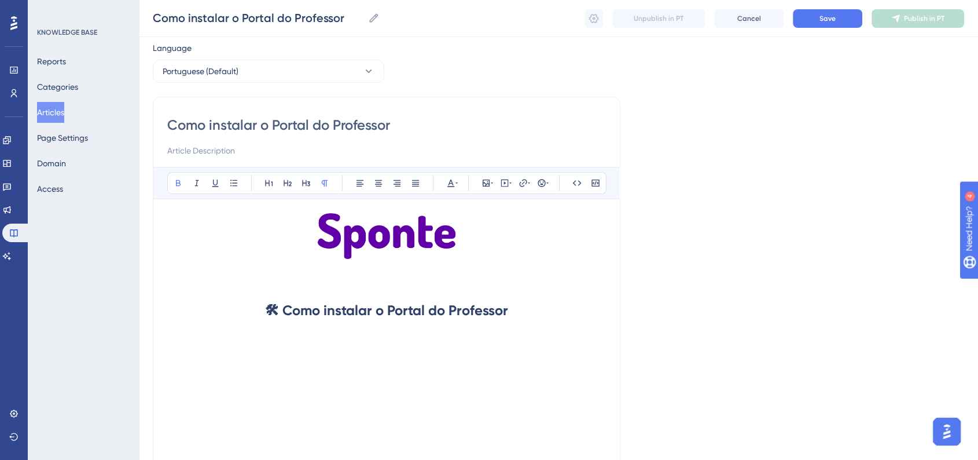
click at [372, 386] on div "🛠 Como instalar o Portal do Professor" at bounding box center [386, 340] width 439 height 255
click at [310, 357] on div "🛠 Como instalar o Portal do Professor" at bounding box center [386, 340] width 439 height 255
click at [378, 335] on p at bounding box center [386, 337] width 439 height 14
click at [824, 23] on button "Save" at bounding box center [827, 18] width 69 height 19
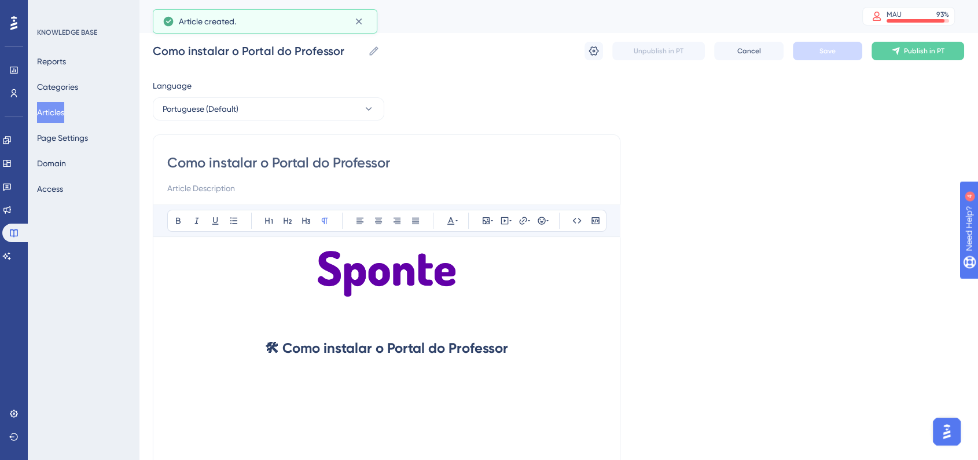
click at [60, 119] on button "Articles" at bounding box center [50, 112] width 27 height 21
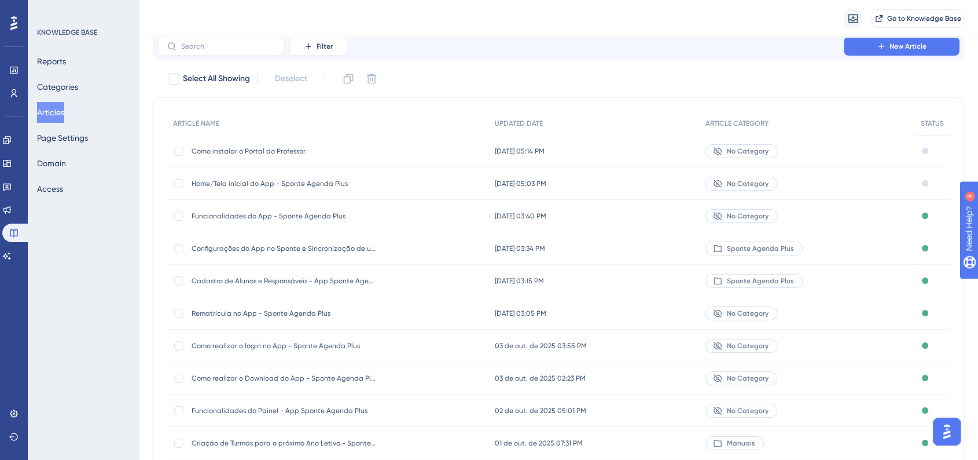
scroll to position [64, 0]
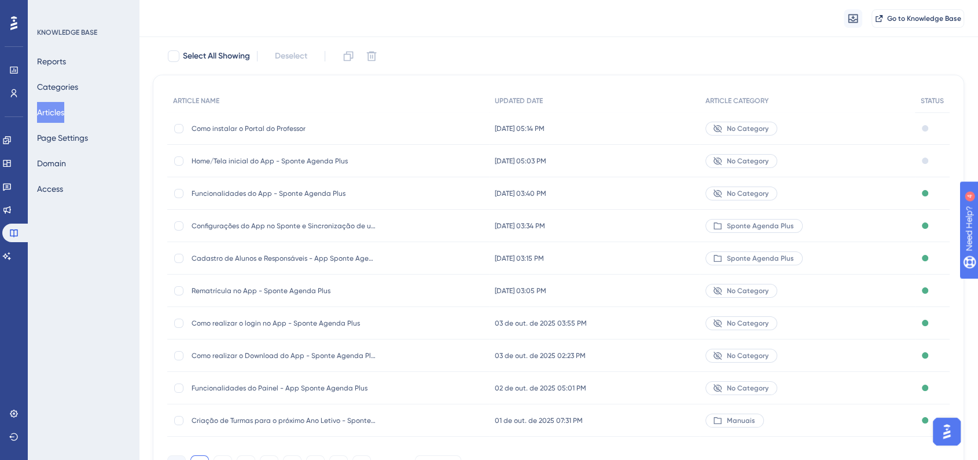
click at [332, 387] on span "Funcionalidades do Painel - App Sponte Agenda Plus" at bounding box center [284, 387] width 185 height 9
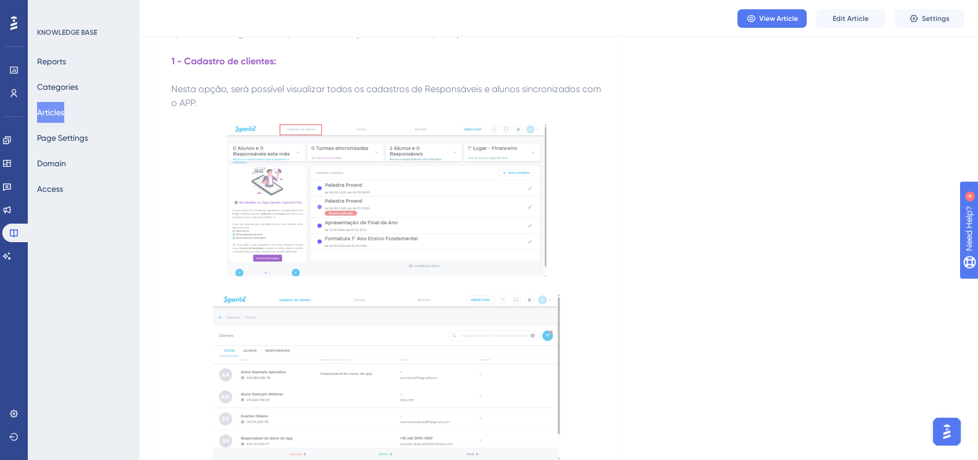
scroll to position [3794, 0]
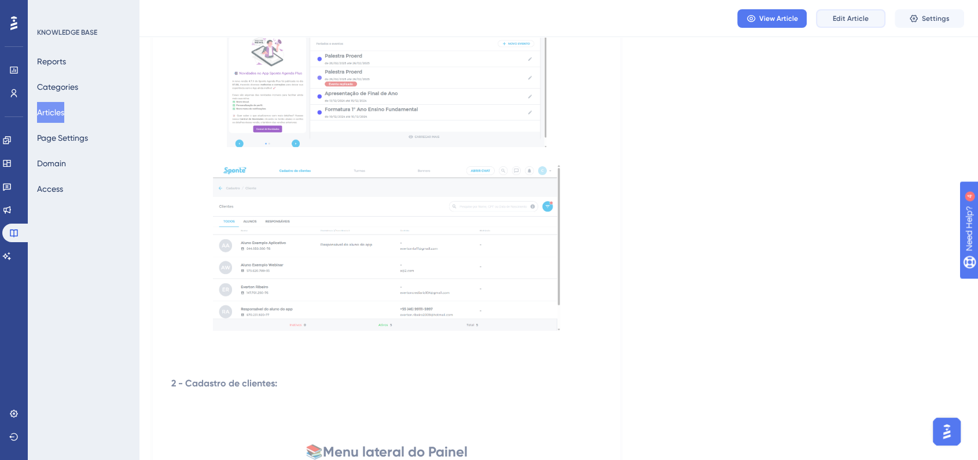
click at [844, 26] on button "Edit Article" at bounding box center [850, 18] width 69 height 19
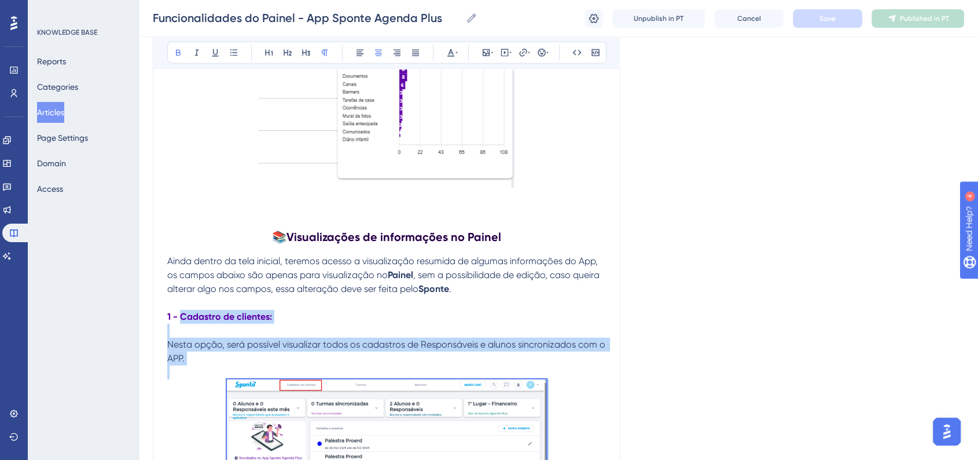
scroll to position [3216, 0]
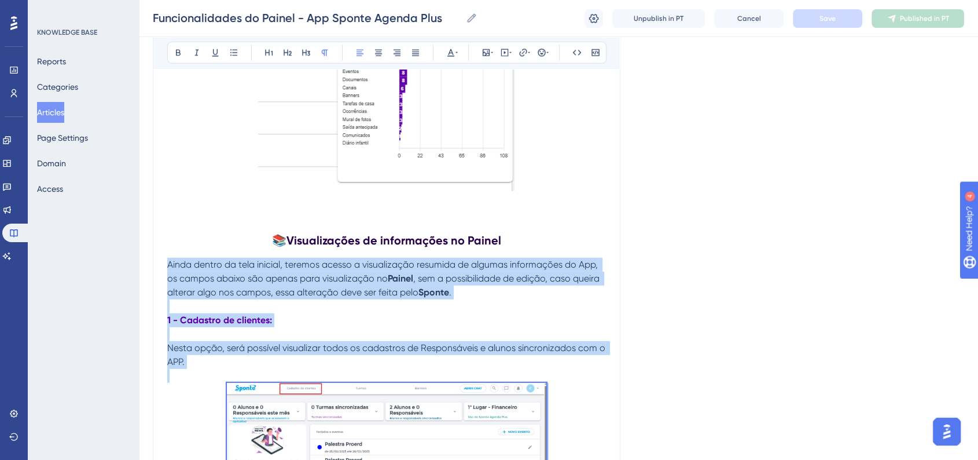
drag, startPoint x: 281, startPoint y: 378, endPoint x: 167, endPoint y: 258, distance: 165.8
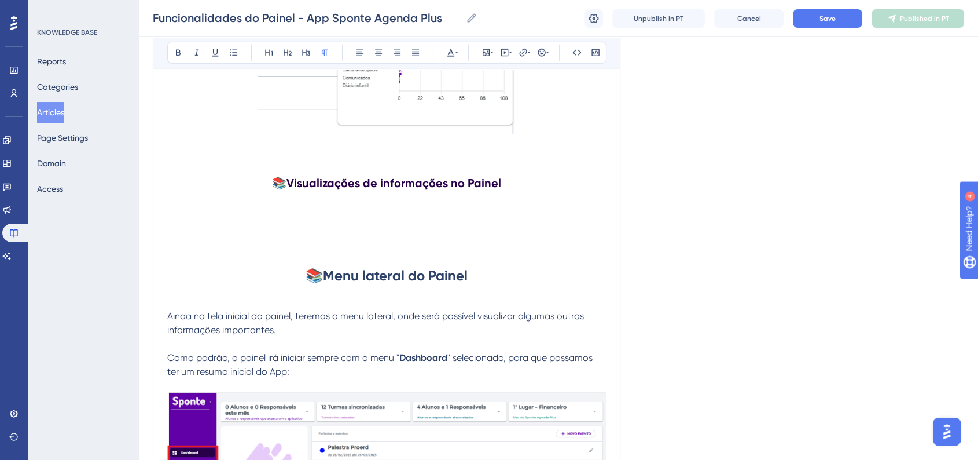
scroll to position [3144, 0]
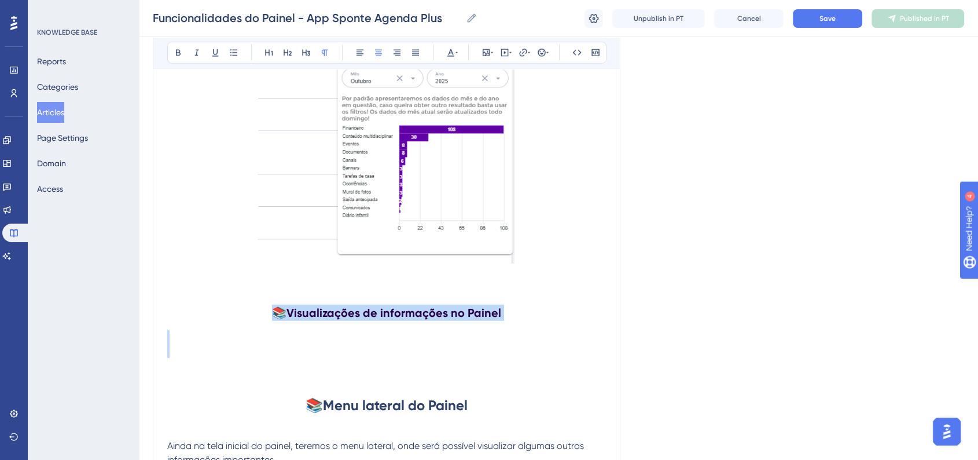
drag, startPoint x: 407, startPoint y: 328, endPoint x: 232, endPoint y: 297, distance: 178.0
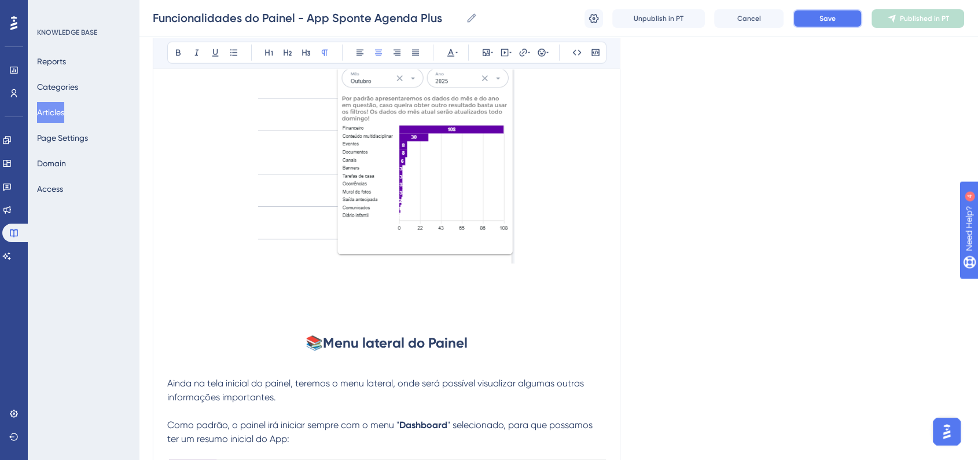
click at [831, 23] on button "Save" at bounding box center [827, 18] width 69 height 19
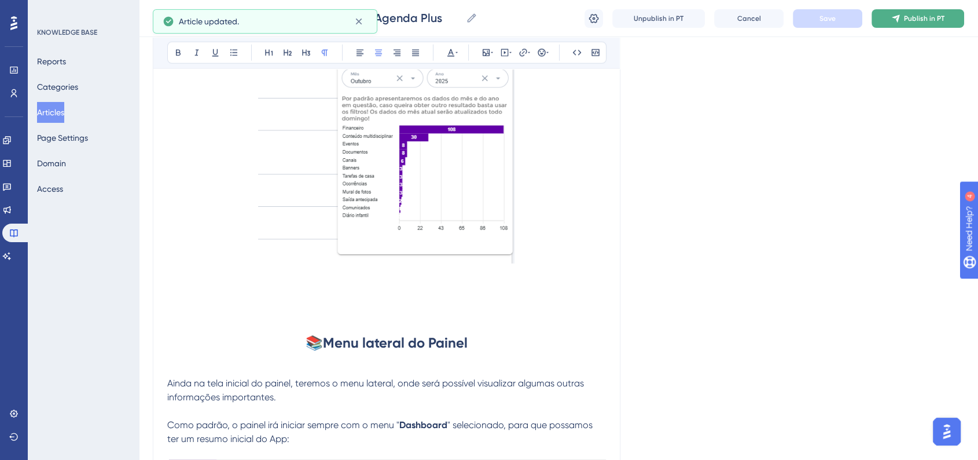
click at [898, 19] on icon at bounding box center [896, 18] width 8 height 8
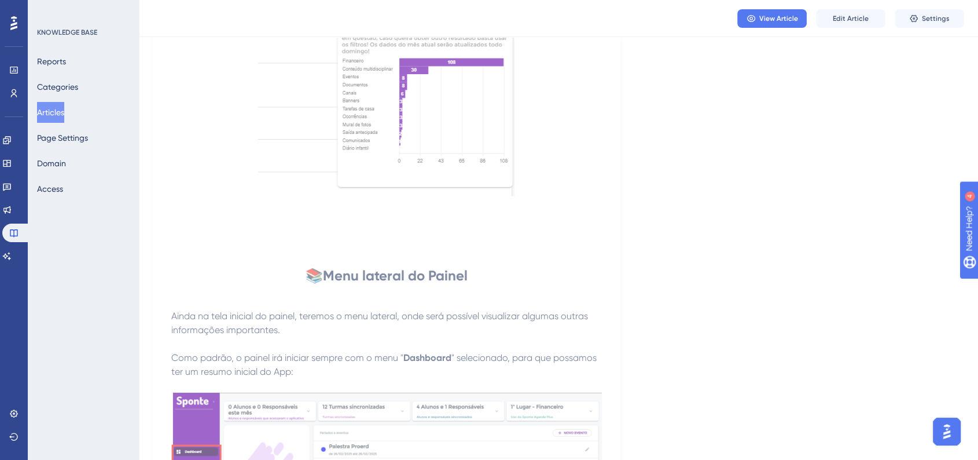
click at [64, 106] on button "Articles" at bounding box center [50, 112] width 27 height 21
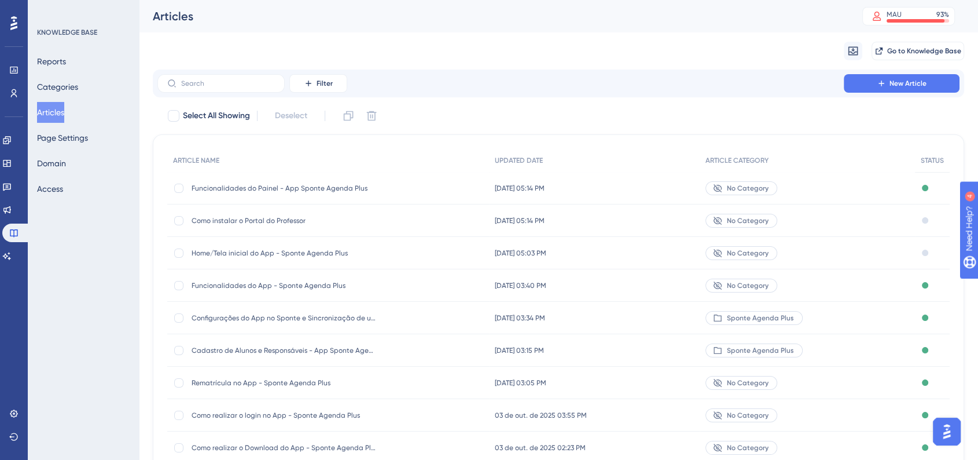
click at [310, 219] on span "Como instalar o Portal do Professor" at bounding box center [284, 220] width 185 height 9
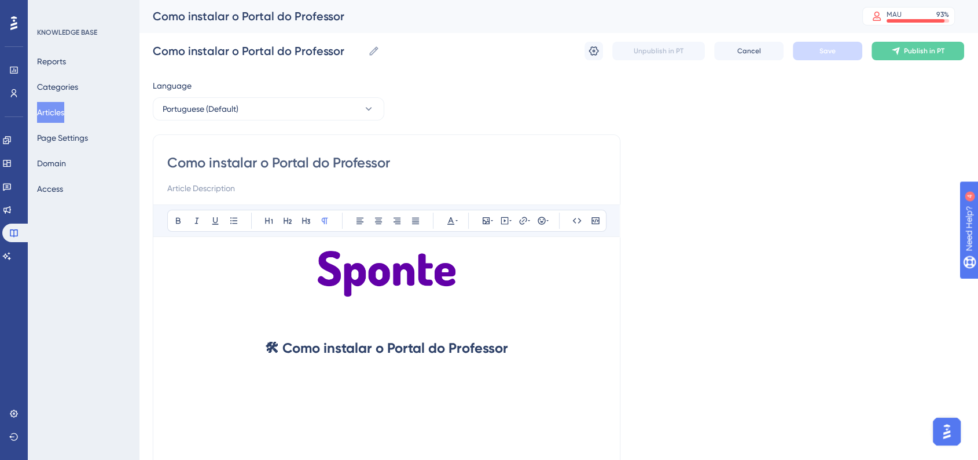
click at [298, 406] on div "🛠 Como instalar o Portal do Professor" at bounding box center [386, 378] width 439 height 255
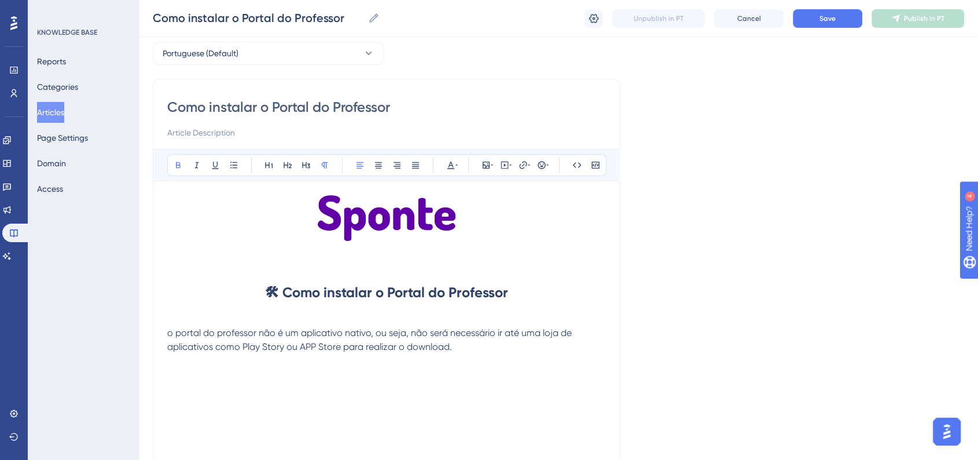
scroll to position [64, 0]
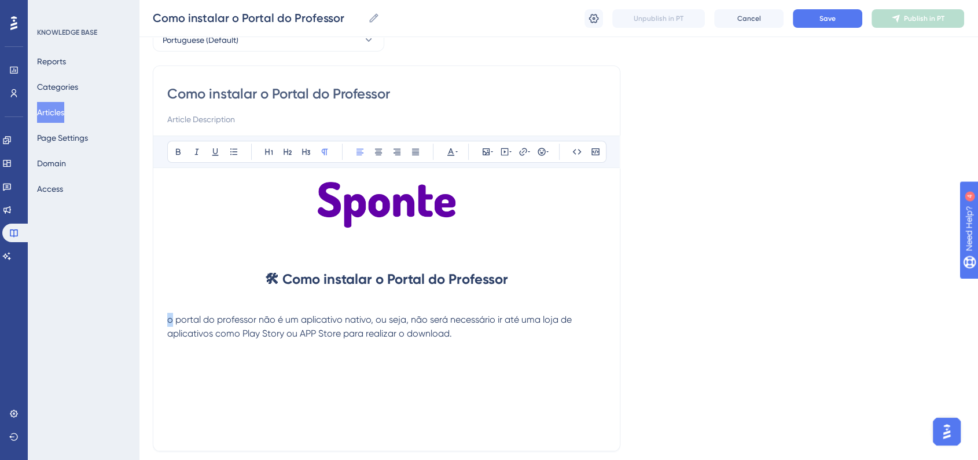
click at [168, 322] on span "o portal do professor não é um aplicativo nativo, ou seja, não será necessário …" at bounding box center [370, 326] width 407 height 25
drag, startPoint x: 178, startPoint y: 319, endPoint x: 255, endPoint y: 321, distance: 77.0
click at [255, 321] on span "O Portal do Professor não é um aplicativo nativo, ou seja, não será necessário …" at bounding box center [370, 326] width 407 height 25
click at [177, 155] on icon at bounding box center [178, 151] width 9 height 9
click at [529, 390] on div "🛠 Como instalar o Portal do Professor O Portal do Professor não é um aplicativo…" at bounding box center [386, 309] width 439 height 255
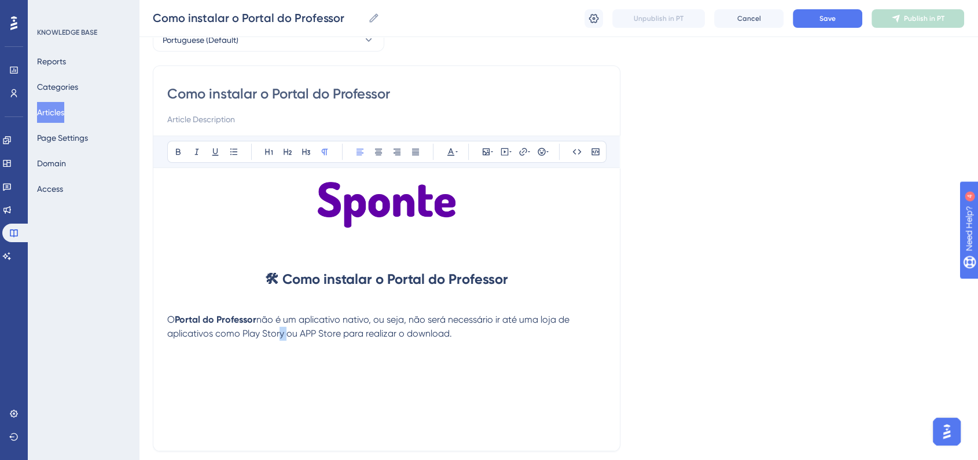
drag, startPoint x: 278, startPoint y: 336, endPoint x: 284, endPoint y: 335, distance: 5.9
click at [283, 335] on span "não é um aplicativo nativo, ou seja, não será necessário ir até uma loja de apl…" at bounding box center [369, 326] width 405 height 25
click at [452, 334] on p "O Portal do Professor não é um aplicativo nativo, ou seja, não será necessário …" at bounding box center [386, 327] width 439 height 28
click at [847, 19] on button "Save" at bounding box center [827, 18] width 69 height 19
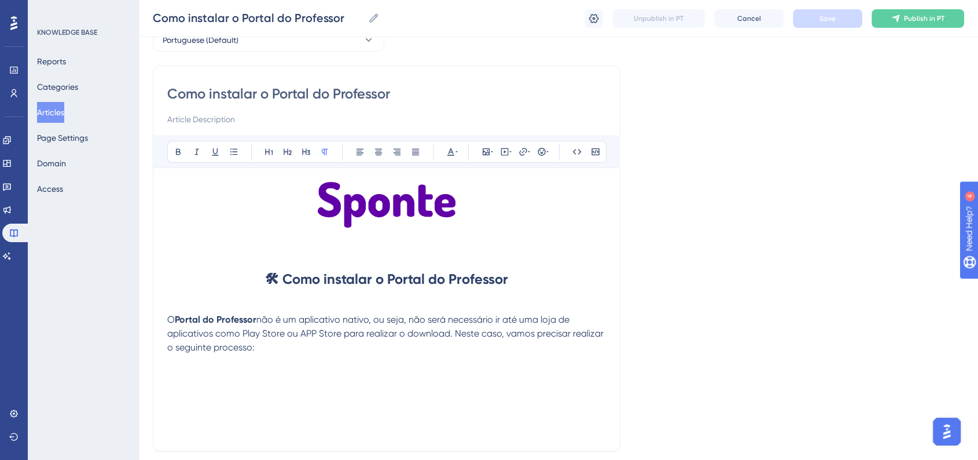
click at [323, 379] on p at bounding box center [386, 375] width 439 height 14
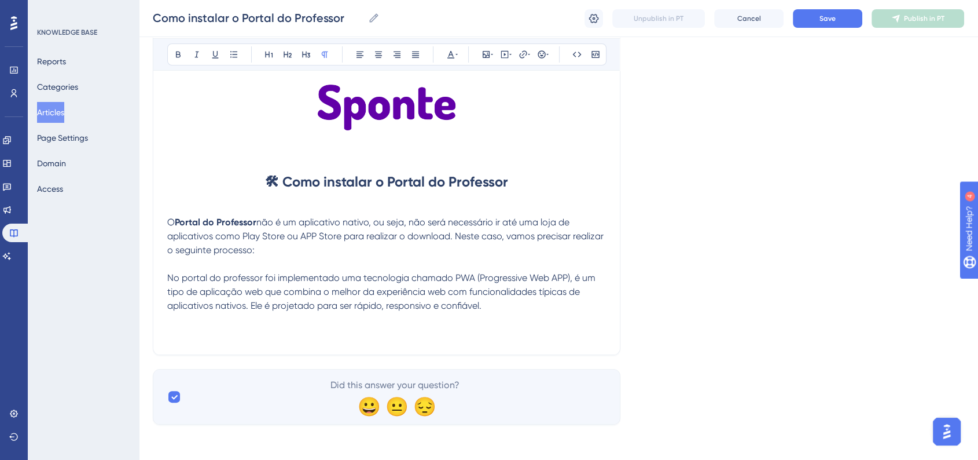
scroll to position [163, 0]
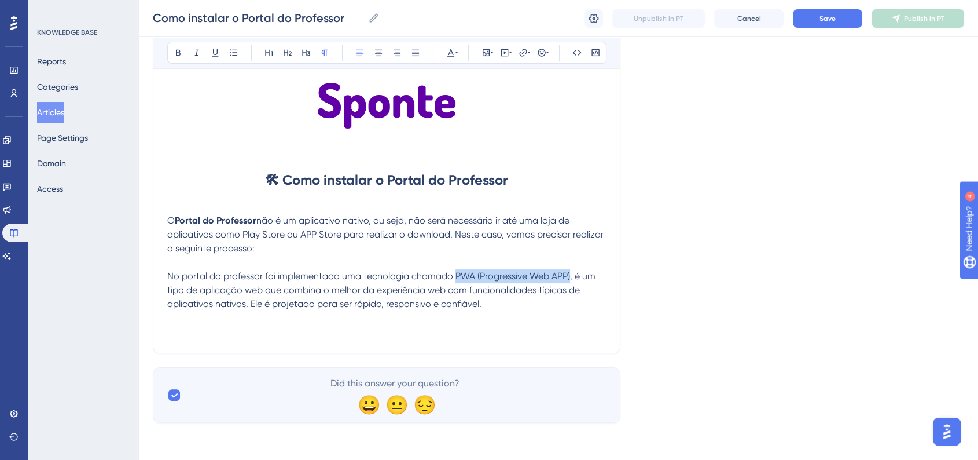
drag, startPoint x: 454, startPoint y: 274, endPoint x: 570, endPoint y: 271, distance: 115.8
click at [570, 271] on span "No portal do professor foi implementado uma tecnologia chamado PWA (Progressive…" at bounding box center [382, 289] width 431 height 39
click at [175, 47] on button at bounding box center [178, 53] width 16 height 16
click at [699, 289] on div "Language Portuguese (Default) Como instalar o Portal do Professor Bold Italic U…" at bounding box center [558, 167] width 811 height 512
click at [212, 335] on p at bounding box center [386, 332] width 439 height 14
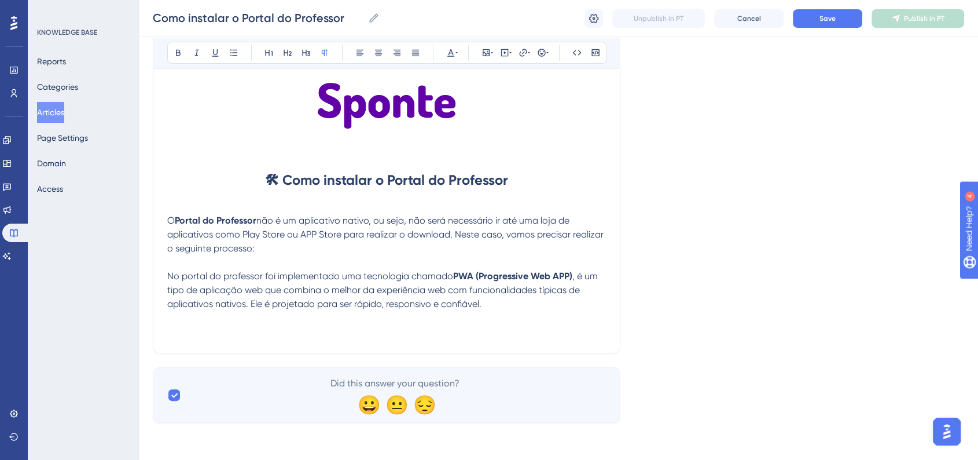
click at [277, 310] on p "No portal do professor foi implementado uma tecnologia chamado PWA (Progressive…" at bounding box center [386, 290] width 439 height 42
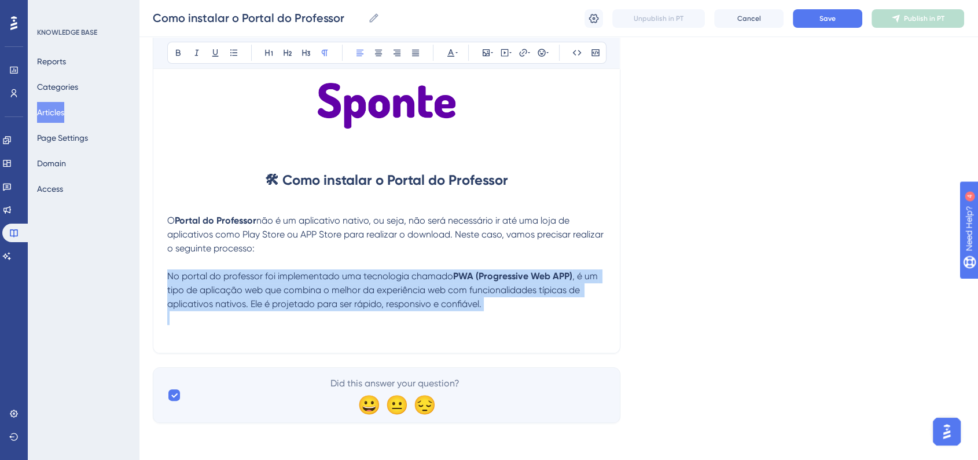
drag, startPoint x: 497, startPoint y: 314, endPoint x: 161, endPoint y: 281, distance: 337.9
click at [161, 281] on div "Como instalar o Portal do Professor Bold Italic Underline Bullet Point Heading …" at bounding box center [387, 159] width 468 height 387
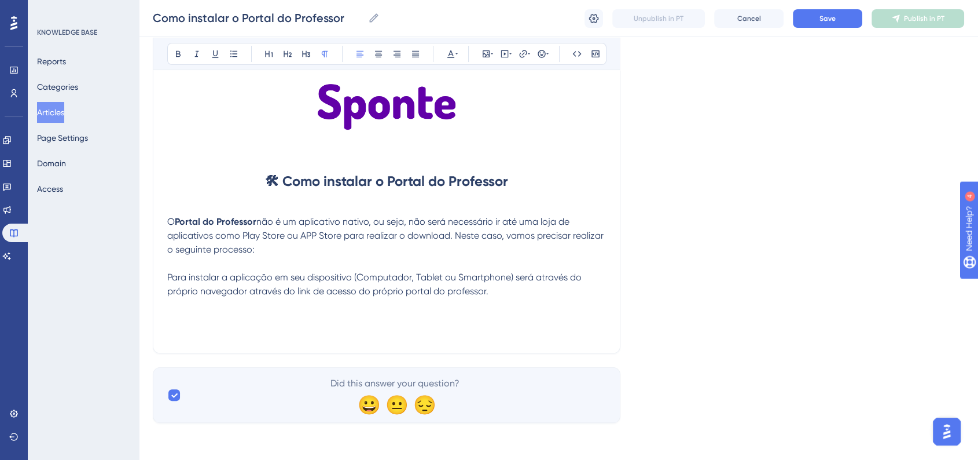
scroll to position [162, 0]
click at [168, 277] on span "Para instalar a aplicação em seu dispositivo (Computador, Tablet ou Smartphone)…" at bounding box center [375, 283] width 417 height 25
click at [545, 56] on icon at bounding box center [542, 54] width 8 height 8
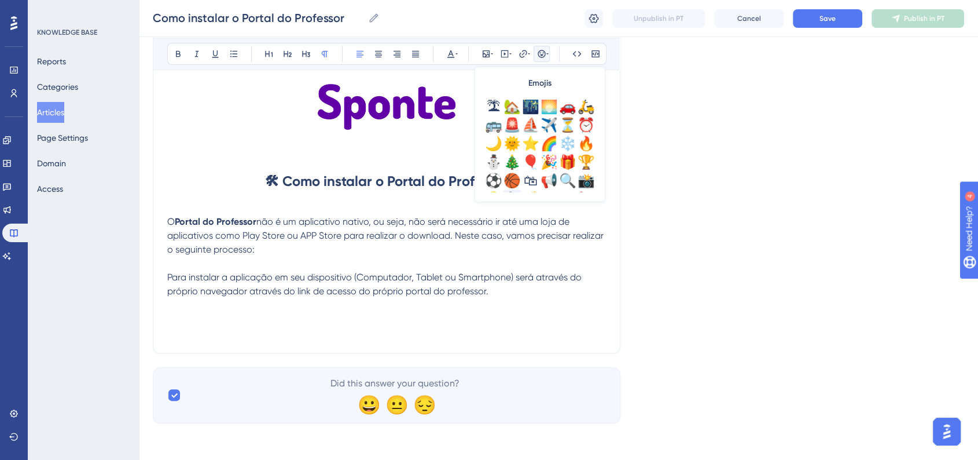
scroll to position [321, 0]
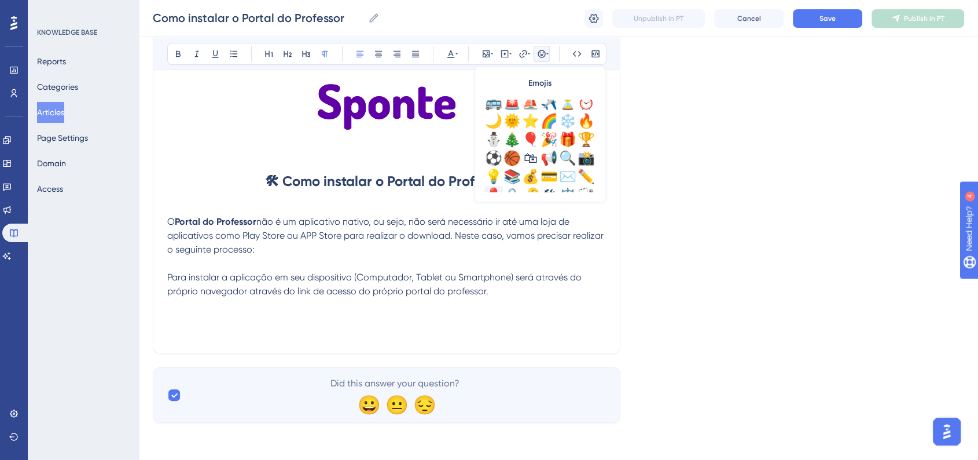
click at [499, 189] on div "📍" at bounding box center [493, 195] width 19 height 19
click at [820, 28] on div "Como instalar o Portal do Professor Como instalar o Portal do Professor Unpubli…" at bounding box center [558, 18] width 839 height 37
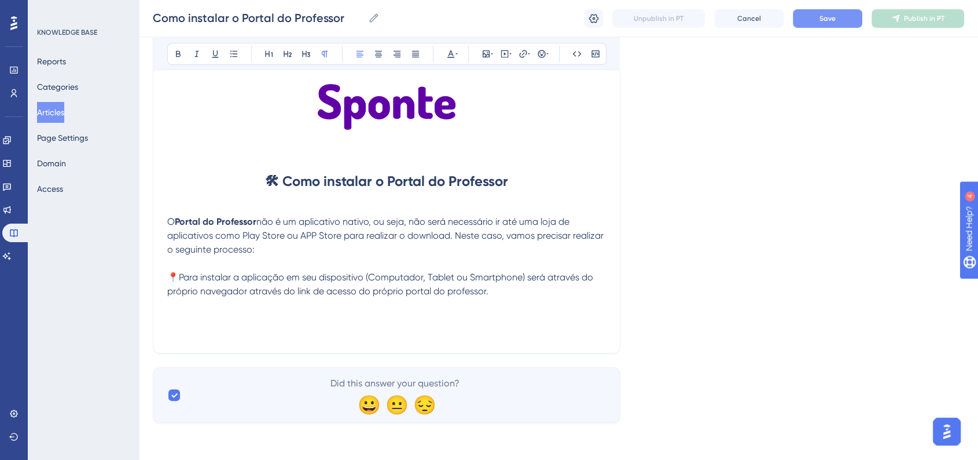
click at [815, 21] on button "Save" at bounding box center [827, 18] width 69 height 19
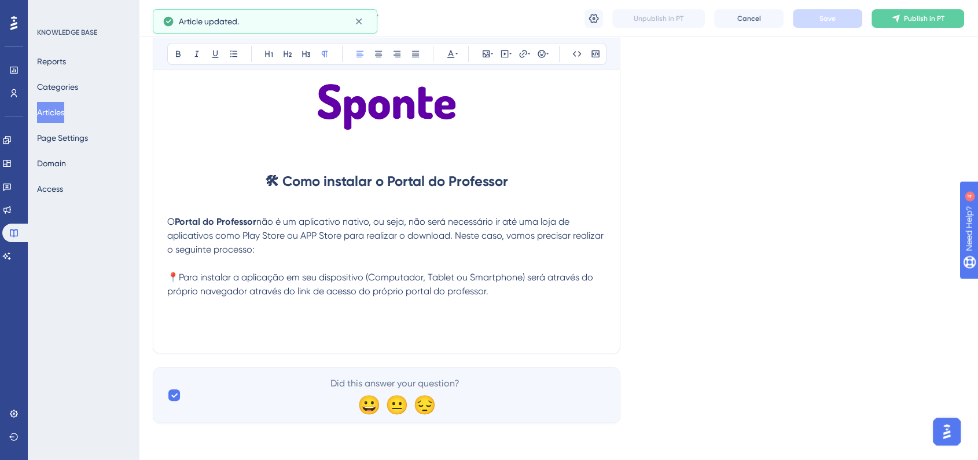
click at [324, 334] on div "🛠 Como instalar o Portal do Professor O Portal do Professor não é um aplicativo…" at bounding box center [386, 211] width 439 height 255
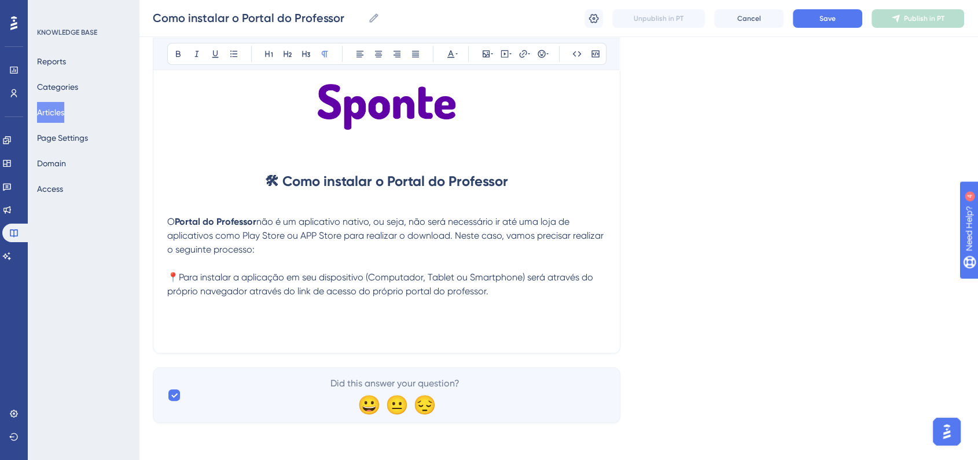
click at [229, 321] on p at bounding box center [386, 319] width 439 height 14
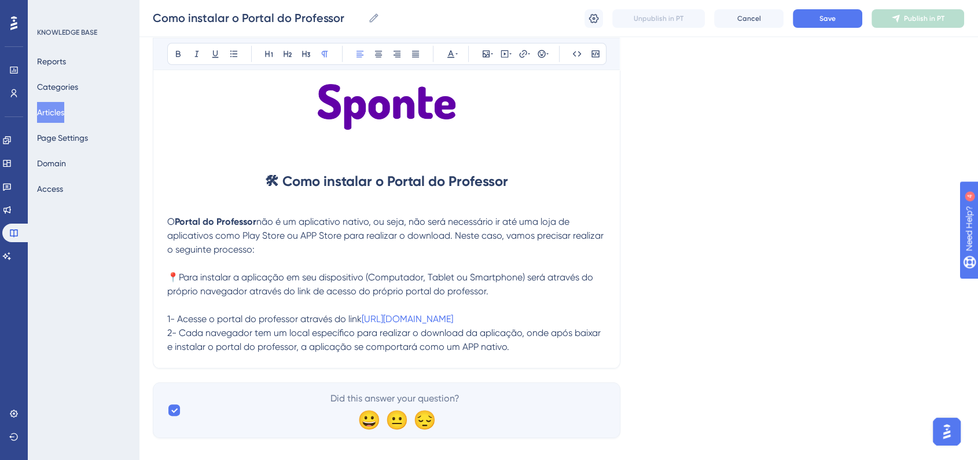
click at [167, 321] on span "1- Acesse o portal do professor através do link" at bounding box center [264, 318] width 194 height 11
click at [173, 334] on span "2- Cada navegador tem um local específico para realizar o download da aplicação…" at bounding box center [385, 339] width 436 height 25
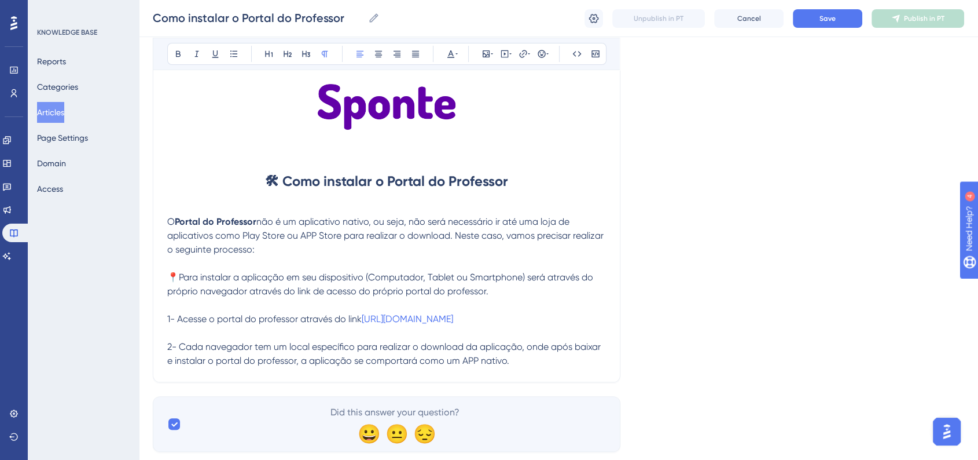
click at [168, 321] on div "Como instalar o Portal do Professor Bold Italic Underline Bullet Point Heading …" at bounding box center [387, 175] width 468 height 414
drag, startPoint x: 168, startPoint y: 321, endPoint x: 174, endPoint y: 321, distance: 6.4
click at [174, 321] on span "1- Acesse o portal do professor através do link" at bounding box center [264, 318] width 194 height 11
click at [181, 52] on icon at bounding box center [178, 53] width 9 height 9
click at [781, 220] on div "Language Portuguese (Default) Como instalar o Portal do Professor Bold Italic U…" at bounding box center [558, 181] width 811 height 539
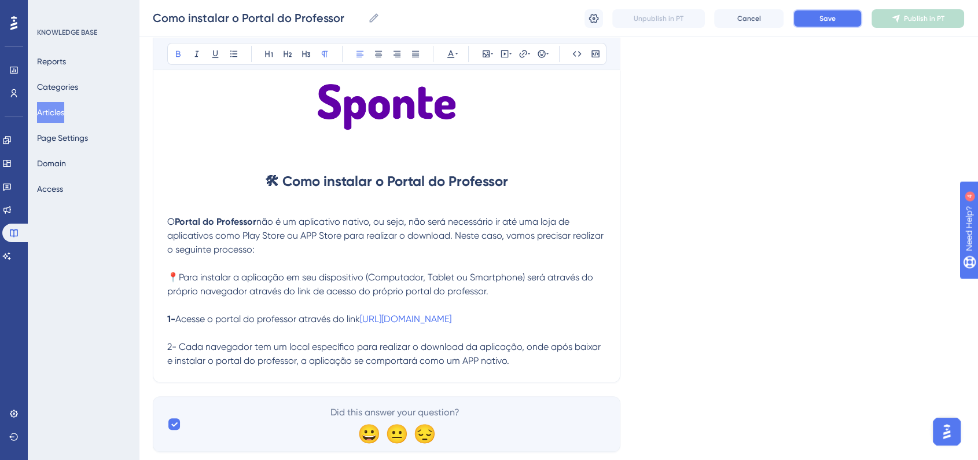
click at [814, 12] on button "Save" at bounding box center [827, 18] width 69 height 19
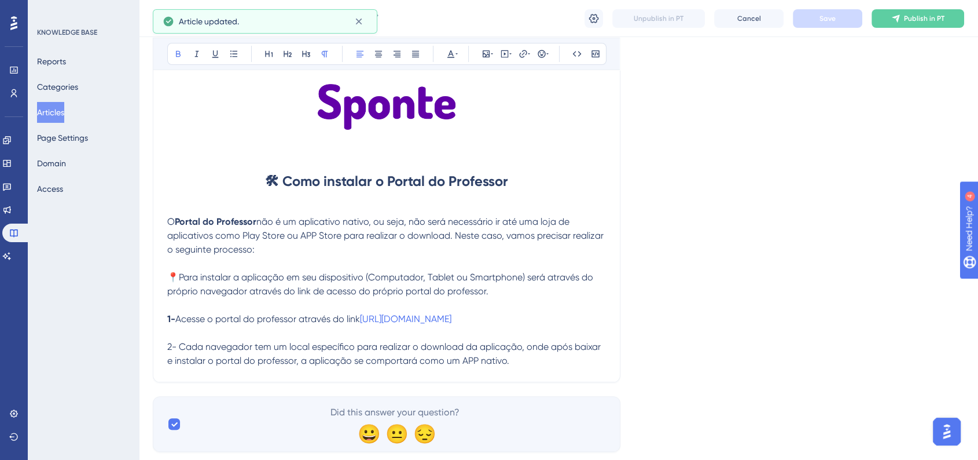
click at [768, 229] on div "Language Portuguese (Default) Como instalar o Portal do Professor Bold Italic U…" at bounding box center [558, 181] width 811 height 539
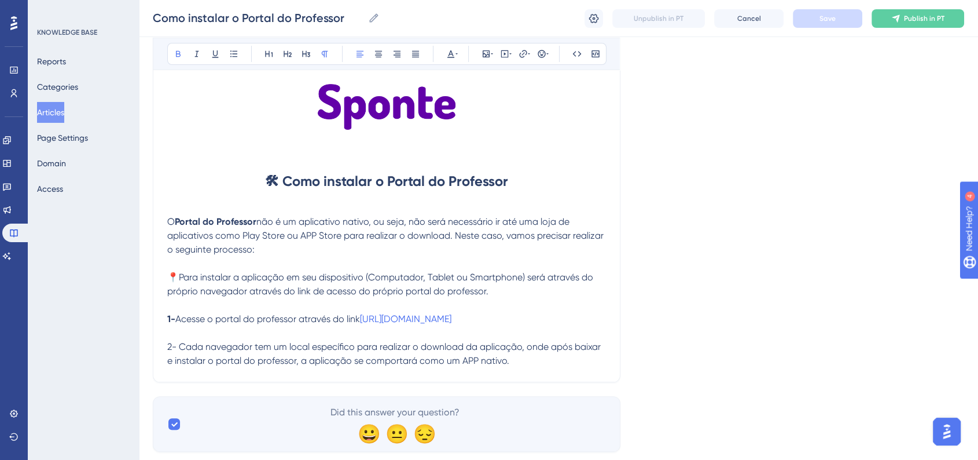
click at [166, 346] on div "Como instalar o Portal do Professor Bold Italic Underline Bullet Point Heading …" at bounding box center [387, 175] width 468 height 414
drag, startPoint x: 168, startPoint y: 348, endPoint x: 175, endPoint y: 348, distance: 7.5
click at [175, 348] on span "2- Cada navegador tem um local específico para realizar o download da aplicação…" at bounding box center [385, 353] width 436 height 25
click at [183, 56] on button at bounding box center [178, 54] width 16 height 16
drag, startPoint x: 829, startPoint y: 288, endPoint x: 761, endPoint y: 300, distance: 68.7
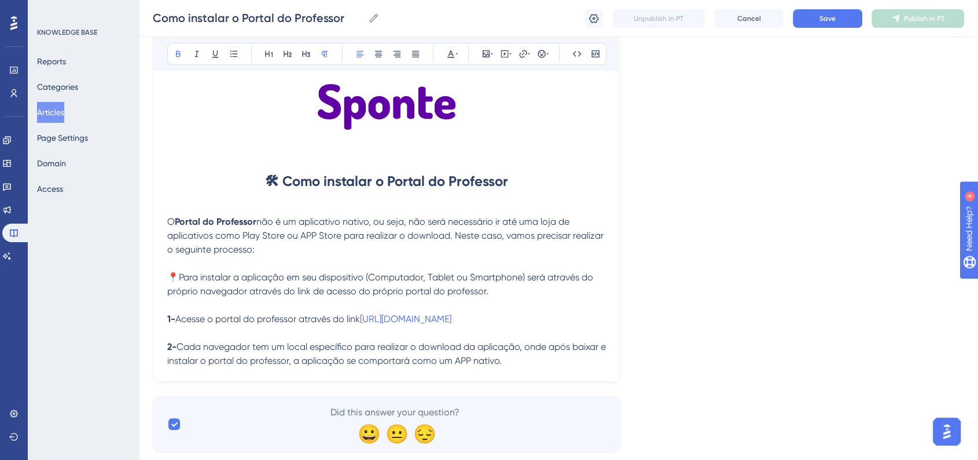
click at [828, 288] on div "Language Portuguese (Default) Como instalar o Portal do Professor Bold Italic U…" at bounding box center [558, 181] width 811 height 539
click at [536, 368] on p "2- Cada navegador tem um local específico para realizar o download da aplicação…" at bounding box center [386, 354] width 439 height 28
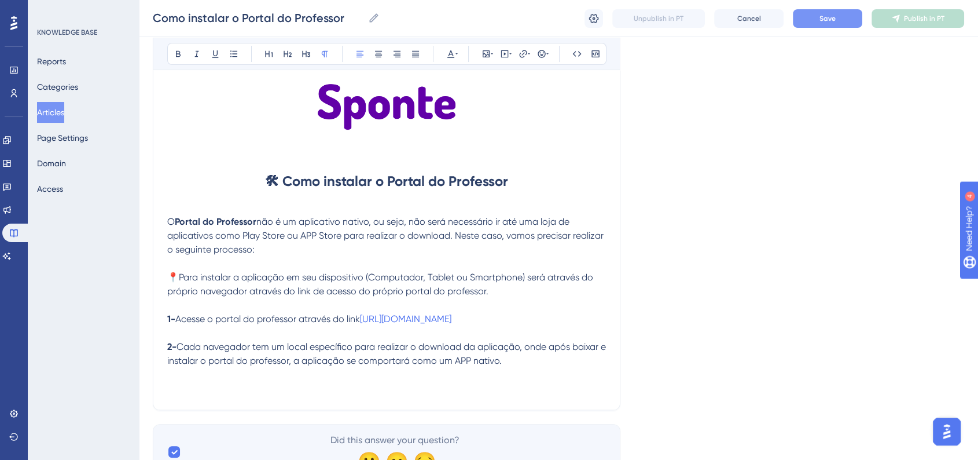
click at [815, 16] on button "Save" at bounding box center [827, 18] width 69 height 19
click at [314, 391] on p at bounding box center [386, 388] width 439 height 14
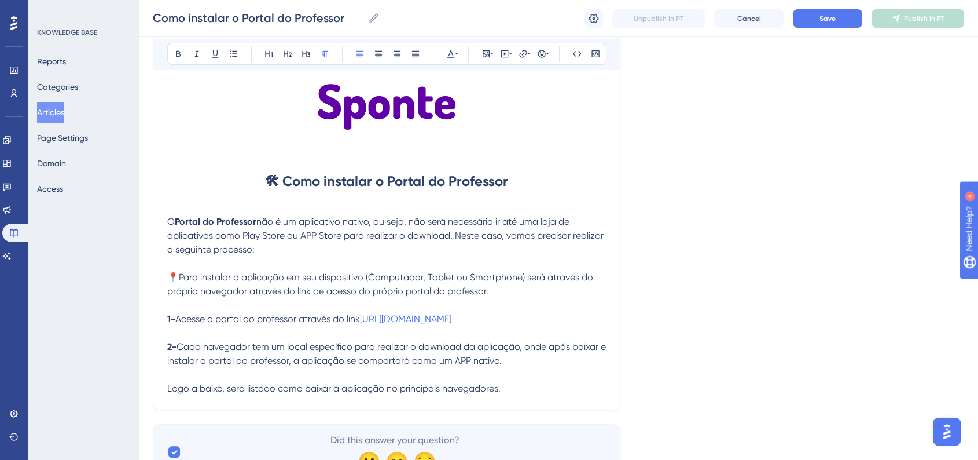
click at [199, 390] on span "Logo a baixo, será listado como baixar a aplicação no principais navegadores.​" at bounding box center [333, 388] width 333 height 11
click at [846, 23] on button "Save" at bounding box center [827, 18] width 69 height 19
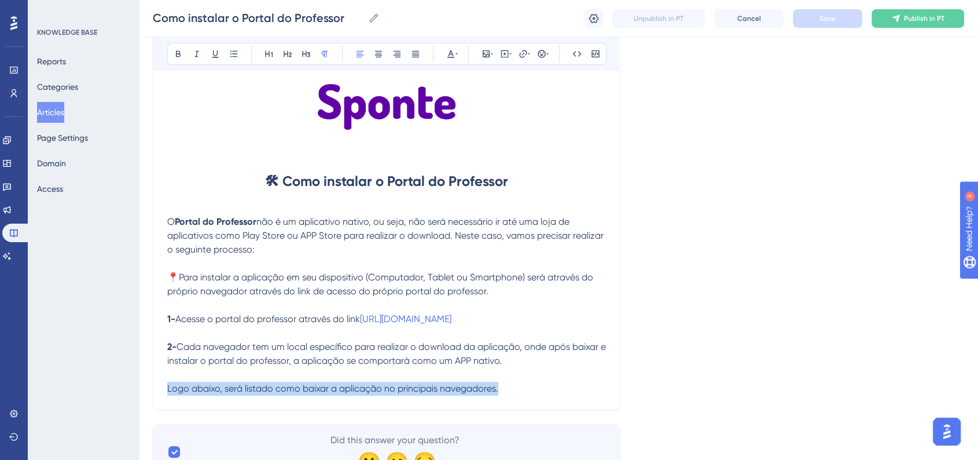
drag, startPoint x: 168, startPoint y: 391, endPoint x: 505, endPoint y: 385, distance: 336.9
click at [505, 385] on p "Logo abaixo, será listado como baixar a aplicação no principais navegadores.​" at bounding box center [386, 388] width 439 height 14
click at [375, 56] on icon at bounding box center [378, 53] width 9 height 9
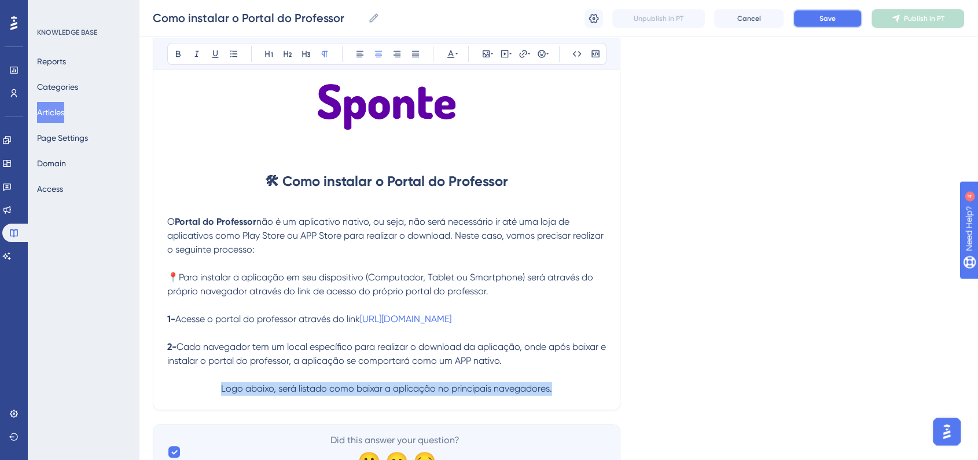
click at [837, 17] on button "Save" at bounding box center [827, 18] width 69 height 19
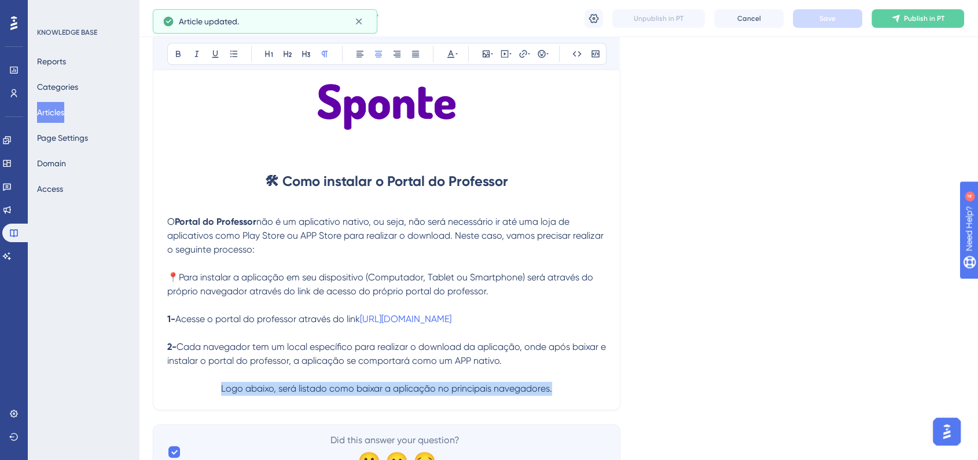
click at [597, 387] on p "Logo abaixo, será listado como baixar a aplicação no principais navegadores.​" at bounding box center [386, 388] width 439 height 14
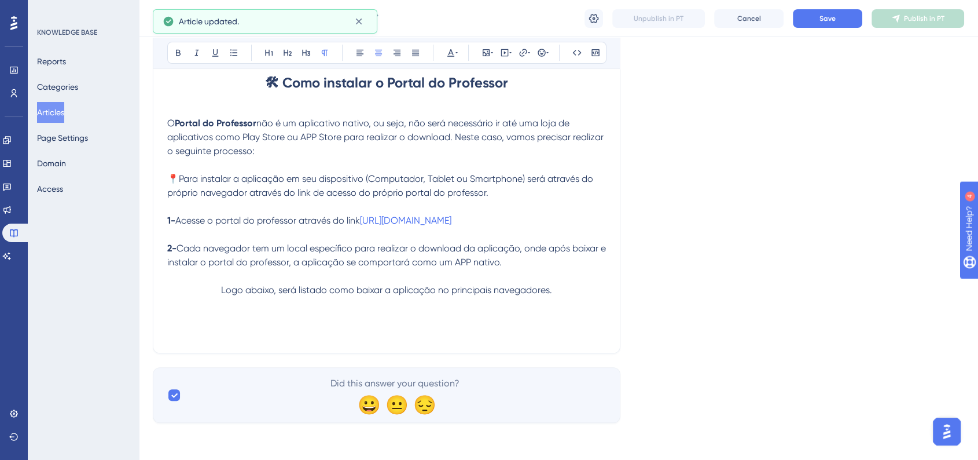
scroll to position [262, 0]
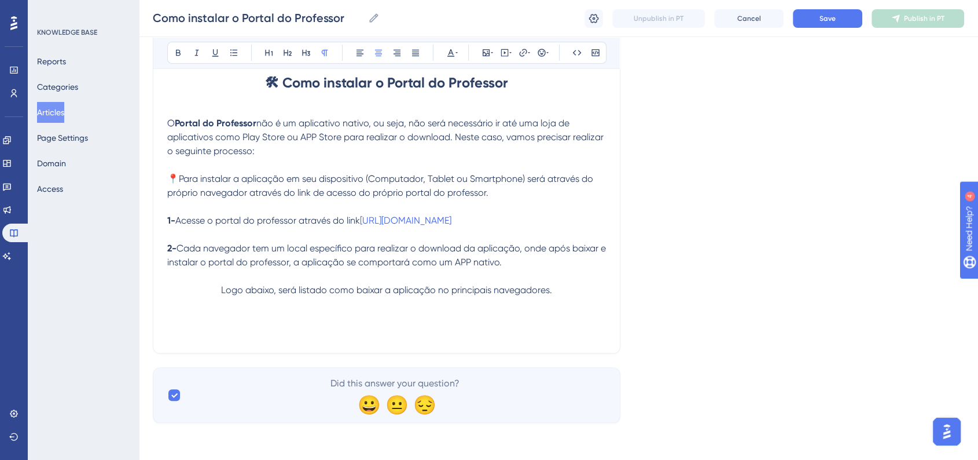
click at [341, 322] on p at bounding box center [386, 318] width 439 height 14
click at [349, 322] on p "Google Chrome​" at bounding box center [386, 318] width 439 height 14
click at [541, 55] on icon at bounding box center [541, 52] width 9 height 9
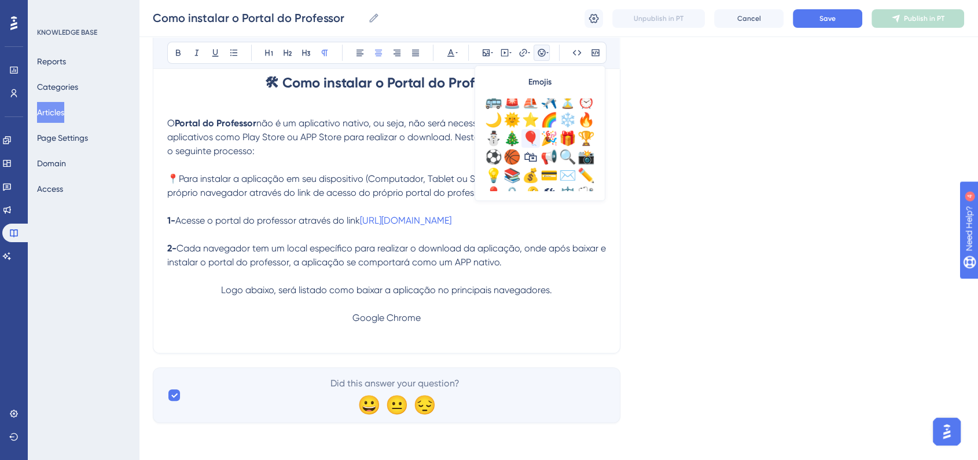
scroll to position [385, 0]
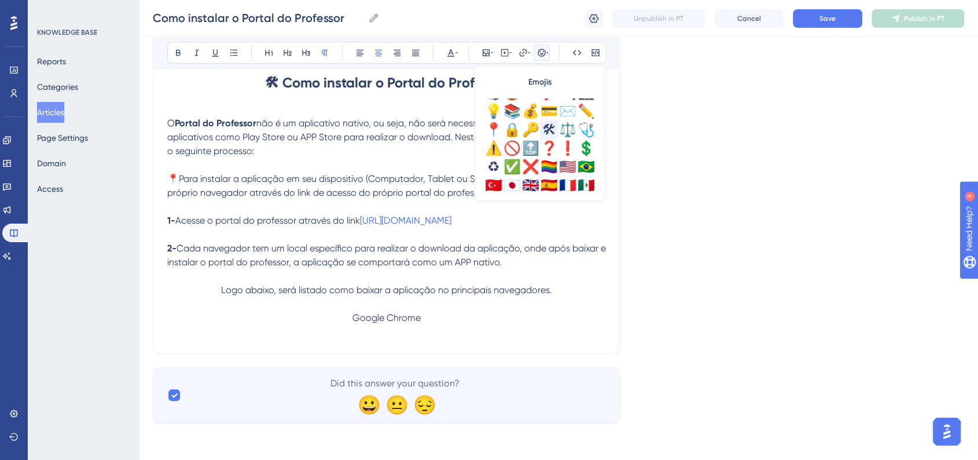
click at [551, 131] on div "🛠" at bounding box center [549, 129] width 19 height 19
click at [381, 320] on span "🛠 Google Chrome​" at bounding box center [387, 317] width 80 height 11
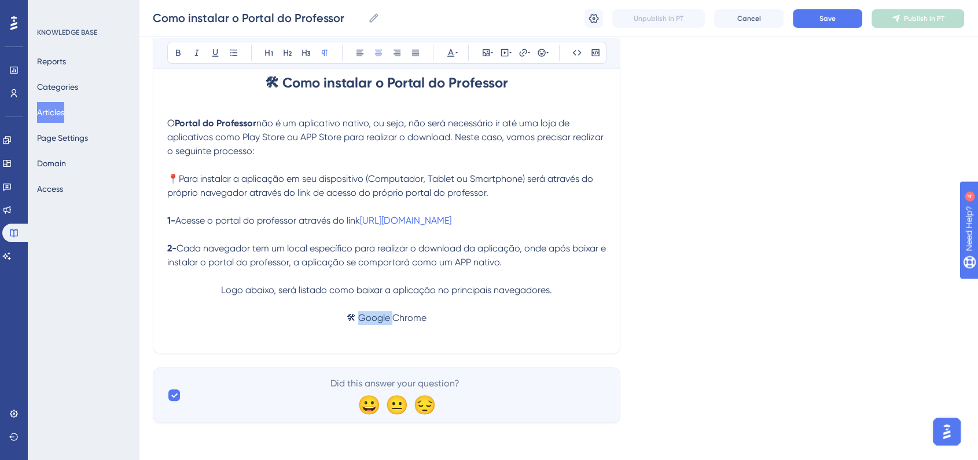
click at [381, 320] on span "🛠 Google Chrome​" at bounding box center [387, 317] width 80 height 11
click at [182, 53] on icon at bounding box center [178, 52] width 9 height 9
click at [306, 59] on button at bounding box center [306, 53] width 16 height 16
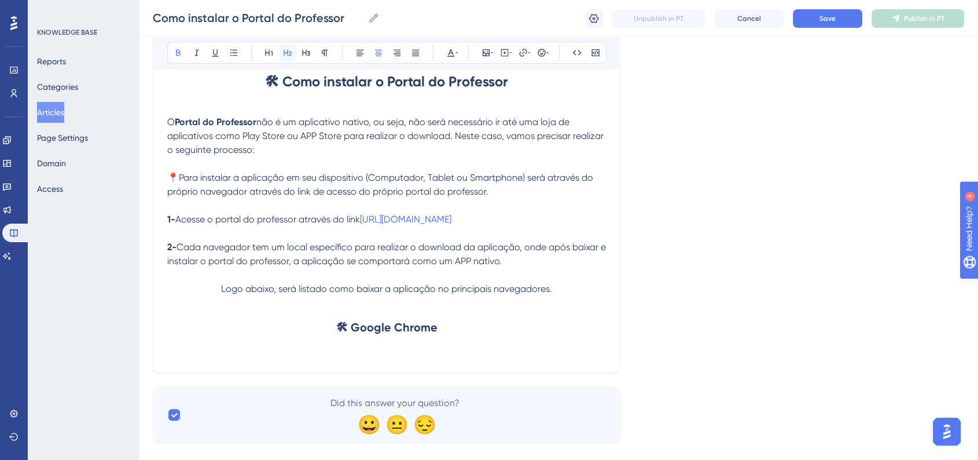
click at [284, 58] on button at bounding box center [288, 53] width 16 height 16
click at [449, 325] on h2 "🛠 Google Chrome​" at bounding box center [386, 327] width 439 height 35
click at [827, 21] on span "Save" at bounding box center [828, 18] width 16 height 9
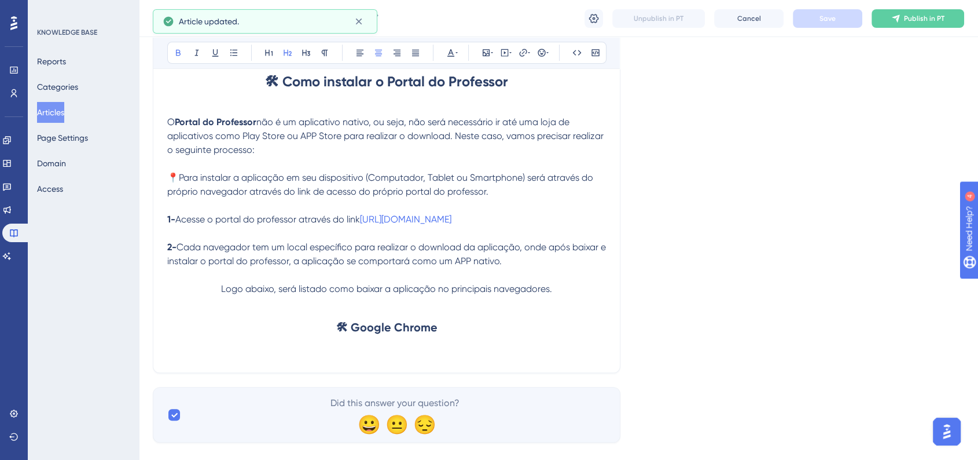
click at [457, 333] on h2 "🛠 Google Chrome​" at bounding box center [386, 327] width 439 height 35
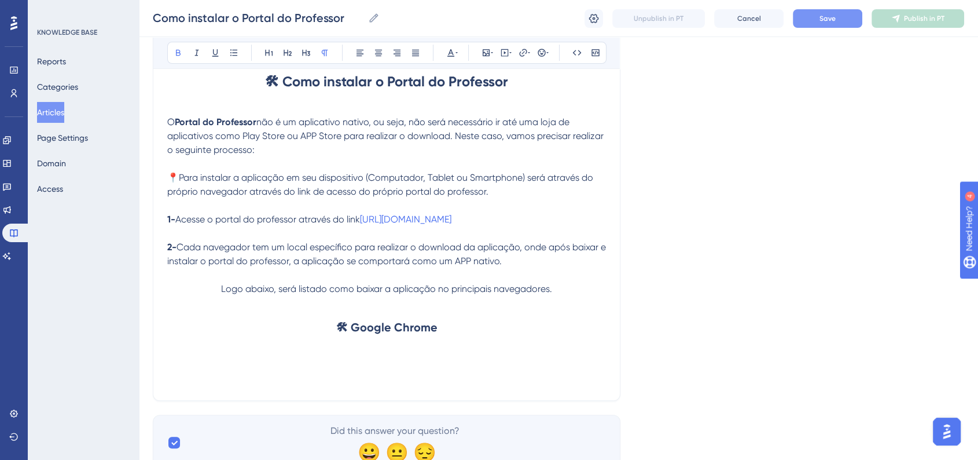
click at [275, 368] on p at bounding box center [386, 365] width 439 height 14
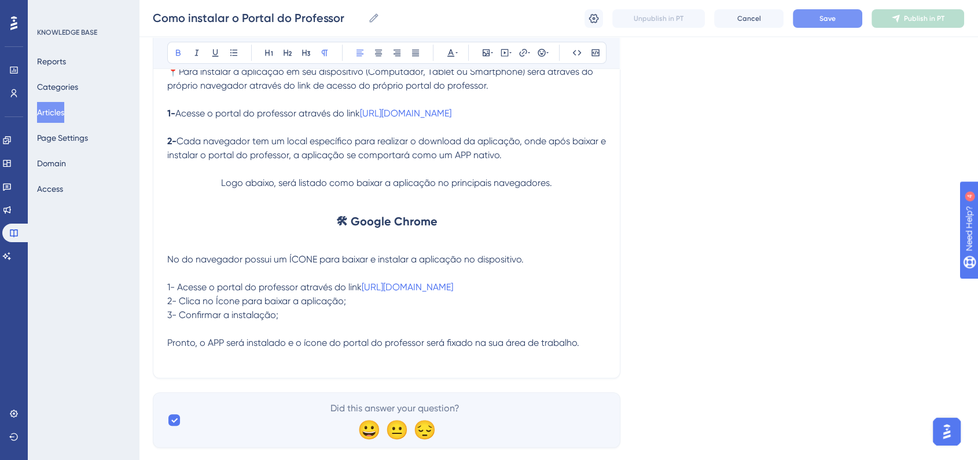
scroll to position [390, 0]
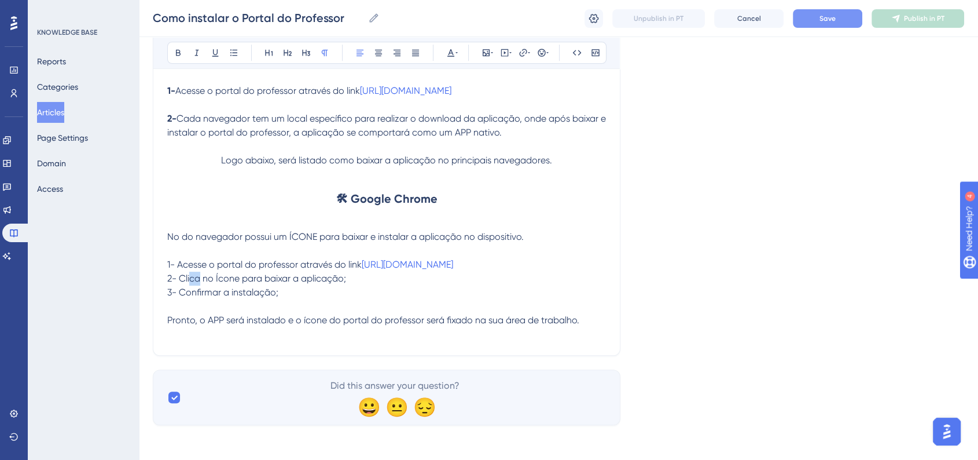
drag, startPoint x: 198, startPoint y: 280, endPoint x: 205, endPoint y: 280, distance: 6.9
click at [205, 280] on span "2- Clica no Ícone para baixar a aplicação;​" at bounding box center [256, 278] width 179 height 11
click at [202, 282] on span "2- Clica no Ícone para baixar a aplicação;​" at bounding box center [256, 278] width 179 height 11
drag, startPoint x: 200, startPoint y: 282, endPoint x: 210, endPoint y: 281, distance: 10.4
click at [210, 281] on span "2- Clica no Ícone para baixar a aplicação;​" at bounding box center [256, 278] width 179 height 11
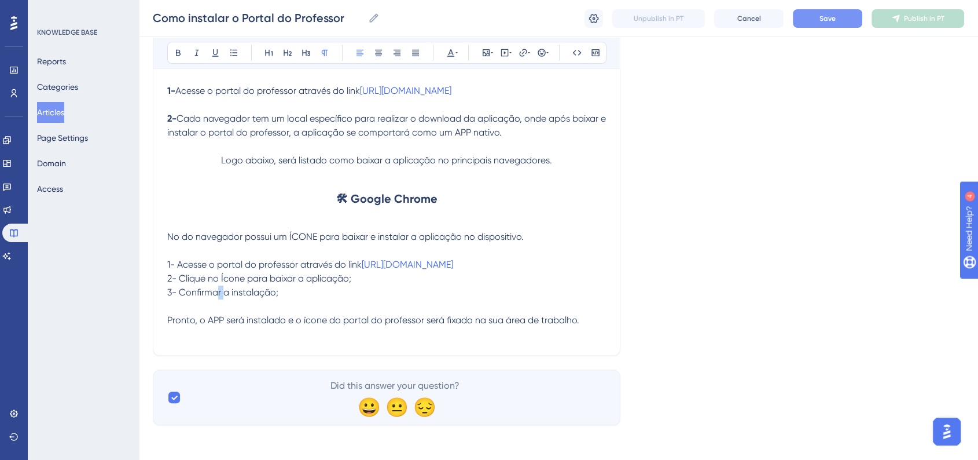
drag, startPoint x: 223, startPoint y: 296, endPoint x: 230, endPoint y: 295, distance: 7.0
click at [230, 295] on span "3- Confirmar a instalação;​" at bounding box center [222, 291] width 111 height 11
click at [354, 306] on p "​" at bounding box center [386, 306] width 439 height 14
drag, startPoint x: 457, startPoint y: 90, endPoint x: 685, endPoint y: 122, distance: 230.8
click at [685, 122] on div "Language Portuguese (Default) Como instalar o Portal do Professor Bold Italic U…" at bounding box center [558, 54] width 811 height 741
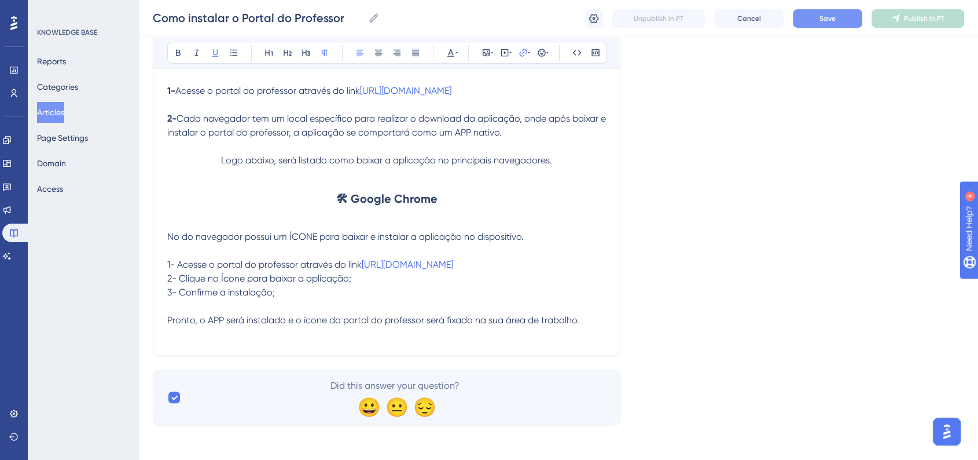
click at [831, 12] on button "Save" at bounding box center [827, 18] width 69 height 19
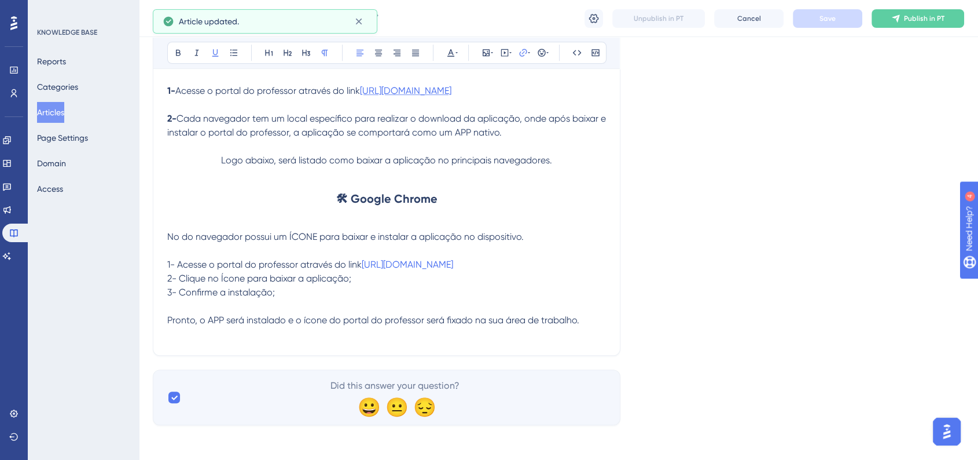
drag, startPoint x: 594, startPoint y: 97, endPoint x: 365, endPoint y: 93, distance: 228.6
click at [365, 93] on p "1- Acesse o portal do professor através do link https://portalprofessor.spontee…" at bounding box center [386, 91] width 439 height 14
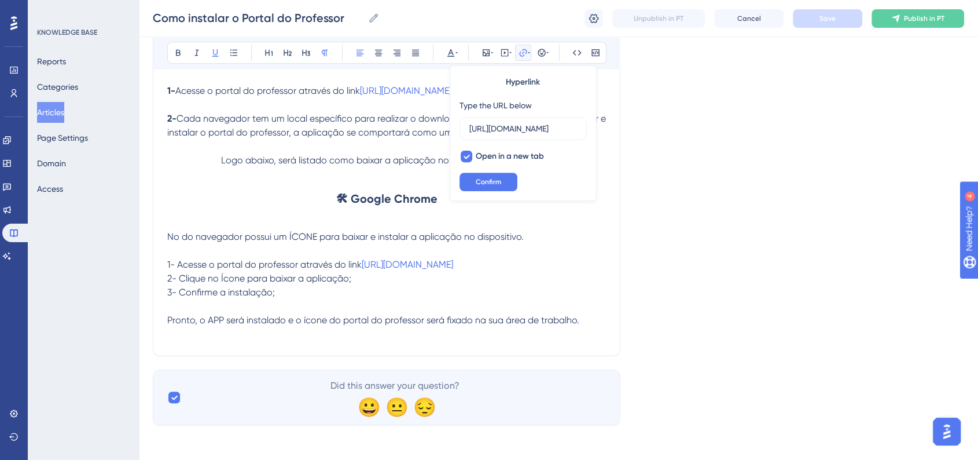
scroll to position [0, 0]
click at [588, 323] on span "Pronto, o APP será instalado e o ícone do portal do professor será fixado na su…" at bounding box center [382, 319] width 431 height 11
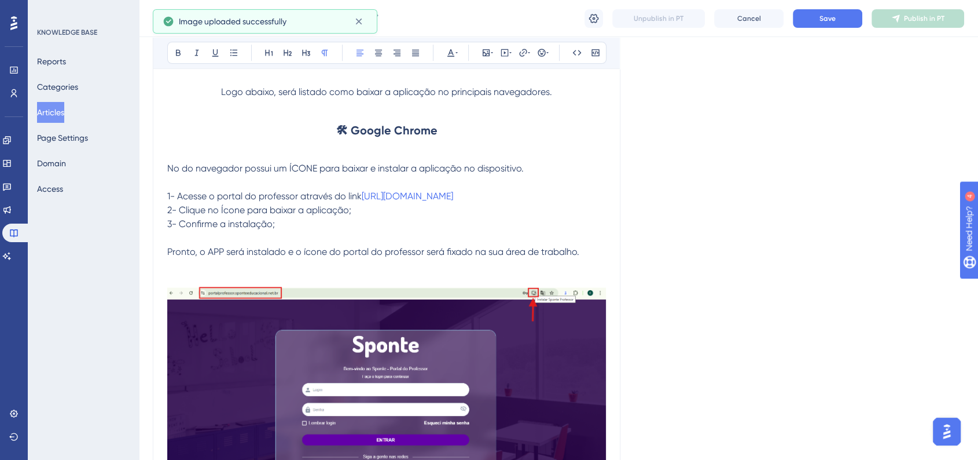
scroll to position [519, 0]
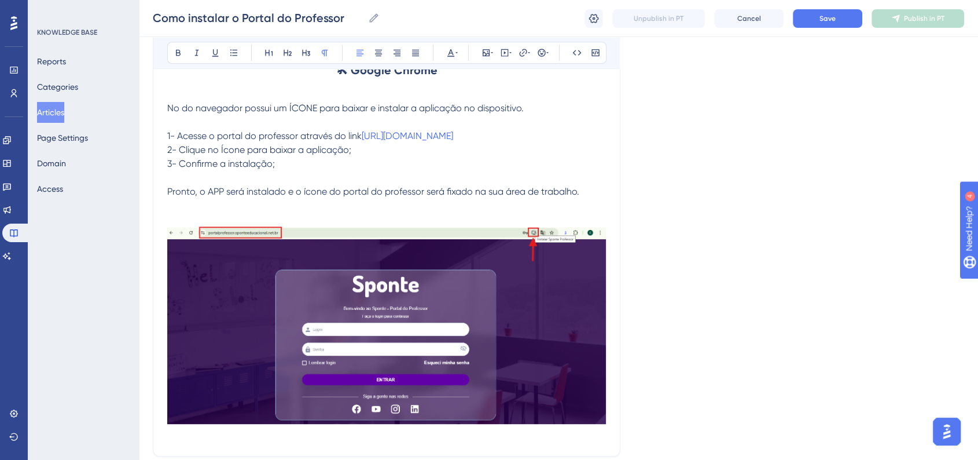
click at [382, 204] on p at bounding box center [386, 206] width 439 height 14
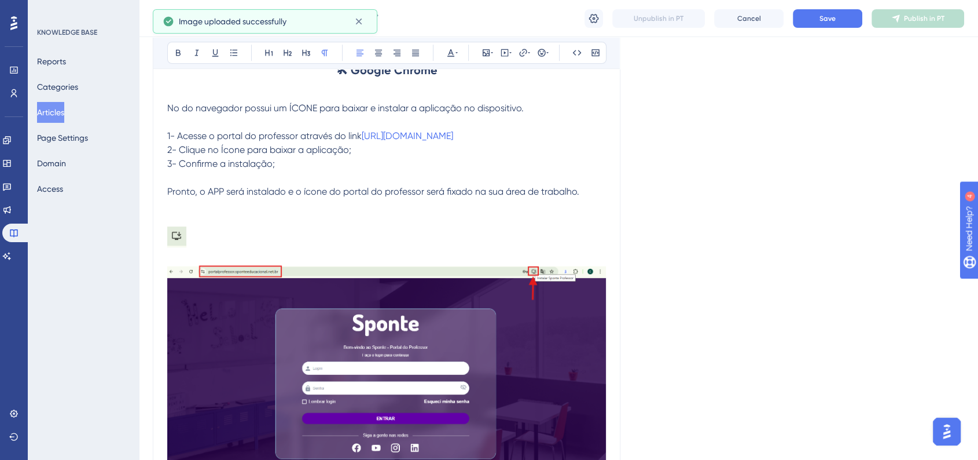
drag, startPoint x: 181, startPoint y: 242, endPoint x: 172, endPoint y: 234, distance: 11.1
click at [172, 234] on p at bounding box center [386, 238] width 439 height 25
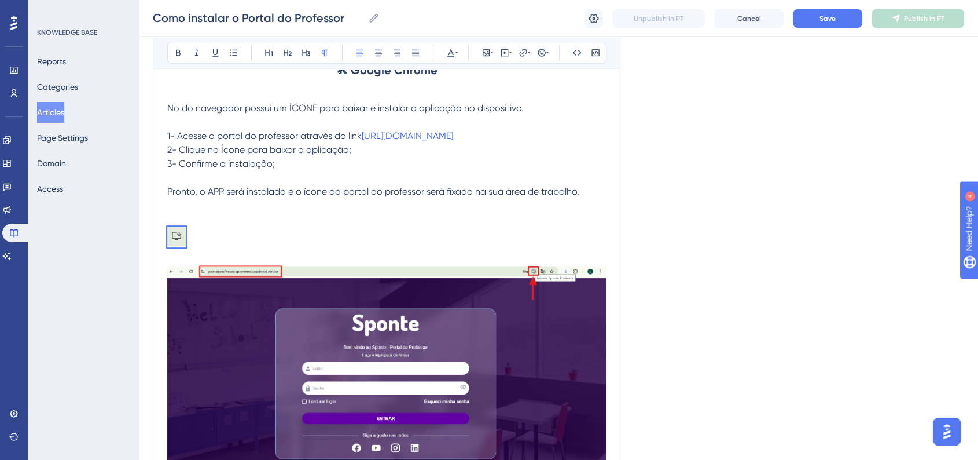
click at [256, 149] on span "2- Clique no Ícone para baixar a aplicação;​" at bounding box center [259, 149] width 184 height 11
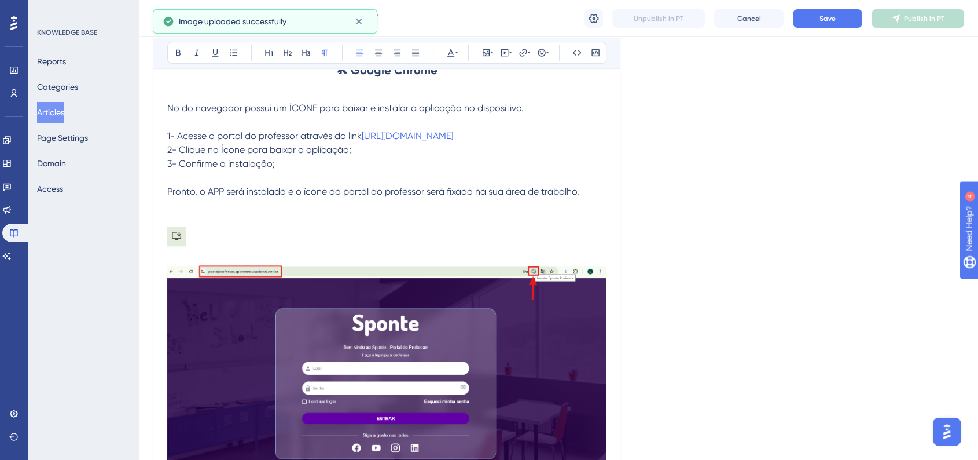
click at [391, 156] on p "2- Clique no Ícone para baixar a aplicação;​" at bounding box center [386, 150] width 439 height 14
drag, startPoint x: 195, startPoint y: 236, endPoint x: 161, endPoint y: 226, distance: 34.8
click at [161, 226] on div "Como instalar o Portal do Professor Bold Italic Underline Bullet Point Heading …" at bounding box center [387, 53] width 468 height 884
click at [212, 233] on p at bounding box center [386, 238] width 439 height 25
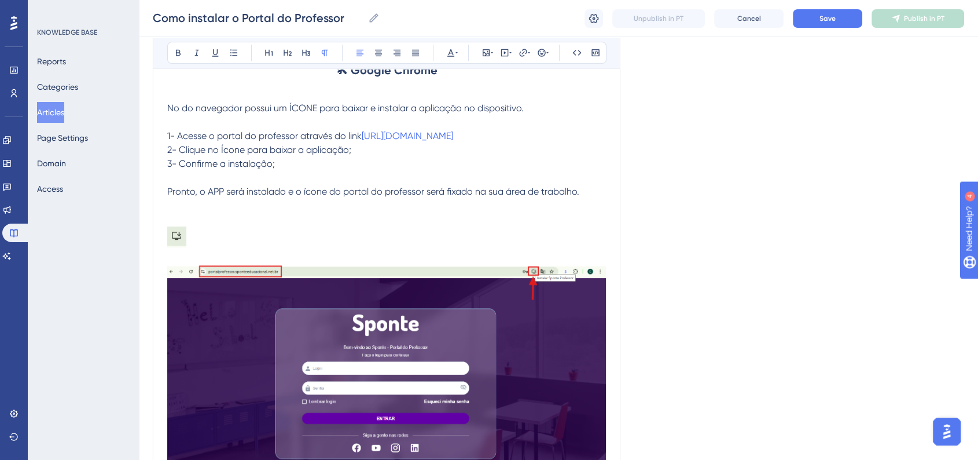
click at [183, 236] on img at bounding box center [176, 236] width 19 height 21
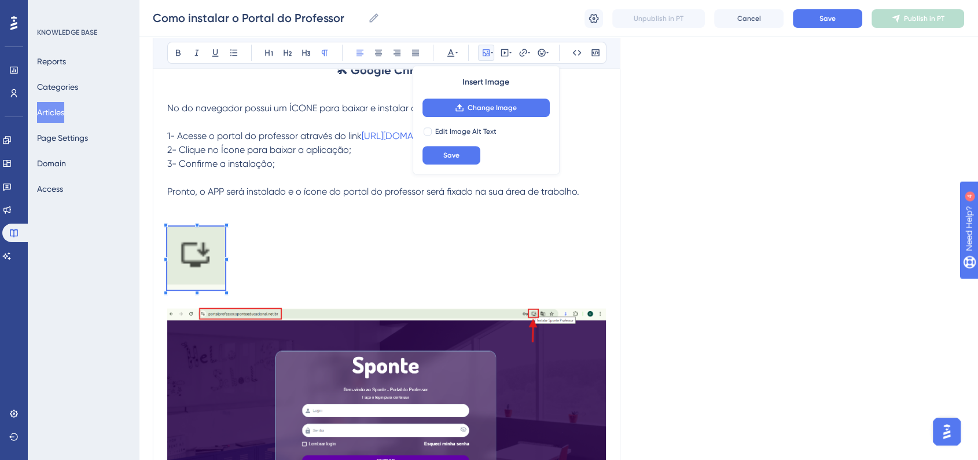
click at [199, 228] on span at bounding box center [196, 259] width 58 height 67
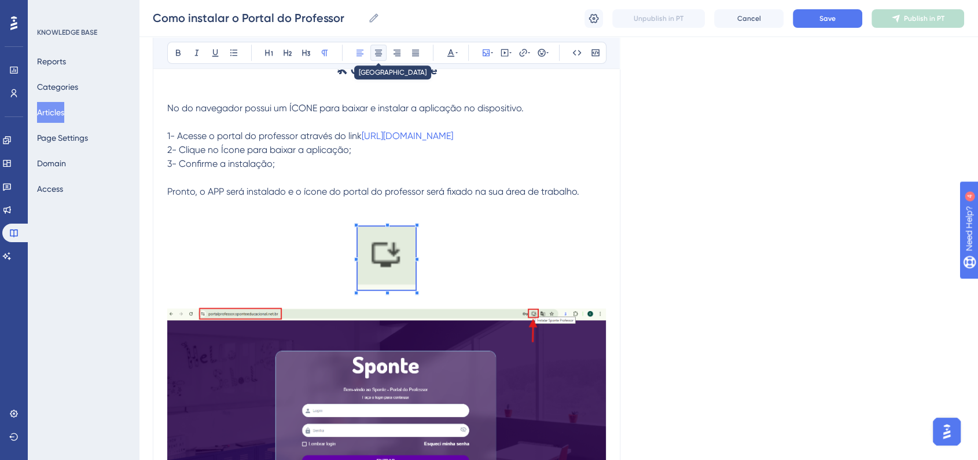
click at [379, 52] on icon at bounding box center [378, 52] width 9 height 9
click at [469, 269] on p at bounding box center [386, 259] width 439 height 67
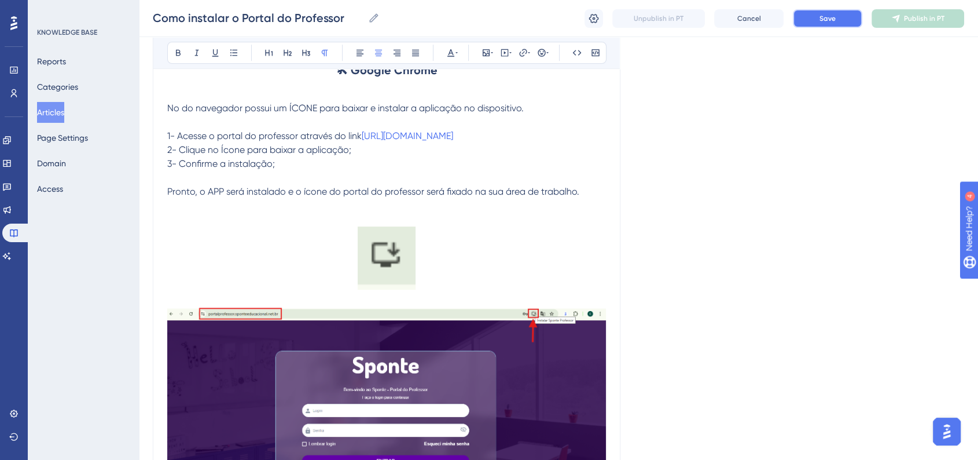
click at [831, 27] on button "Save" at bounding box center [827, 18] width 69 height 19
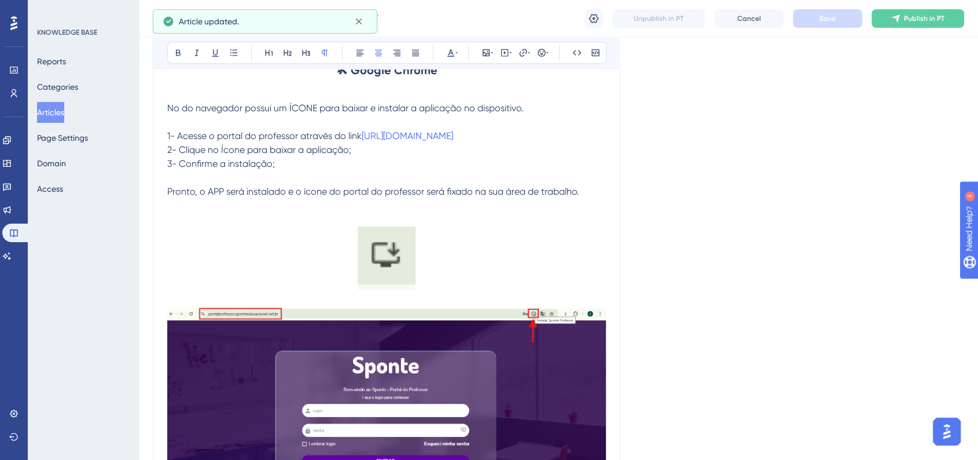
click at [183, 111] on span "No do navegador possui um ÍCONE para baixar e instalar a aplicação no dispositi…" at bounding box center [346, 107] width 359 height 11
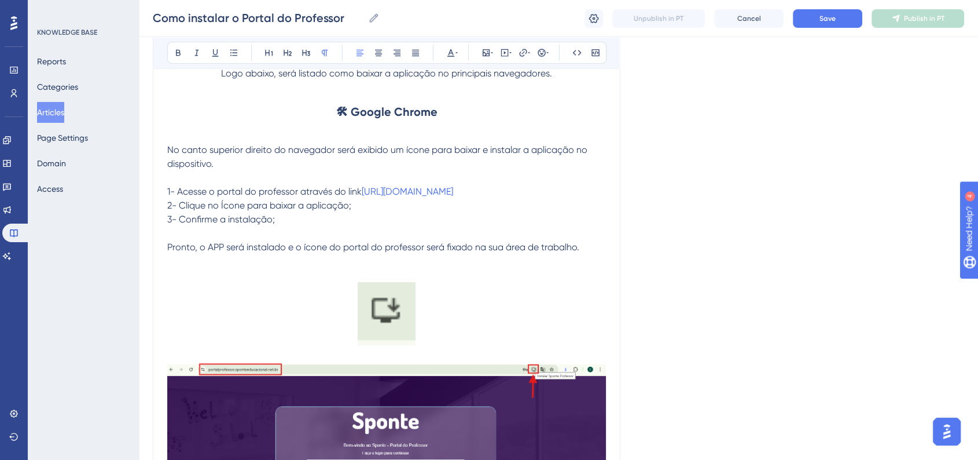
scroll to position [454, 0]
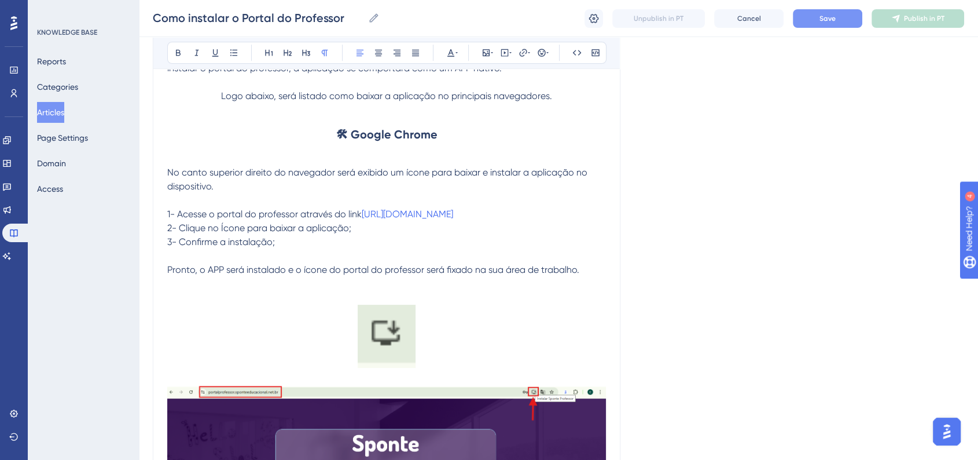
click at [840, 24] on button "Save" at bounding box center [827, 18] width 69 height 19
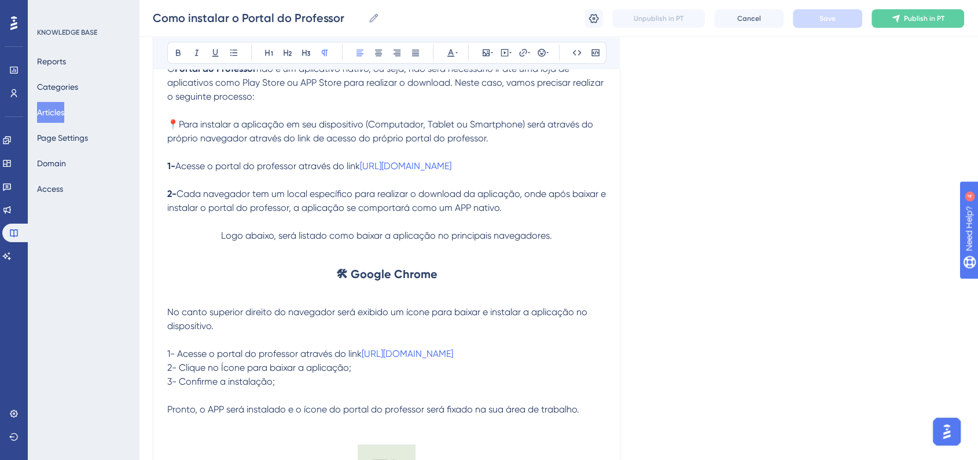
scroll to position [390, 0]
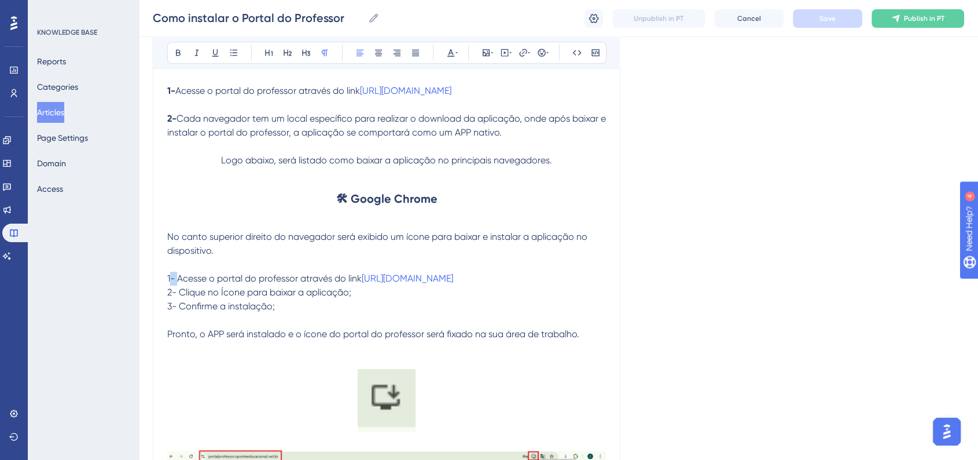
drag, startPoint x: 175, startPoint y: 280, endPoint x: 183, endPoint y: 280, distance: 8.1
click at [183, 280] on span "1- Acesse o portal do professor através do link" at bounding box center [264, 278] width 194 height 11
click at [171, 56] on button at bounding box center [178, 53] width 16 height 16
click at [659, 184] on div "Language Portuguese (Default) Como instalar o Portal do Professor Bold Italic U…" at bounding box center [558, 216] width 811 height 1065
drag, startPoint x: 176, startPoint y: 293, endPoint x: 185, endPoint y: 293, distance: 9.3
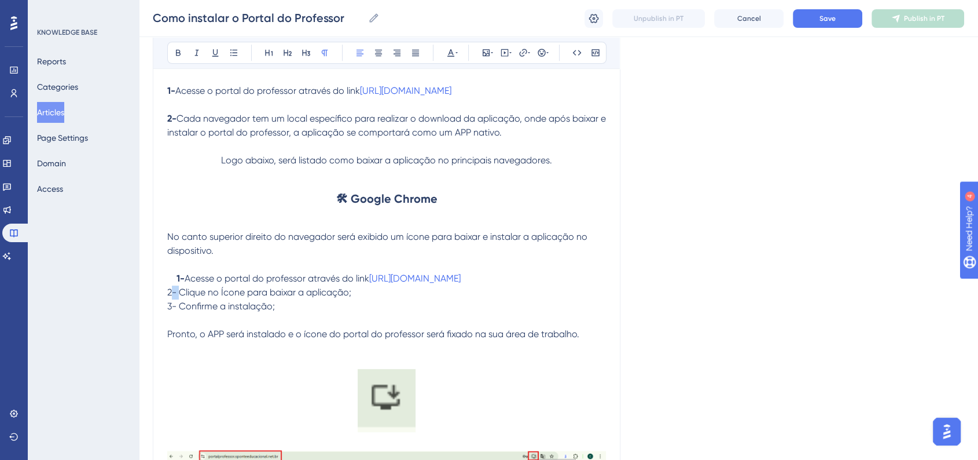
click at [185, 293] on span "2- Clique no Ícone para baixar a aplicação;​" at bounding box center [259, 291] width 184 height 11
click at [178, 57] on icon at bounding box center [178, 52] width 9 height 9
click at [675, 180] on div "Language Portuguese (Default) Como instalar o Portal do Professor Bold Italic U…" at bounding box center [558, 216] width 811 height 1065
drag, startPoint x: 179, startPoint y: 310, endPoint x: 185, endPoint y: 310, distance: 6.4
click at [185, 310] on span "3- Confirme a instalação;​" at bounding box center [221, 305] width 108 height 11
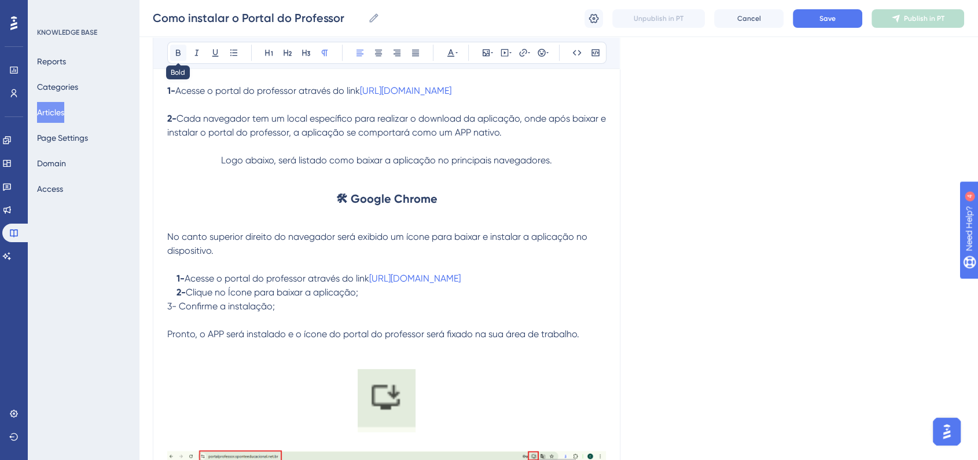
click at [179, 58] on button at bounding box center [178, 53] width 16 height 16
click at [713, 217] on div "Language Portuguese (Default) Como instalar o Portal do Professor Bold Italic U…" at bounding box center [558, 216] width 811 height 1065
click at [835, 24] on button "Save" at bounding box center [827, 18] width 69 height 19
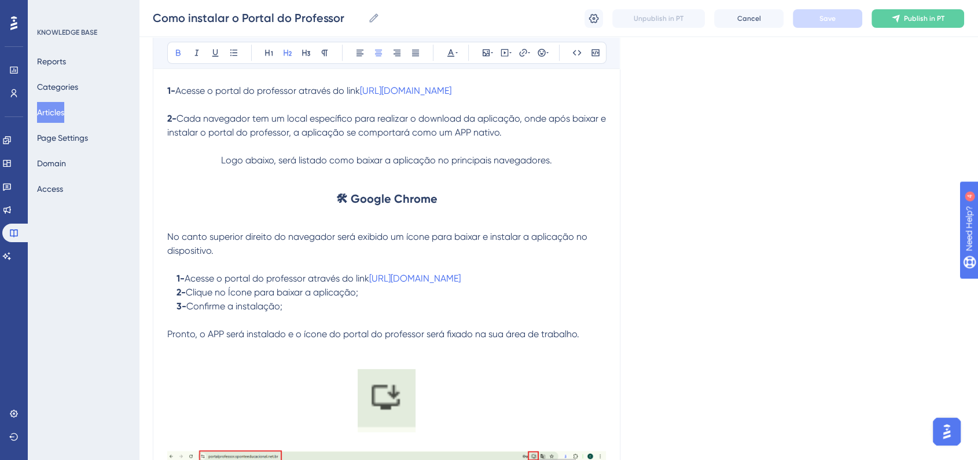
click at [446, 201] on h2 "🛠 Google Chrome​" at bounding box center [386, 198] width 439 height 35
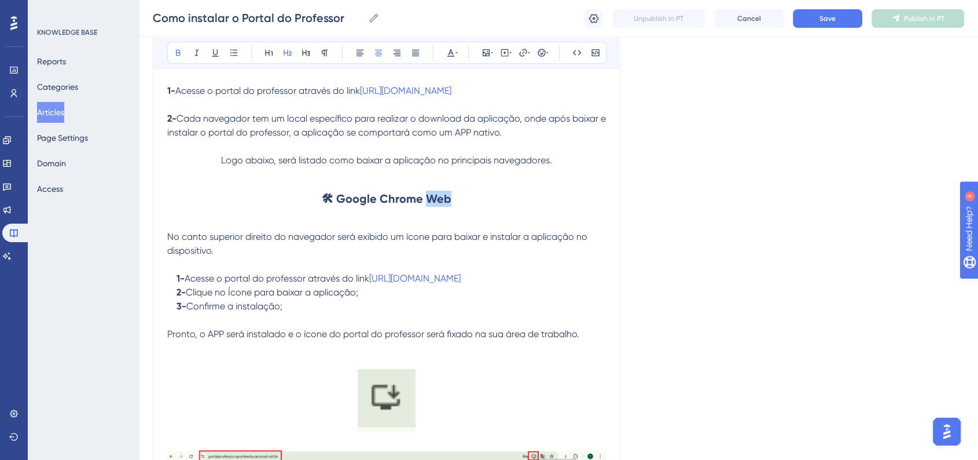
drag, startPoint x: 428, startPoint y: 200, endPoint x: 453, endPoint y: 200, distance: 24.9
click at [453, 200] on h2 "🛠 Google Chrome​ Web" at bounding box center [386, 198] width 439 height 35
click at [455, 49] on icon at bounding box center [456, 52] width 2 height 9
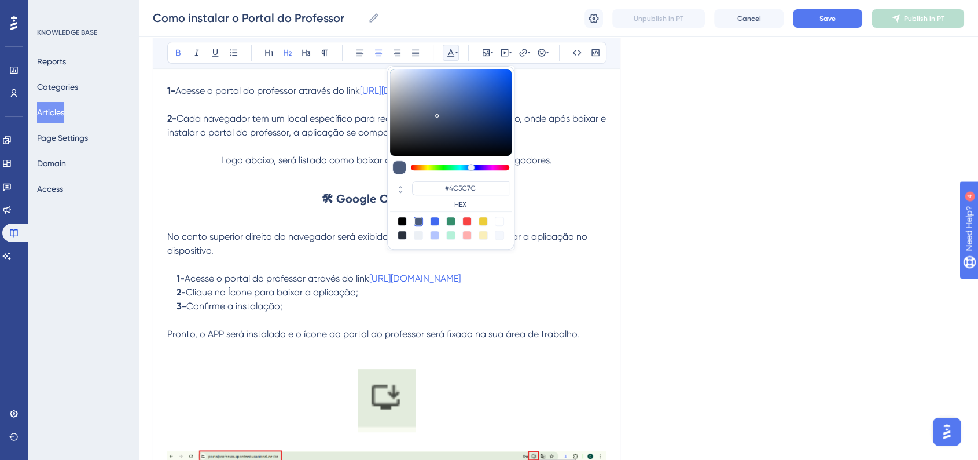
click at [434, 220] on div at bounding box center [434, 220] width 9 height 9
click at [567, 228] on p at bounding box center [386, 223] width 439 height 14
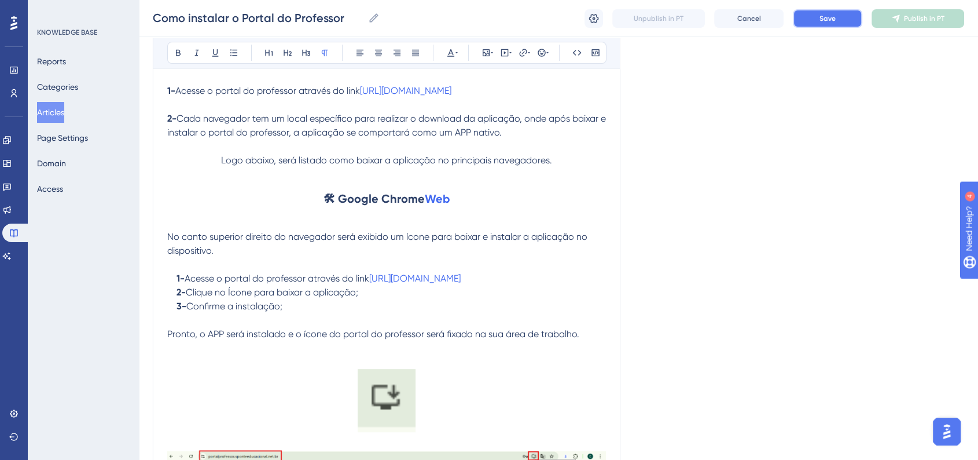
click at [832, 16] on span "Save" at bounding box center [828, 18] width 16 height 9
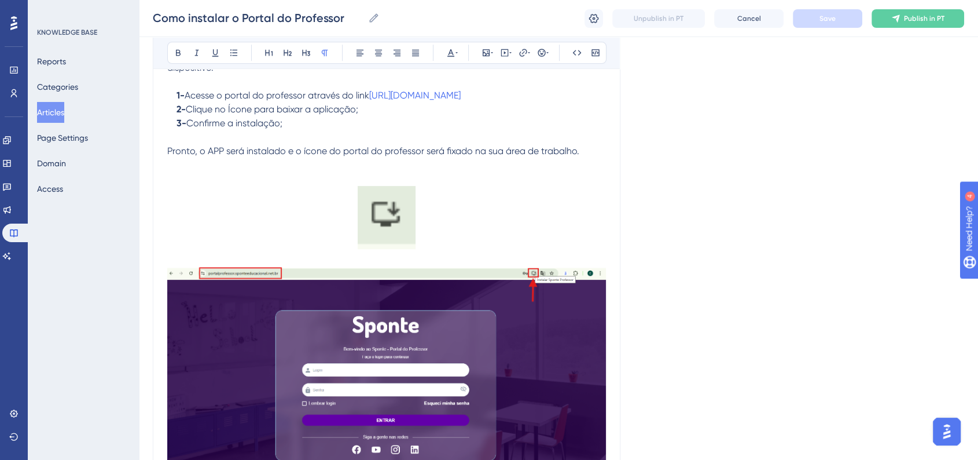
scroll to position [648, 0]
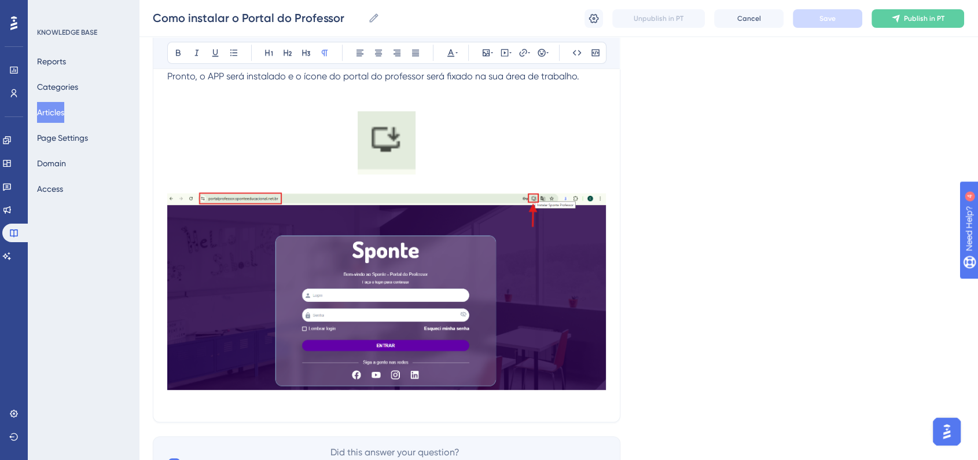
click at [575, 377] on img at bounding box center [386, 290] width 439 height 197
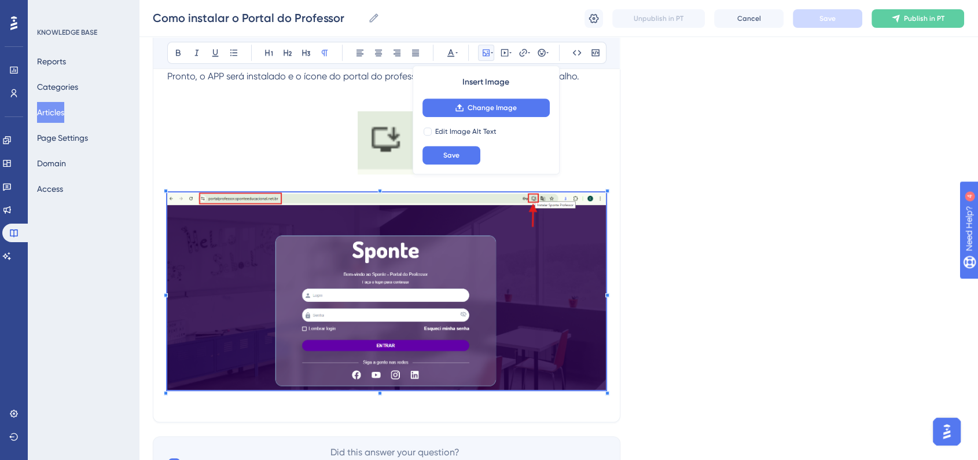
click at [347, 246] on img at bounding box center [386, 290] width 439 height 197
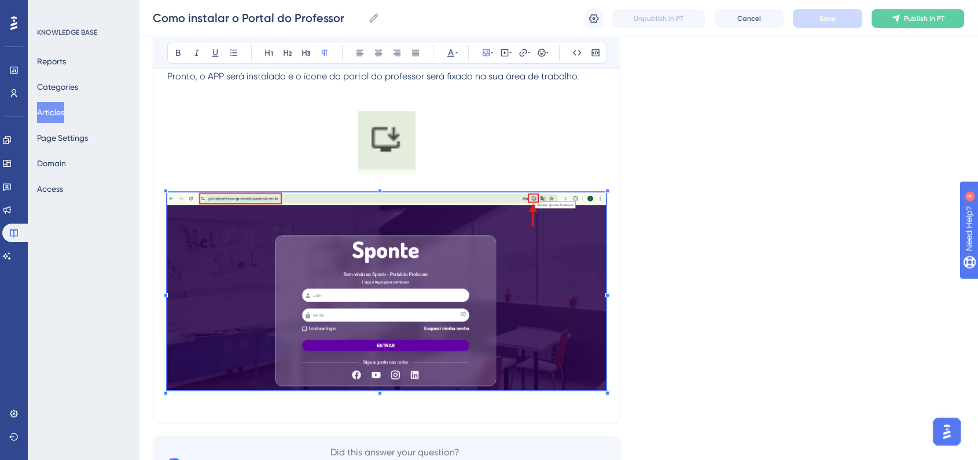
click at [418, 293] on img at bounding box center [386, 290] width 439 height 197
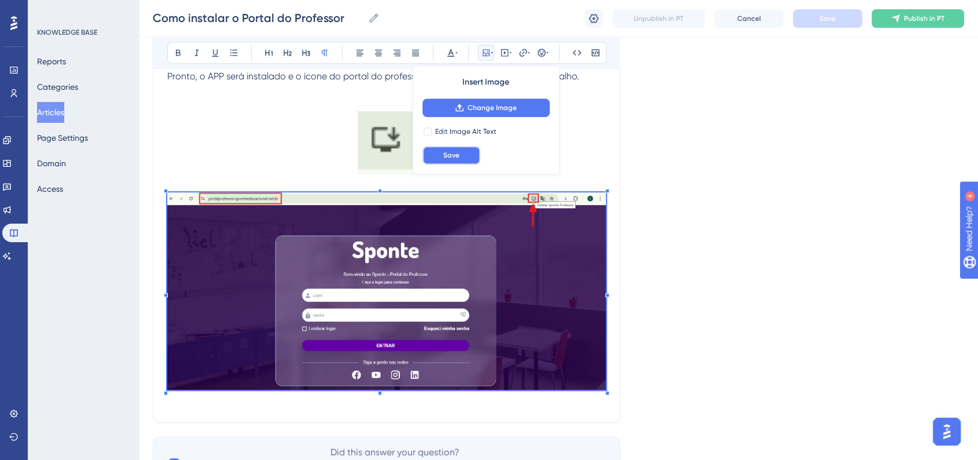
click at [457, 151] on span "Save" at bounding box center [451, 154] width 16 height 9
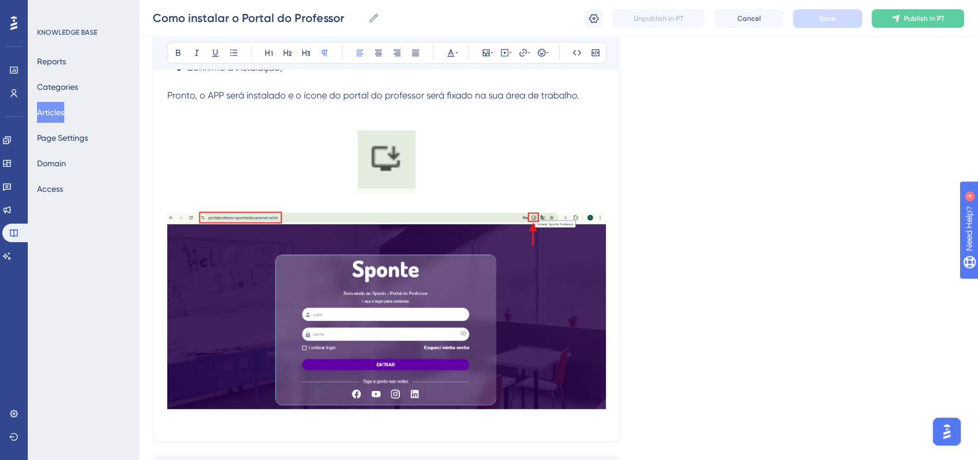
scroll to position [724, 0]
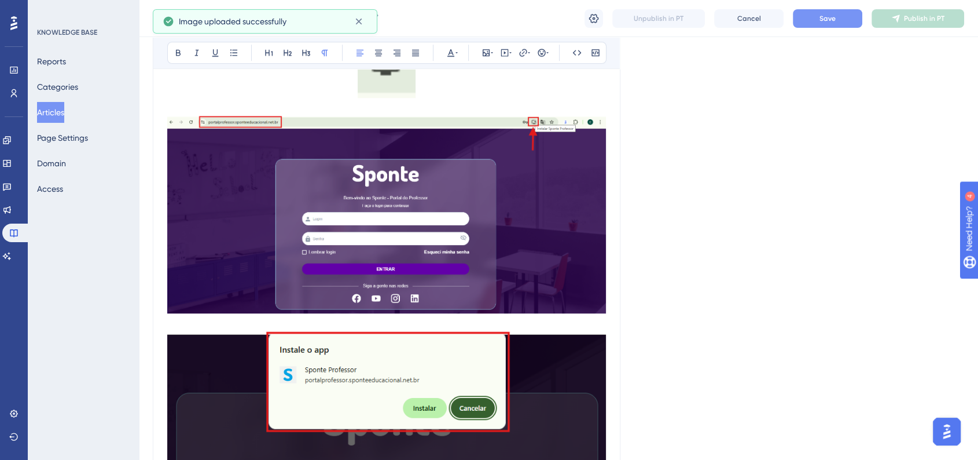
click at [527, 322] on p at bounding box center [386, 324] width 439 height 14
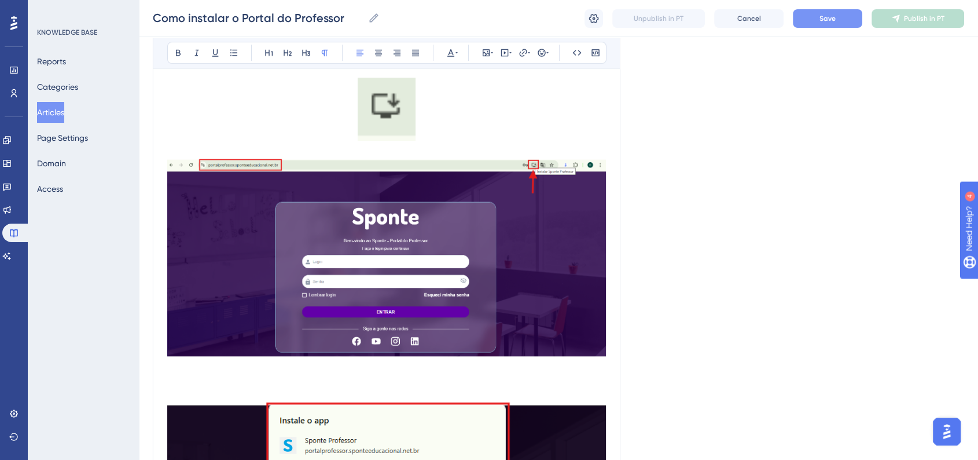
scroll to position [788, 0]
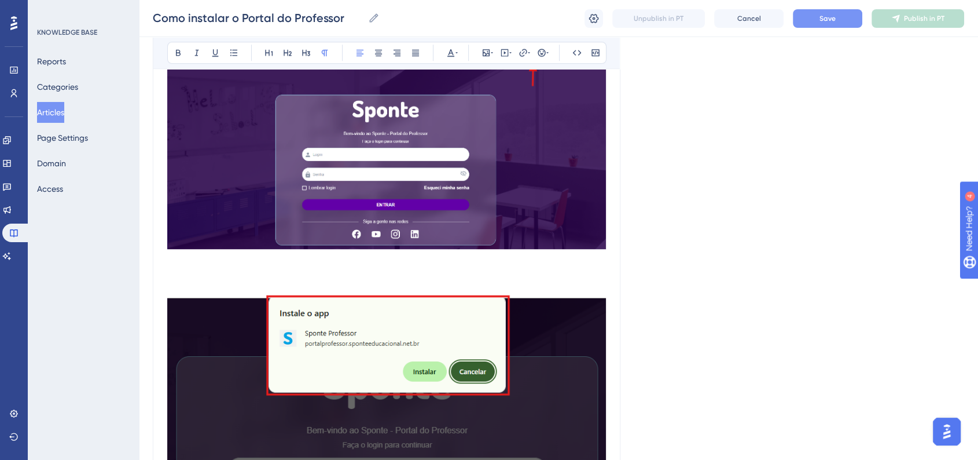
click at [339, 282] on p at bounding box center [386, 288] width 439 height 14
click at [326, 278] on p at bounding box center [386, 274] width 439 height 14
click at [178, 47] on button at bounding box center [178, 53] width 16 height 16
click at [202, 273] on span "Confirme a instalação, utilizando o botão "" at bounding box center [257, 273] width 181 height 11
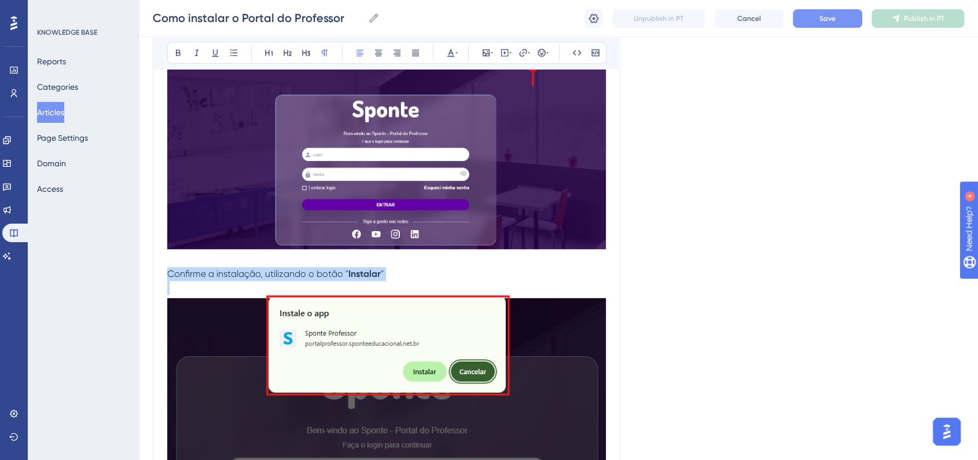
click at [202, 274] on span "Confirme a instalação, utilizando o botão "" at bounding box center [257, 273] width 181 height 11
click at [379, 48] on icon at bounding box center [378, 52] width 9 height 9
click at [287, 281] on p "Confirme a instalação, utilizando o botão " Instalar "" at bounding box center [386, 274] width 439 height 14
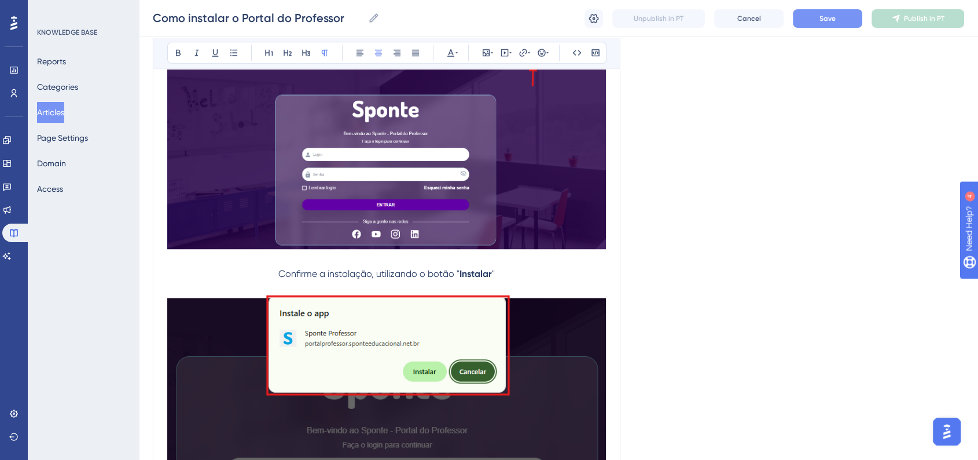
click at [275, 272] on p "Confirme a instalação, utilizando o botão " Instalar "" at bounding box center [386, 274] width 439 height 14
click at [541, 47] on button at bounding box center [542, 53] width 16 height 16
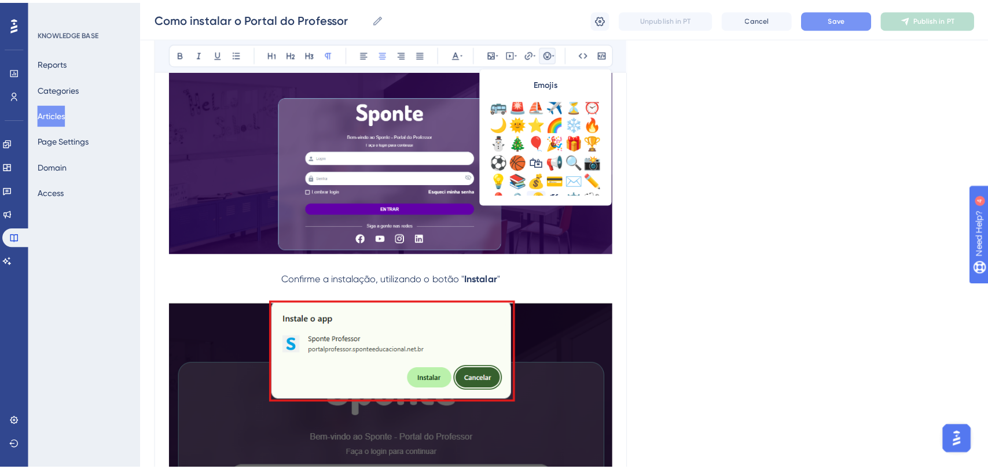
scroll to position [385, 0]
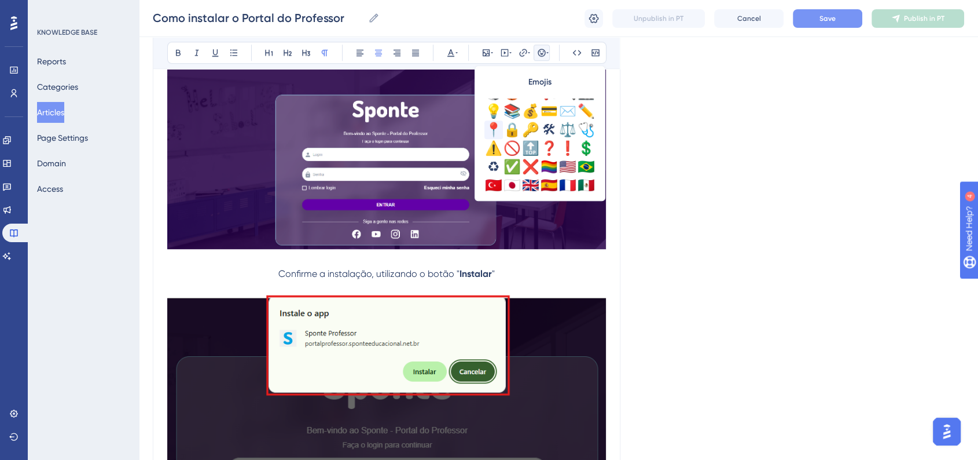
click at [491, 131] on div "📍" at bounding box center [493, 129] width 19 height 19
click at [838, 13] on button "Save" at bounding box center [827, 18] width 69 height 19
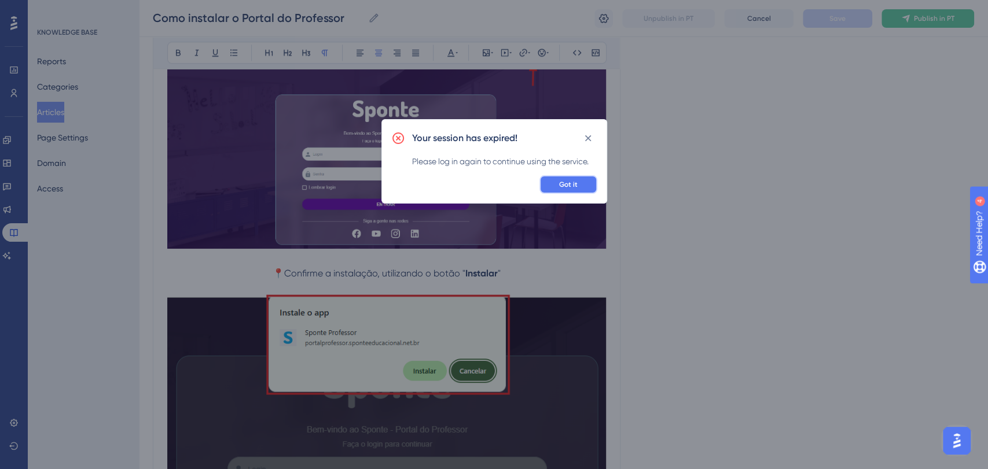
click at [575, 184] on span "Got it" at bounding box center [568, 184] width 19 height 9
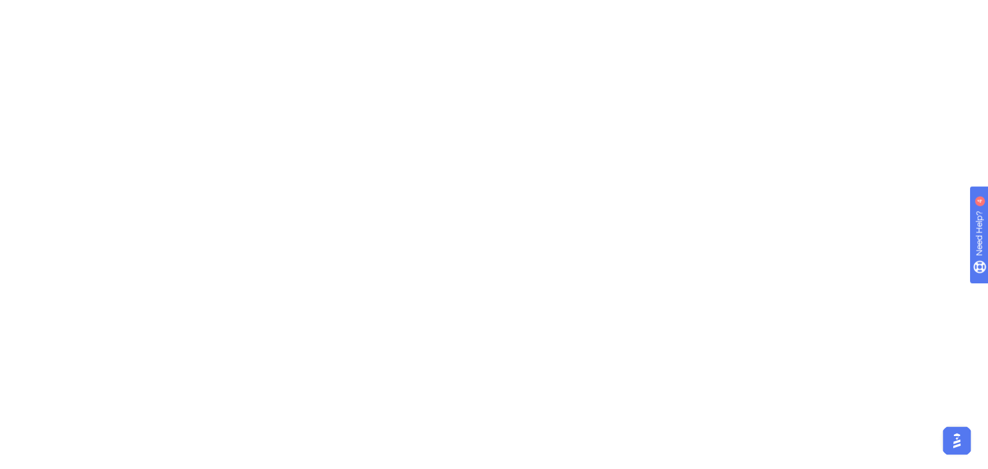
scroll to position [0, 0]
